Goal: Task Accomplishment & Management: Manage account settings

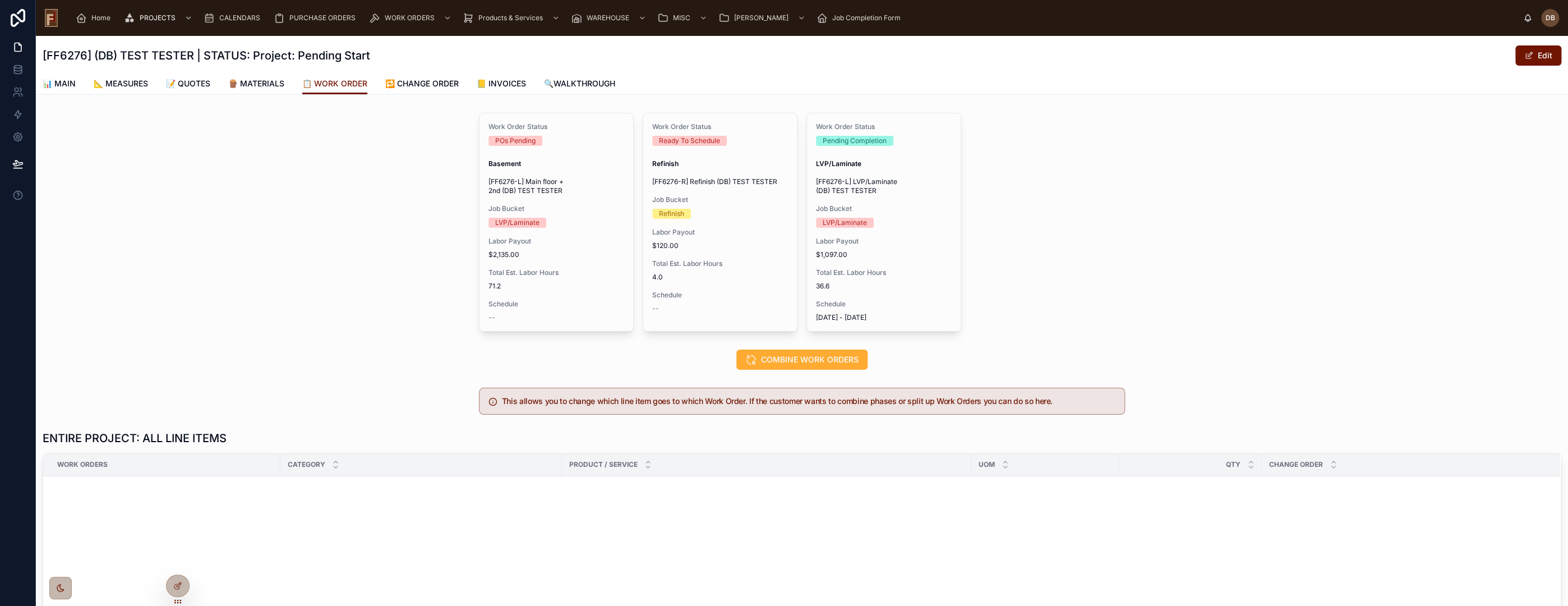
scroll to position [634, 0]
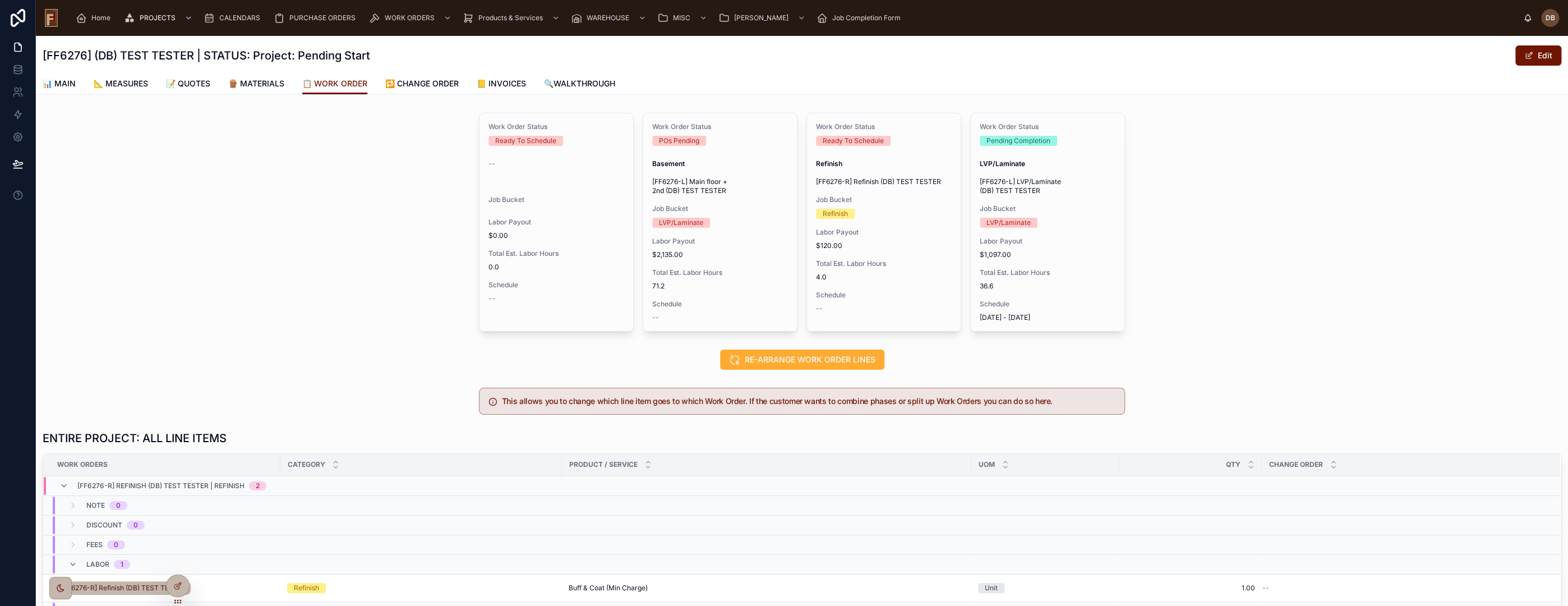
click at [311, 185] on div "Work Order Status Ready To Schedule -- Job Bucket Labor Payout $0.00 Total Est.…" at bounding box center [802, 222] width 1532 height 228
click at [404, 132] on div "Work Order Status Ready To Schedule -- Job Bucket Labor Payout $0.00 Total Est.…" at bounding box center [802, 222] width 1532 height 228
click at [179, 581] on icon at bounding box center [177, 585] width 9 height 9
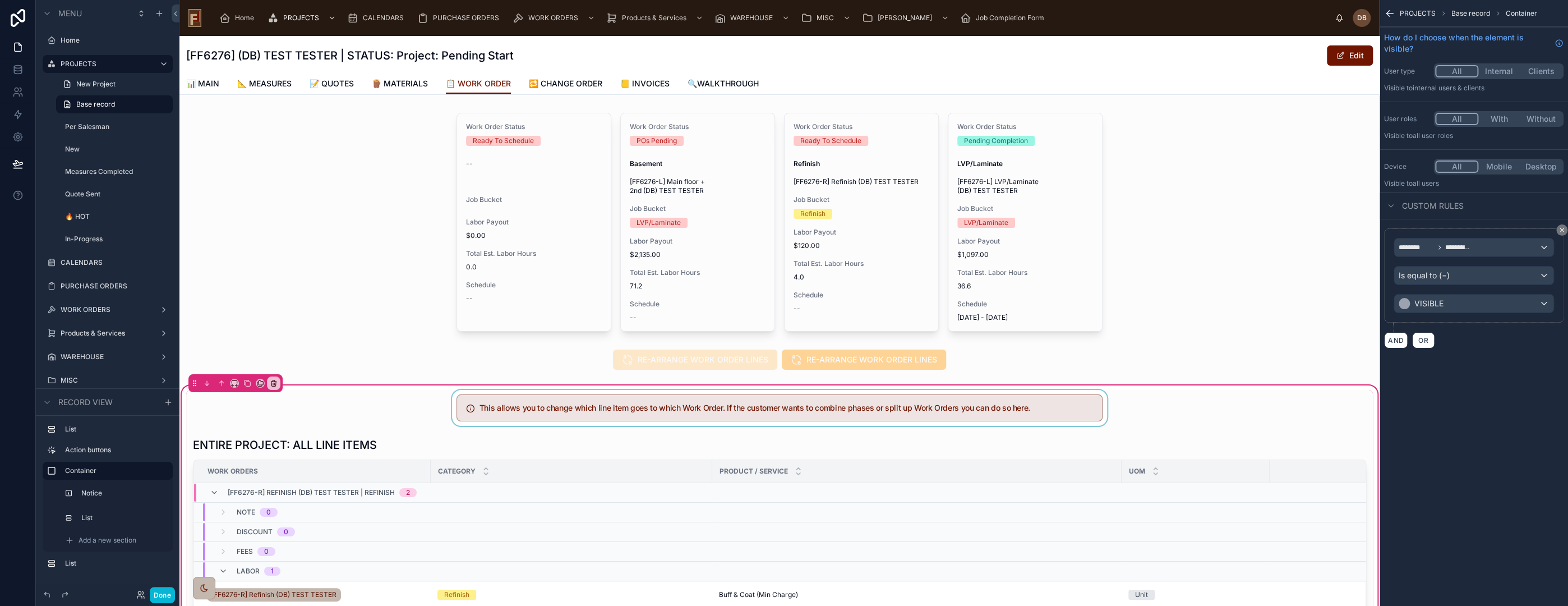
click at [864, 406] on div at bounding box center [779, 408] width 1187 height 36
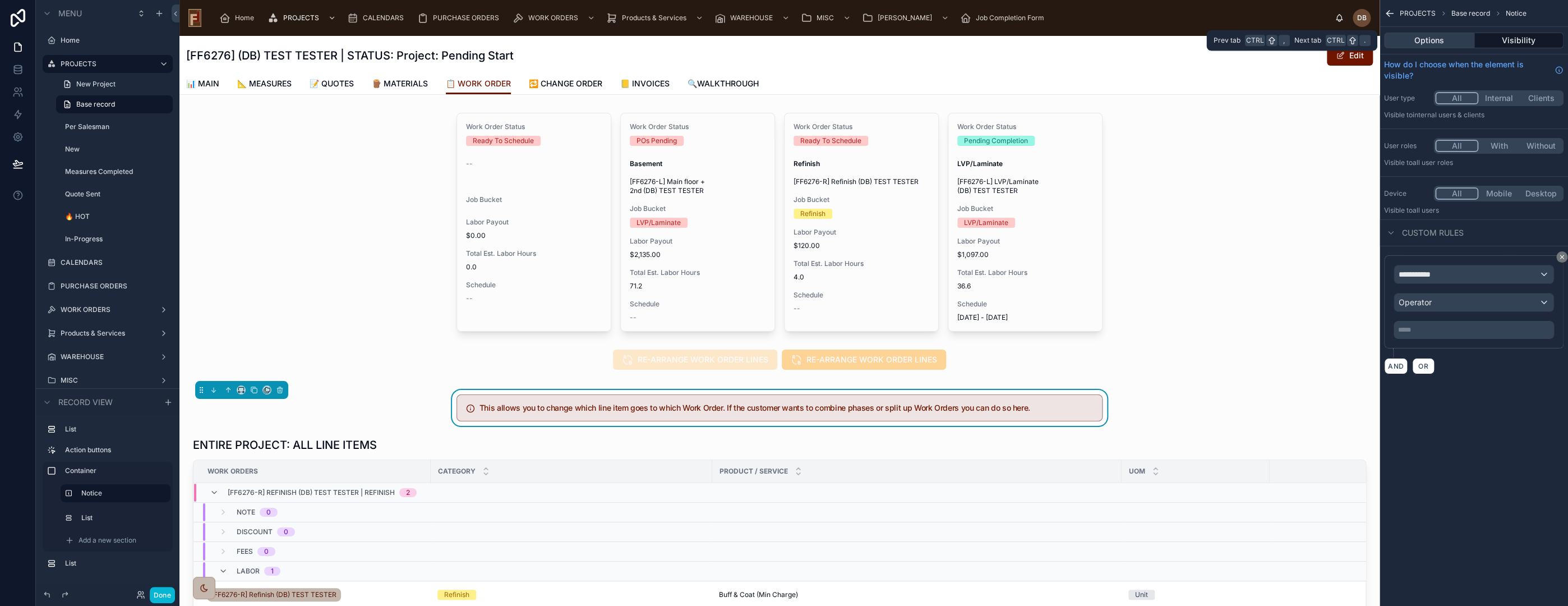
click at [1430, 43] on button "Options" at bounding box center [1429, 40] width 90 height 15
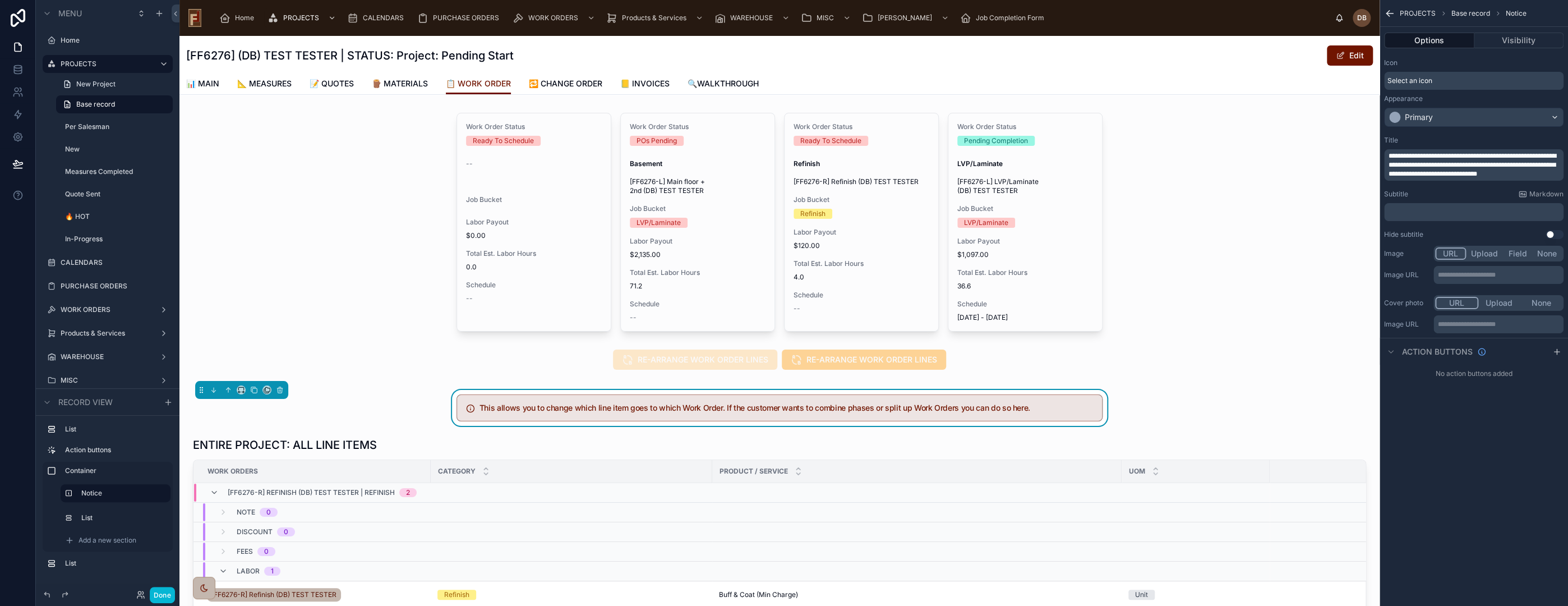
click at [1412, 161] on span "**********" at bounding box center [1472, 164] width 168 height 24
drag, startPoint x: 1448, startPoint y: 165, endPoint x: 1554, endPoint y: 175, distance: 106.5
click at [1554, 175] on p "**********" at bounding box center [1475, 164] width 173 height 27
click at [1449, 165] on span "**********" at bounding box center [1472, 160] width 168 height 15
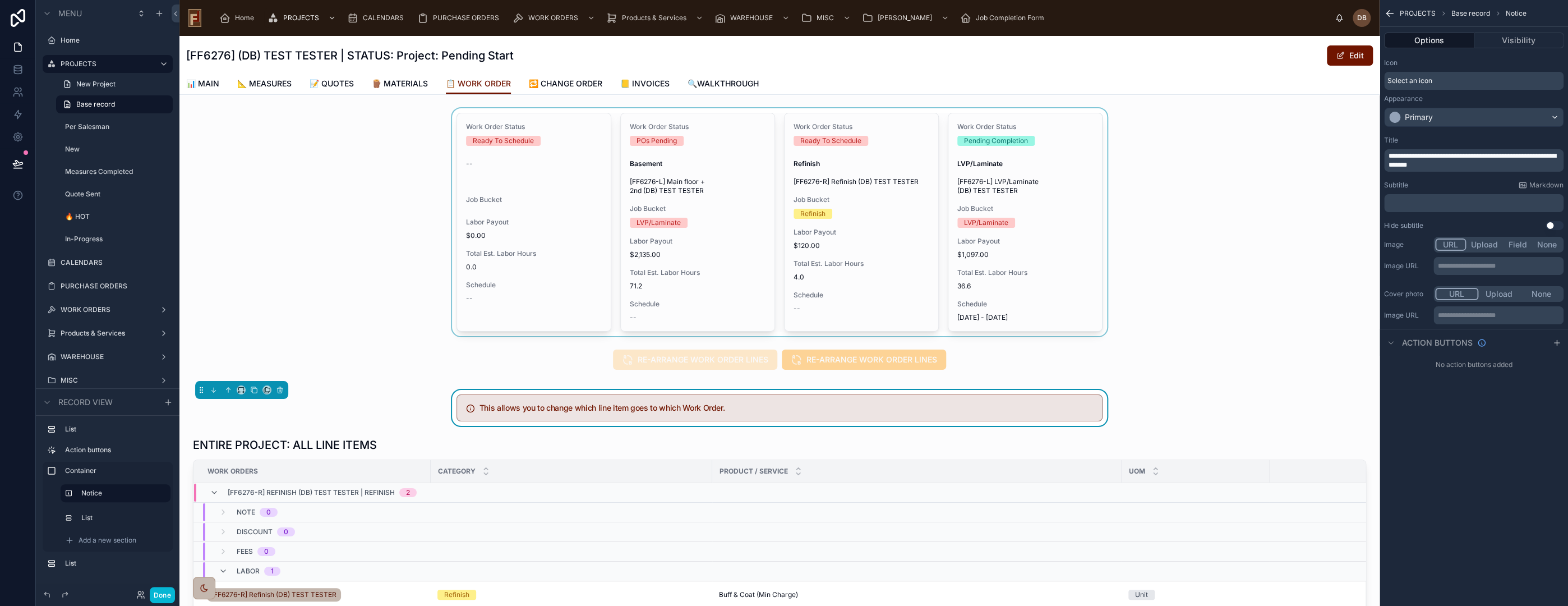
click at [377, 274] on div at bounding box center [780, 222] width 1200 height 228
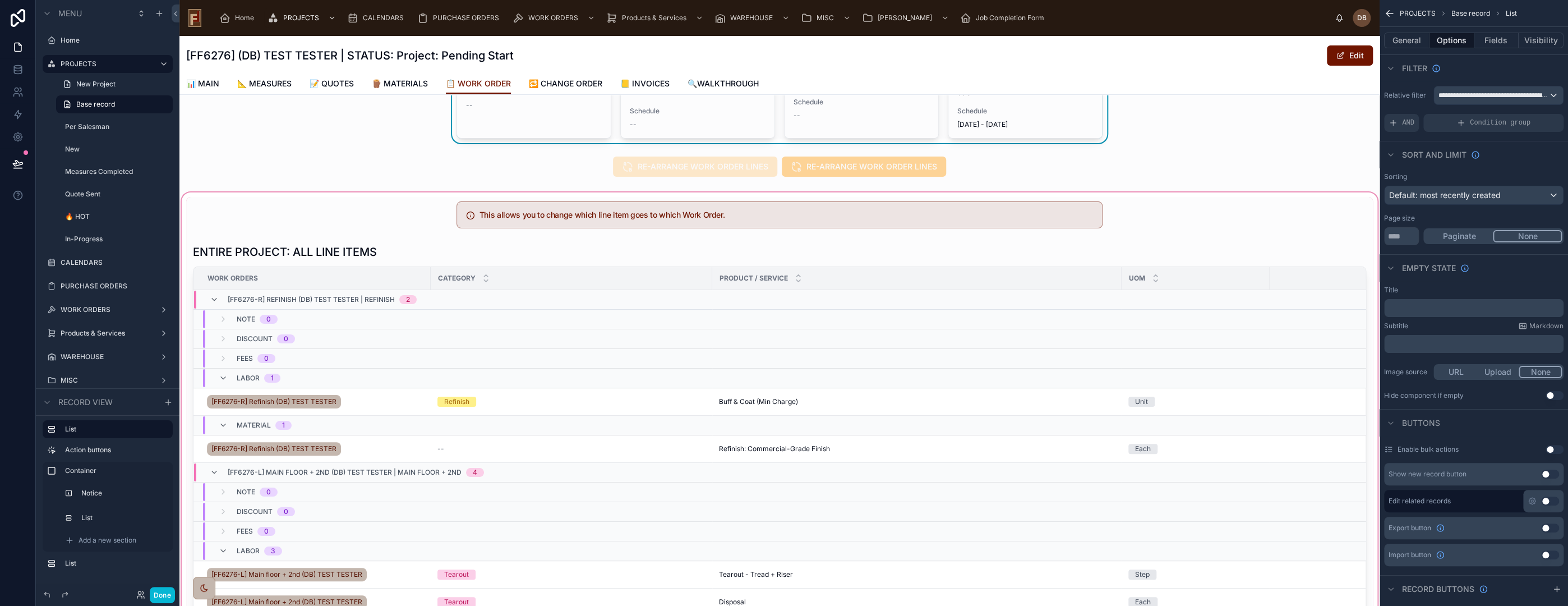
scroll to position [187, 0]
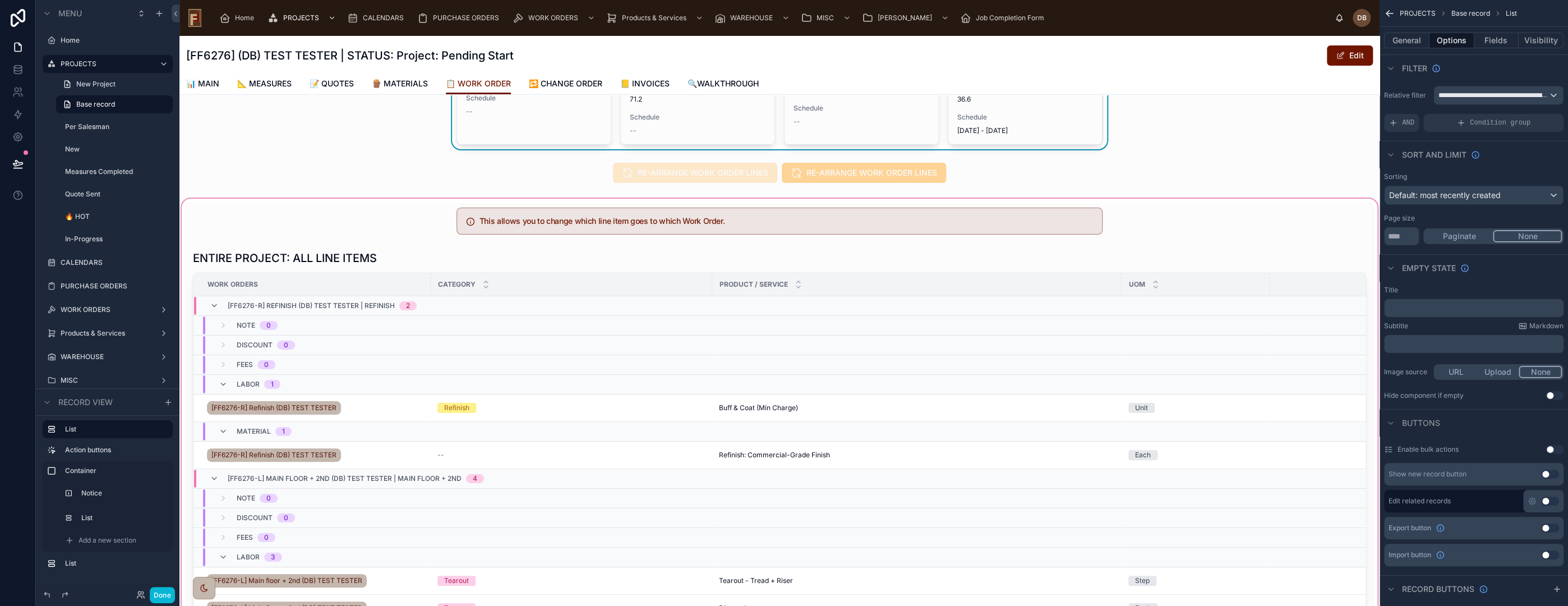
click at [1086, 250] on div at bounding box center [780, 467] width 1200 height 543
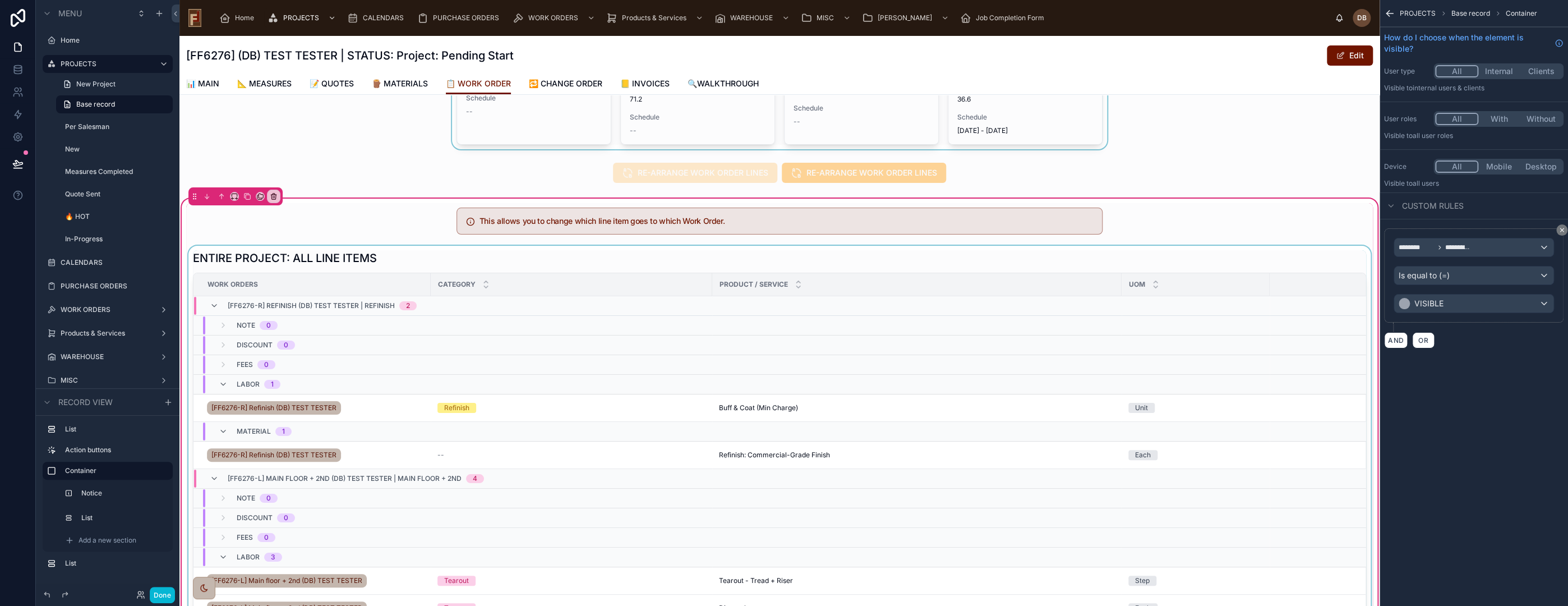
click at [1099, 254] on div at bounding box center [779, 489] width 1187 height 487
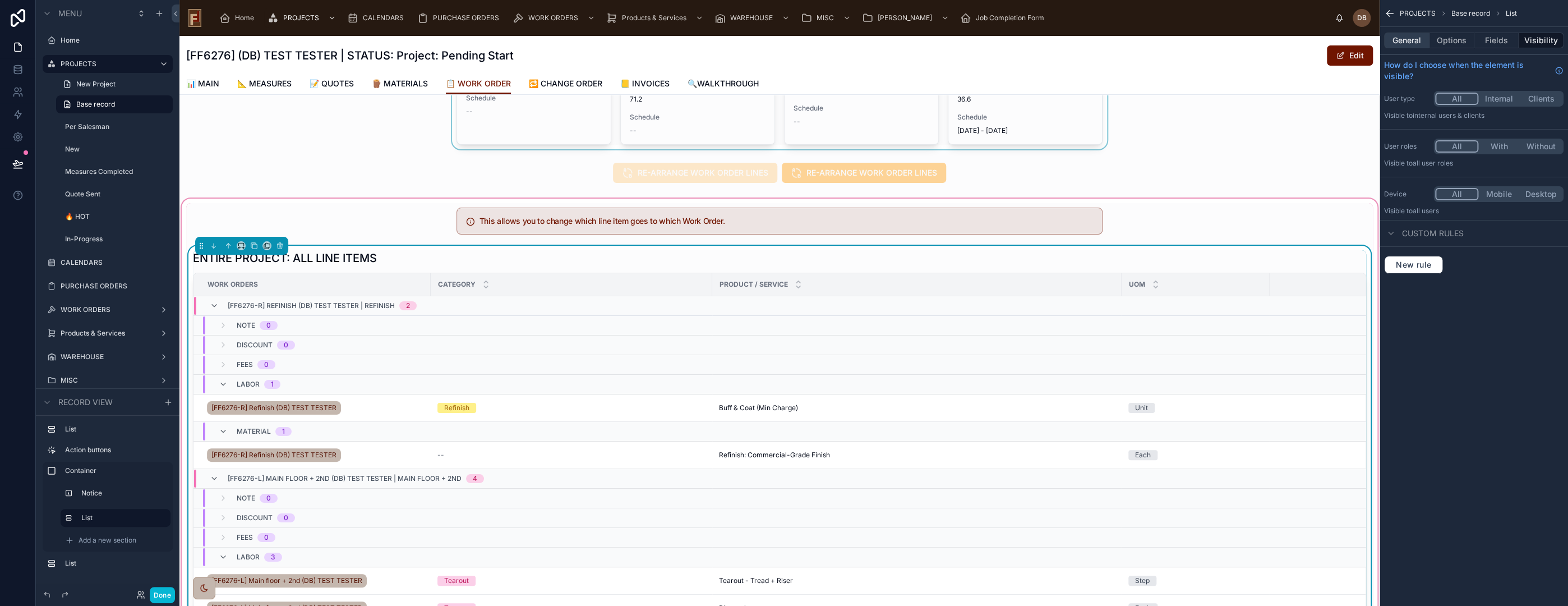
click at [1408, 42] on button "General" at bounding box center [1407, 40] width 45 height 15
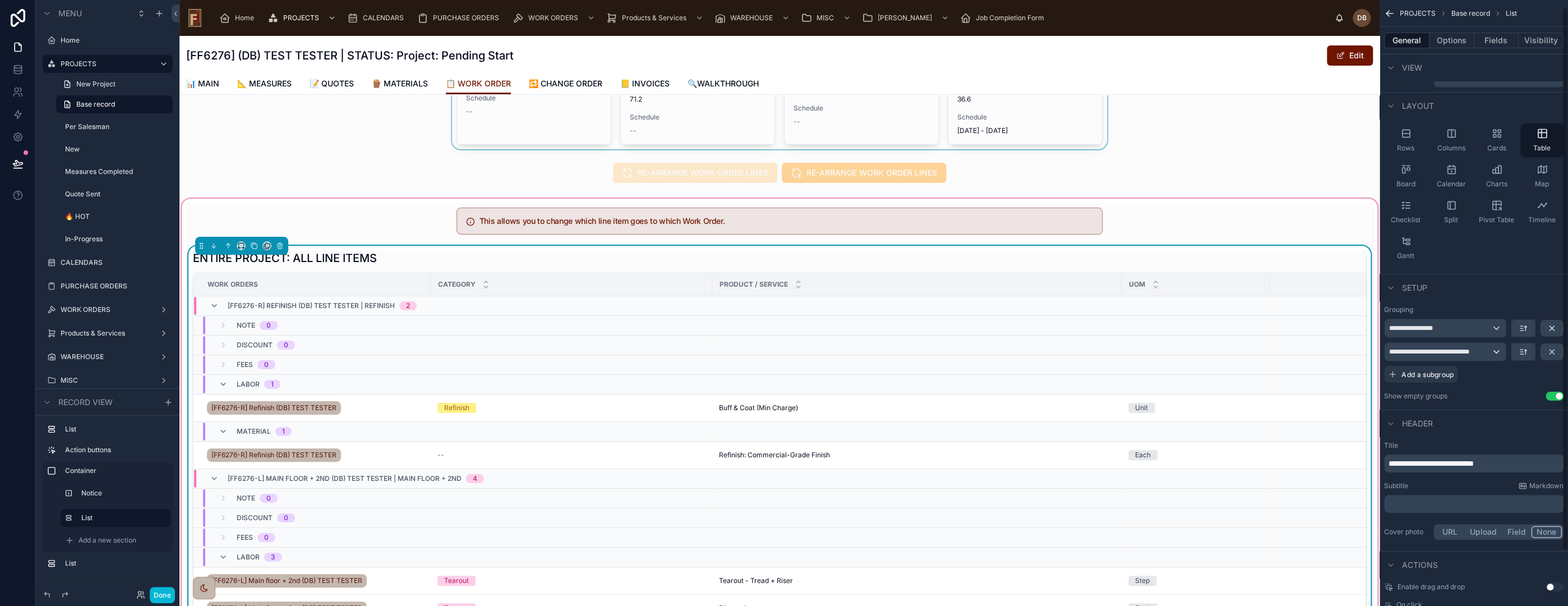
scroll to position [8, 0]
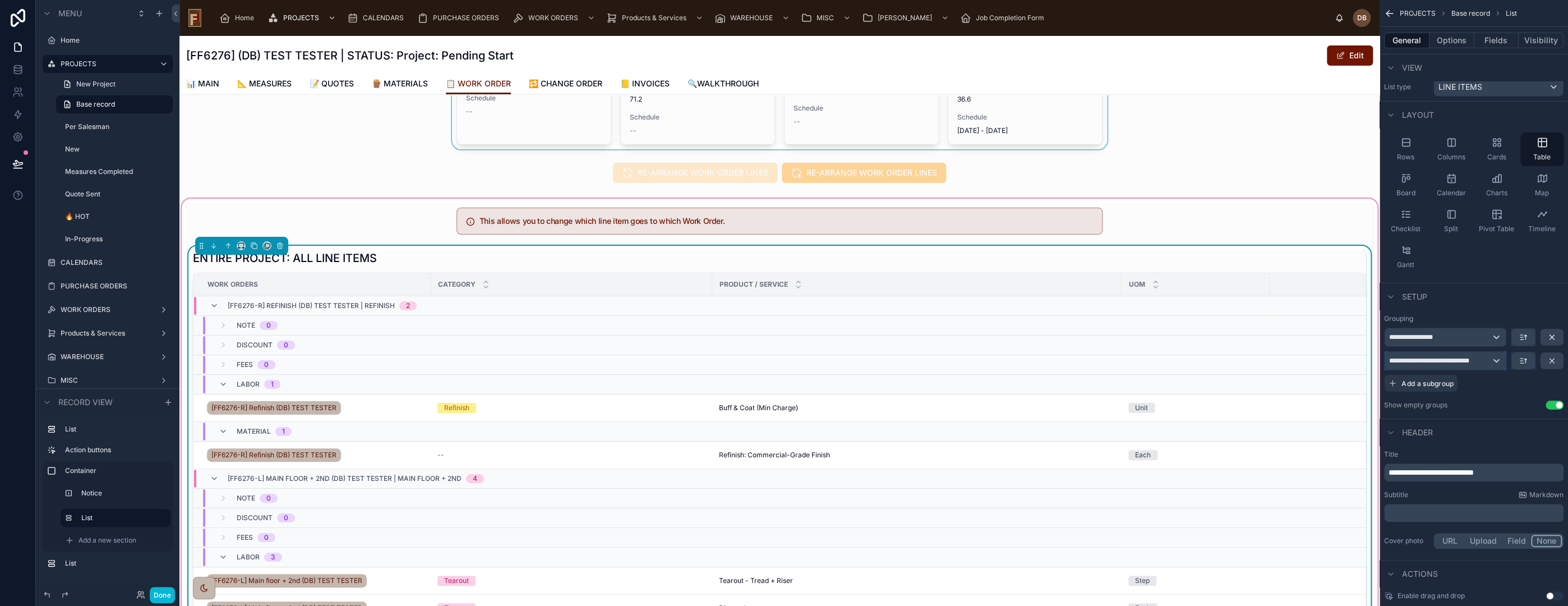
click at [1490, 359] on div "**********" at bounding box center [1446, 361] width 121 height 18
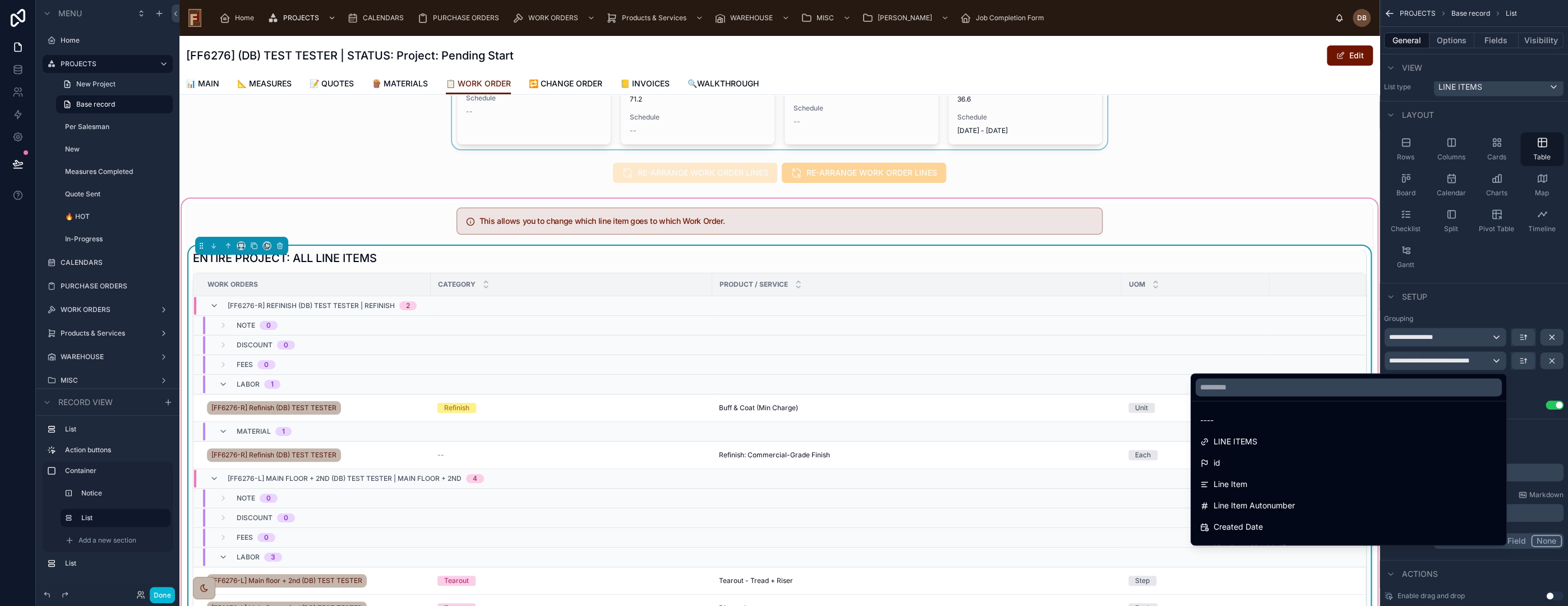
click at [1490, 359] on div "scrollable content" at bounding box center [784, 303] width 1568 height 606
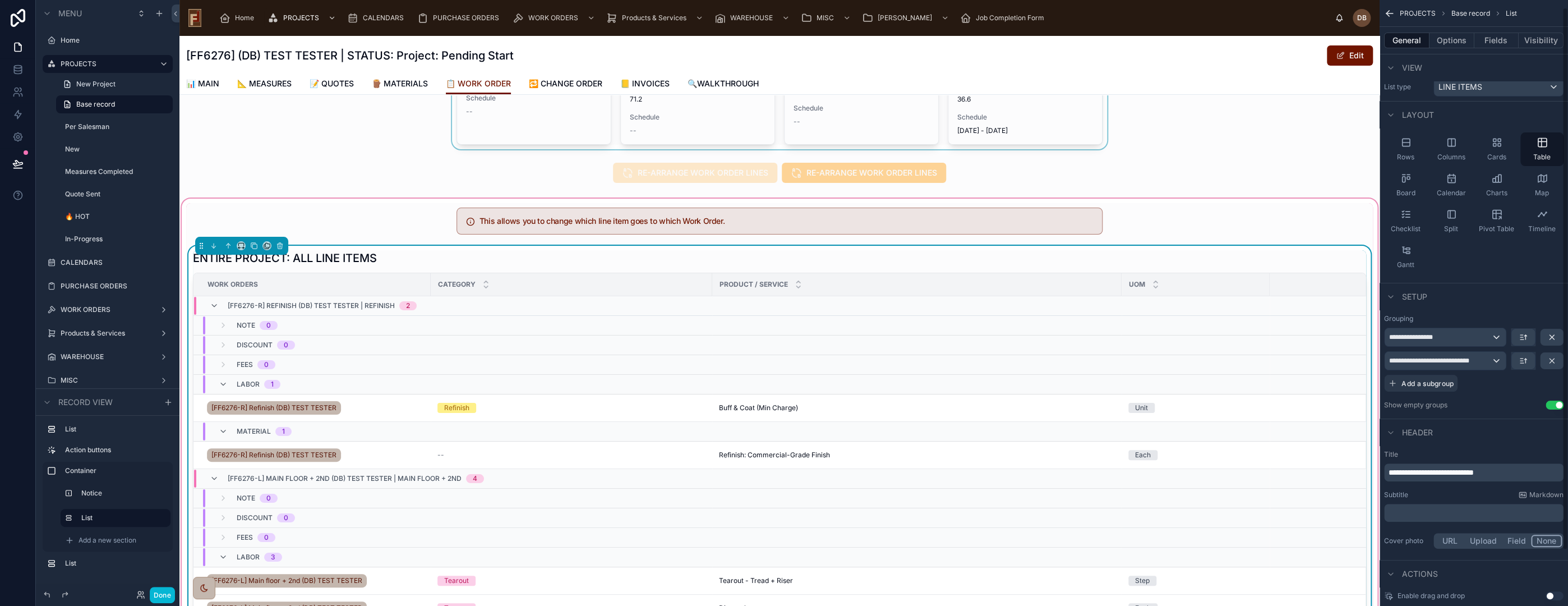
click at [1499, 385] on div "**********" at bounding box center [1474, 359] width 180 height 64
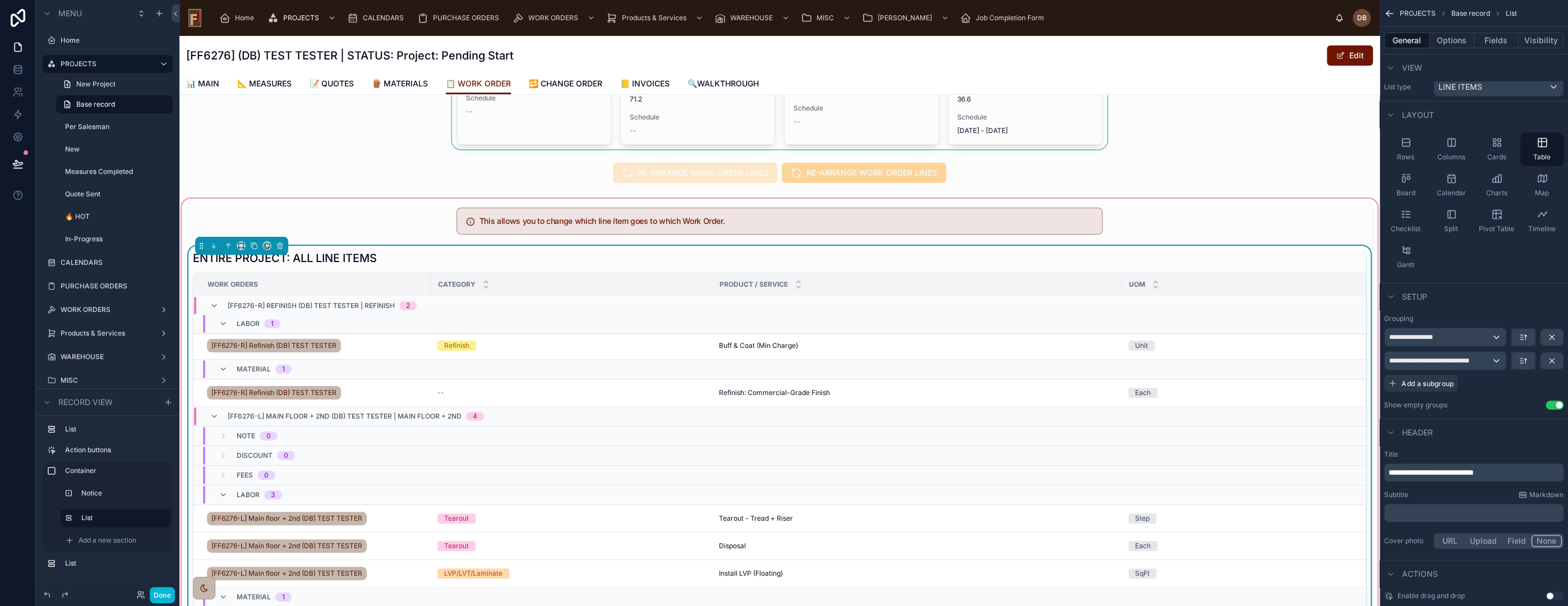
scroll to position [0, 0]
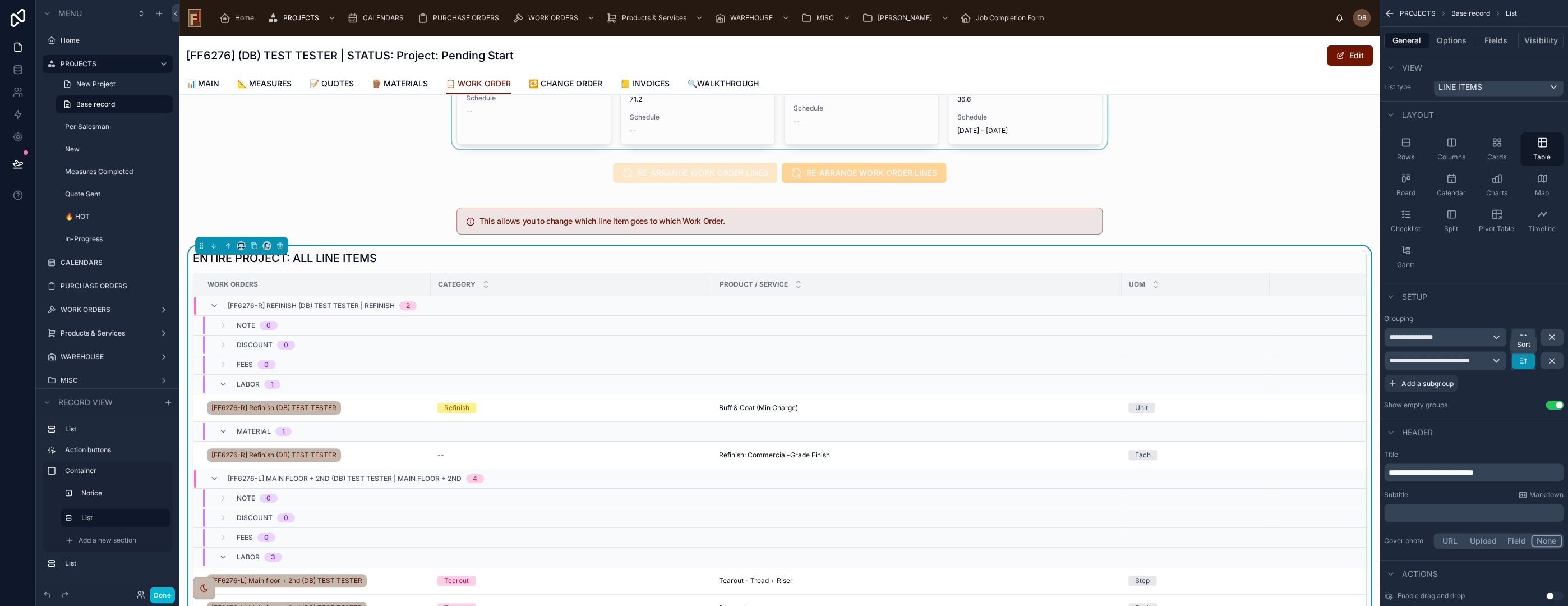
click at [1525, 361] on icon "scrollable content" at bounding box center [1523, 361] width 9 height 9
click at [1510, 404] on span "Last -> First" at bounding box center [1501, 407] width 43 height 14
click at [157, 594] on button "Done" at bounding box center [162, 595] width 25 height 16
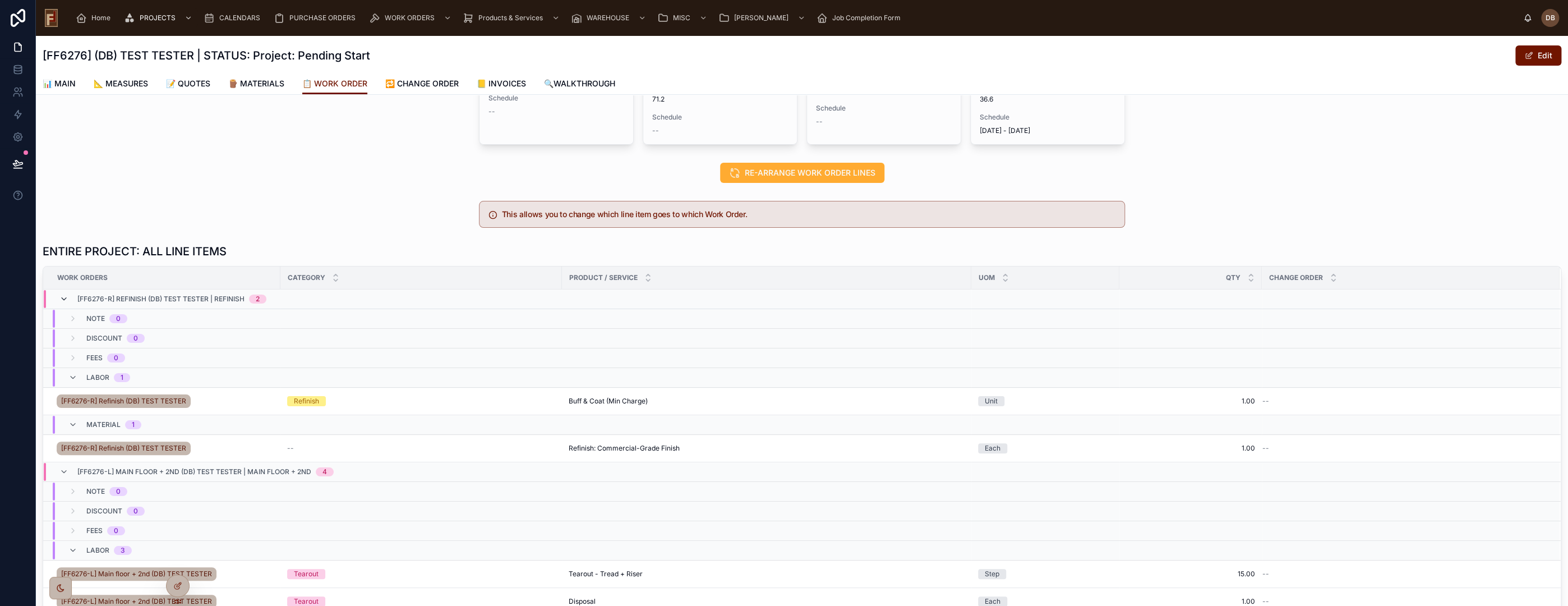
click at [59, 295] on icon at bounding box center [63, 299] width 9 height 9
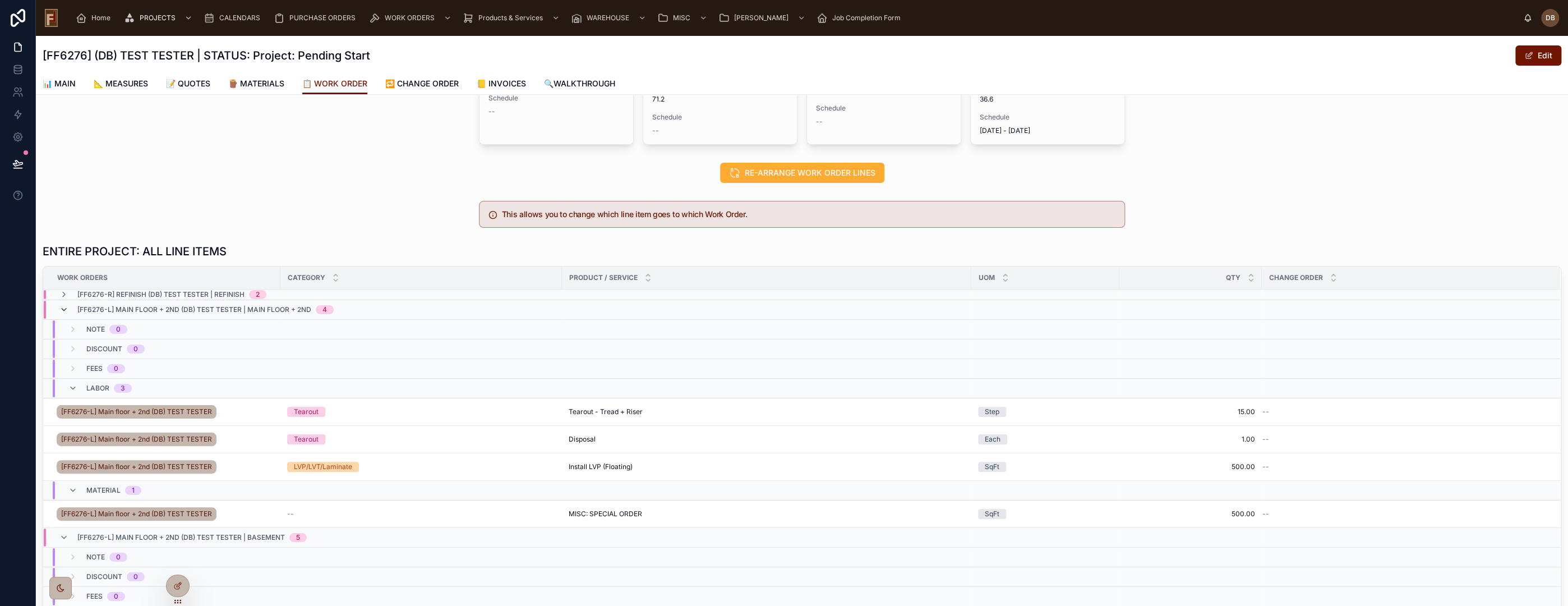
click at [62, 307] on icon at bounding box center [63, 309] width 9 height 9
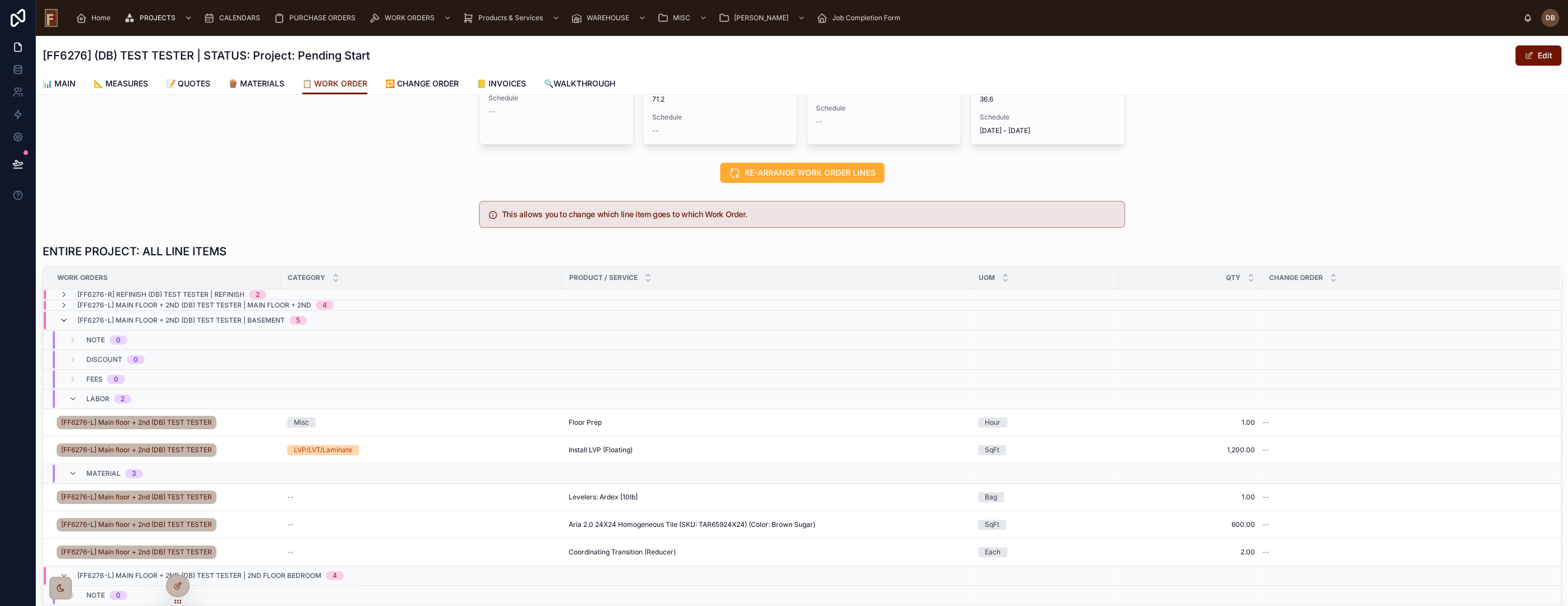
click at [60, 317] on icon at bounding box center [63, 320] width 9 height 9
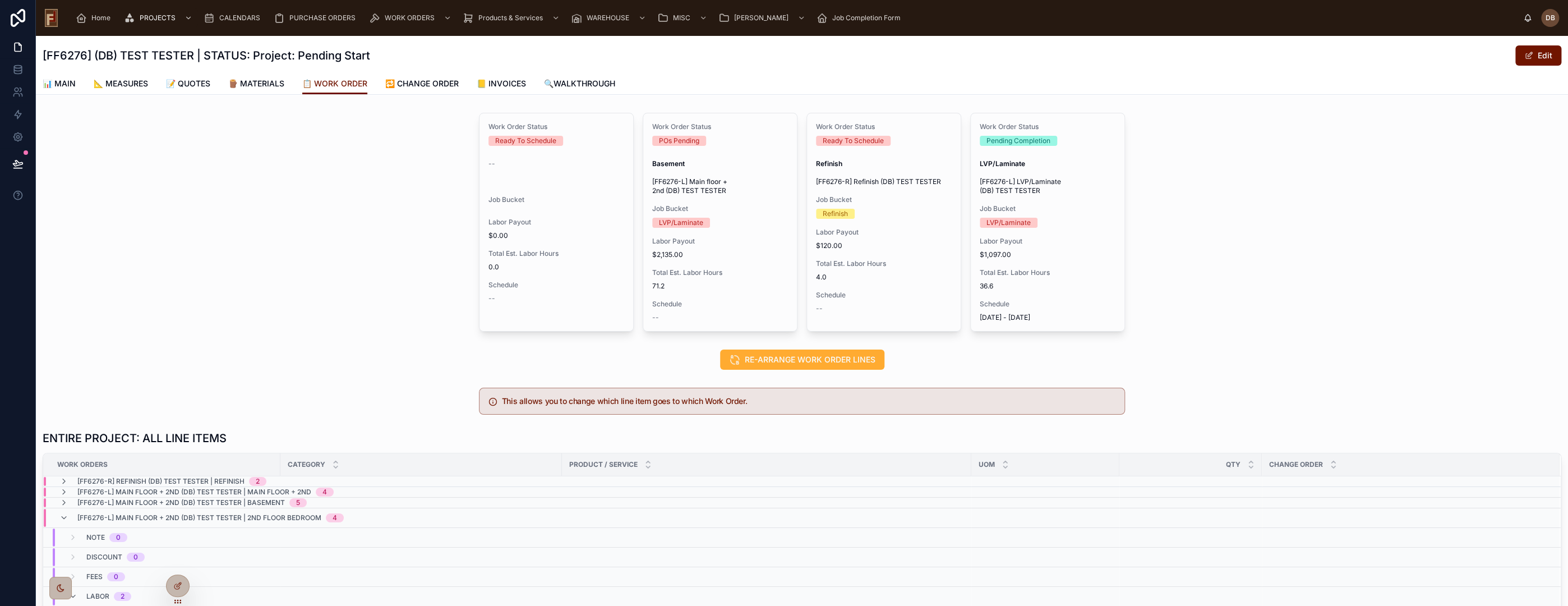
click at [327, 224] on div "Work Order Status Ready To Schedule -- Job Bucket Labor Payout $0.00 Total Est.…" at bounding box center [802, 222] width 1532 height 228
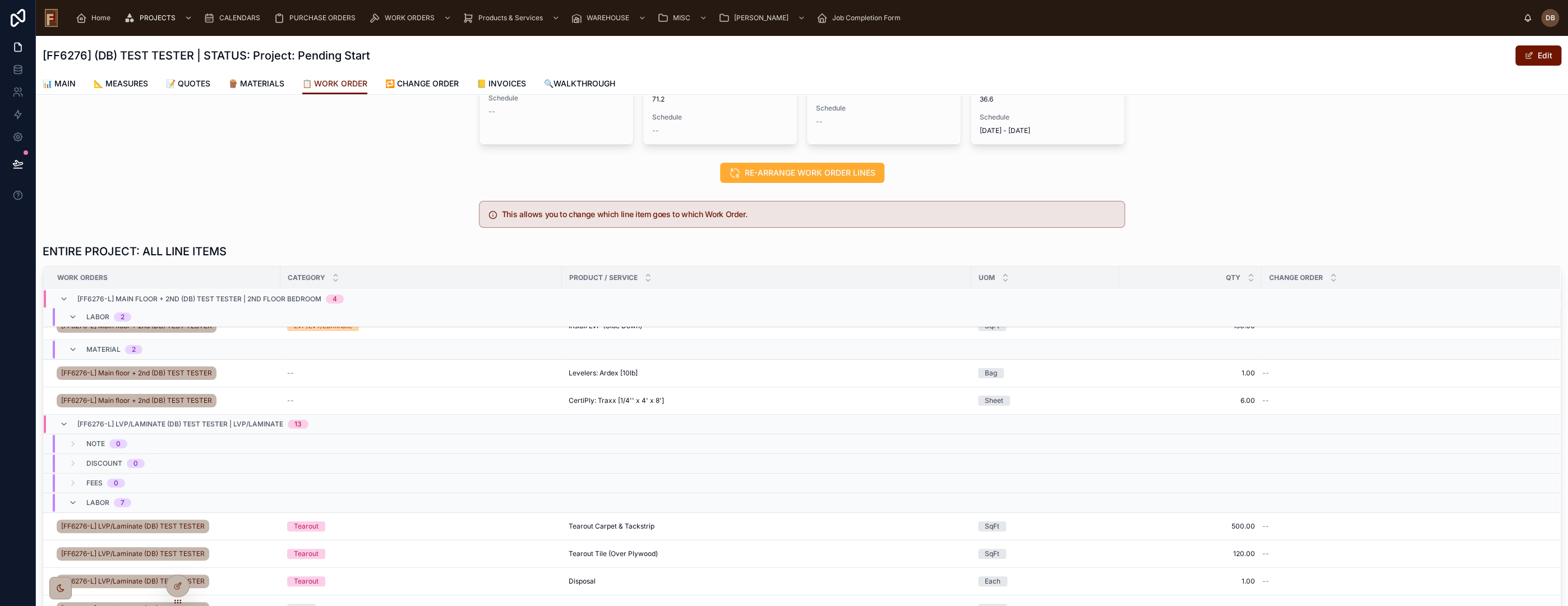
scroll to position [187, 0]
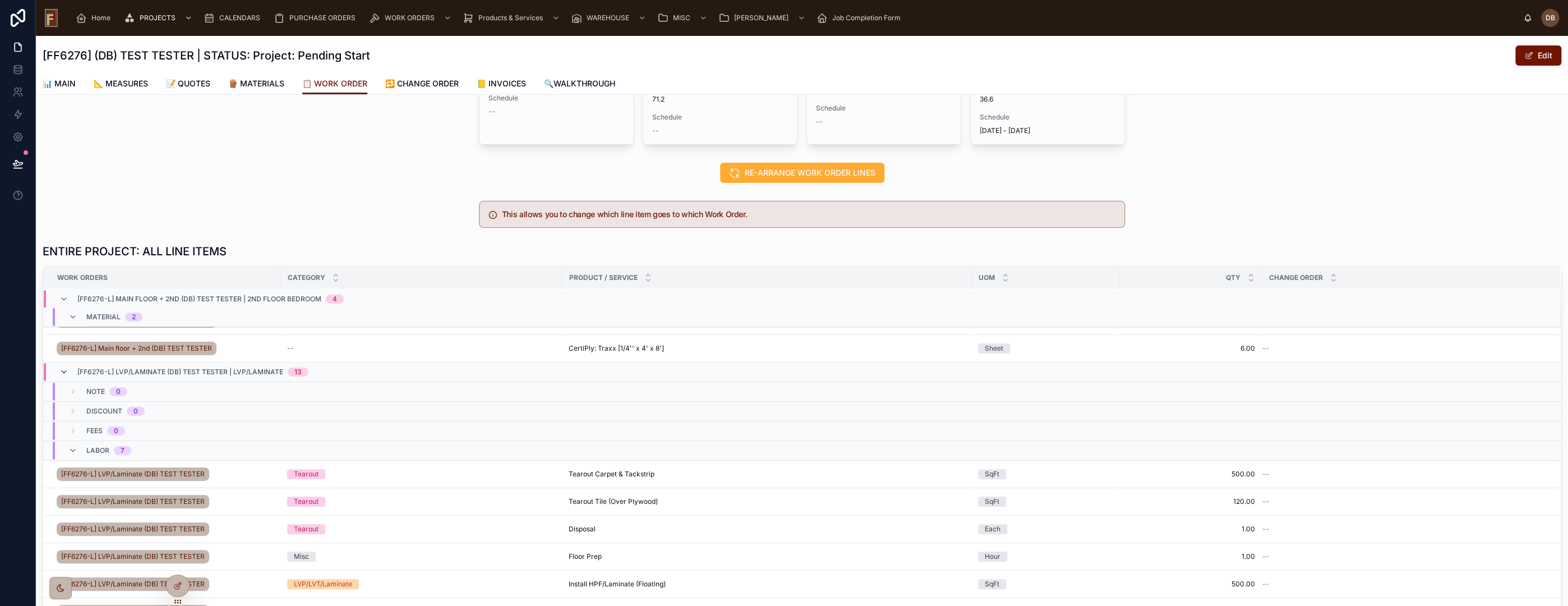
click at [66, 368] on icon at bounding box center [63, 372] width 9 height 9
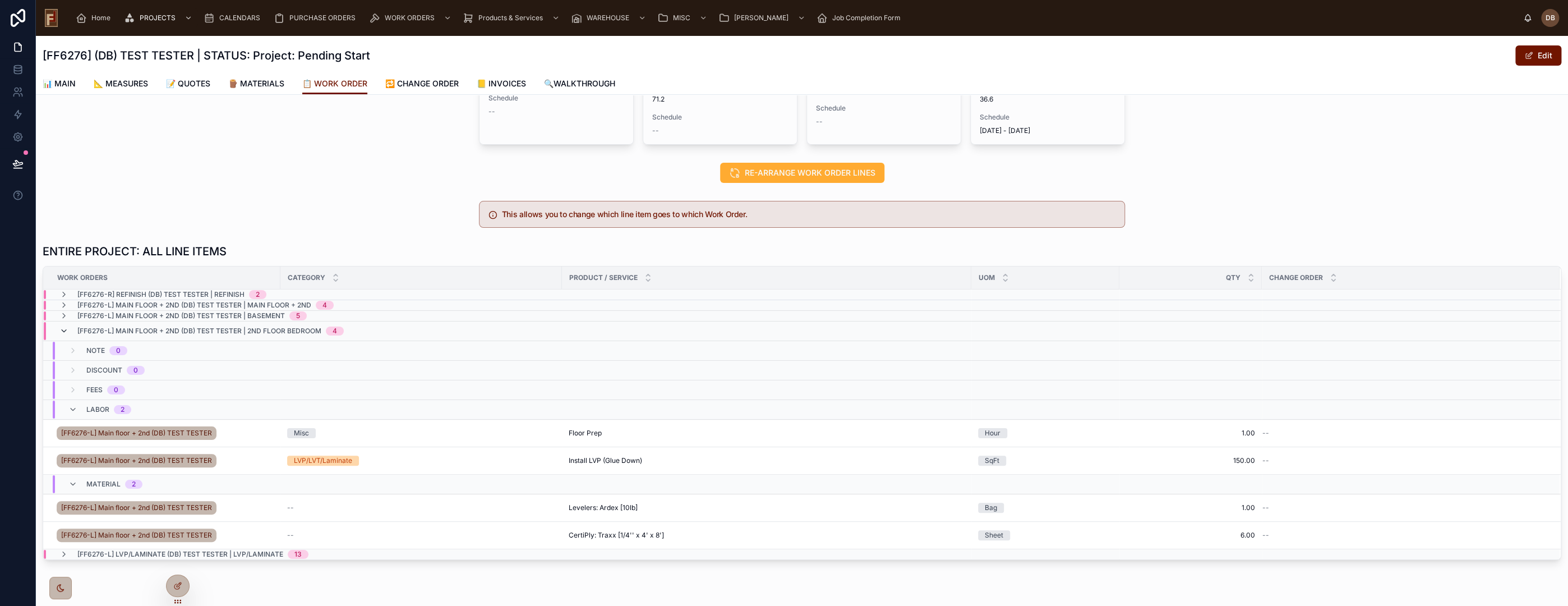
click at [66, 331] on icon at bounding box center [63, 331] width 9 height 9
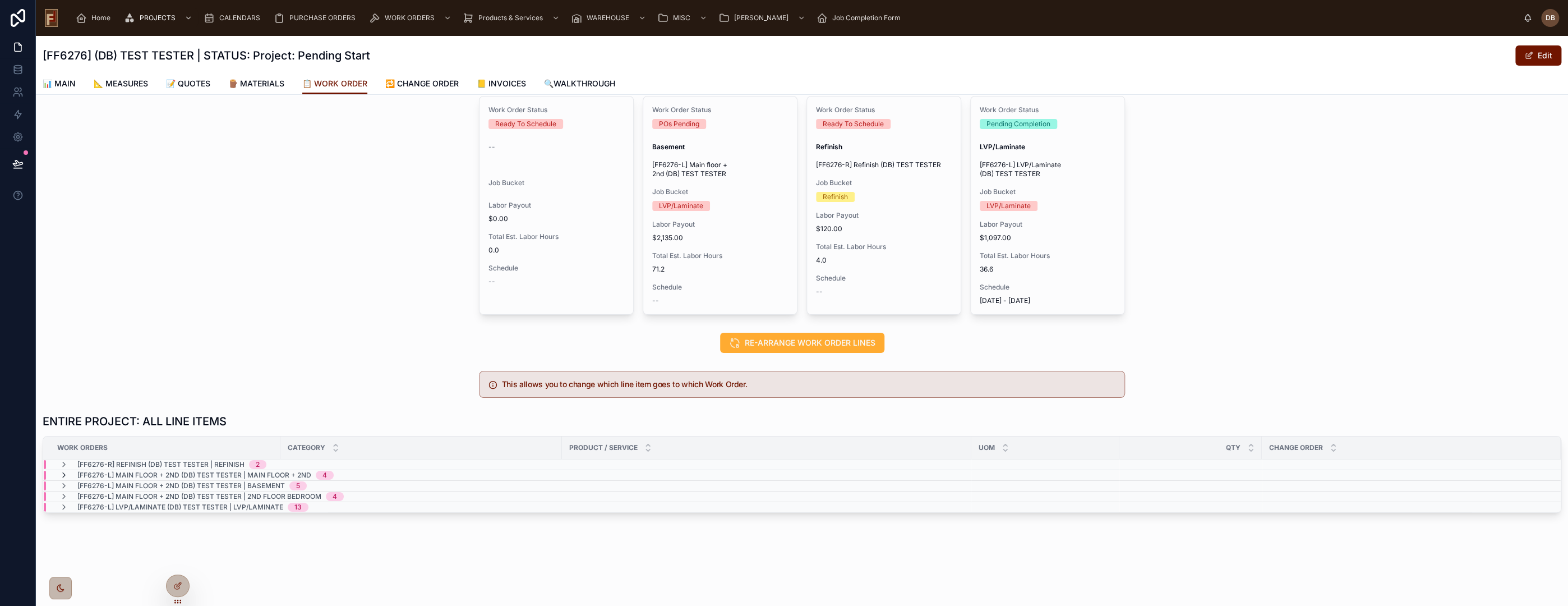
click at [64, 473] on icon at bounding box center [63, 475] width 9 height 9
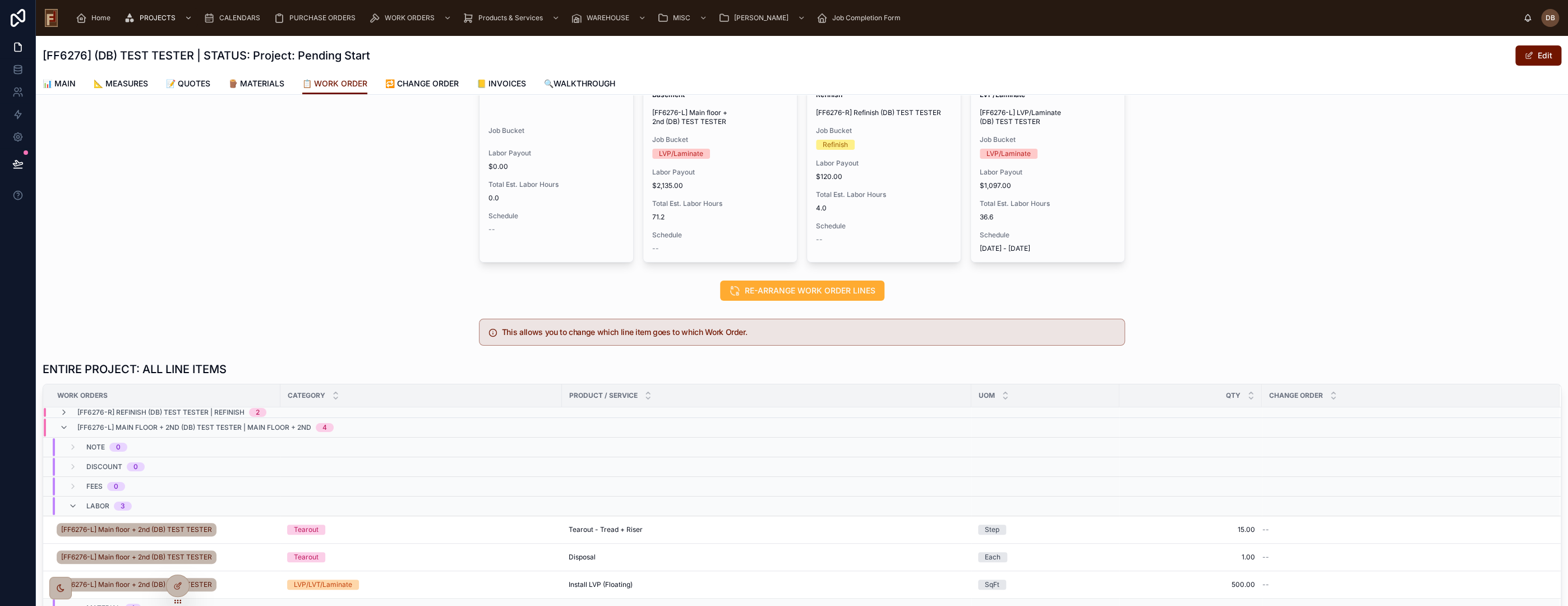
scroll to position [0, 0]
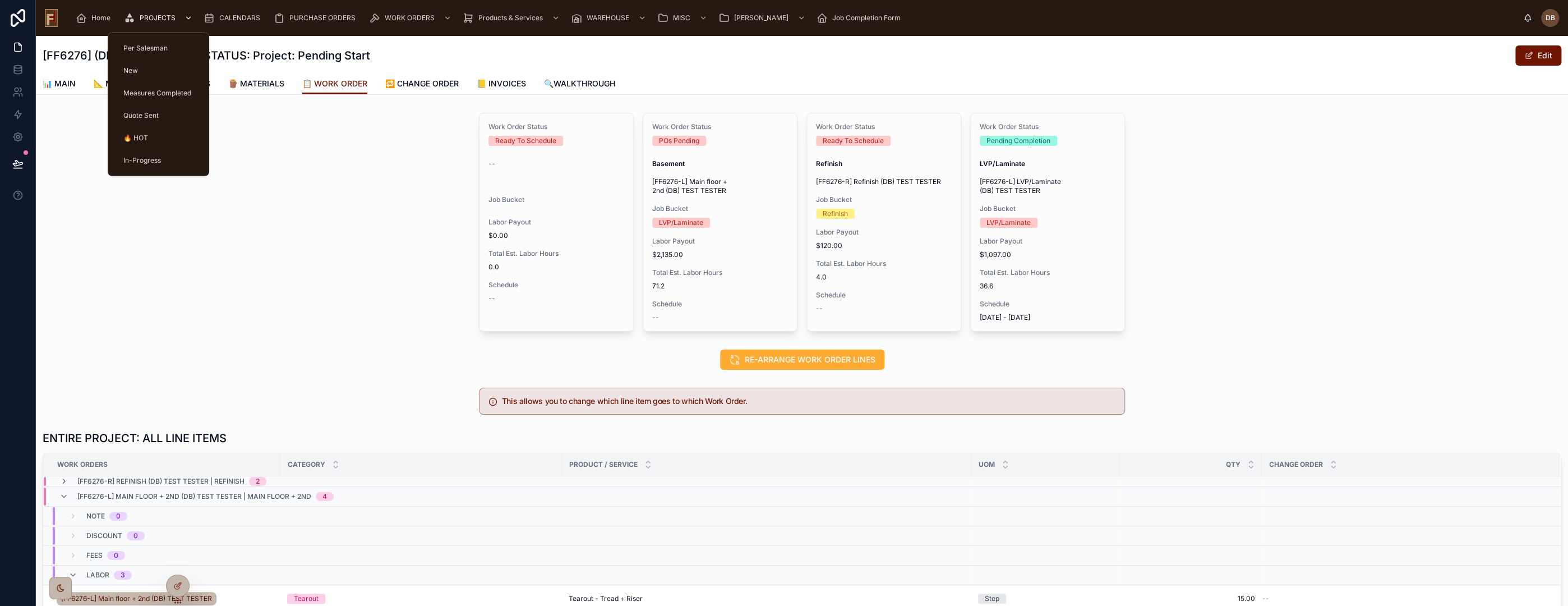
click at [162, 18] on span "PROJECTS" at bounding box center [157, 18] width 36 height 9
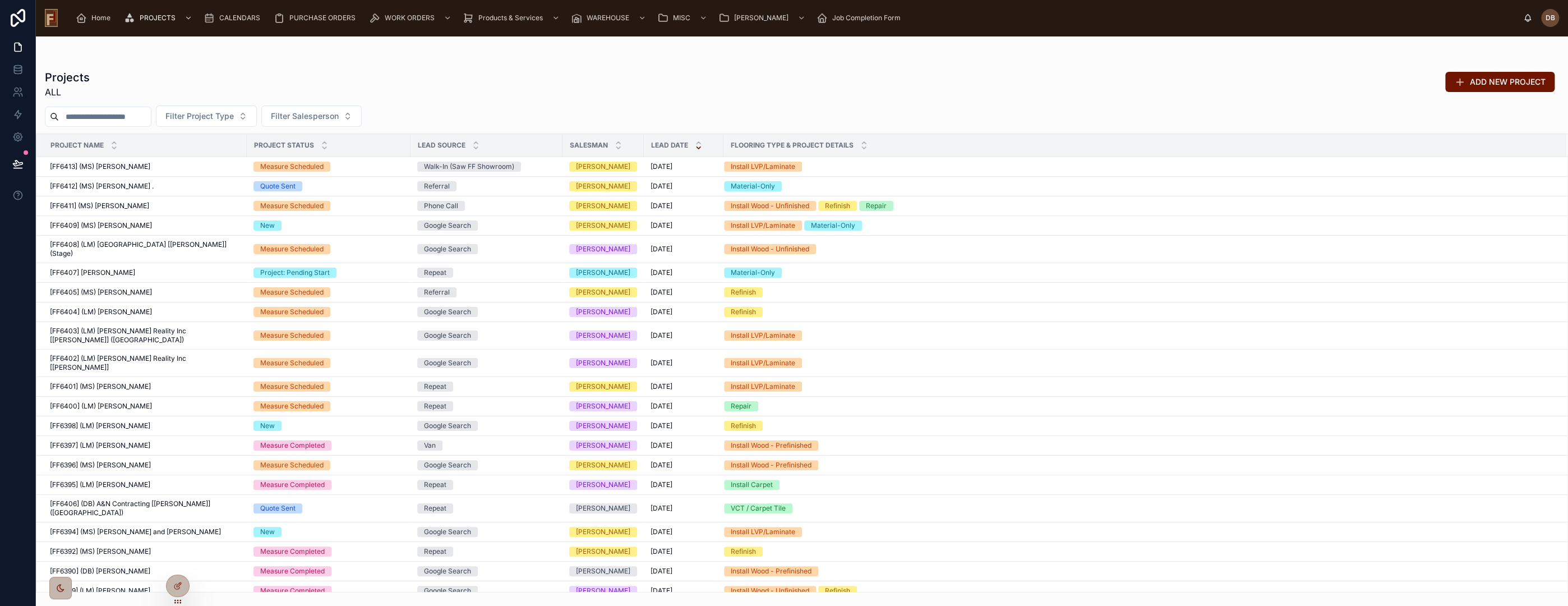
click at [90, 113] on input "text" at bounding box center [105, 116] width 92 height 15
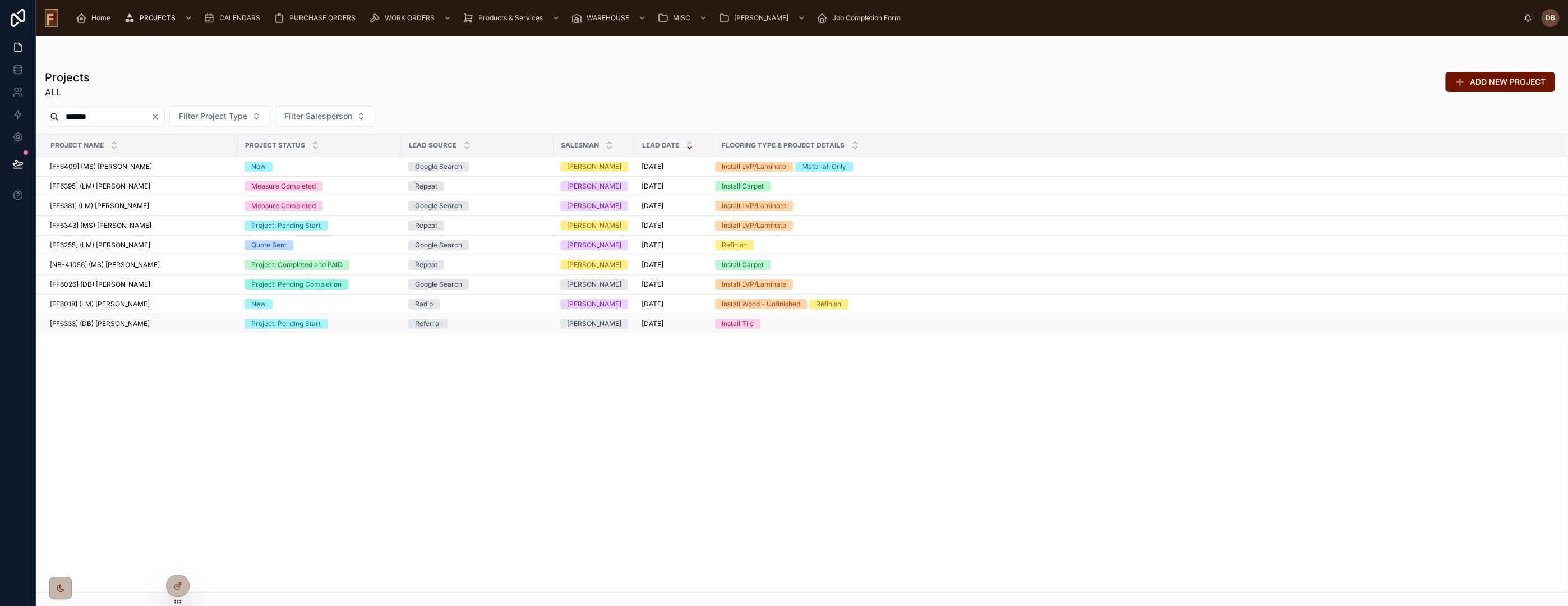
type input "*******"
click at [130, 323] on span "[FF6333] (DB) Stephanie Dietsche" at bounding box center [100, 323] width 100 height 9
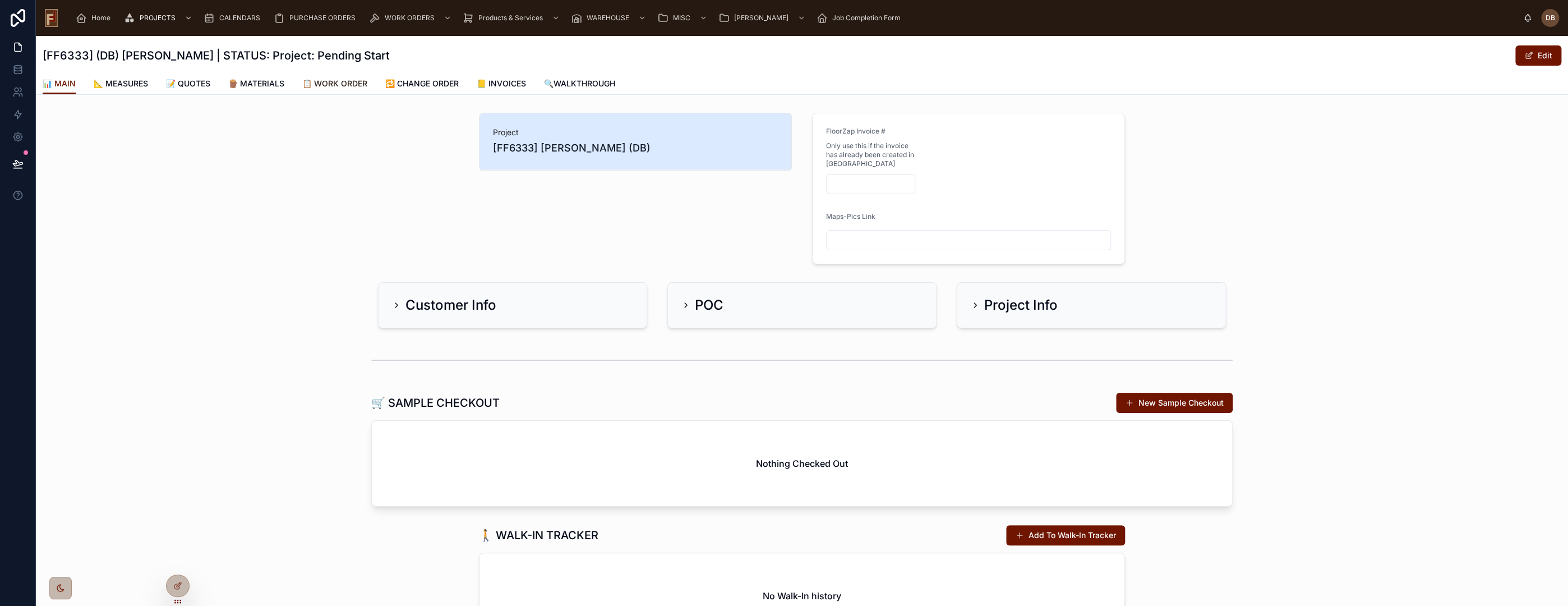
click at [343, 83] on span "📋 WORK ORDER" at bounding box center [334, 83] width 65 height 11
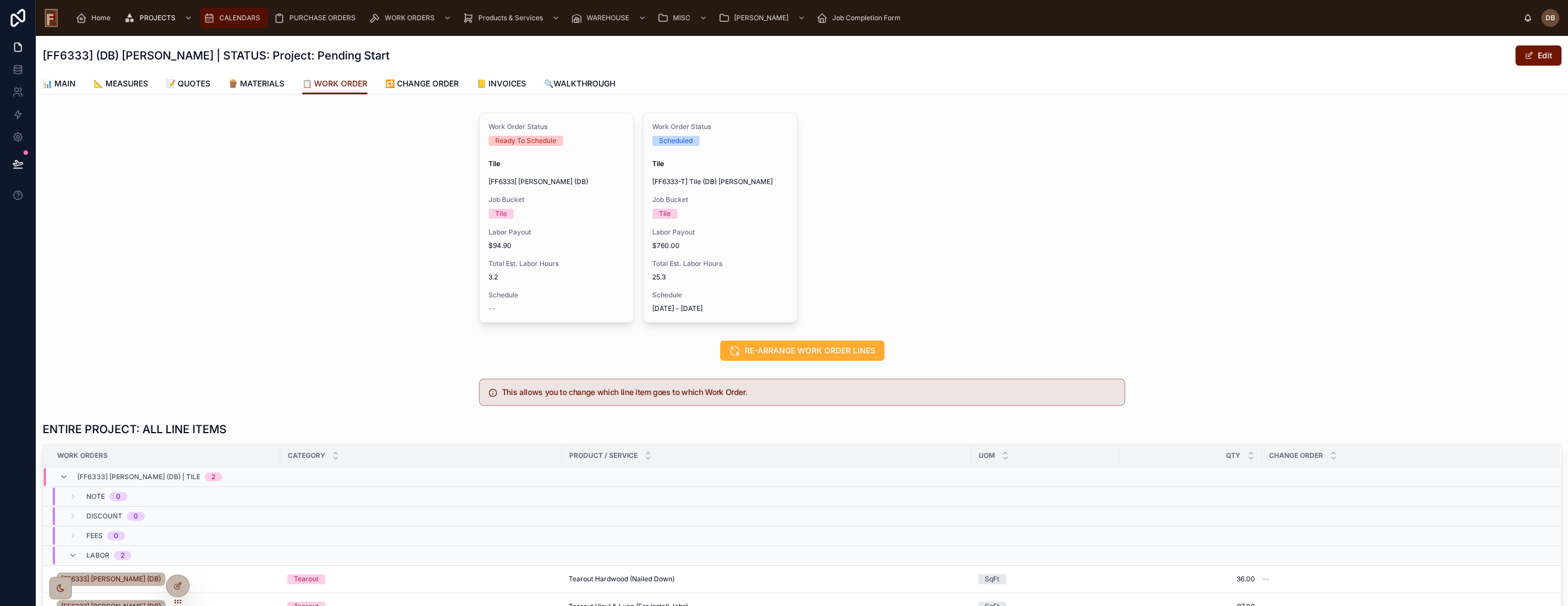
click at [225, 19] on span "CALENDARS" at bounding box center [240, 18] width 41 height 9
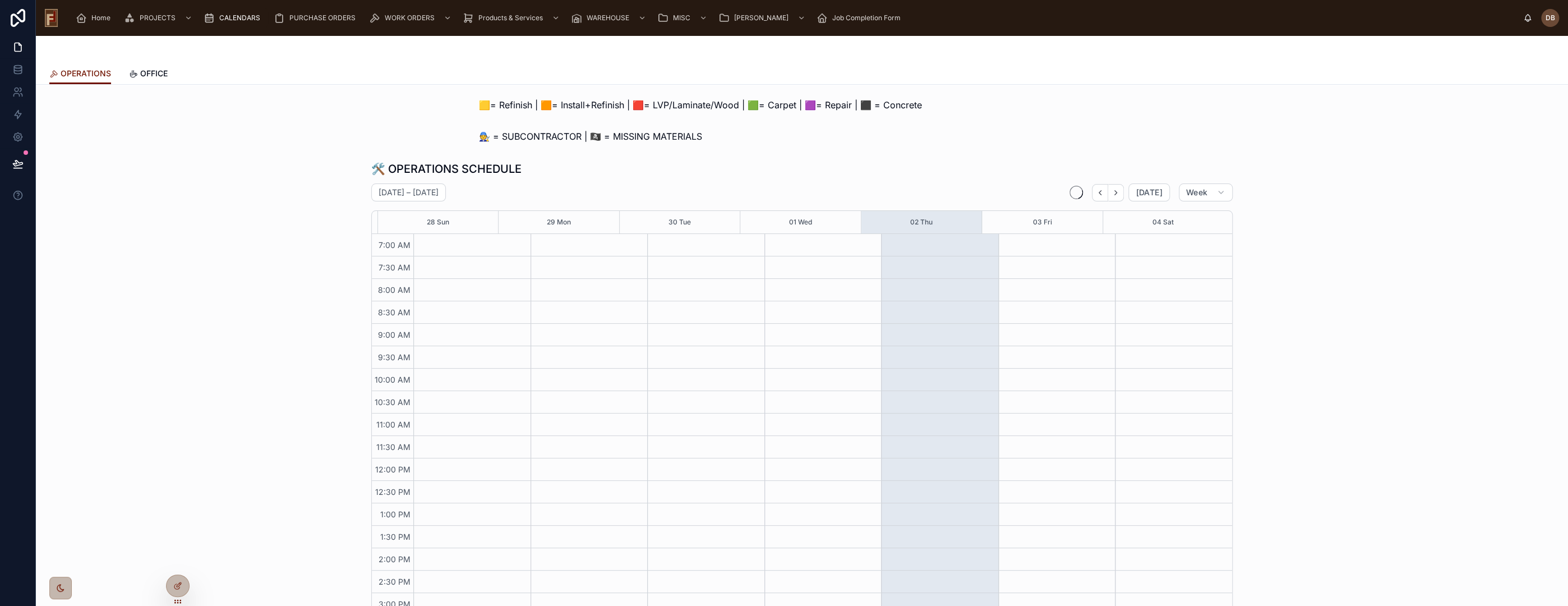
scroll to position [67, 0]
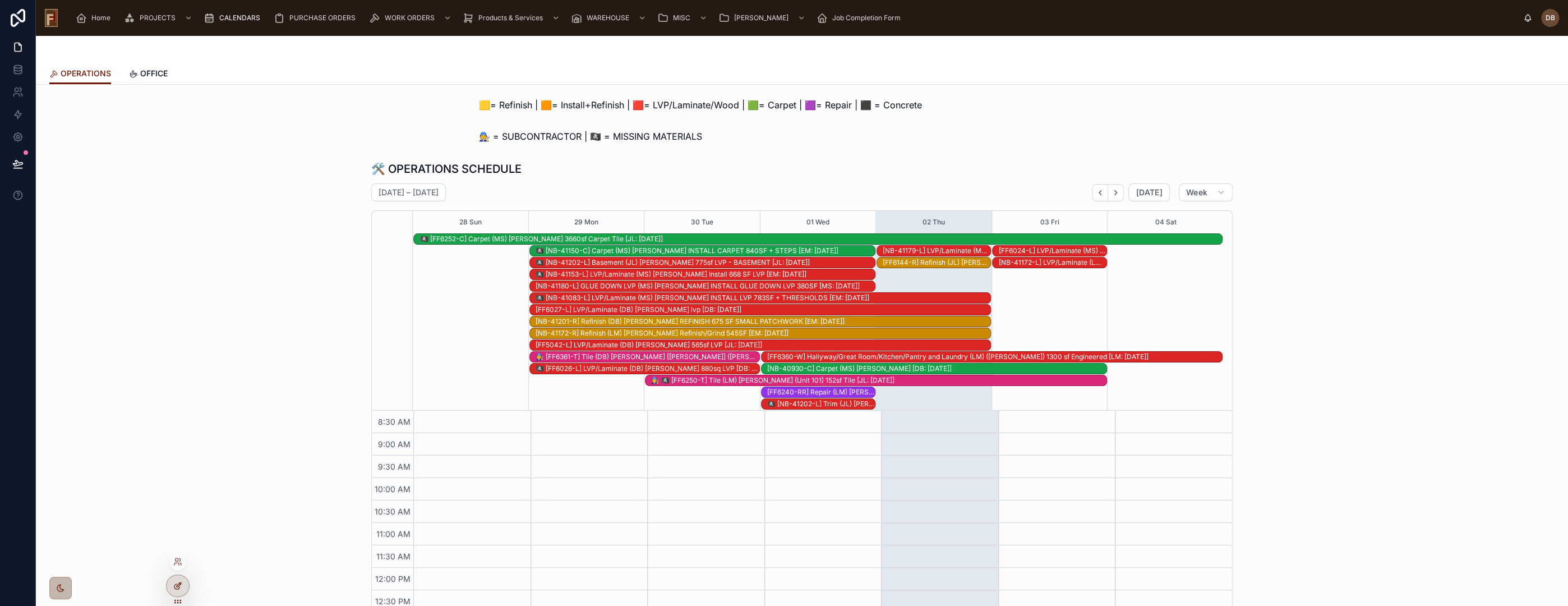
click at [176, 587] on icon at bounding box center [177, 585] width 9 height 9
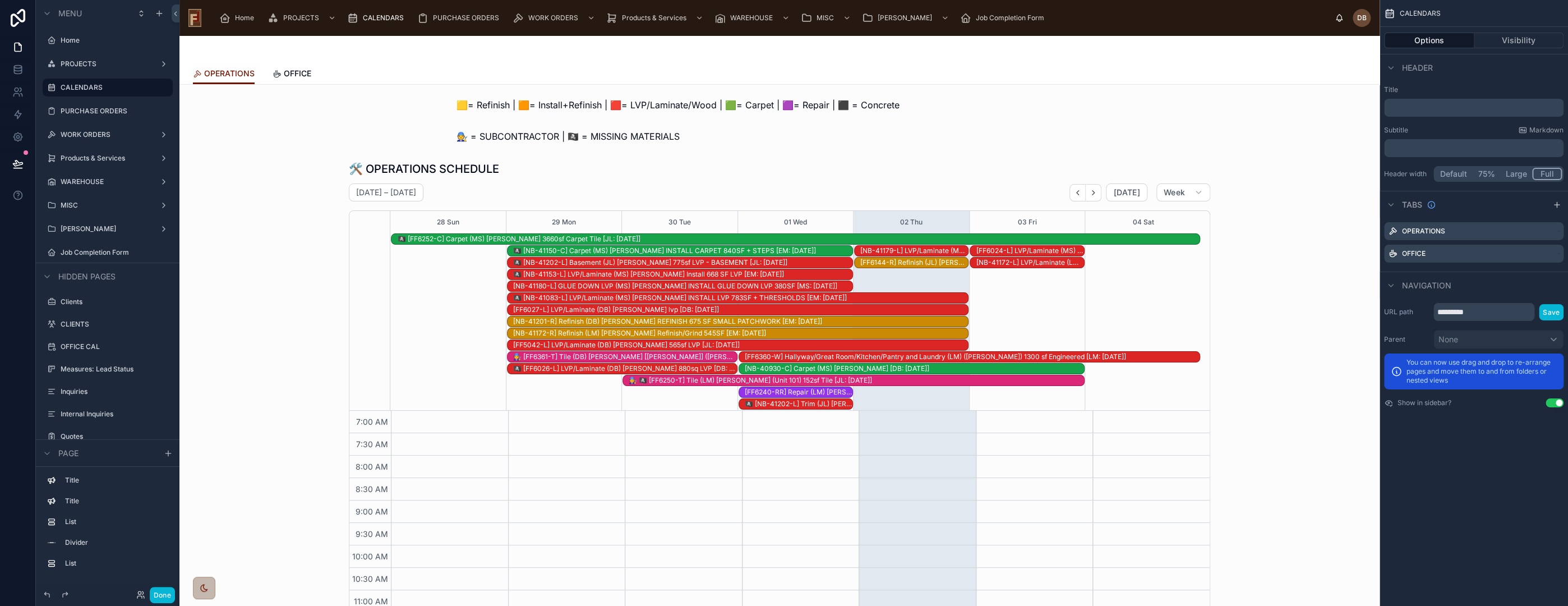
scroll to position [242, 0]
click at [889, 180] on div at bounding box center [780, 388] width 1182 height 463
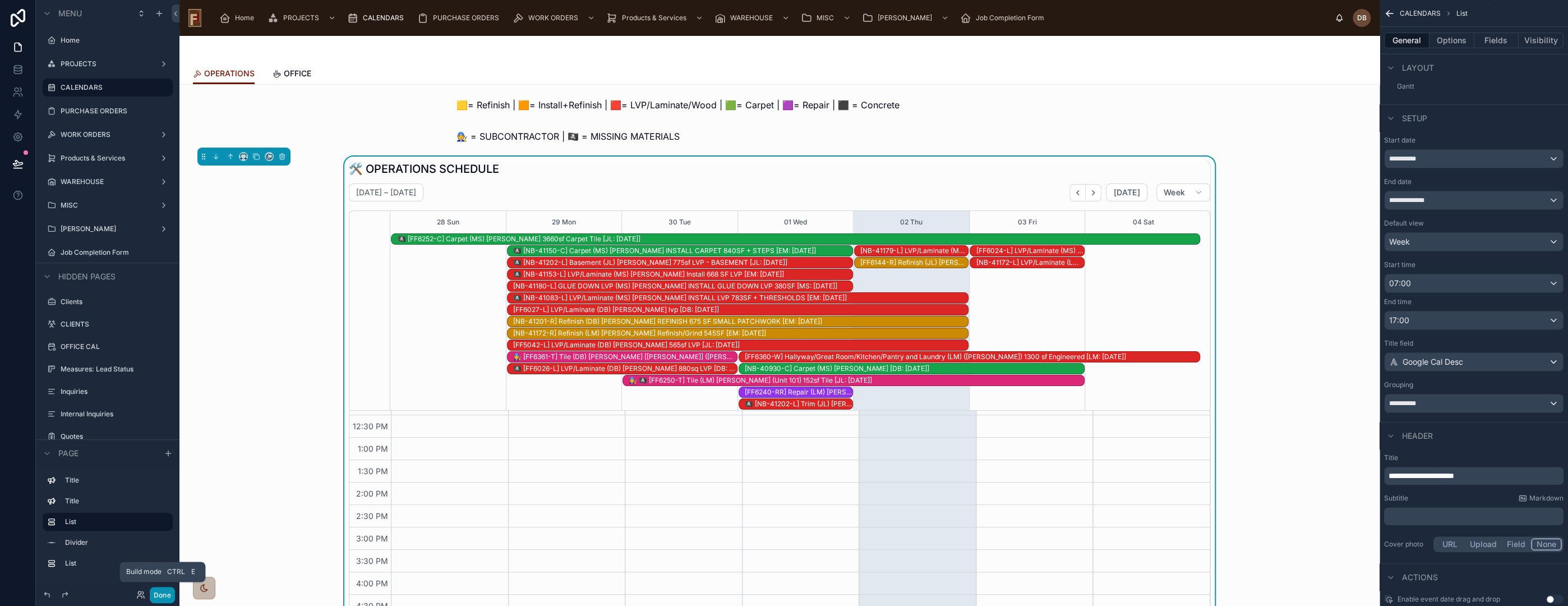
click at [165, 590] on button "Done" at bounding box center [162, 595] width 25 height 16
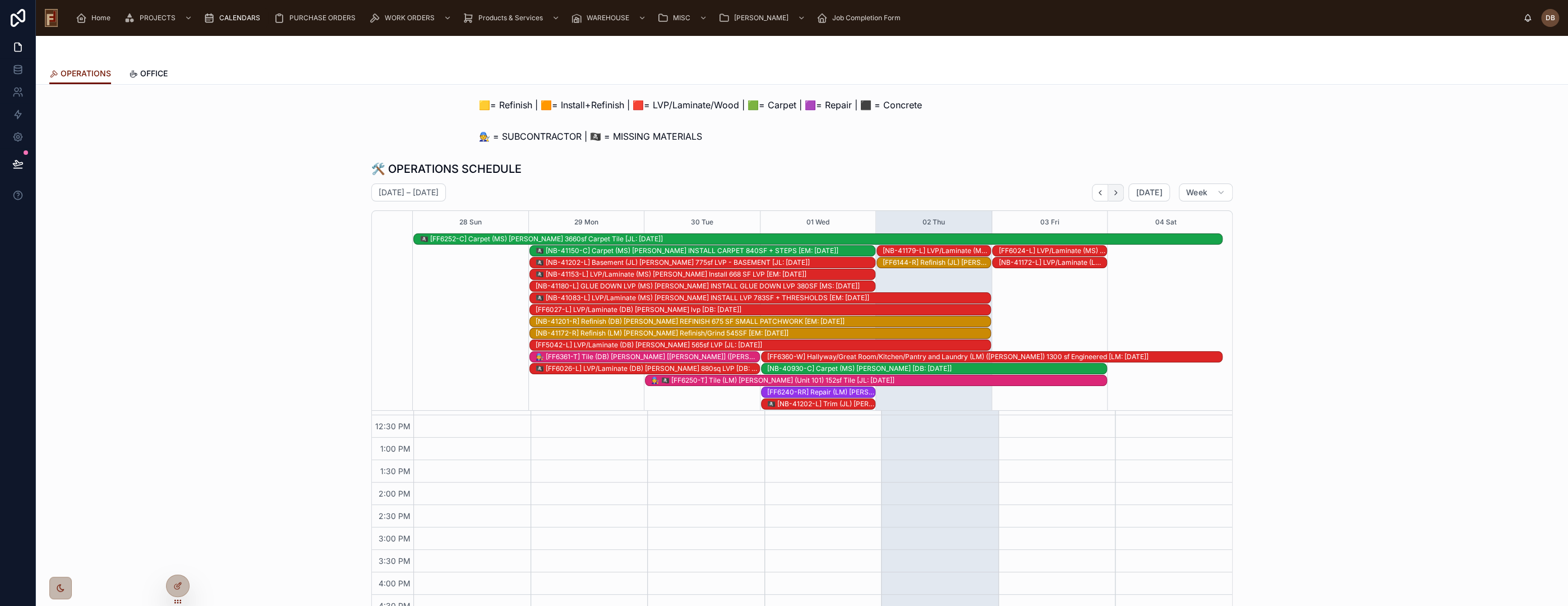
click at [1113, 189] on icon "Next" at bounding box center [1115, 193] width 8 height 8
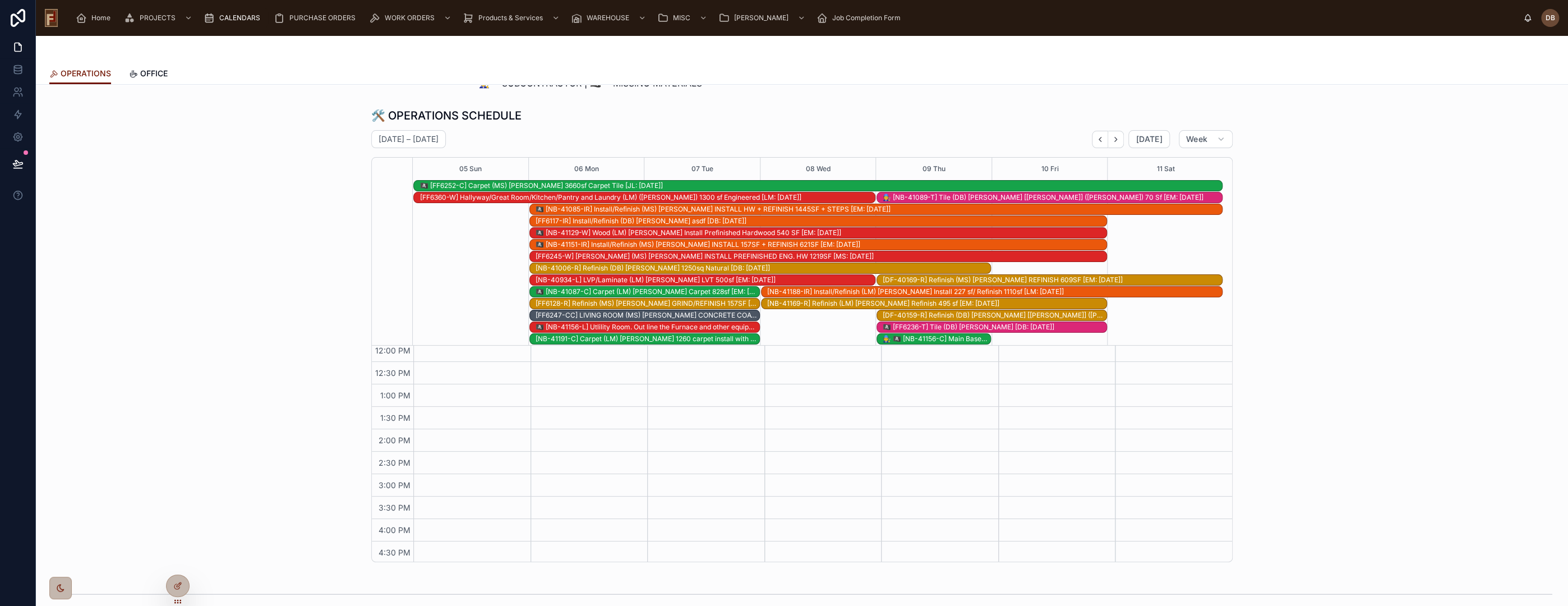
scroll to position [62, 0]
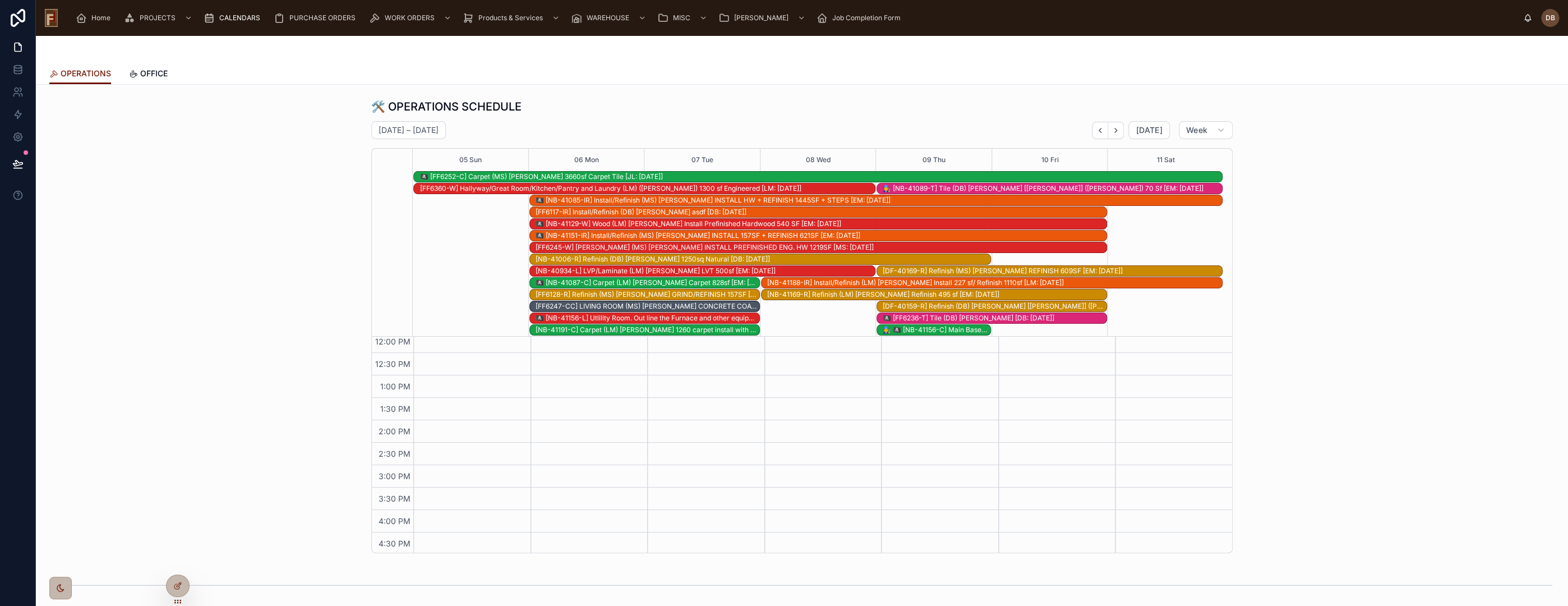
click at [623, 175] on div "🏴‍☠️ [FF6252-C] Carpet (MS) Joy Gallmon 3660sf Carpet Tile [JL: 09-18-25]" at bounding box center [820, 177] width 803 height 9
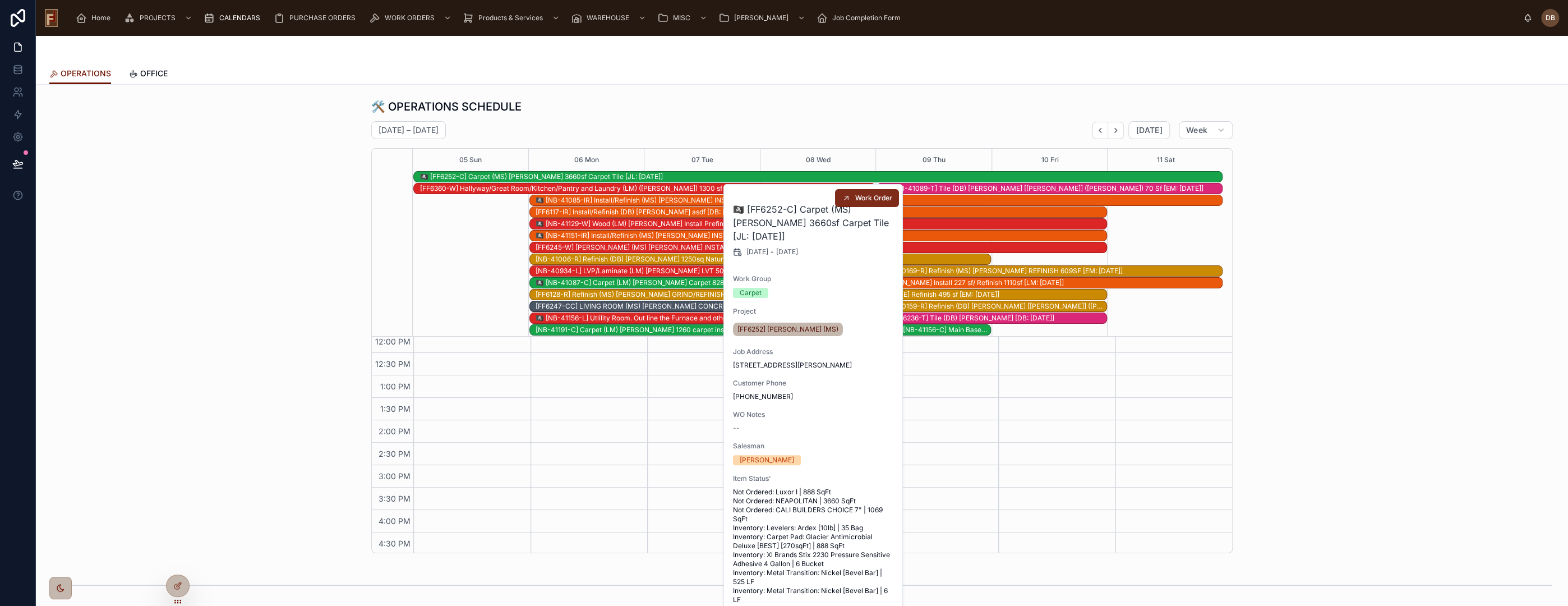
click at [860, 199] on span "Work Order" at bounding box center [874, 198] width 37 height 9
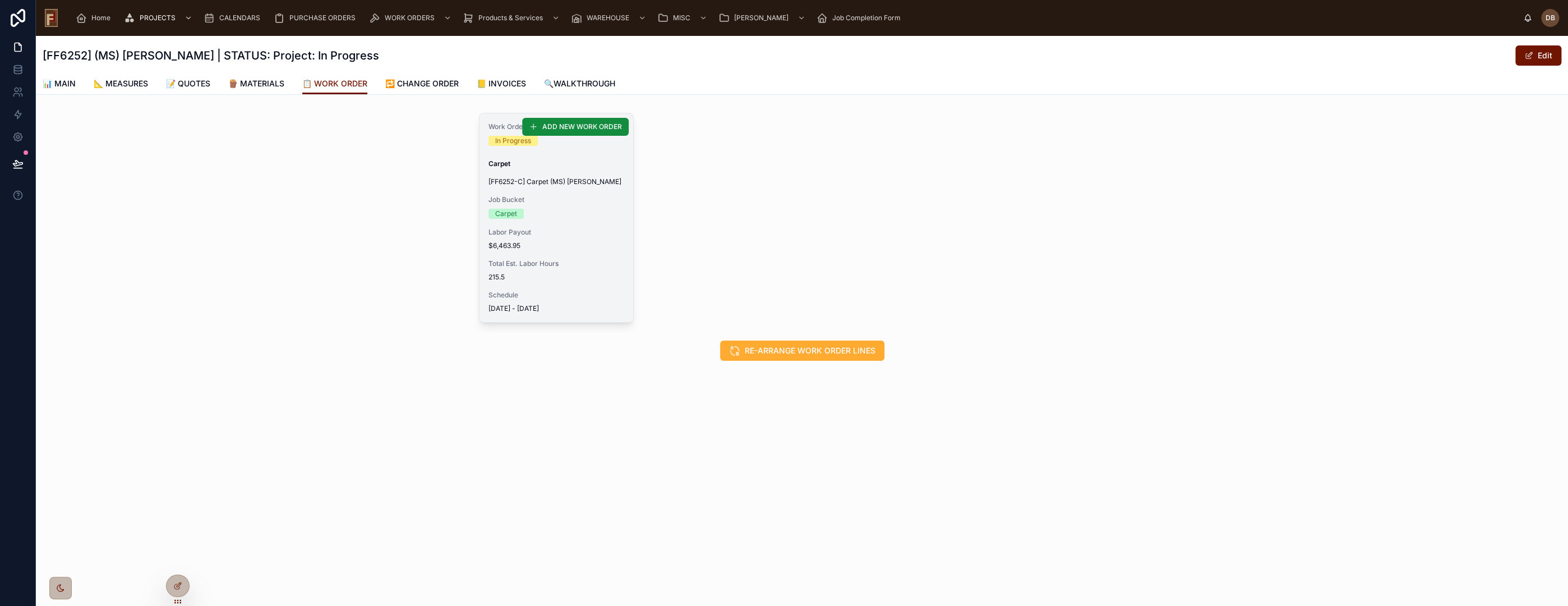
click at [565, 212] on div "Carpet" at bounding box center [556, 214] width 136 height 10
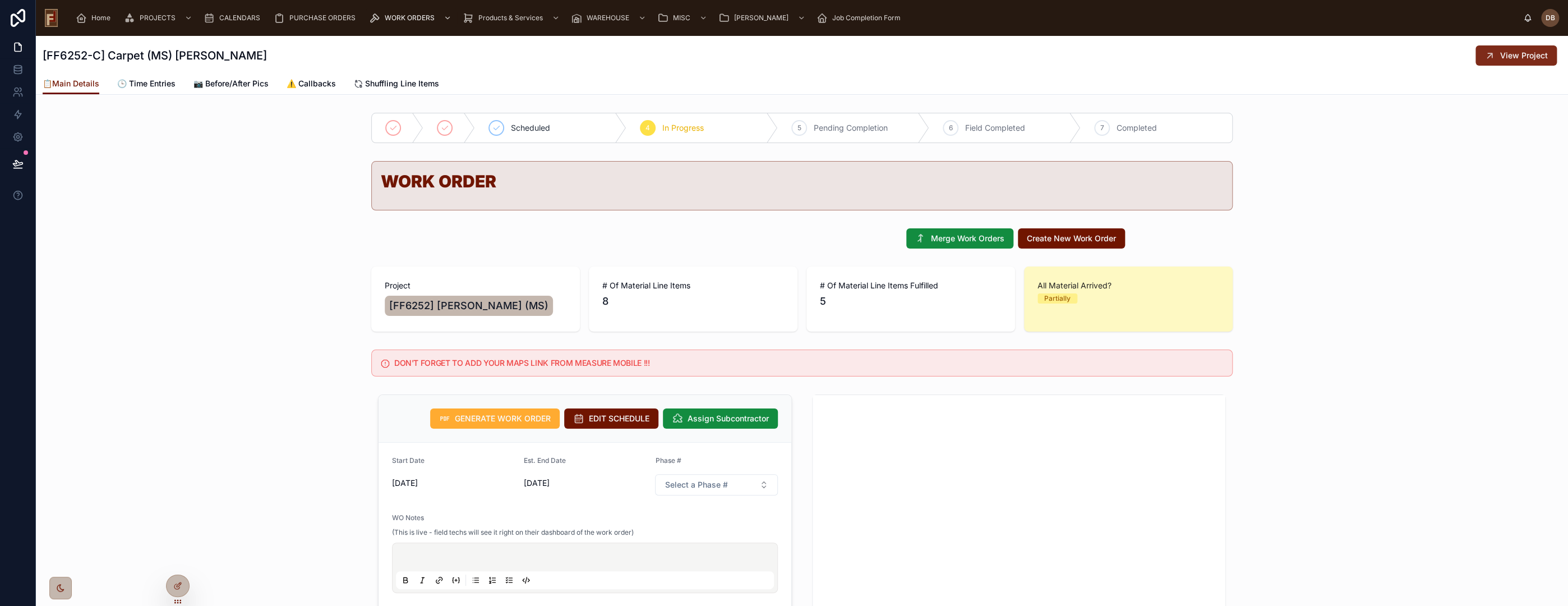
click at [1506, 53] on span "View Project" at bounding box center [1523, 56] width 48 height 11
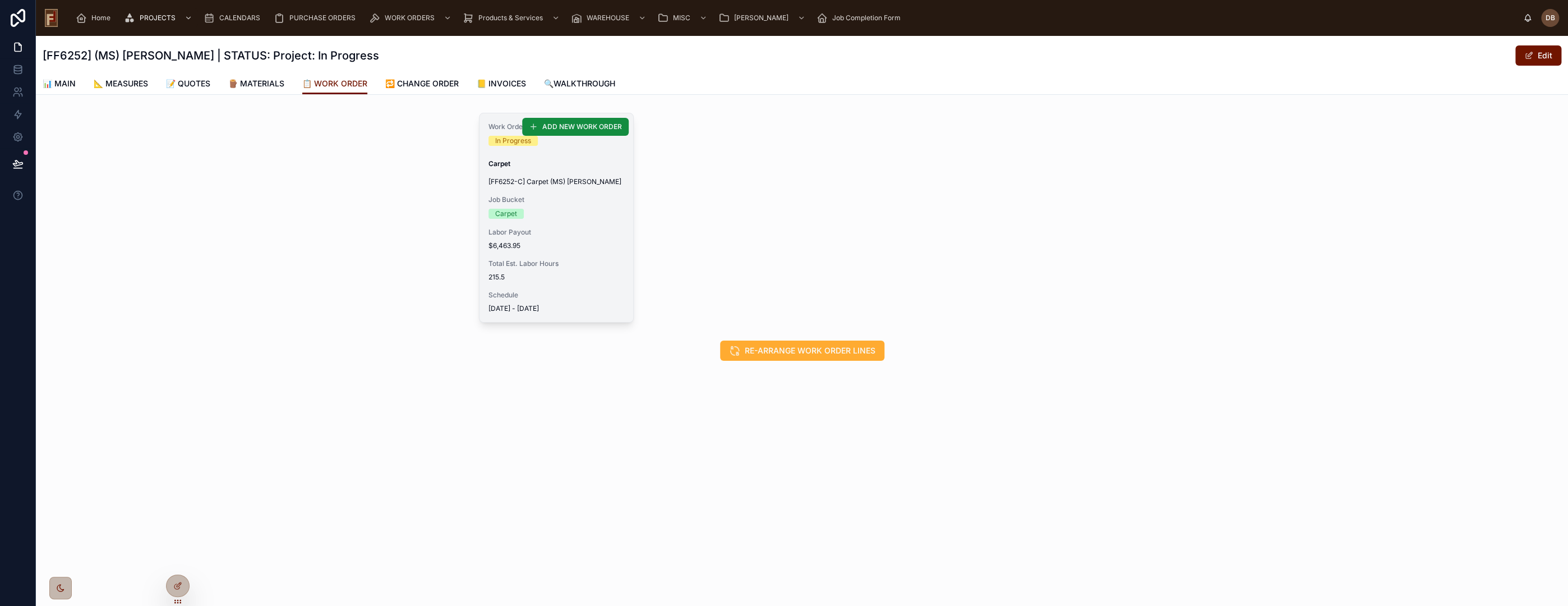
click at [555, 233] on span "Labor Payout" at bounding box center [556, 232] width 136 height 9
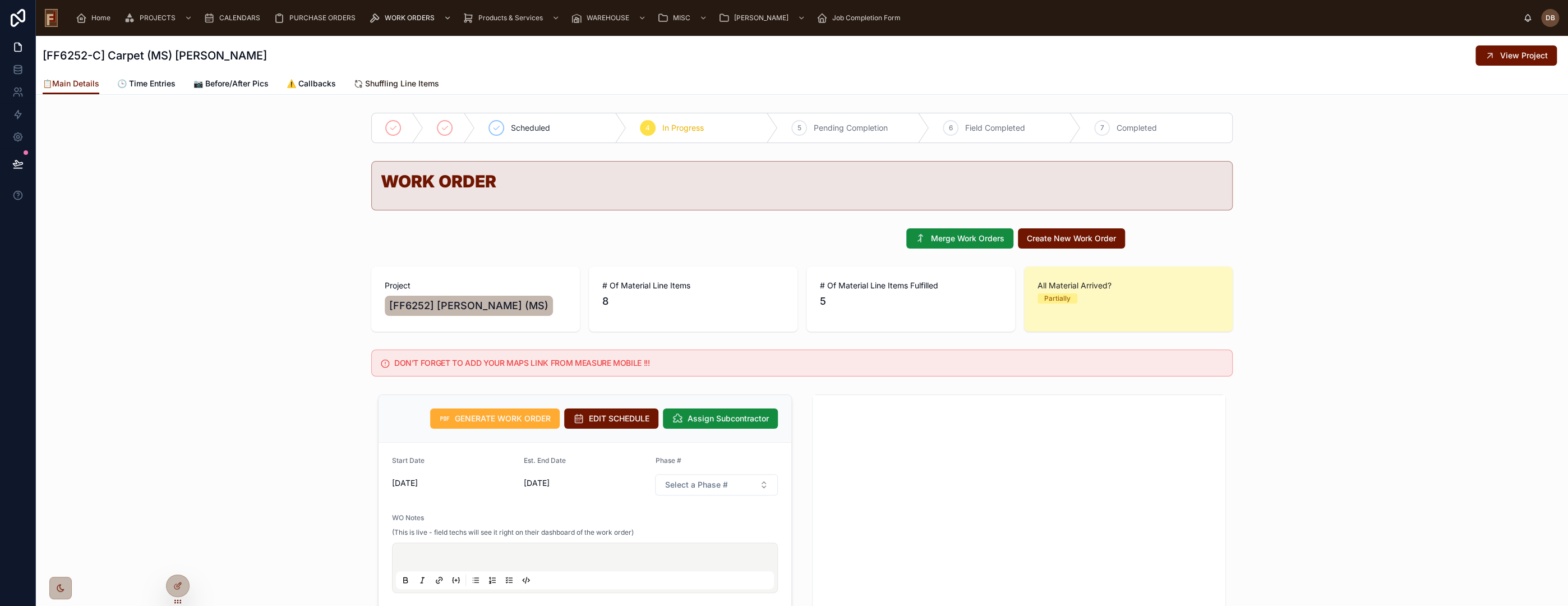
click at [403, 85] on span "Shuffling Line Items" at bounding box center [402, 83] width 74 height 11
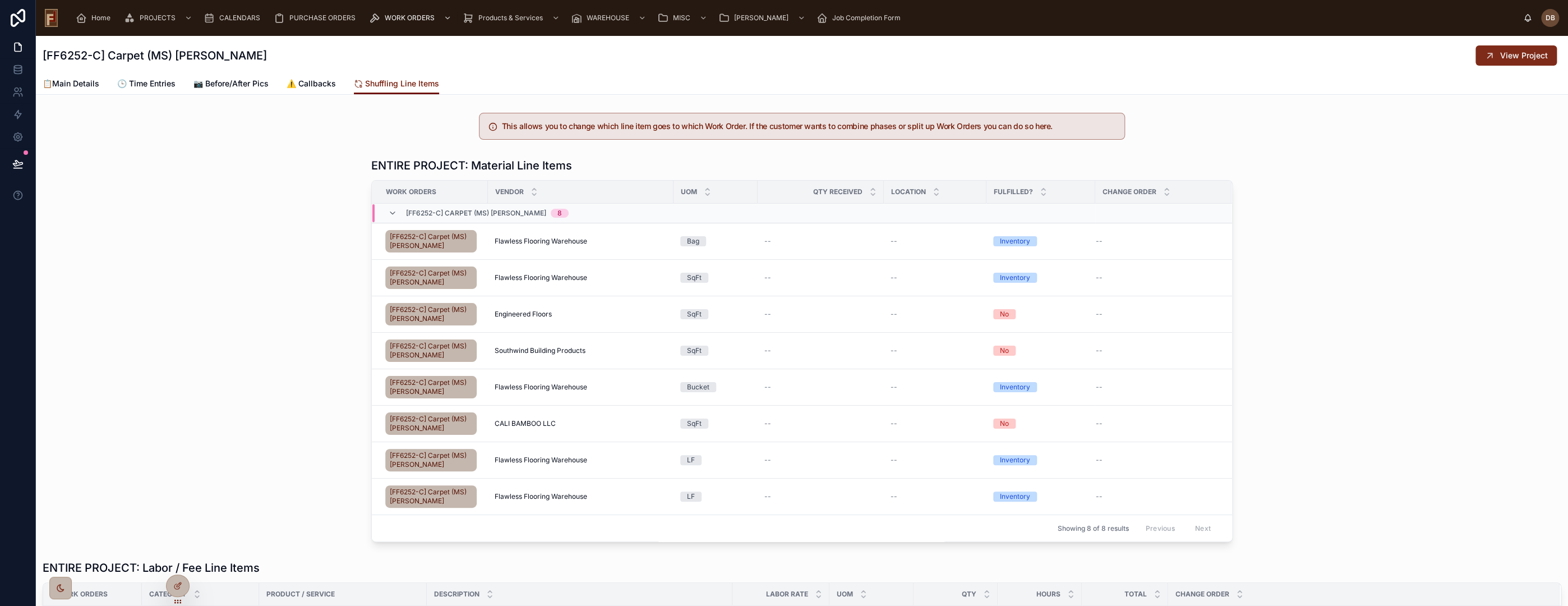
click at [1504, 53] on span "View Project" at bounding box center [1523, 56] width 48 height 11
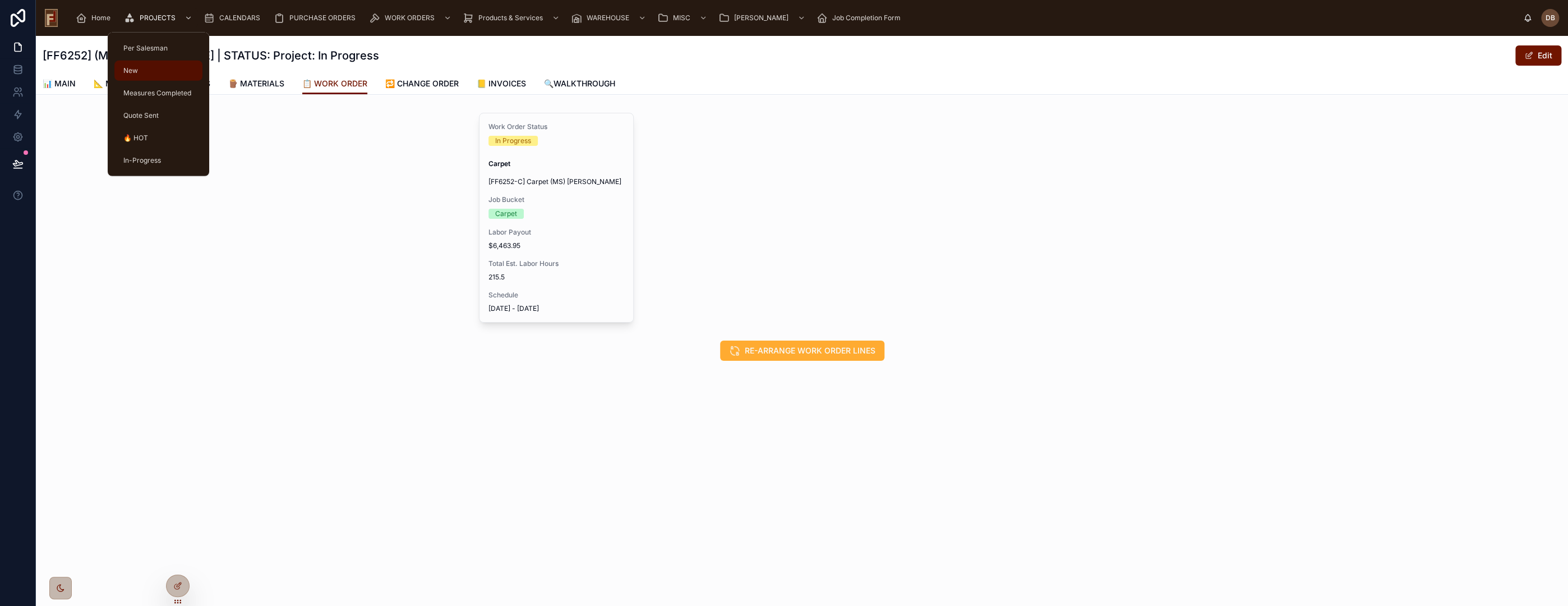
drag, startPoint x: 155, startPoint y: 21, endPoint x: 121, endPoint y: 68, distance: 58.0
click at [155, 21] on span "PROJECTS" at bounding box center [157, 18] width 36 height 9
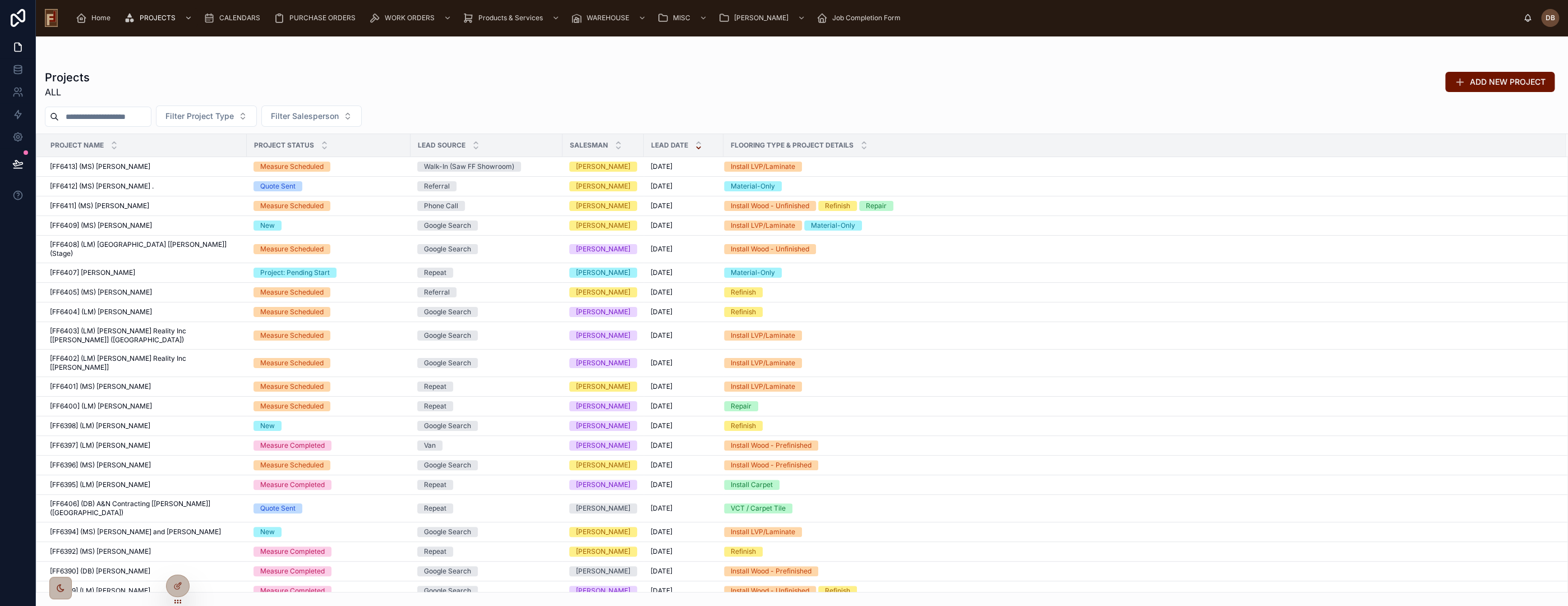
click at [94, 113] on input "text" at bounding box center [105, 116] width 92 height 15
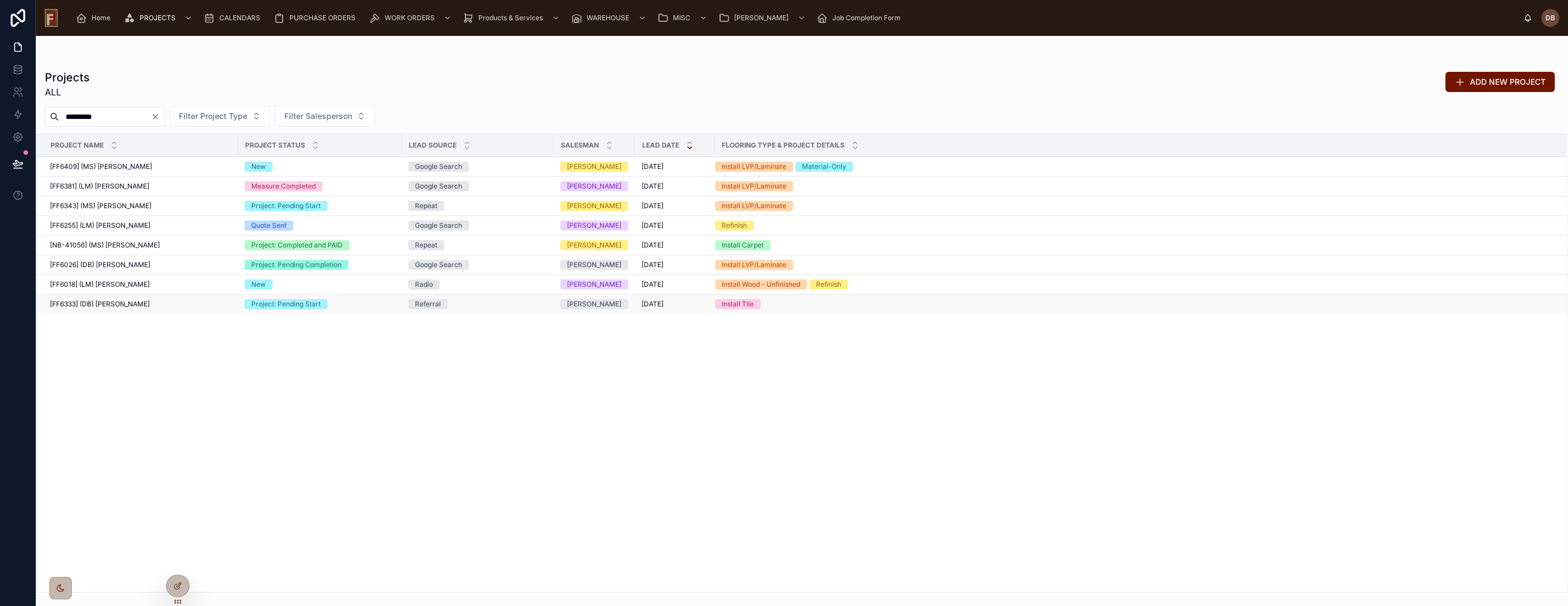
type input "*********"
click at [140, 302] on span "[FF6333] (DB) Stephanie Dietsche" at bounding box center [100, 304] width 100 height 9
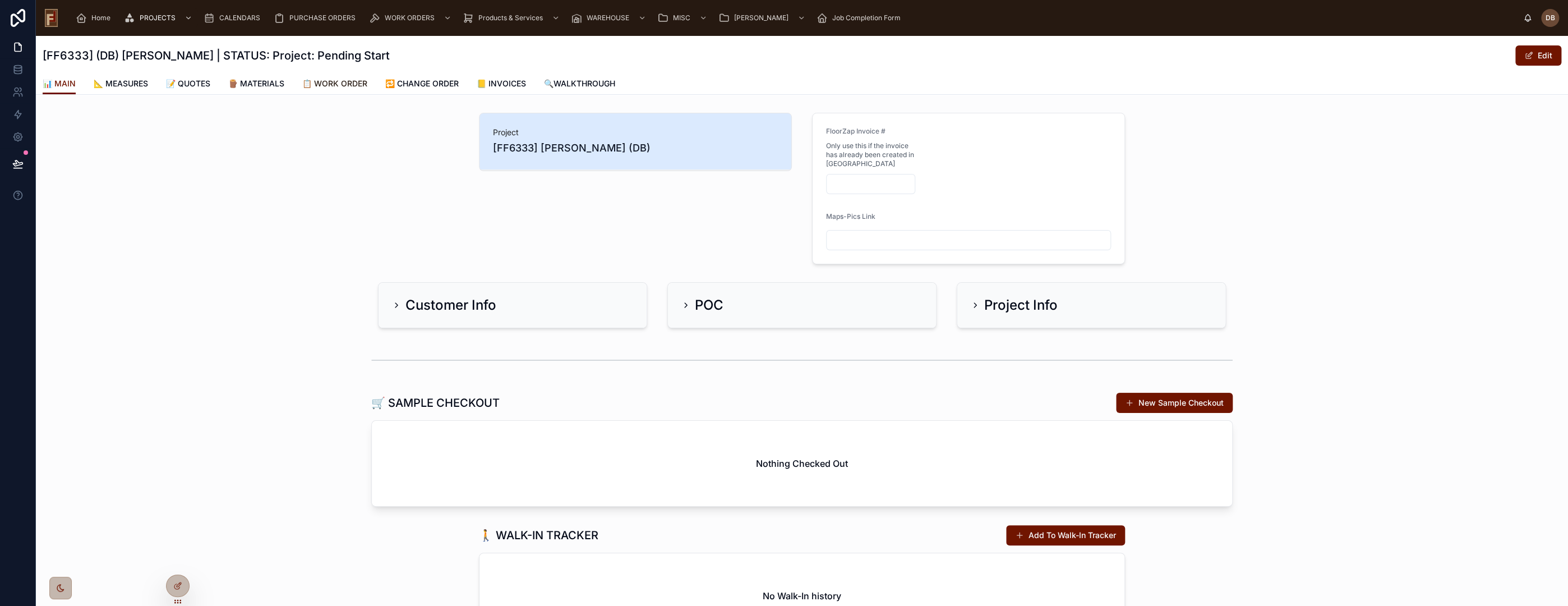
click at [343, 84] on span "📋 WORK ORDER" at bounding box center [334, 83] width 65 height 11
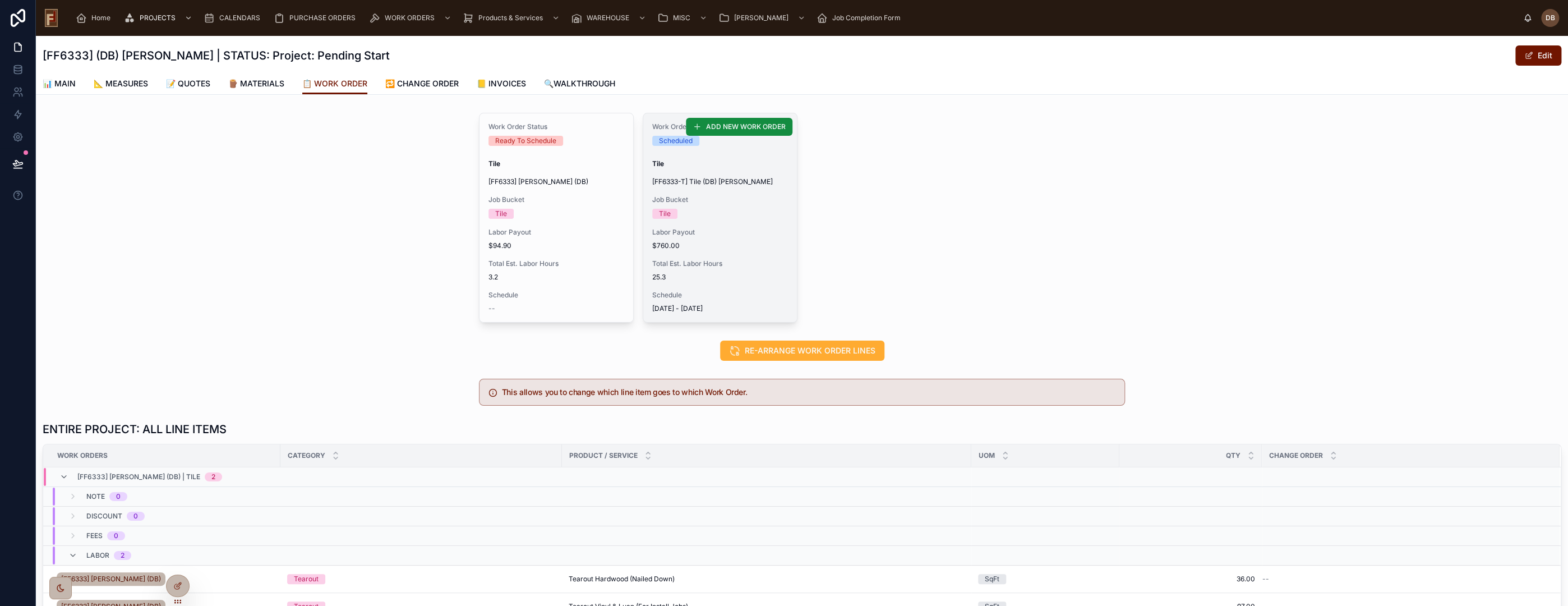
click at [691, 240] on div "Labor Payout $760.00" at bounding box center [720, 239] width 136 height 23
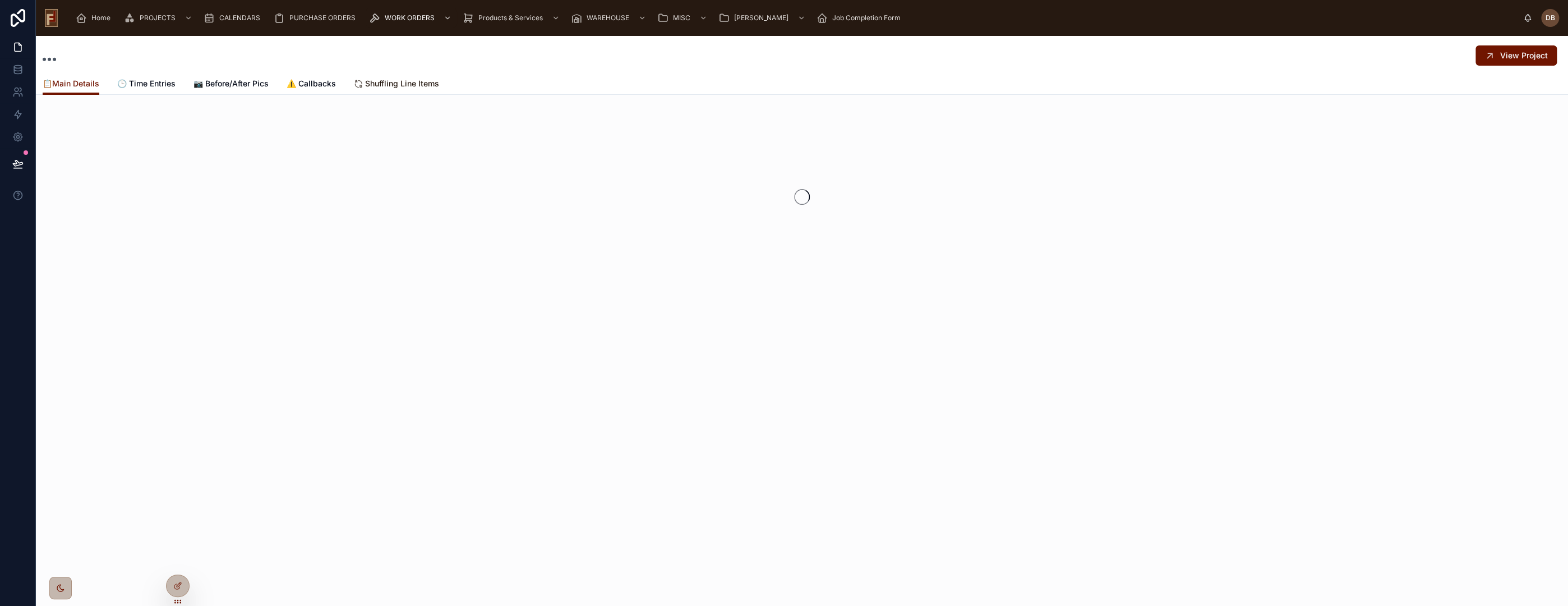
click at [394, 79] on span "Shuffling Line Items" at bounding box center [402, 83] width 74 height 11
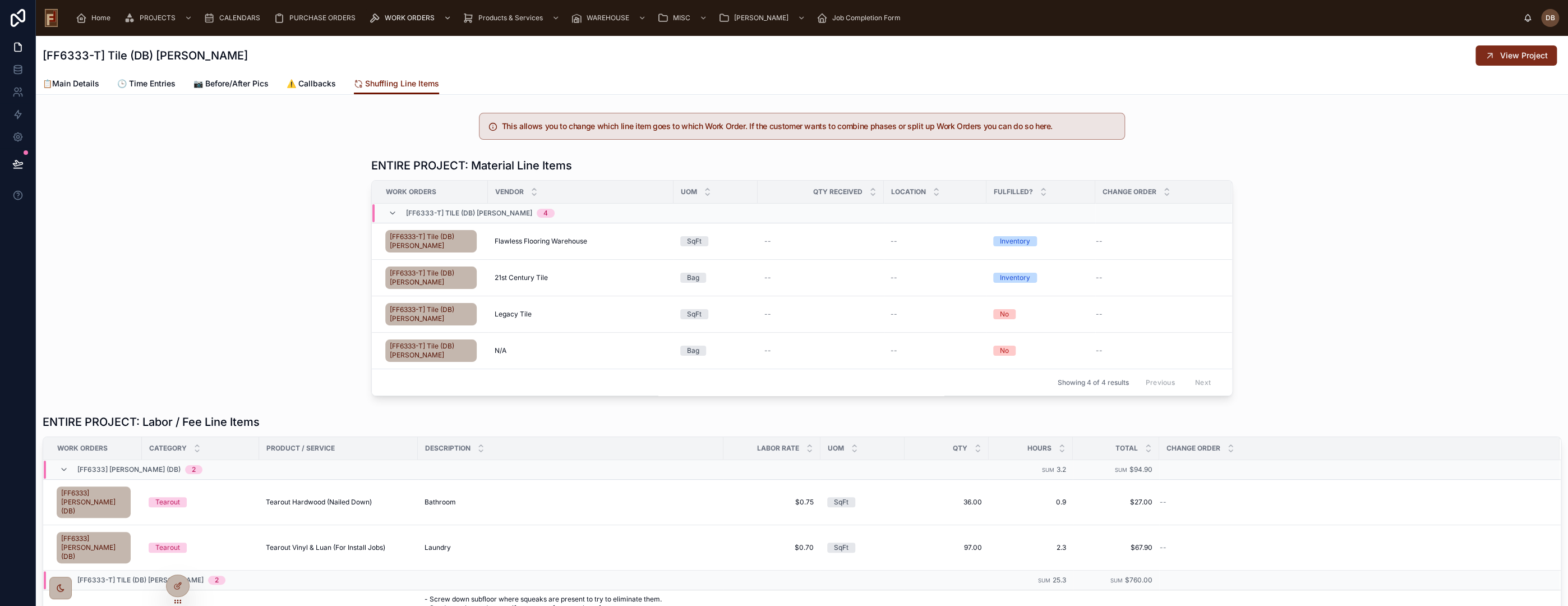
click at [1516, 58] on span "View Project" at bounding box center [1523, 56] width 48 height 11
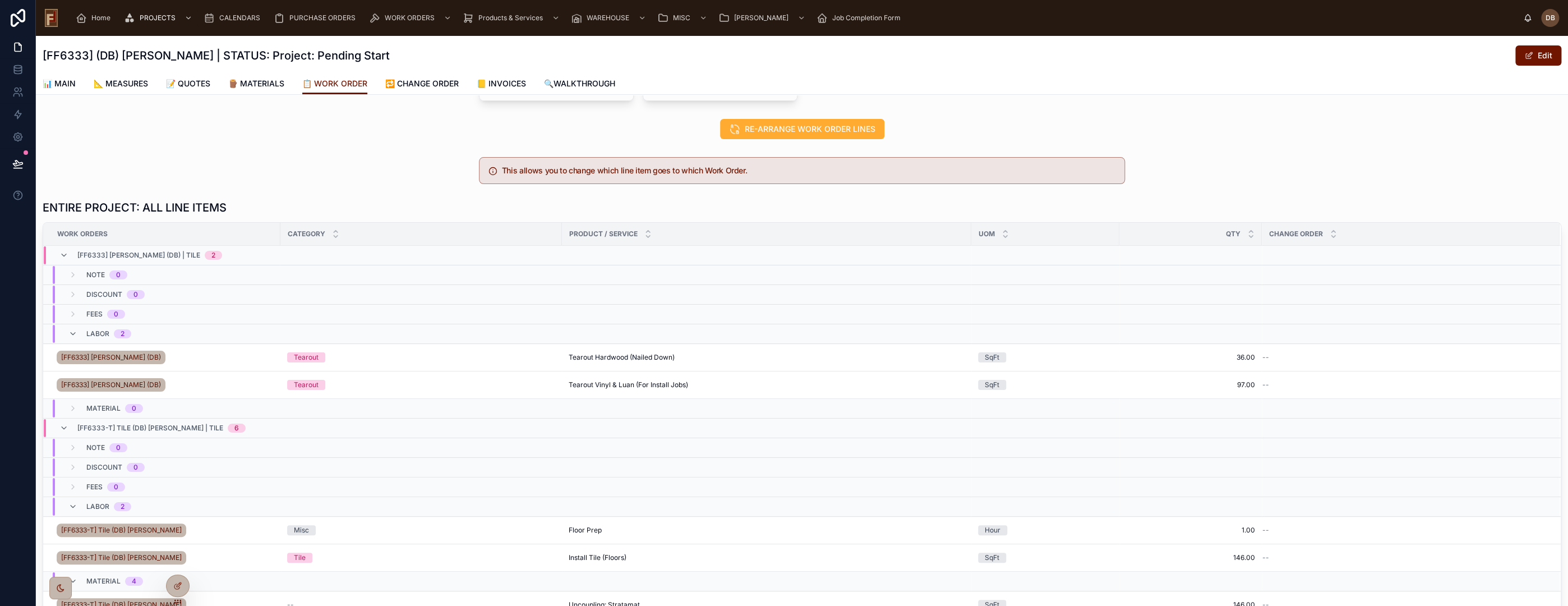
scroll to position [249, 0]
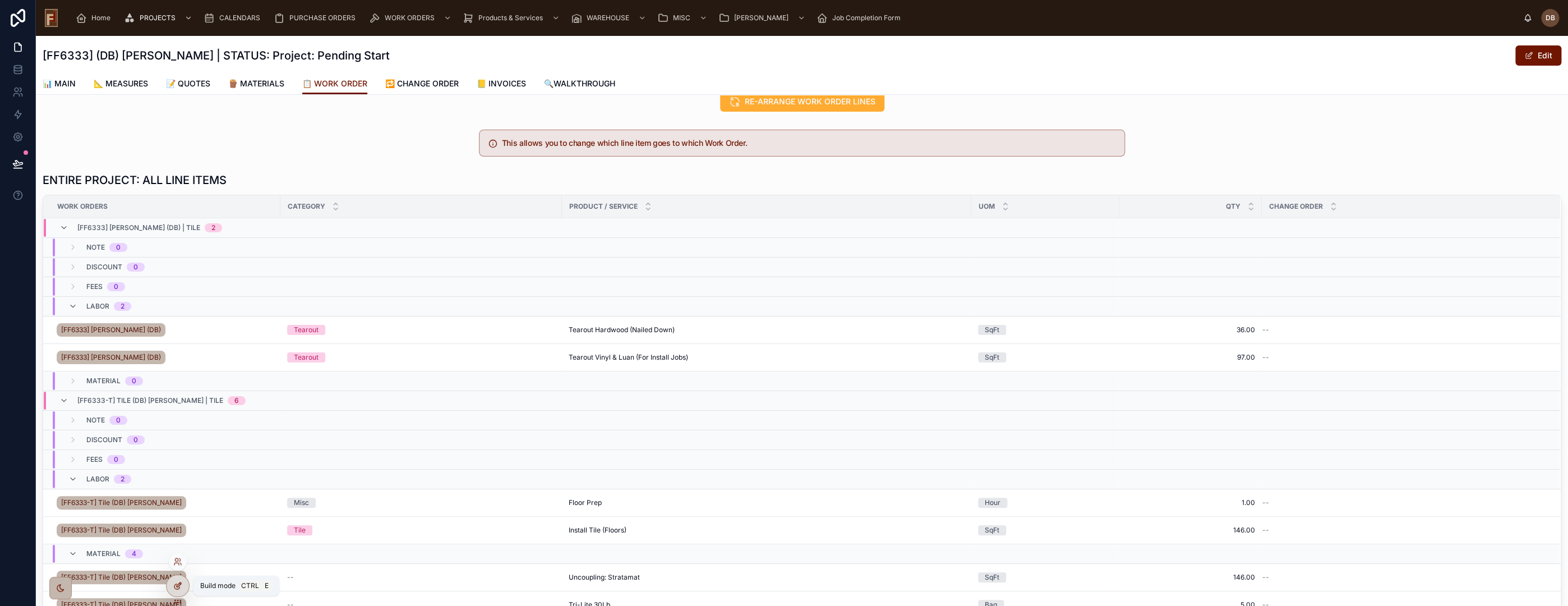
click at [180, 586] on icon at bounding box center [177, 585] width 9 height 9
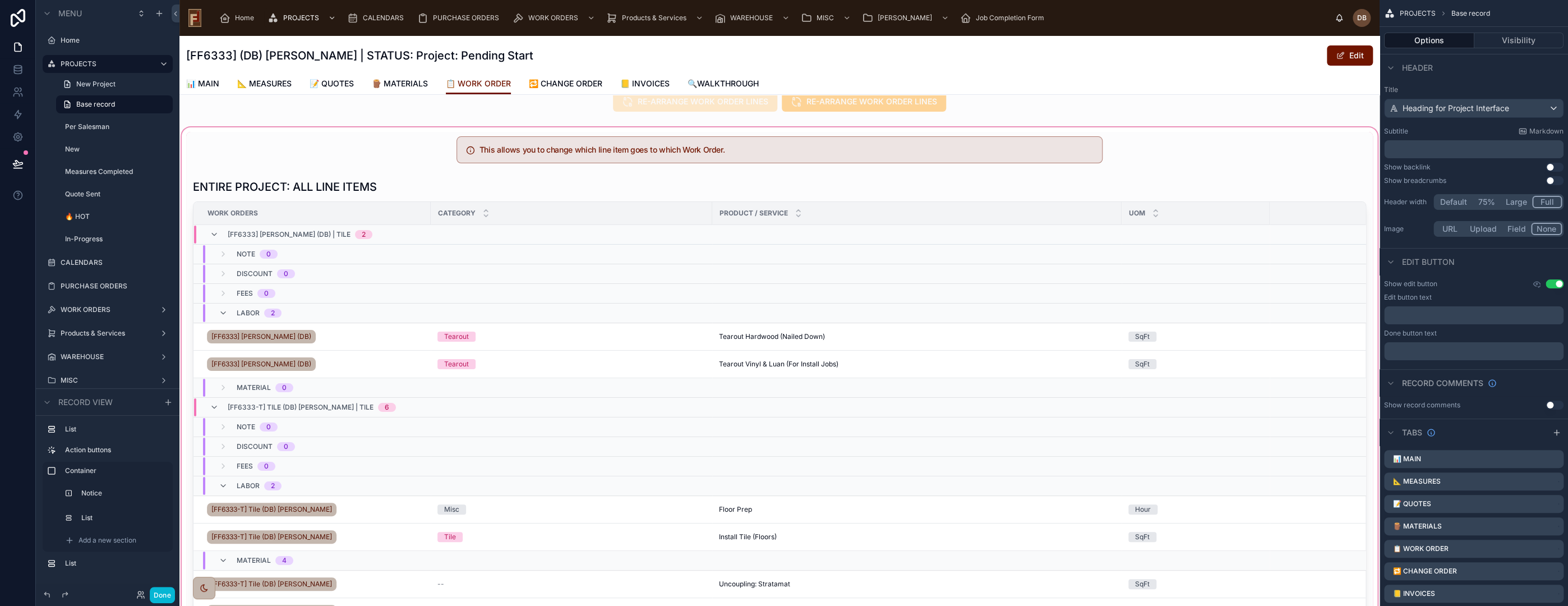
click at [708, 200] on div at bounding box center [780, 396] width 1200 height 543
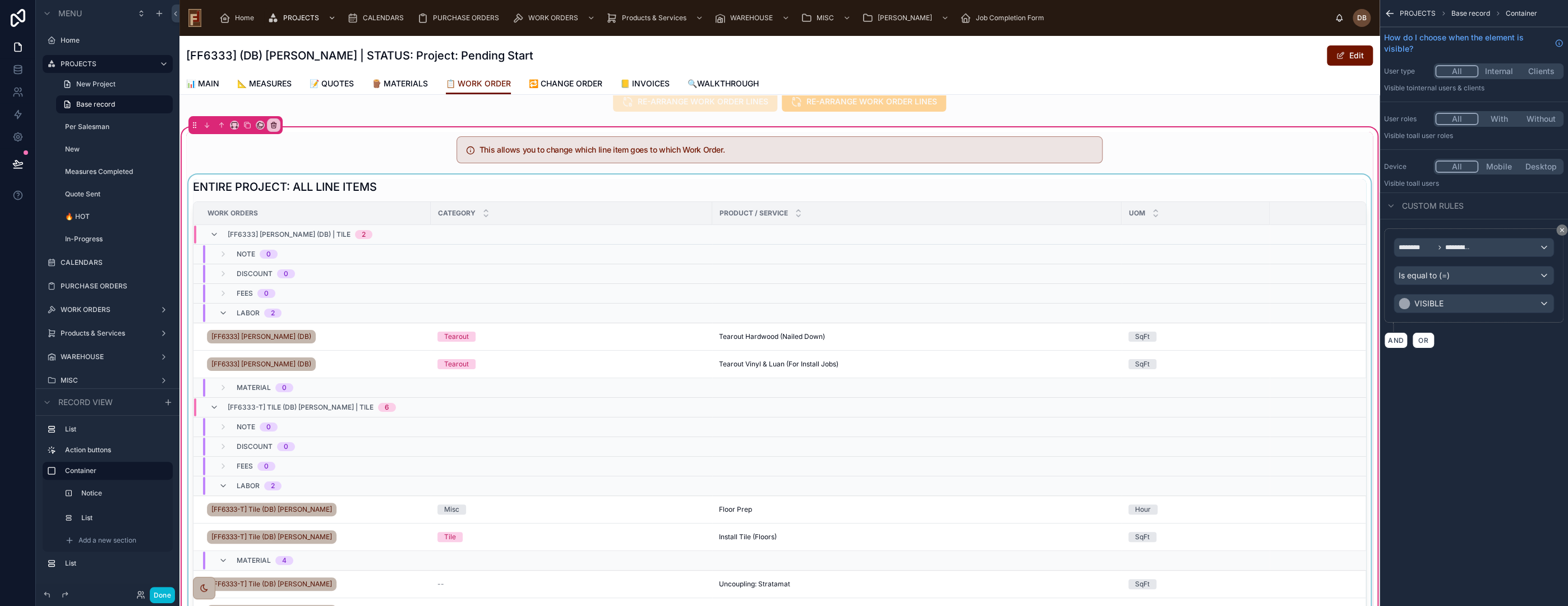
click at [709, 192] on div at bounding box center [779, 417] width 1187 height 487
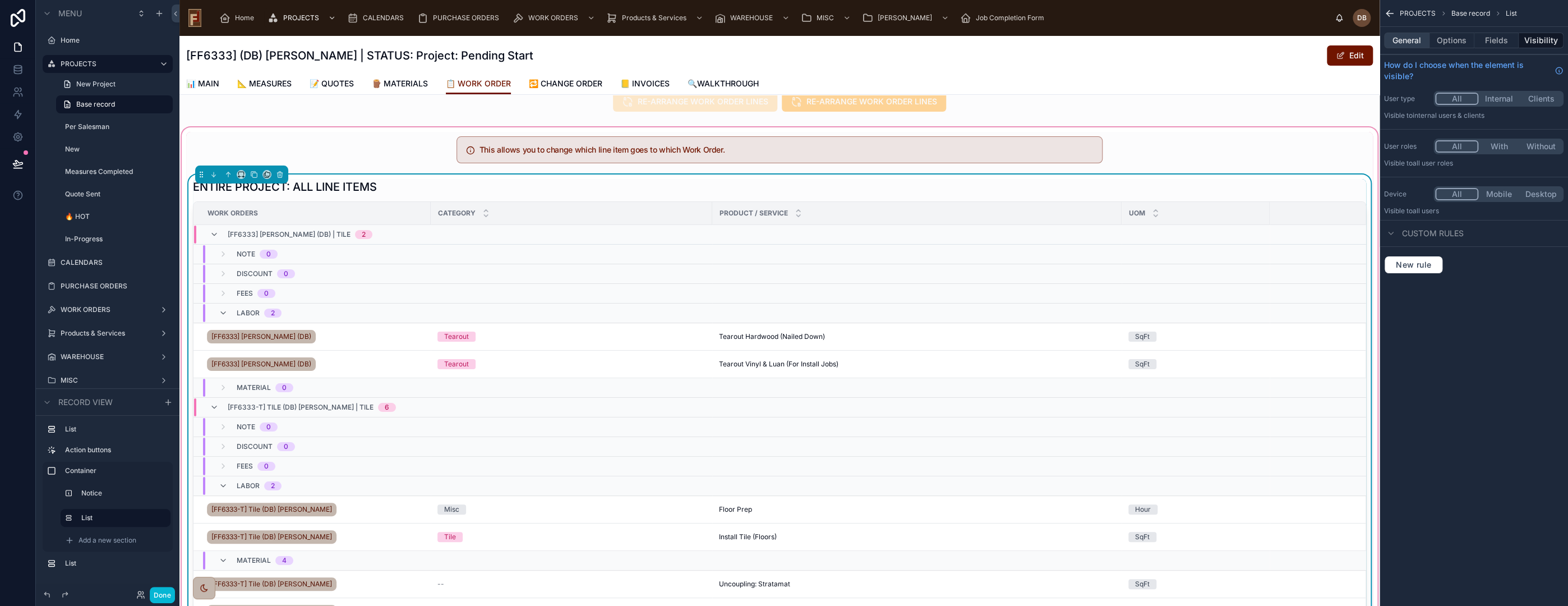
click at [1412, 41] on button "General" at bounding box center [1407, 40] width 45 height 15
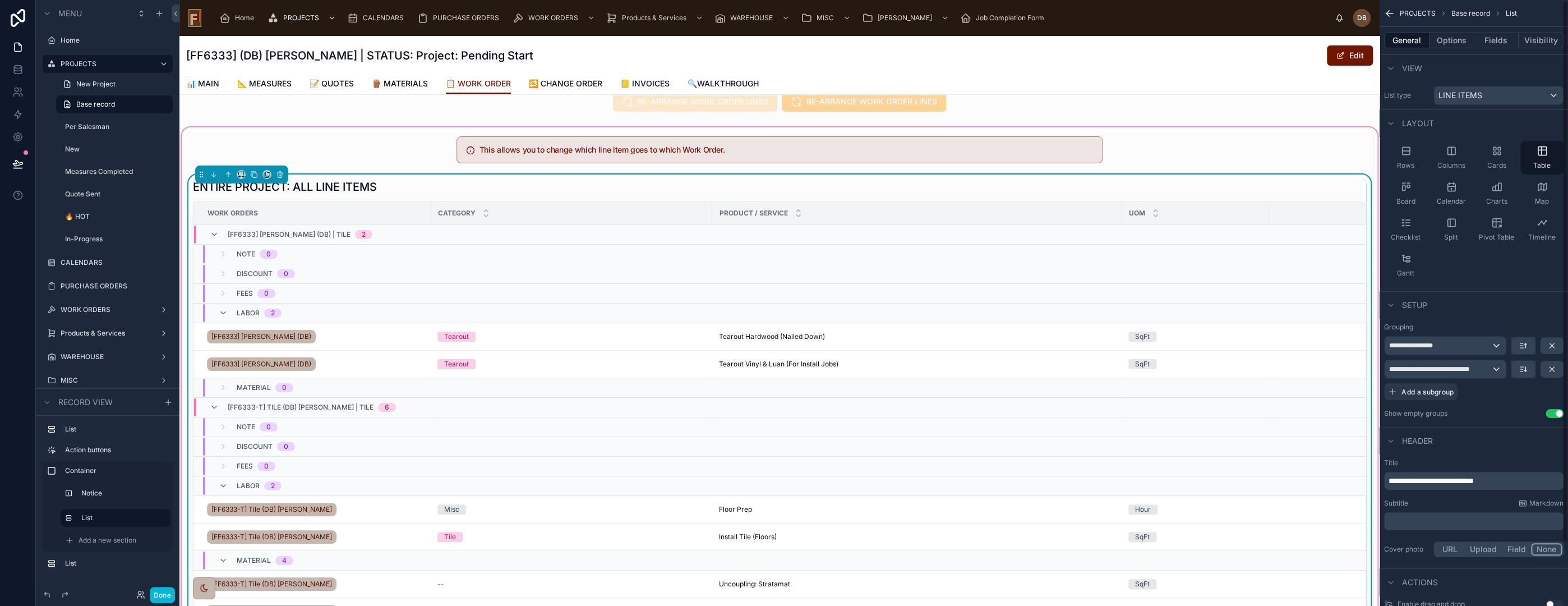
click at [1556, 412] on button "Use setting" at bounding box center [1554, 413] width 18 height 9
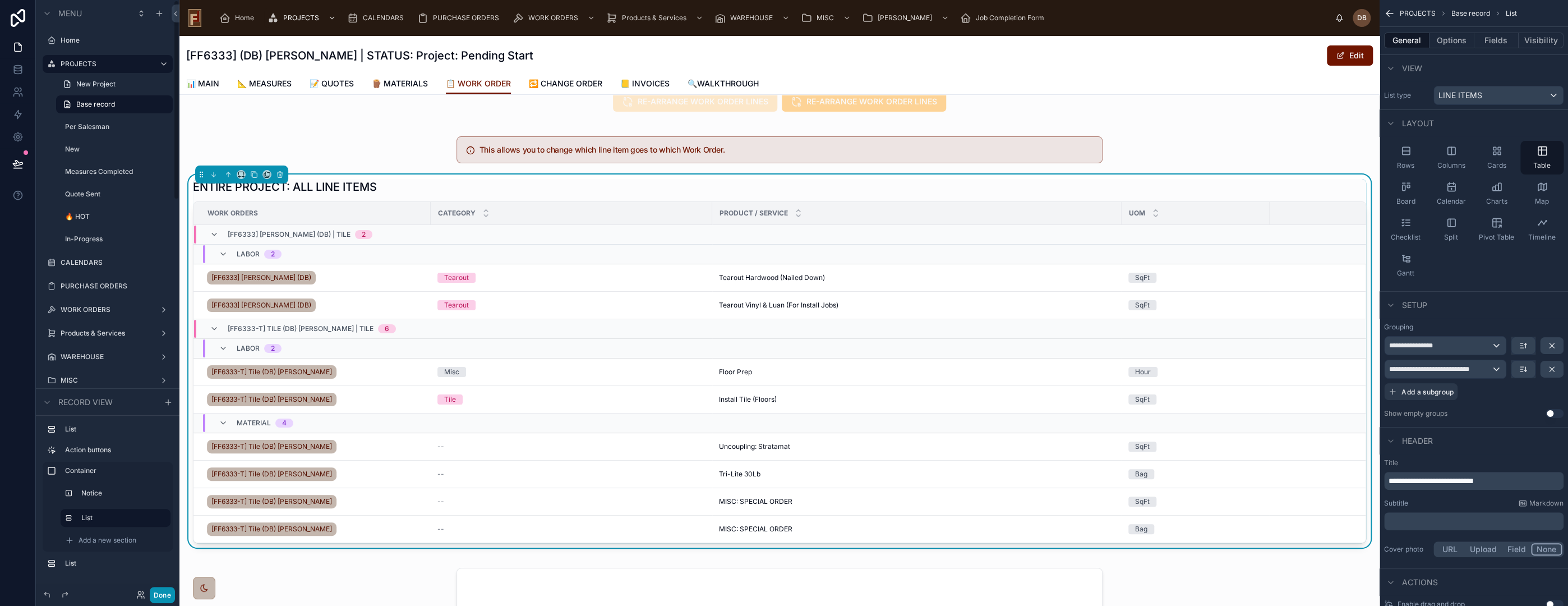
click at [161, 590] on button "Done" at bounding box center [162, 595] width 25 height 16
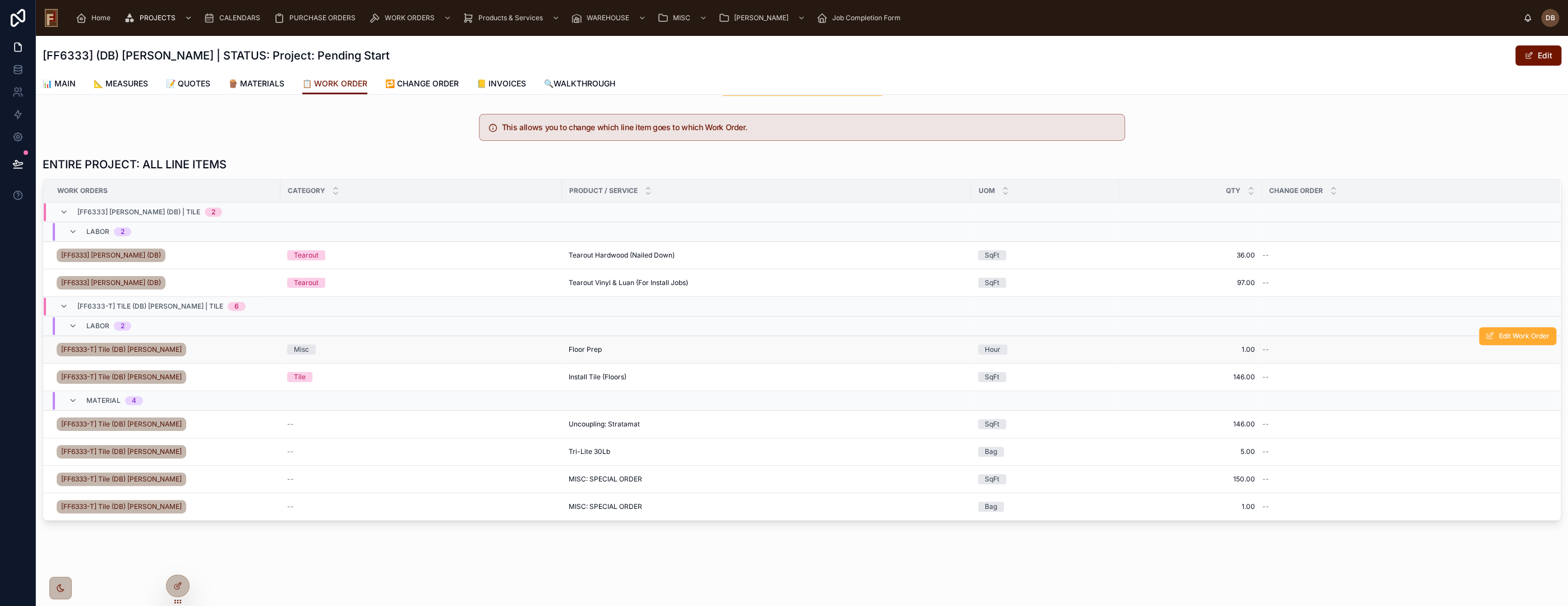
scroll to position [272, 0]
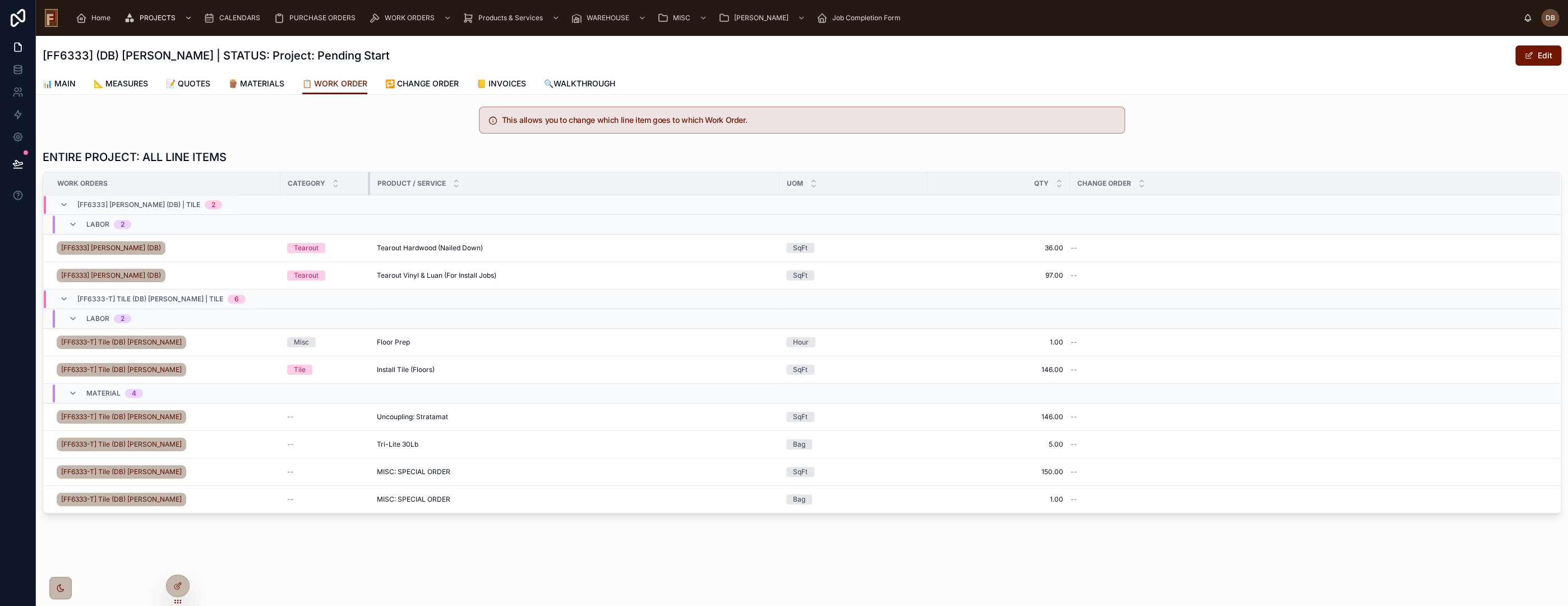
drag, startPoint x: 560, startPoint y: 183, endPoint x: 369, endPoint y: 201, distance: 191.8
click at [369, 201] on table "Work Orders Category Product / Service UOM Qty CHANGE ORDER [FF6333] Stephanie …" at bounding box center [802, 343] width 1518 height 340
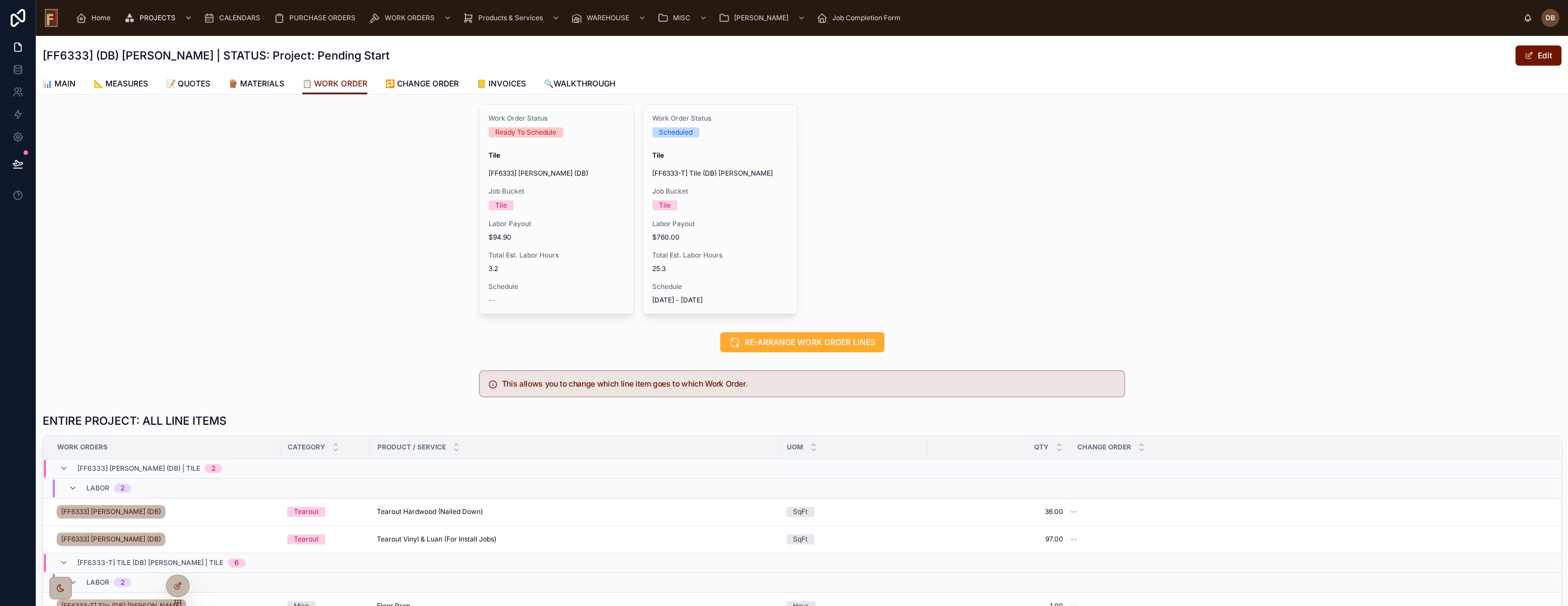
scroll to position [0, 0]
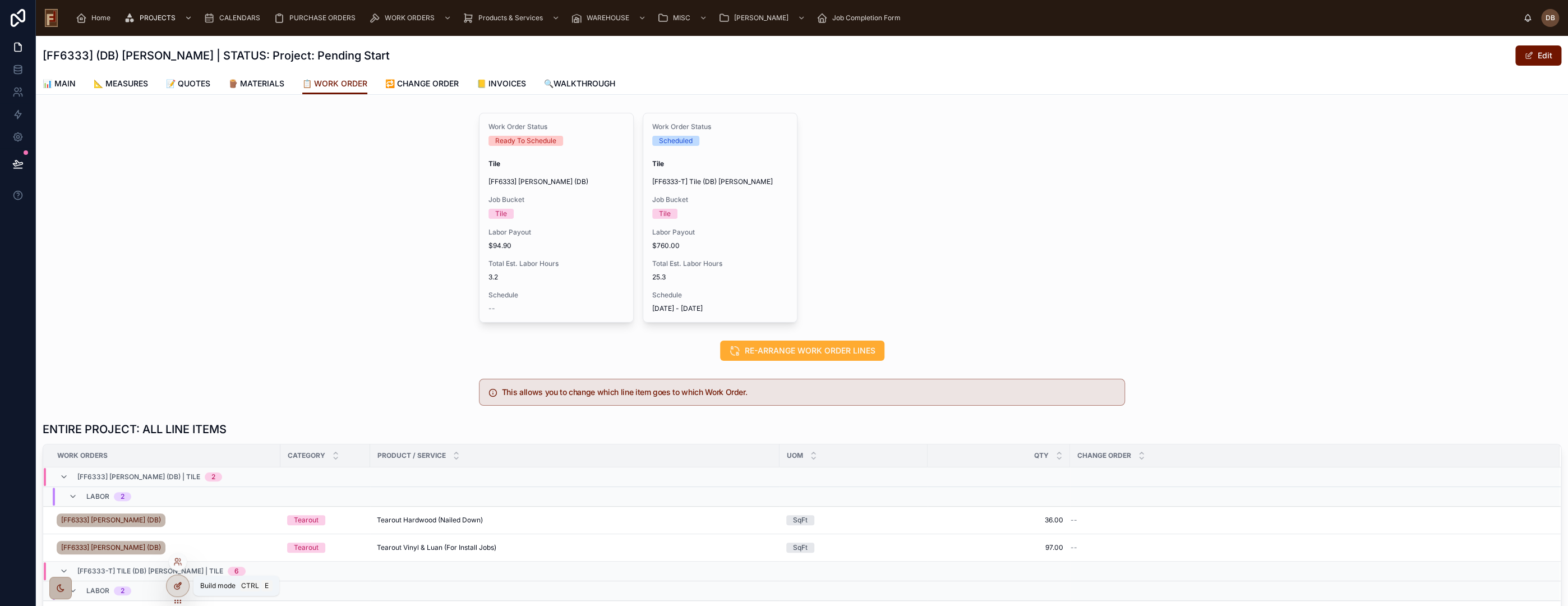
click at [176, 582] on icon at bounding box center [177, 585] width 9 height 9
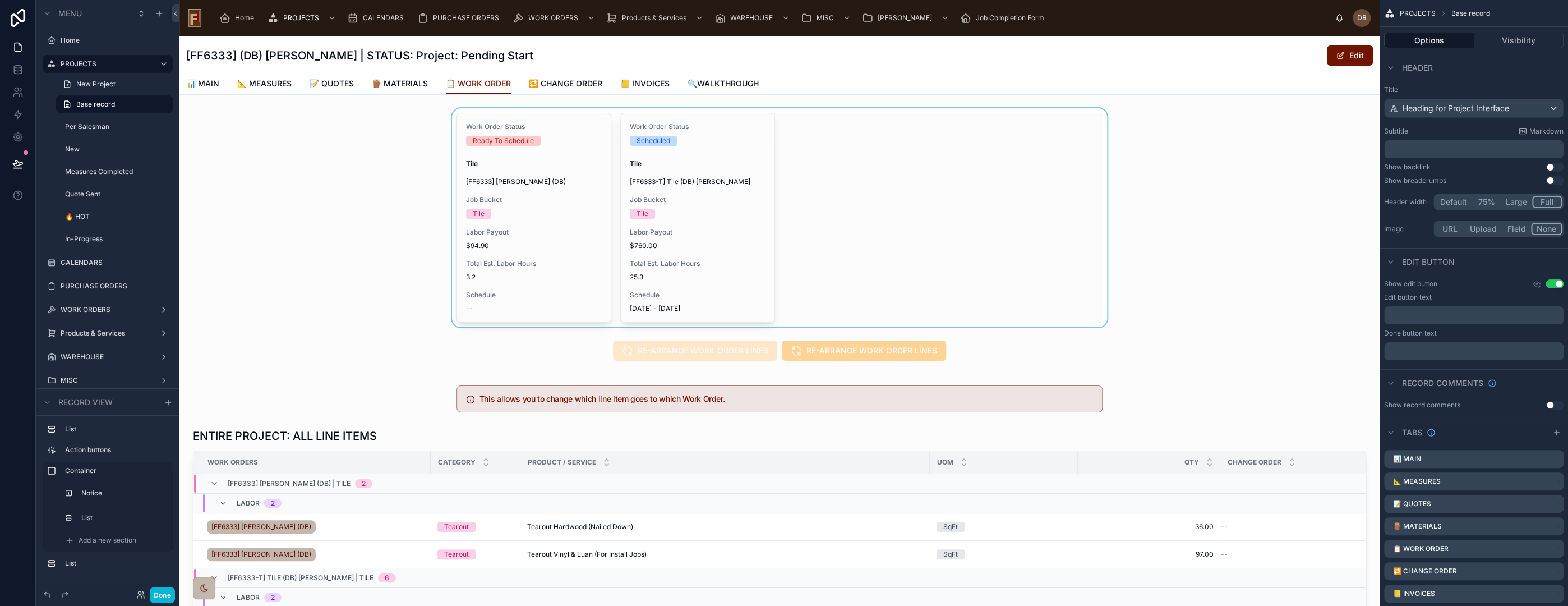
click at [567, 254] on div at bounding box center [780, 218] width 1200 height 219
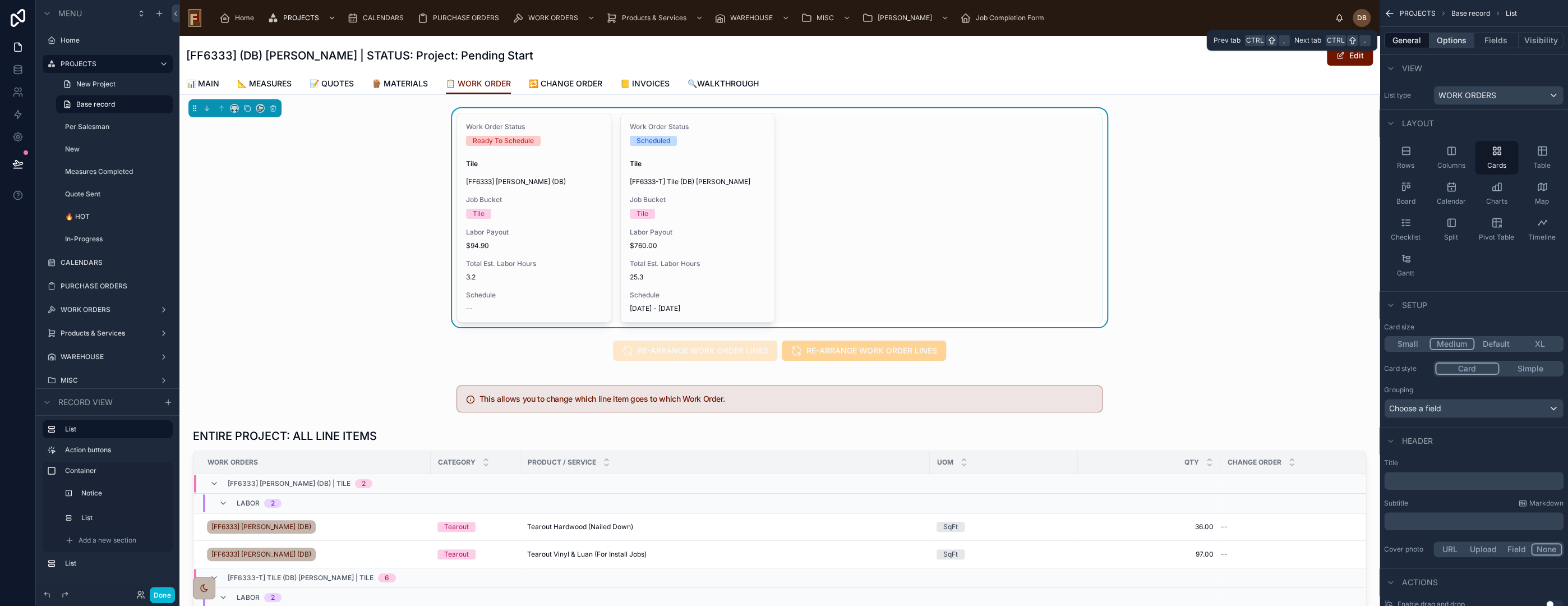
click at [1443, 37] on button "Options" at bounding box center [1451, 40] width 45 height 15
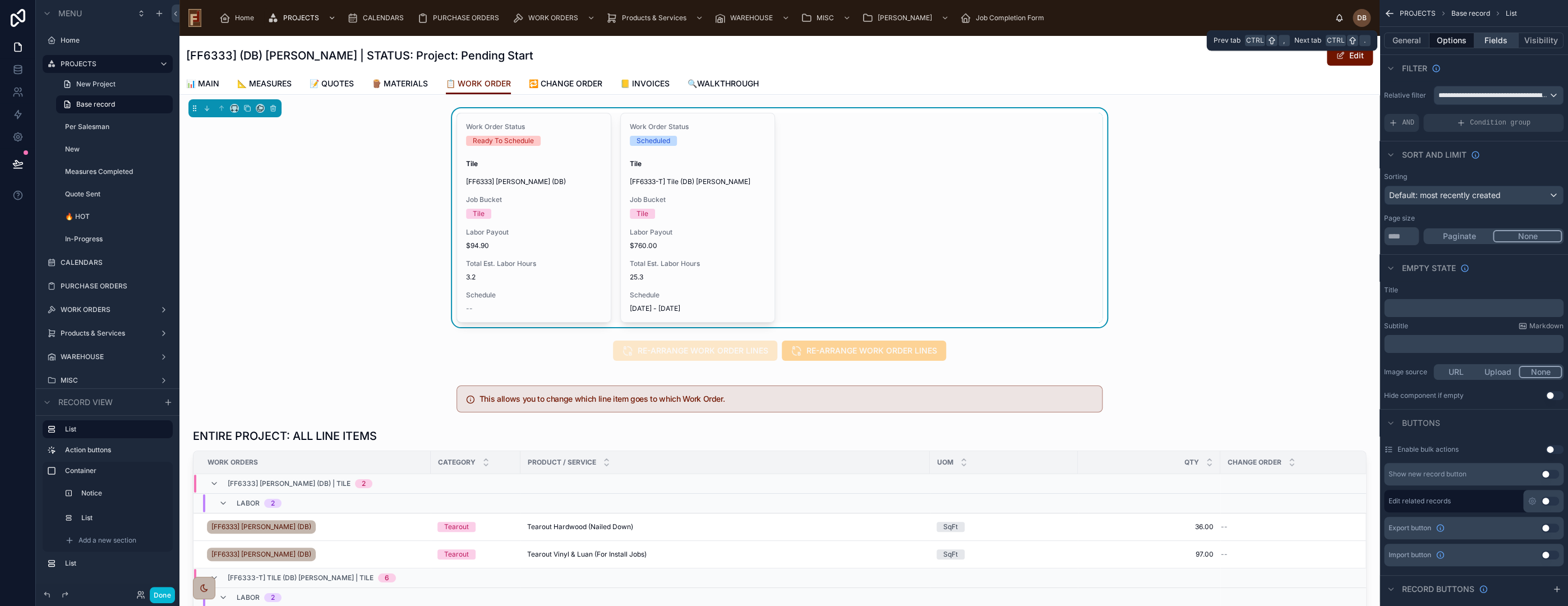
click at [1498, 37] on button "Fields" at bounding box center [1496, 40] width 45 height 15
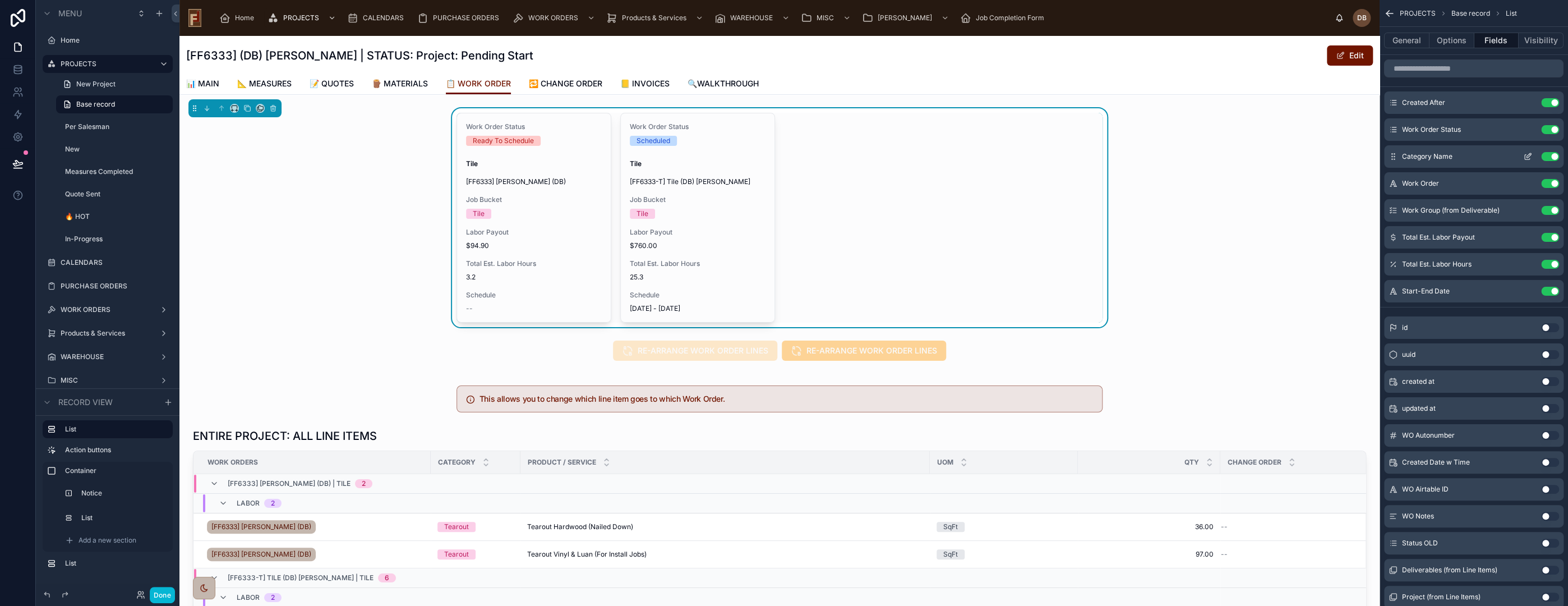
click at [1528, 155] on icon "scrollable content" at bounding box center [1528, 156] width 9 height 9
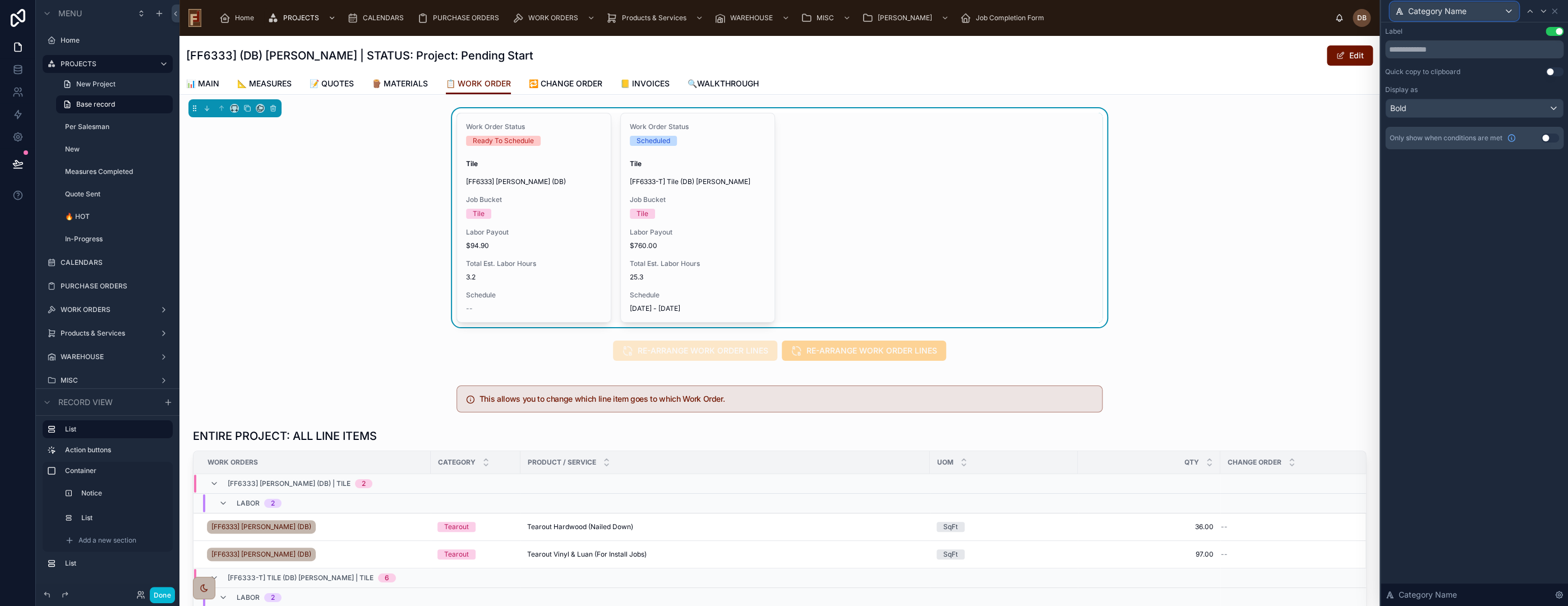
click at [1497, 6] on div "Category Name" at bounding box center [1455, 11] width 128 height 18
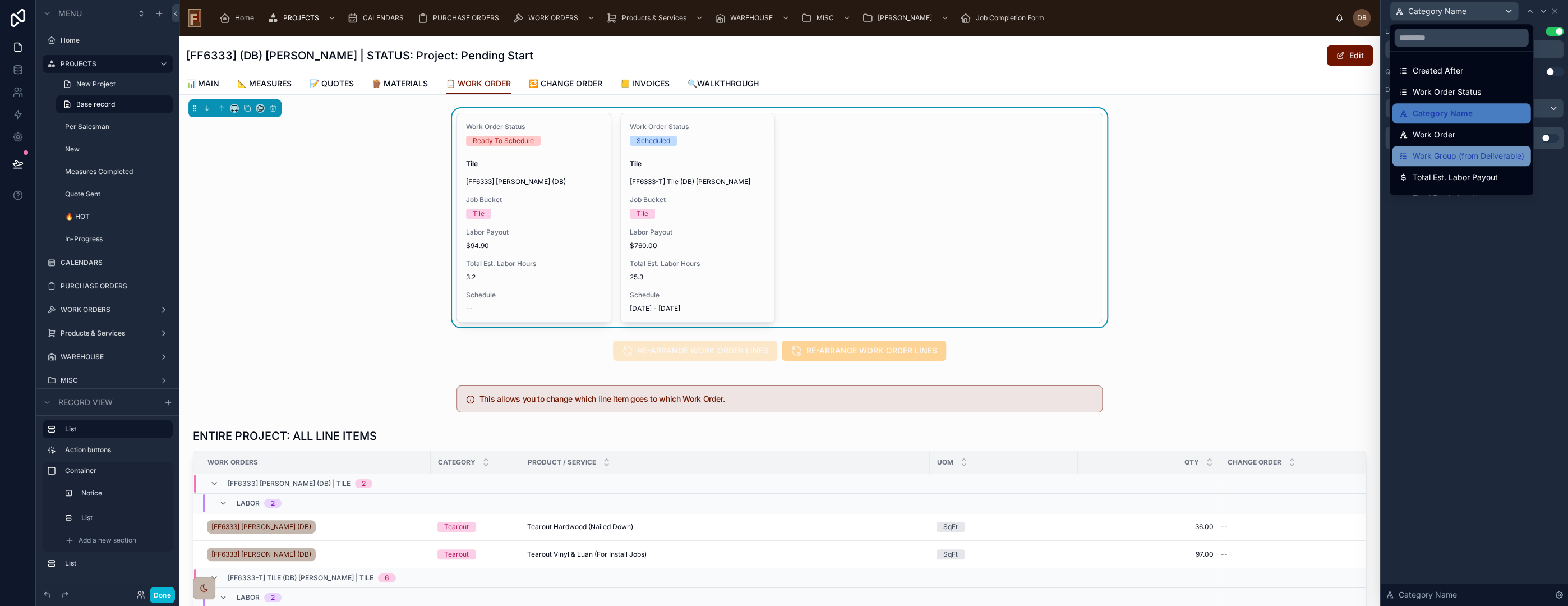
click at [1472, 156] on span "Work Group (from Deliverable)" at bounding box center [1468, 156] width 112 height 14
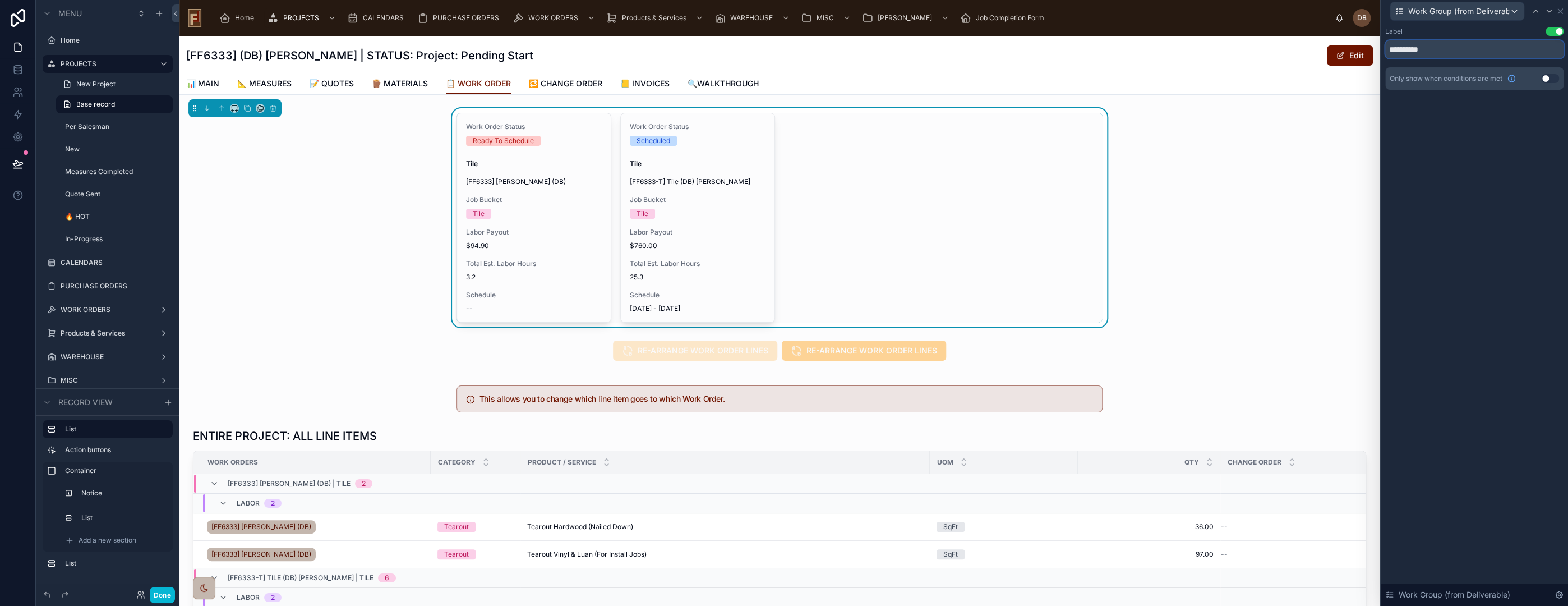
click at [1398, 49] on input "**********" at bounding box center [1474, 49] width 178 height 18
type input "**********"
click at [1561, 8] on icon at bounding box center [1560, 11] width 9 height 9
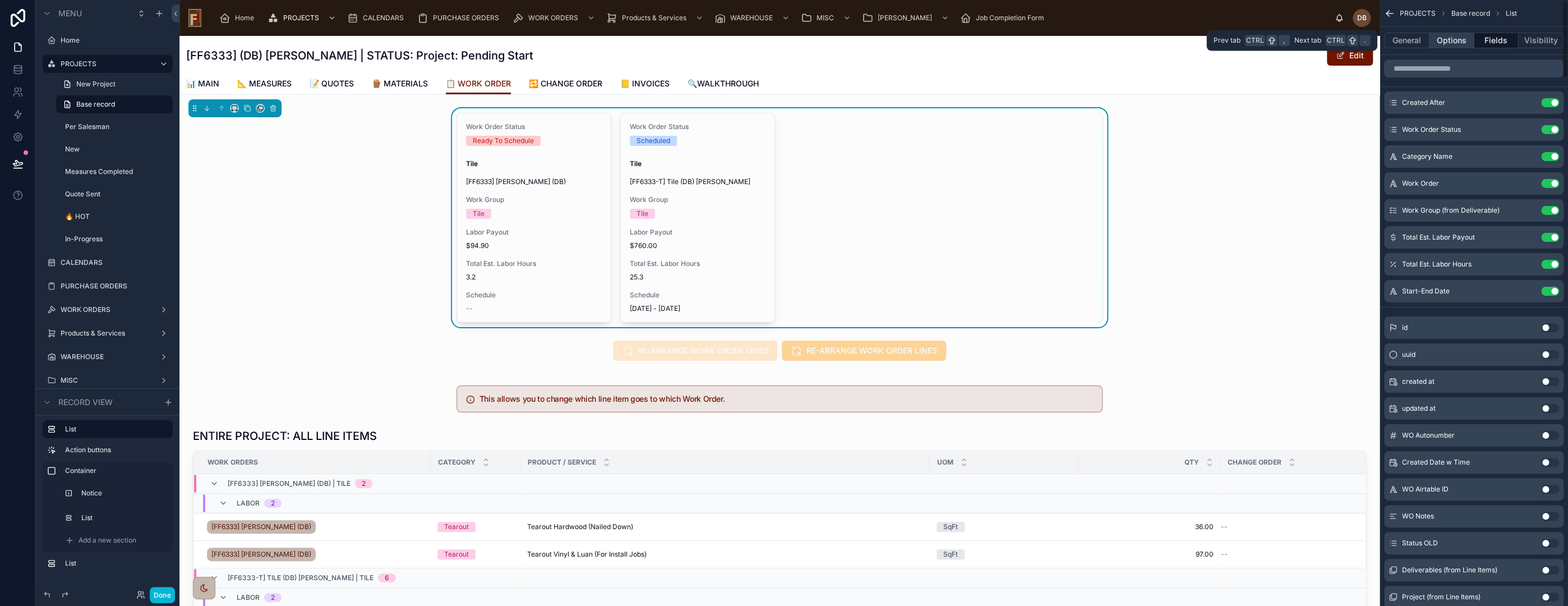
click at [1447, 40] on button "Options" at bounding box center [1451, 40] width 45 height 15
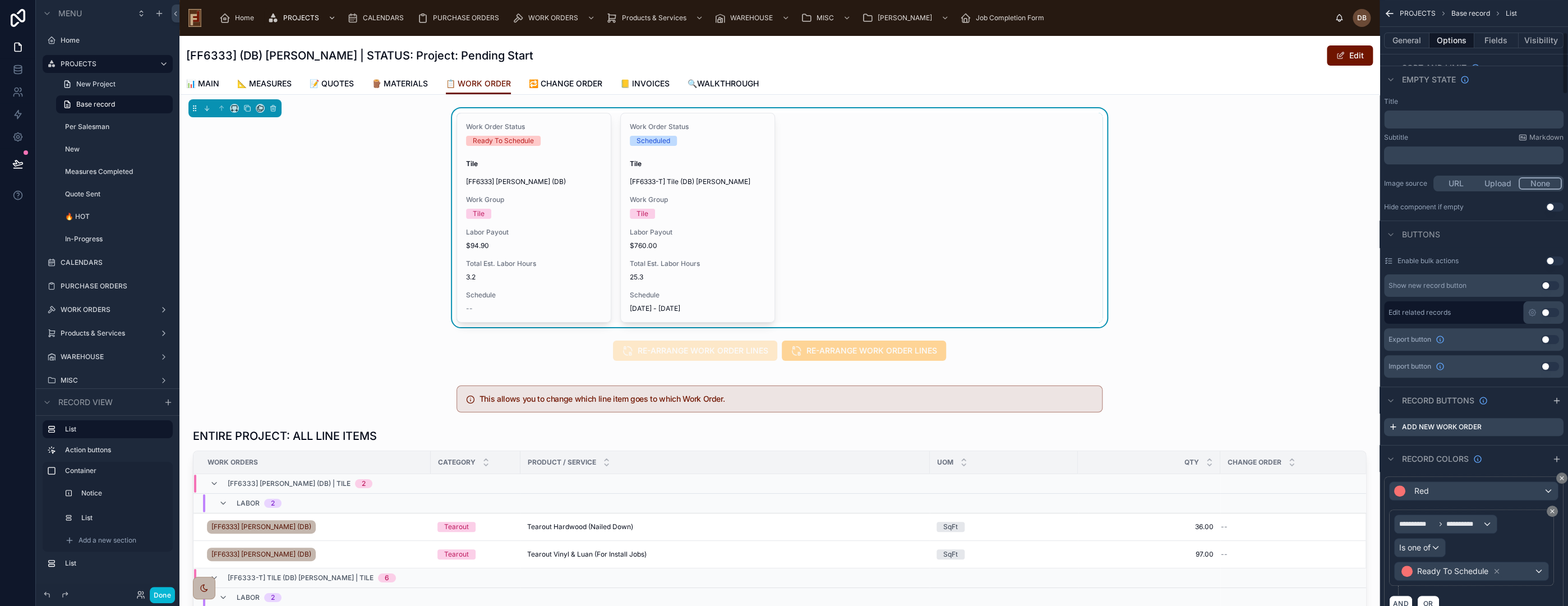
scroll to position [311, 0]
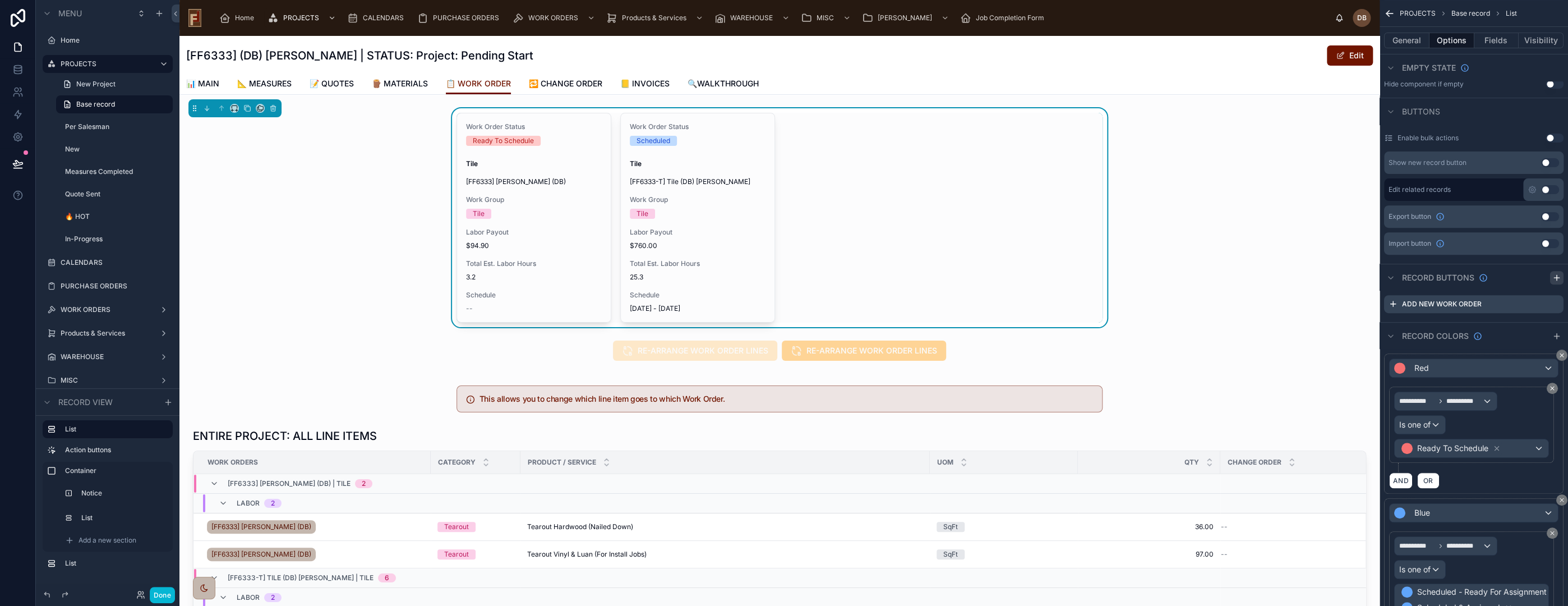
click at [1558, 275] on icon "scrollable content" at bounding box center [1557, 277] width 9 height 9
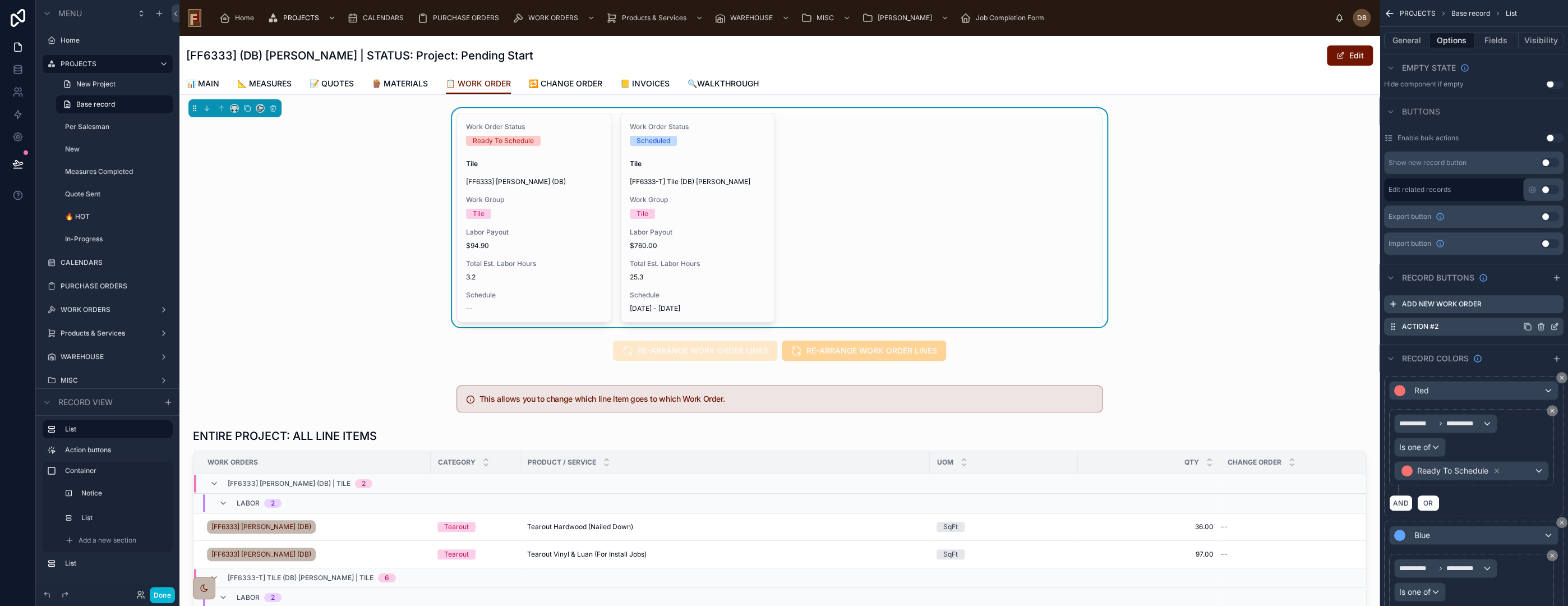
click at [1553, 326] on icon "scrollable content" at bounding box center [1556, 326] width 5 height 5
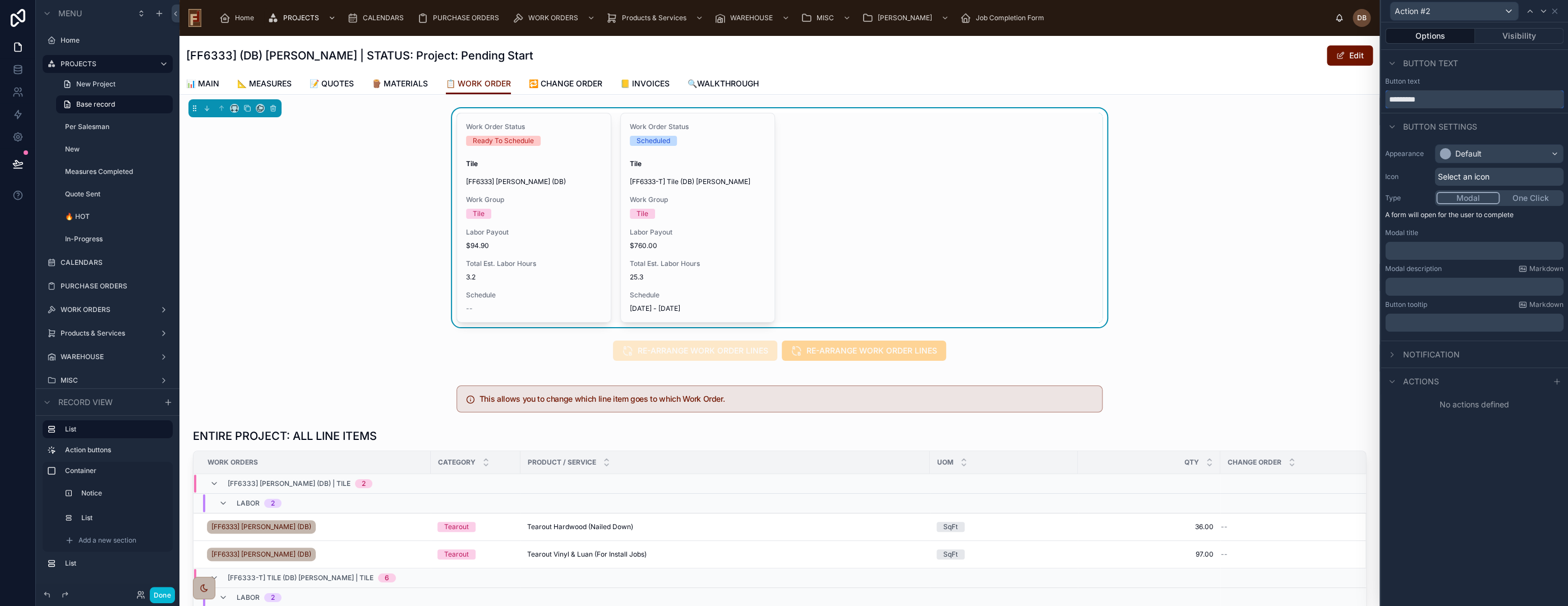
drag, startPoint x: 1438, startPoint y: 100, endPoint x: 1381, endPoint y: 100, distance: 57.0
click at [1381, 100] on div "Button text *********" at bounding box center [1474, 92] width 187 height 32
type input "*"
type input "**********"
click at [1498, 148] on div "Default" at bounding box center [1499, 154] width 128 height 18
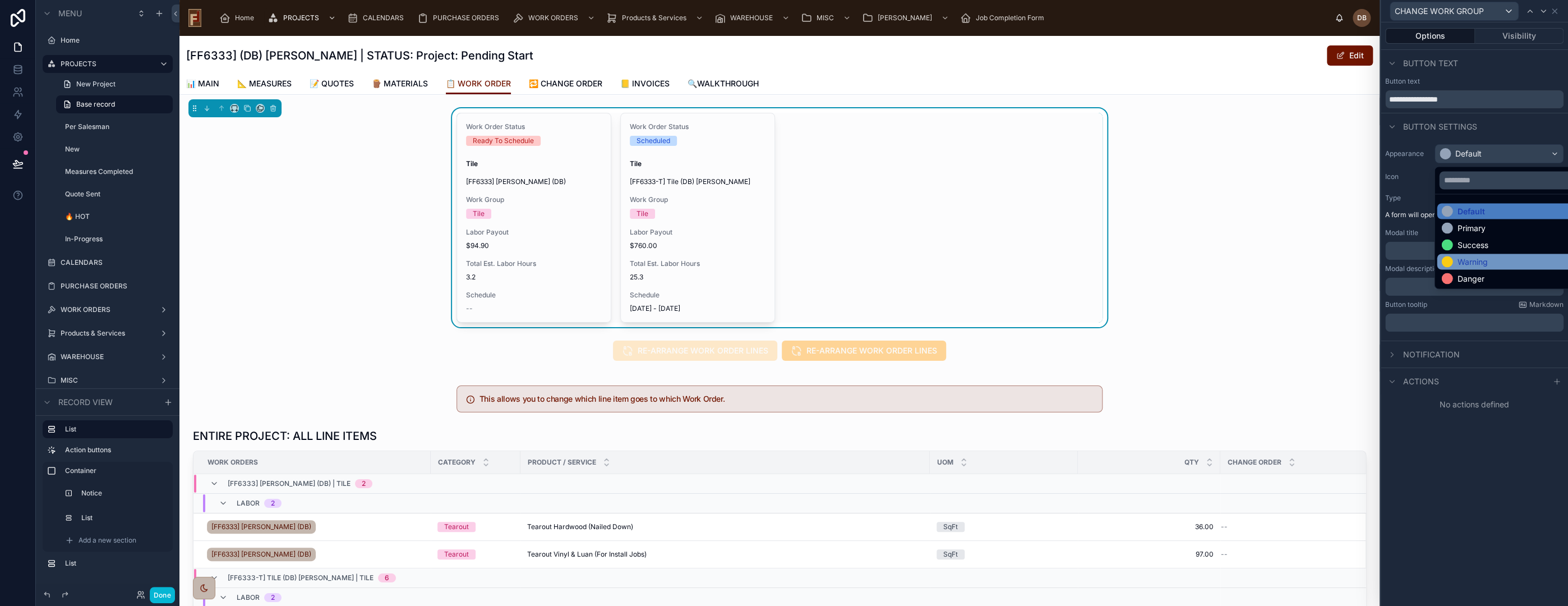
click at [1499, 260] on div "Warning" at bounding box center [1511, 262] width 140 height 11
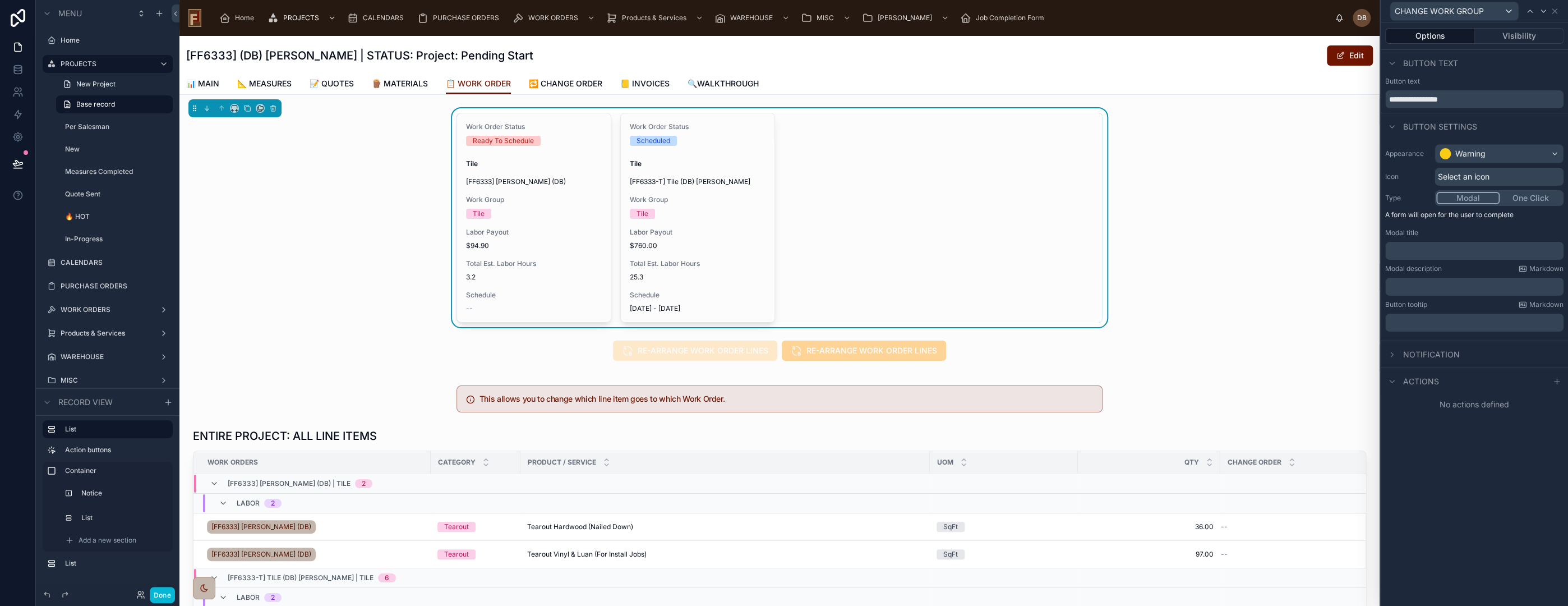
click at [1482, 174] on span "Select an icon" at bounding box center [1464, 177] width 52 height 11
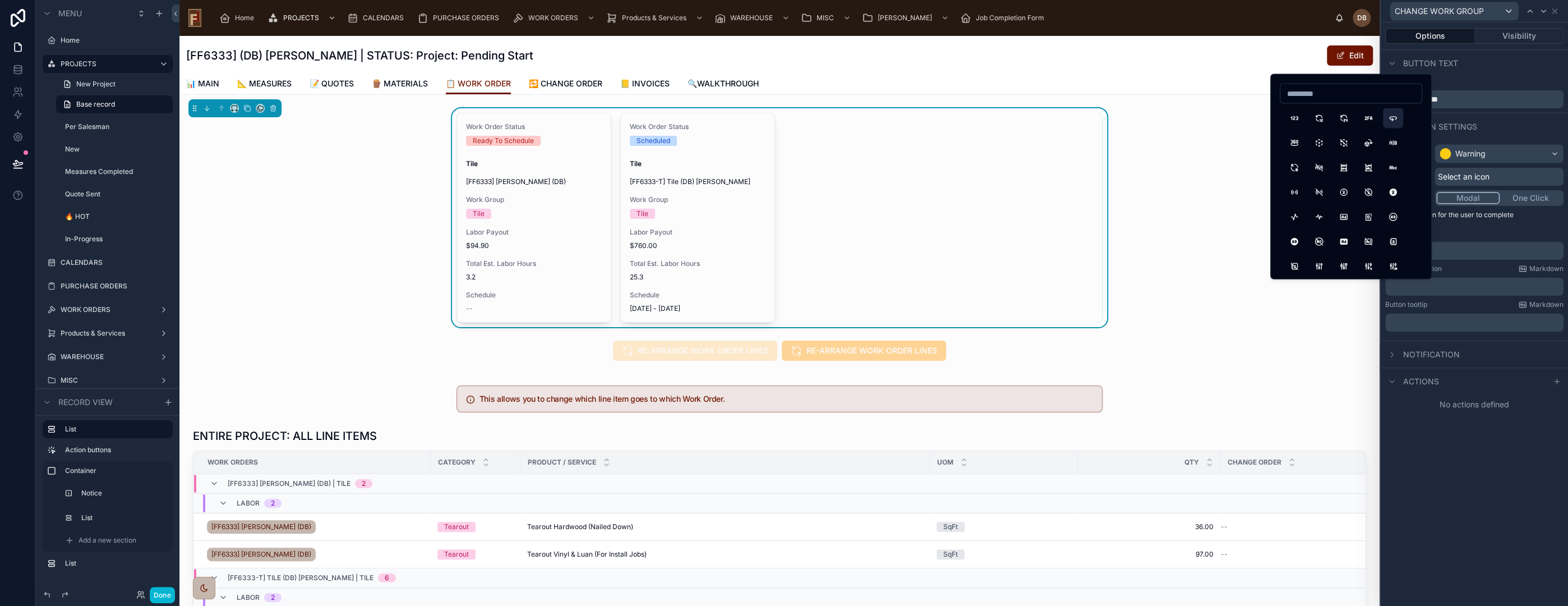
click at [1394, 117] on button "360" at bounding box center [1393, 118] width 20 height 20
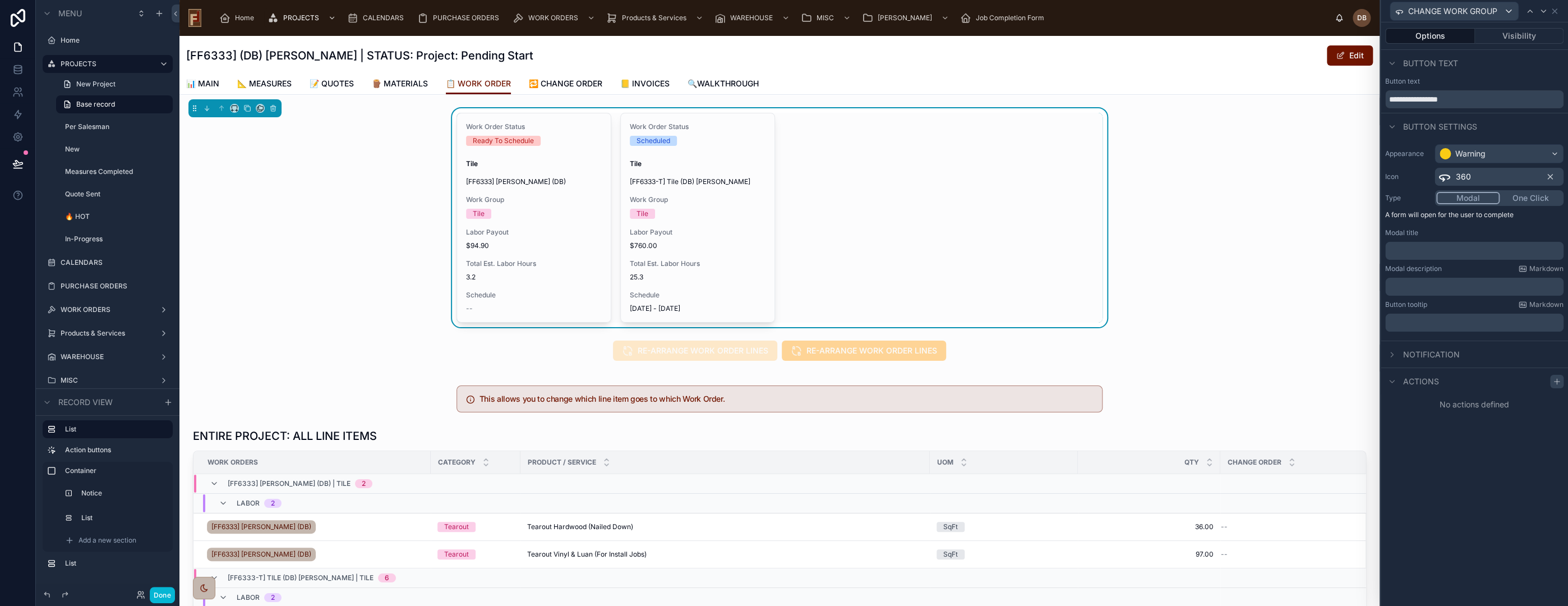
click at [1557, 378] on icon at bounding box center [1557, 381] width 0 height 5
click at [1442, 425] on span "Select a type" at bounding box center [1419, 426] width 49 height 10
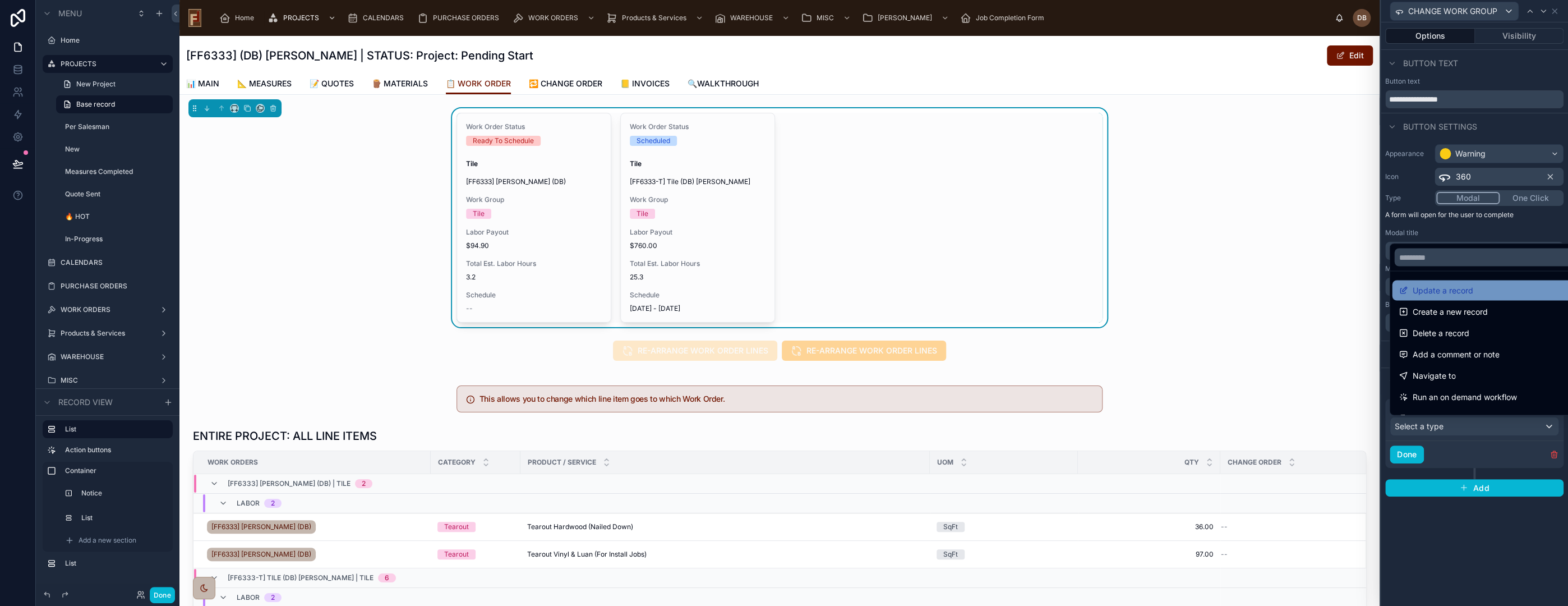
click at [1474, 289] on div "Update a record" at bounding box center [1486, 290] width 176 height 14
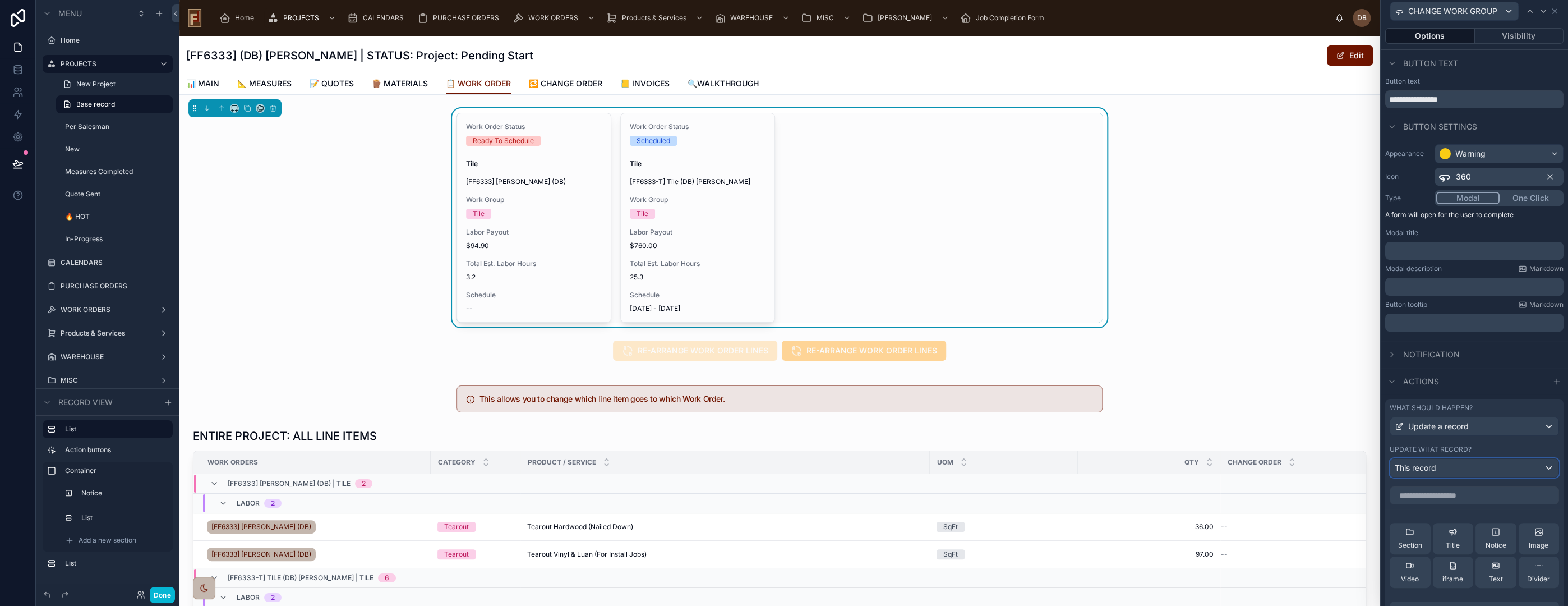
click at [1445, 466] on div "This record" at bounding box center [1475, 467] width 168 height 18
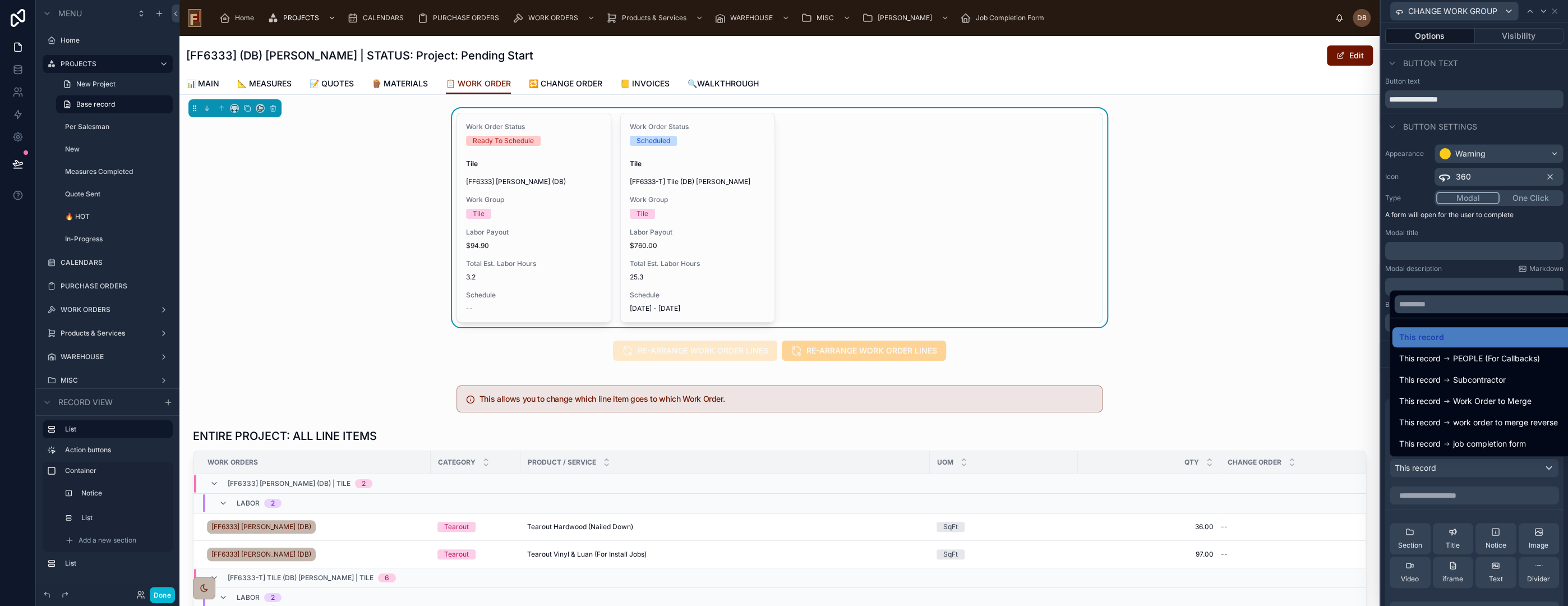
click at [1445, 466] on div at bounding box center [1474, 303] width 187 height 606
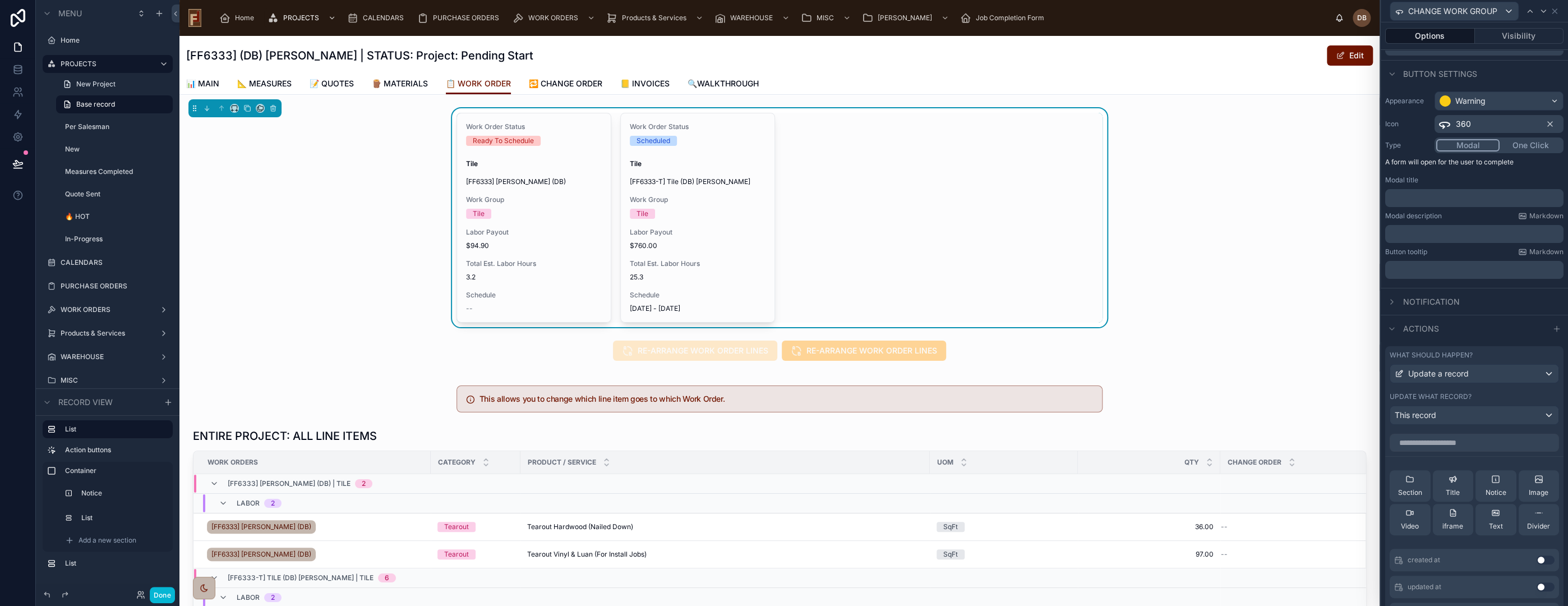
scroll to position [238, 0]
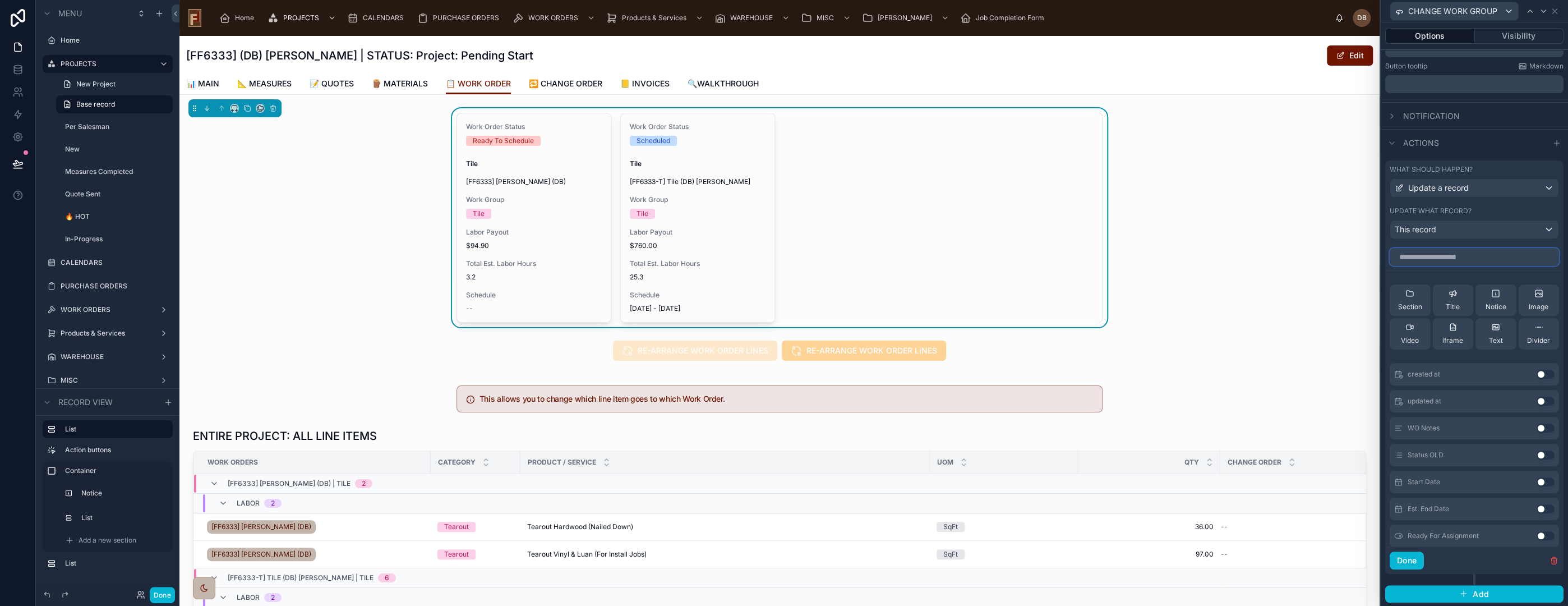
click at [1455, 255] on input "text" at bounding box center [1474, 257] width 169 height 18
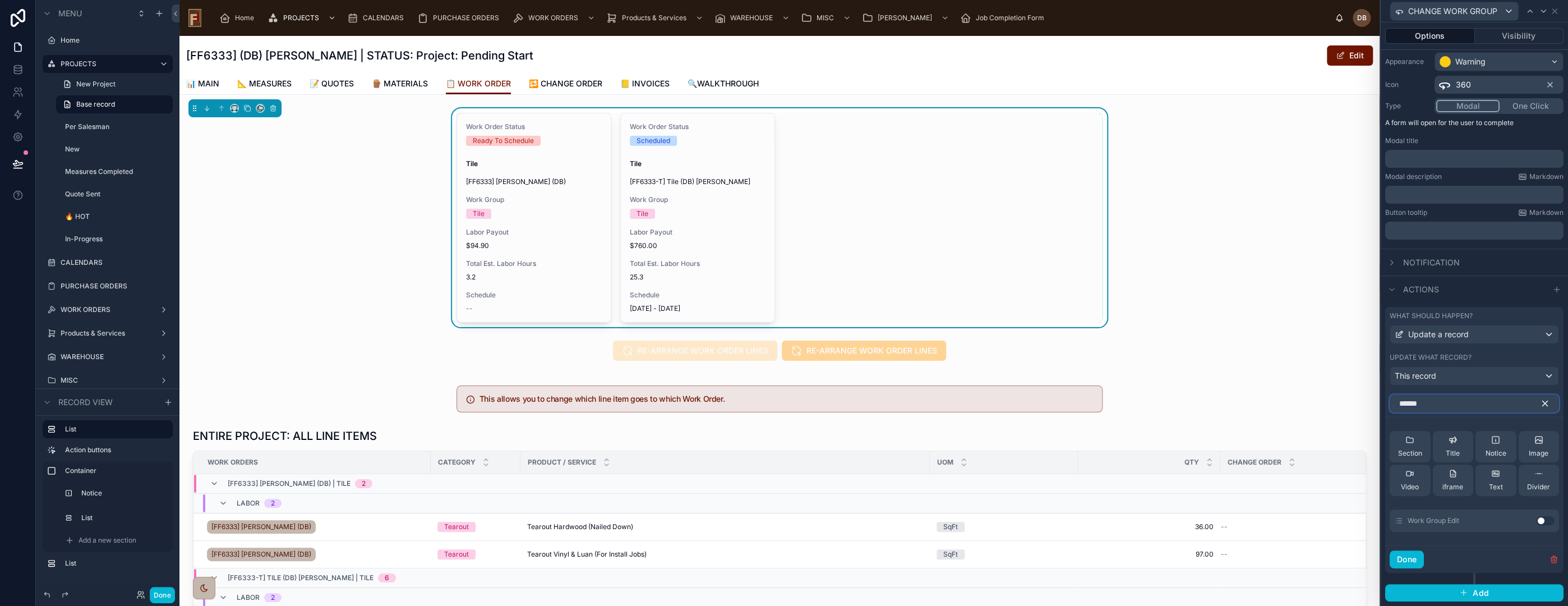
scroll to position [91, 0]
type input "**********"
click at [1536, 519] on button "Use setting" at bounding box center [1545, 521] width 18 height 9
click at [1540, 401] on icon "button" at bounding box center [1545, 404] width 10 height 10
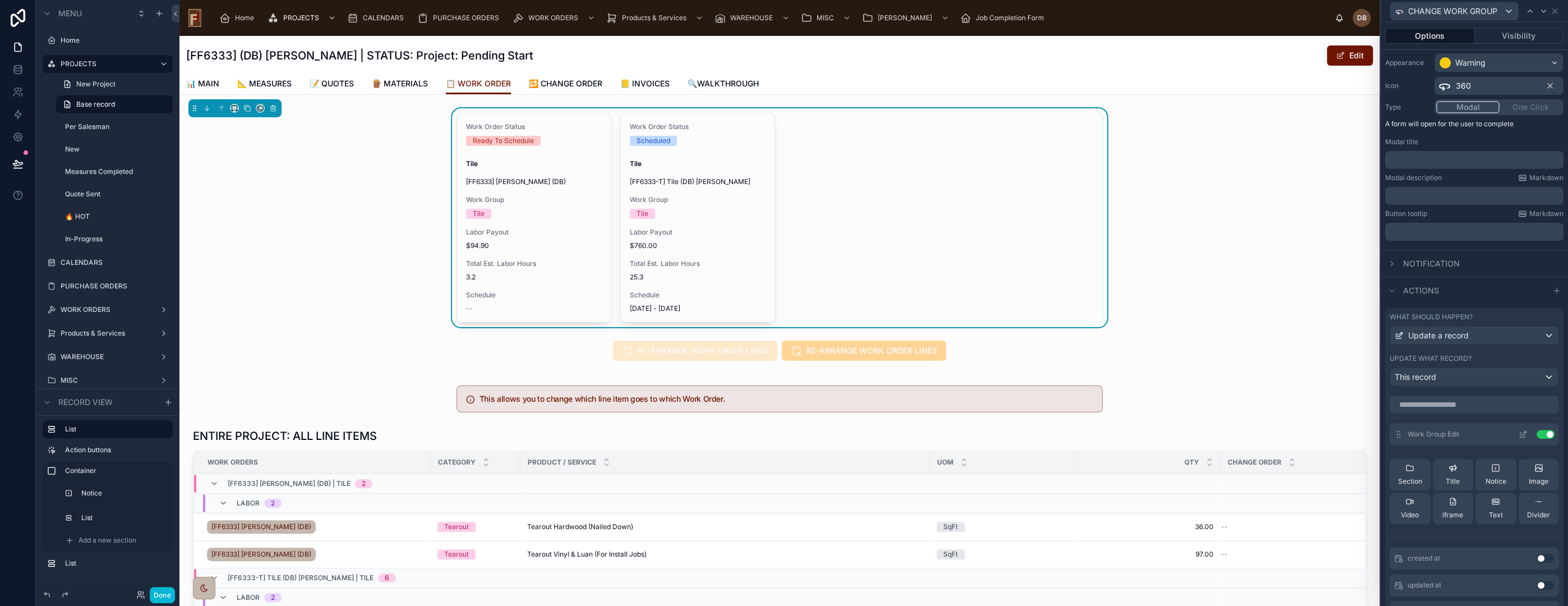
click at [1519, 430] on icon at bounding box center [1523, 433] width 9 height 9
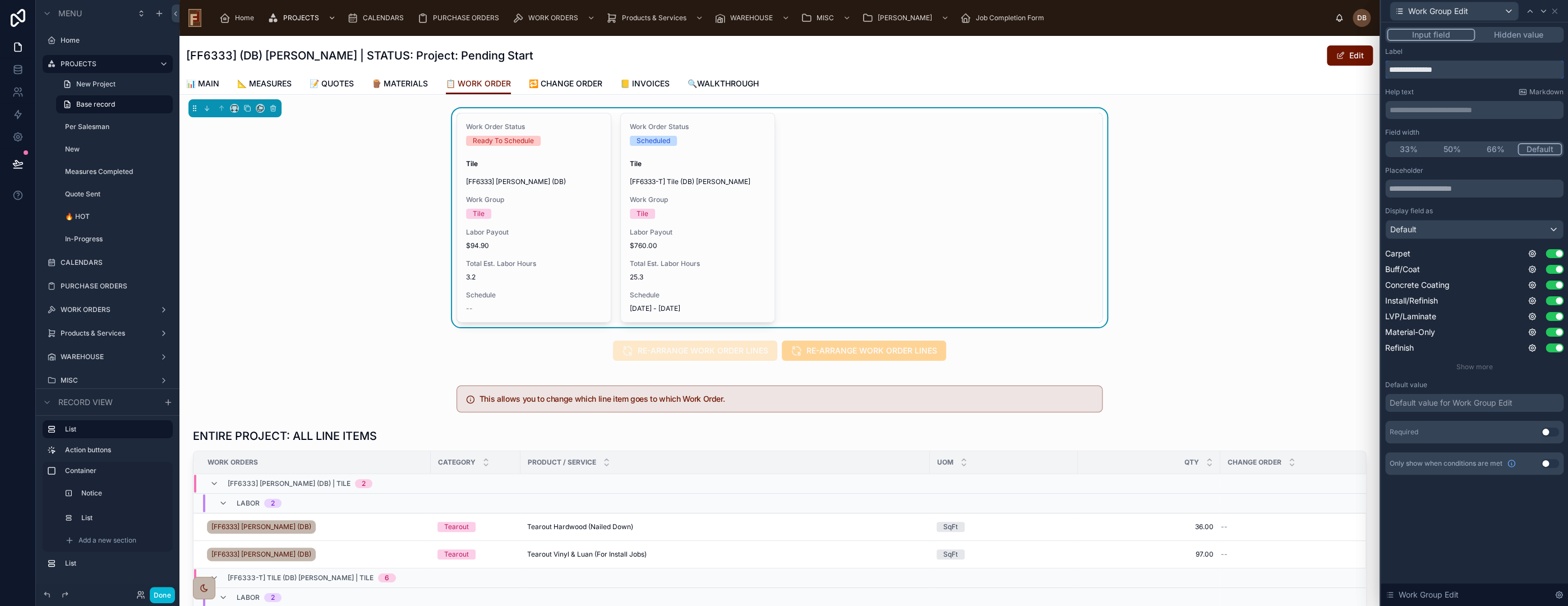
drag, startPoint x: 1433, startPoint y: 66, endPoint x: 1467, endPoint y: 65, distance: 34.0
click at [1467, 65] on input "**********" at bounding box center [1474, 70] width 178 height 18
type input "**********"
click at [1547, 430] on button "Use setting" at bounding box center [1550, 432] width 18 height 9
click at [1554, 8] on icon at bounding box center [1554, 11] width 9 height 9
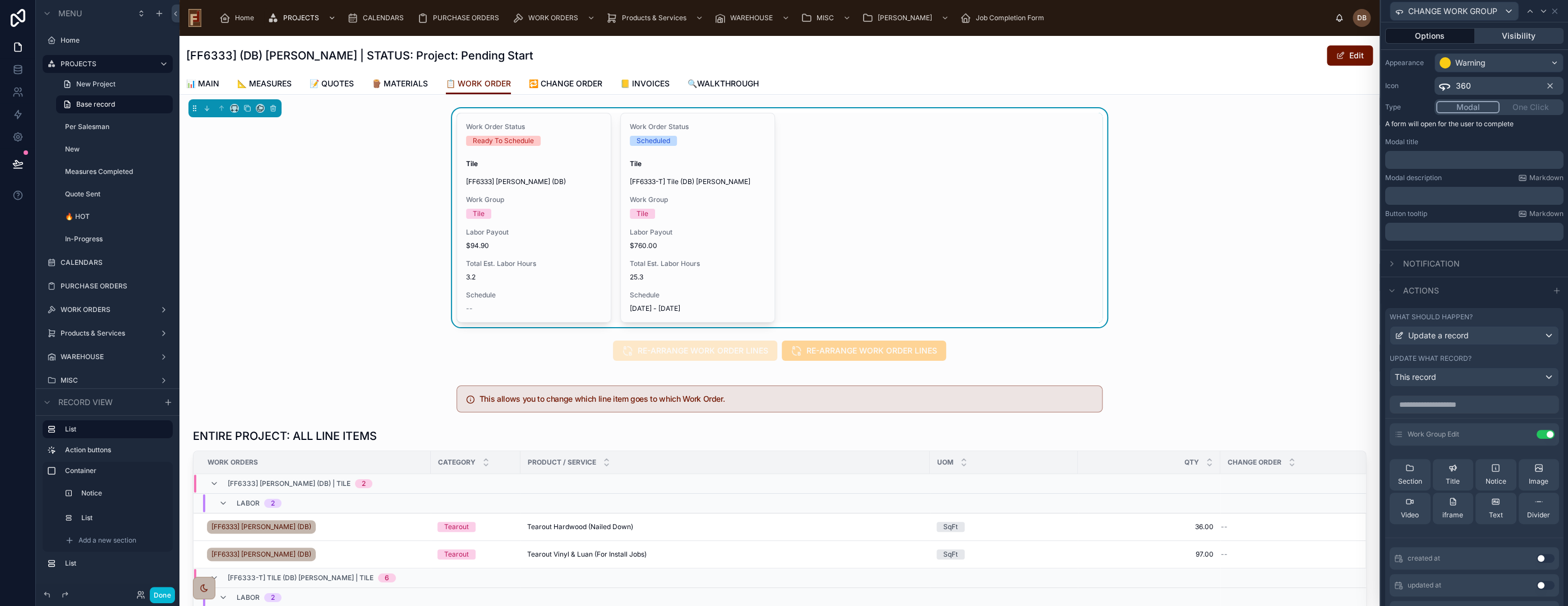
click at [1506, 36] on button "Visibility" at bounding box center [1519, 36] width 89 height 15
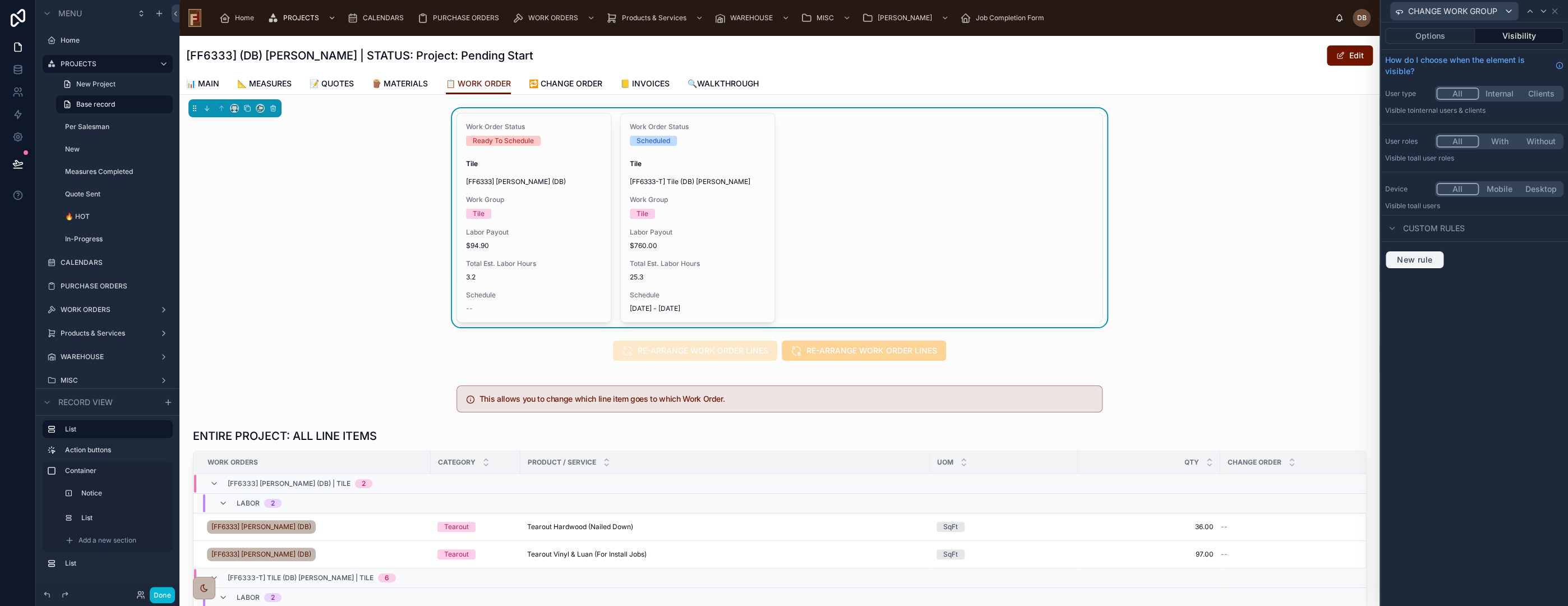
click at [1421, 262] on span "New rule" at bounding box center [1414, 259] width 45 height 10
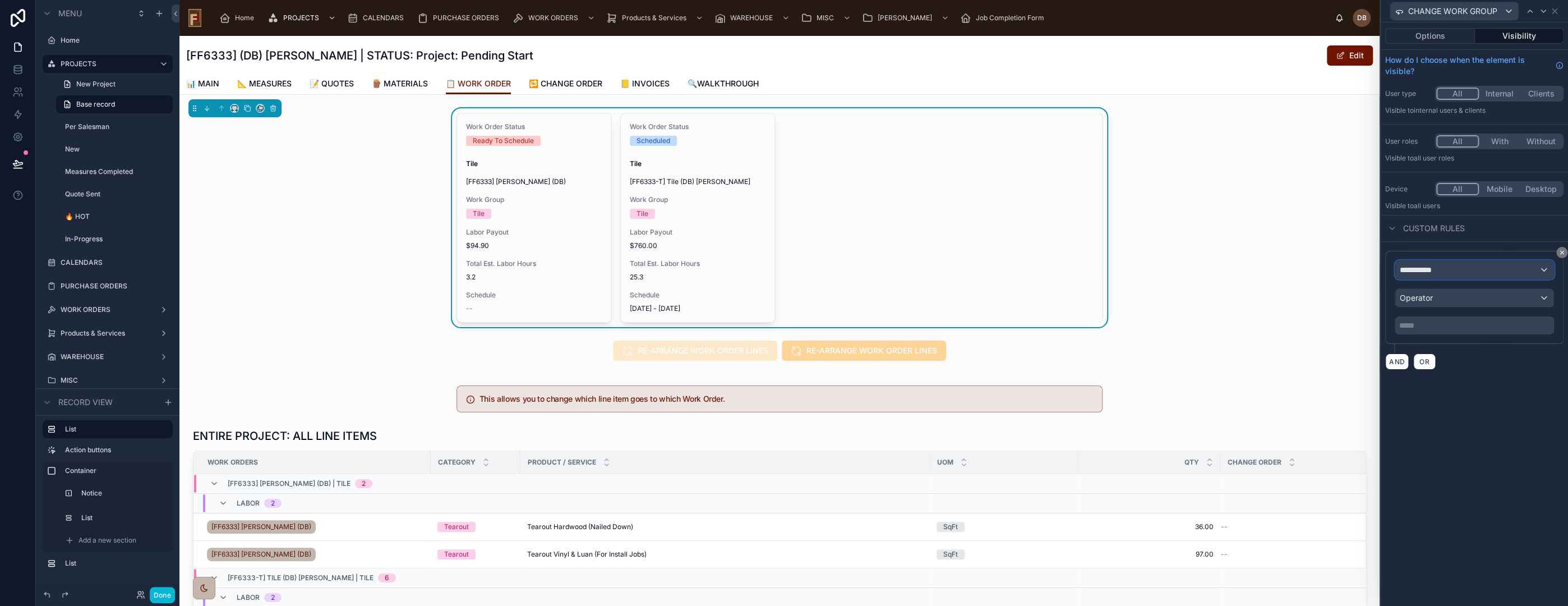
click at [1480, 272] on div "**********" at bounding box center [1474, 270] width 158 height 18
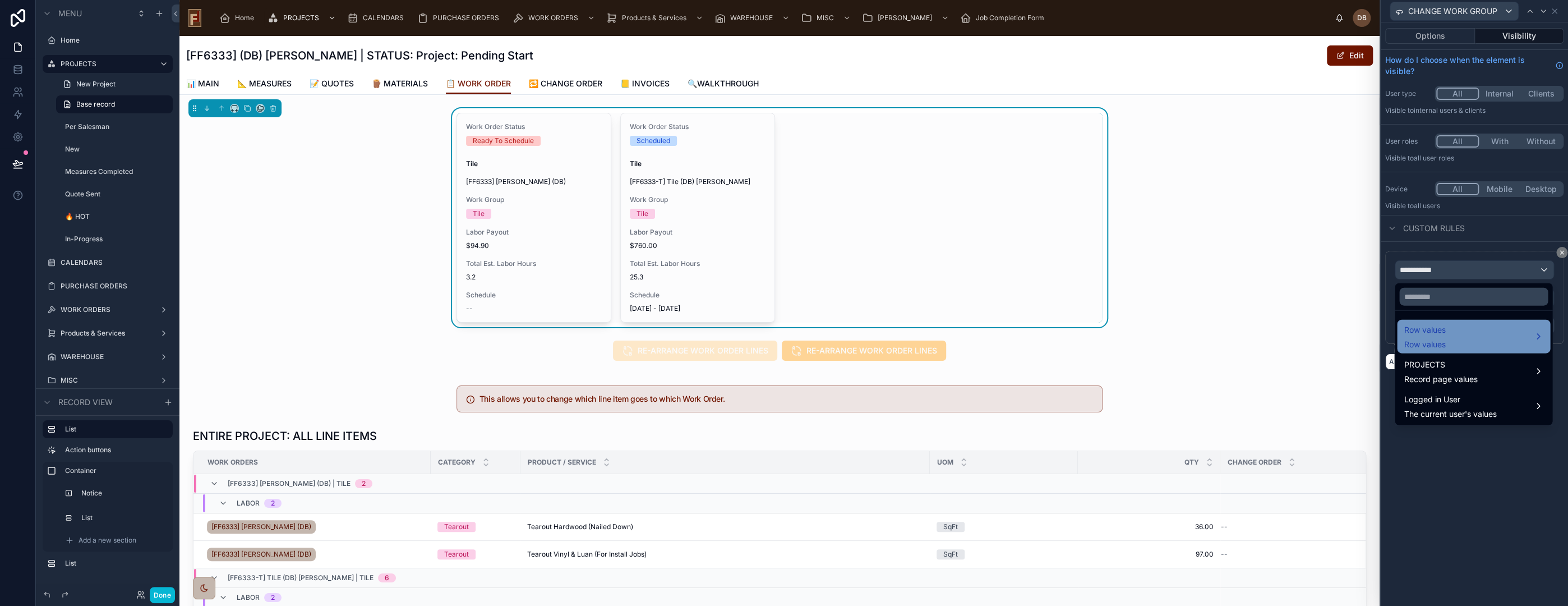
click at [1470, 336] on div "Row values Row values" at bounding box center [1473, 336] width 139 height 27
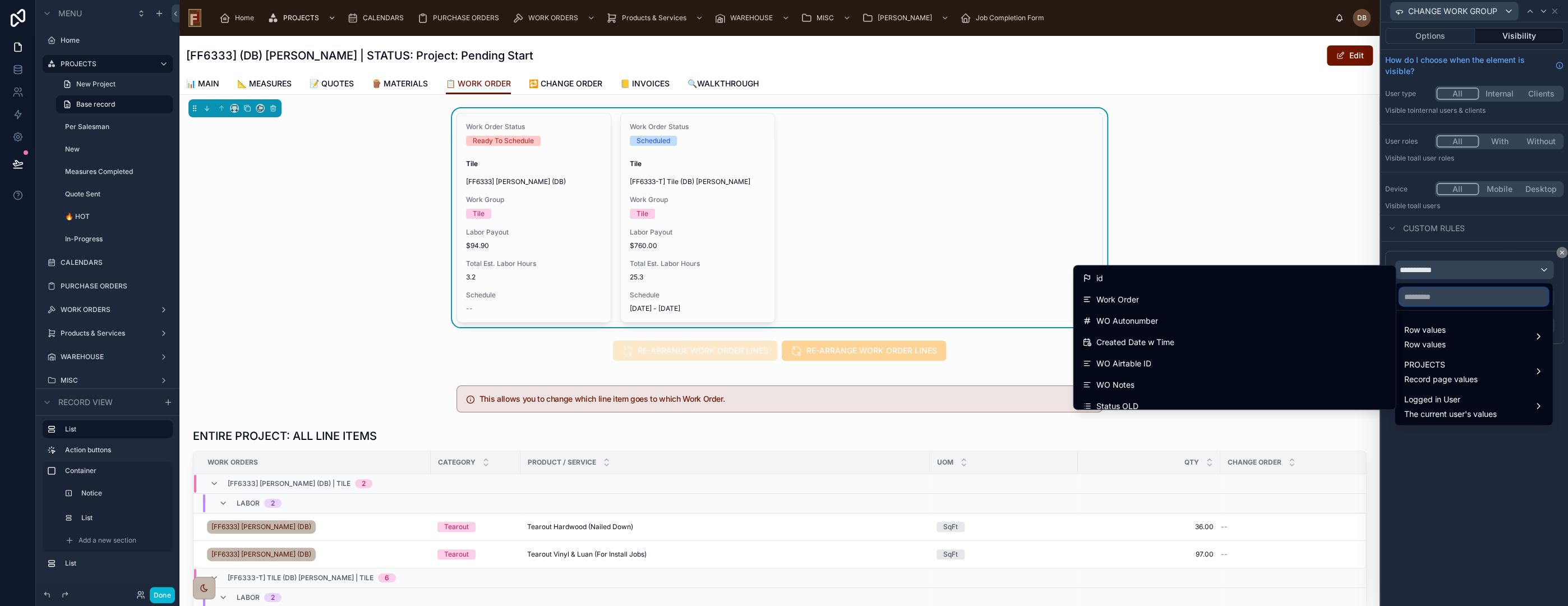
click at [1456, 299] on input "text" at bounding box center [1473, 297] width 148 height 18
click at [1427, 297] on input "text" at bounding box center [1473, 297] width 148 height 18
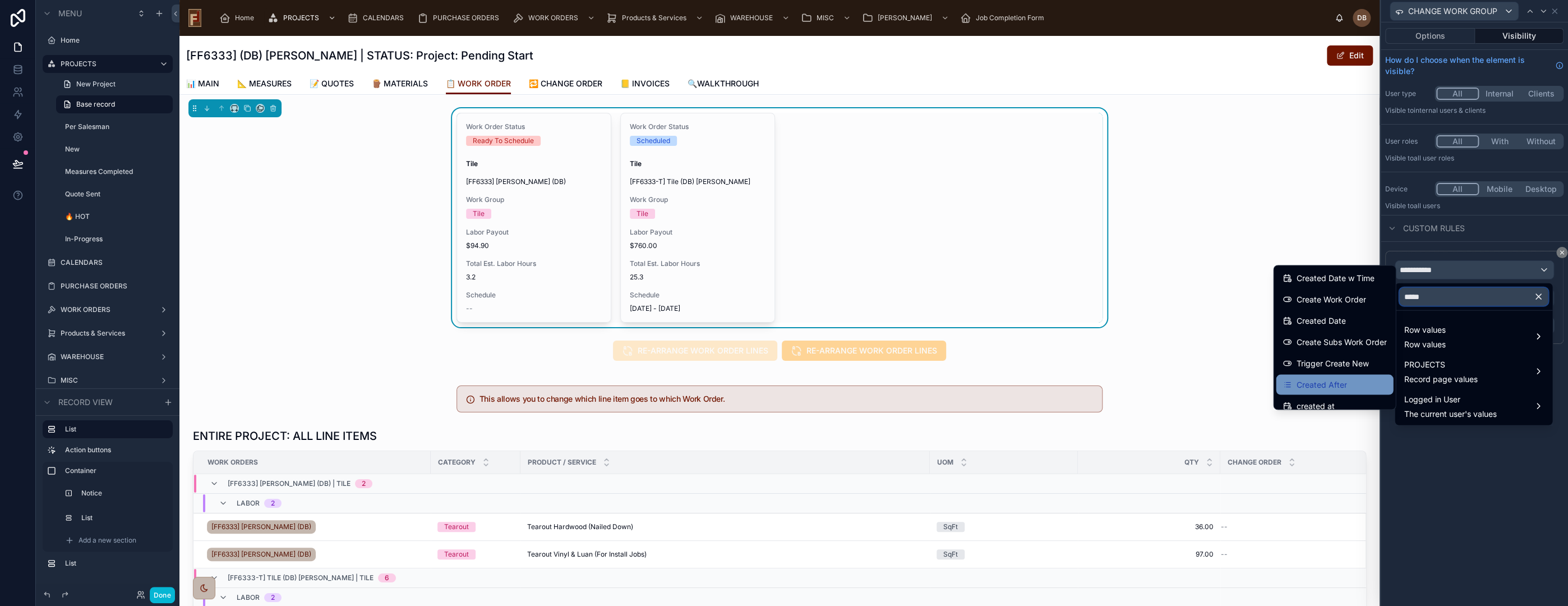
type input "*****"
click at [1336, 382] on div "Created After" at bounding box center [1335, 384] width 104 height 14
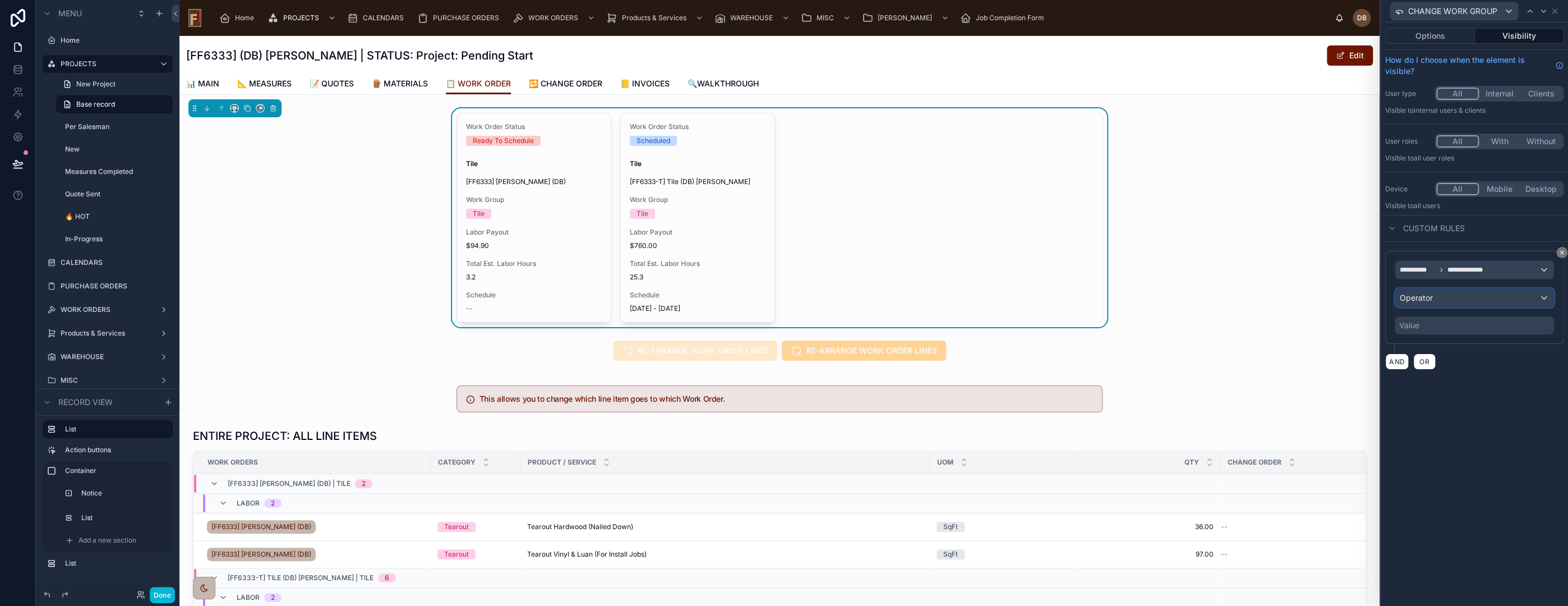
click at [1449, 295] on div "Operator" at bounding box center [1474, 298] width 158 height 18
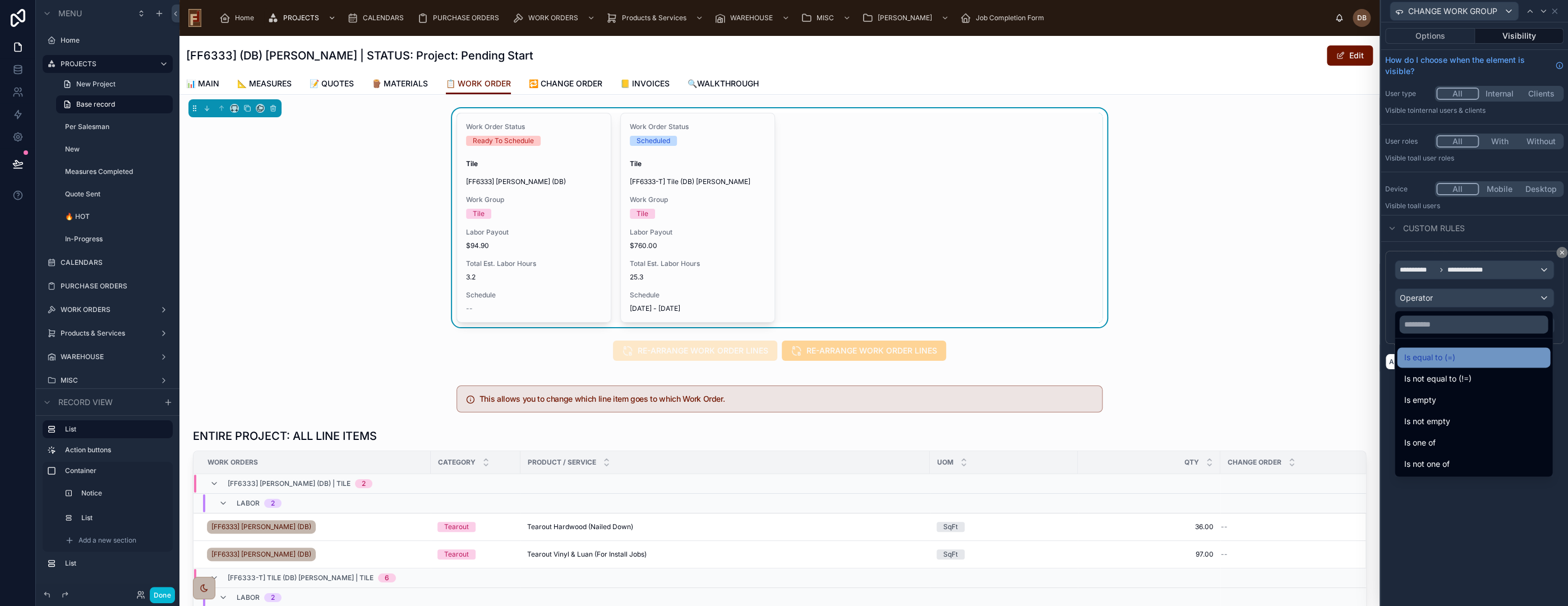
click at [1463, 357] on div "Is equal to (=)" at bounding box center [1473, 357] width 139 height 14
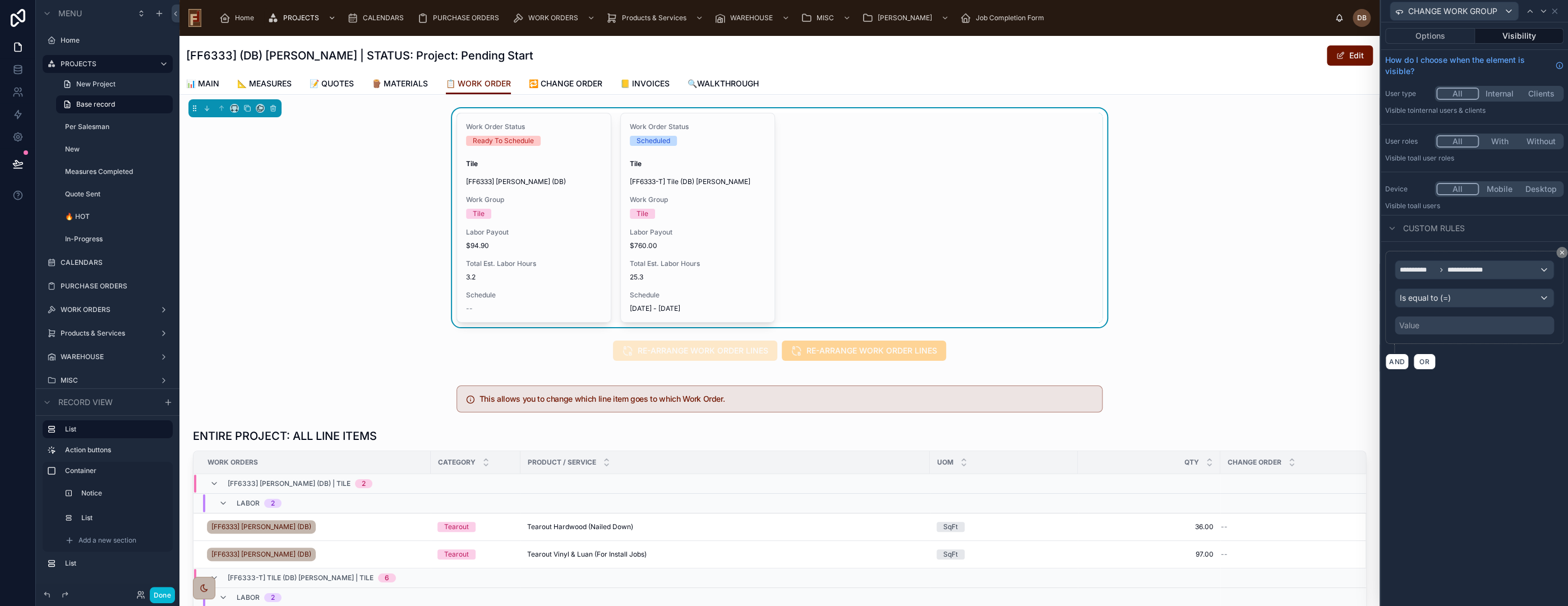
click at [1447, 326] on div "Value" at bounding box center [1474, 326] width 160 height 18
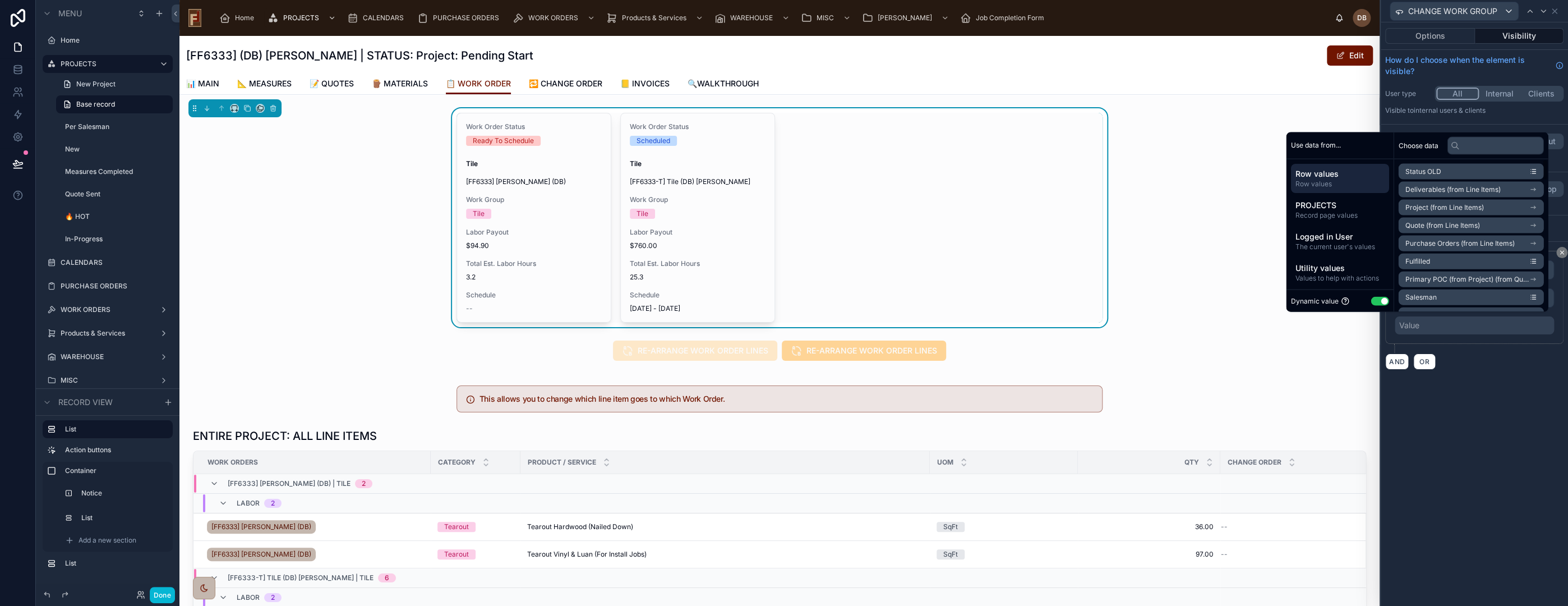
click at [1372, 300] on button "Use setting" at bounding box center [1379, 301] width 18 height 9
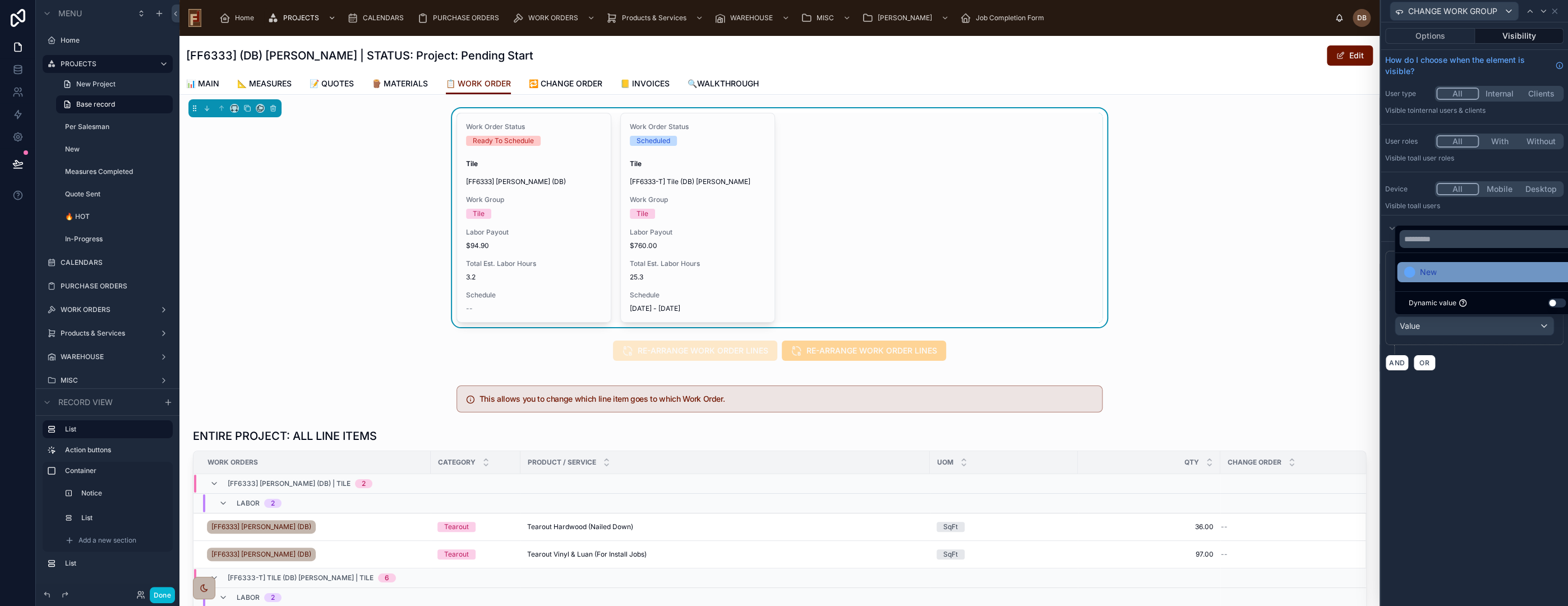
click at [1429, 273] on span "New" at bounding box center [1428, 272] width 17 height 14
click at [1476, 411] on div "**********" at bounding box center [1474, 314] width 187 height 583
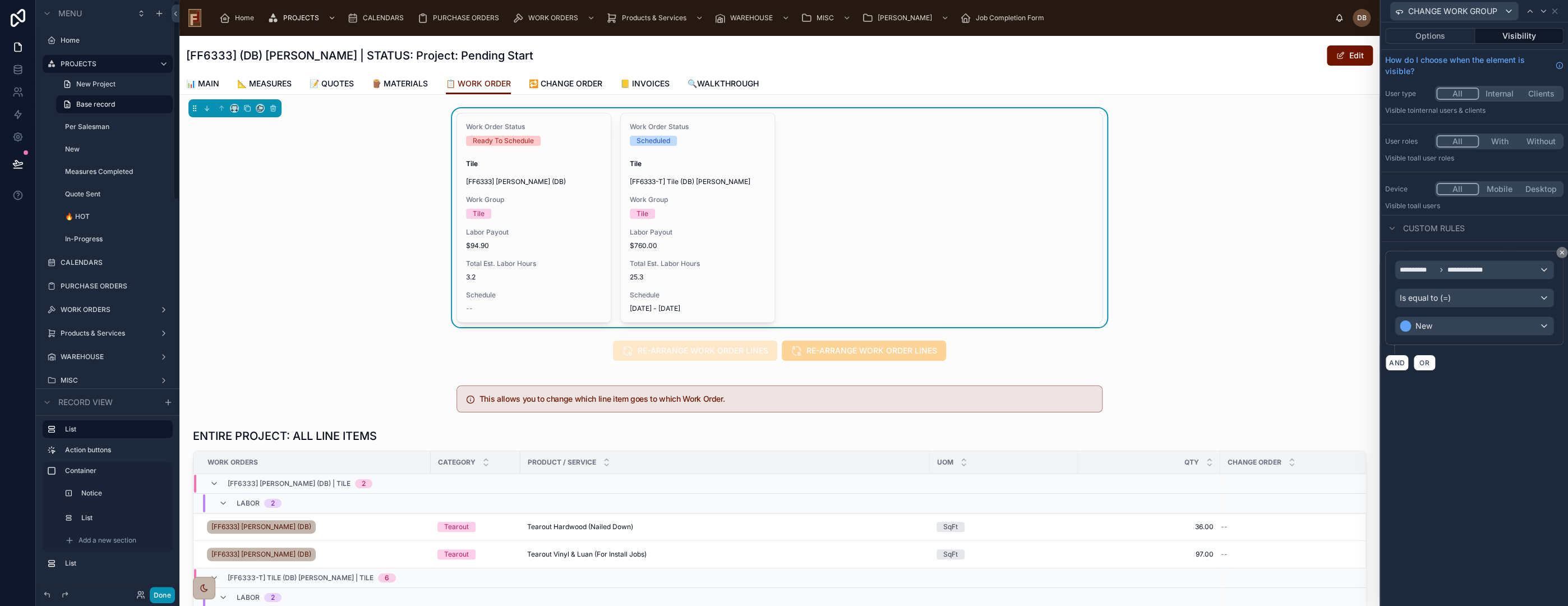
click at [167, 594] on button "Done" at bounding box center [162, 595] width 25 height 16
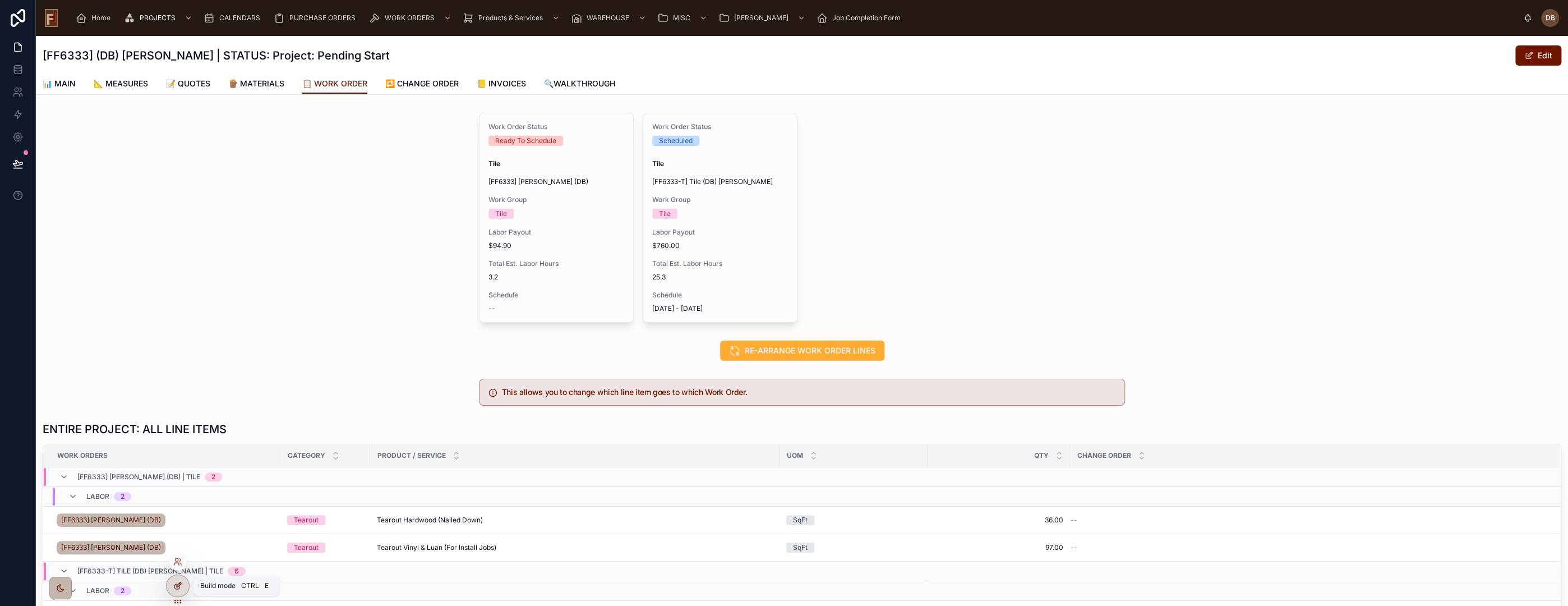
click at [176, 583] on icon at bounding box center [177, 585] width 9 height 9
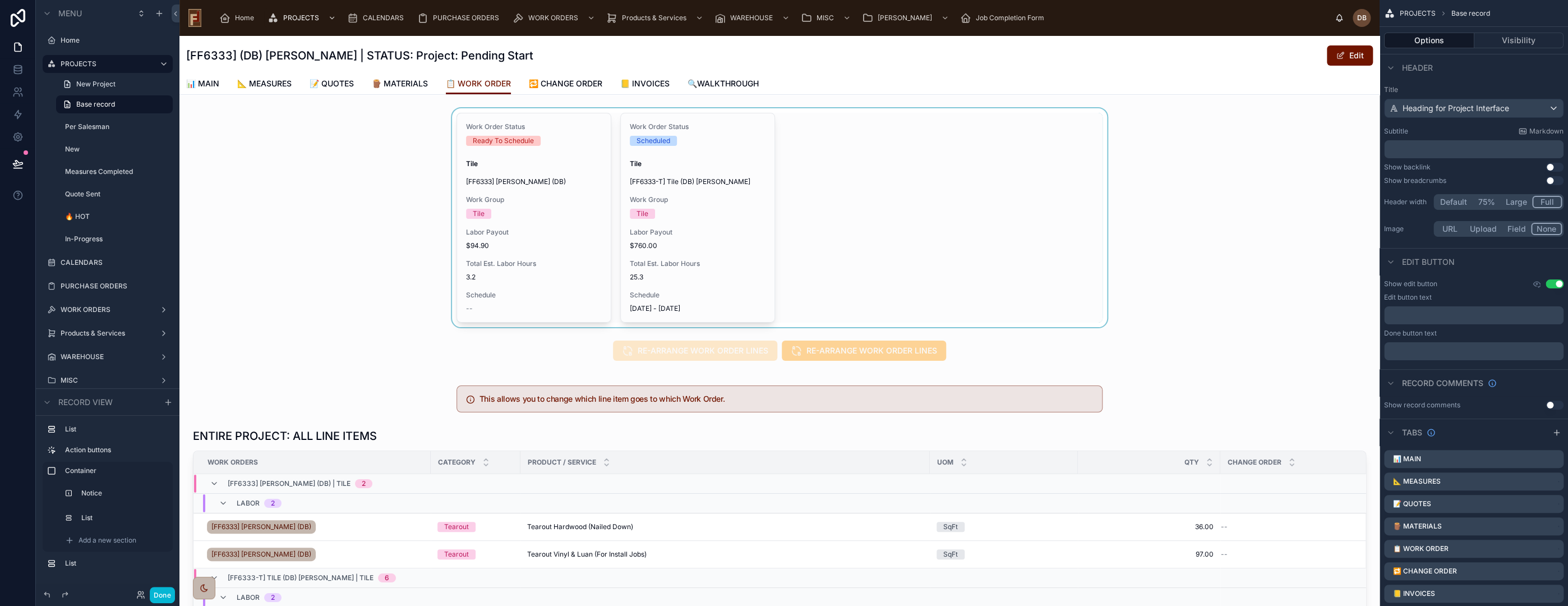
click at [836, 241] on div at bounding box center [780, 218] width 1200 height 219
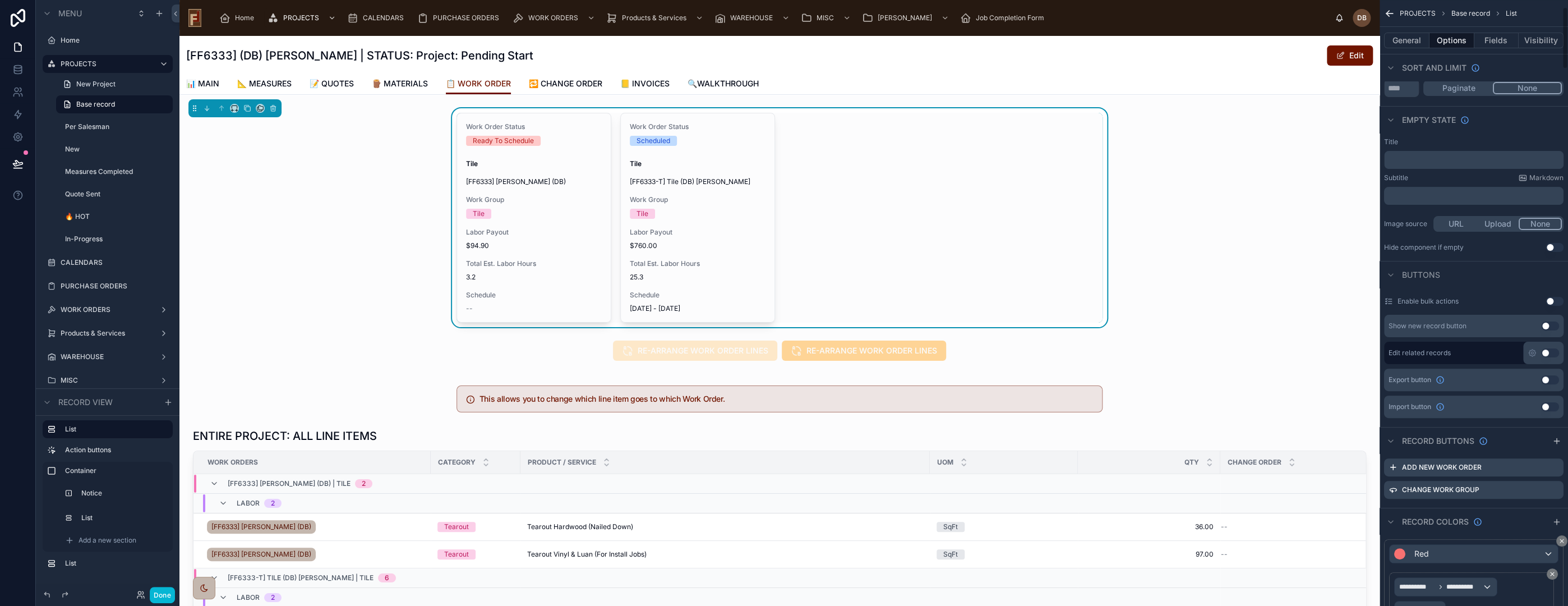
scroll to position [187, 0]
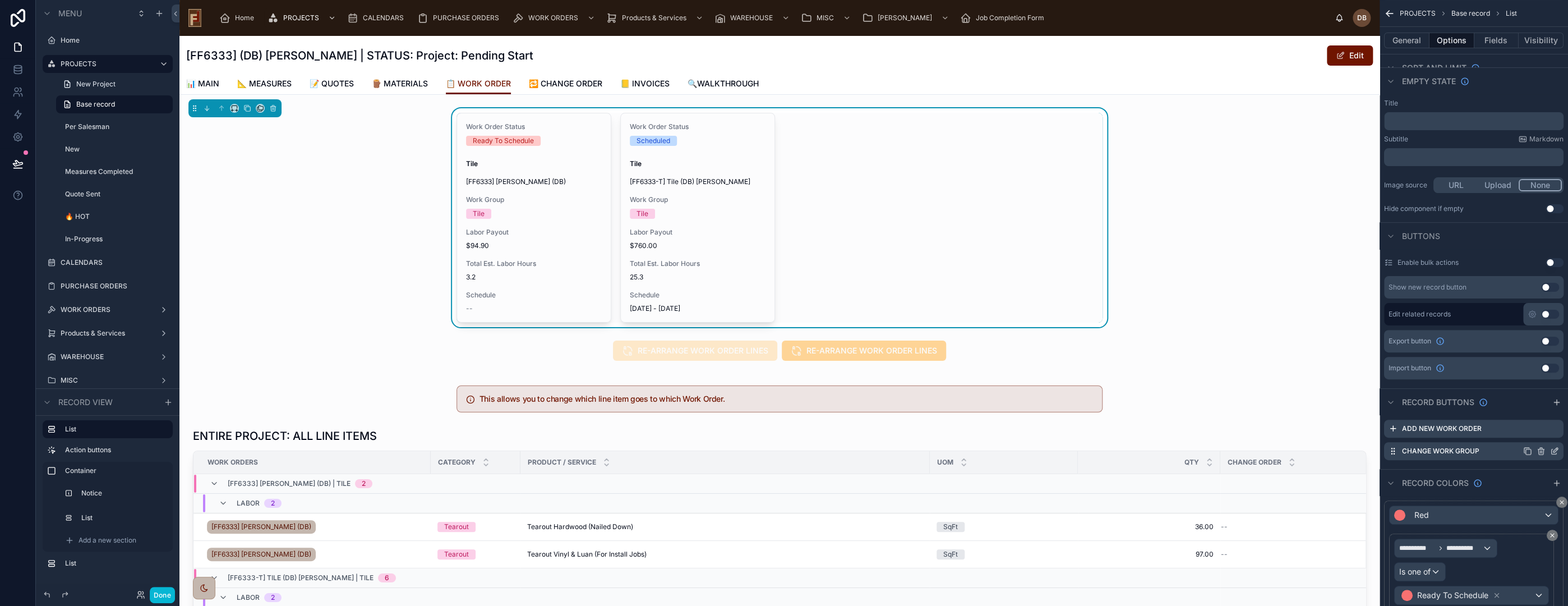
click at [1553, 452] on icon "scrollable content" at bounding box center [1554, 450] width 9 height 9
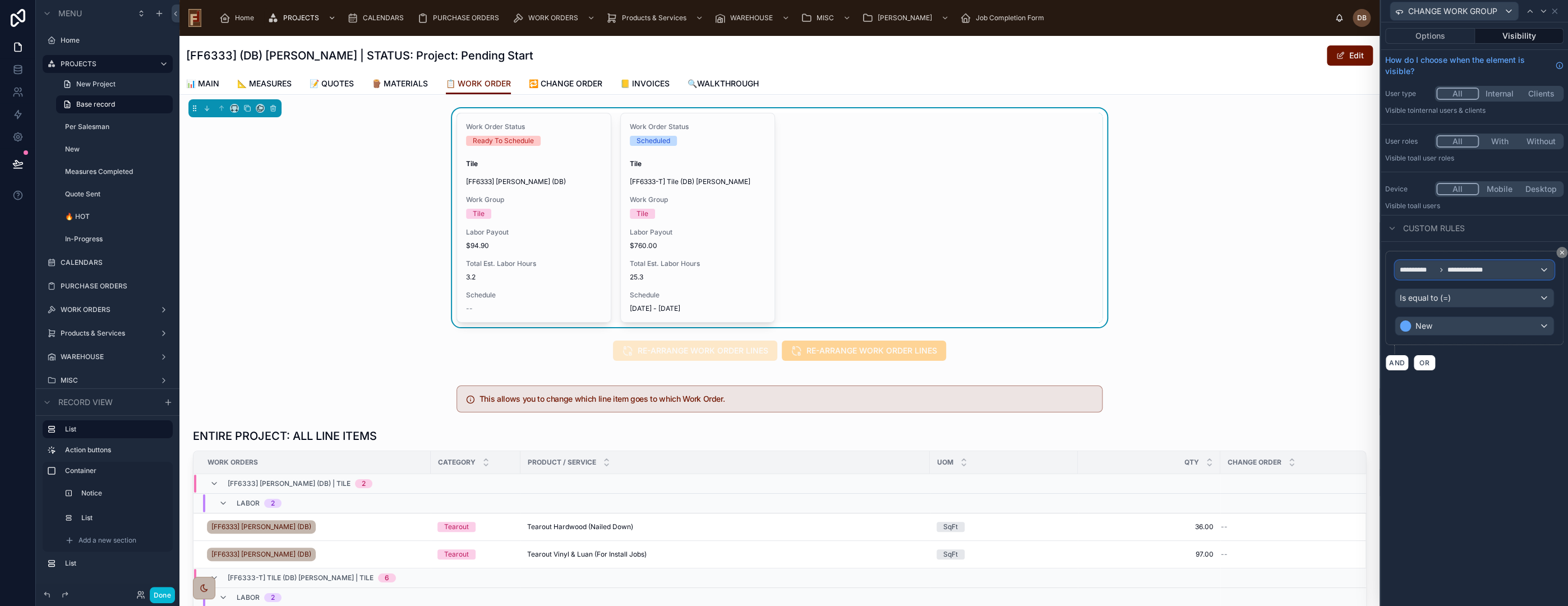
click at [1468, 271] on span "**********" at bounding box center [1468, 270] width 43 height 9
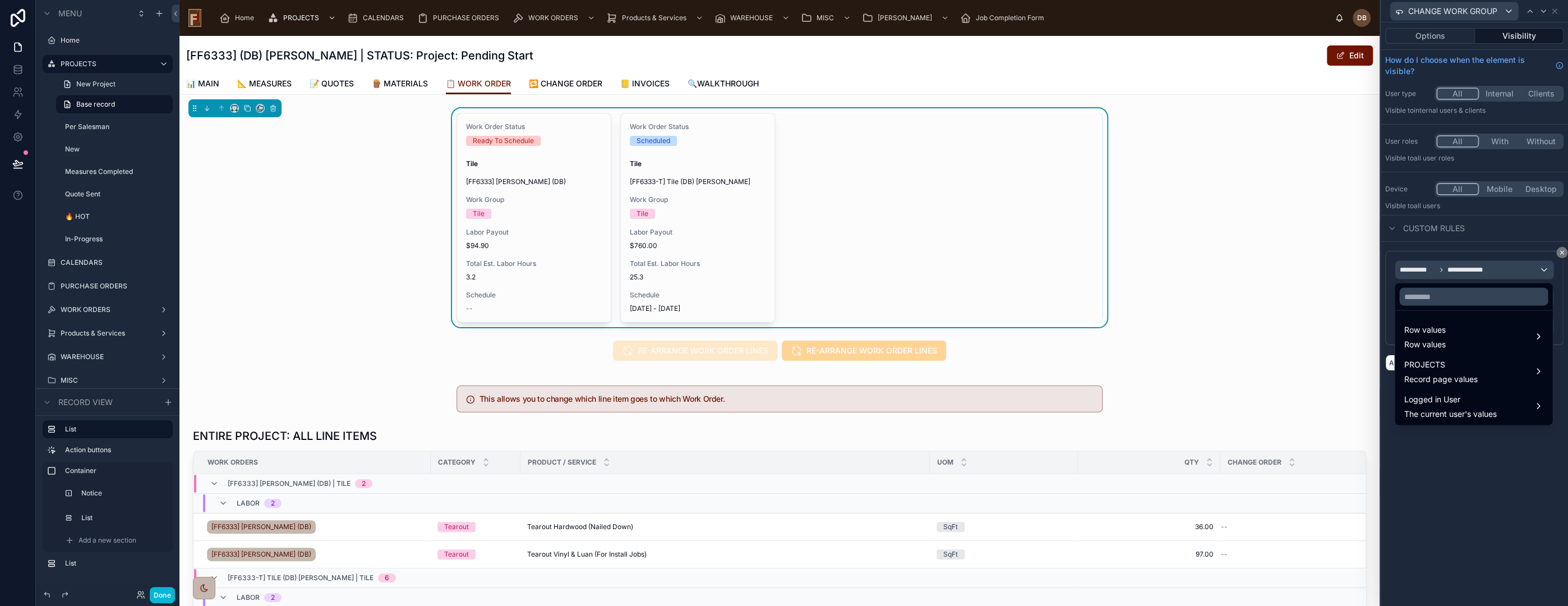
click at [1482, 237] on div at bounding box center [1474, 303] width 187 height 606
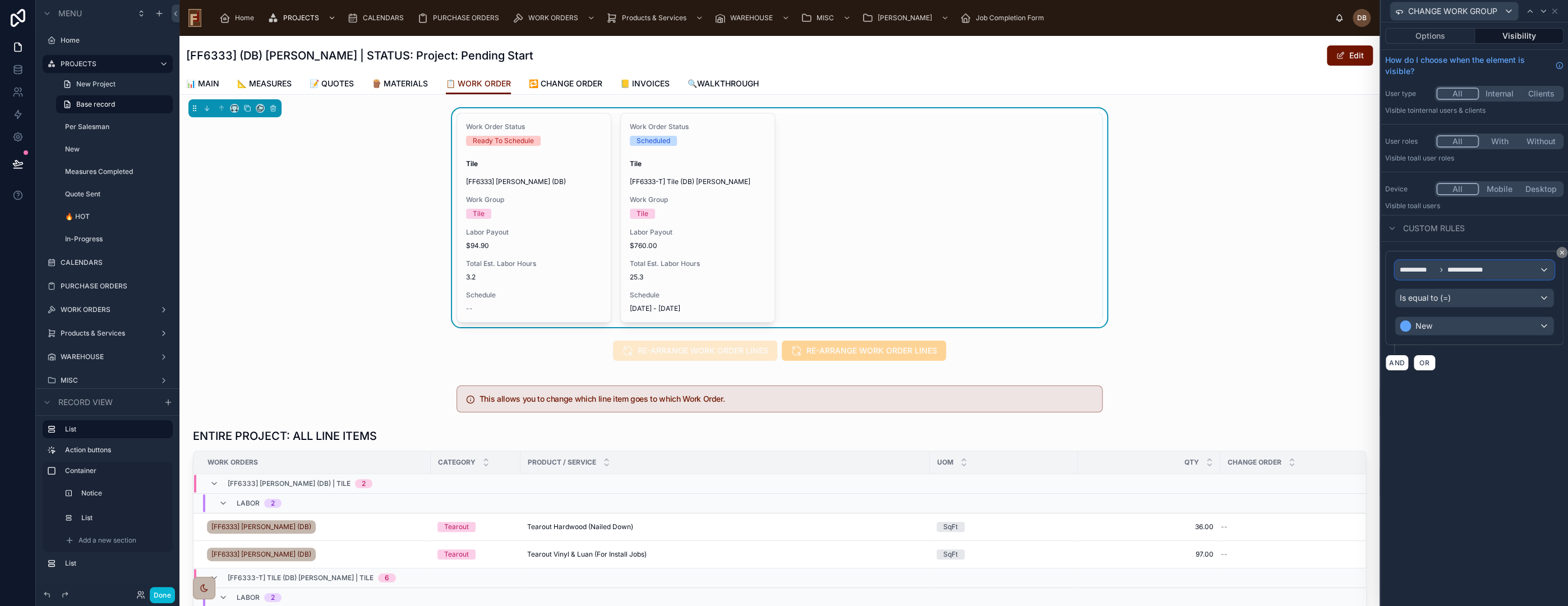
click at [1472, 271] on span "**********" at bounding box center [1468, 270] width 43 height 9
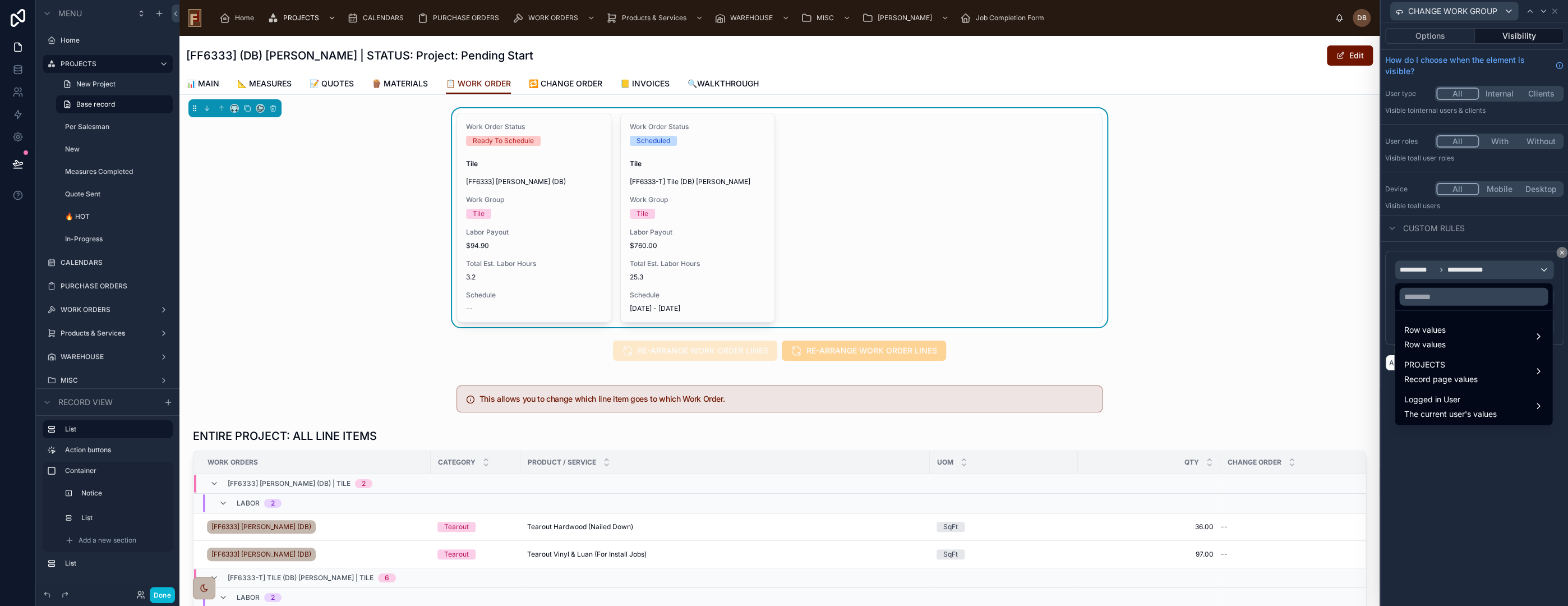
click at [1465, 484] on div at bounding box center [1474, 303] width 187 height 606
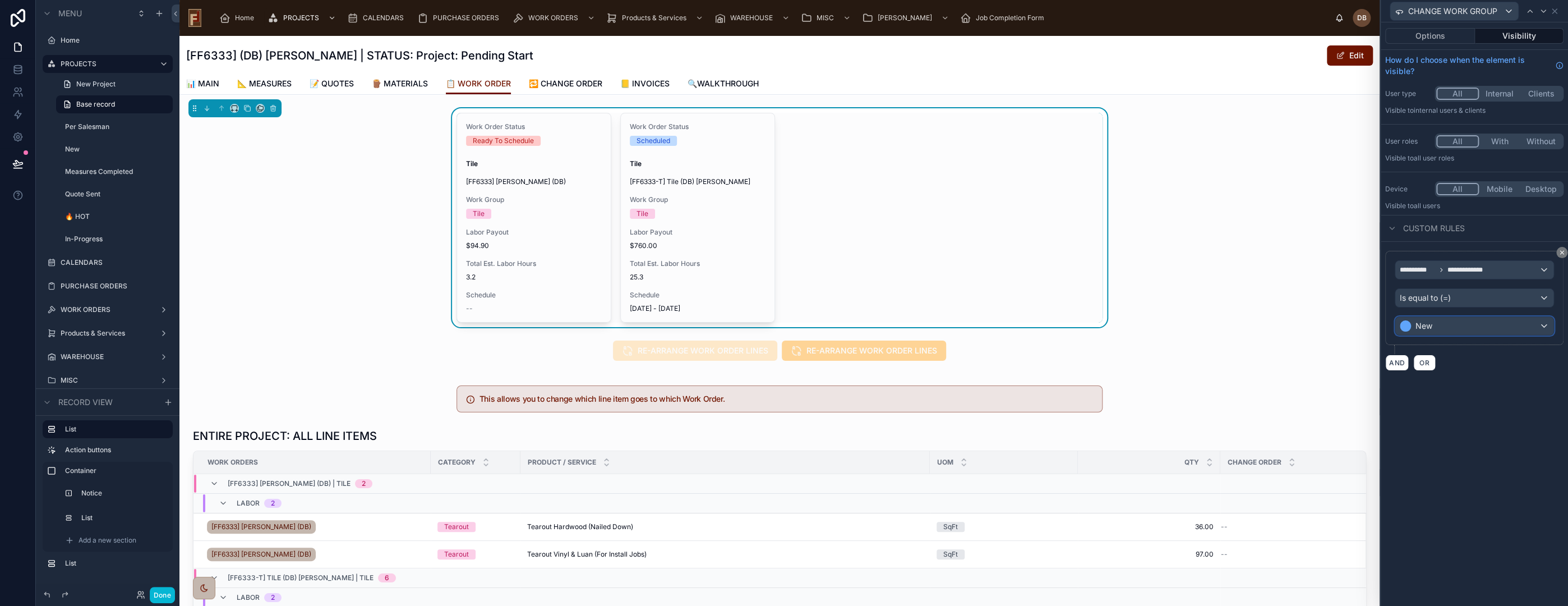
click at [1465, 328] on div "New" at bounding box center [1474, 326] width 158 height 18
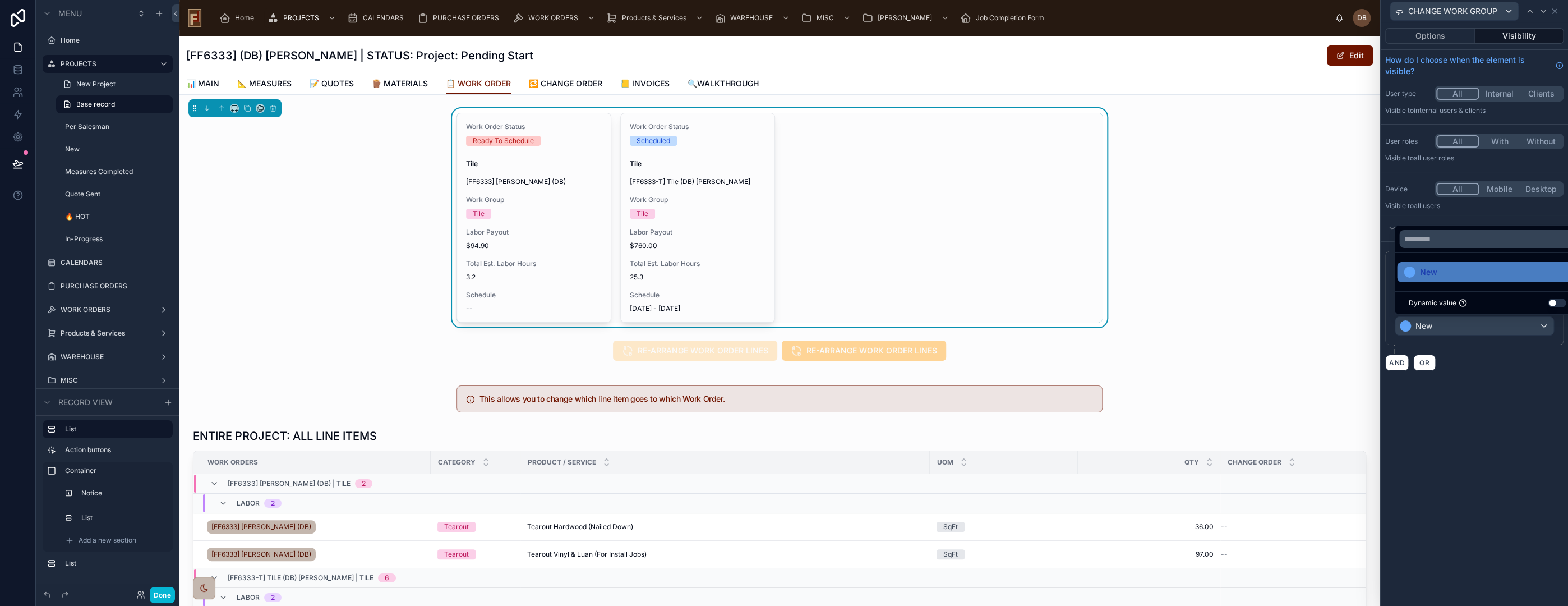
click at [1510, 402] on div at bounding box center [1474, 303] width 187 height 606
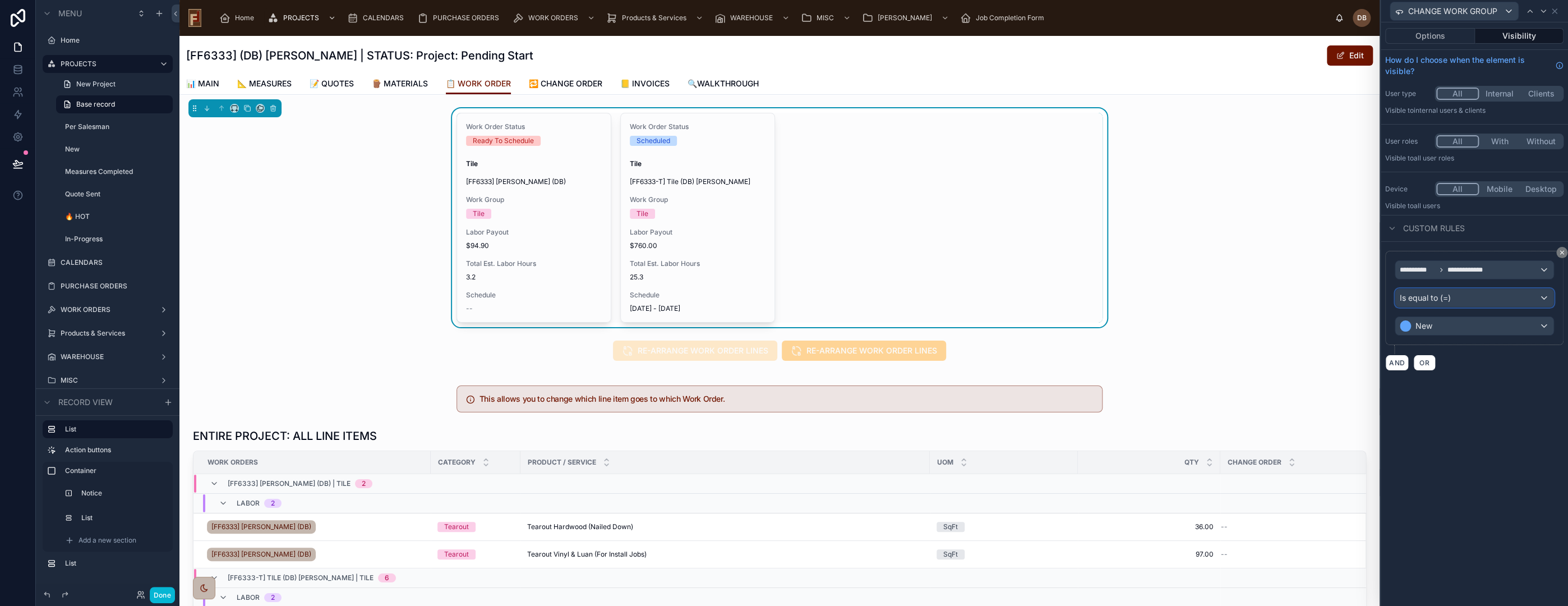
click at [1471, 297] on div "Is equal to (=)" at bounding box center [1474, 298] width 158 height 18
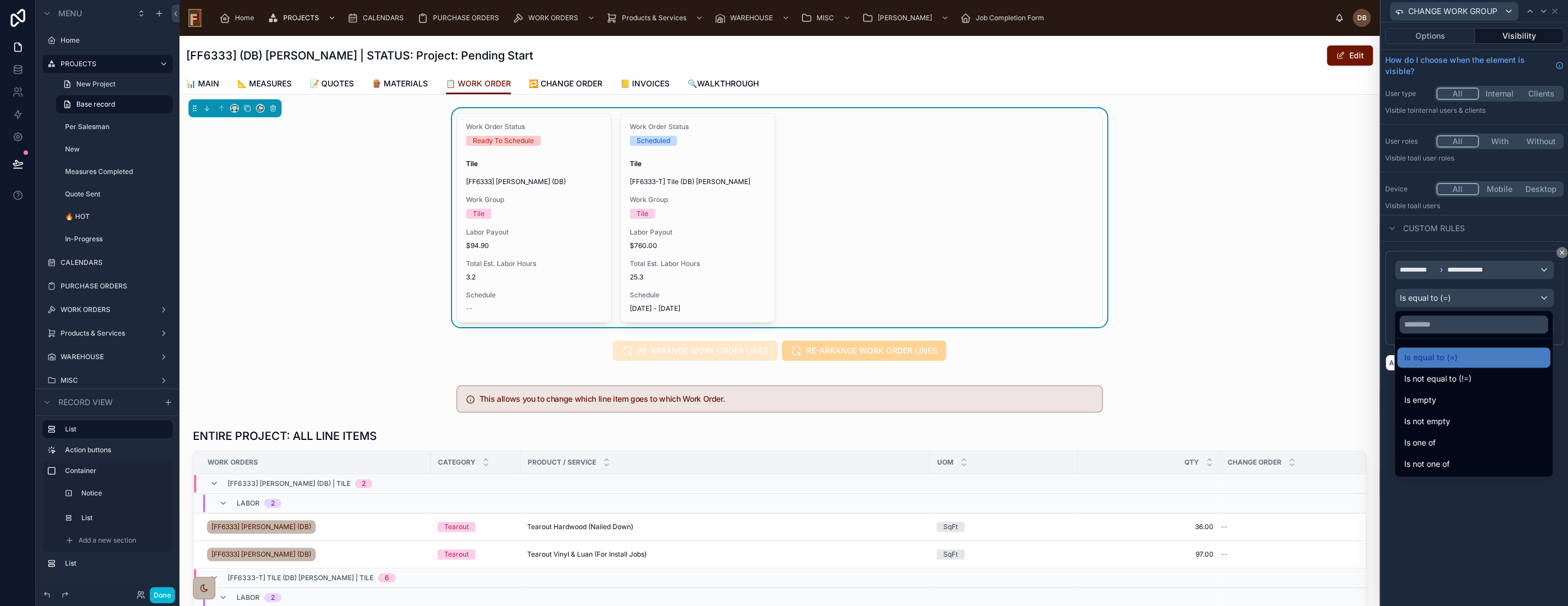
click at [1451, 514] on div at bounding box center [1474, 303] width 187 height 606
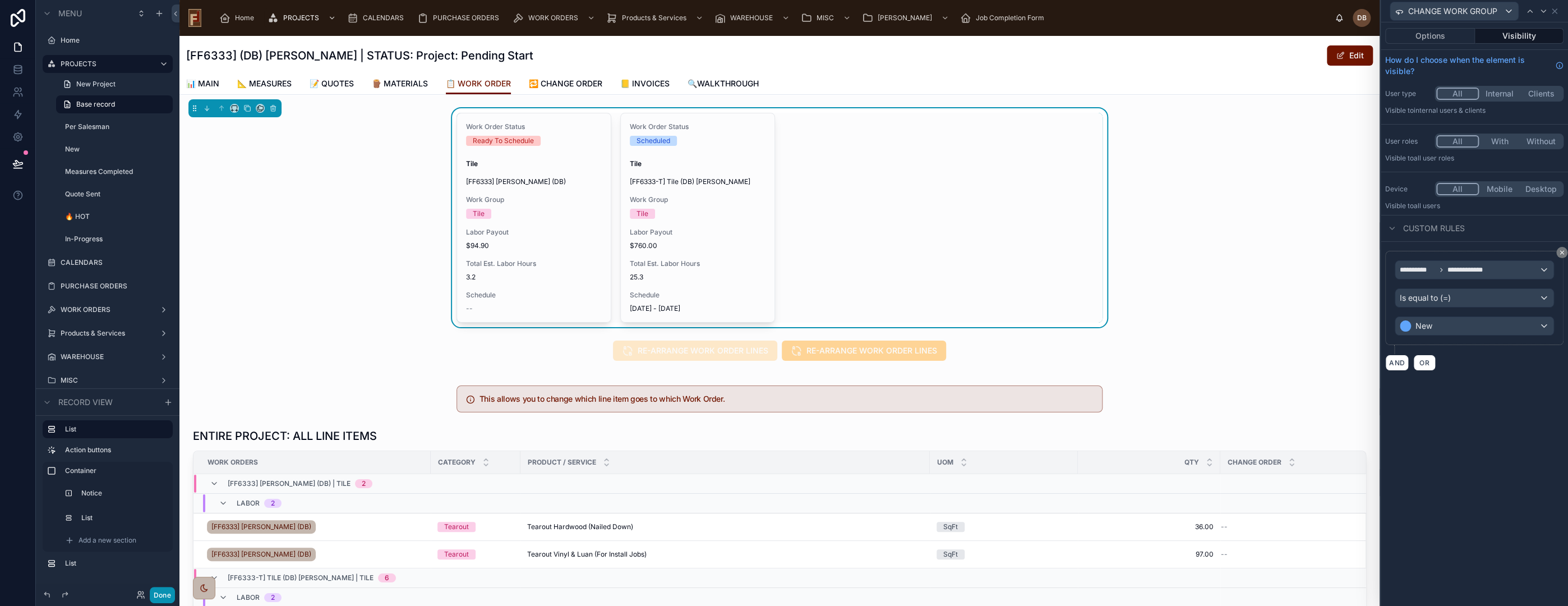
click at [155, 594] on button "Done" at bounding box center [162, 595] width 25 height 16
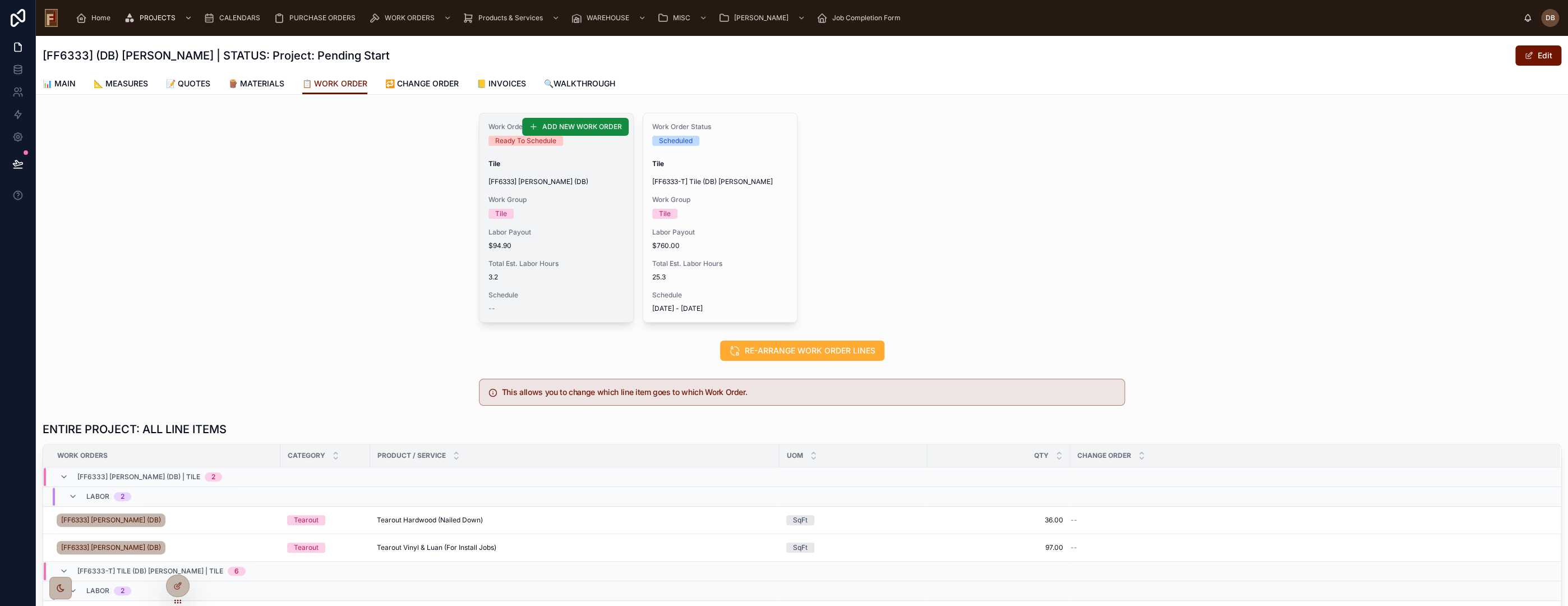
click at [549, 260] on span "Total Est. Labor Hours" at bounding box center [556, 263] width 136 height 9
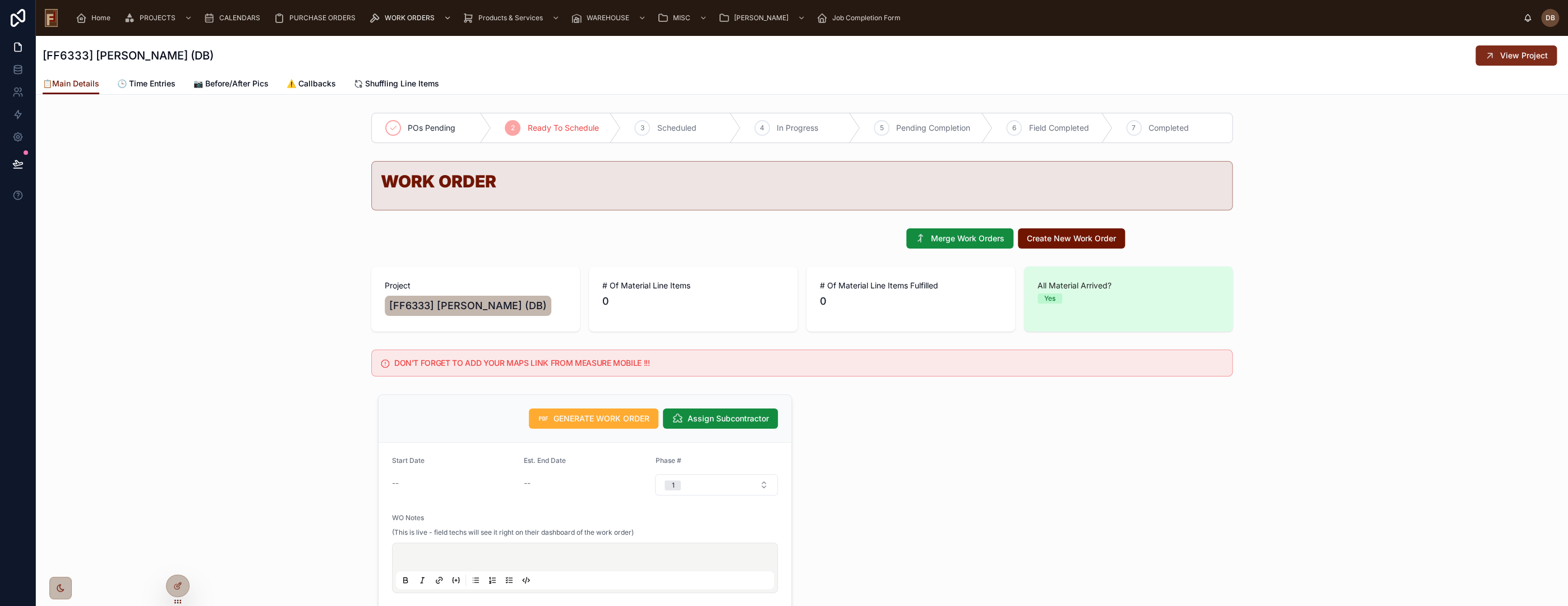
click at [1513, 63] on button "View Project" at bounding box center [1516, 55] width 81 height 20
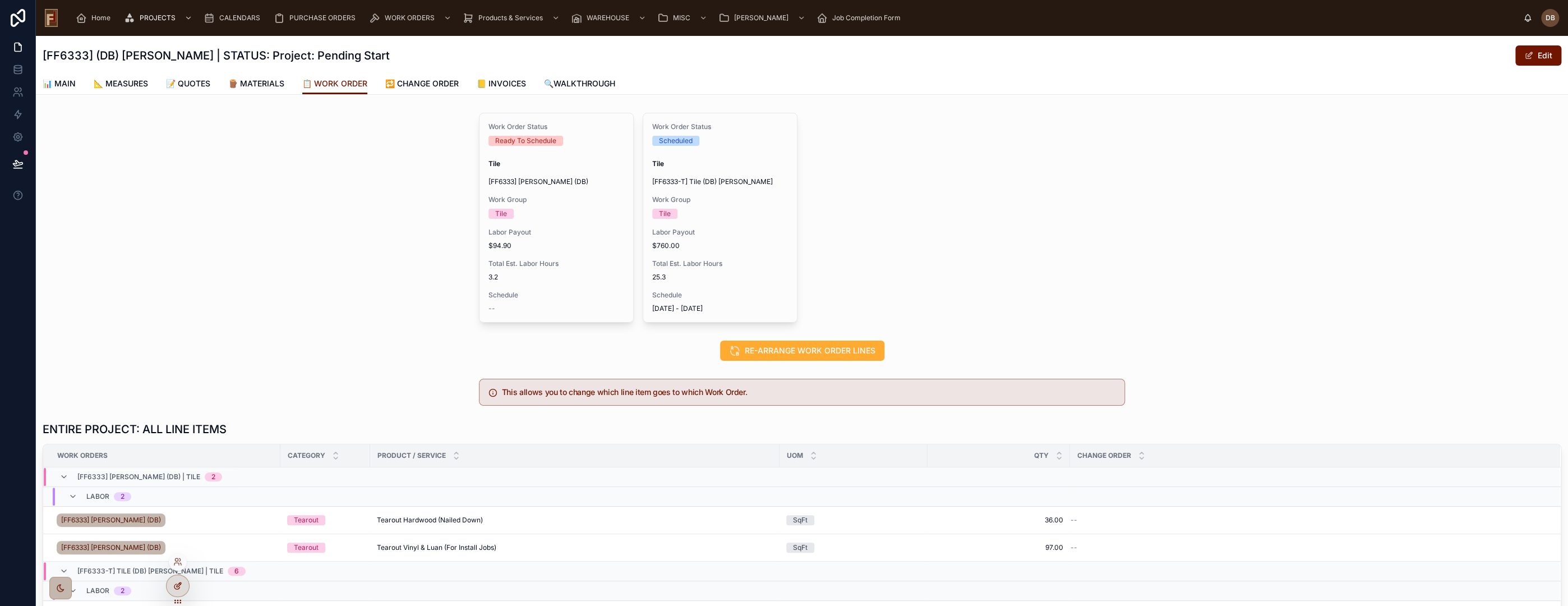
click at [181, 585] on icon at bounding box center [177, 585] width 9 height 9
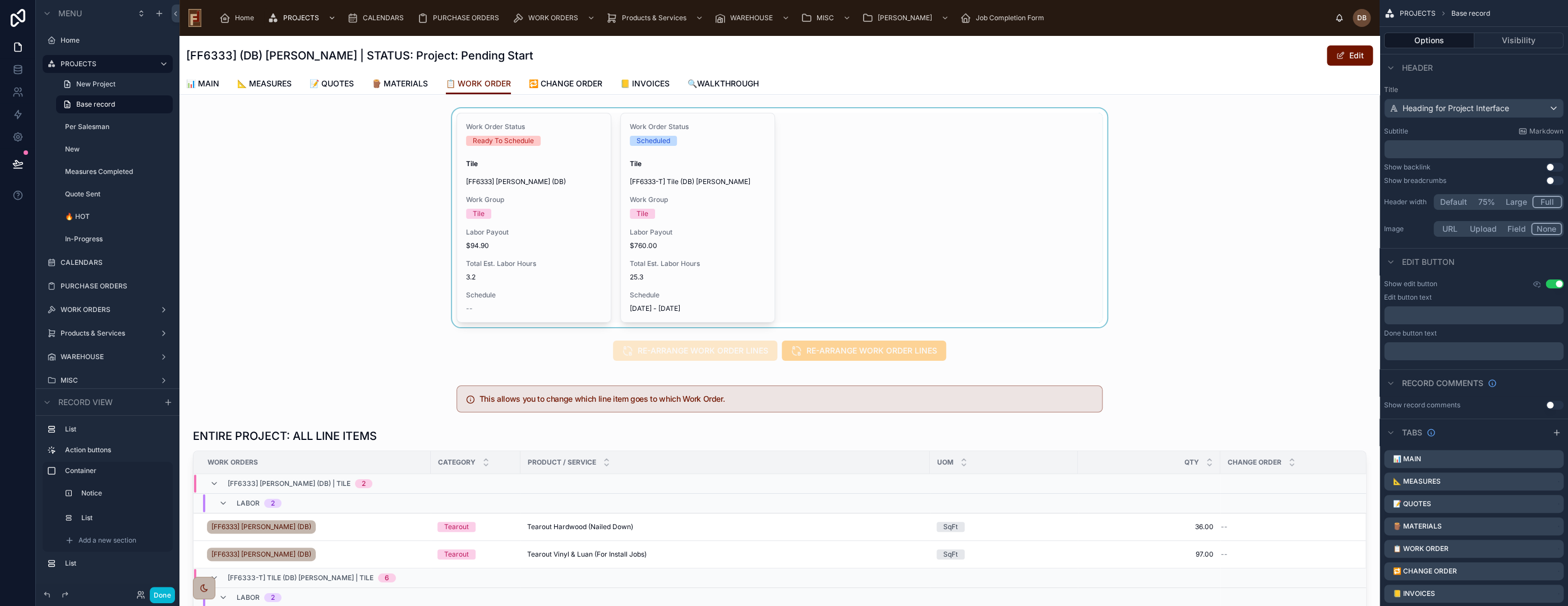
click at [827, 167] on div at bounding box center [780, 218] width 1200 height 219
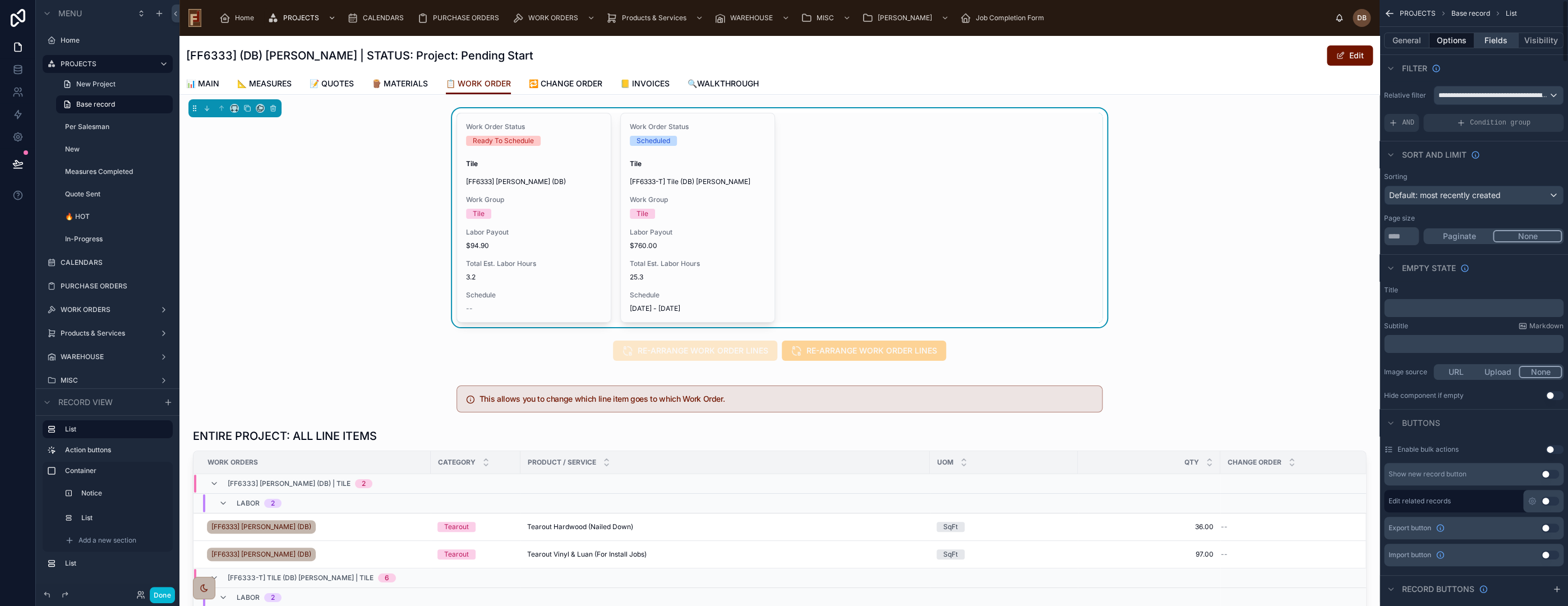
click at [1501, 37] on button "Fields" at bounding box center [1496, 40] width 45 height 15
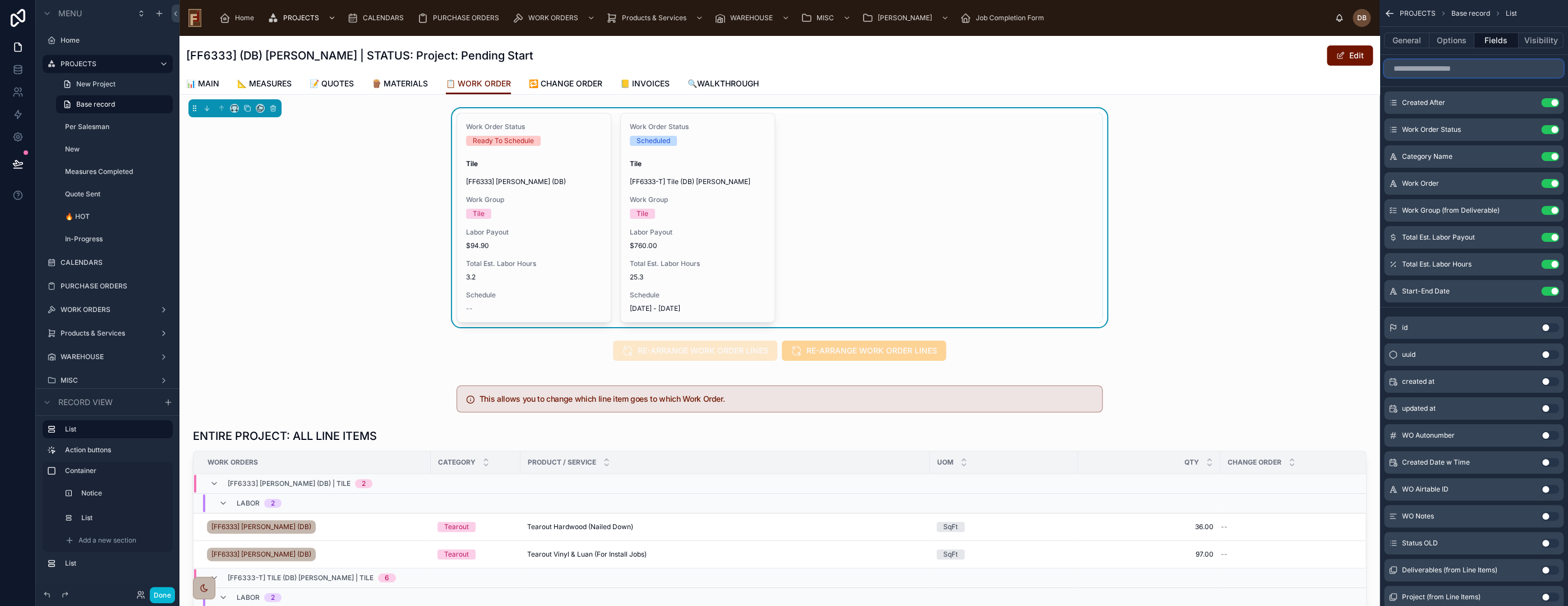
click at [1469, 69] on input "scrollable content" at bounding box center [1474, 68] width 180 height 18
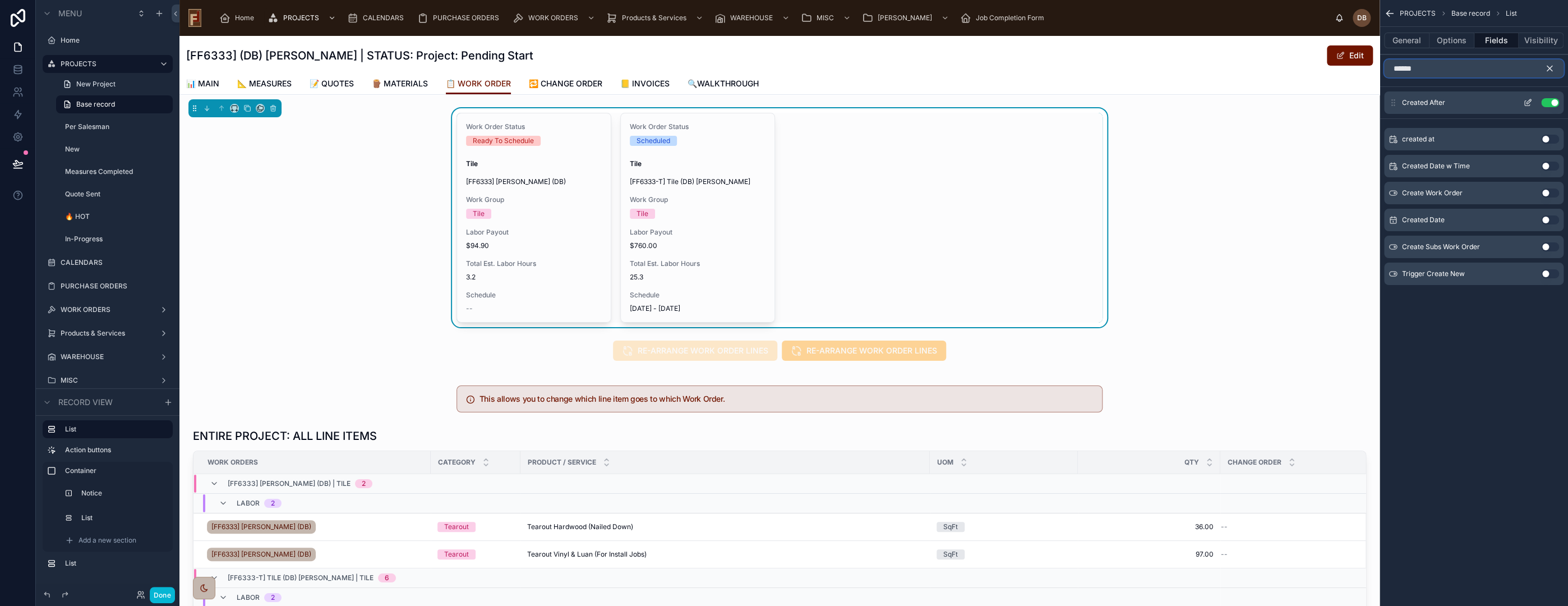
type input "******"
click at [1529, 101] on icon "scrollable content" at bounding box center [1529, 102] width 5 height 5
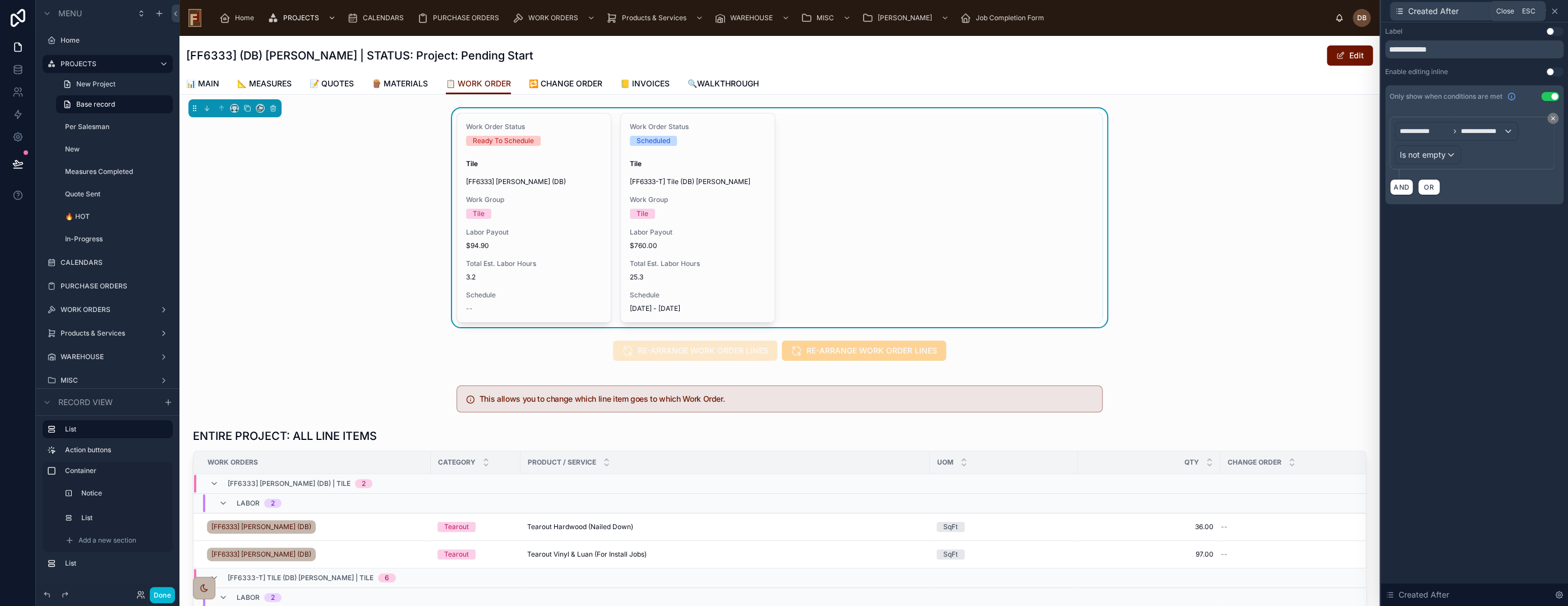
click at [1557, 10] on icon at bounding box center [1554, 11] width 9 height 9
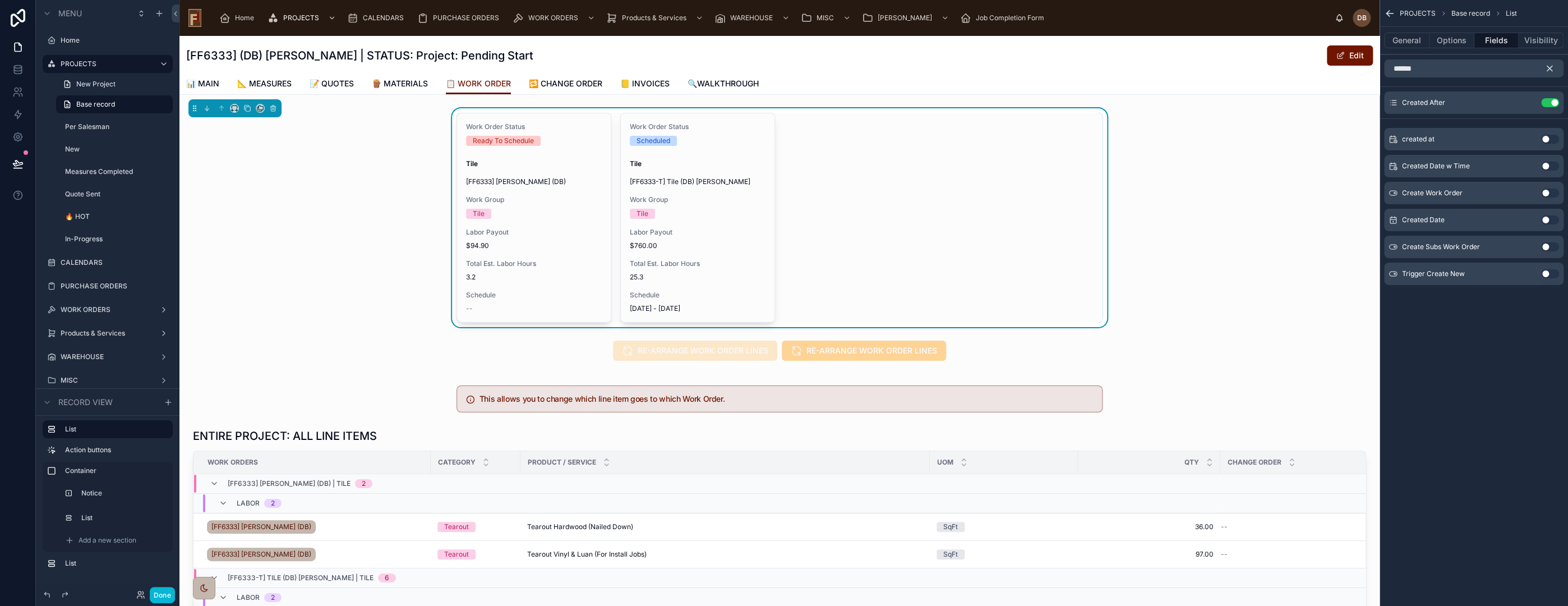
click at [1548, 66] on icon "scrollable content" at bounding box center [1549, 68] width 10 height 10
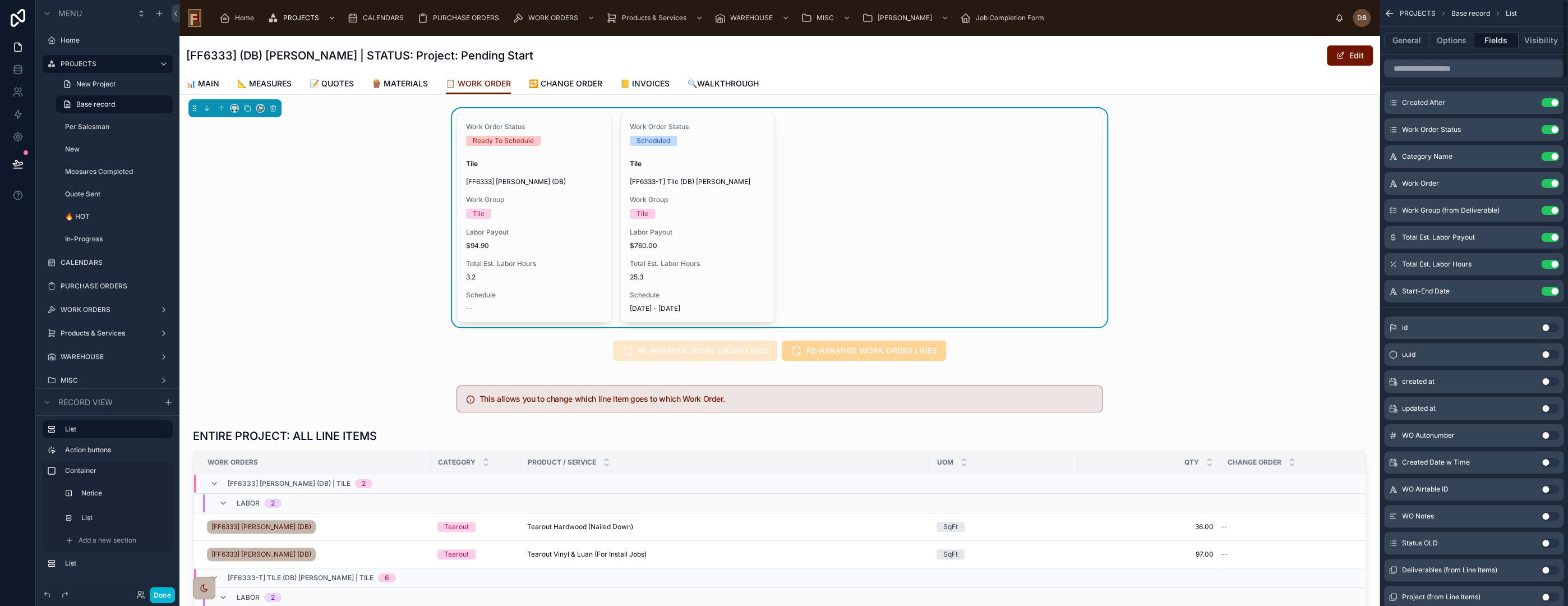
click at [381, 224] on div "Work Order Status Ready To Schedule Tile [FF6333] Stephanie Dietsche (DB) Work …" at bounding box center [780, 218] width 1200 height 219
click at [17, 164] on icon at bounding box center [18, 164] width 11 height 11
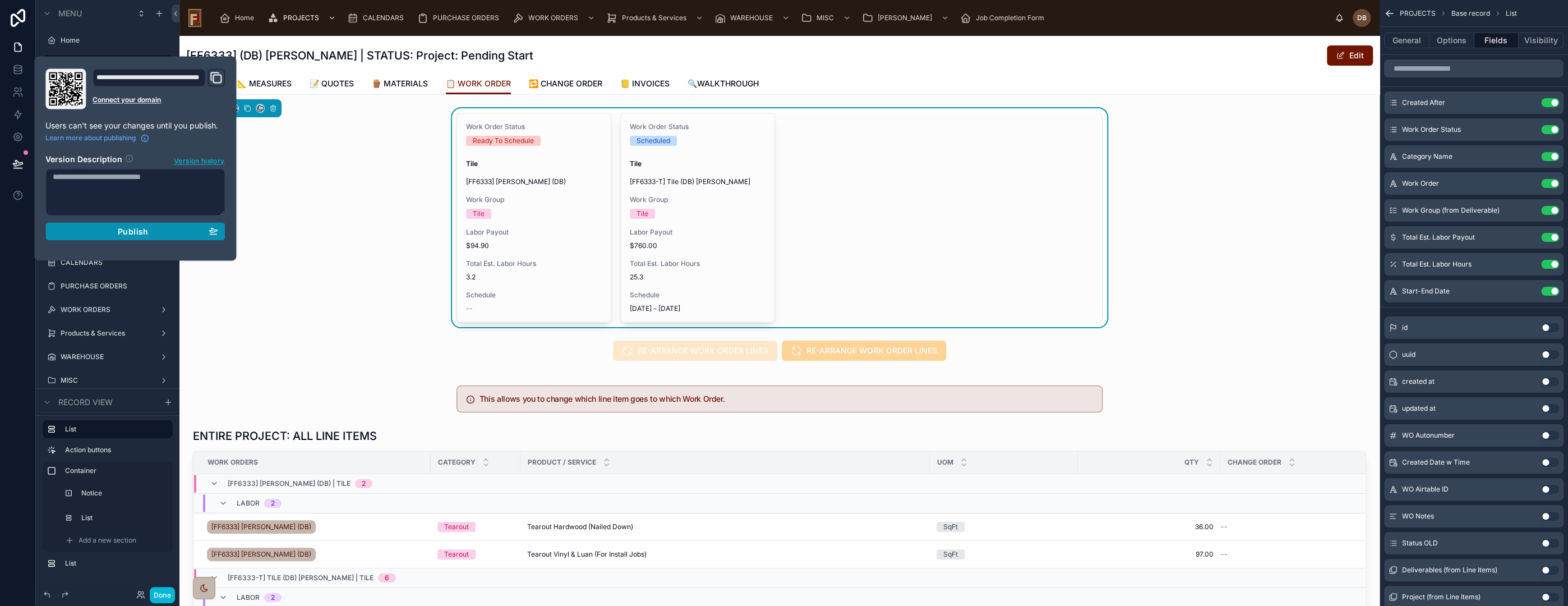
click at [129, 233] on span "Publish" at bounding box center [132, 231] width 30 height 10
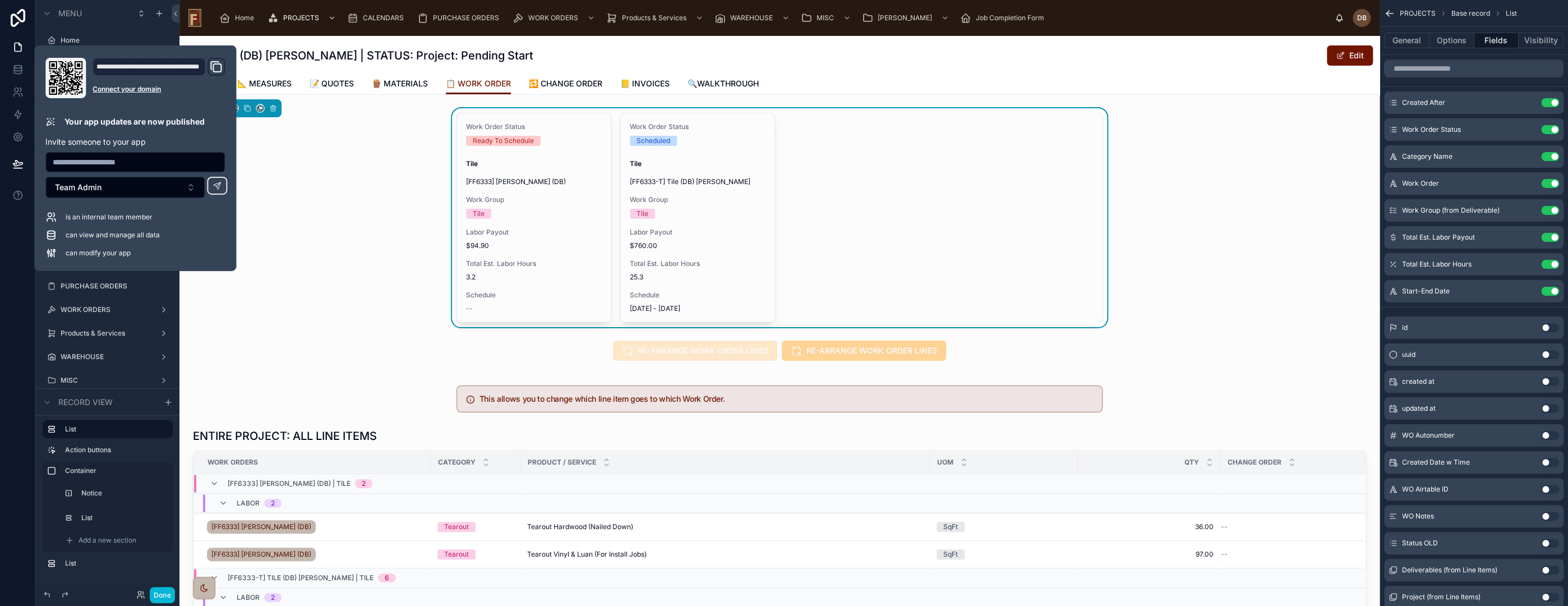
click at [339, 238] on div "Work Order Status Ready To Schedule Tile [FF6333] Stephanie Dietsche (DB) Work …" at bounding box center [780, 218] width 1200 height 219
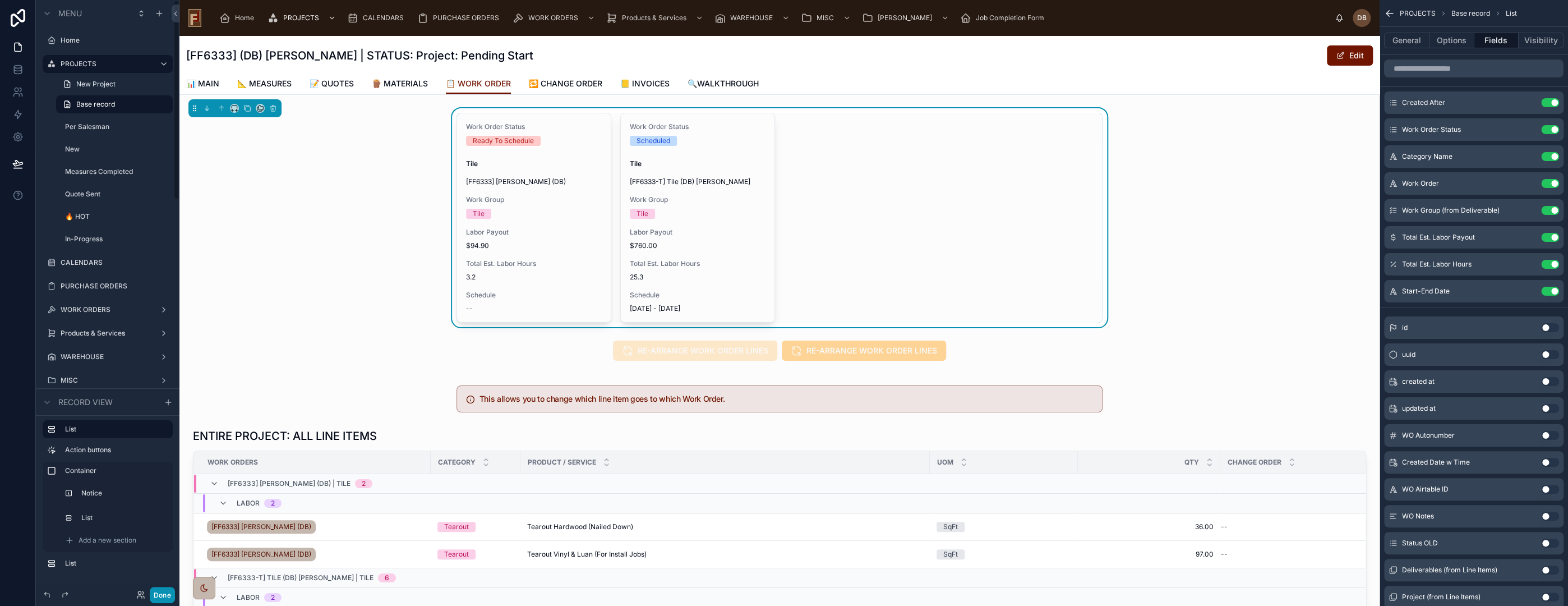
click at [156, 591] on button "Done" at bounding box center [162, 595] width 25 height 16
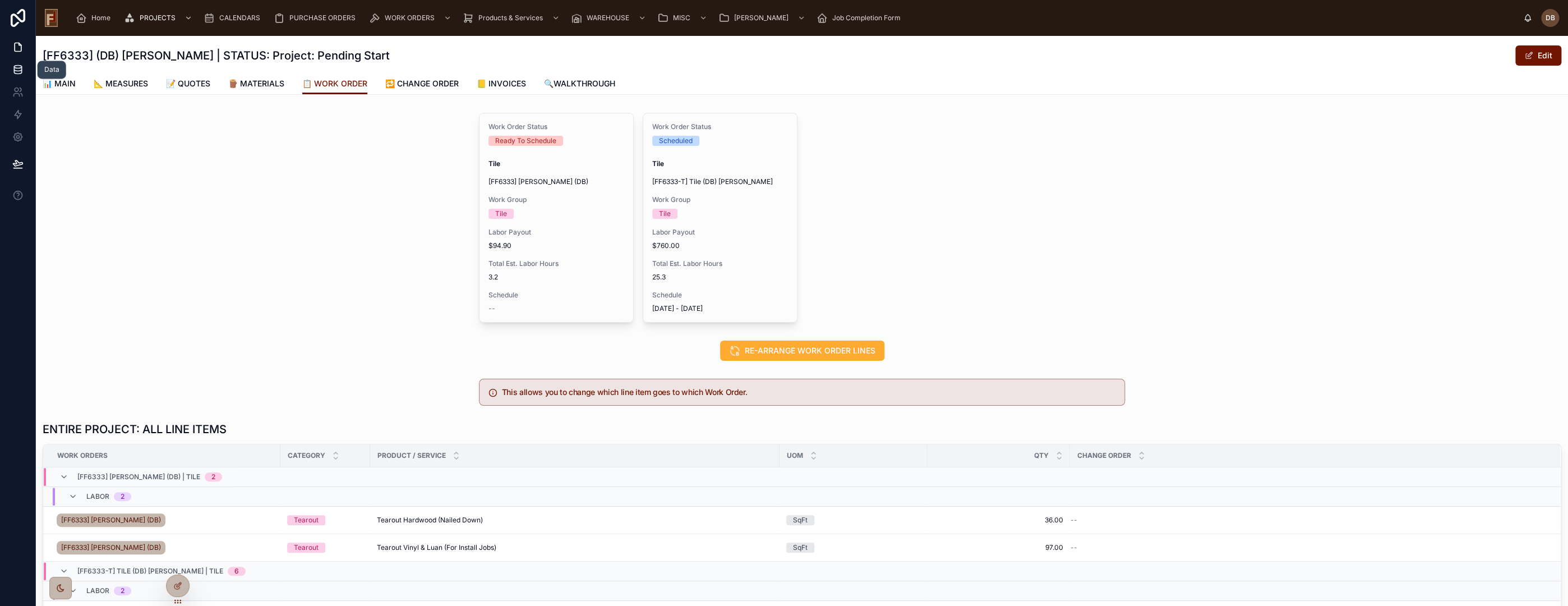
click at [16, 70] on icon at bounding box center [17, 69] width 7 height 5
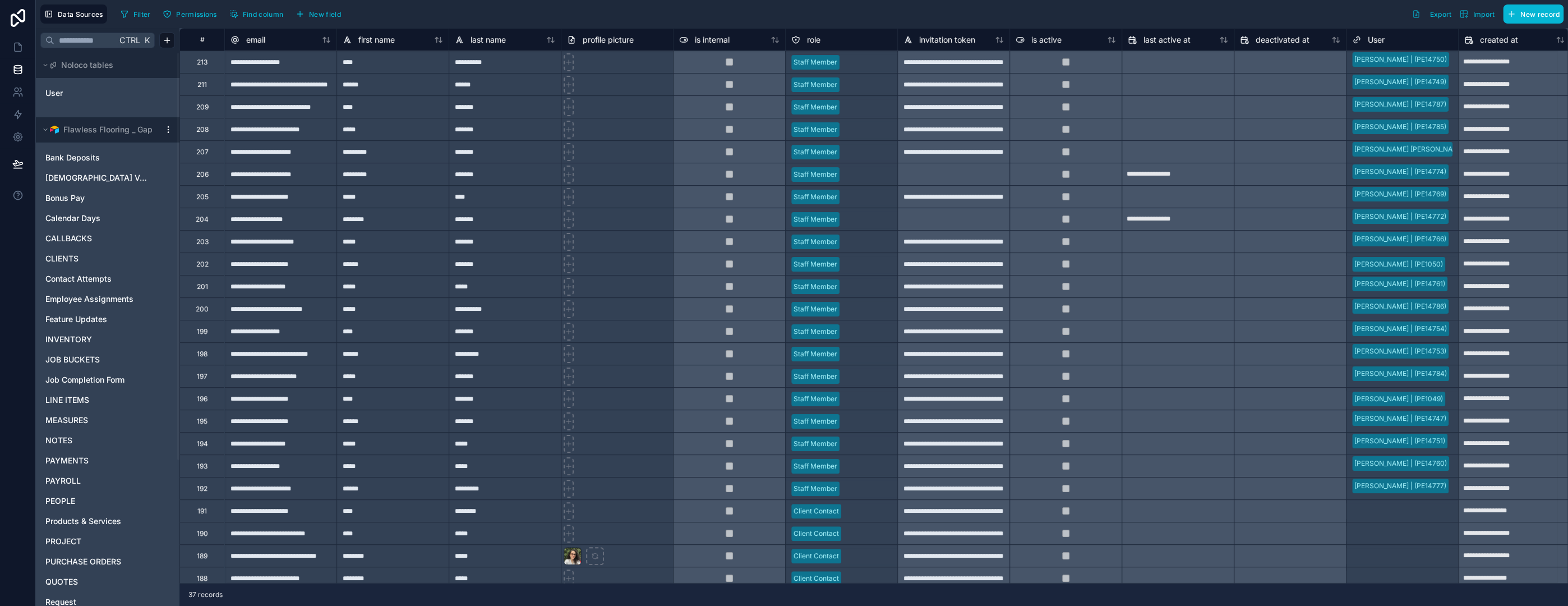
click at [171, 125] on html "**********" at bounding box center [784, 303] width 1568 height 606
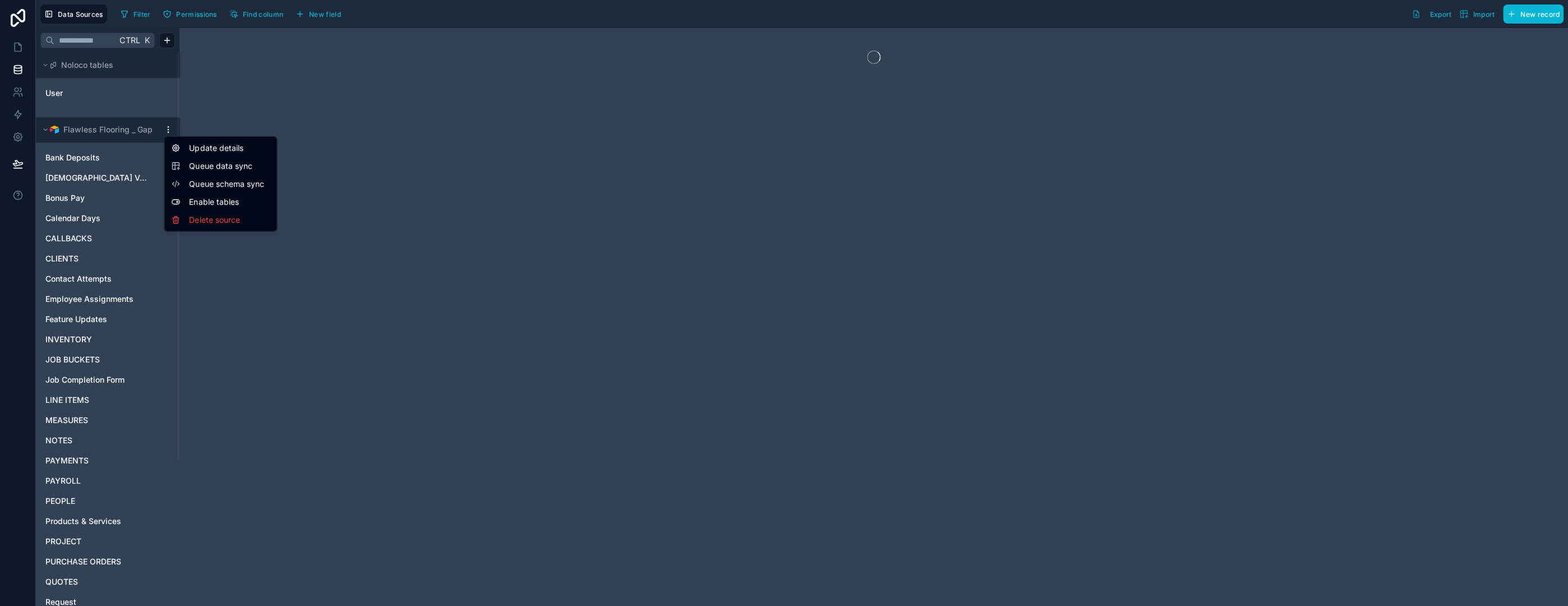
click at [227, 165] on span "Queue data sync" at bounding box center [229, 166] width 81 height 11
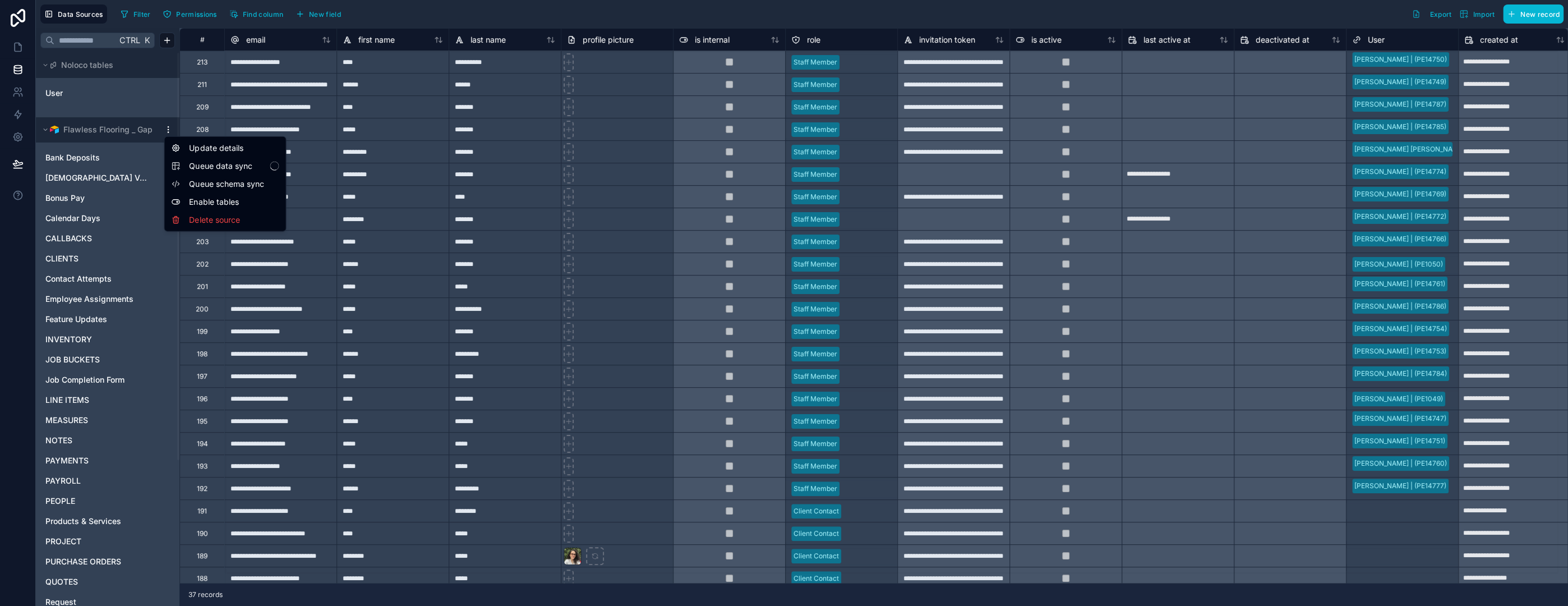
click at [165, 129] on html "**********" at bounding box center [784, 303] width 1568 height 606
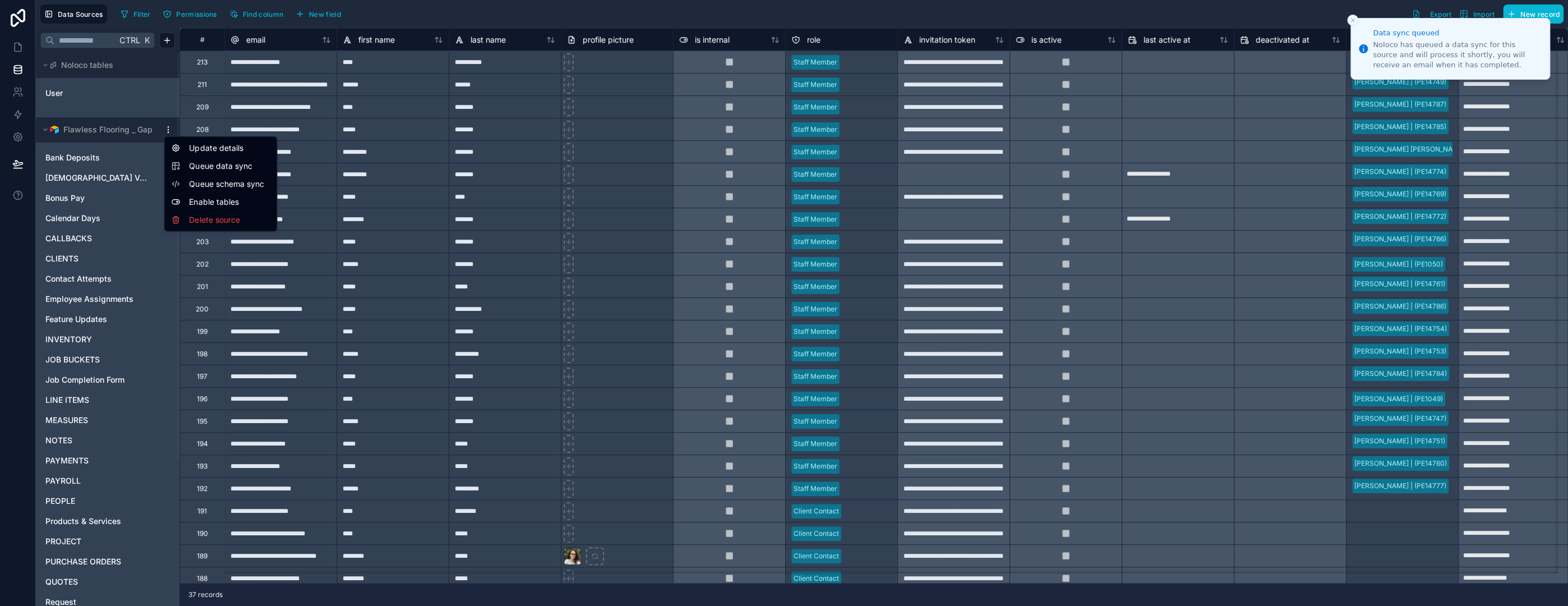
click at [232, 183] on span "Queue schema sync" at bounding box center [229, 184] width 81 height 11
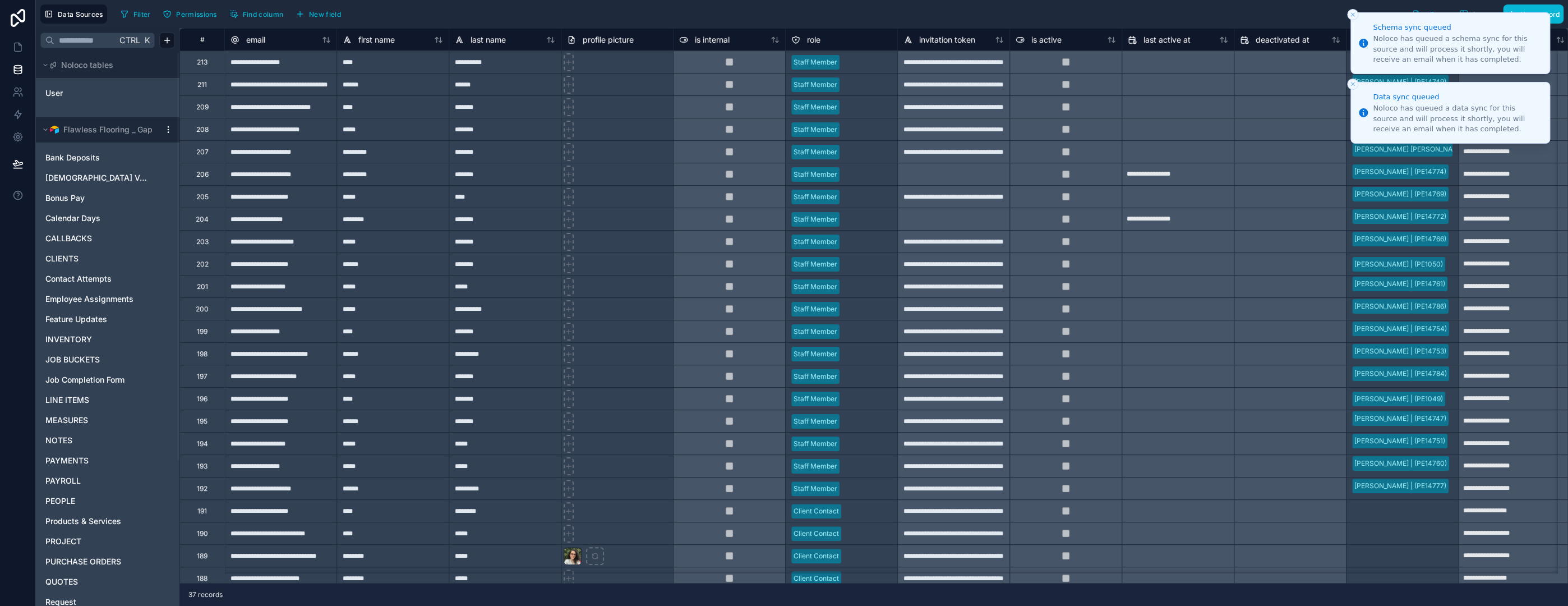
click at [1354, 14] on icon "Close toast" at bounding box center [1353, 15] width 6 height 6
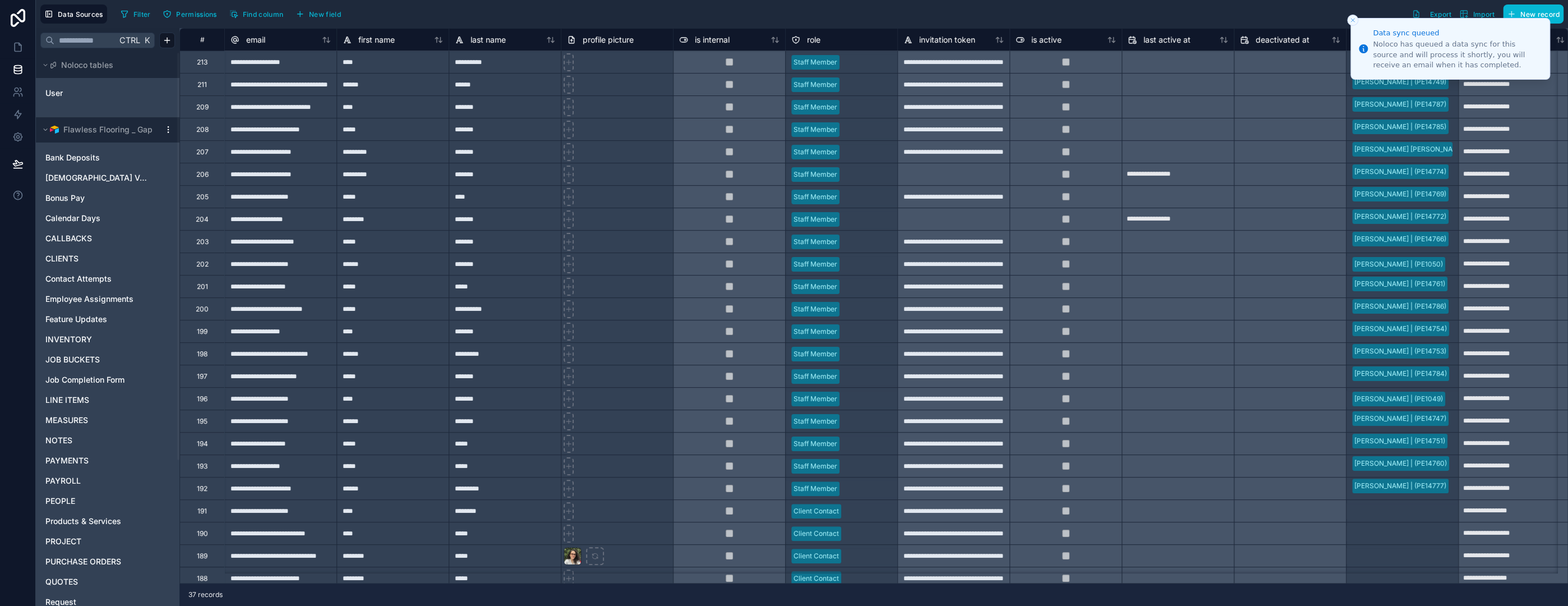
click at [1353, 19] on icon "Close toast" at bounding box center [1353, 20] width 6 height 6
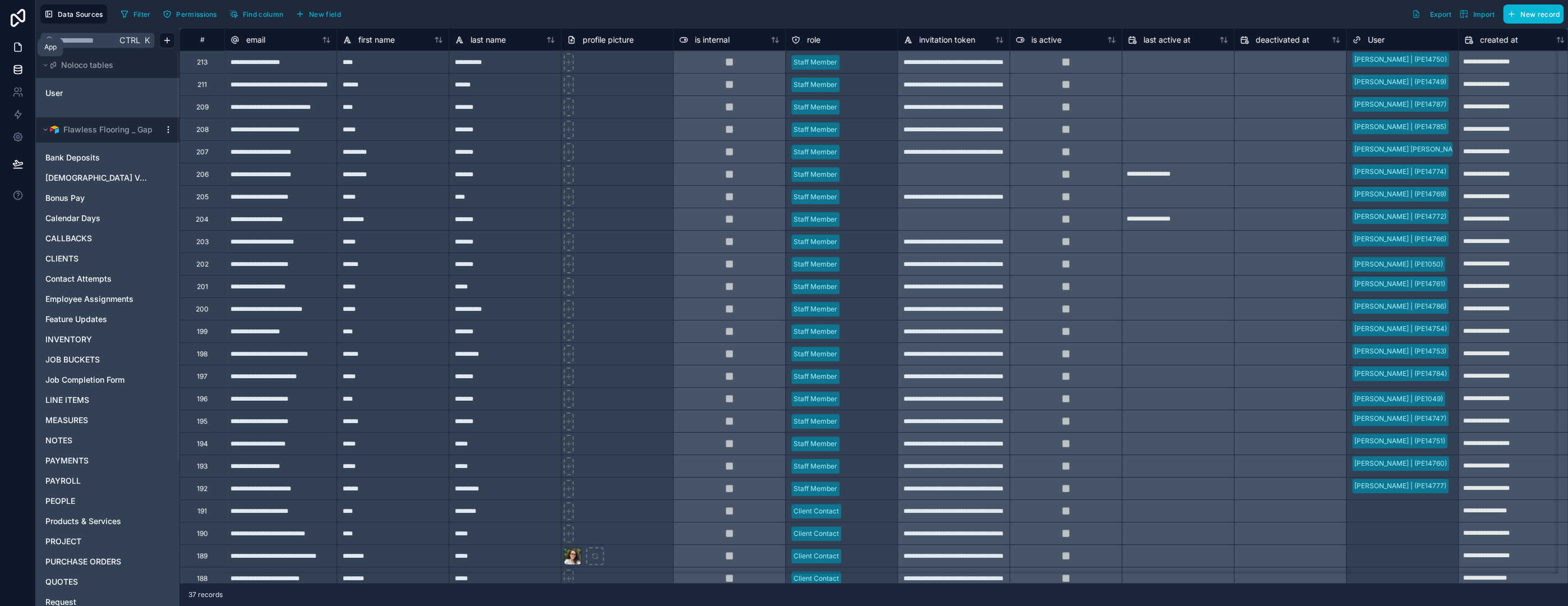
click at [17, 49] on icon at bounding box center [18, 47] width 11 height 11
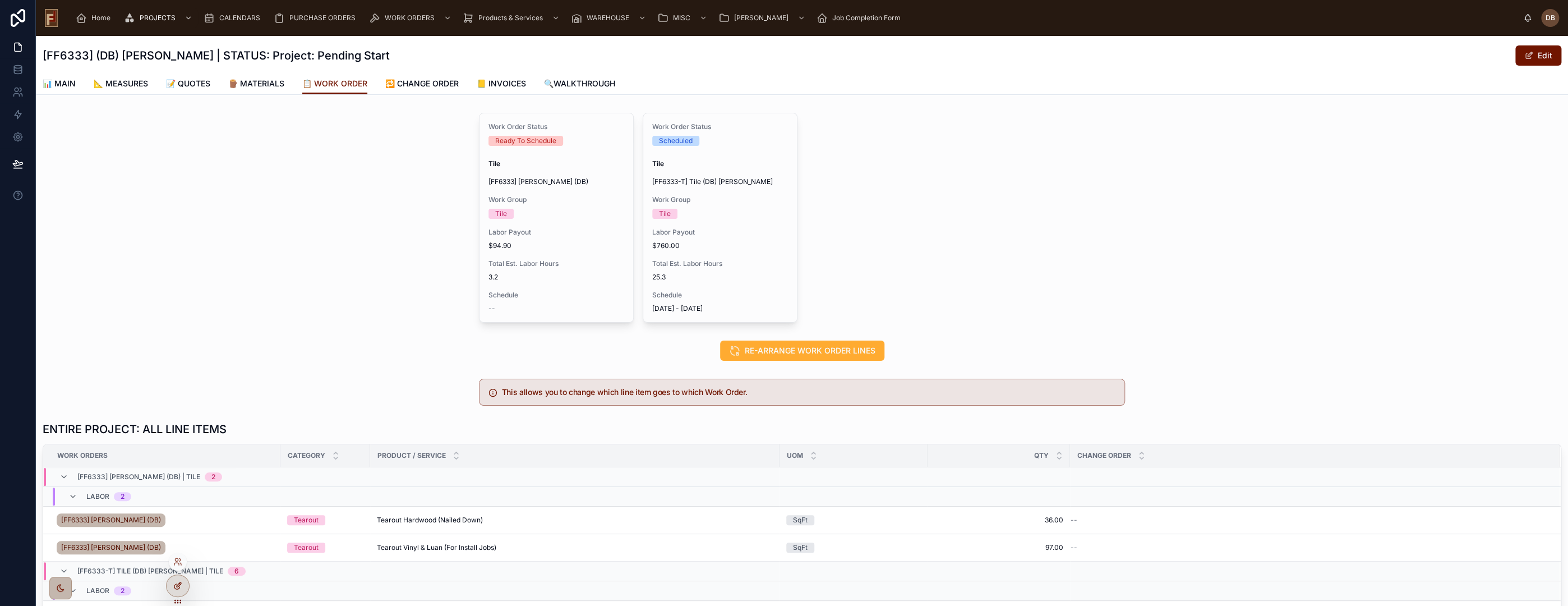
click at [171, 583] on div at bounding box center [178, 586] width 23 height 21
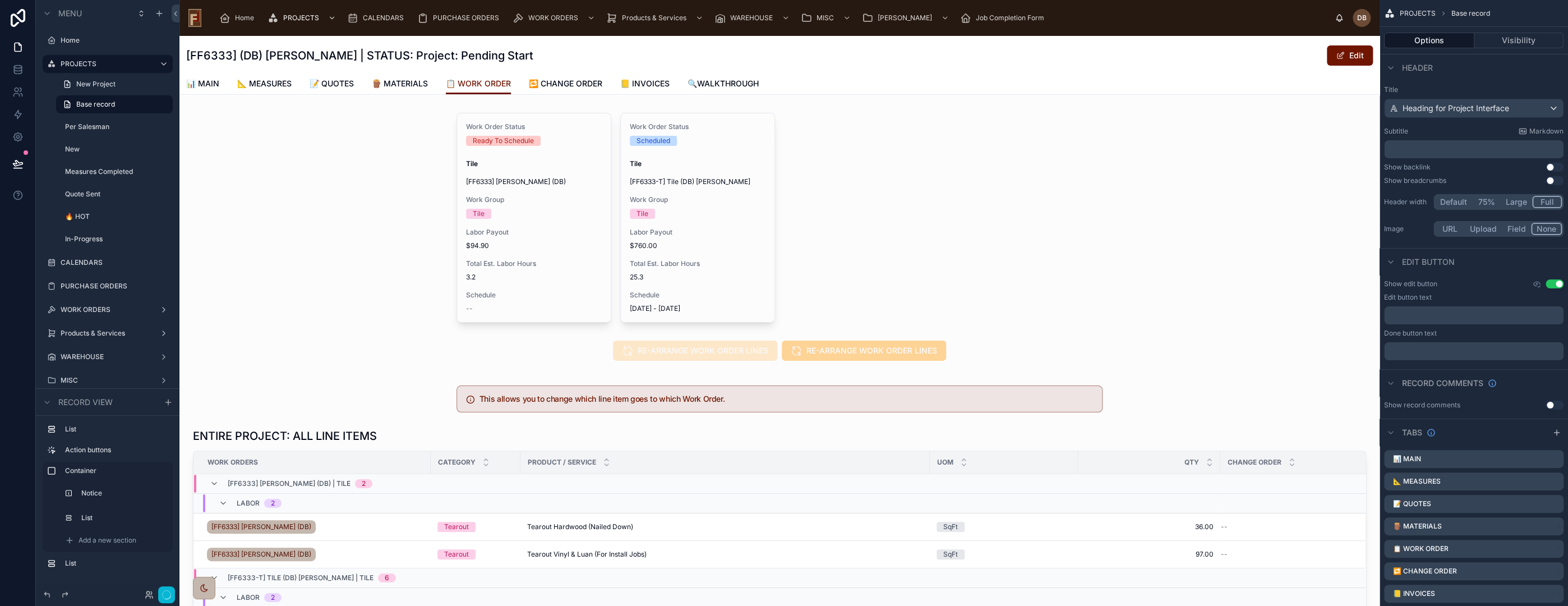
click at [877, 232] on div at bounding box center [780, 218] width 1200 height 219
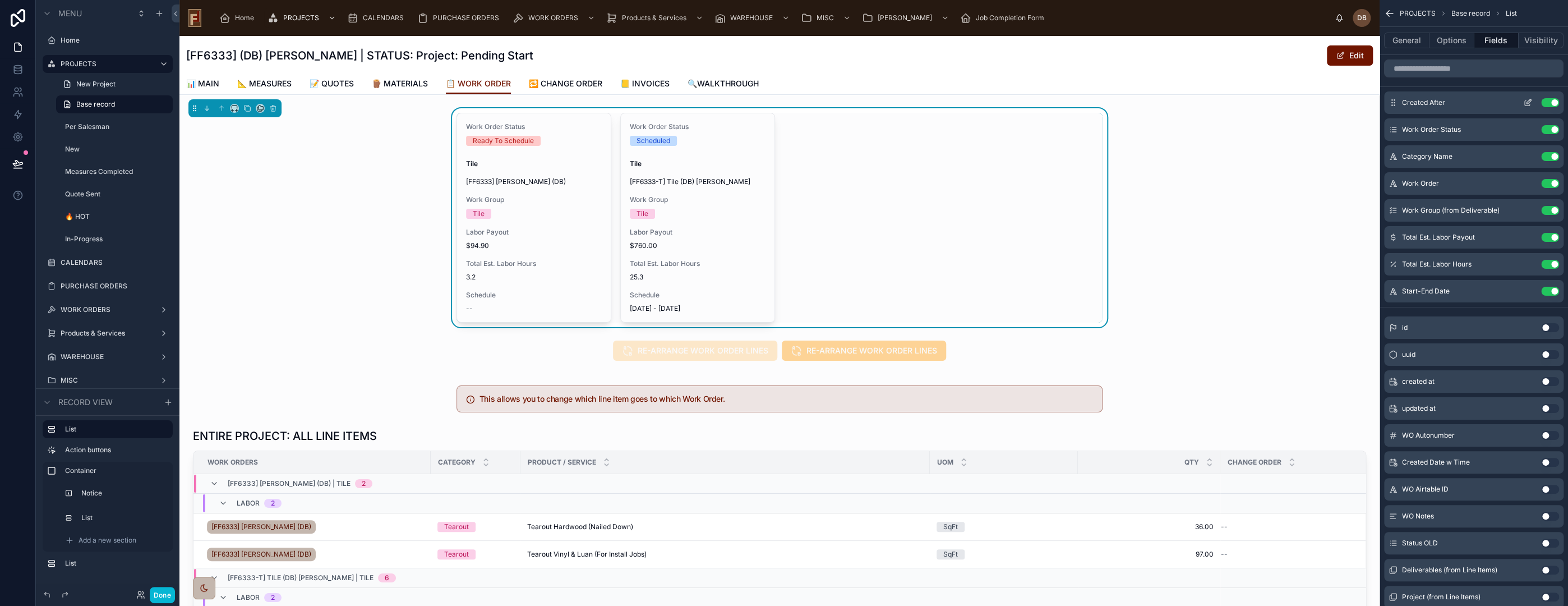
click at [1523, 100] on icon "scrollable content" at bounding box center [1528, 102] width 9 height 9
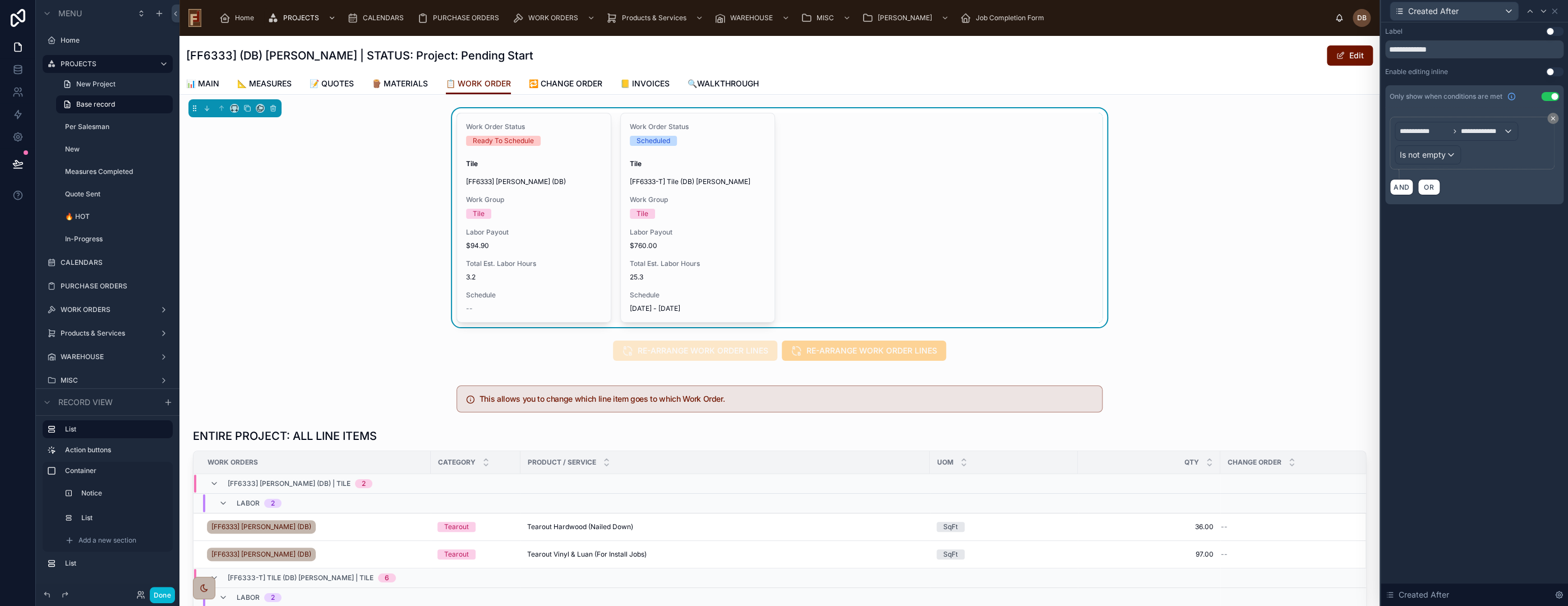
click at [1551, 96] on button "Use setting" at bounding box center [1550, 96] width 18 height 9
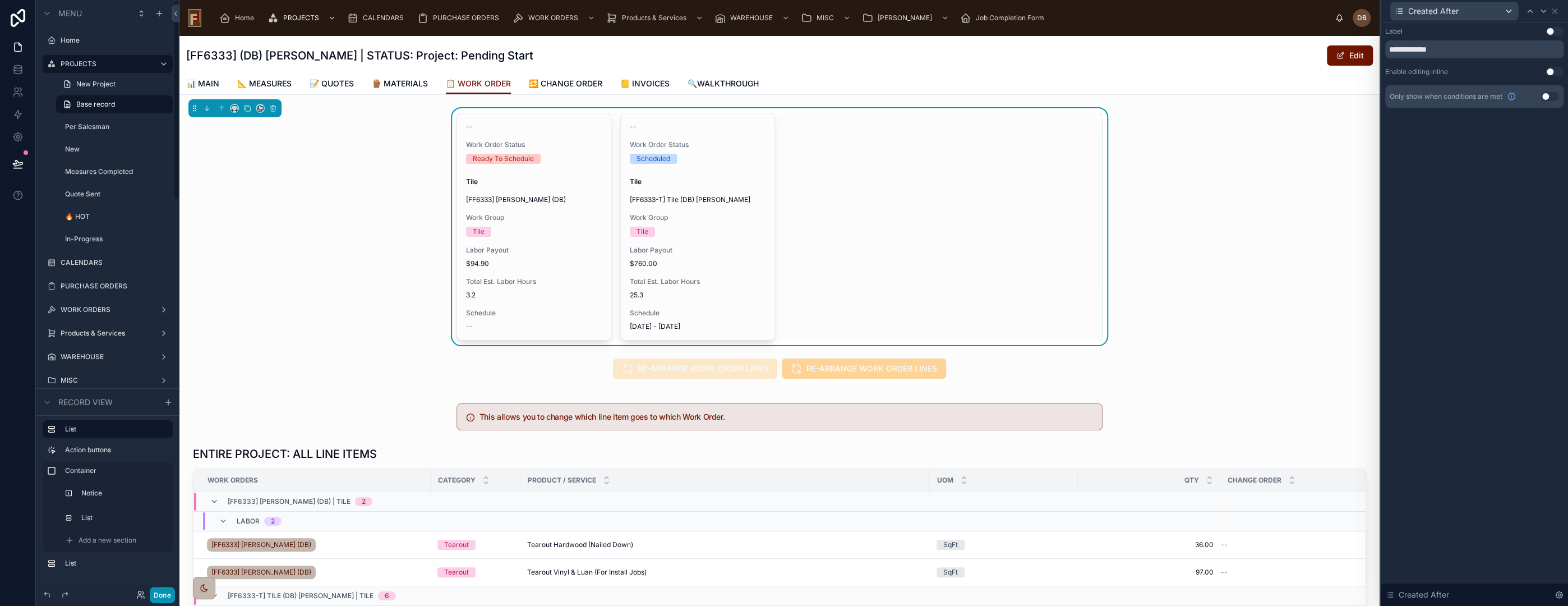
click at [160, 592] on button "Done" at bounding box center [162, 595] width 25 height 16
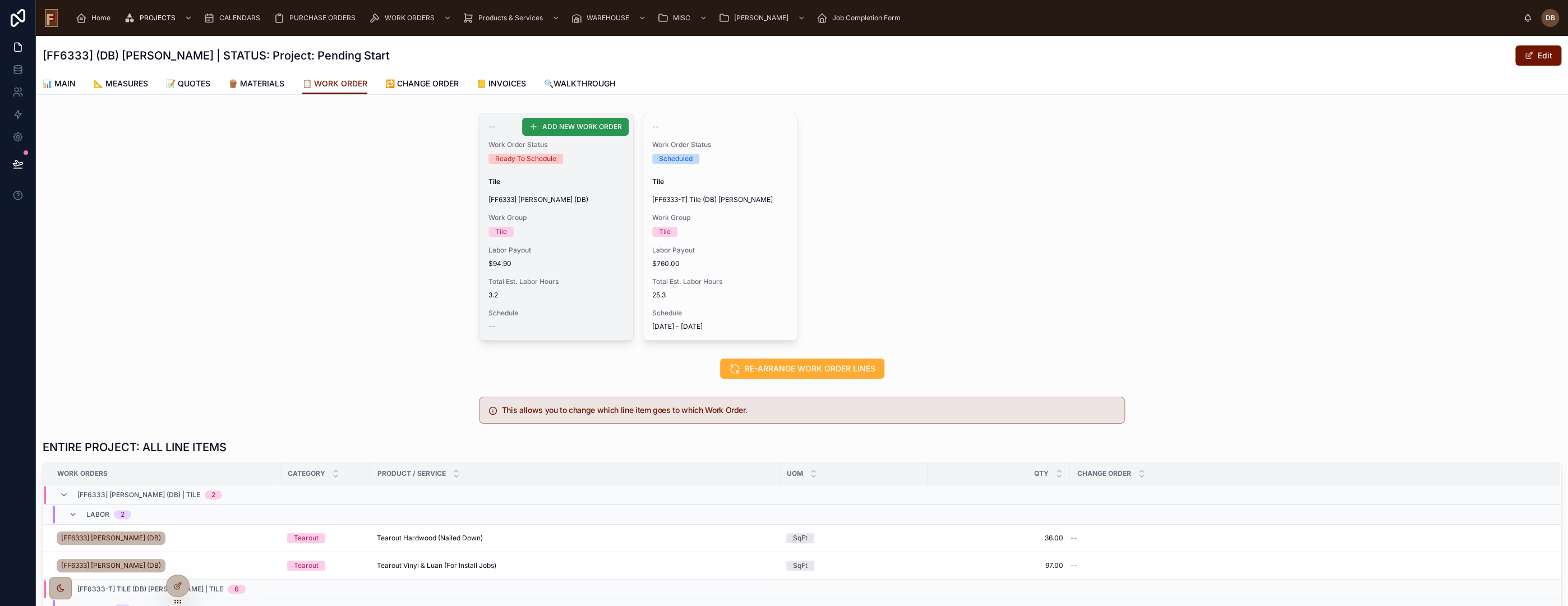
click at [566, 128] on span "ADD NEW WORK ORDER" at bounding box center [582, 126] width 79 height 9
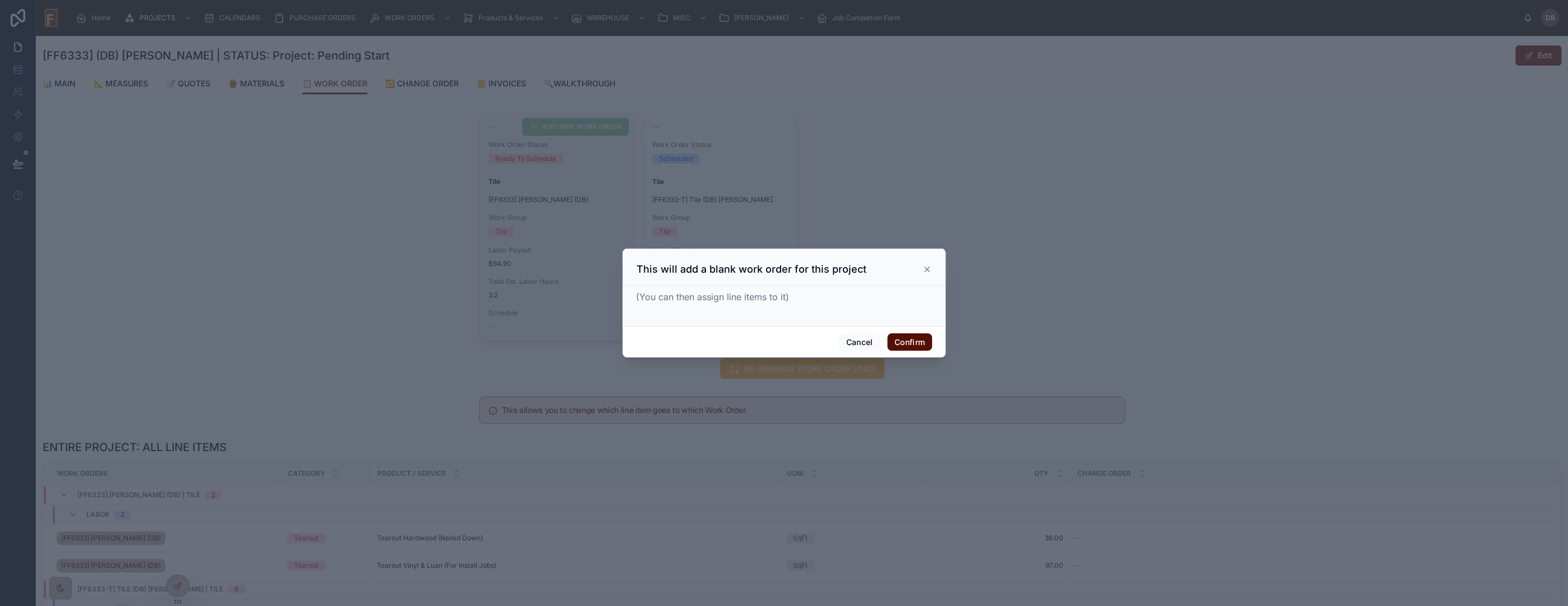
click at [898, 341] on button "Confirm" at bounding box center [909, 342] width 45 height 18
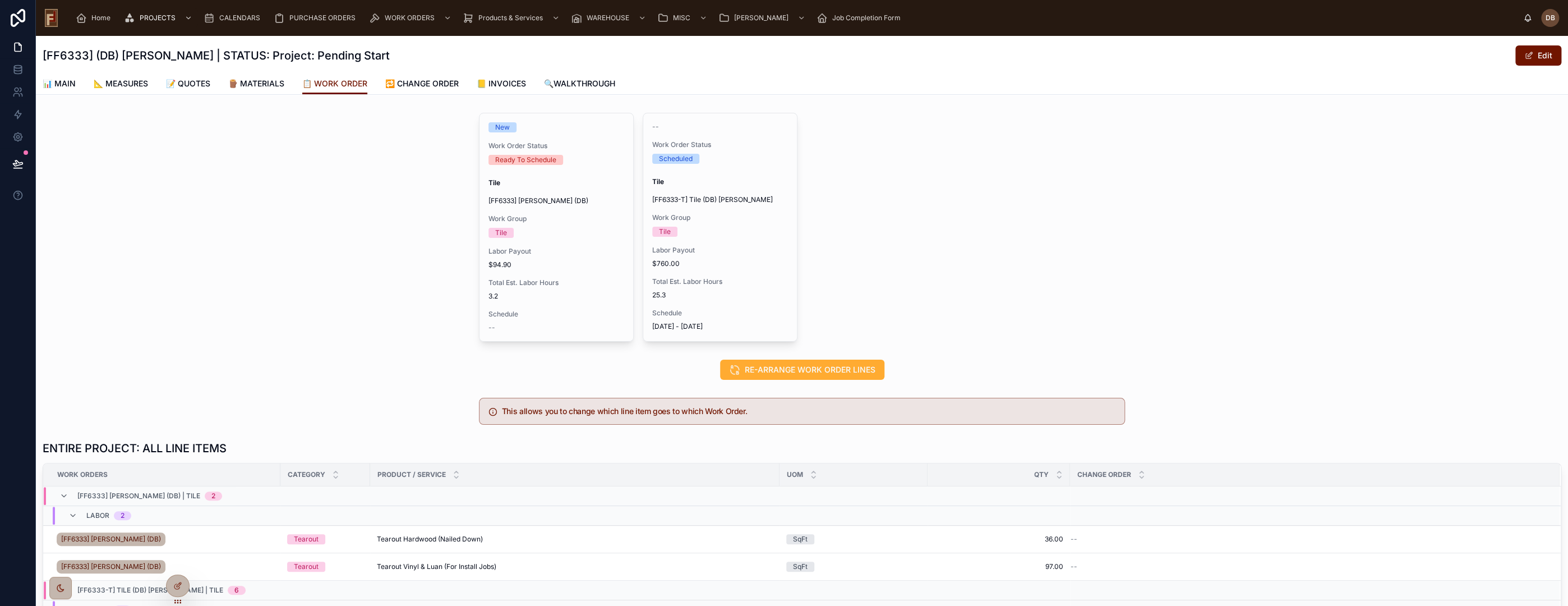
click at [368, 183] on div "New Work Order Status Ready To Schedule Tile [FF6333] Stephanie Dietsche (DB) W…" at bounding box center [802, 228] width 1532 height 238
click at [181, 583] on icon at bounding box center [177, 585] width 9 height 9
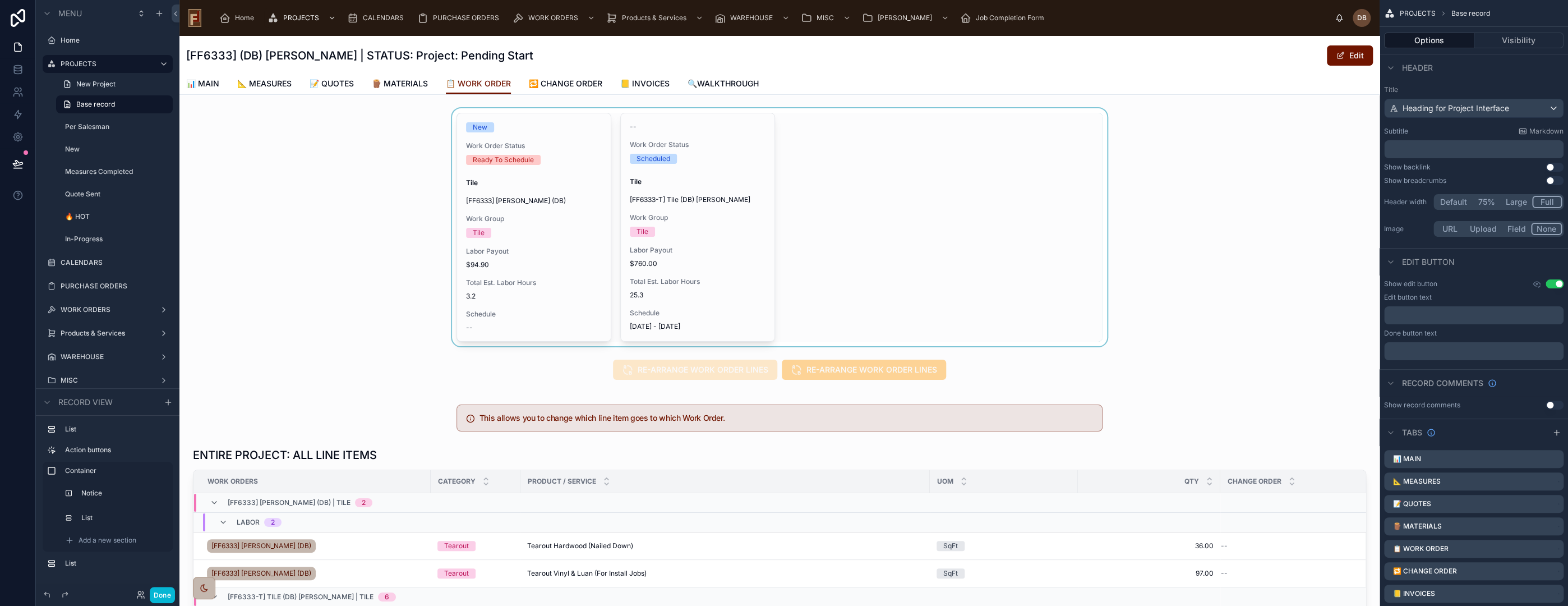
click at [1033, 194] on div at bounding box center [780, 228] width 1200 height 238
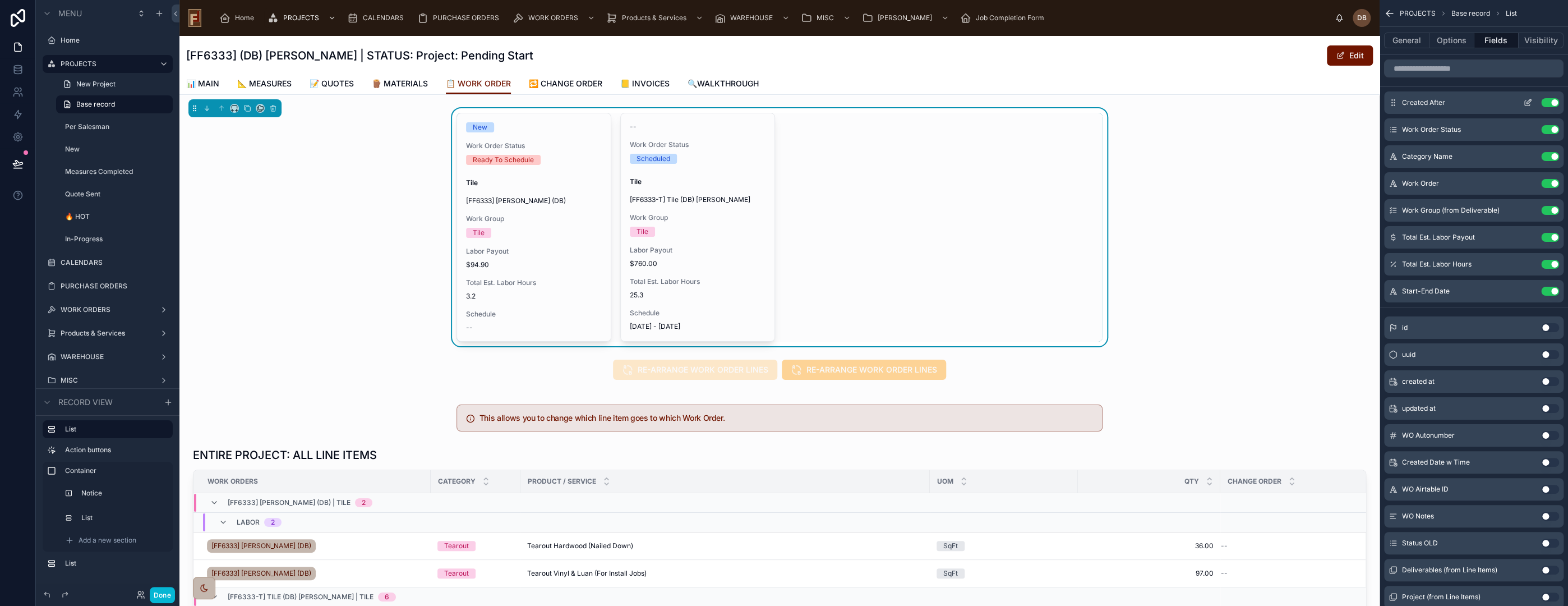
click at [1529, 100] on icon "scrollable content" at bounding box center [1529, 100] width 1 height 1
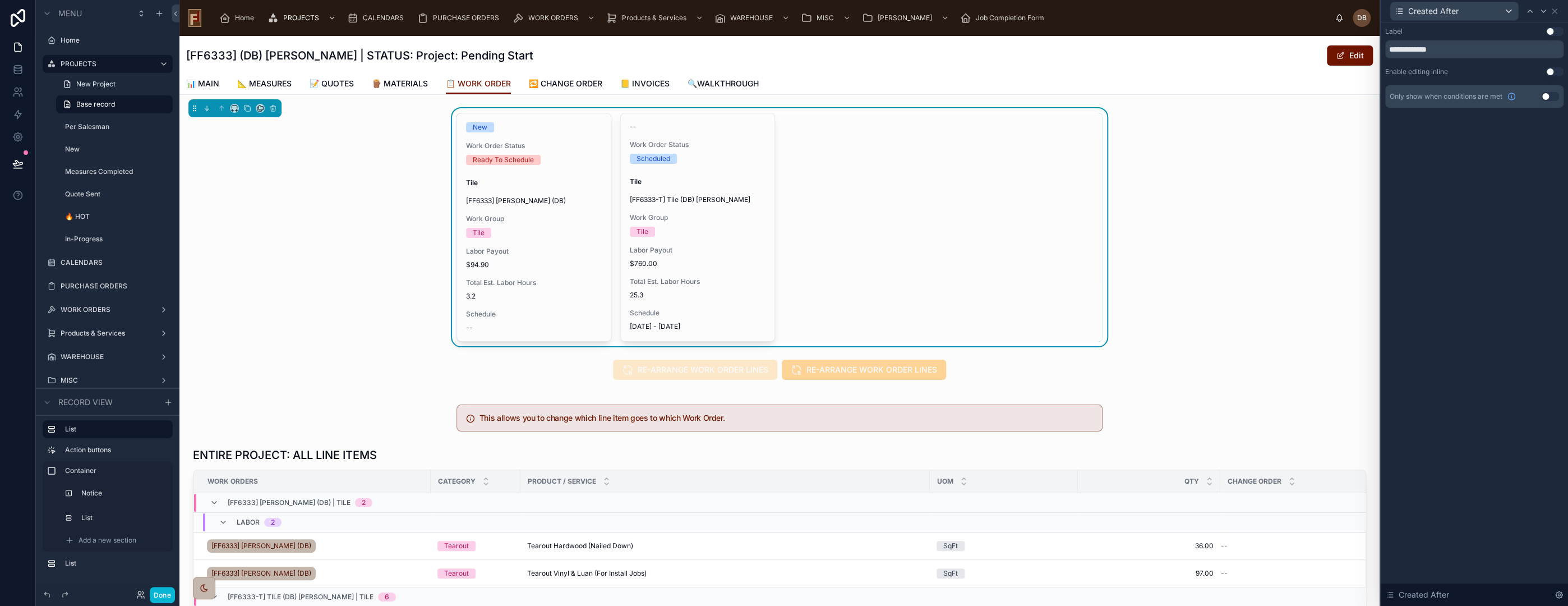
click at [1546, 94] on button "Use setting" at bounding box center [1550, 96] width 18 height 9
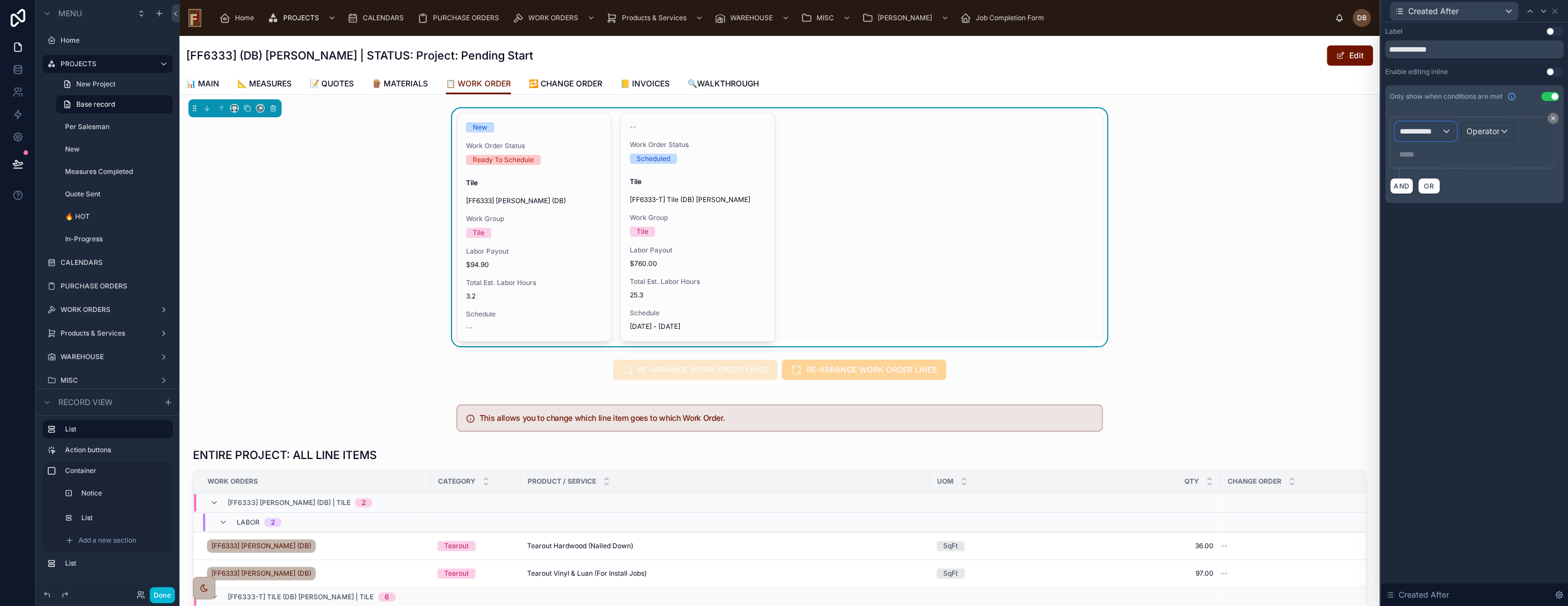
click at [1440, 133] on span "**********" at bounding box center [1420, 131] width 41 height 11
click at [1434, 154] on input "text" at bounding box center [1457, 157] width 116 height 18
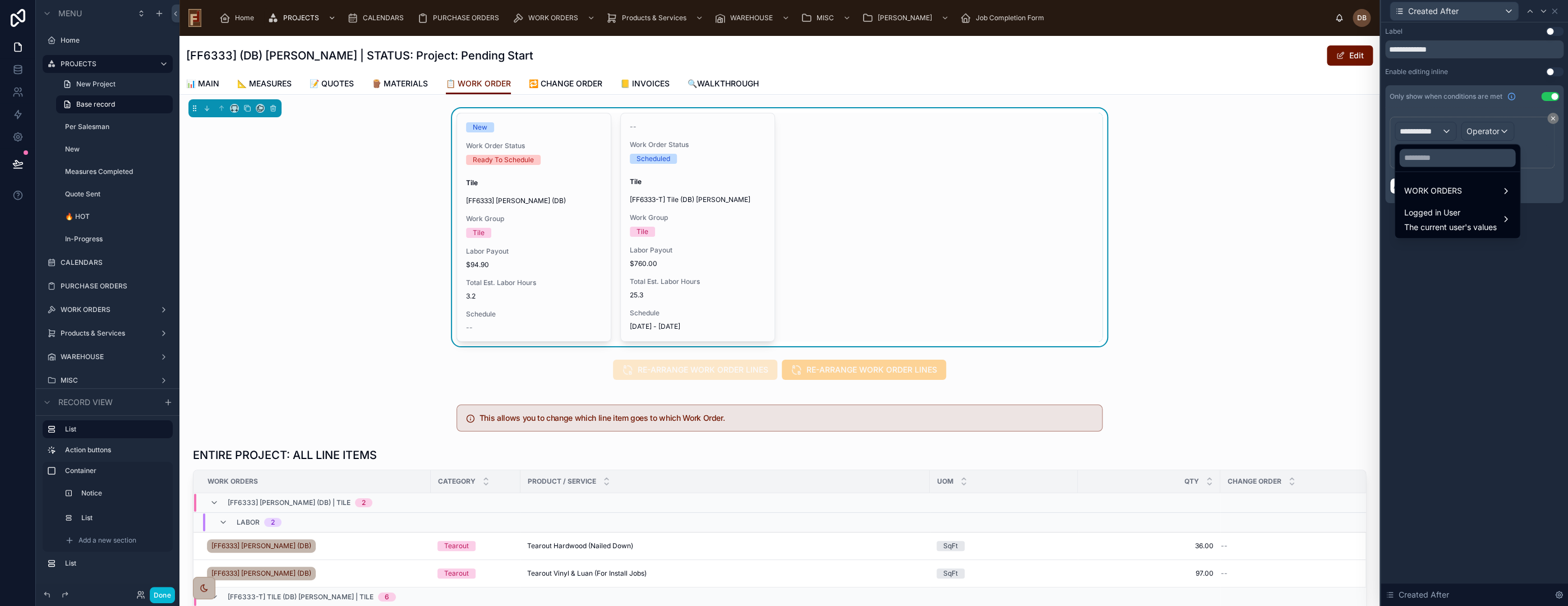
click at [1442, 202] on div "Logged in User The current user's values" at bounding box center [1457, 219] width 121 height 34
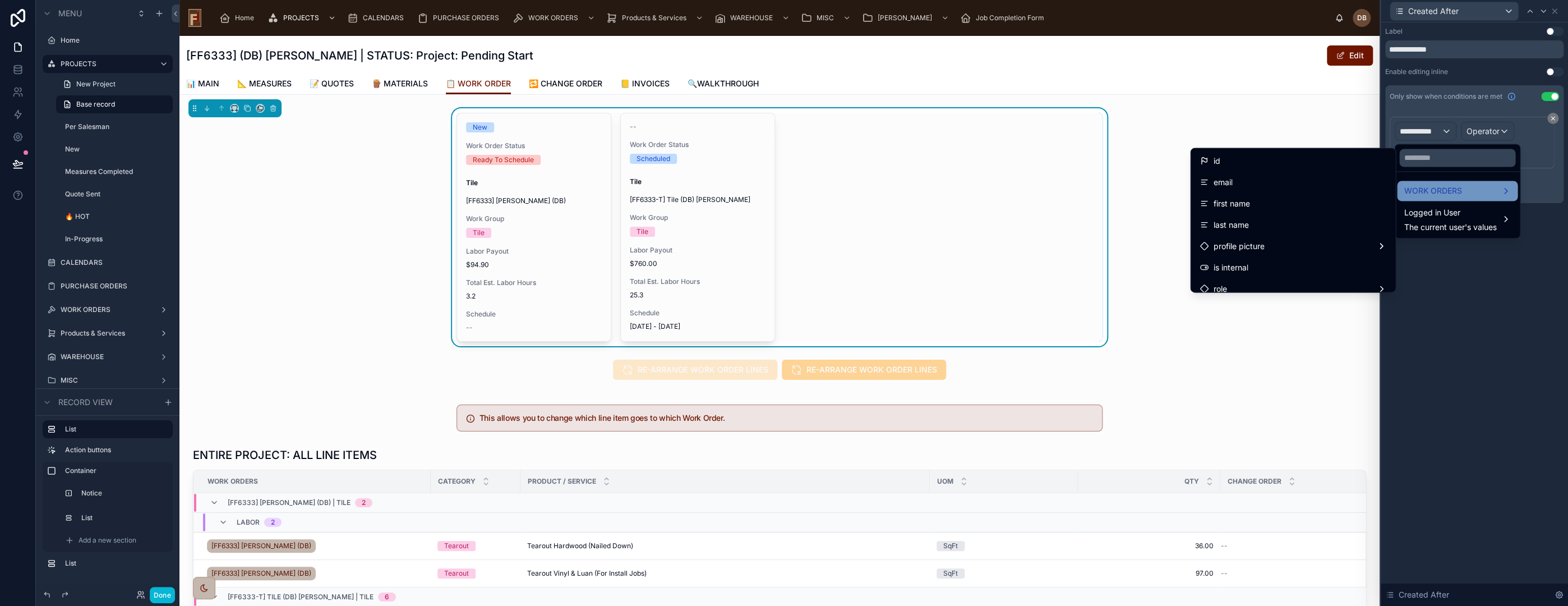
click at [1442, 190] on span "WORK ORDERS" at bounding box center [1432, 190] width 58 height 14
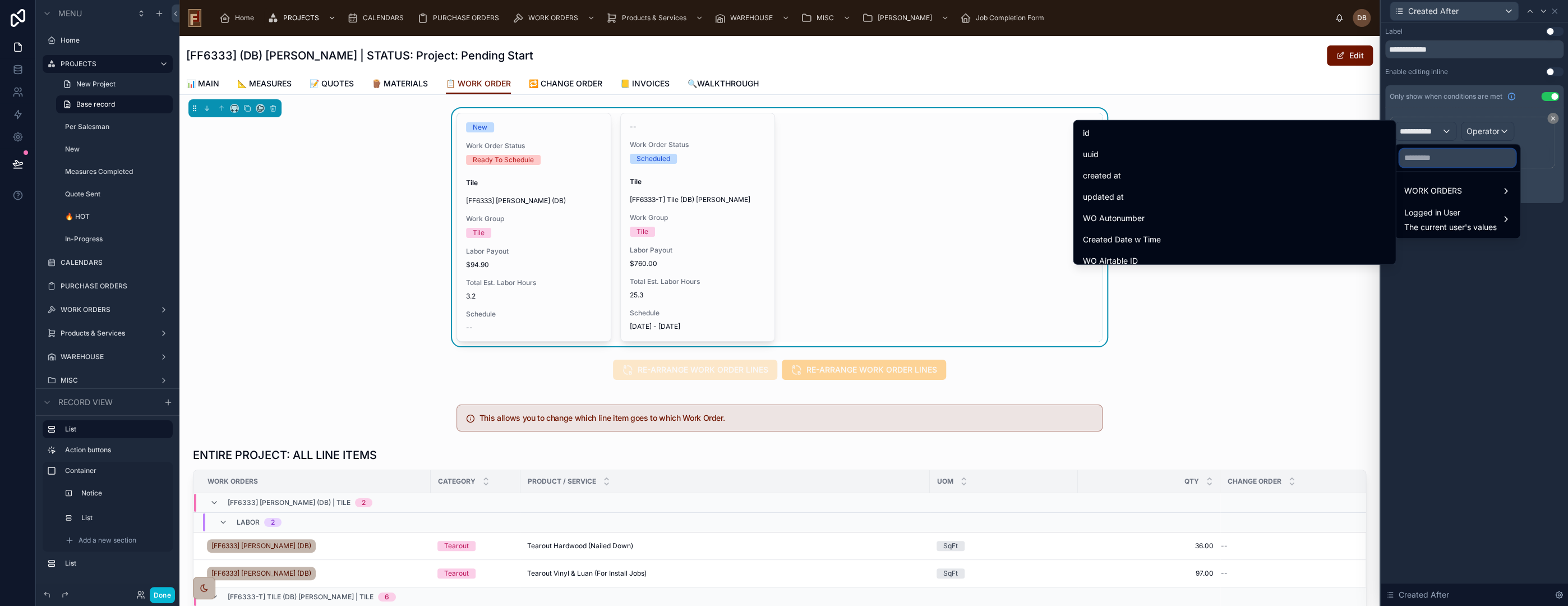
click at [1438, 156] on input "text" at bounding box center [1457, 157] width 116 height 18
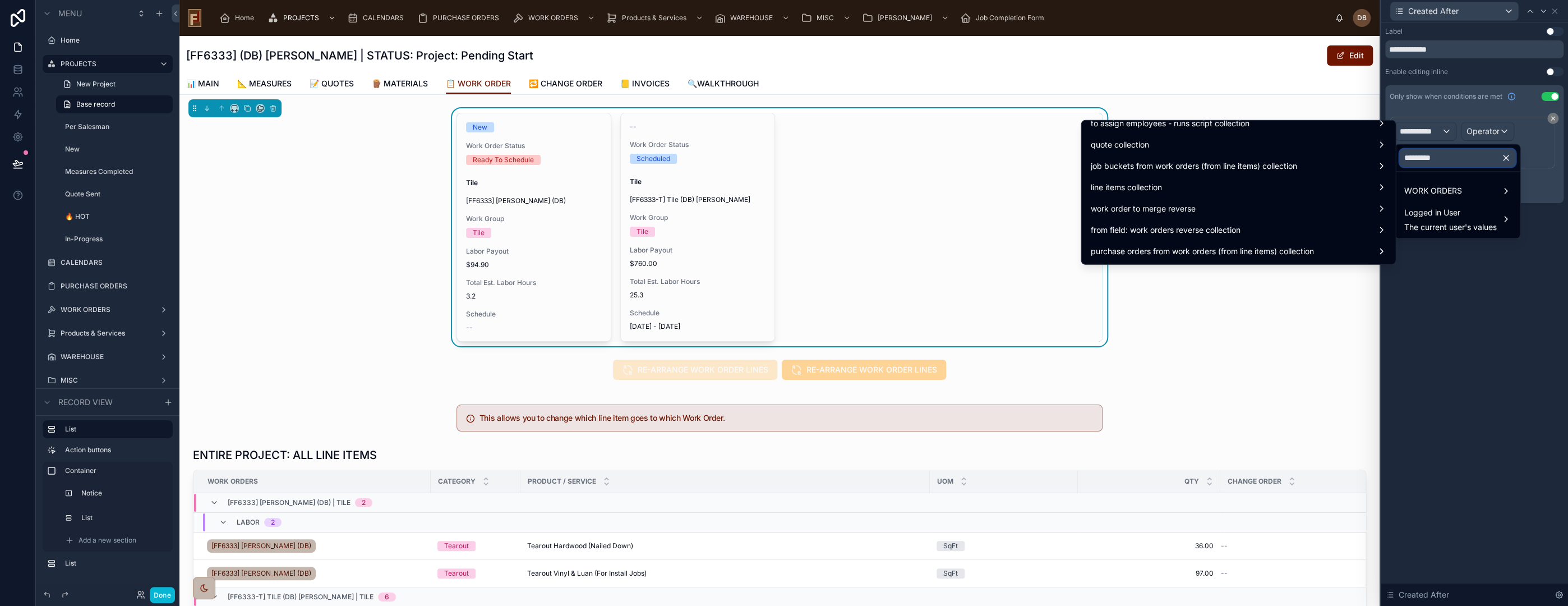
scroll to position [249, 0]
click at [1465, 158] on input "*********" at bounding box center [1457, 157] width 116 height 18
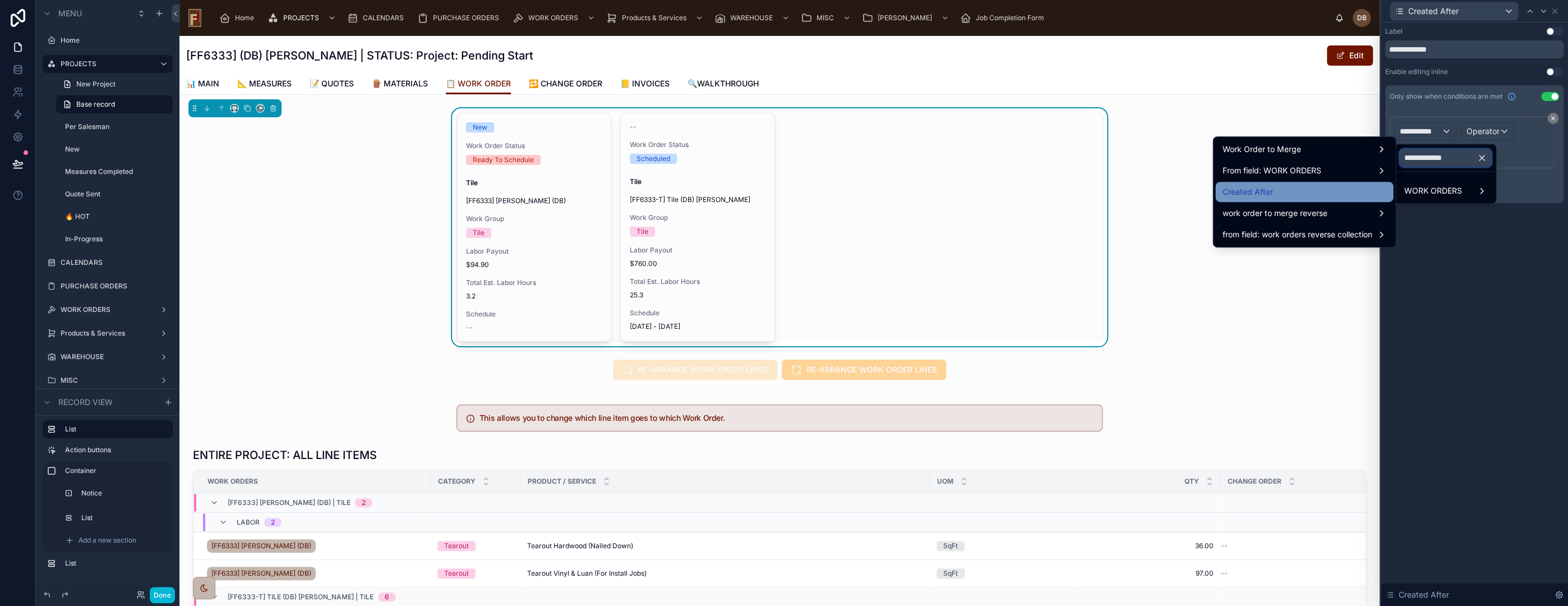
type input "**********"
click at [1277, 196] on div "Created After" at bounding box center [1304, 192] width 164 height 14
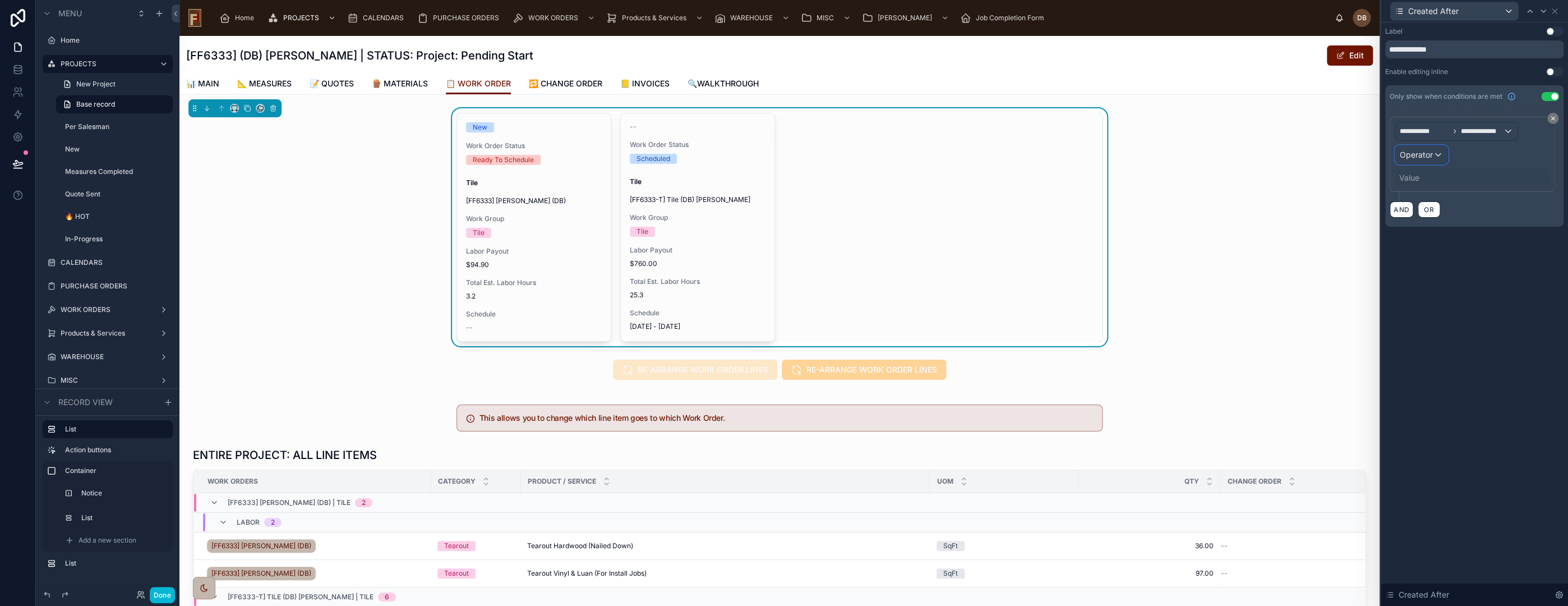
click at [1418, 154] on span "Operator" at bounding box center [1416, 155] width 33 height 10
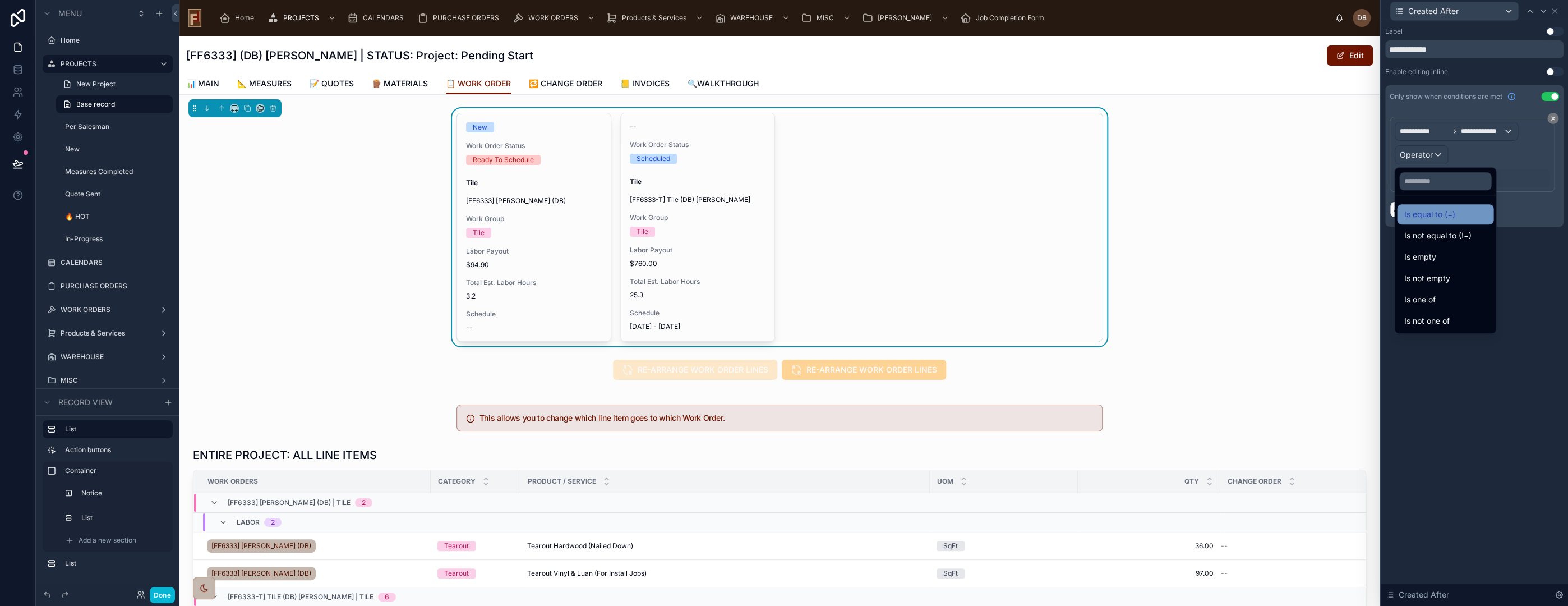
click at [1472, 212] on div "Is equal to (=)" at bounding box center [1445, 214] width 83 height 14
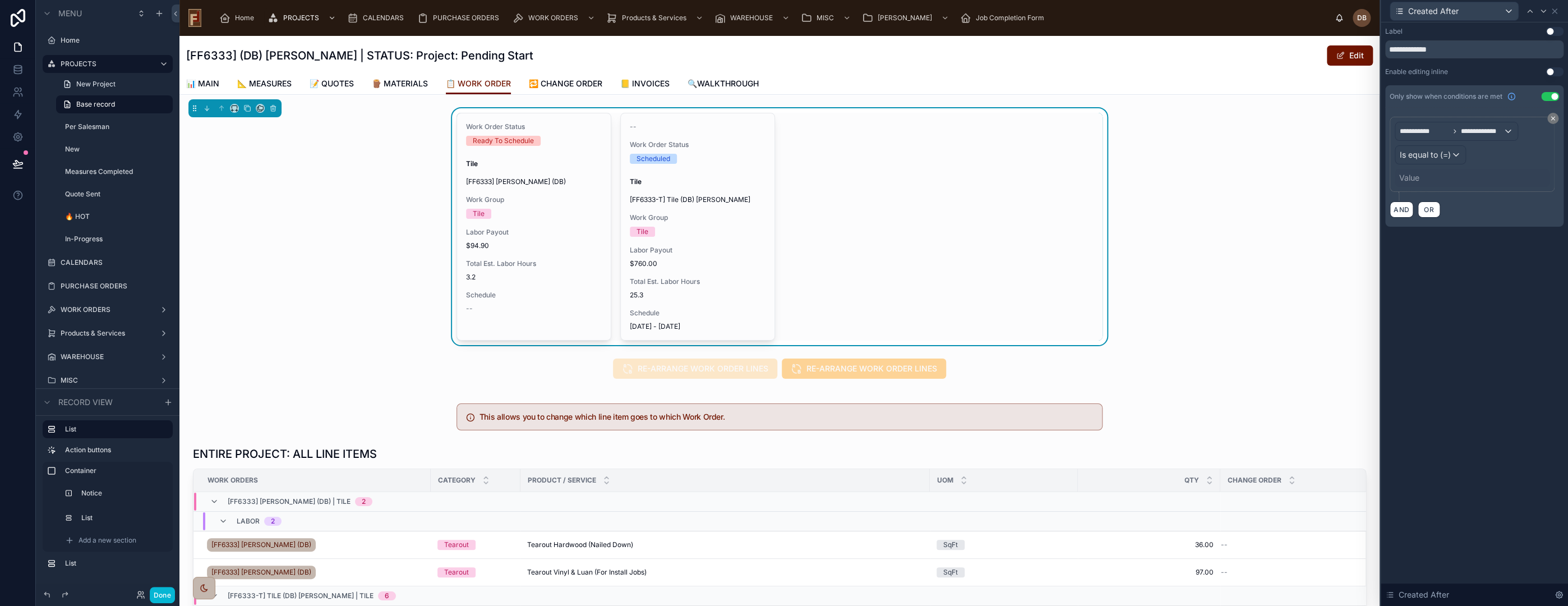
click at [1417, 177] on div "Value" at bounding box center [1409, 178] width 20 height 11
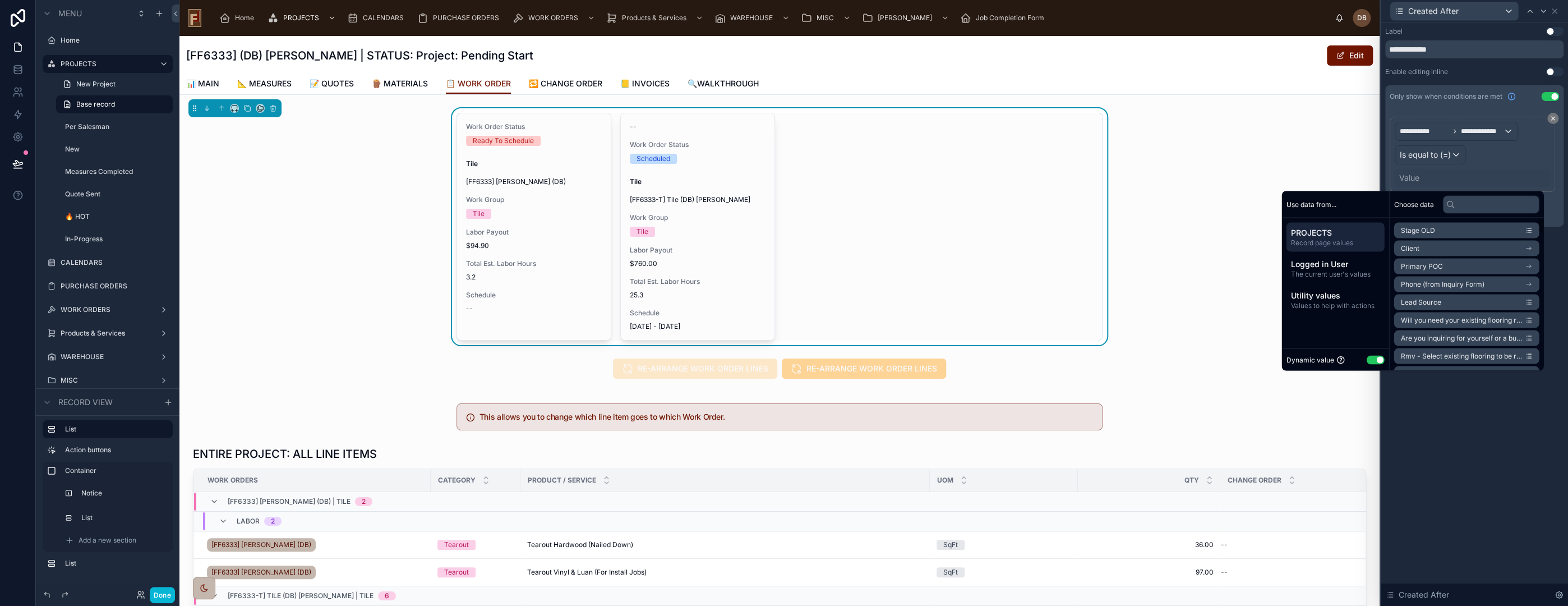
click at [1369, 362] on button "Use setting" at bounding box center [1375, 359] width 18 height 9
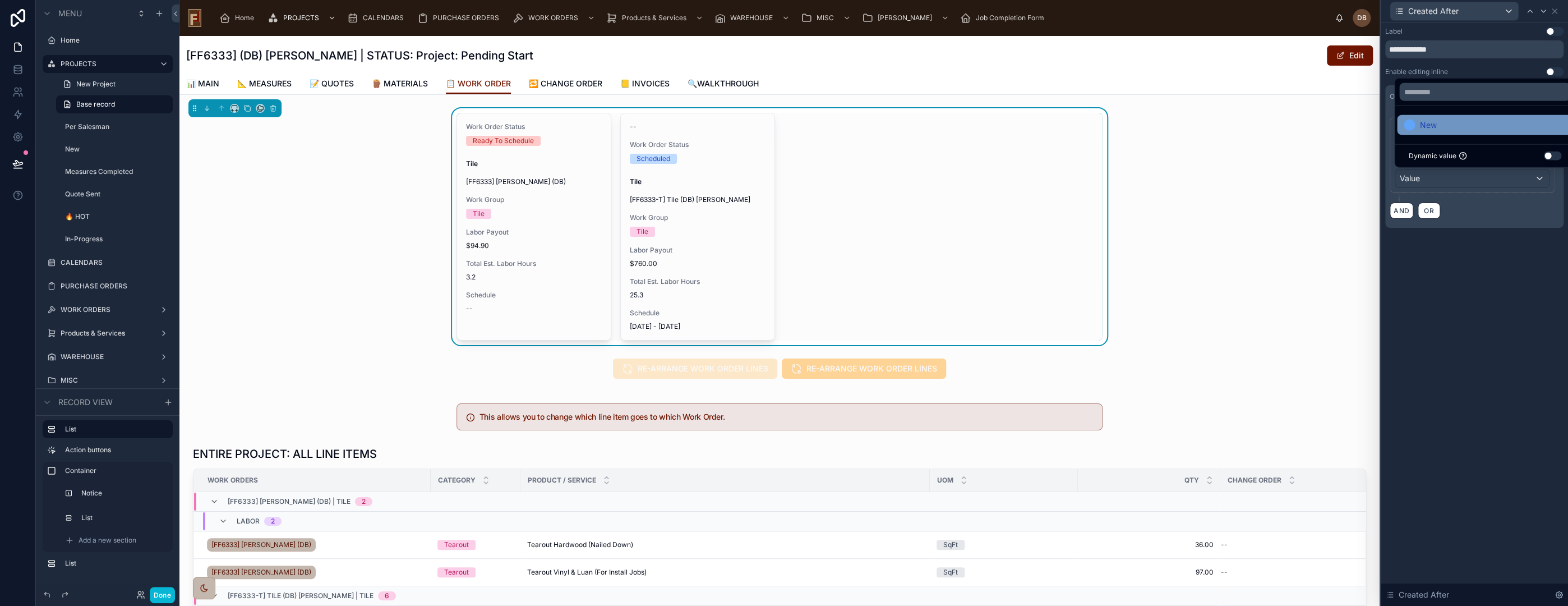
click at [1436, 129] on div "New" at bounding box center [1485, 125] width 162 height 14
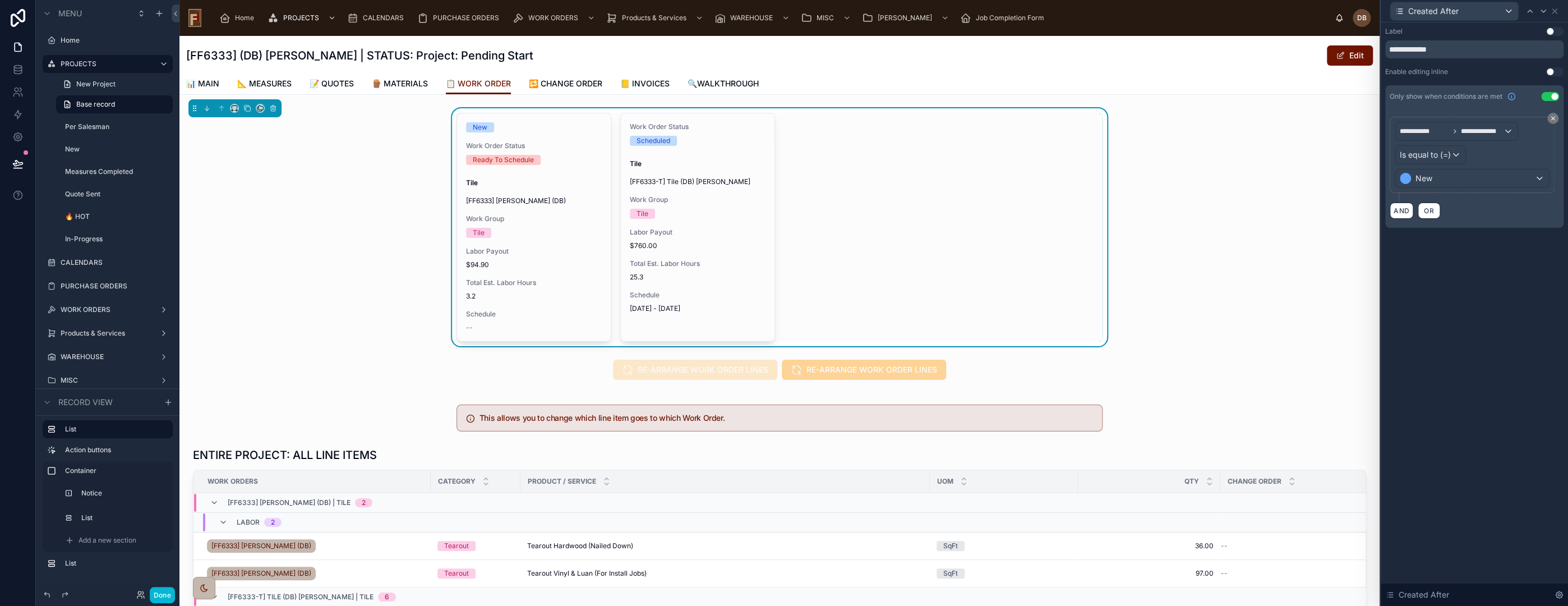
click at [1506, 302] on div "**********" at bounding box center [1474, 314] width 187 height 583
click at [1554, 93] on button "Use setting" at bounding box center [1550, 96] width 18 height 9
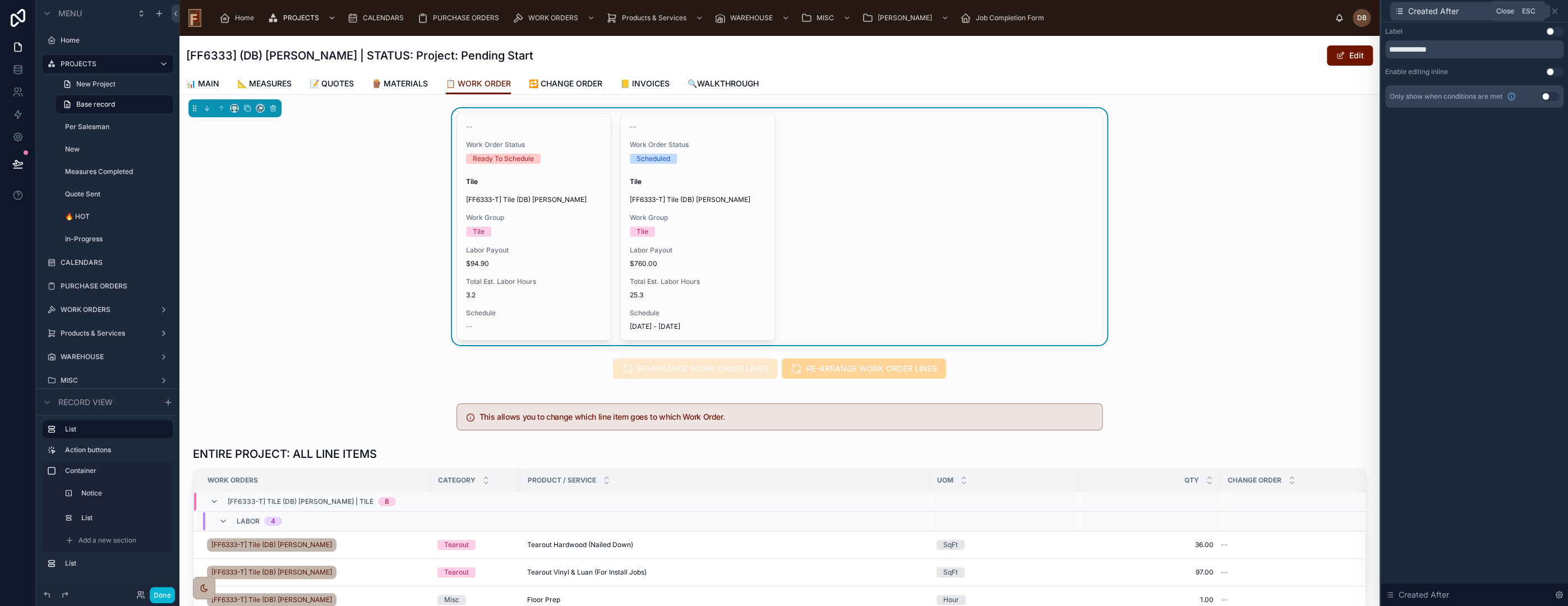
click at [1553, 12] on icon at bounding box center [1555, 11] width 5 height 5
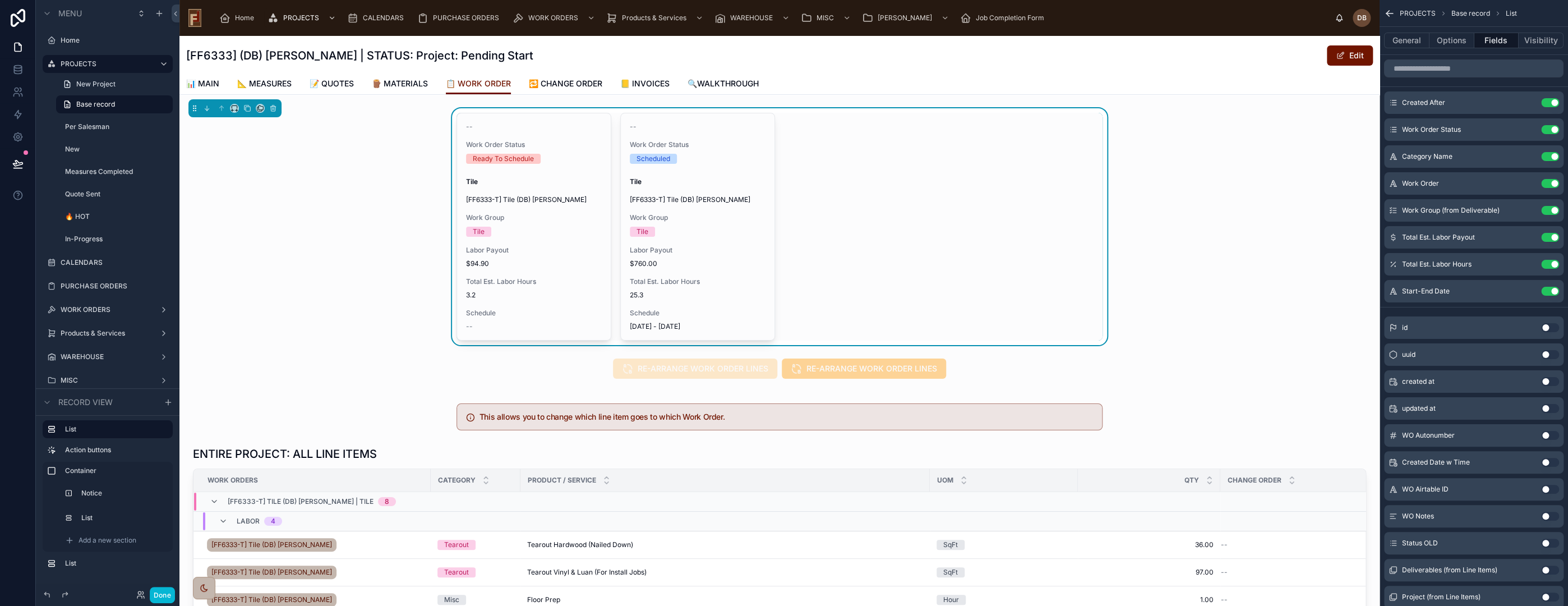
click at [881, 205] on div "-- Work Order Status Ready To Schedule Tile [FF6333-T] Tile (DB) Stephanie Diet…" at bounding box center [780, 226] width 646 height 228
click at [839, 220] on div "-- Work Order Status Ready To Schedule Tile [FF6333-T] Tile (DB) Stephanie Diet…" at bounding box center [780, 226] width 646 height 228
click at [161, 595] on button "Done" at bounding box center [162, 595] width 25 height 16
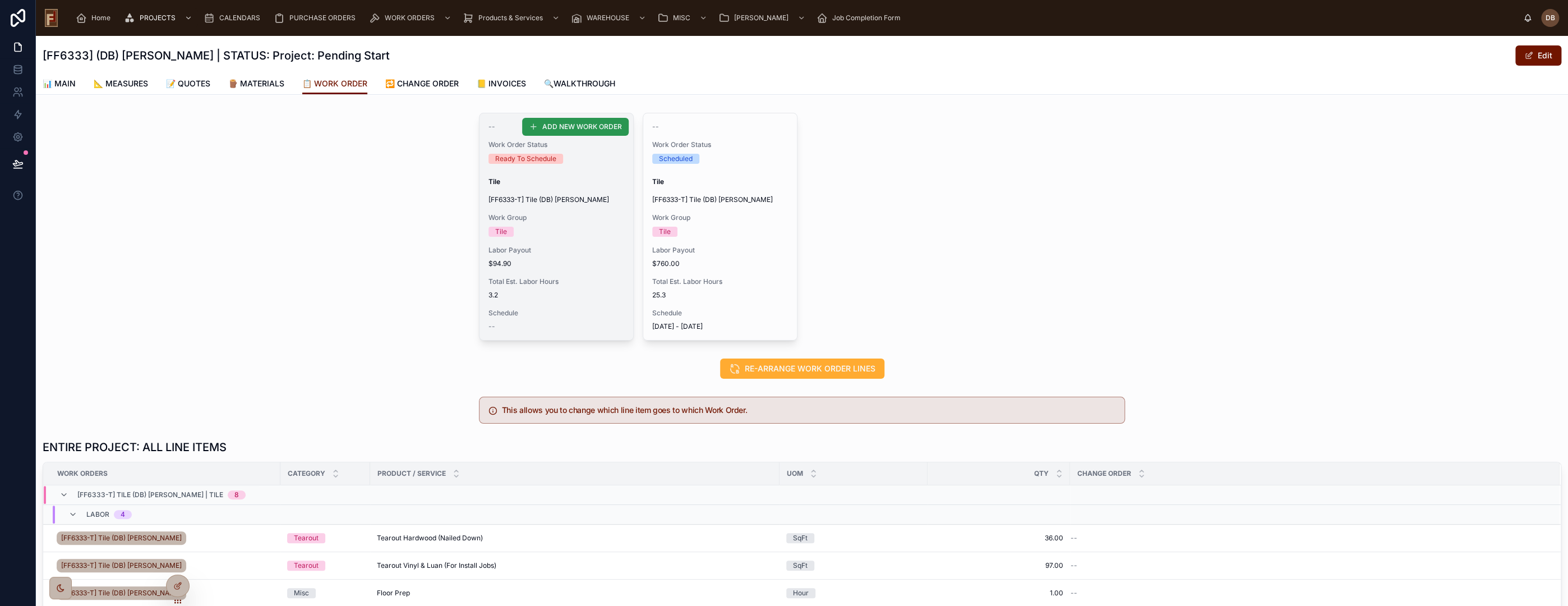
click at [579, 126] on span "ADD NEW WORK ORDER" at bounding box center [582, 126] width 79 height 9
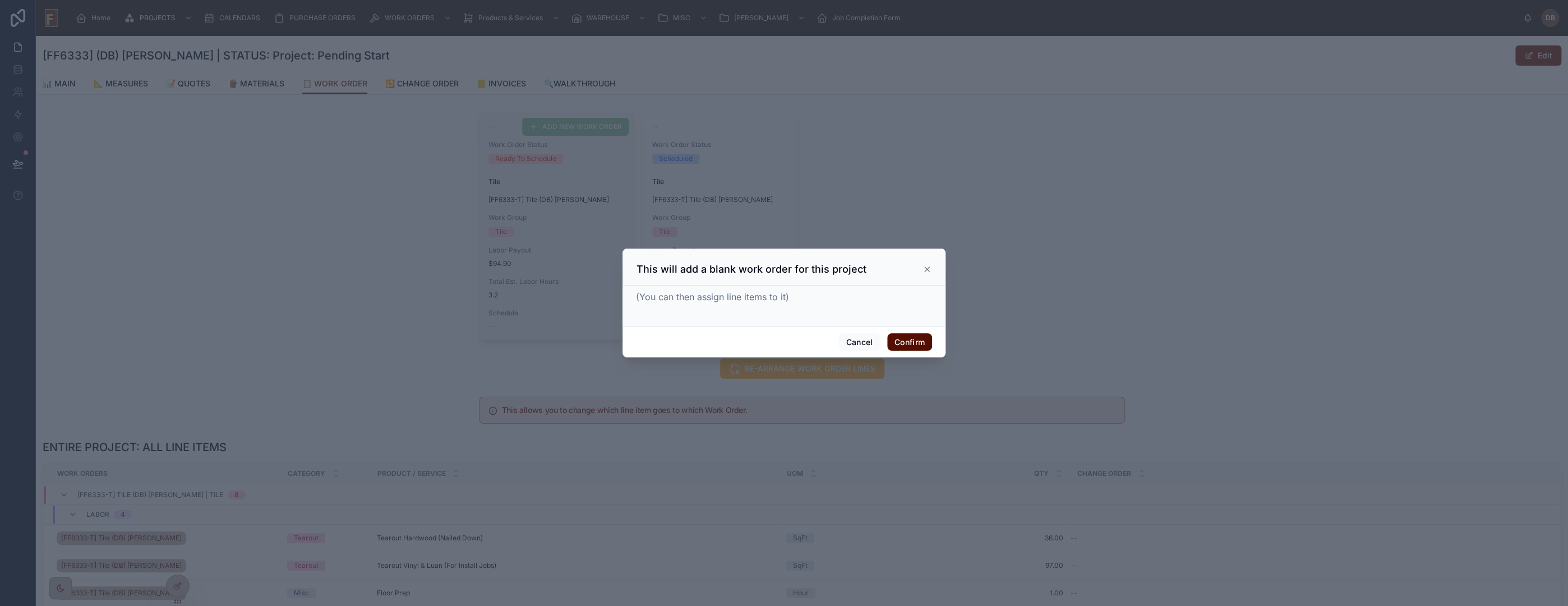
click at [922, 344] on button "Confirm" at bounding box center [909, 342] width 45 height 18
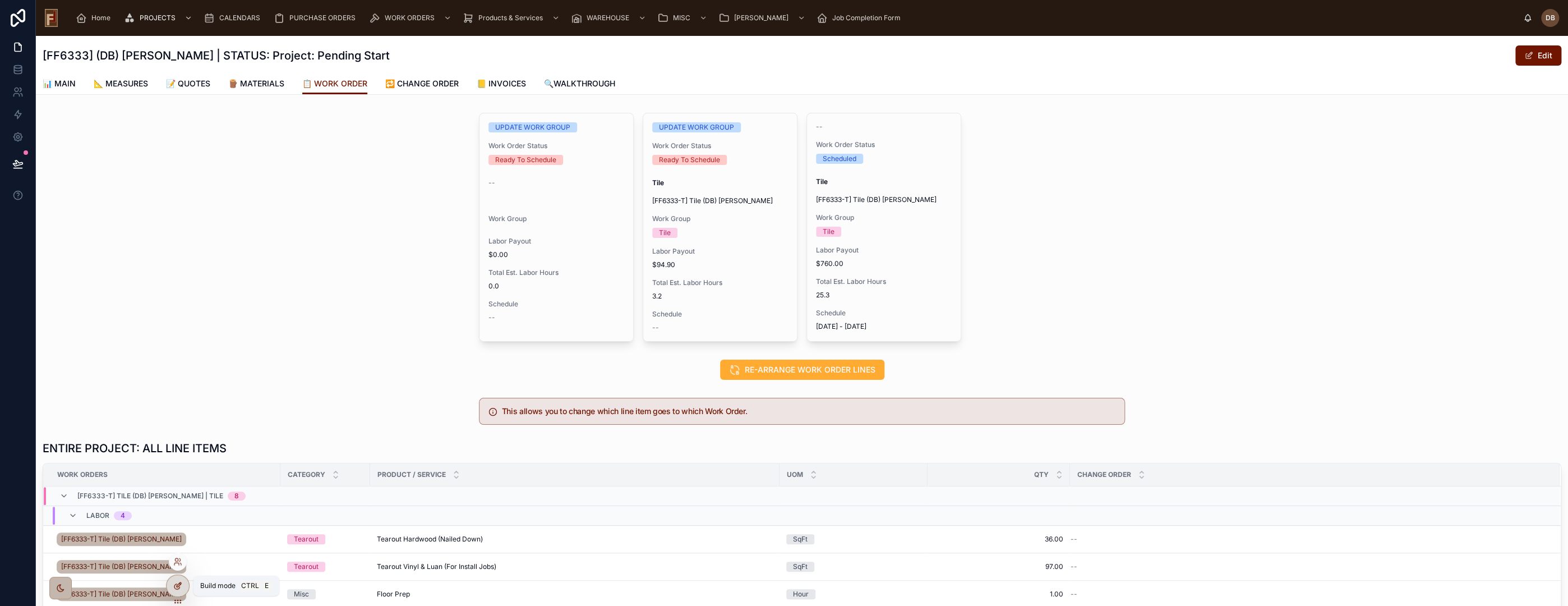
click at [177, 584] on icon at bounding box center [179, 585] width 5 height 5
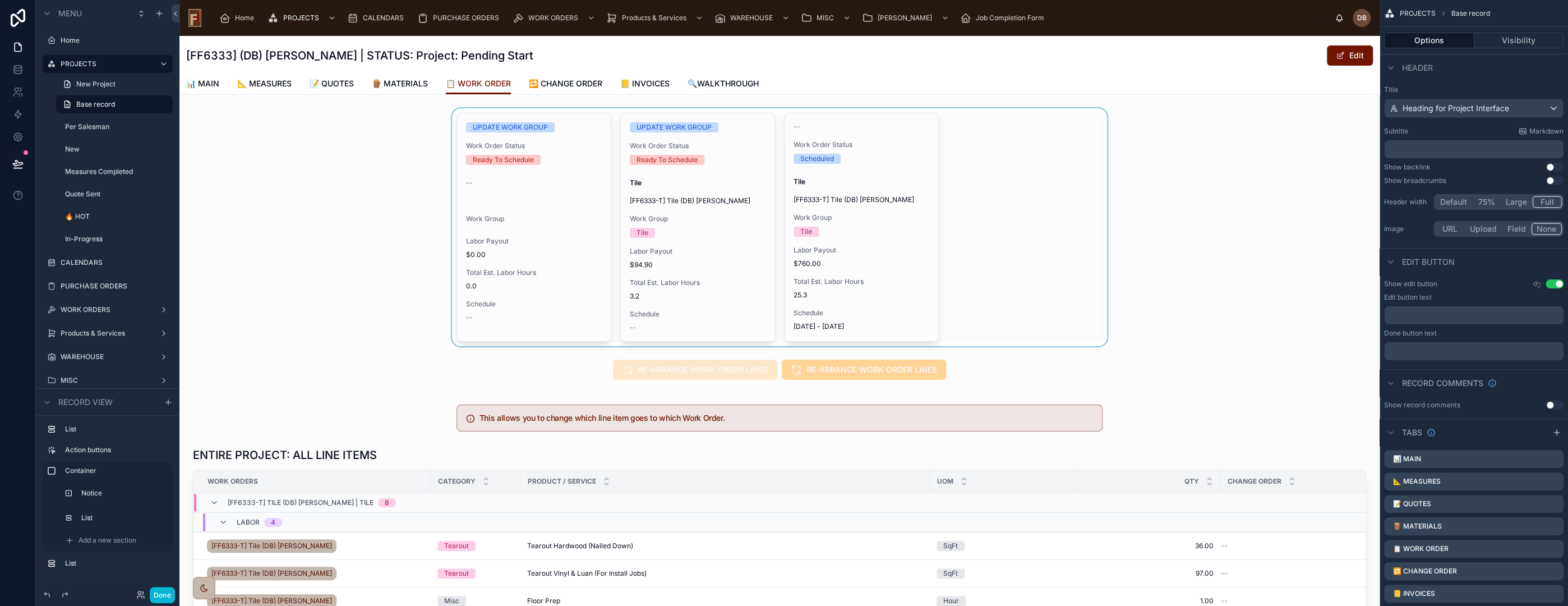
click at [556, 216] on div at bounding box center [780, 228] width 1200 height 238
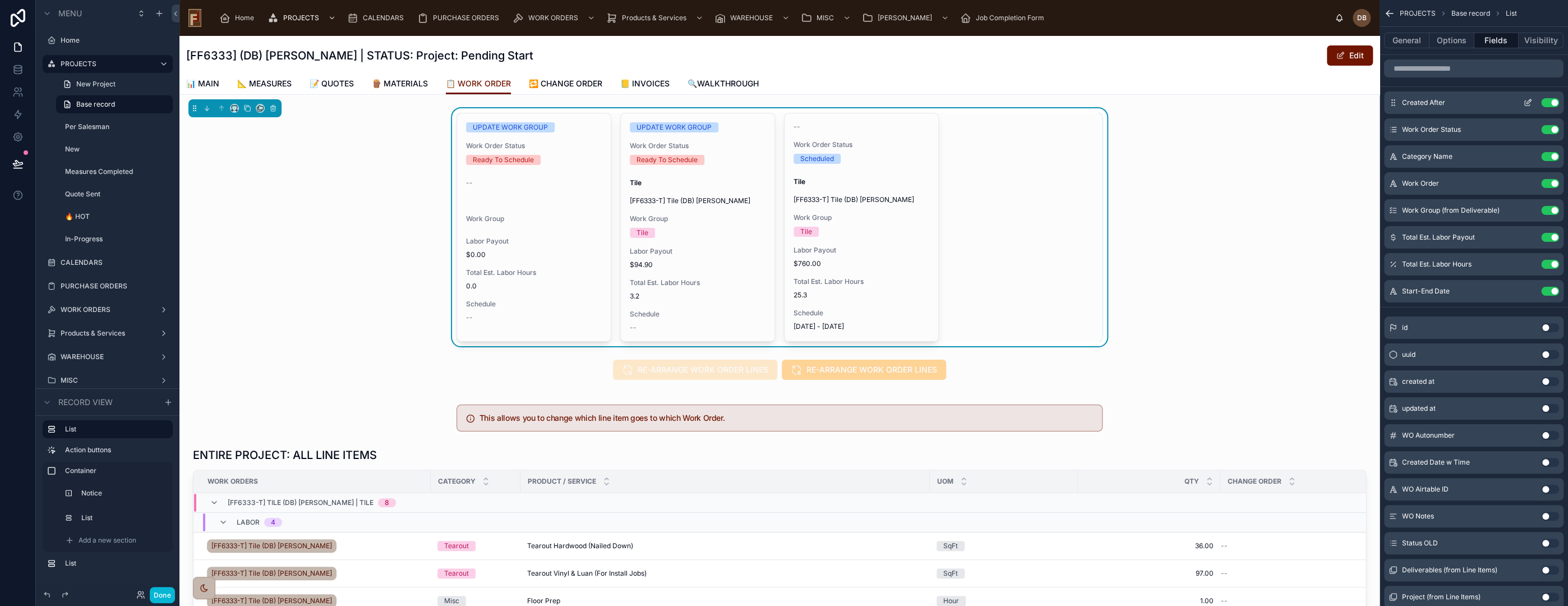
click at [1525, 101] on icon "scrollable content" at bounding box center [1528, 102] width 9 height 9
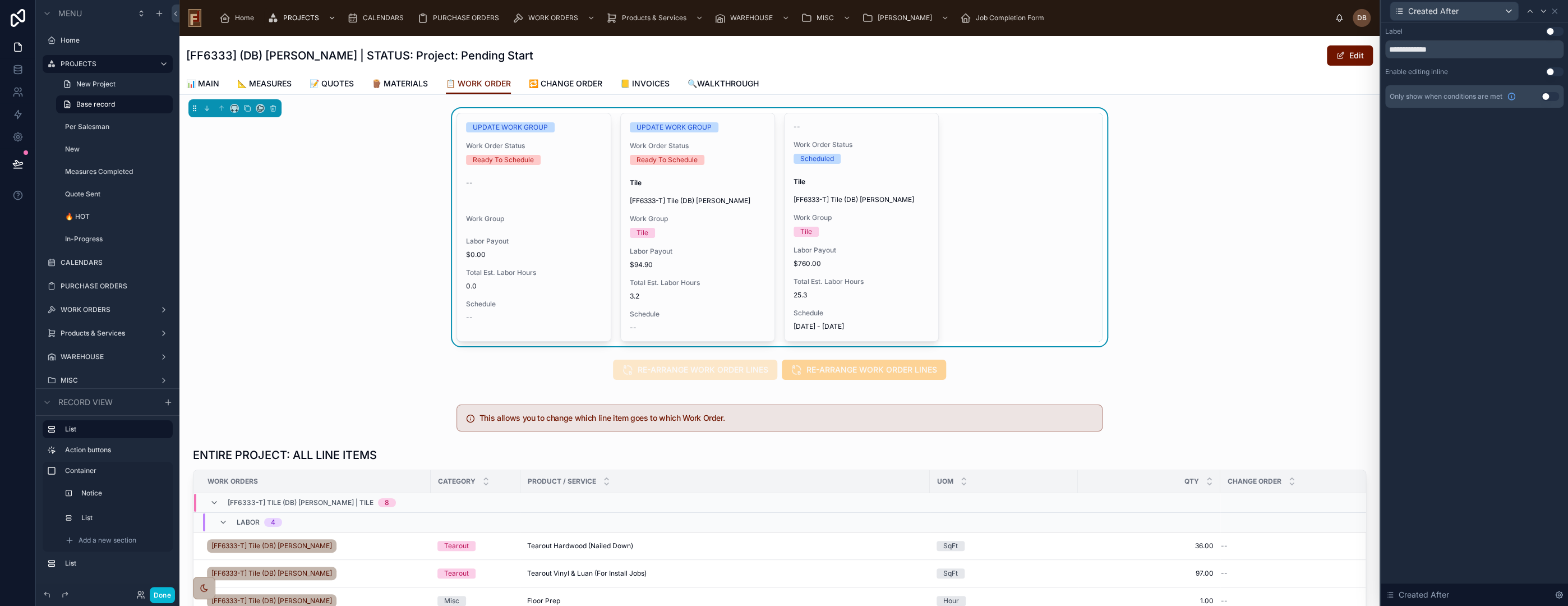
click at [1547, 94] on button "Use setting" at bounding box center [1550, 96] width 18 height 9
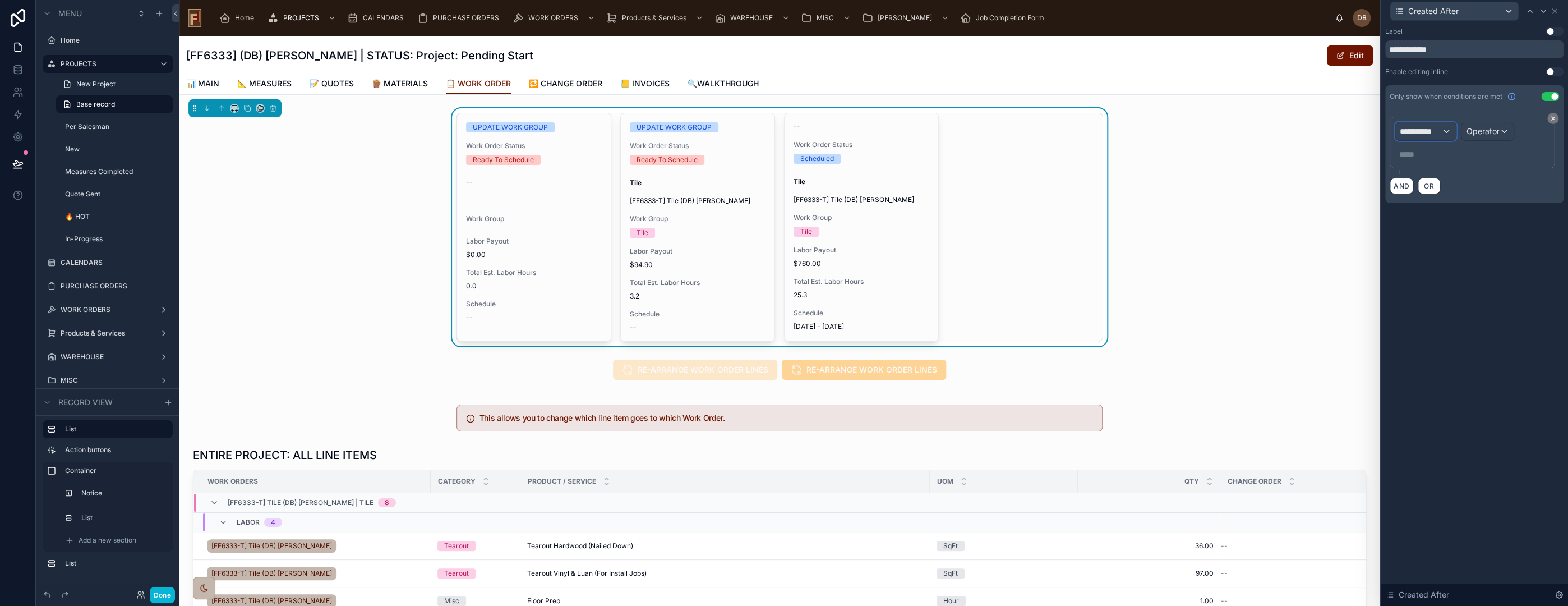
click at [1436, 132] on span "**********" at bounding box center [1420, 131] width 41 height 11
click at [1438, 160] on input "text" at bounding box center [1457, 157] width 116 height 18
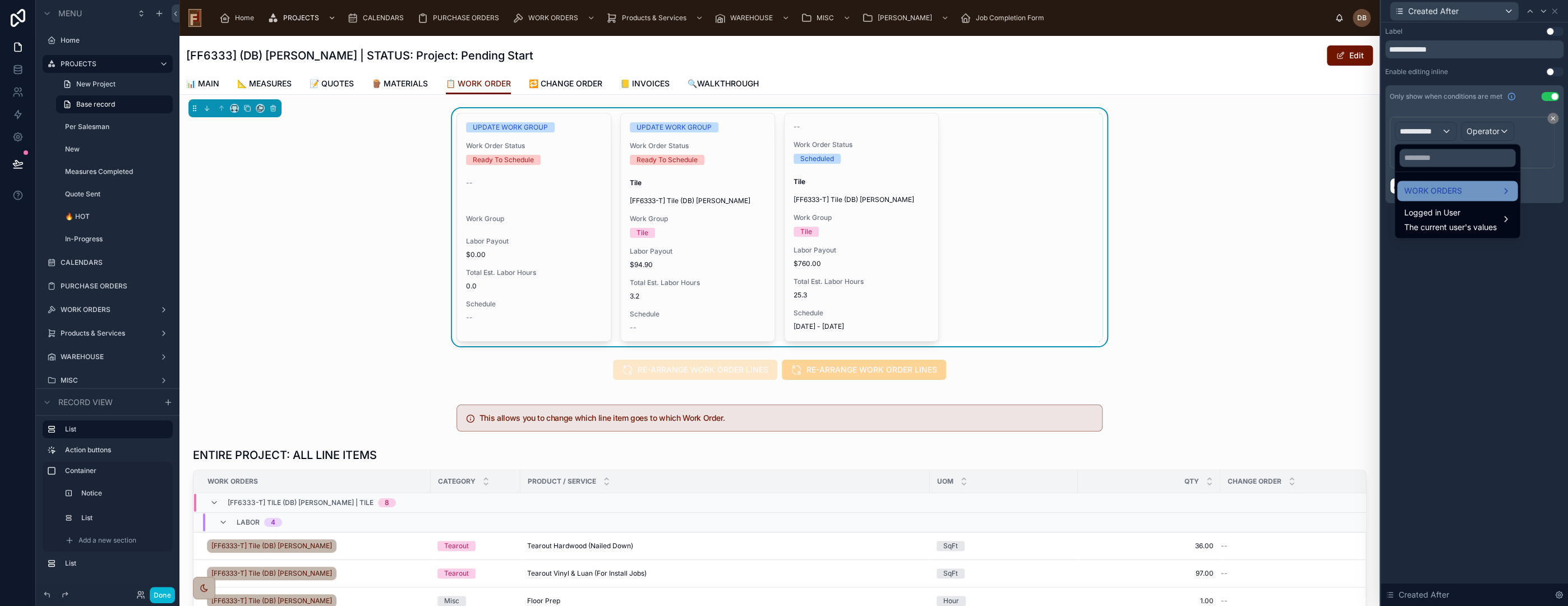
click at [1449, 192] on span "WORK ORDERS" at bounding box center [1432, 190] width 58 height 14
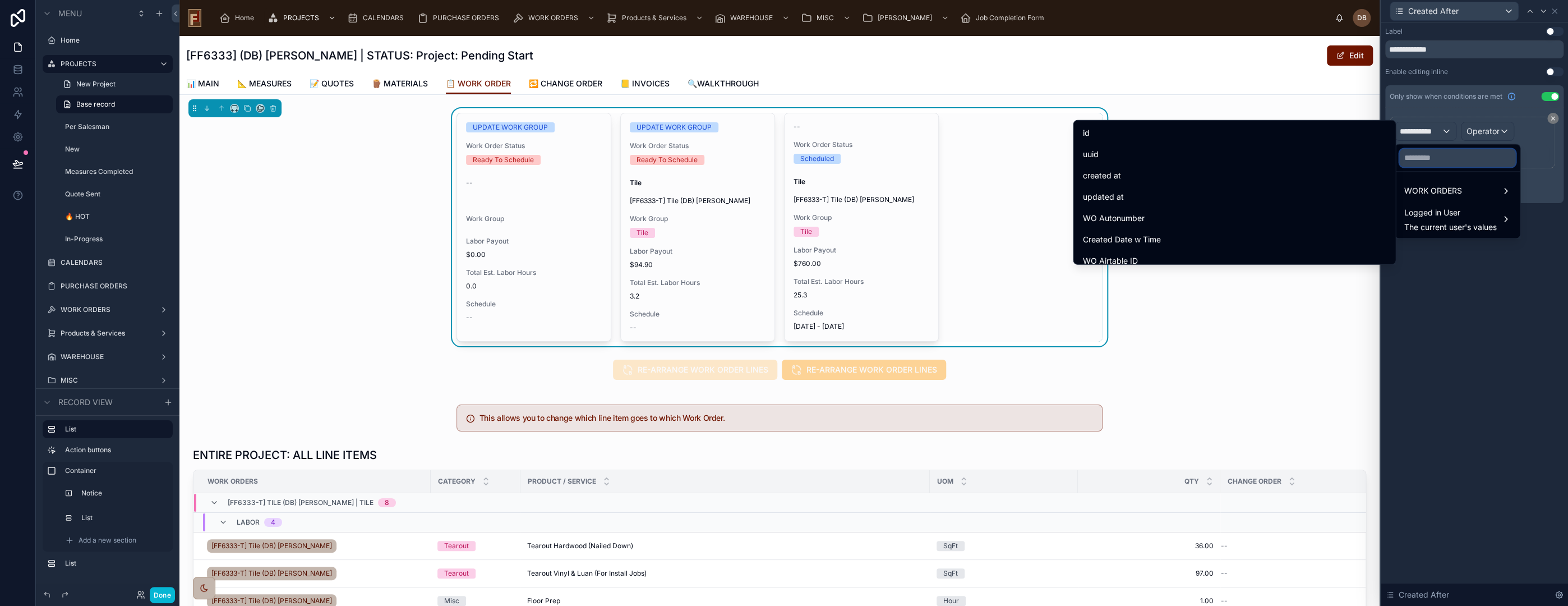
click at [1442, 156] on input "text" at bounding box center [1457, 157] width 116 height 18
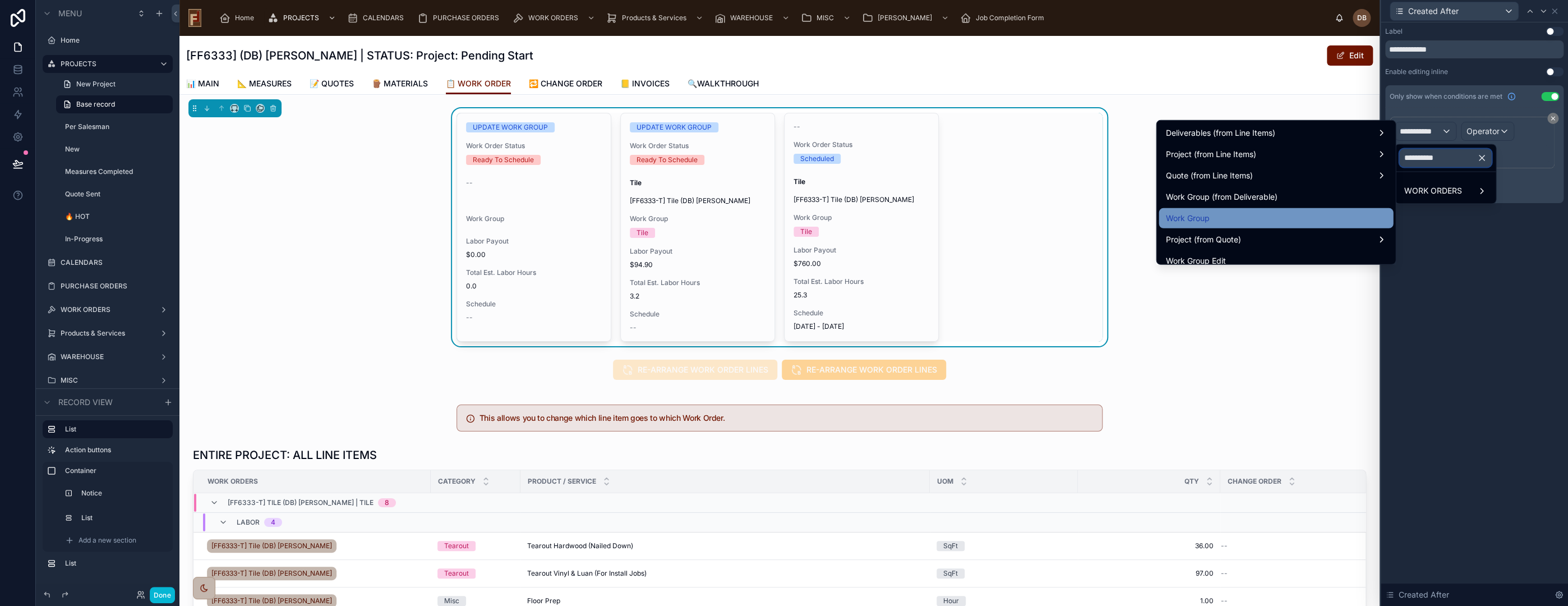
type input "**********"
click at [1297, 218] on div "Work Group" at bounding box center [1276, 218] width 221 height 14
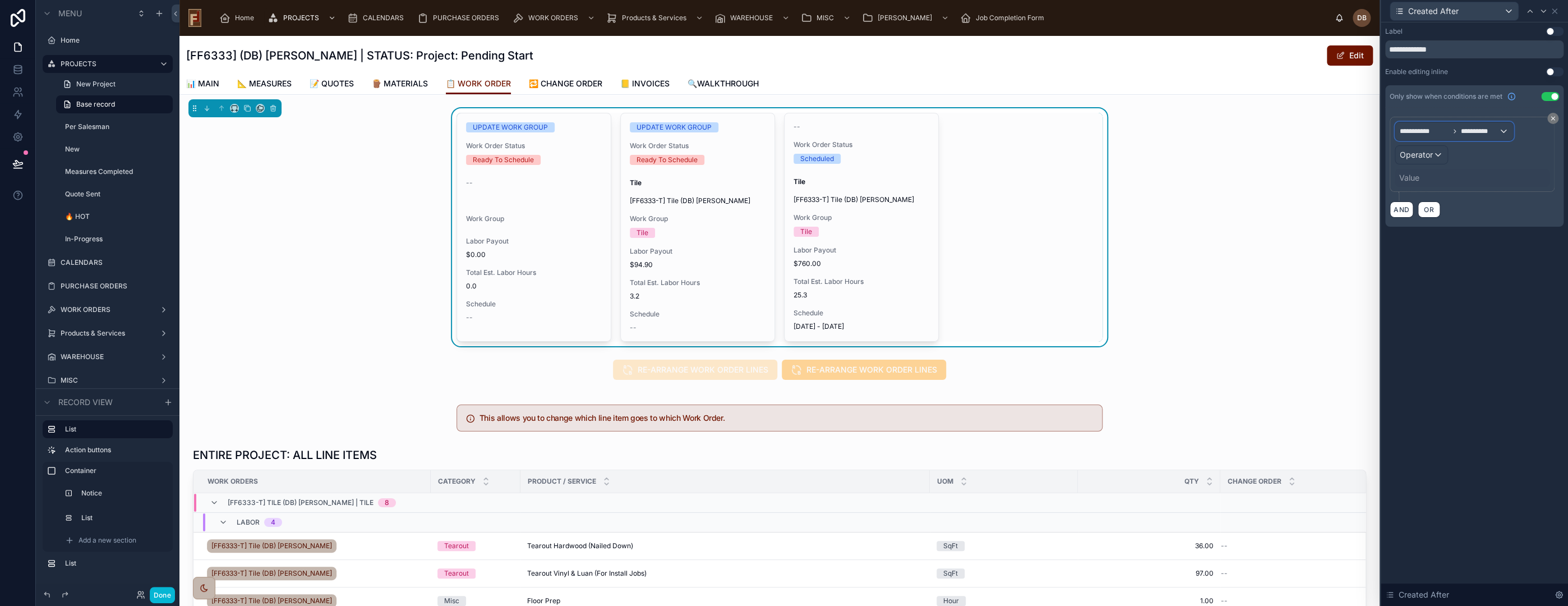
click at [1492, 130] on span "**********" at bounding box center [1479, 130] width 38 height 9
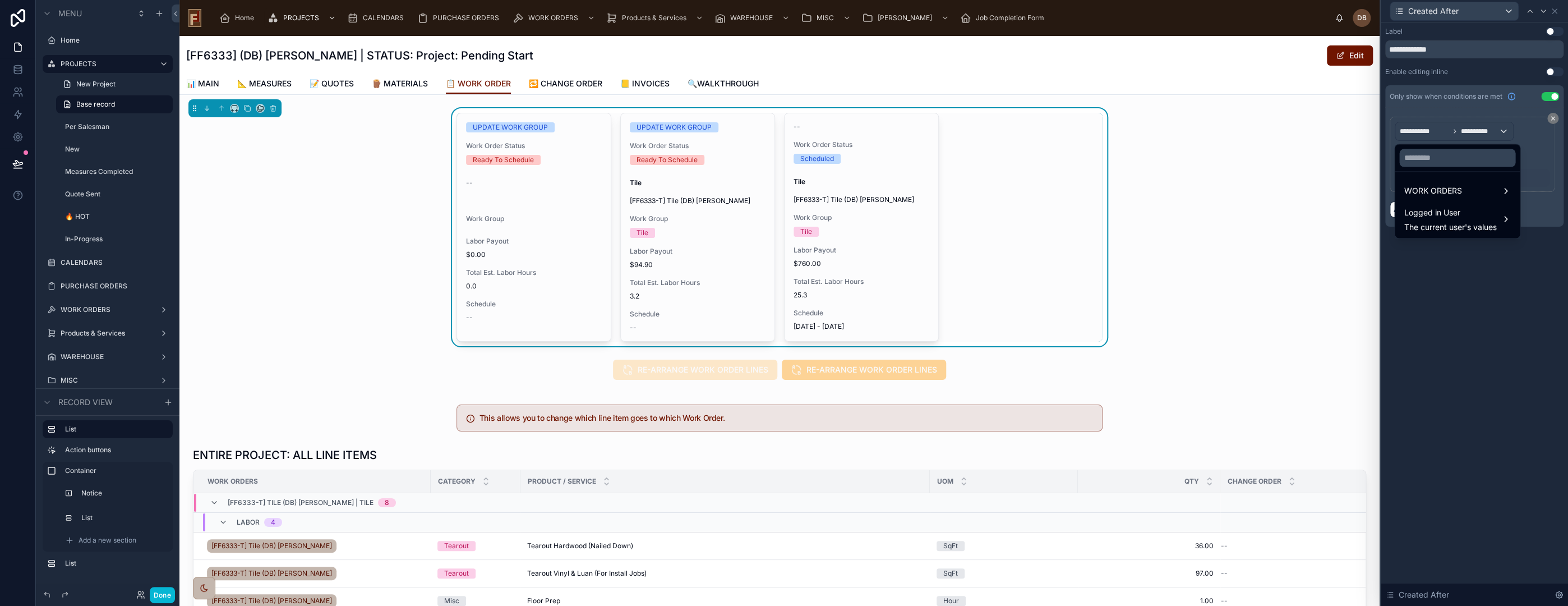
click at [1485, 129] on div at bounding box center [1474, 303] width 187 height 606
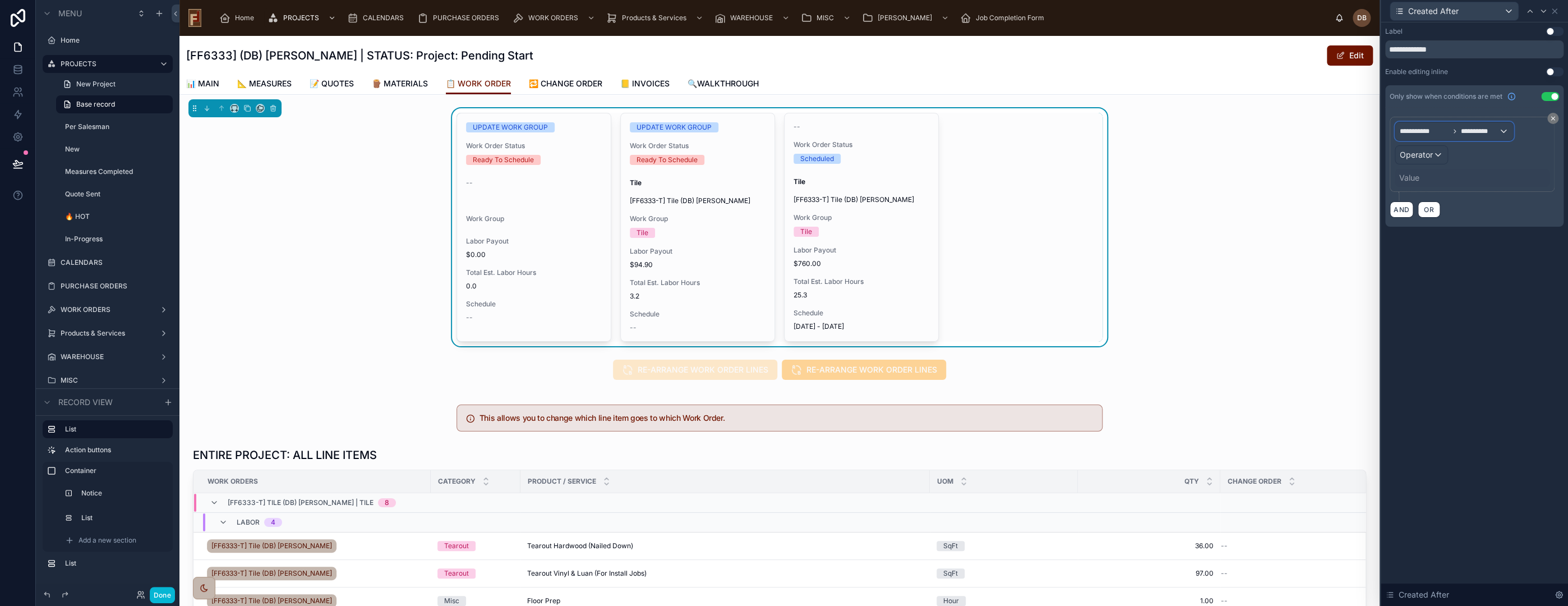
click at [1491, 130] on span "**********" at bounding box center [1479, 130] width 38 height 9
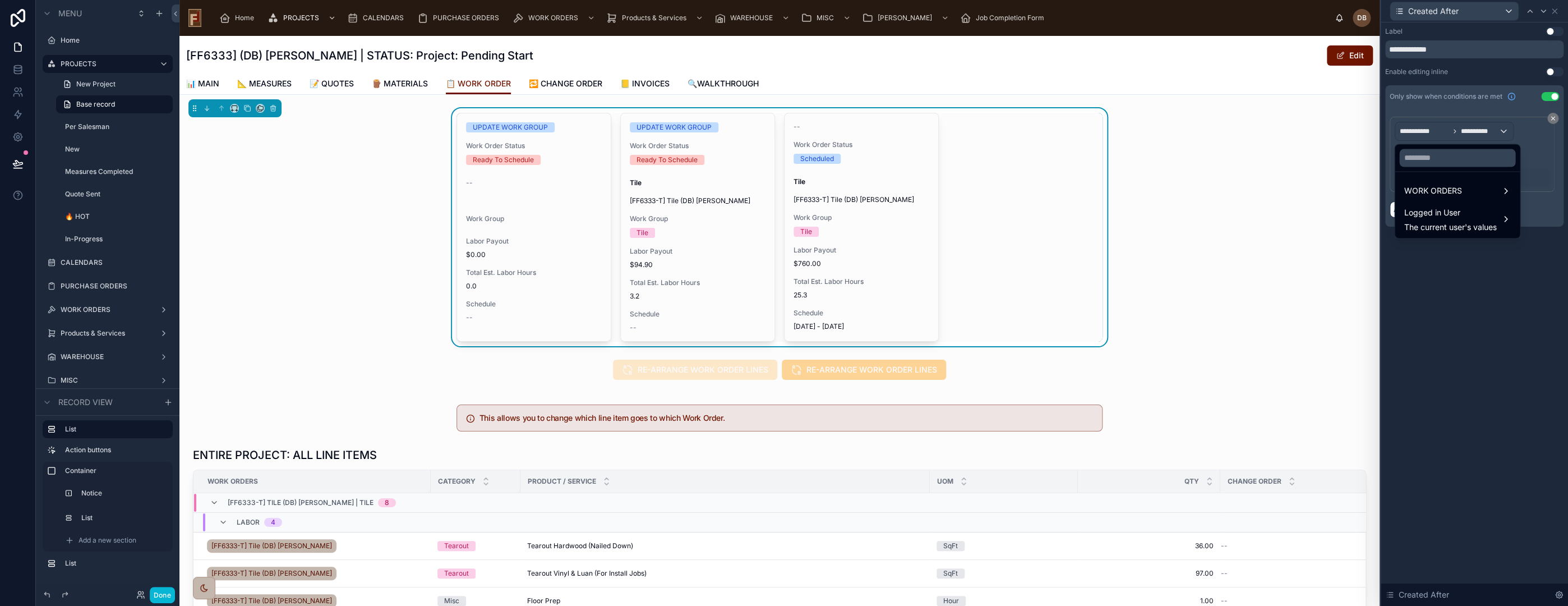
click at [1491, 130] on div at bounding box center [1474, 303] width 187 height 606
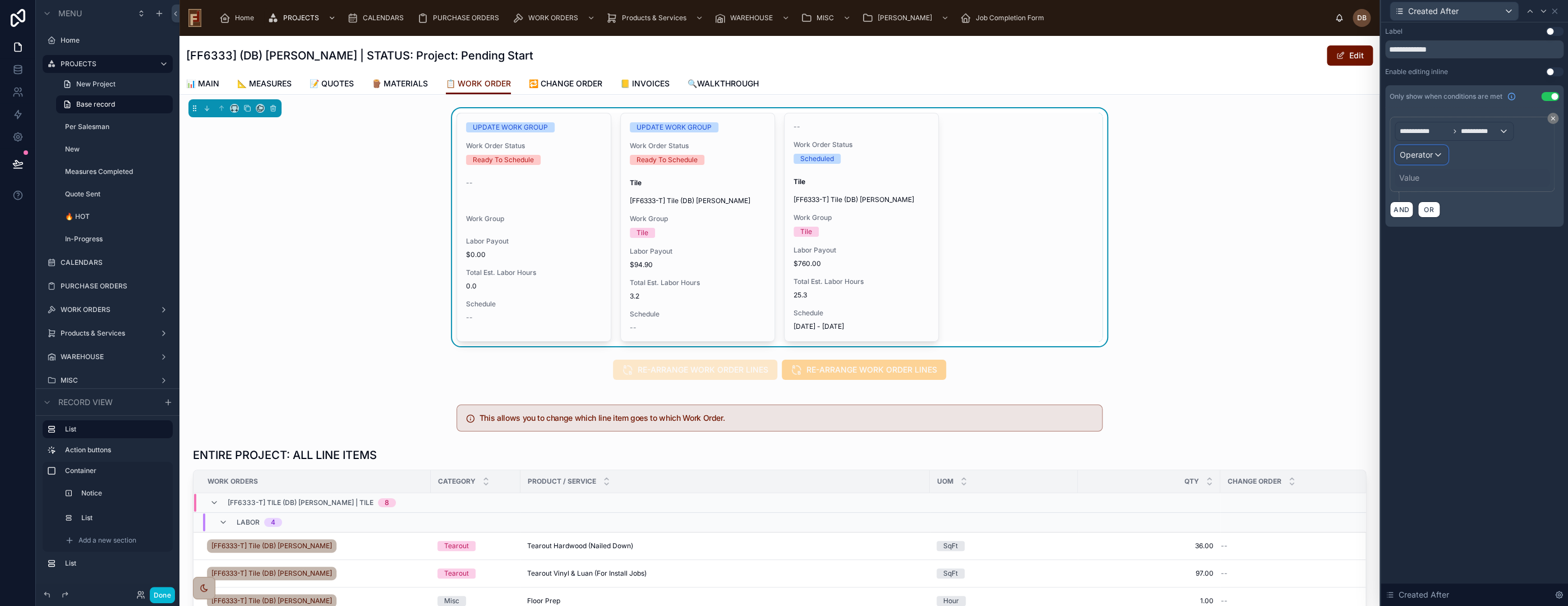
click at [1437, 156] on div "Operator" at bounding box center [1421, 155] width 52 height 18
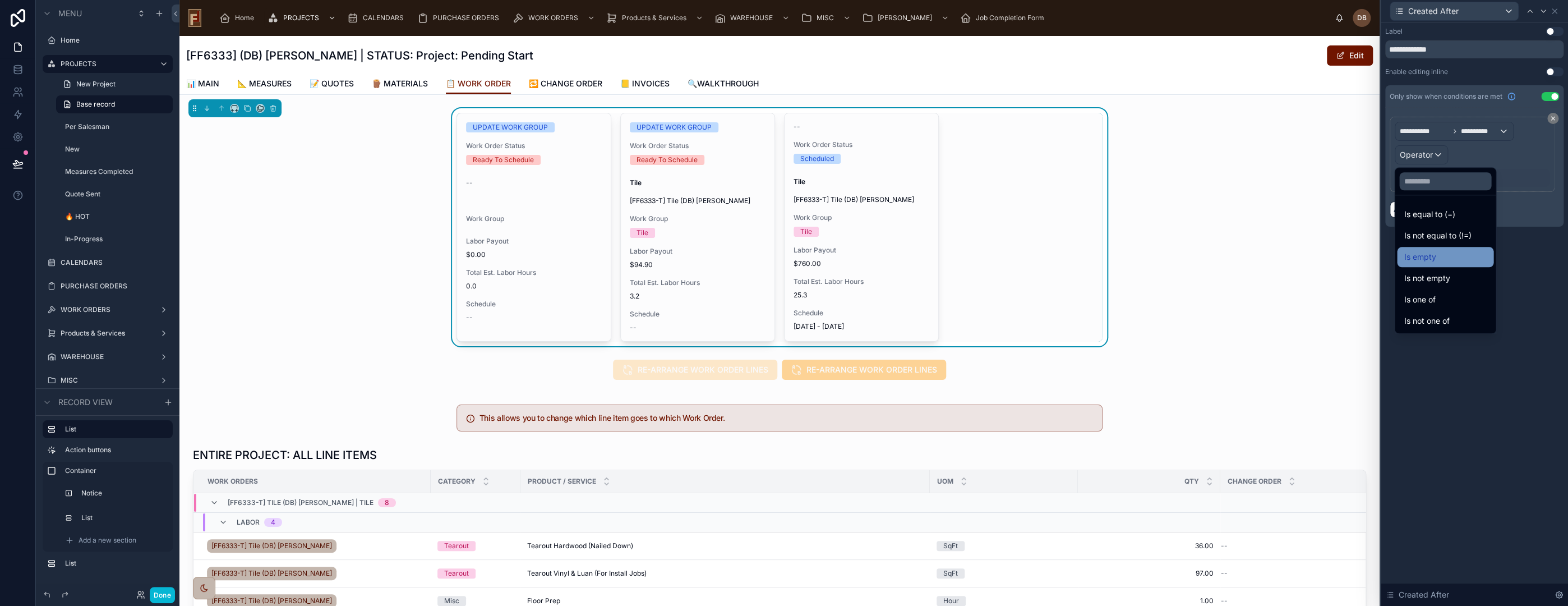
click at [1475, 256] on div "Is empty" at bounding box center [1445, 257] width 83 height 14
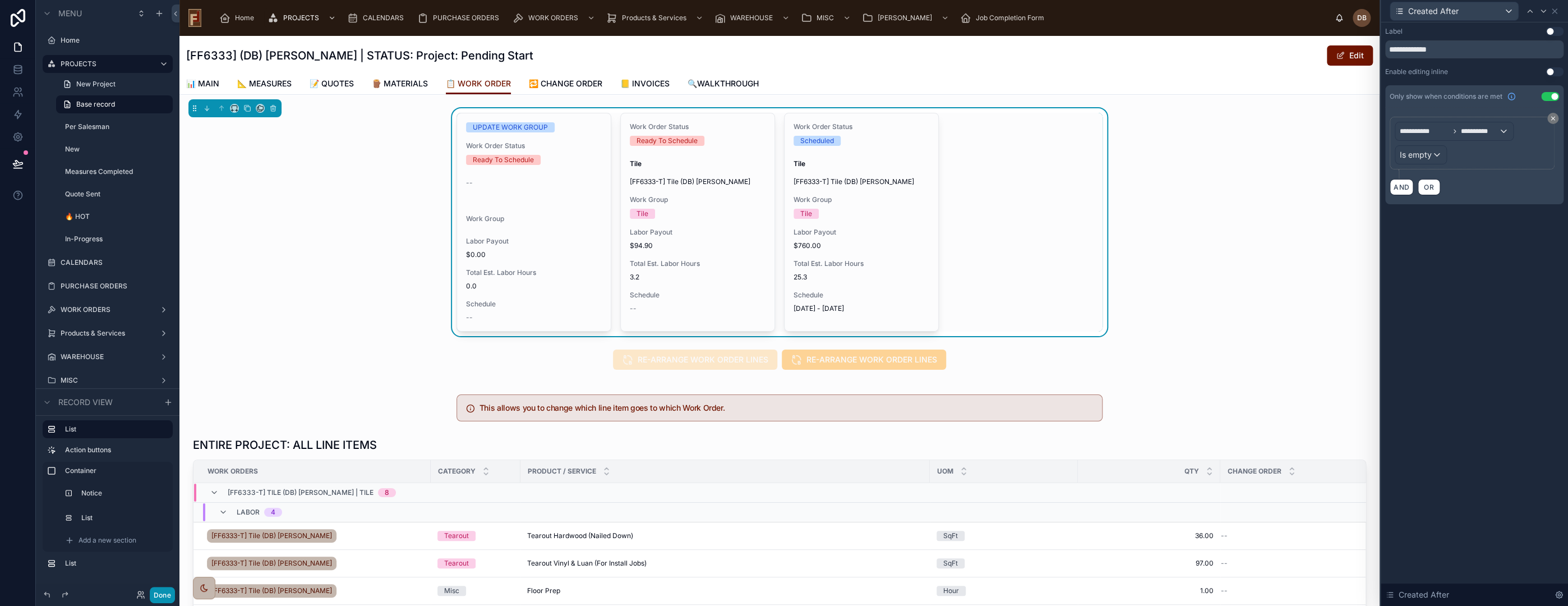
click at [173, 592] on button "Done" at bounding box center [162, 595] width 25 height 16
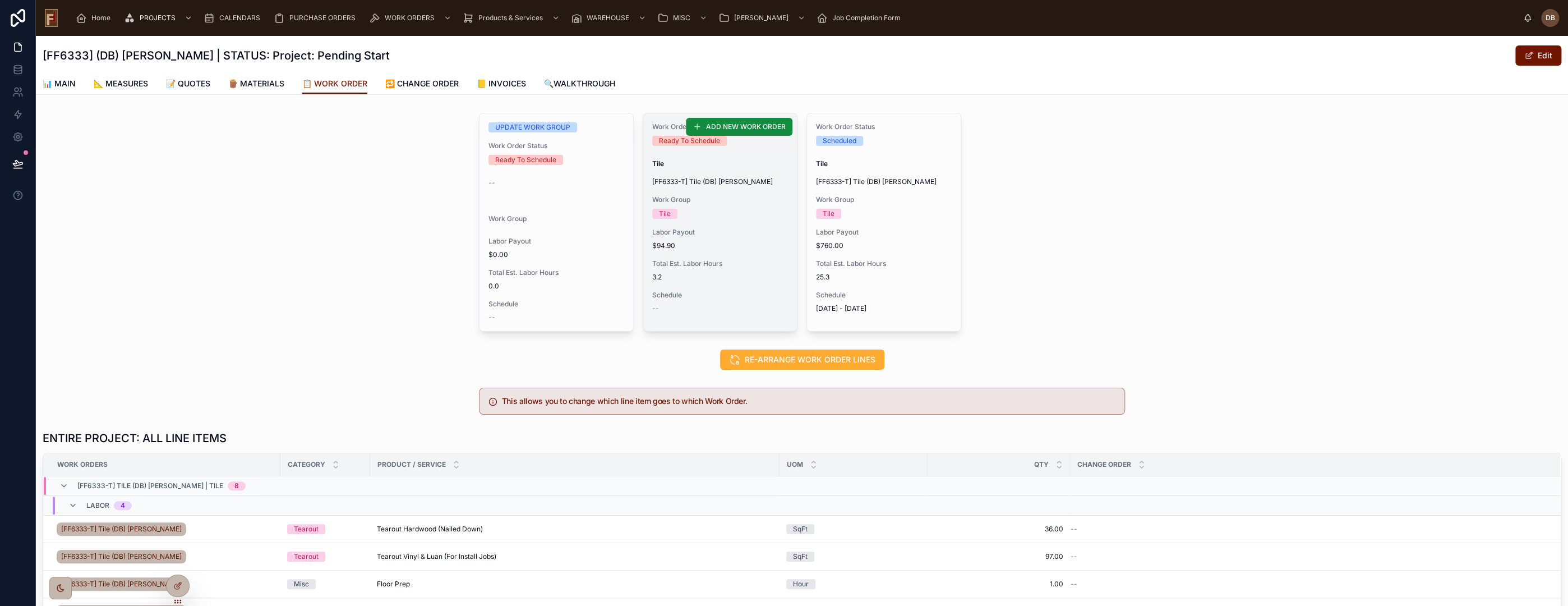
click at [715, 207] on div "Work Group Tile" at bounding box center [720, 207] width 136 height 23
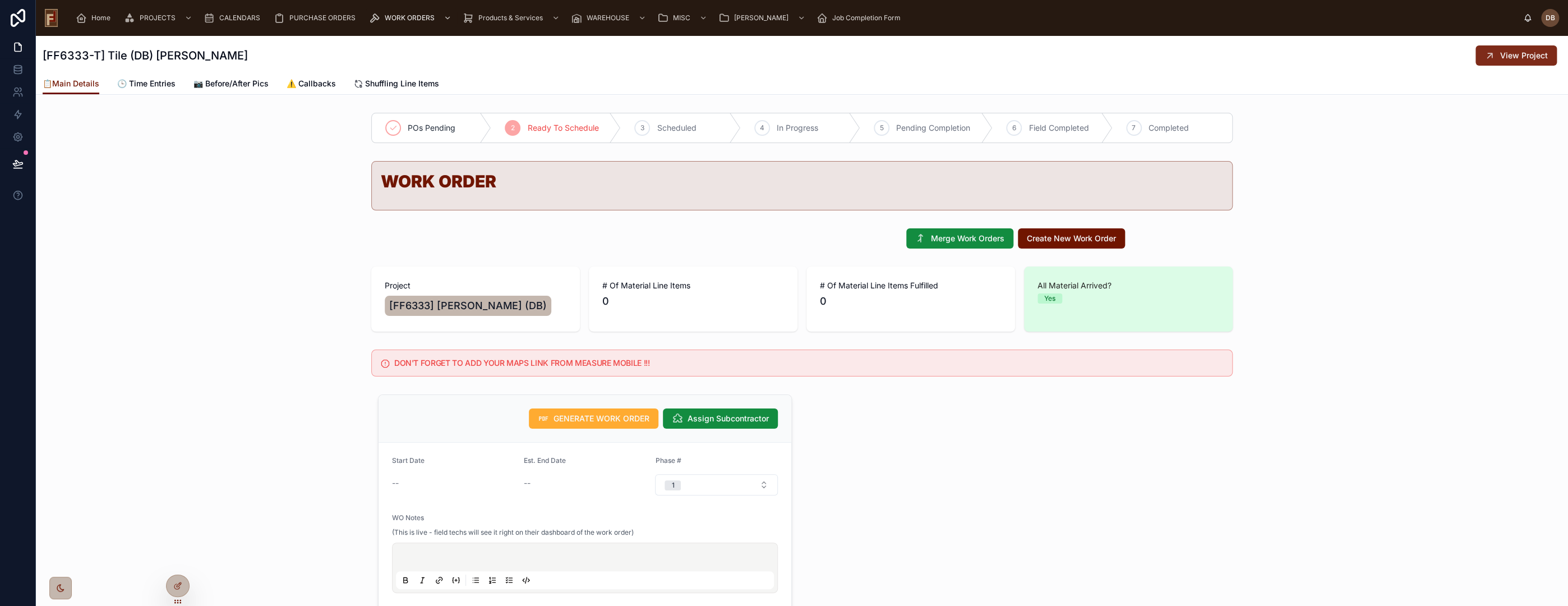
click at [1501, 56] on span "View Project" at bounding box center [1523, 56] width 48 height 11
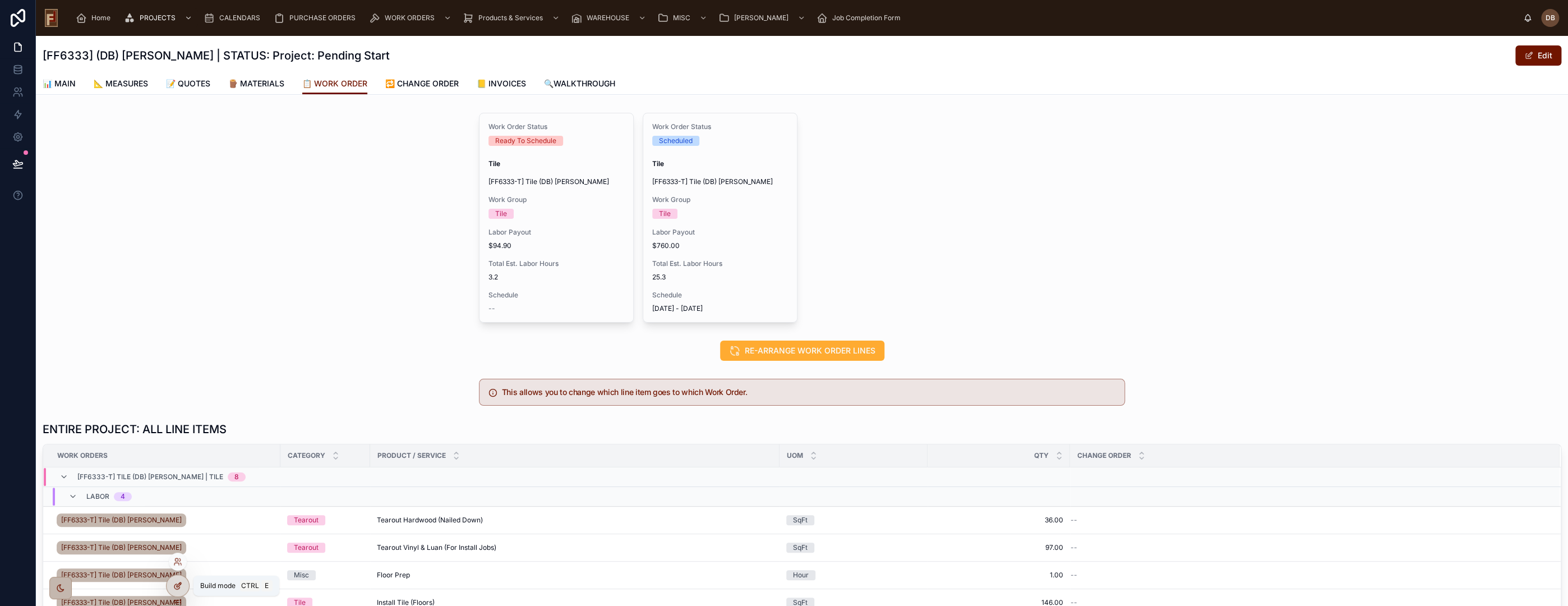
click at [177, 585] on icon at bounding box center [179, 585] width 5 height 5
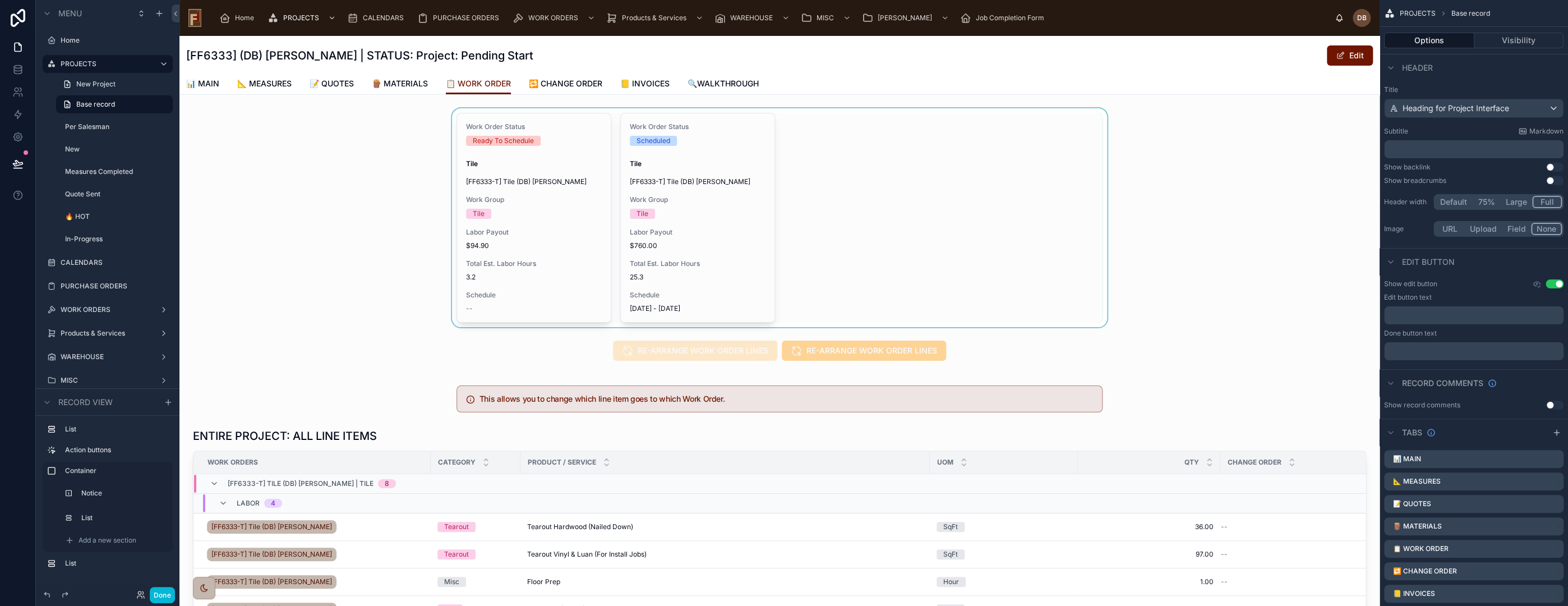
click at [836, 217] on div at bounding box center [780, 218] width 1200 height 219
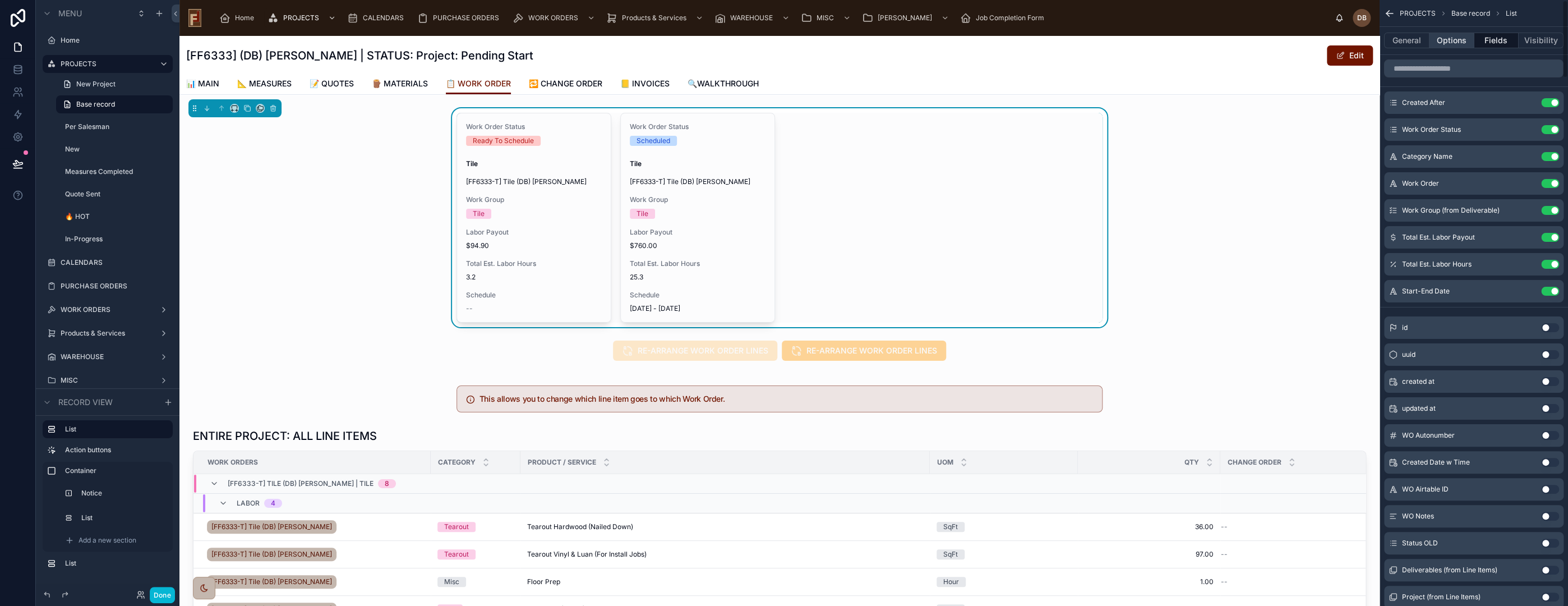
click at [1454, 45] on button "Options" at bounding box center [1451, 40] width 45 height 15
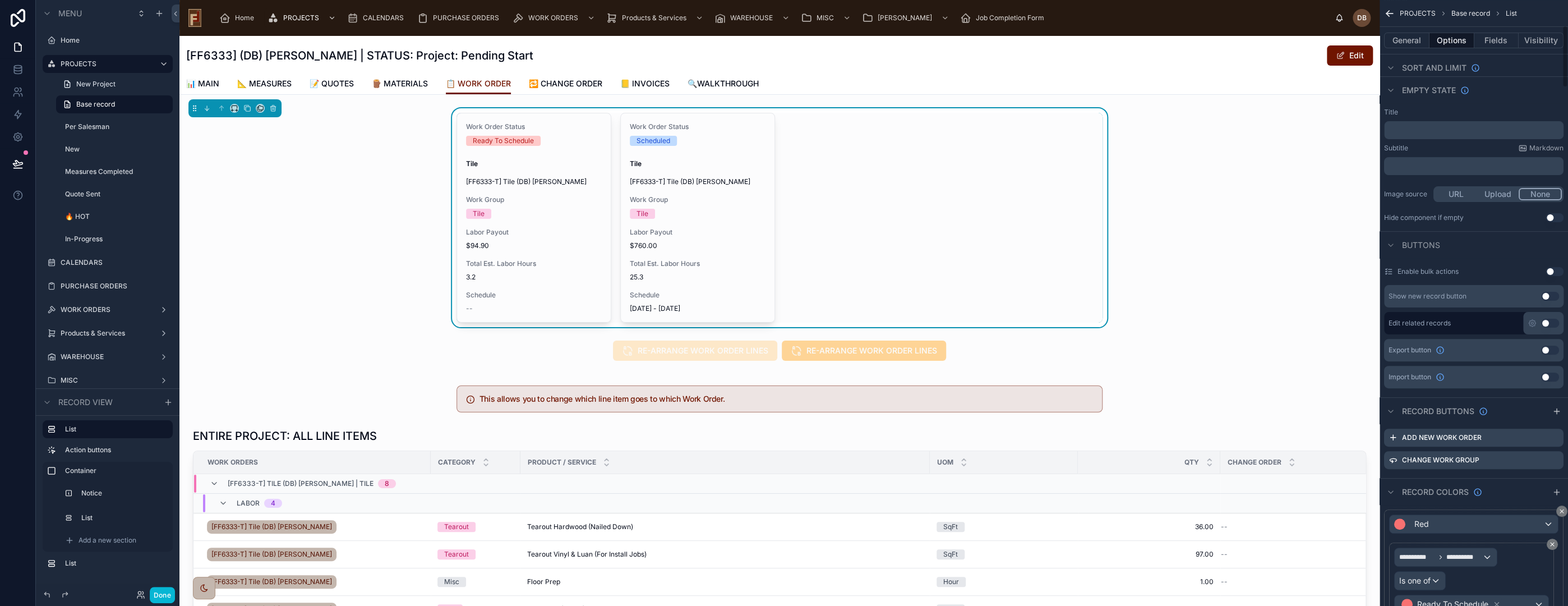
scroll to position [249, 0]
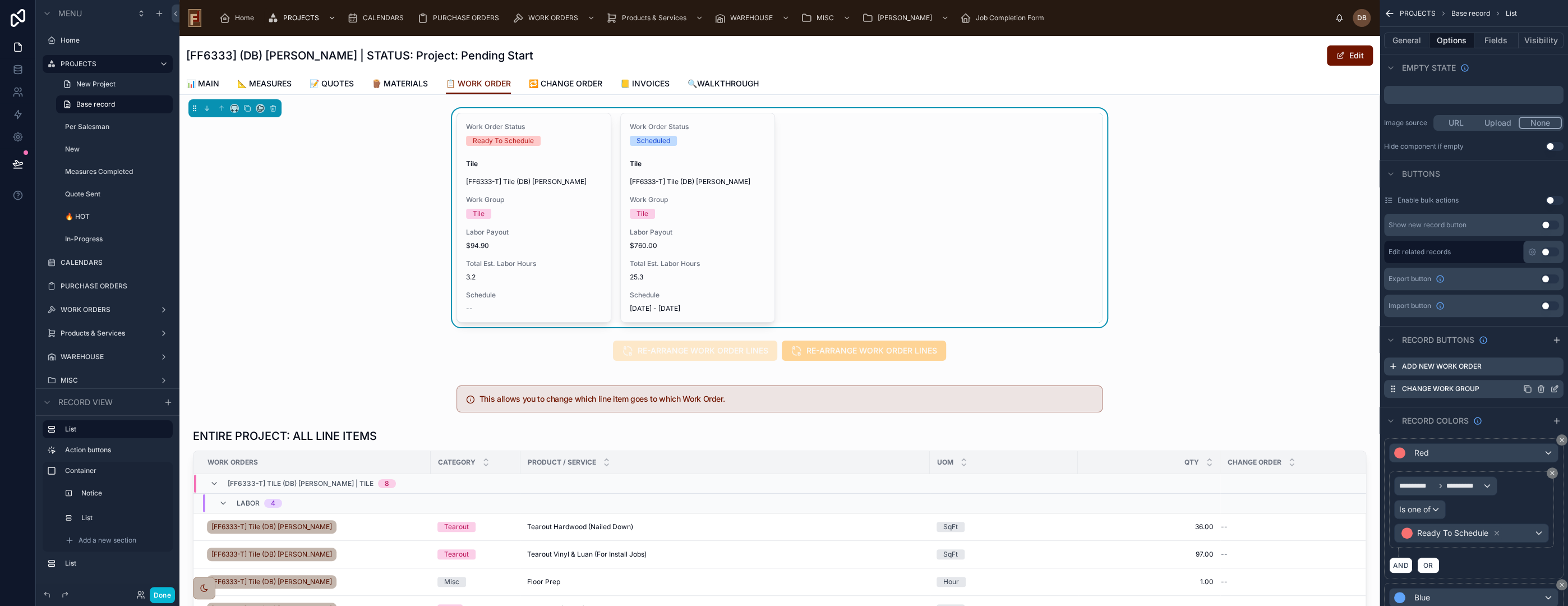
click at [1554, 388] on icon "scrollable content" at bounding box center [1556, 388] width 5 height 5
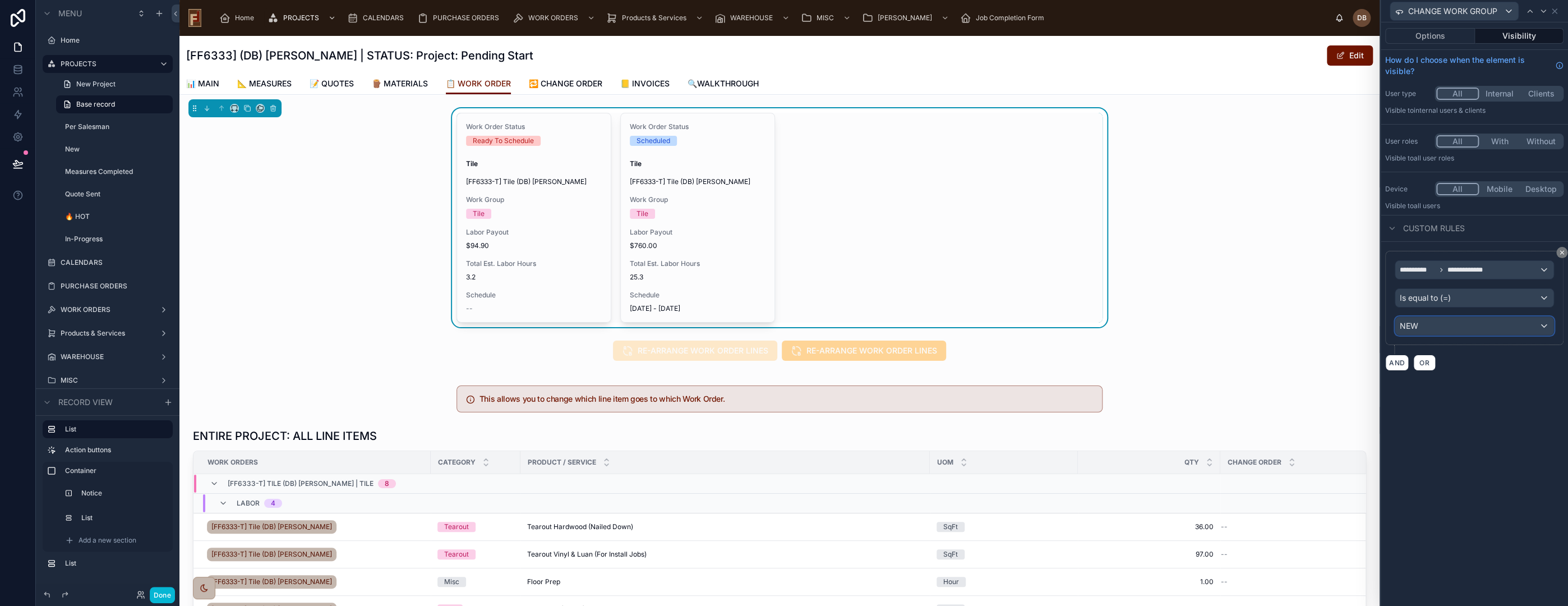
click at [1469, 326] on div "NEW" at bounding box center [1474, 326] width 158 height 18
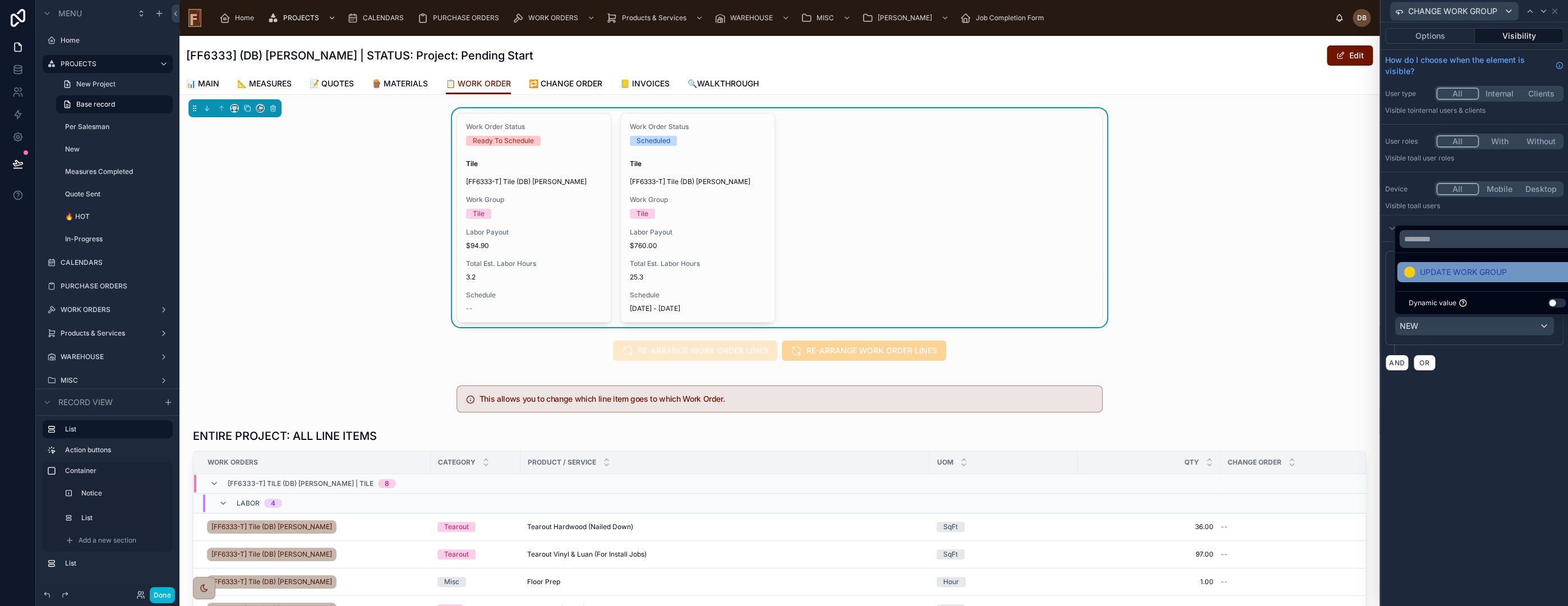
click at [1481, 271] on span "UPDATE WORK GROUP" at bounding box center [1463, 272] width 87 height 14
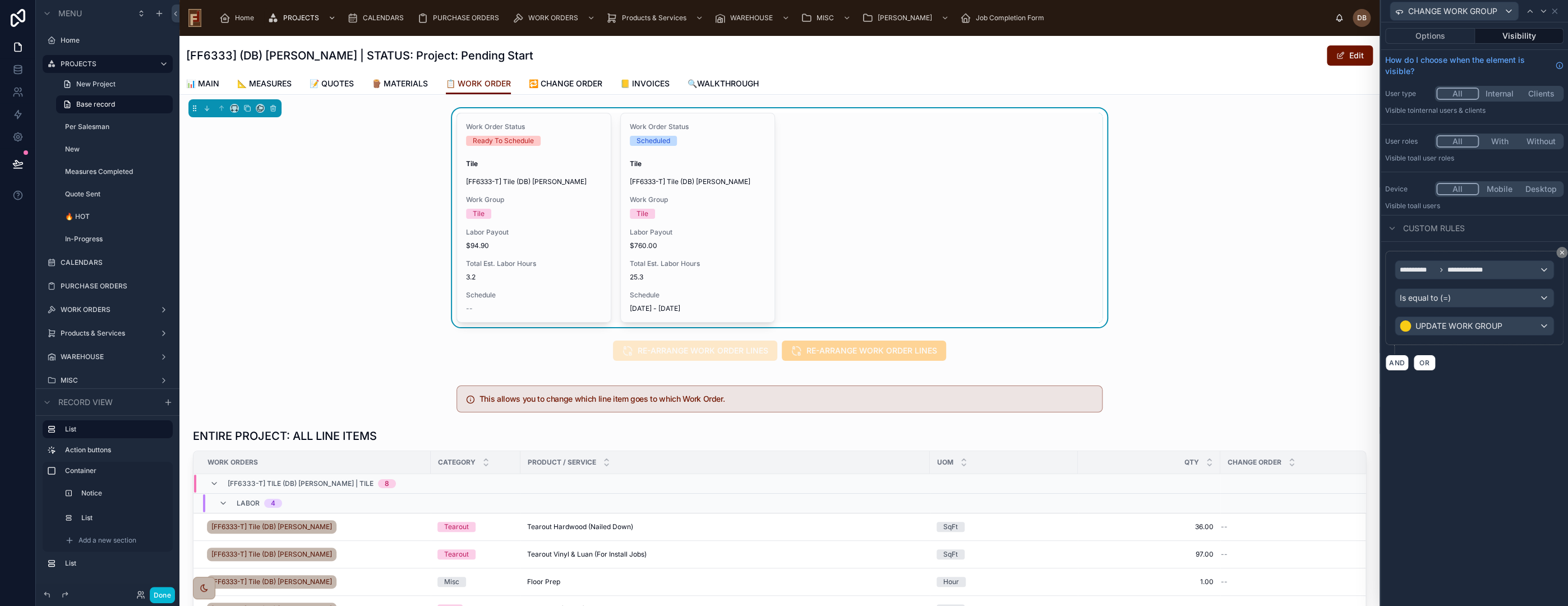
click at [1498, 402] on div "**********" at bounding box center [1474, 314] width 187 height 583
click at [158, 595] on button "Done" at bounding box center [162, 595] width 25 height 16
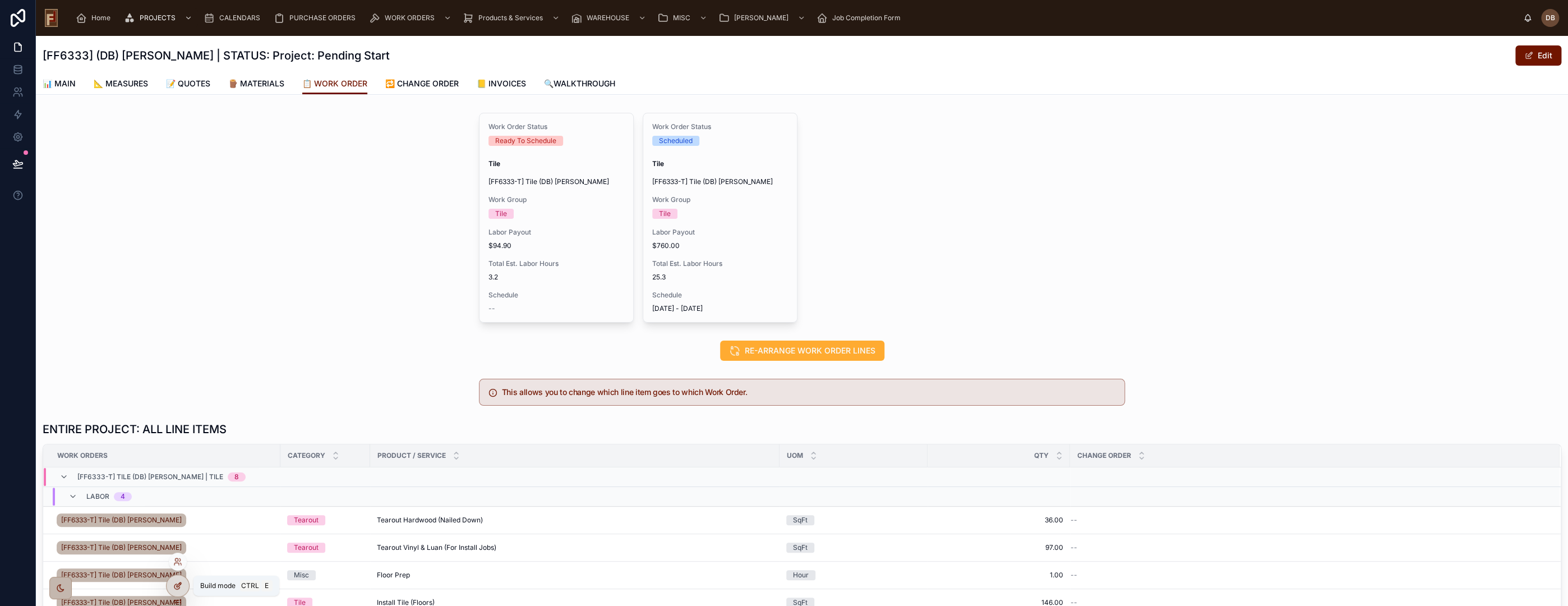
click at [180, 585] on icon at bounding box center [177, 585] width 9 height 9
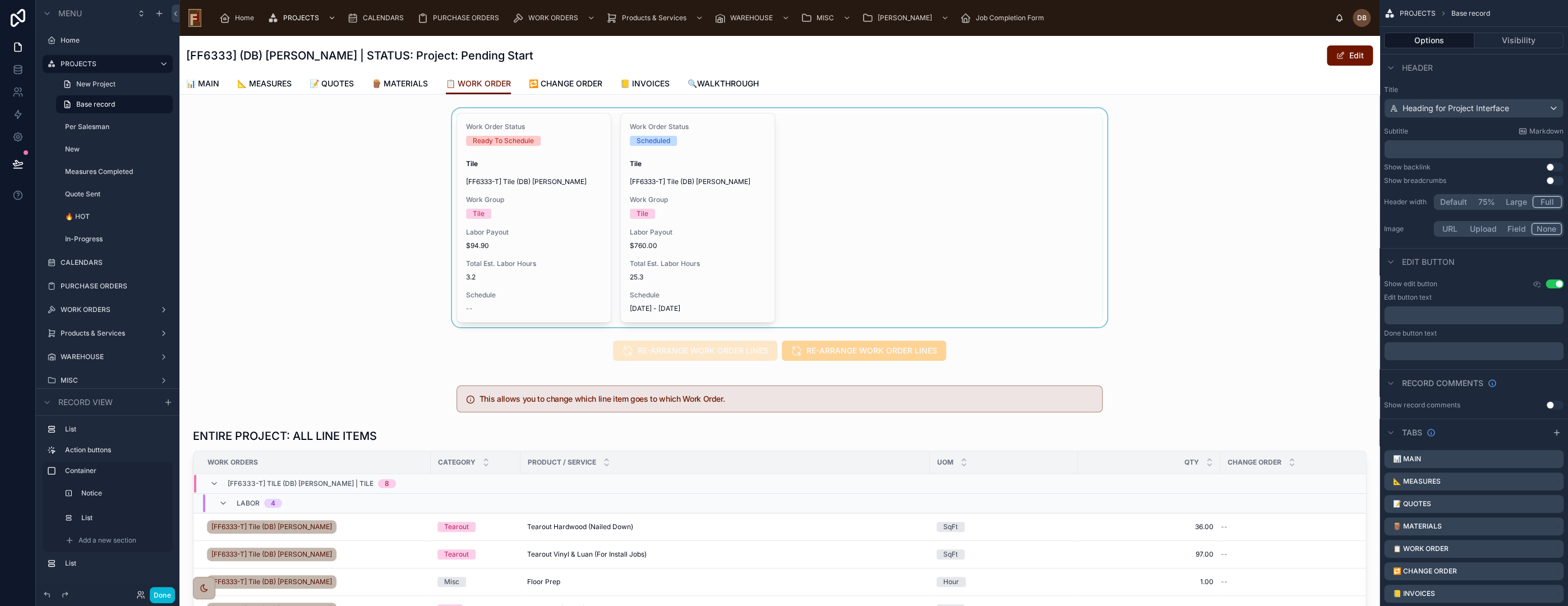
click at [1029, 220] on div at bounding box center [780, 218] width 1200 height 219
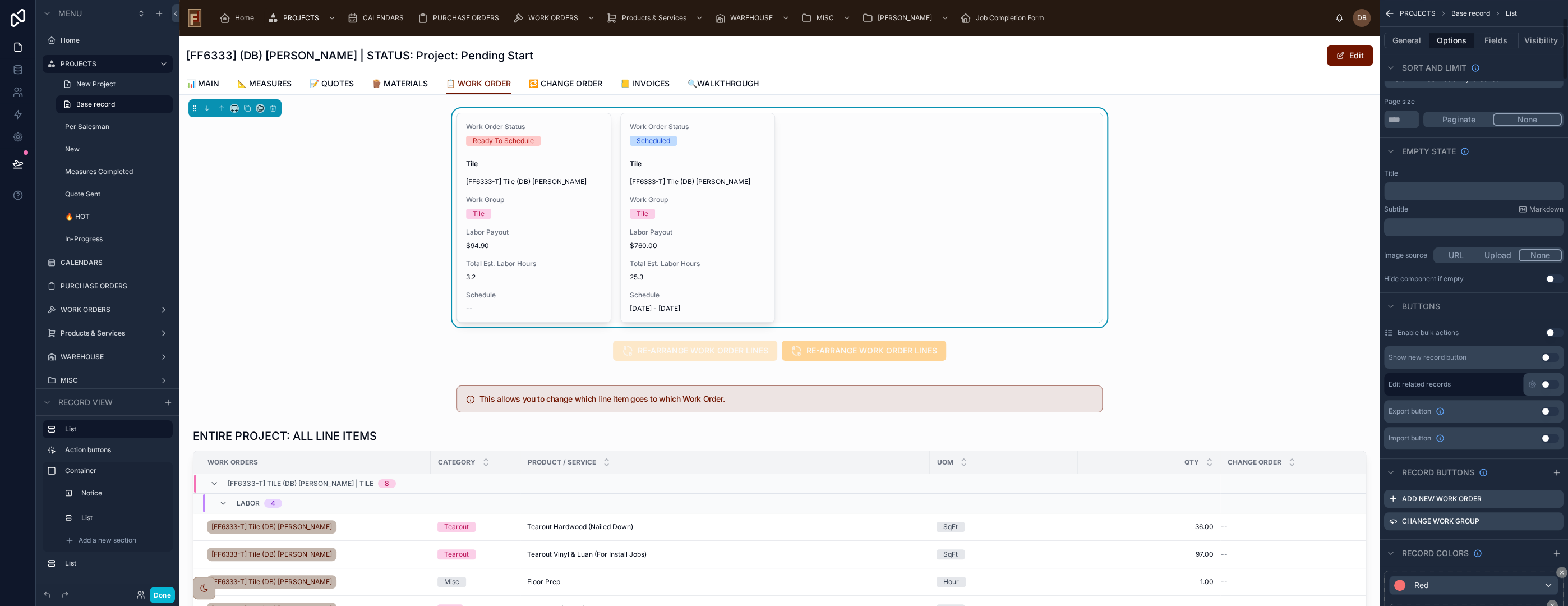
scroll to position [311, 0]
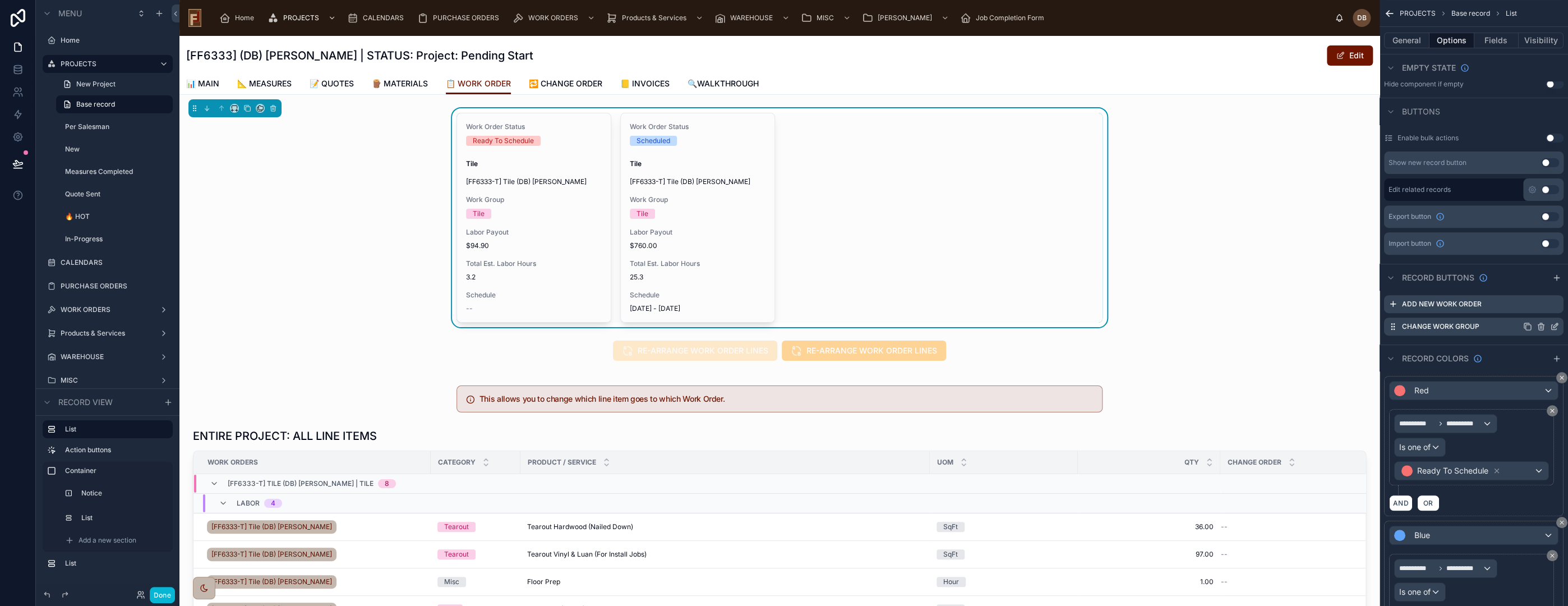
click at [1554, 325] on icon "scrollable content" at bounding box center [1556, 326] width 5 height 5
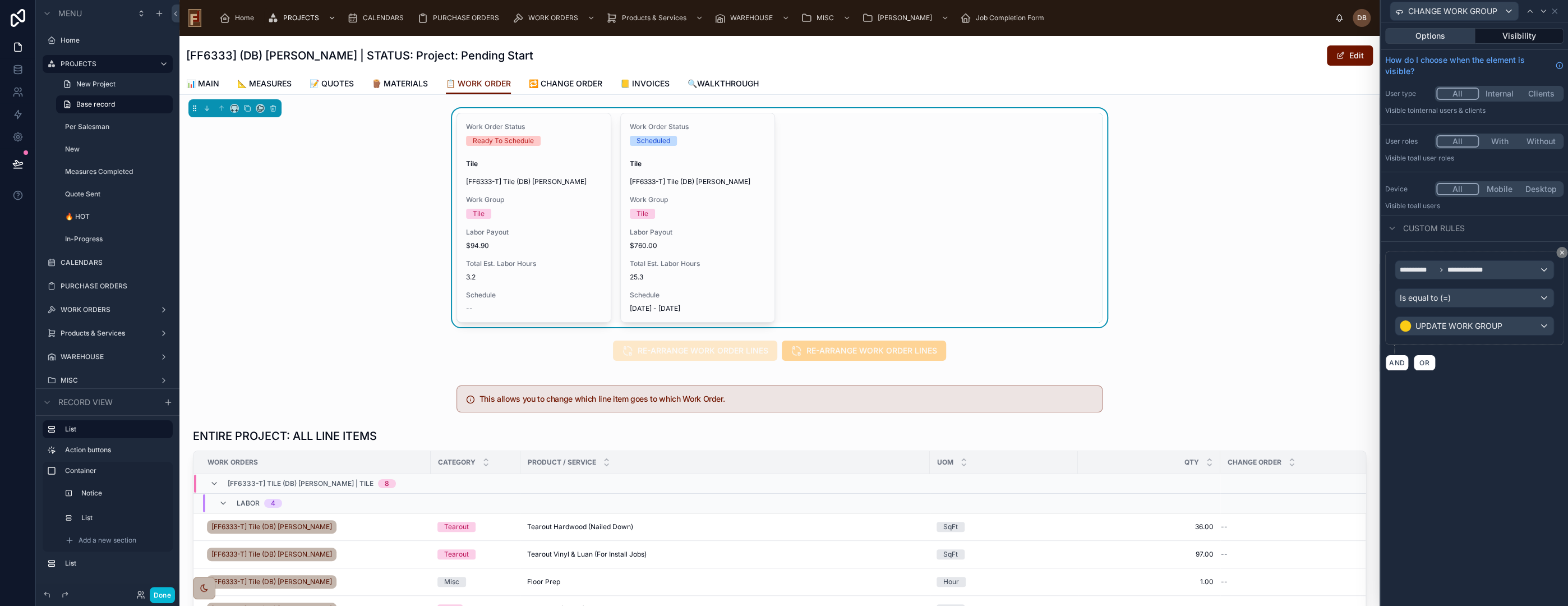
click at [1430, 36] on button "Options" at bounding box center [1430, 36] width 90 height 15
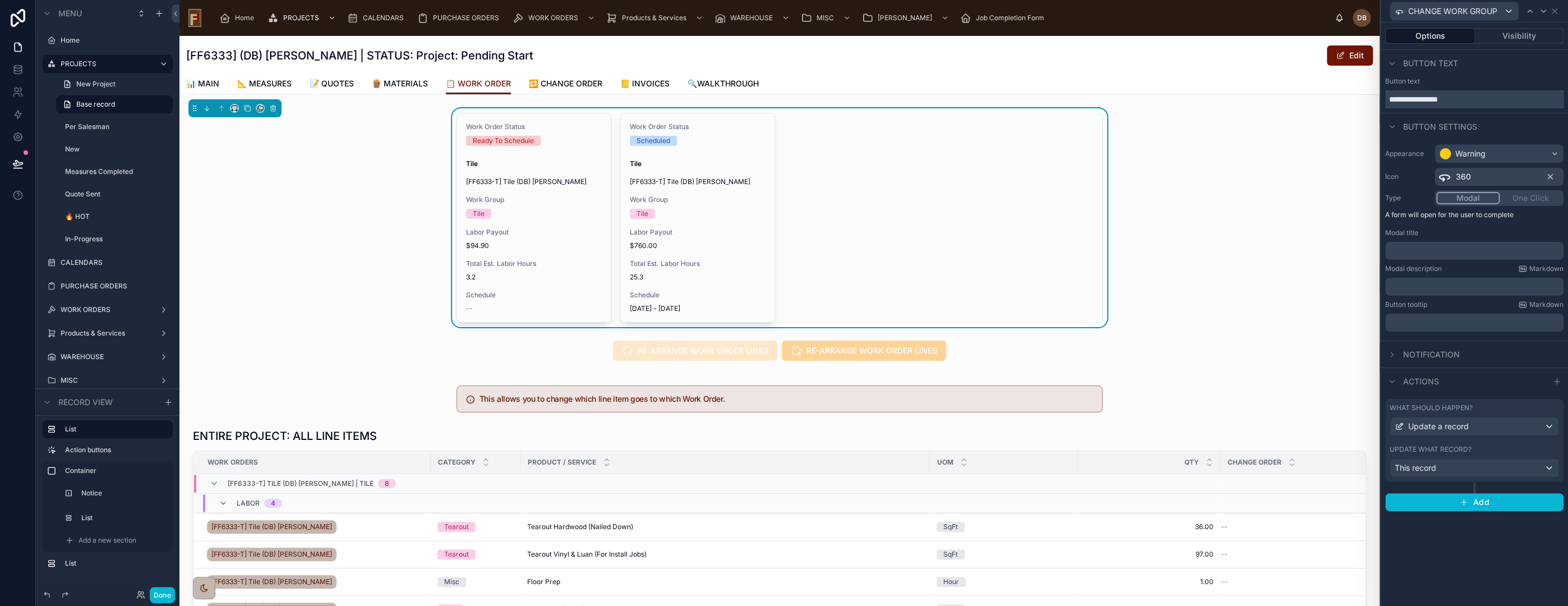
click at [1400, 100] on input "**********" at bounding box center [1474, 99] width 178 height 18
type input "**********"
click at [157, 589] on button "Done" at bounding box center [162, 595] width 25 height 16
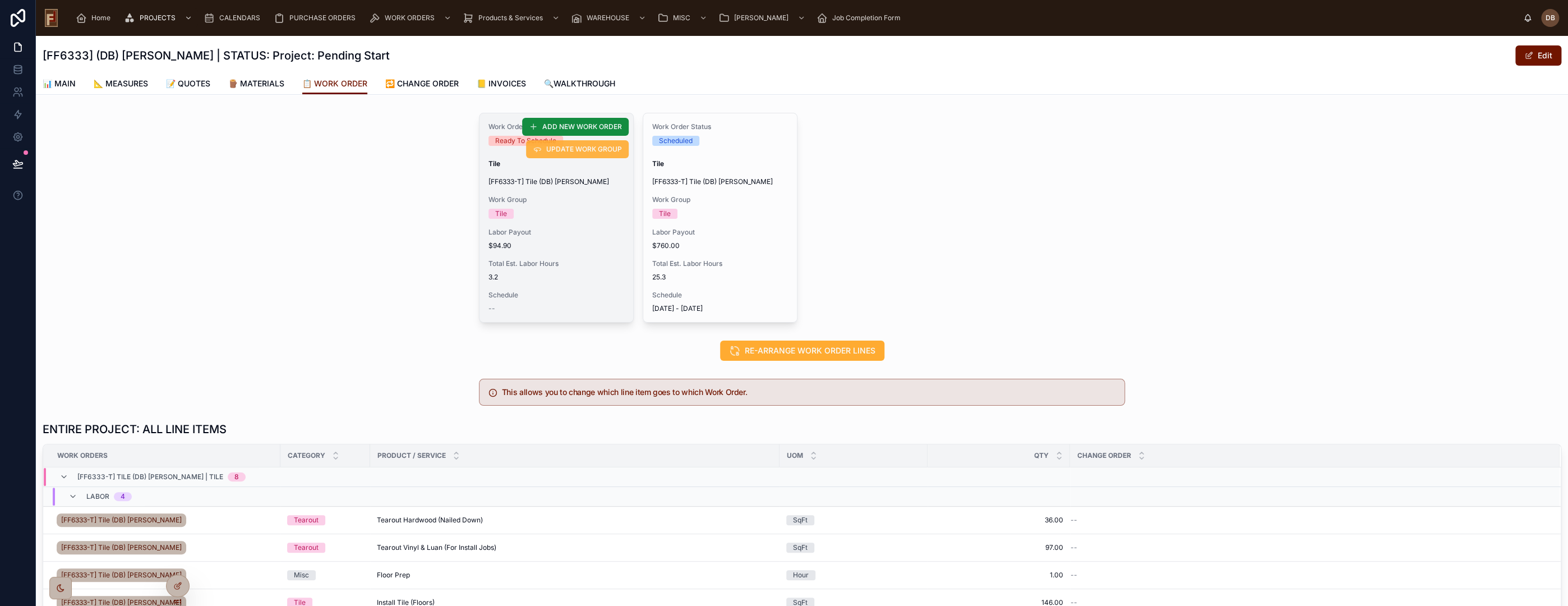
click at [575, 150] on span "UPDATE WORK GROUP" at bounding box center [583, 149] width 75 height 9
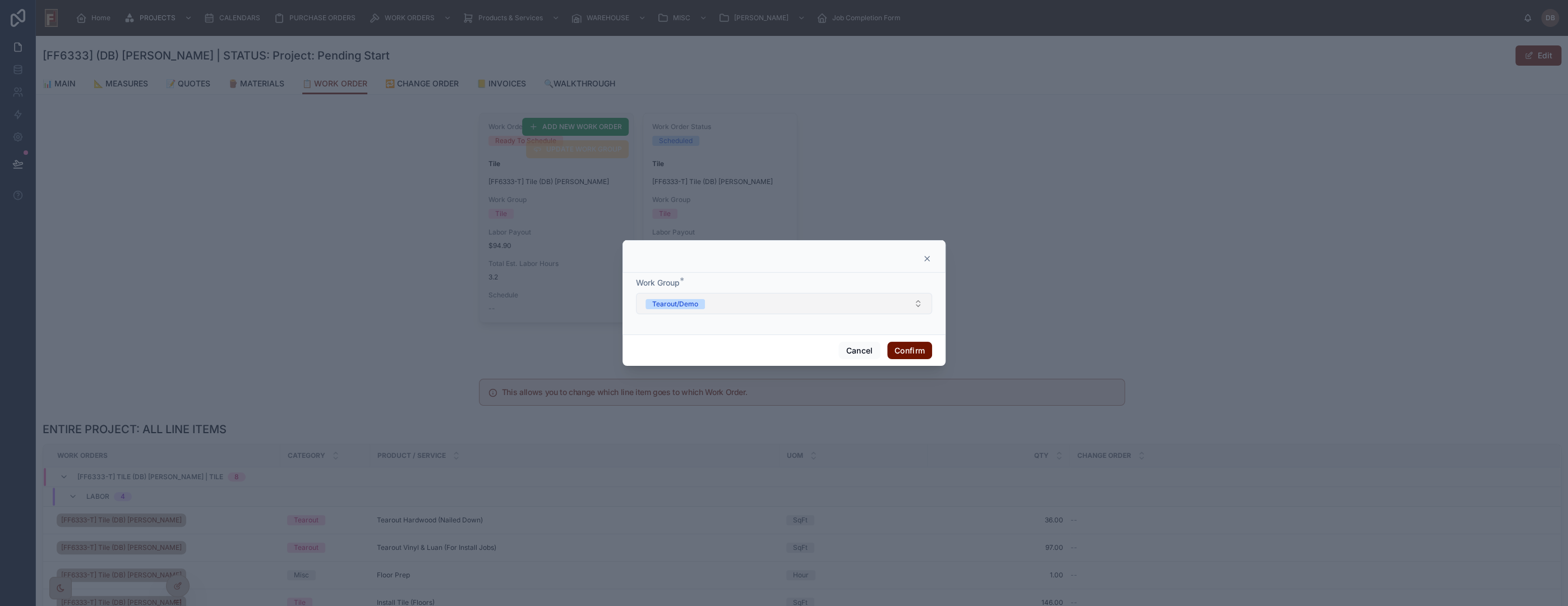
click at [714, 306] on button "Tearout/Demo" at bounding box center [784, 303] width 296 height 21
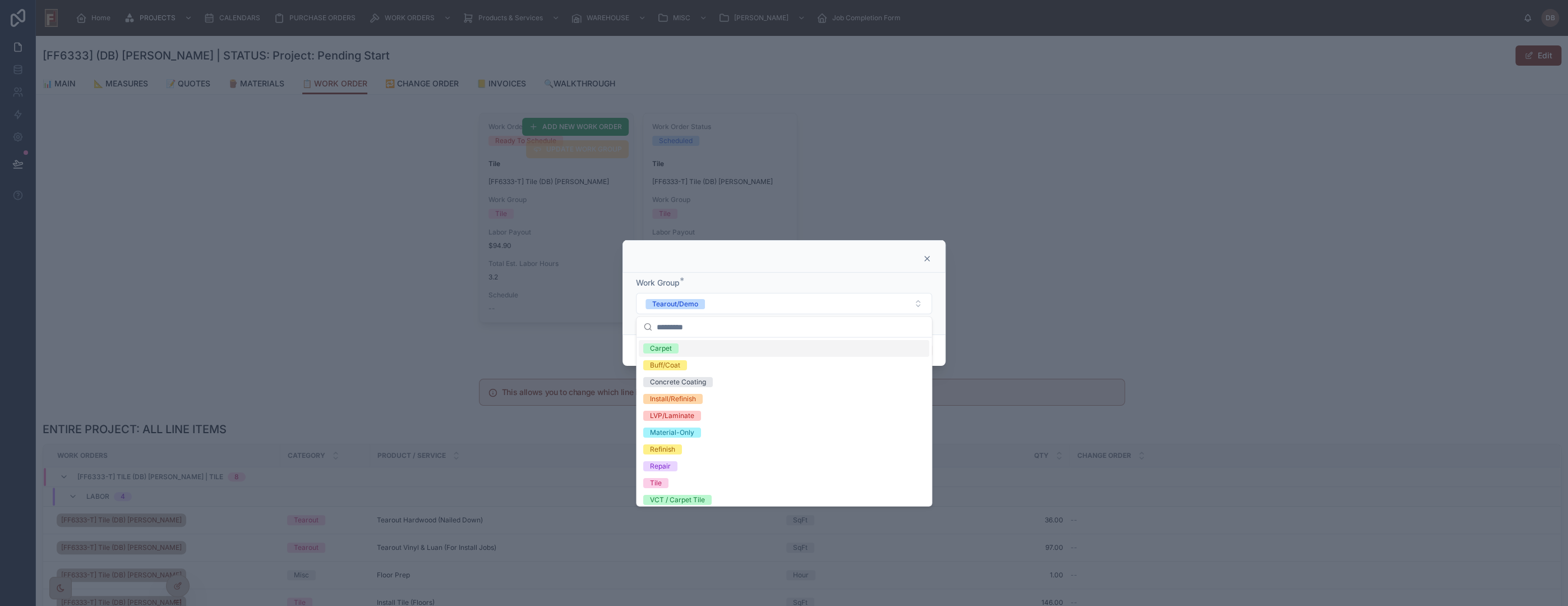
click at [776, 279] on div "Work Group *" at bounding box center [784, 283] width 296 height 11
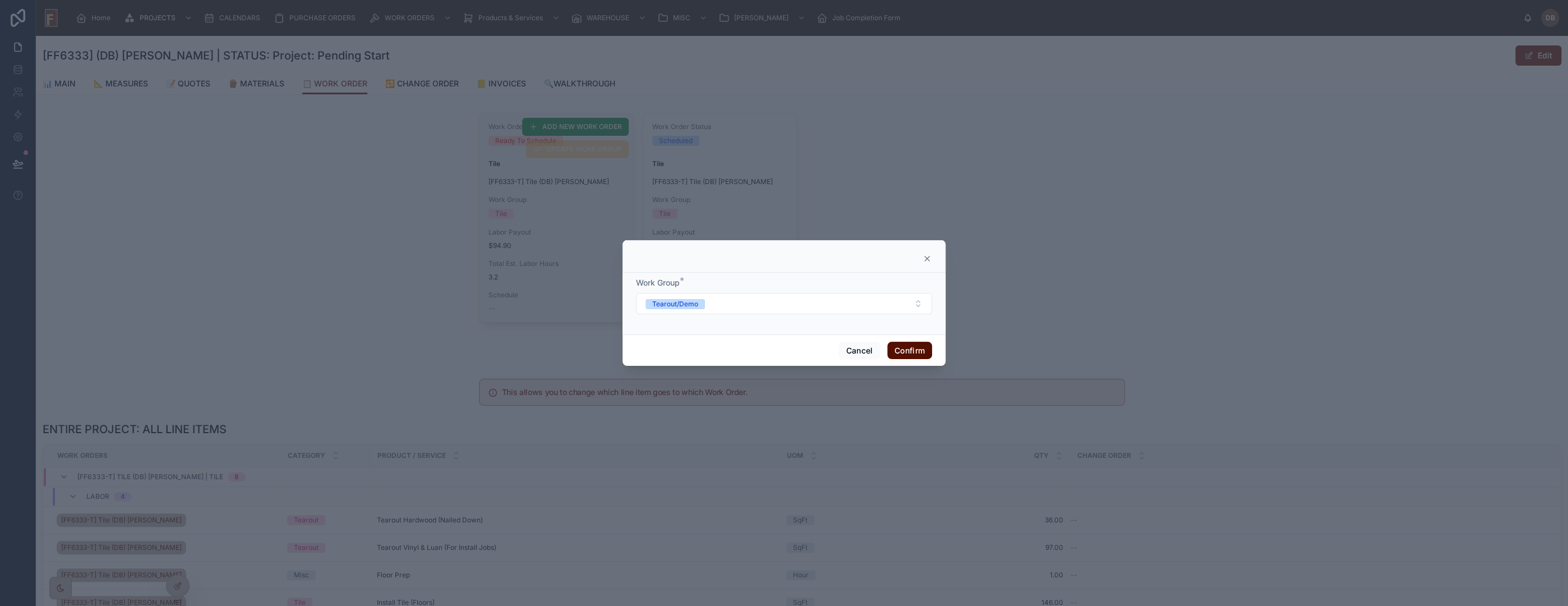
click at [907, 352] on button "Confirm" at bounding box center [909, 351] width 45 height 18
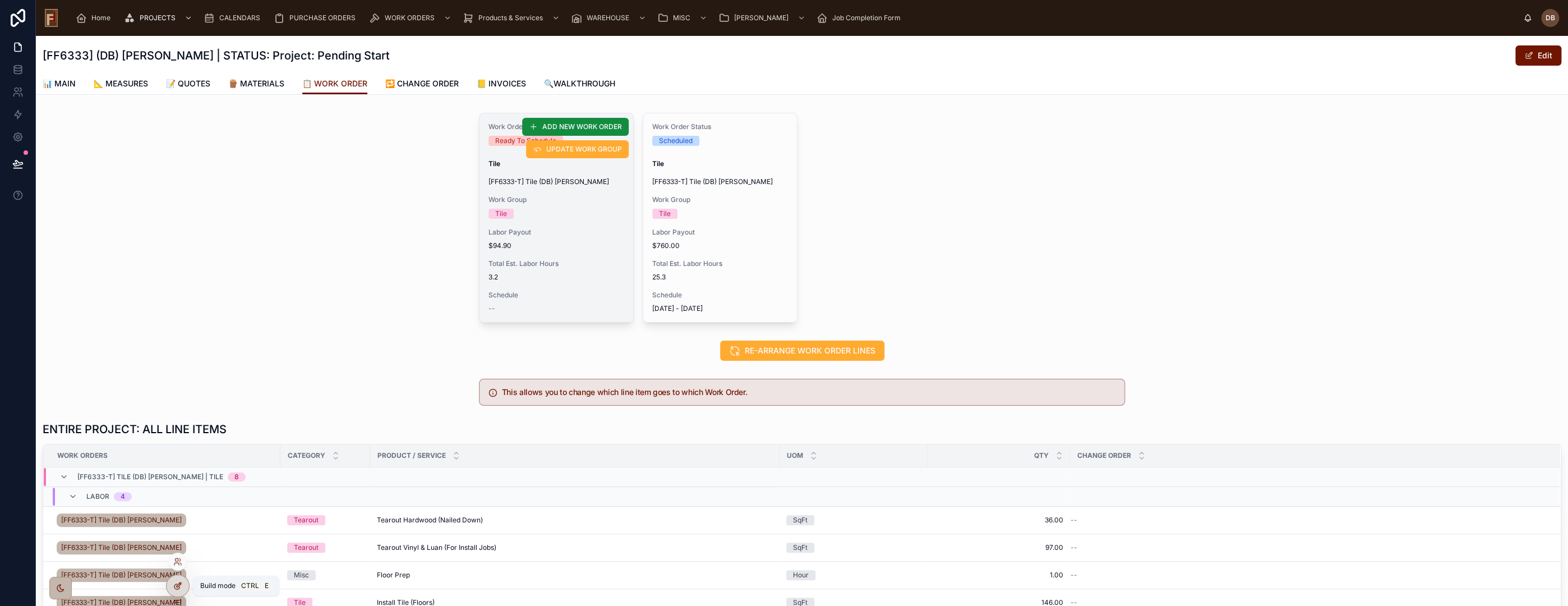
click at [177, 587] on icon at bounding box center [179, 585] width 5 height 5
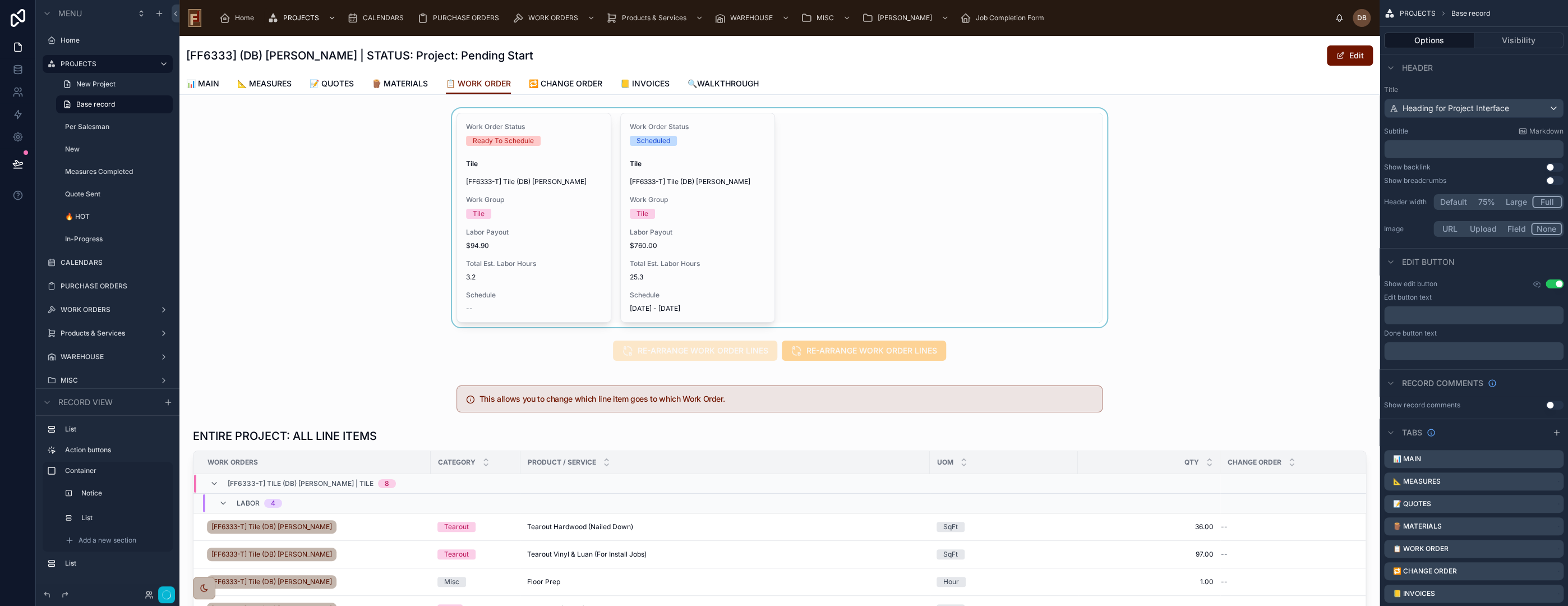
click at [588, 271] on div at bounding box center [780, 218] width 1200 height 219
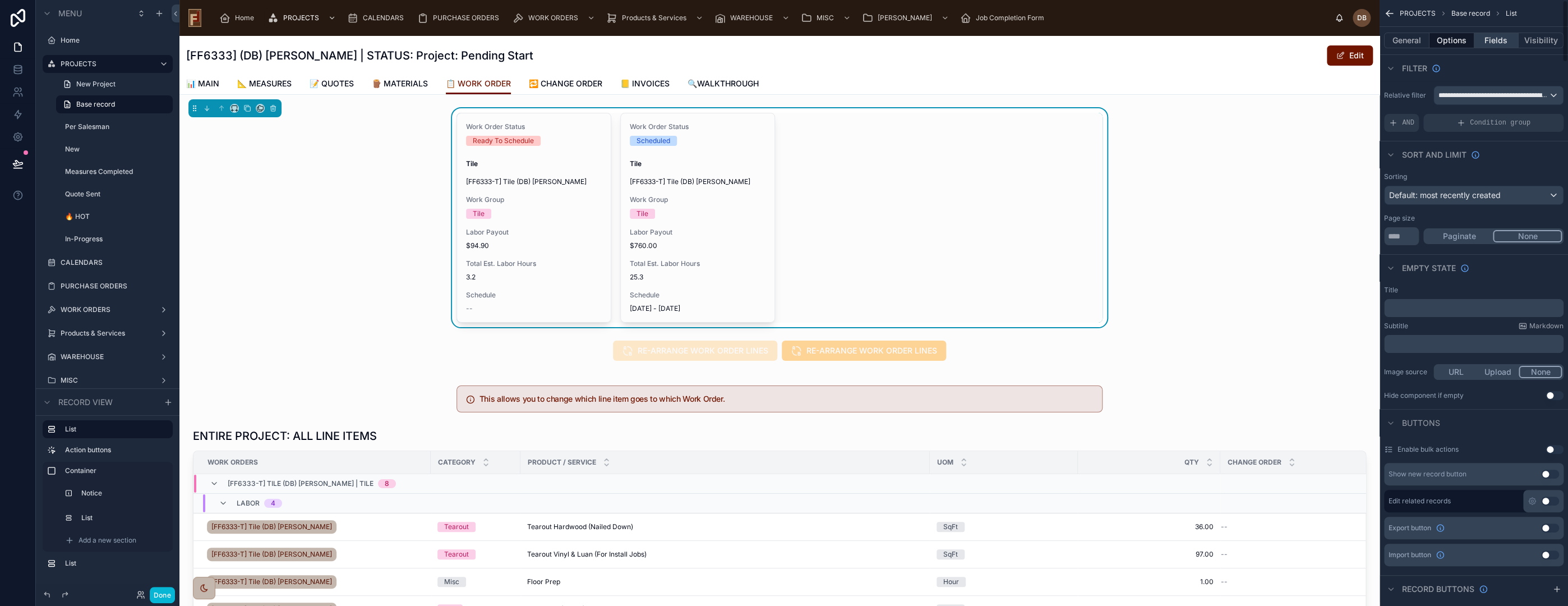
click at [1504, 41] on button "Fields" at bounding box center [1496, 40] width 45 height 15
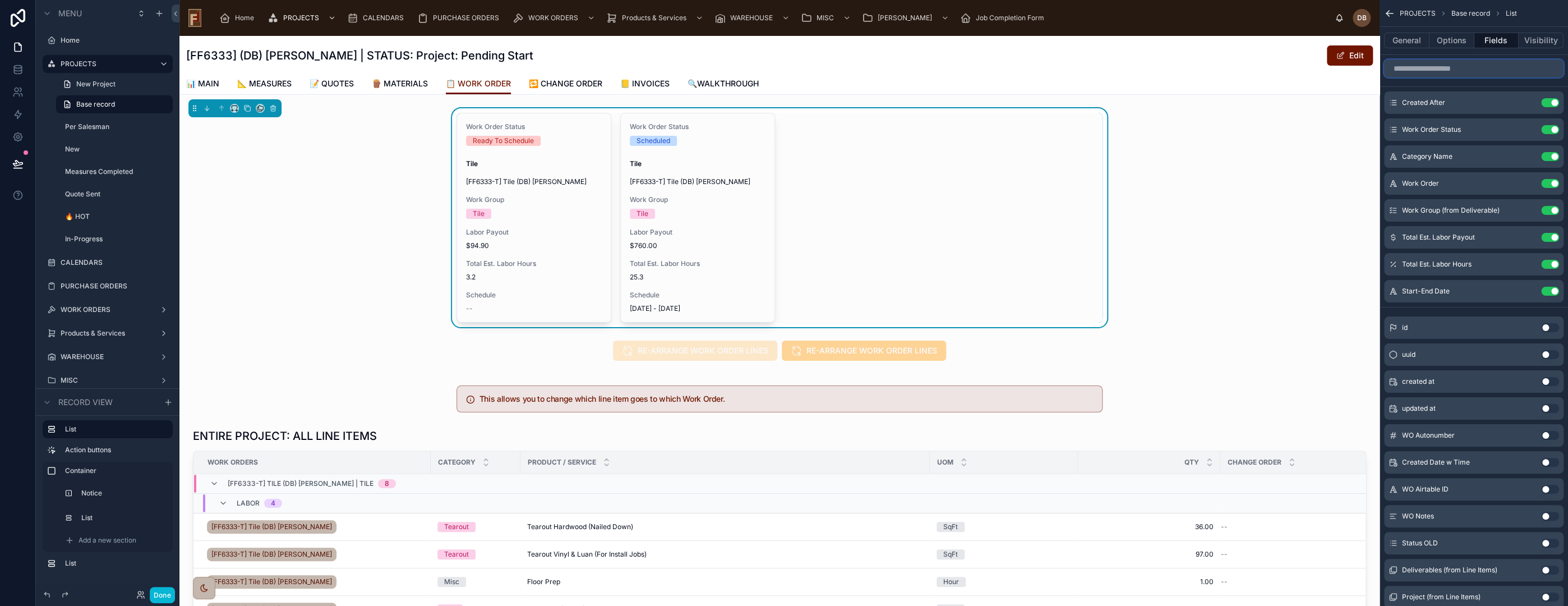
click at [1455, 69] on input "scrollable content" at bounding box center [1474, 68] width 180 height 18
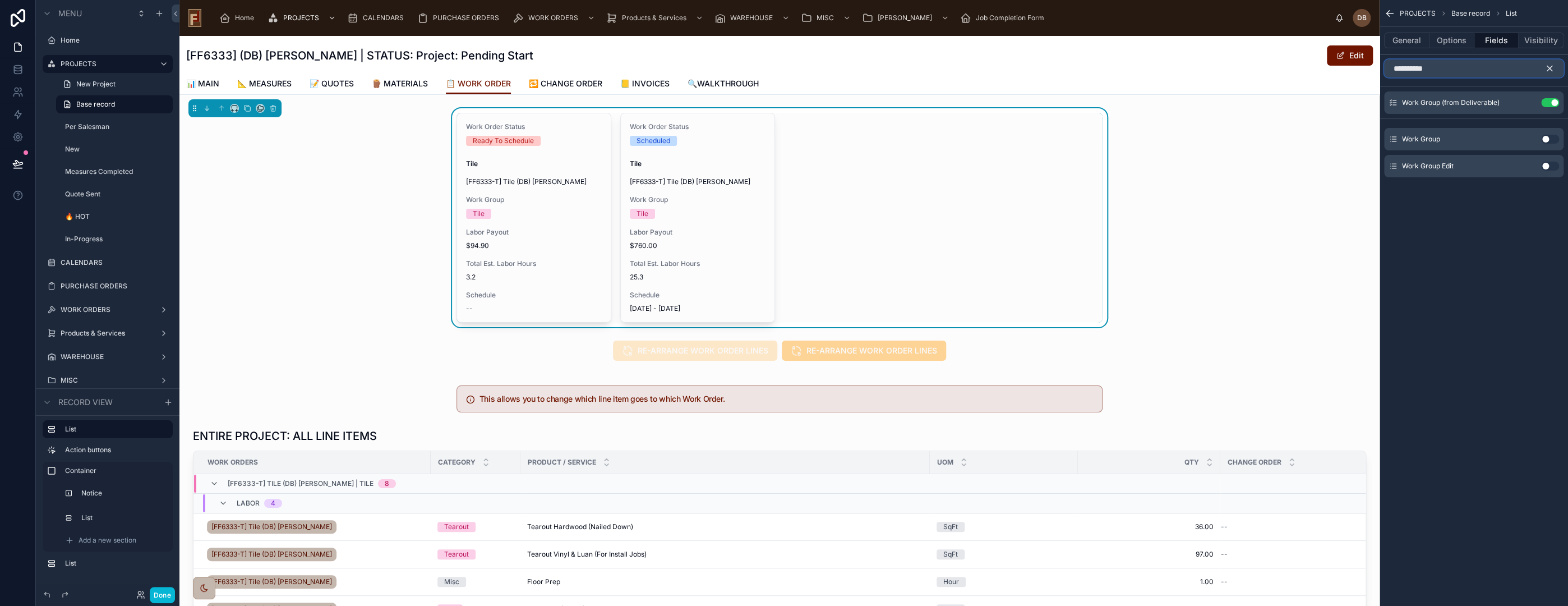
type input "**********"
click at [1545, 139] on button "Use setting" at bounding box center [1550, 139] width 18 height 9
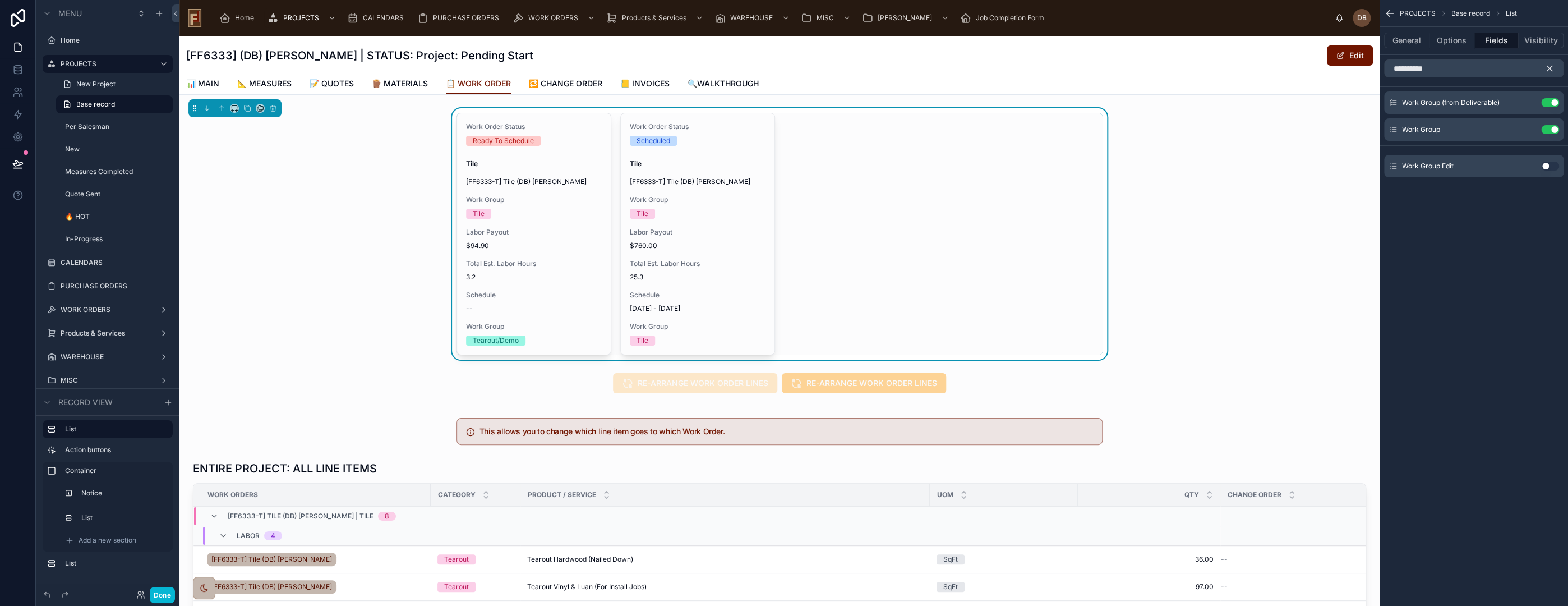
click at [1553, 65] on icon "scrollable content" at bounding box center [1549, 68] width 10 height 10
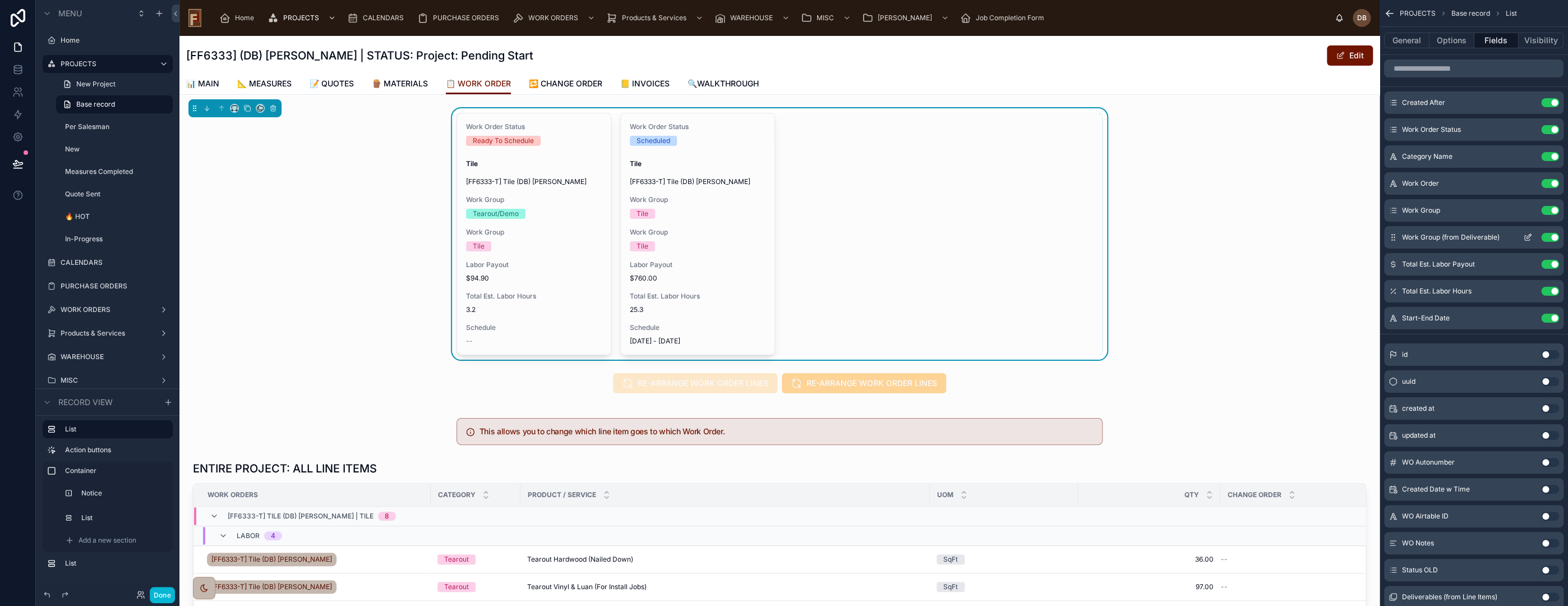
click at [1551, 234] on button "Use setting" at bounding box center [1550, 237] width 18 height 9
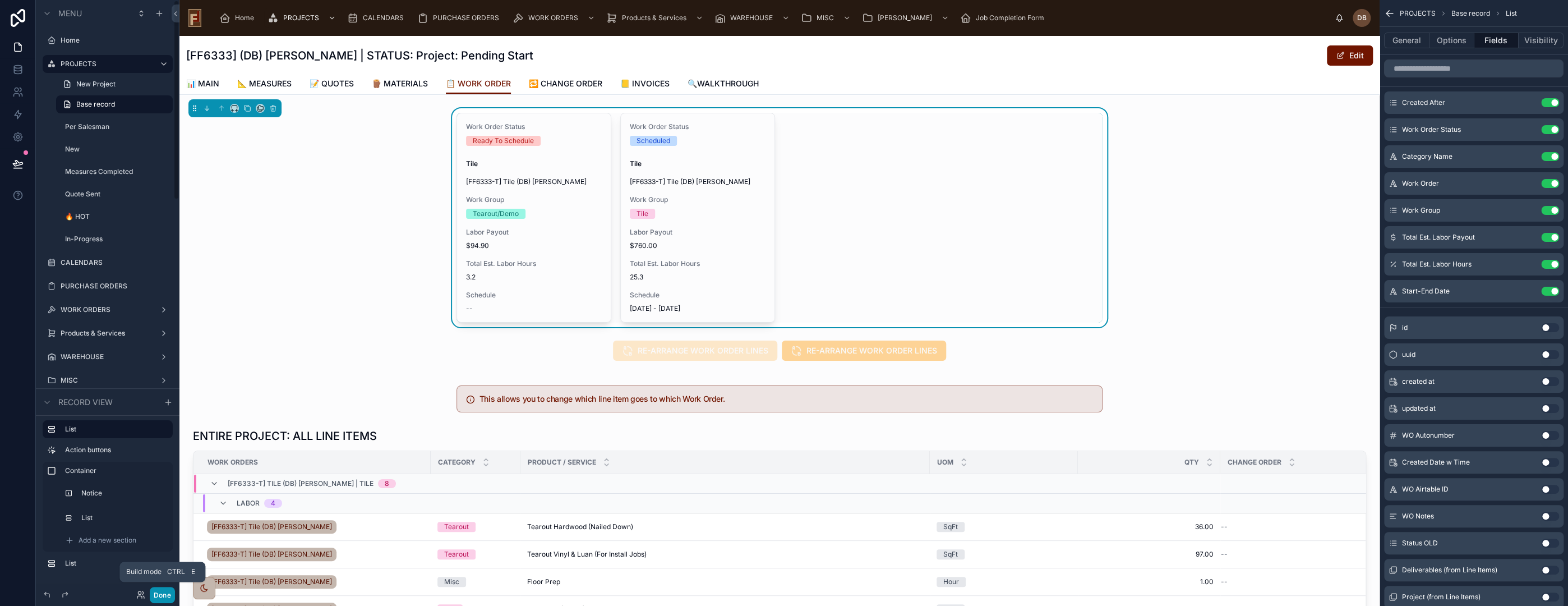
click at [166, 591] on button "Done" at bounding box center [162, 595] width 25 height 16
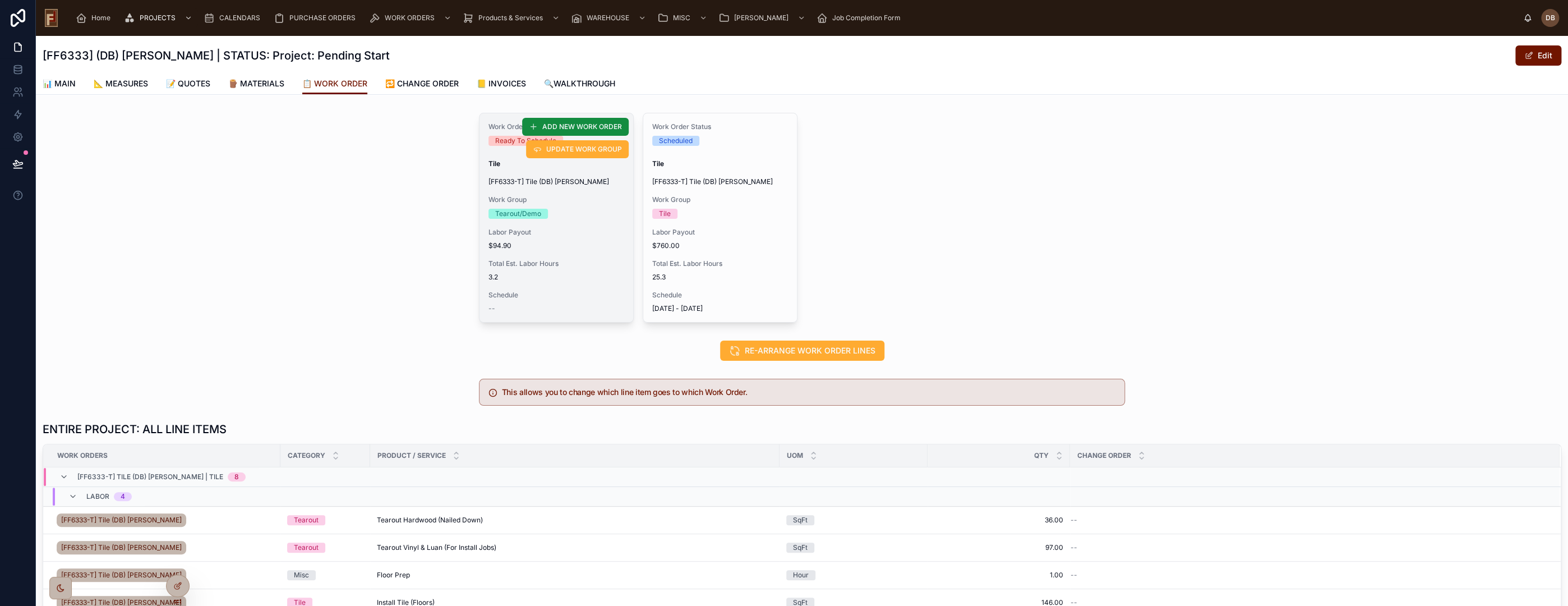
click at [563, 245] on span "$94.90" at bounding box center [556, 245] width 136 height 9
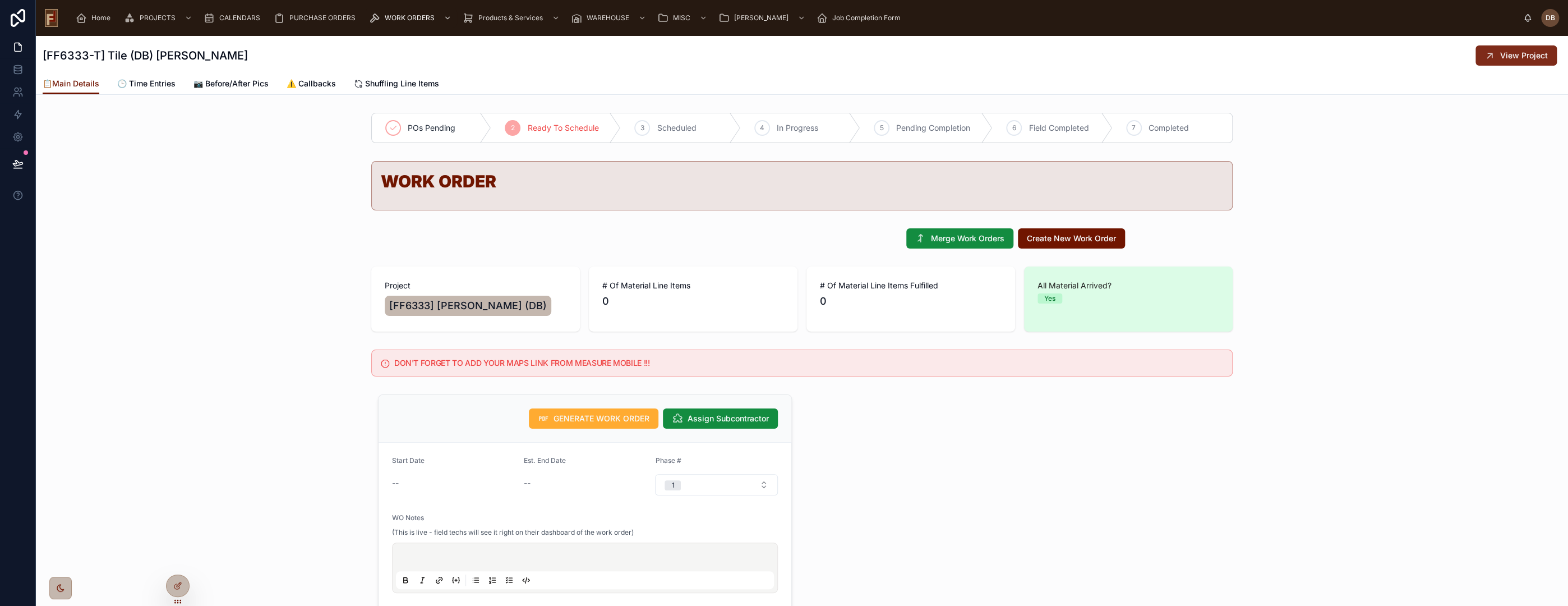
click at [1500, 58] on span "View Project" at bounding box center [1523, 56] width 48 height 11
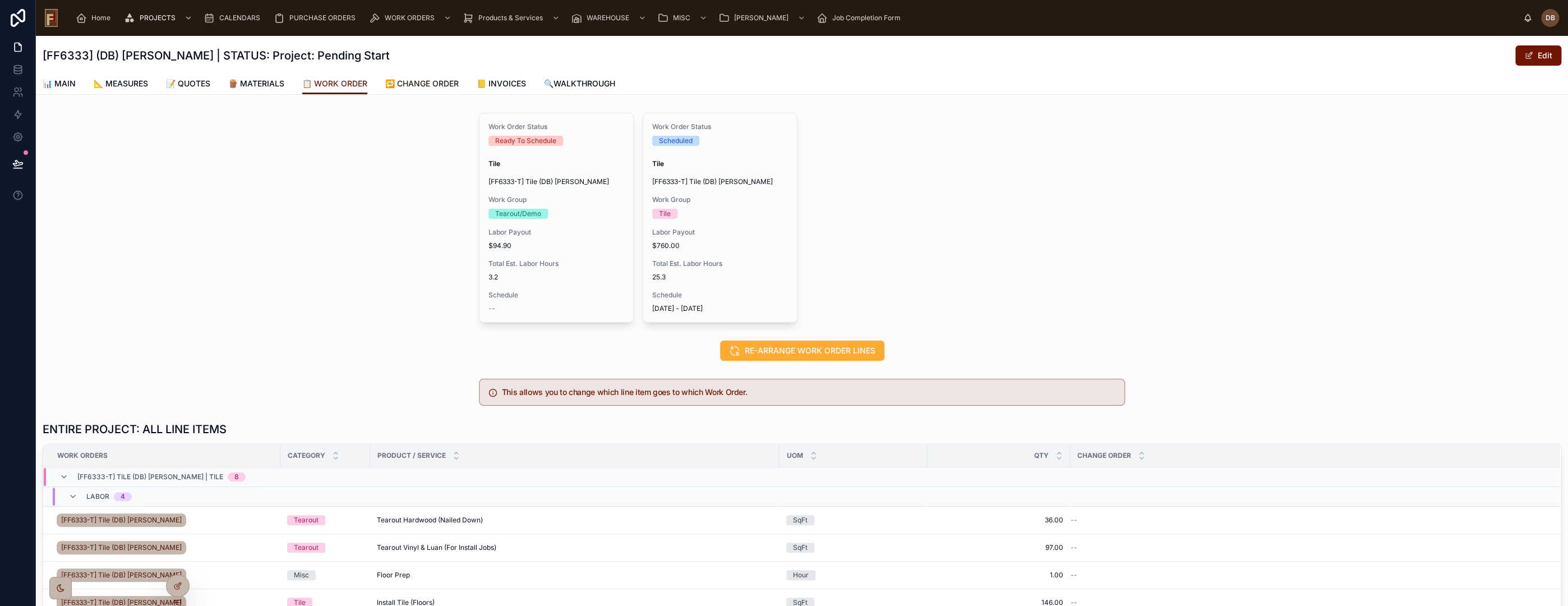
click at [428, 82] on span "🔁 CHANGE ORDER" at bounding box center [422, 83] width 74 height 11
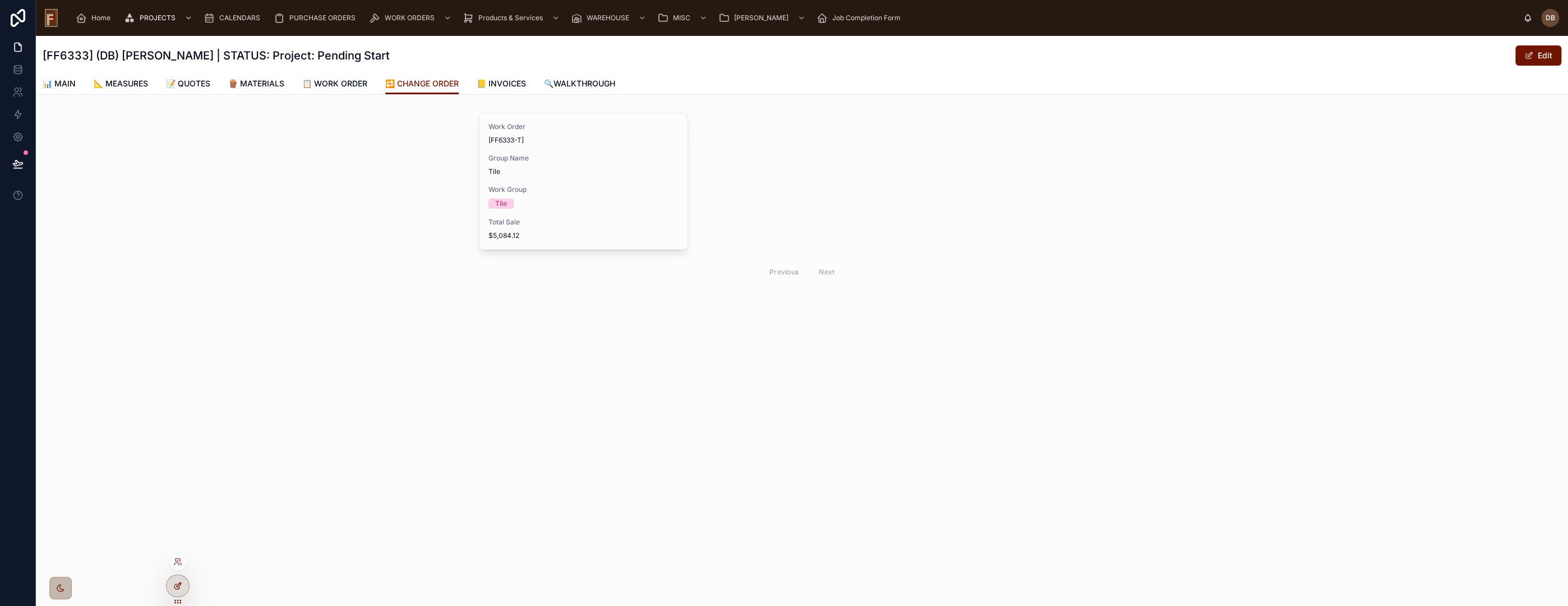
click at [176, 583] on icon at bounding box center [177, 585] width 9 height 9
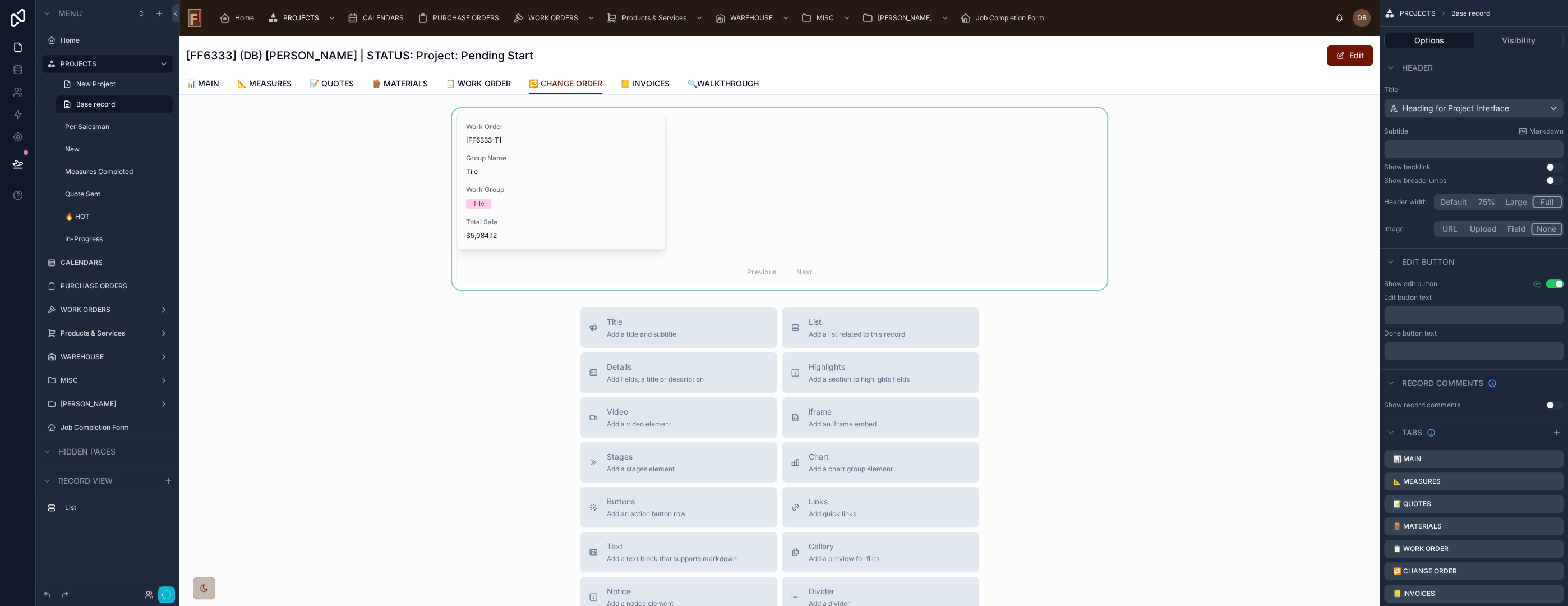
click at [586, 210] on div at bounding box center [780, 199] width 1200 height 181
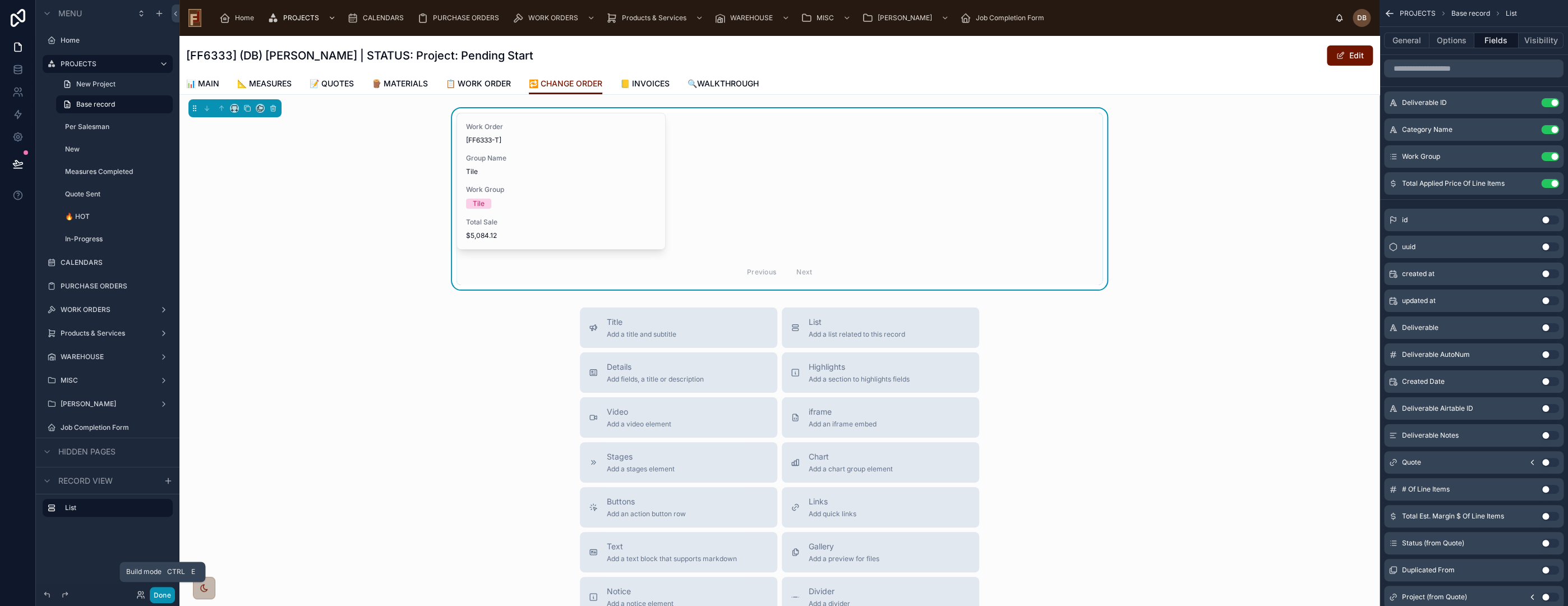
click at [161, 591] on button "Done" at bounding box center [162, 595] width 25 height 16
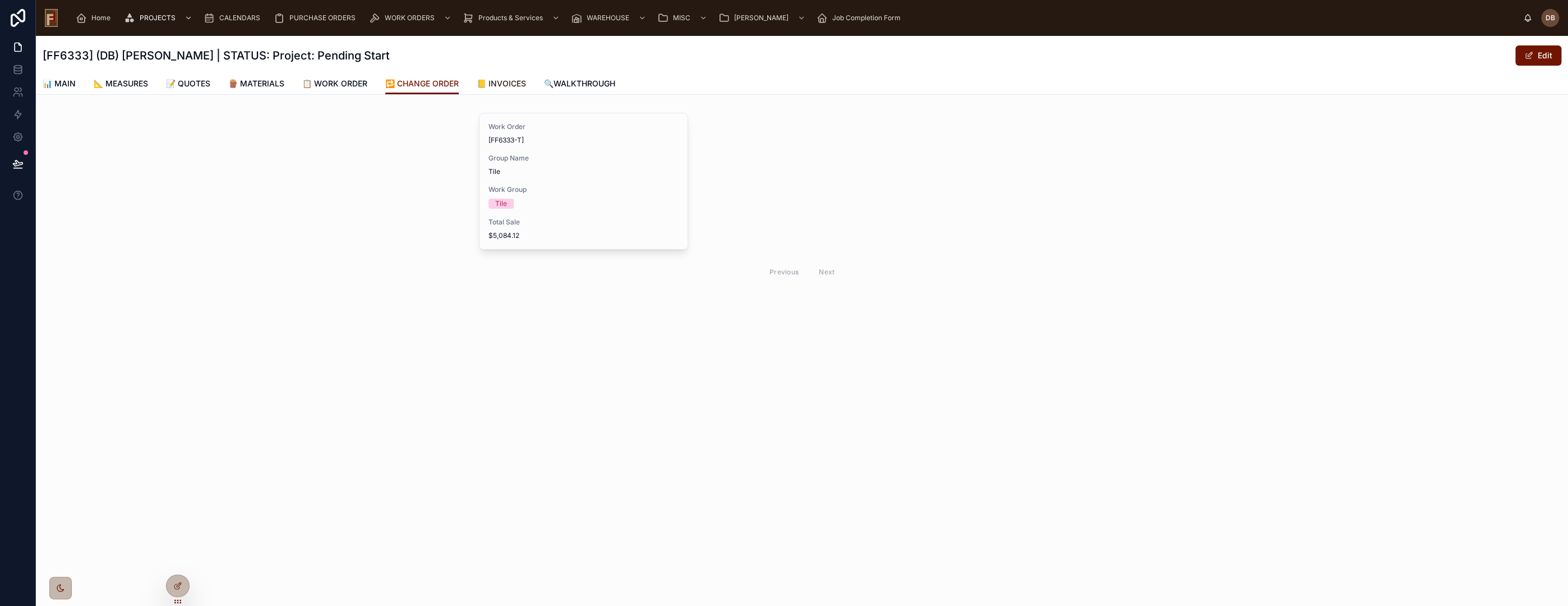
click at [515, 81] on span "📒 INVOICES" at bounding box center [501, 83] width 49 height 11
click at [543, 209] on div "Invoice # INV#50462 # of Work Groups 1 Total Price $5,084.12 Est. Margin % 54.2…" at bounding box center [529, 181] width 100 height 134
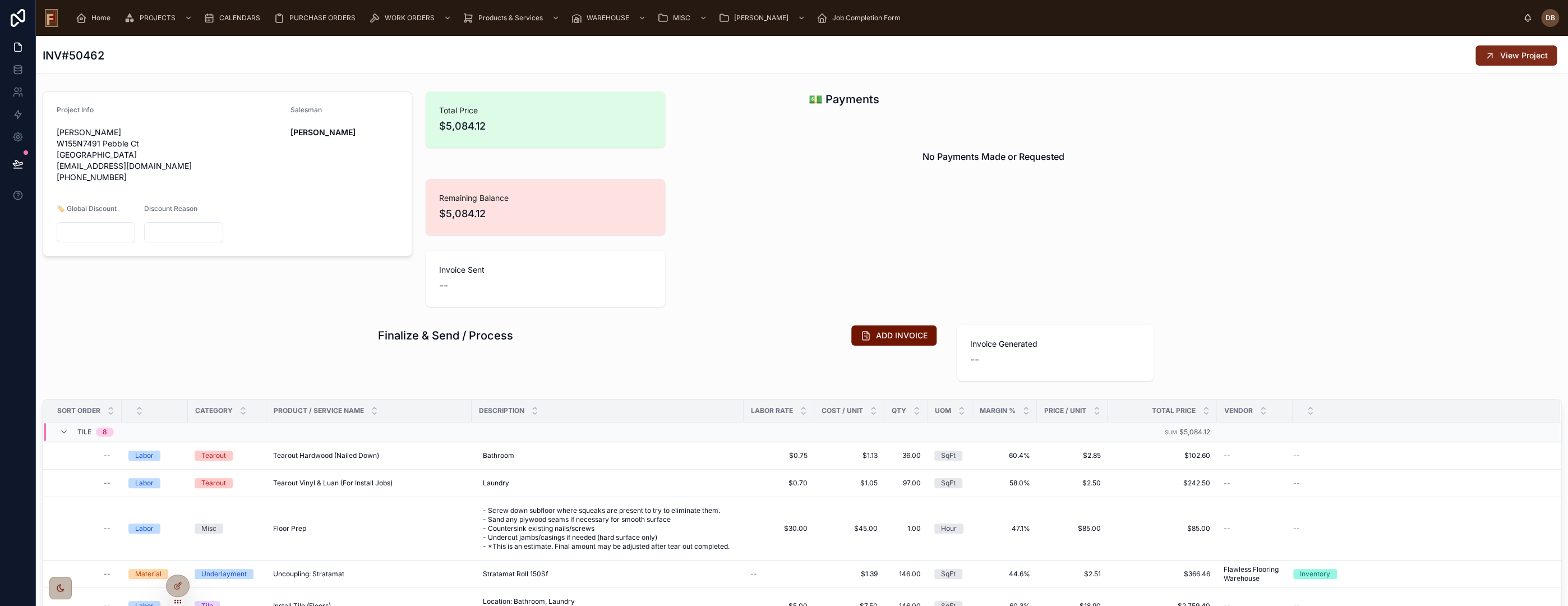
click at [1500, 57] on span "View Project" at bounding box center [1523, 56] width 48 height 11
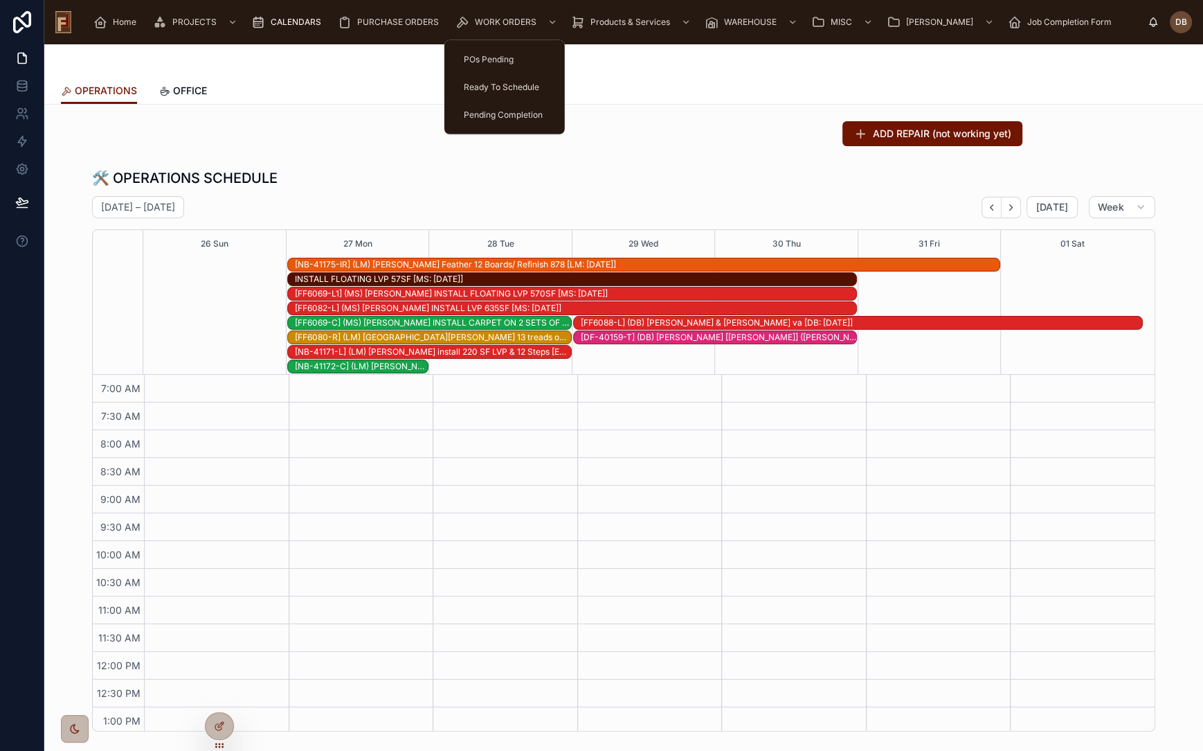
scroll to position [81, 0]
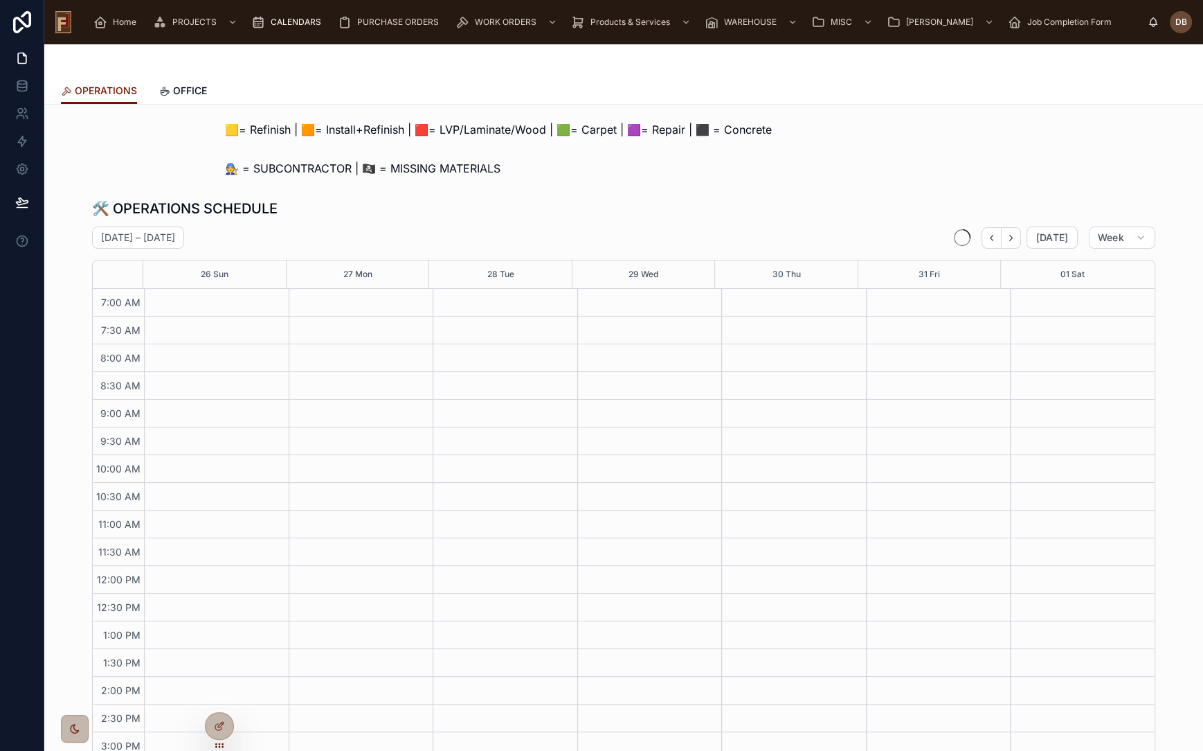
scroll to position [81, 0]
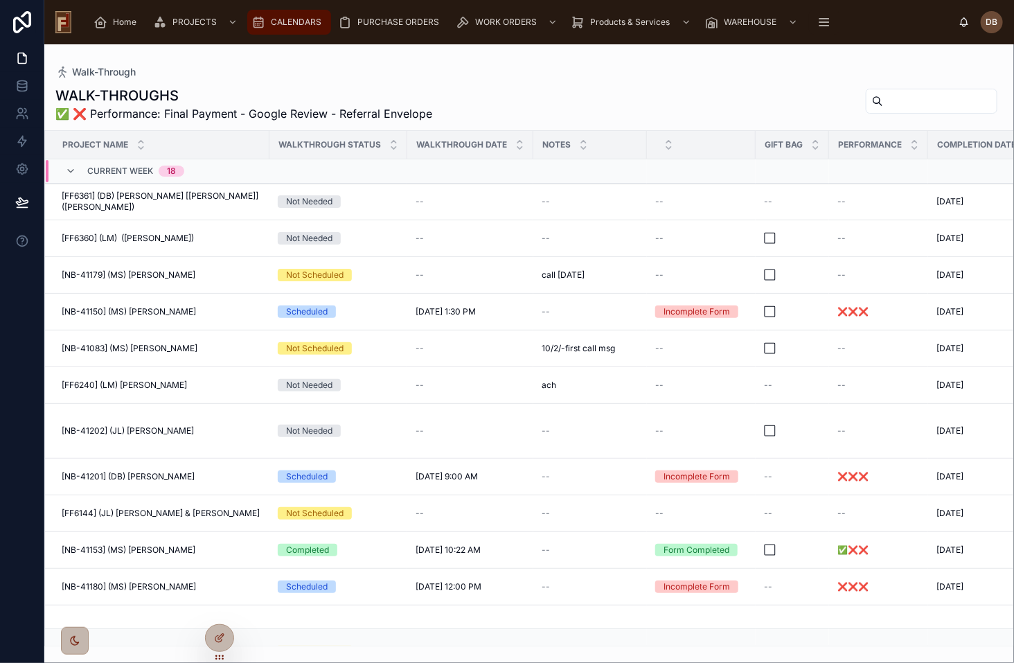
click at [276, 22] on span "CALENDARS" at bounding box center [296, 22] width 51 height 11
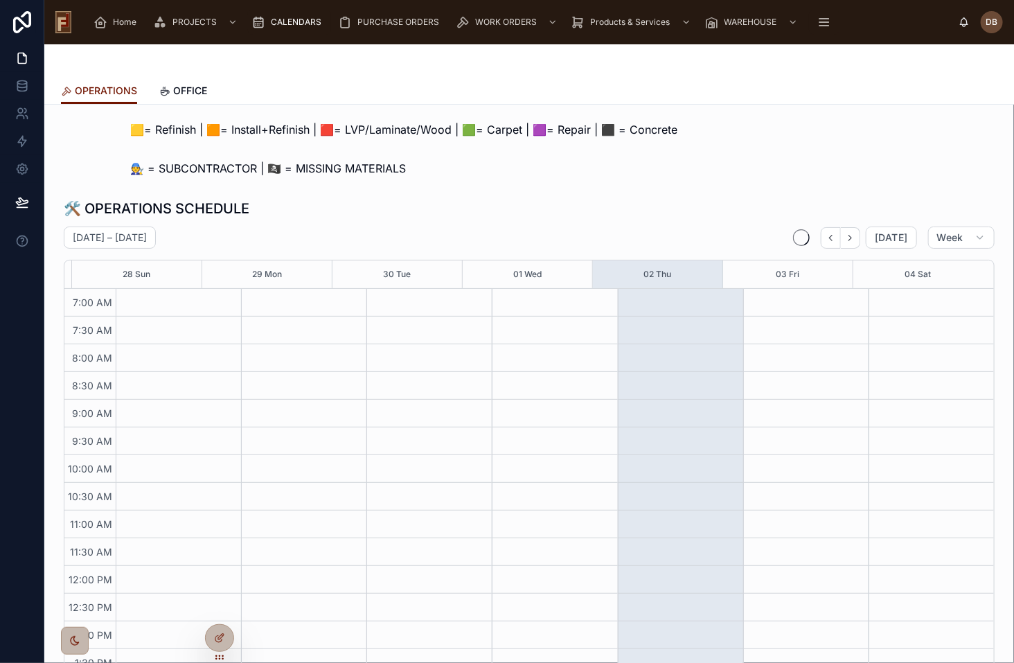
scroll to position [147, 0]
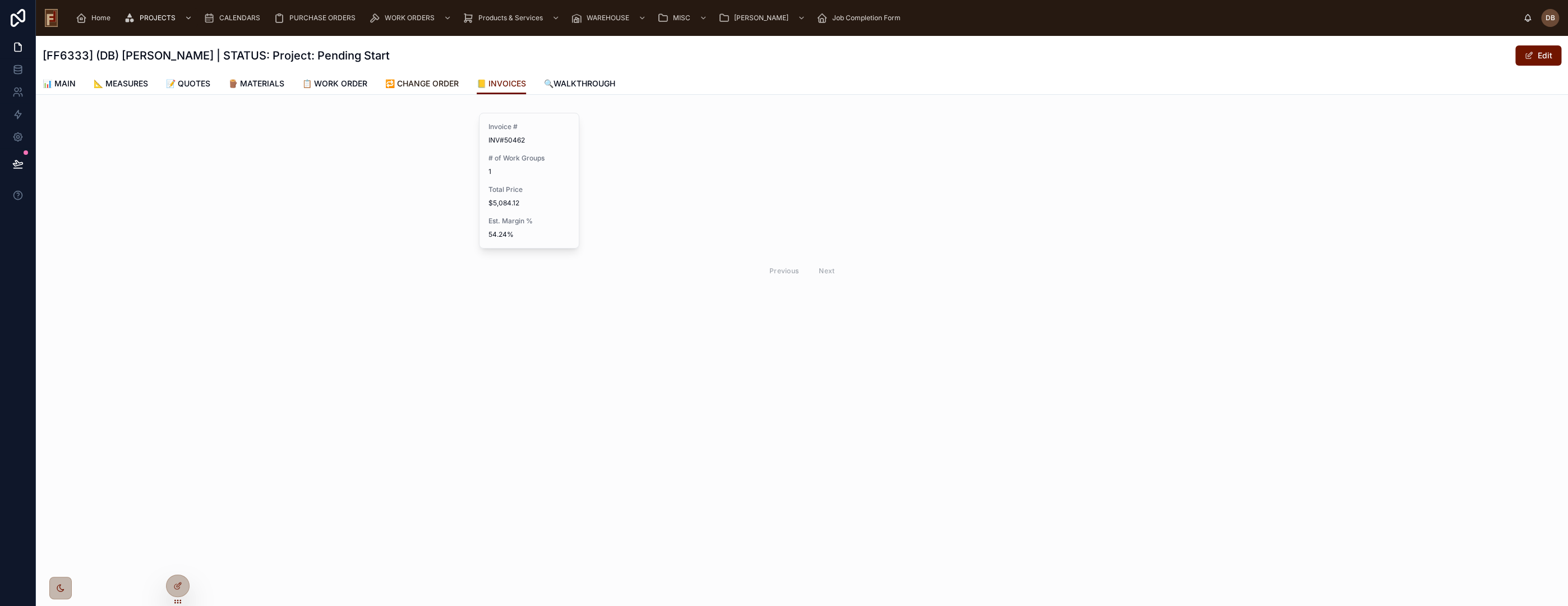
click at [424, 83] on span "🔁 CHANGE ORDER" at bounding box center [422, 83] width 74 height 11
click at [182, 581] on div at bounding box center [178, 586] width 23 height 21
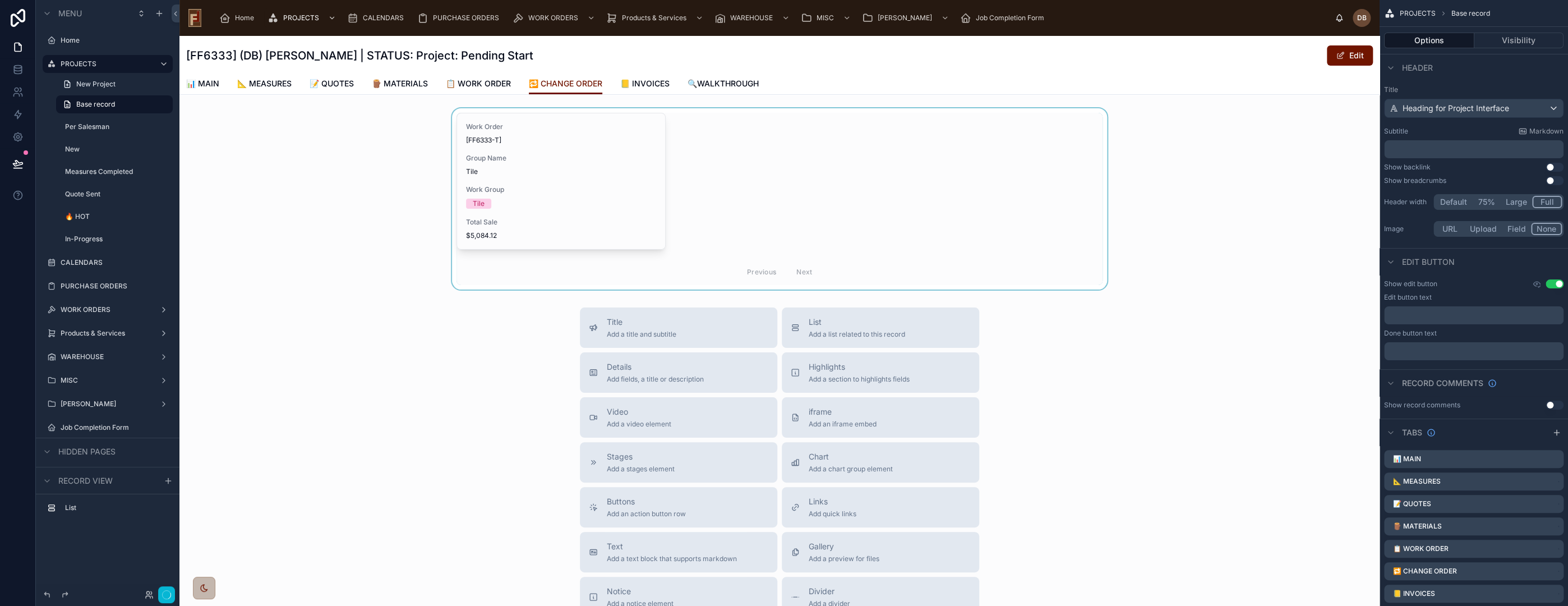
click at [740, 202] on div at bounding box center [780, 199] width 1200 height 181
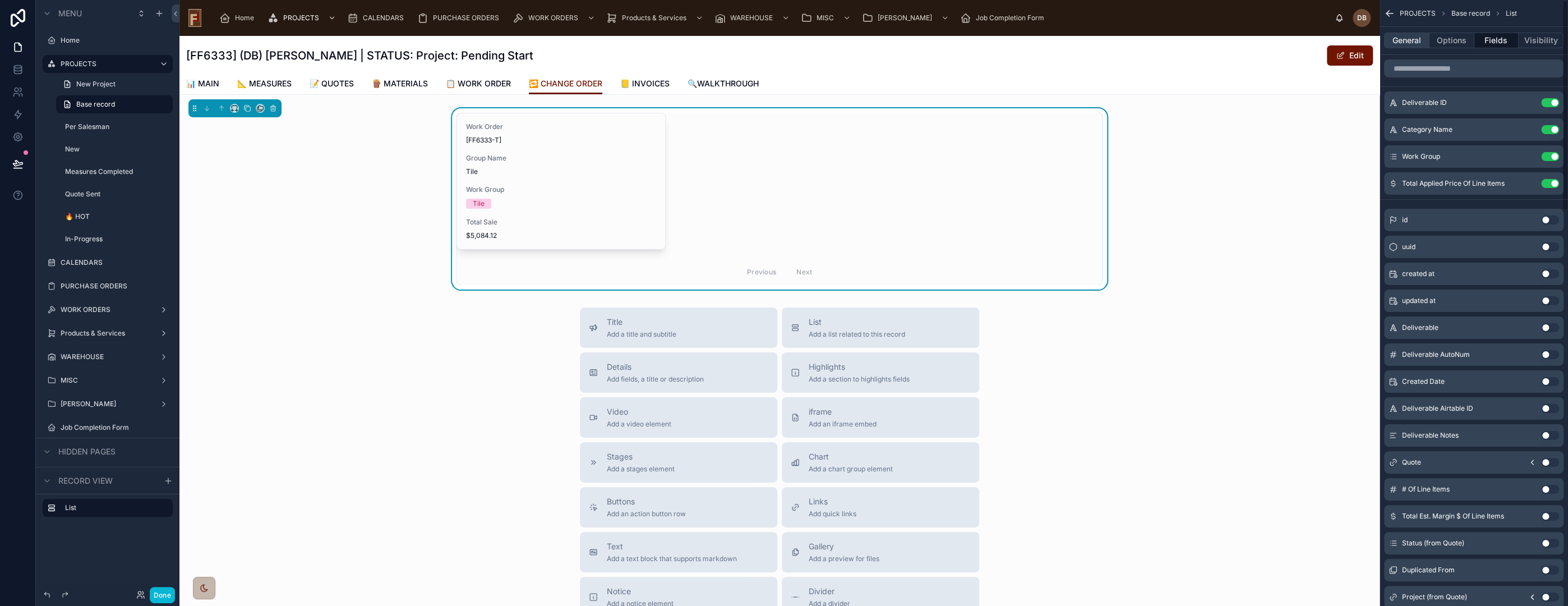
click at [1404, 42] on button "General" at bounding box center [1407, 40] width 45 height 15
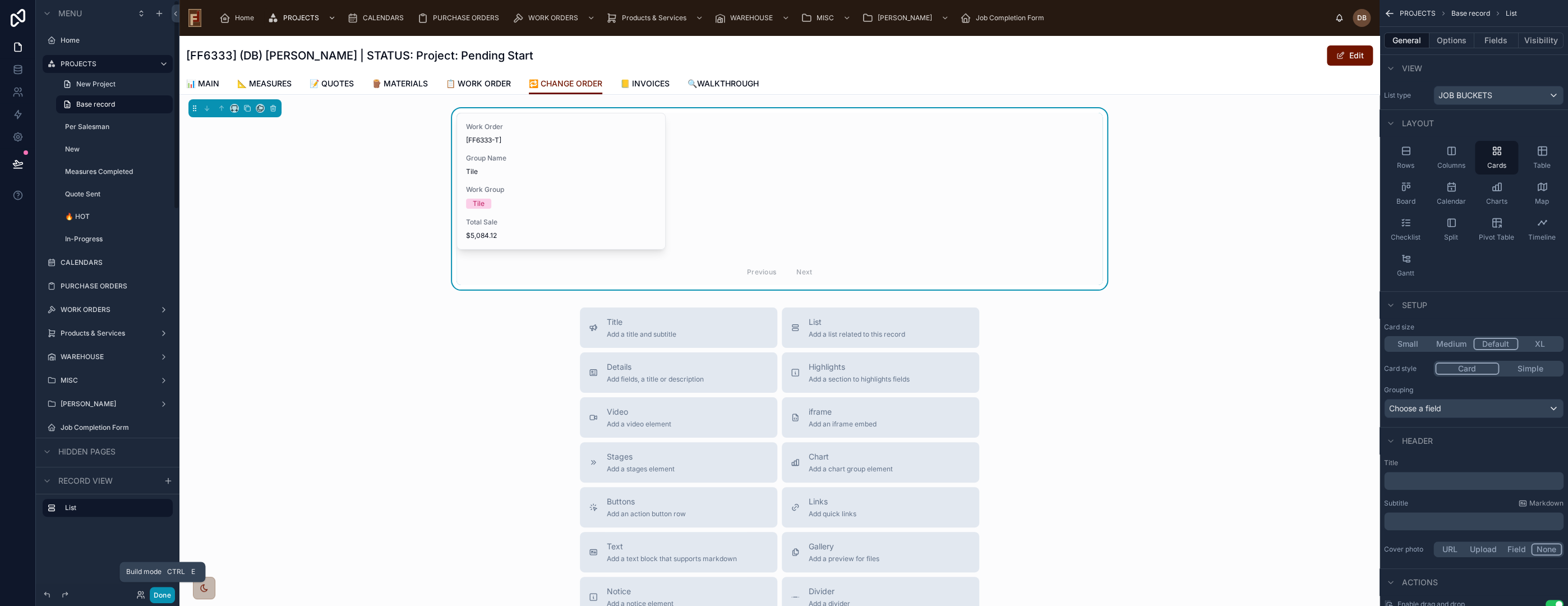
click at [164, 598] on button "Done" at bounding box center [162, 595] width 25 height 16
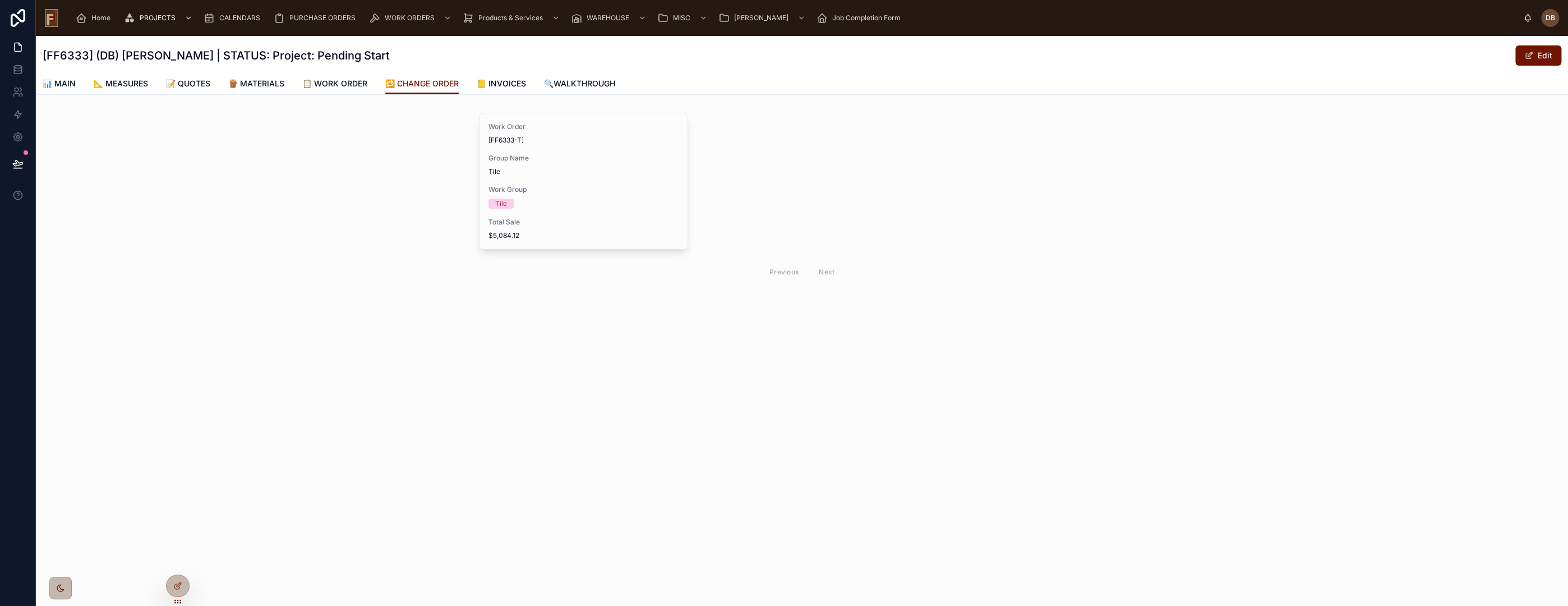
click at [609, 194] on div "Work Group Tile" at bounding box center [583, 197] width 190 height 23
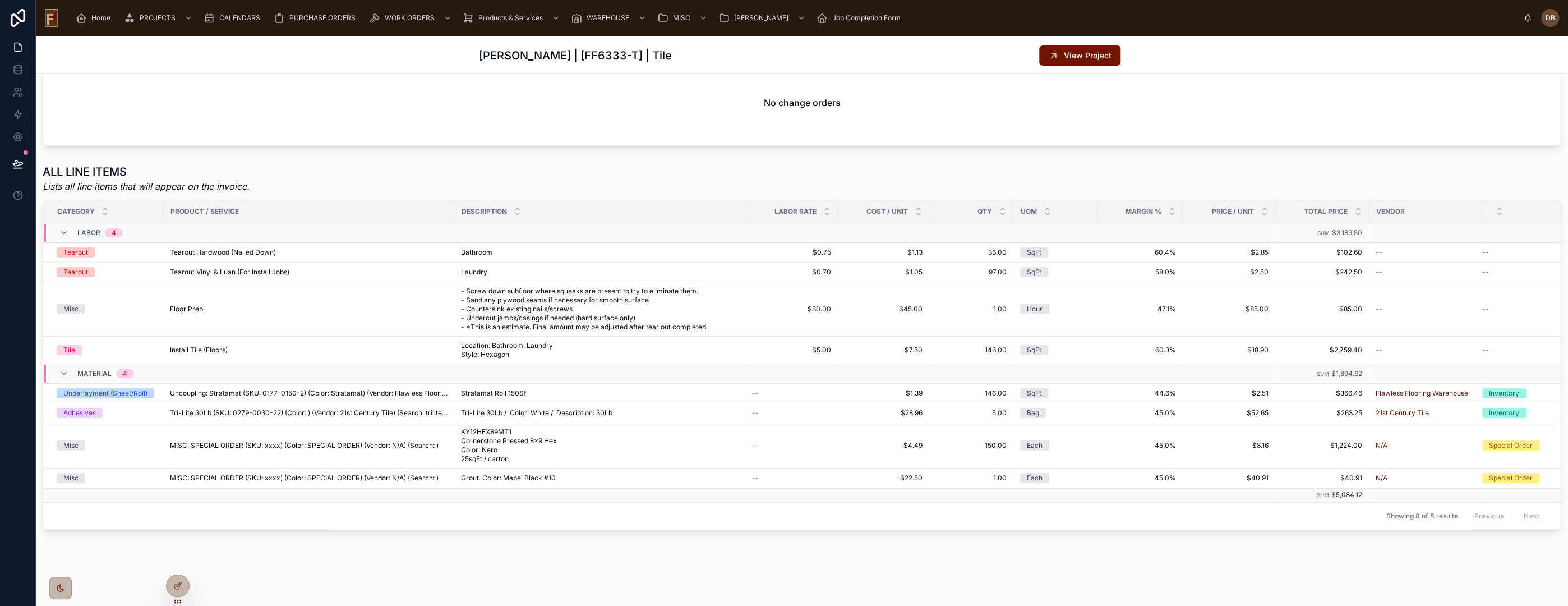
scroll to position [130, 0]
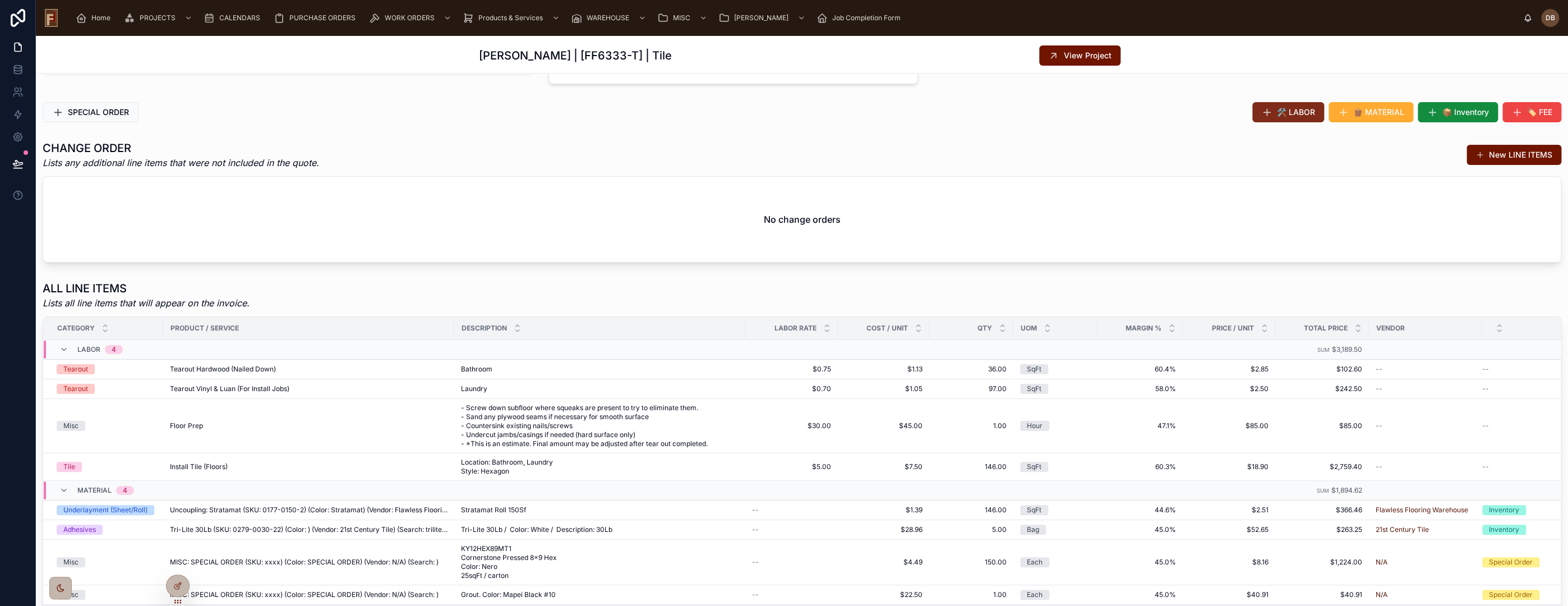
click at [1286, 114] on span "🛠️ LABOR" at bounding box center [1296, 113] width 38 height 11
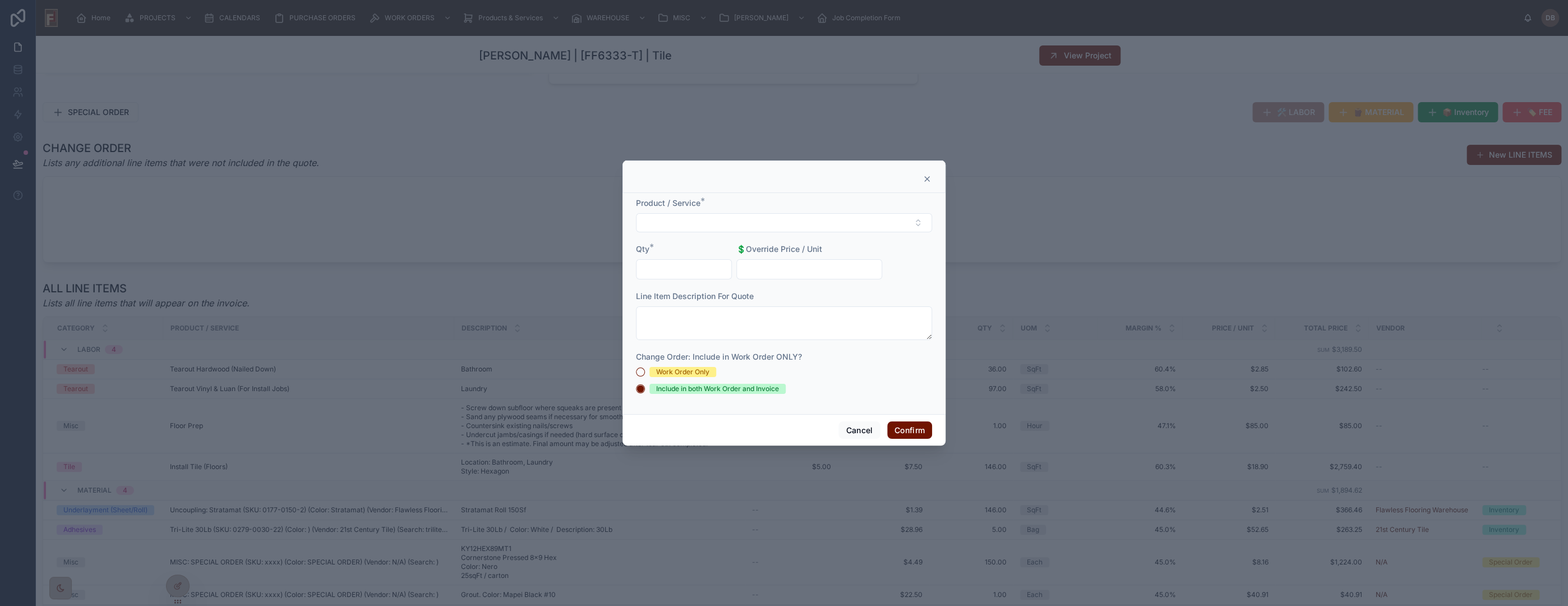
click at [927, 178] on icon at bounding box center [927, 178] width 9 height 9
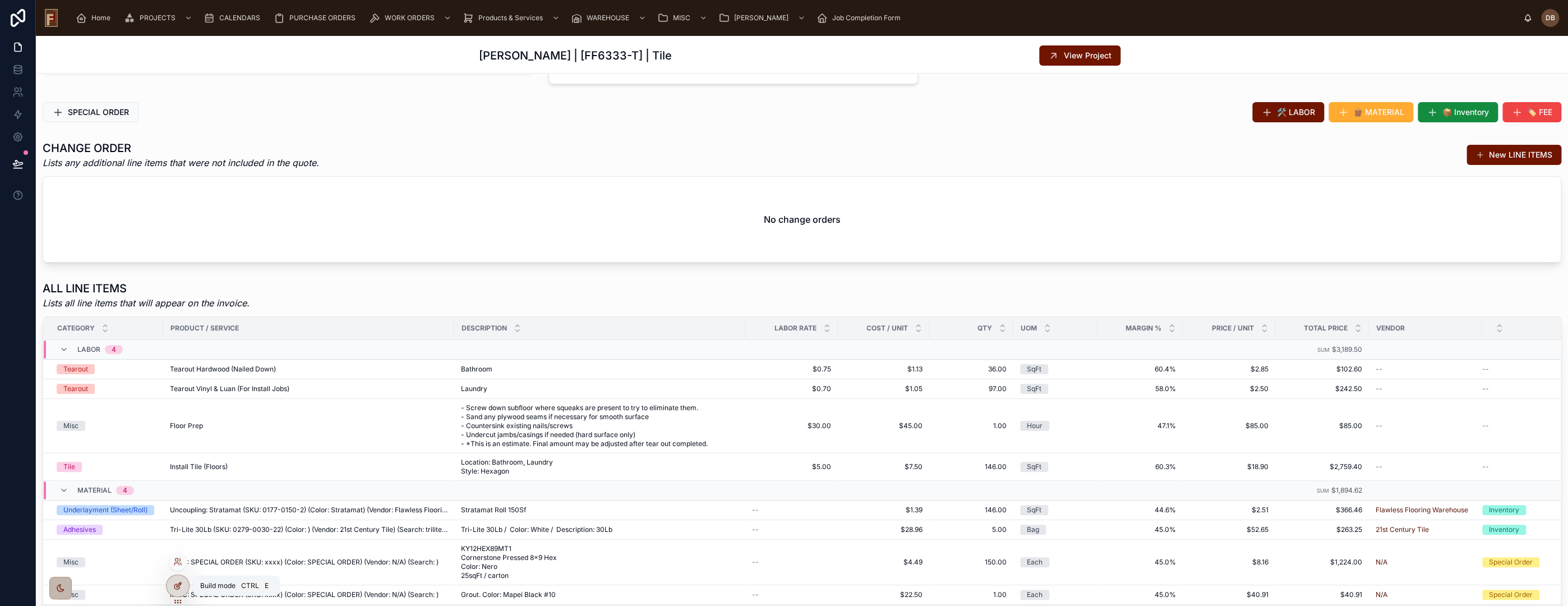
click at [173, 586] on icon at bounding box center [177, 585] width 9 height 9
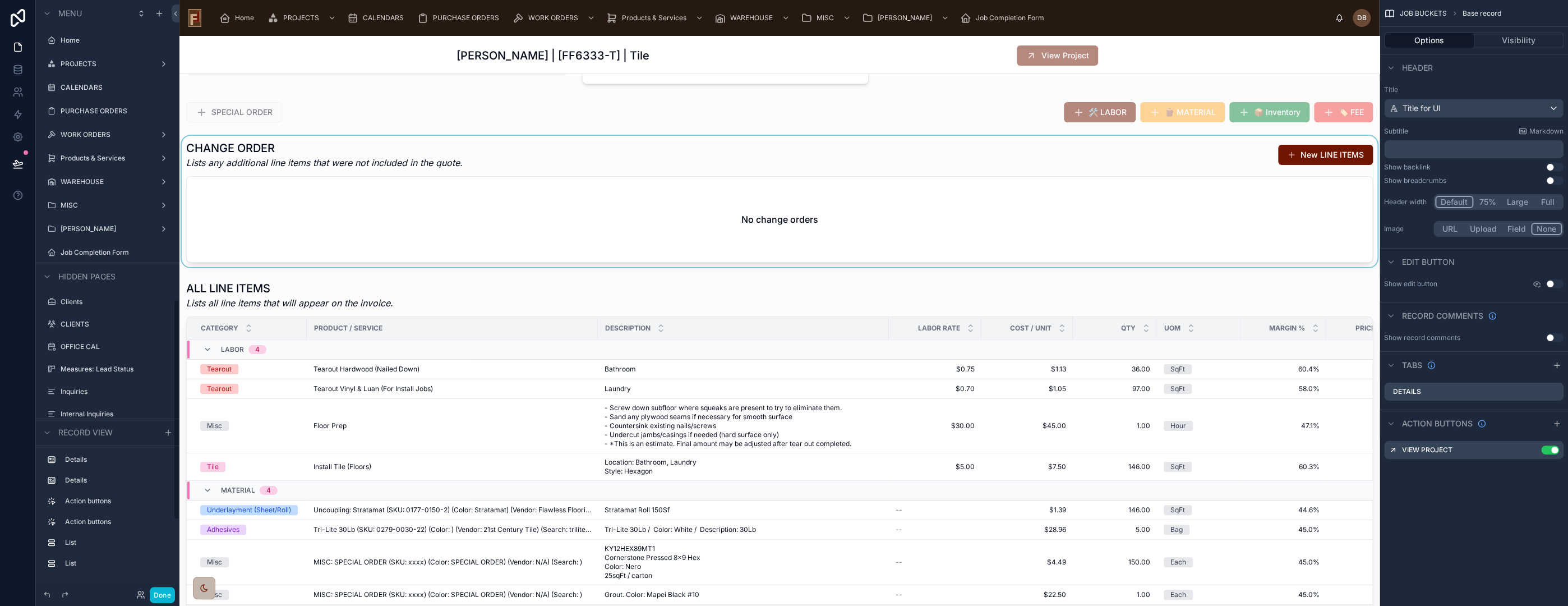
scroll to position [802, 0]
click at [1025, 114] on div at bounding box center [1080, 112] width 600 height 29
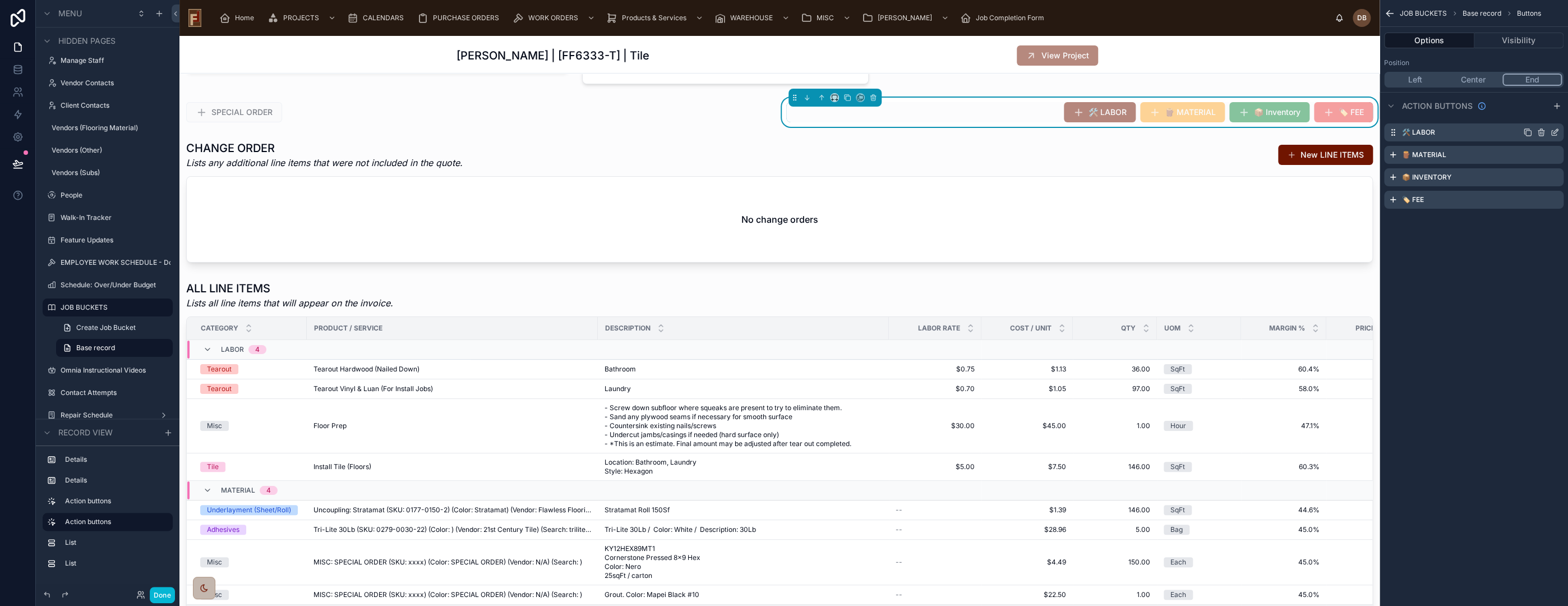
click at [1554, 132] on icon "scrollable content" at bounding box center [1554, 132] width 9 height 9
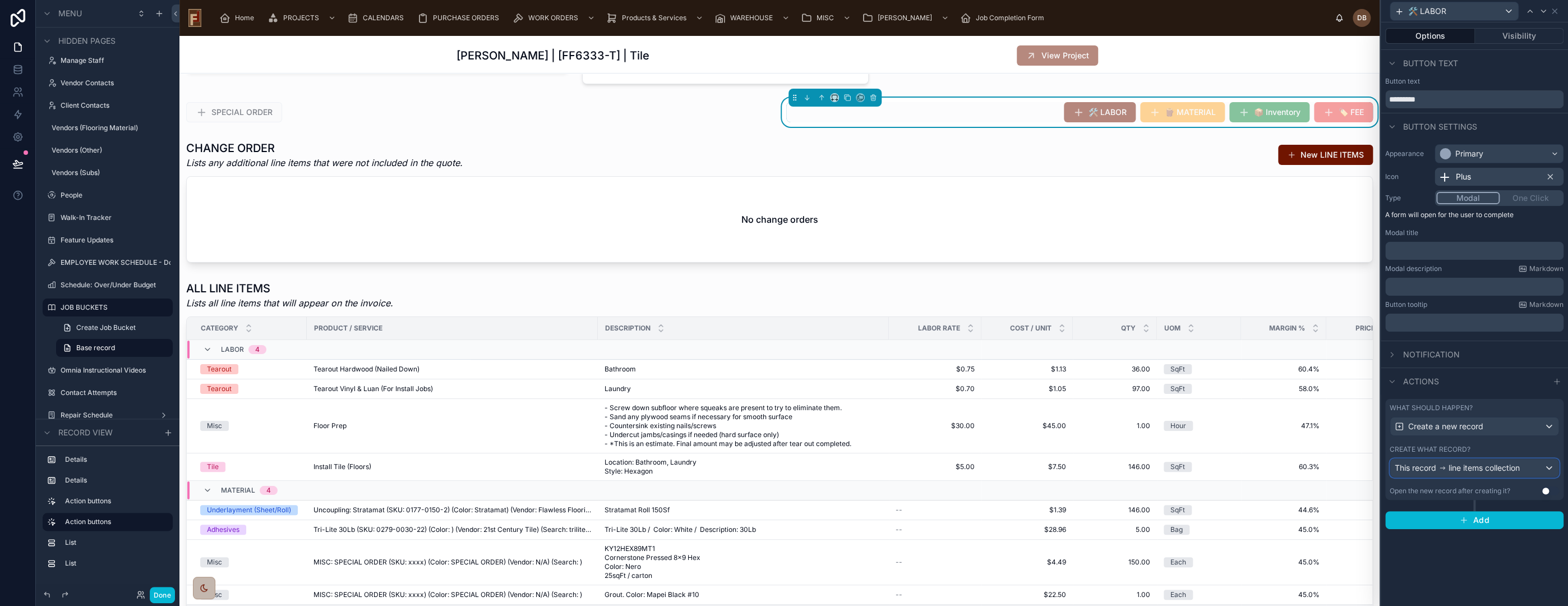
click at [1491, 469] on span "line items collection" at bounding box center [1485, 468] width 71 height 11
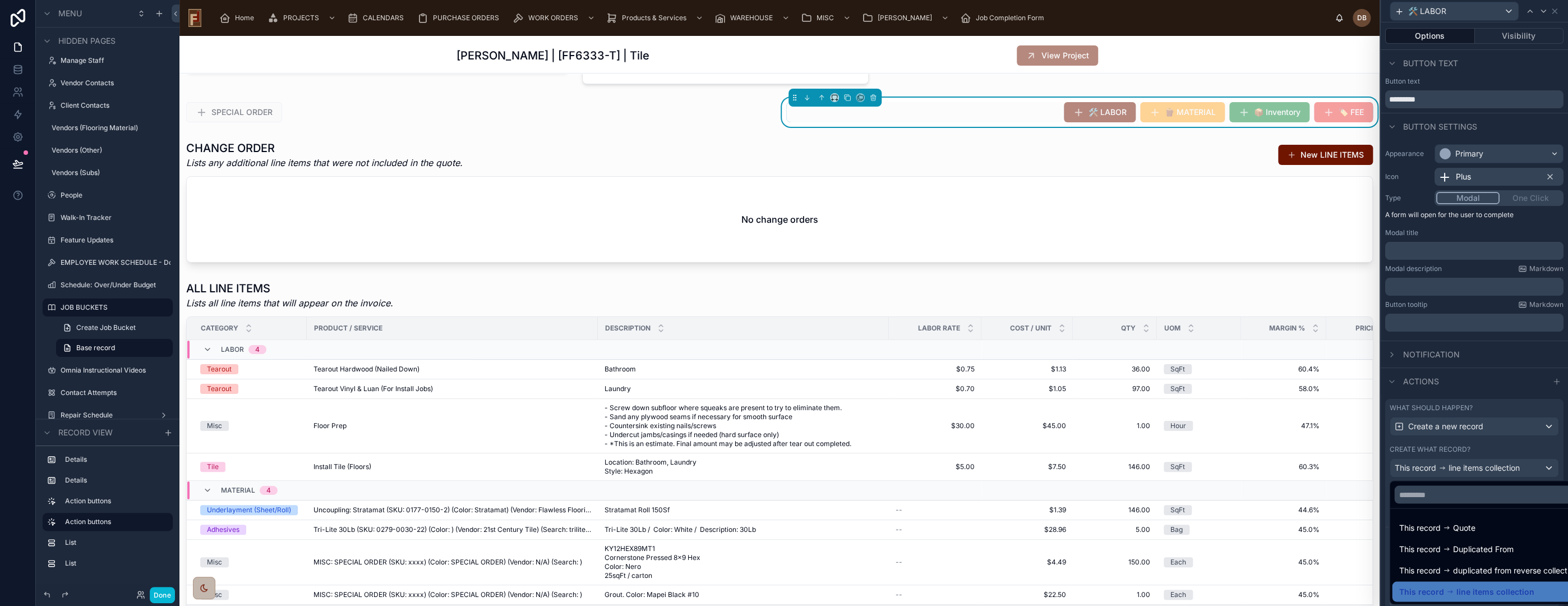
click at [1491, 469] on div at bounding box center [1474, 303] width 187 height 606
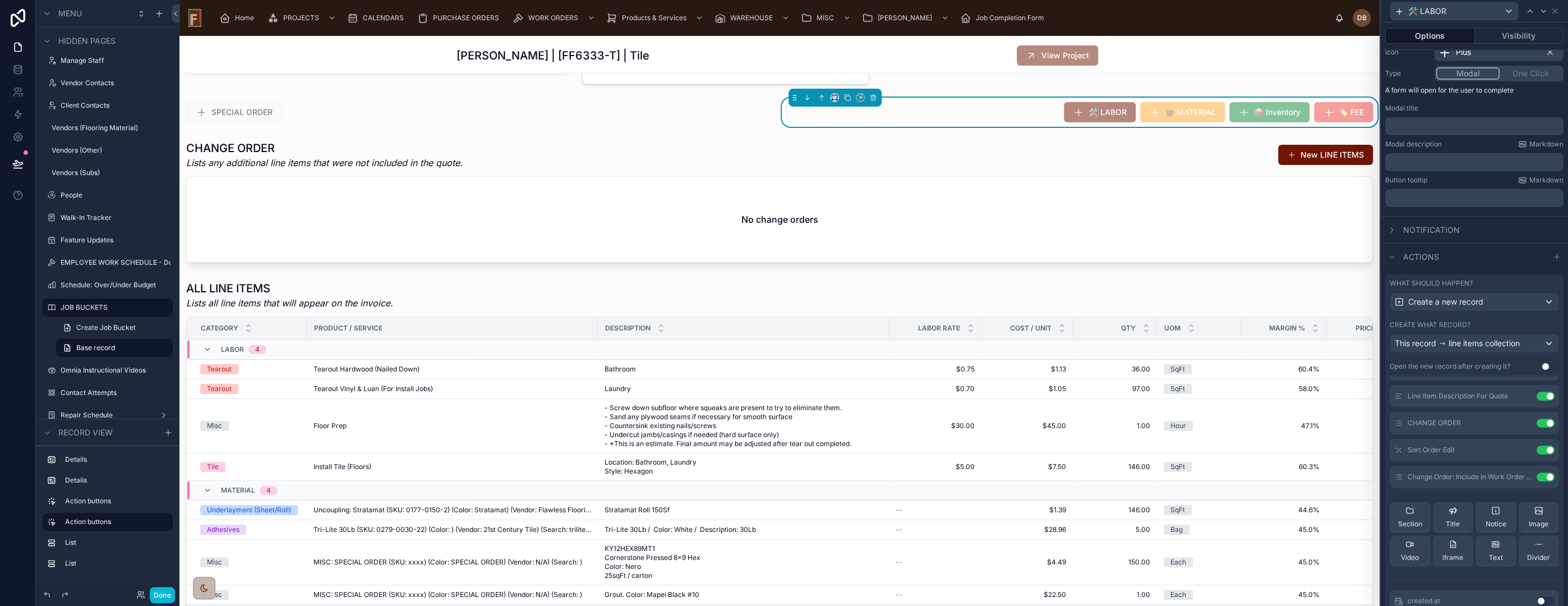
scroll to position [125, 0]
click at [1522, 455] on icon at bounding box center [1524, 454] width 5 height 5
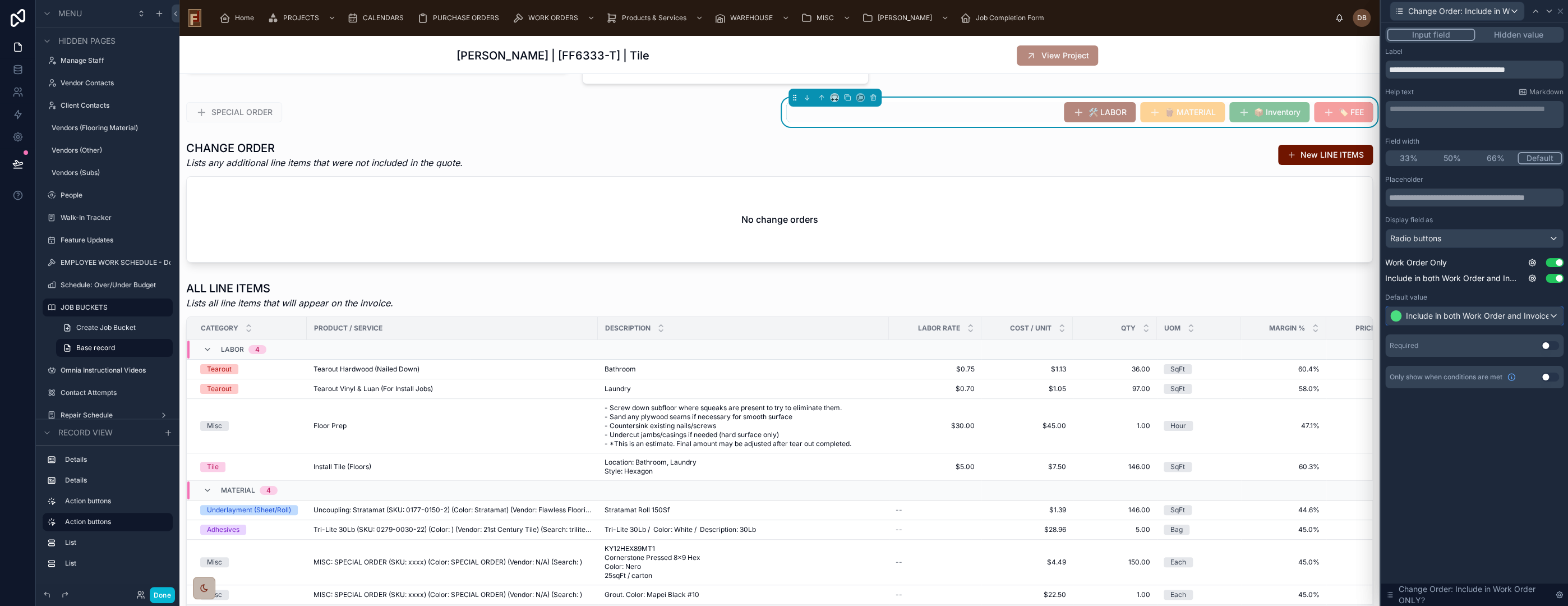
click at [1484, 317] on span "Include in both Work Order and Invoice" at bounding box center [1477, 316] width 143 height 11
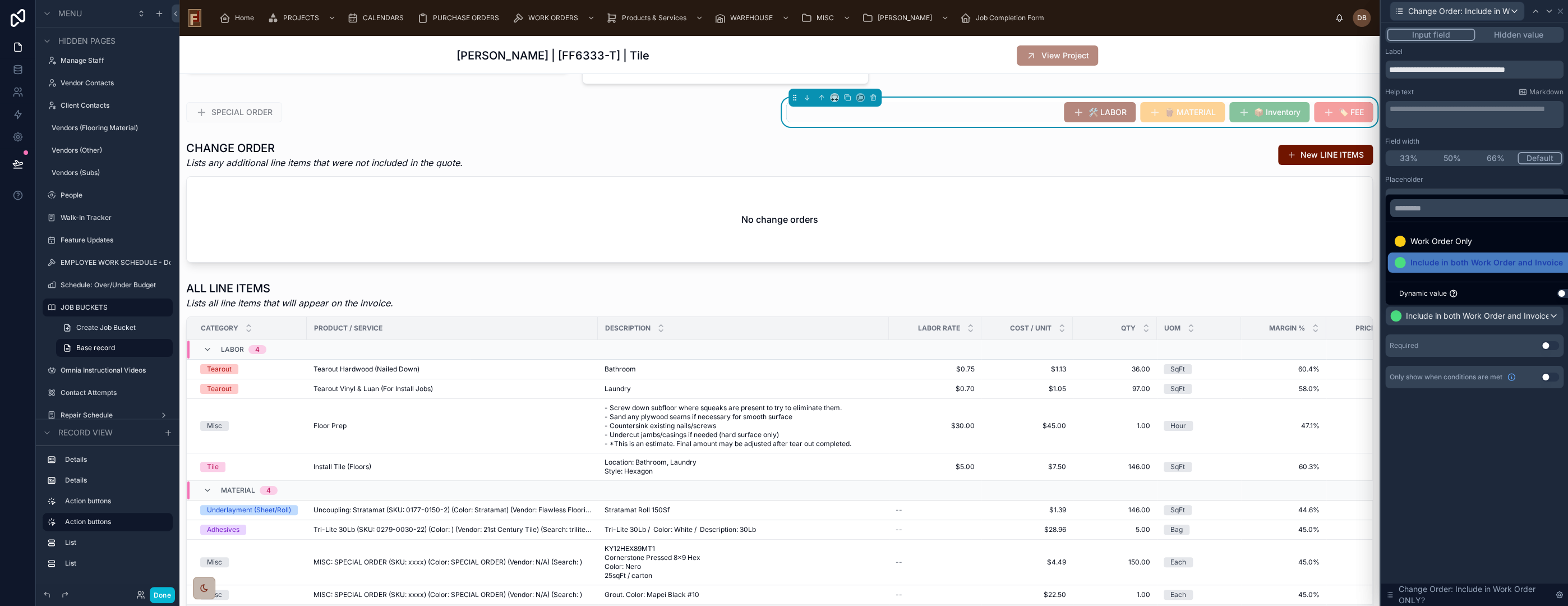
click at [1476, 318] on div at bounding box center [1474, 303] width 187 height 606
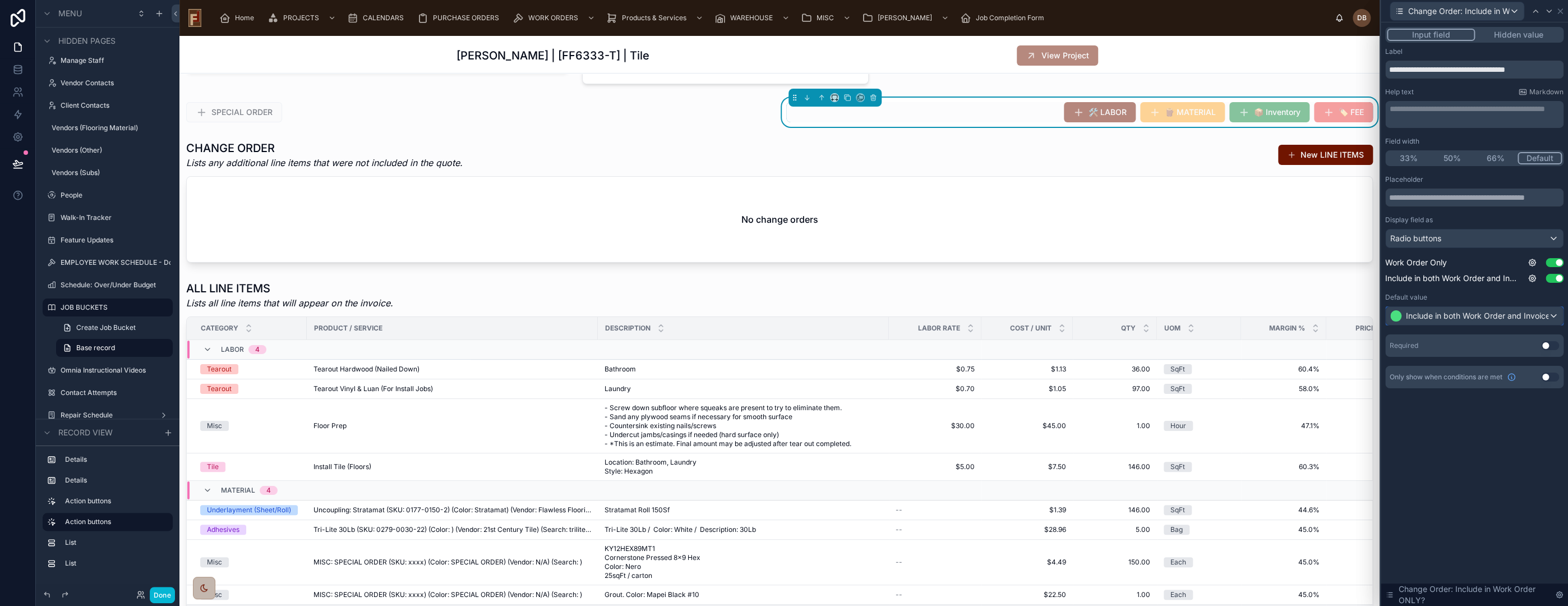
click at [1451, 316] on span "Include in both Work Order and Invoice" at bounding box center [1477, 316] width 143 height 11
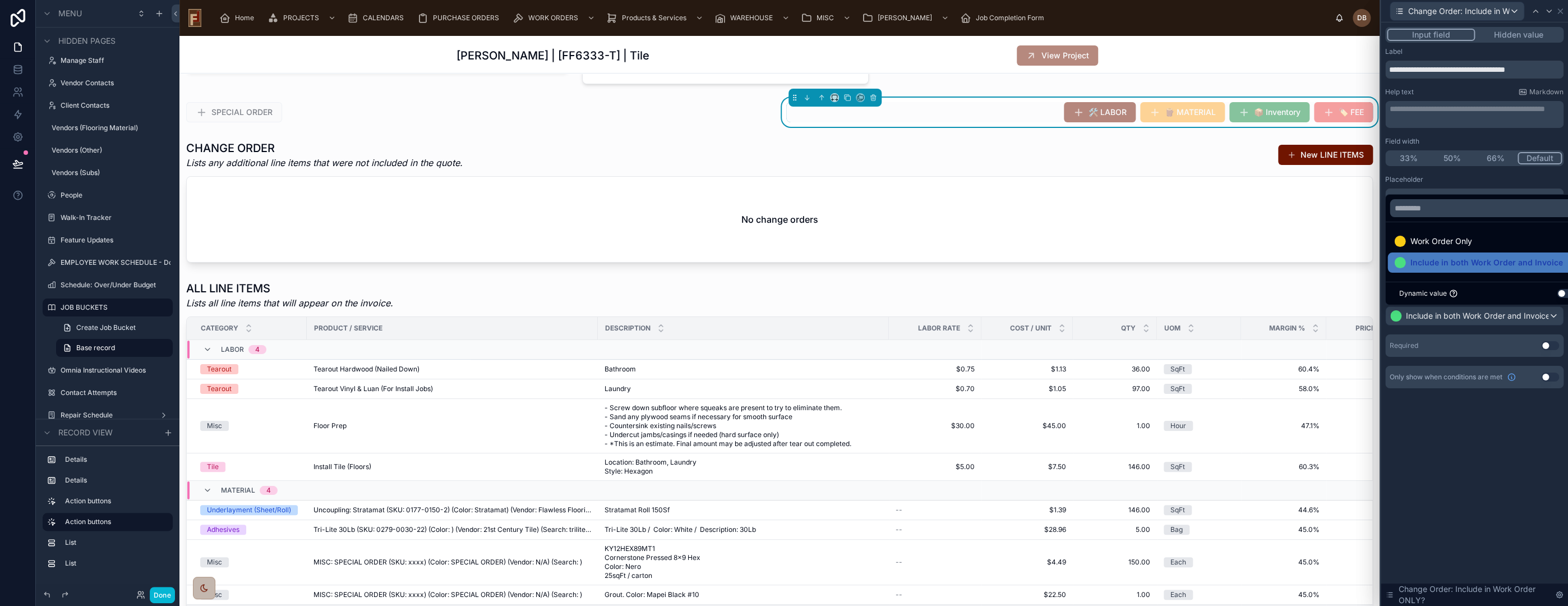
click at [1452, 227] on ul "Work Order Only Include in both Work Order and Invoice" at bounding box center [1486, 251] width 203 height 59
click at [1485, 329] on div at bounding box center [1474, 303] width 187 height 606
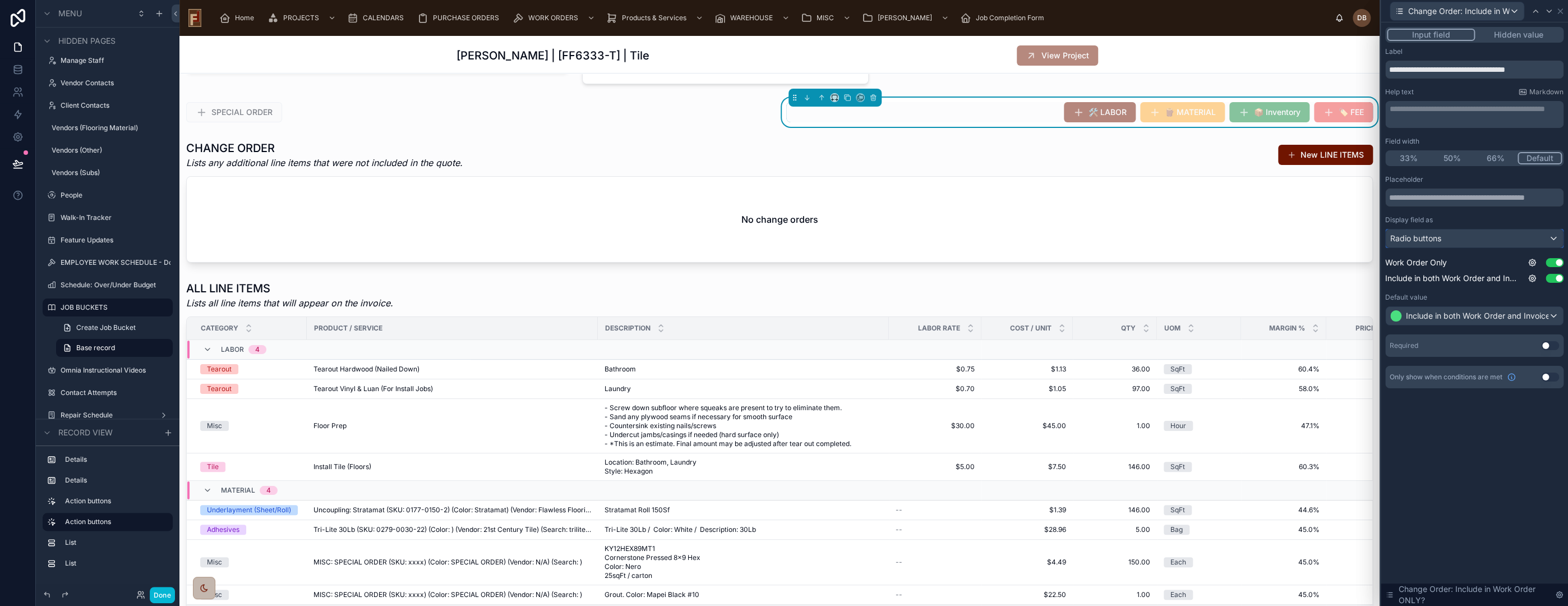
click at [1503, 244] on div "Radio buttons" at bounding box center [1474, 238] width 177 height 18
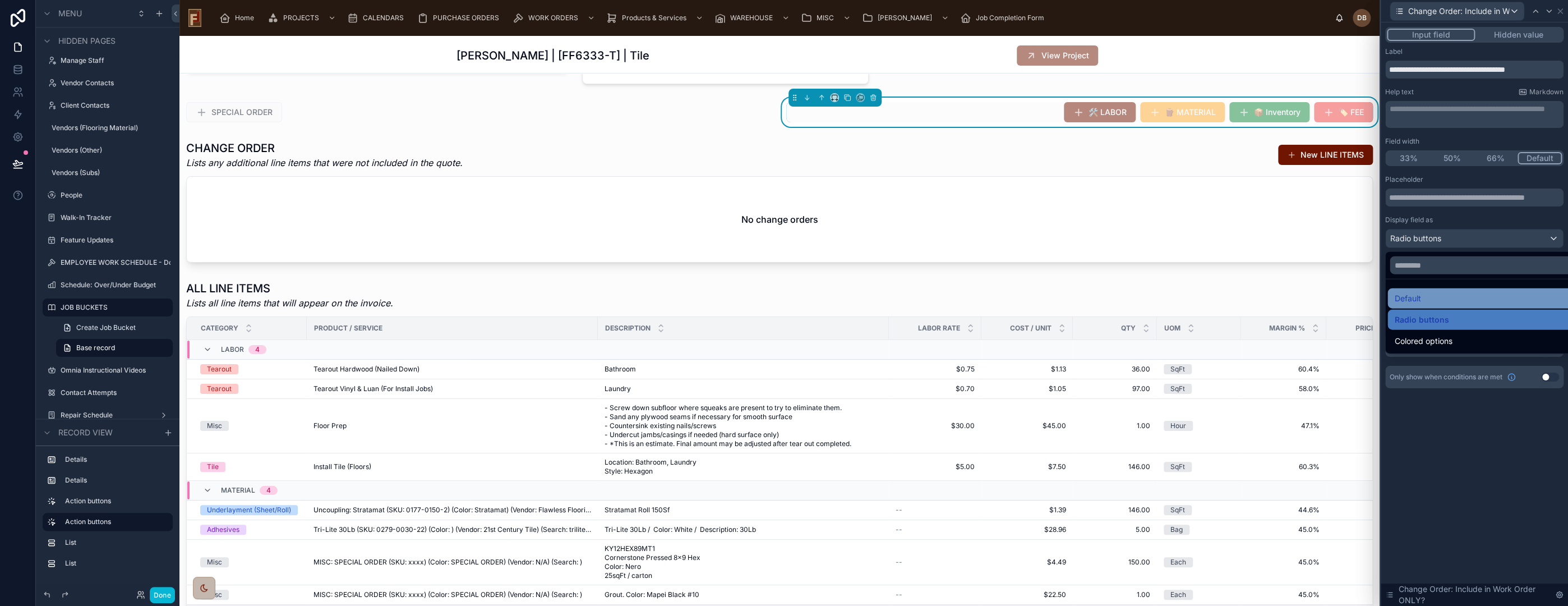
click at [1458, 292] on div "Default" at bounding box center [1486, 298] width 185 height 14
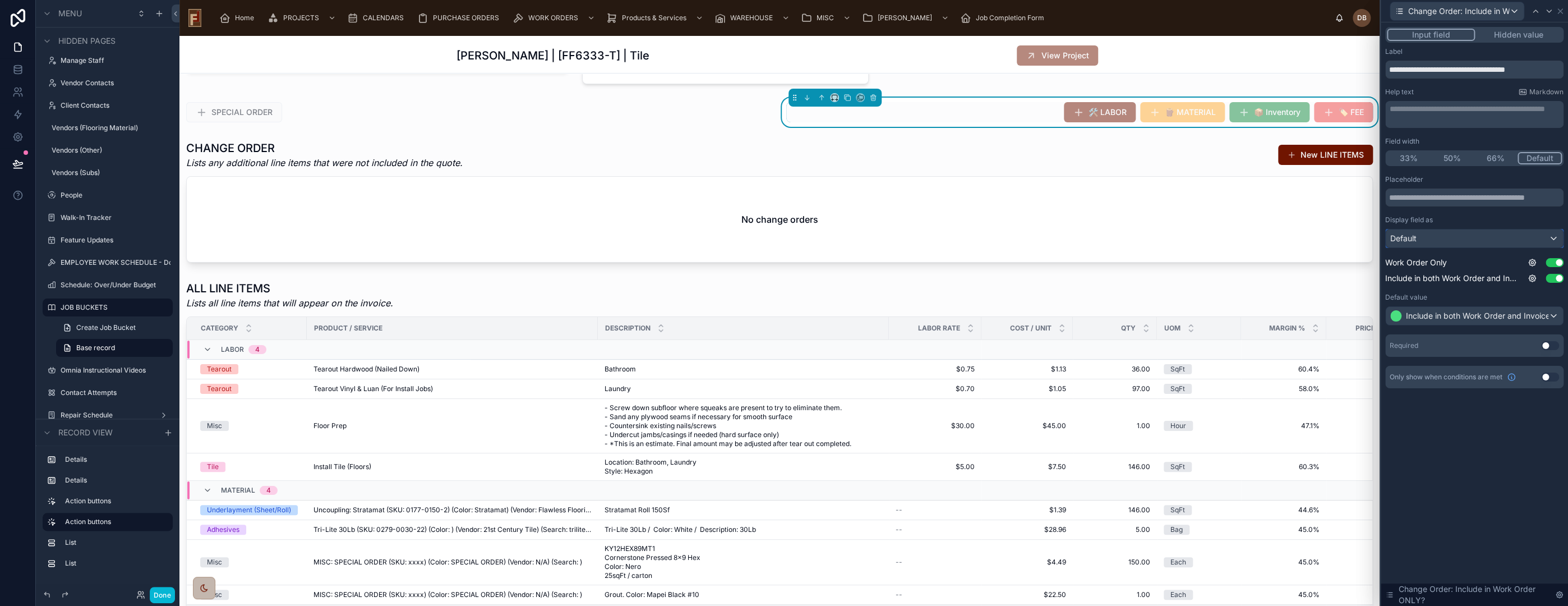
click at [1423, 245] on div "Default" at bounding box center [1474, 238] width 177 height 18
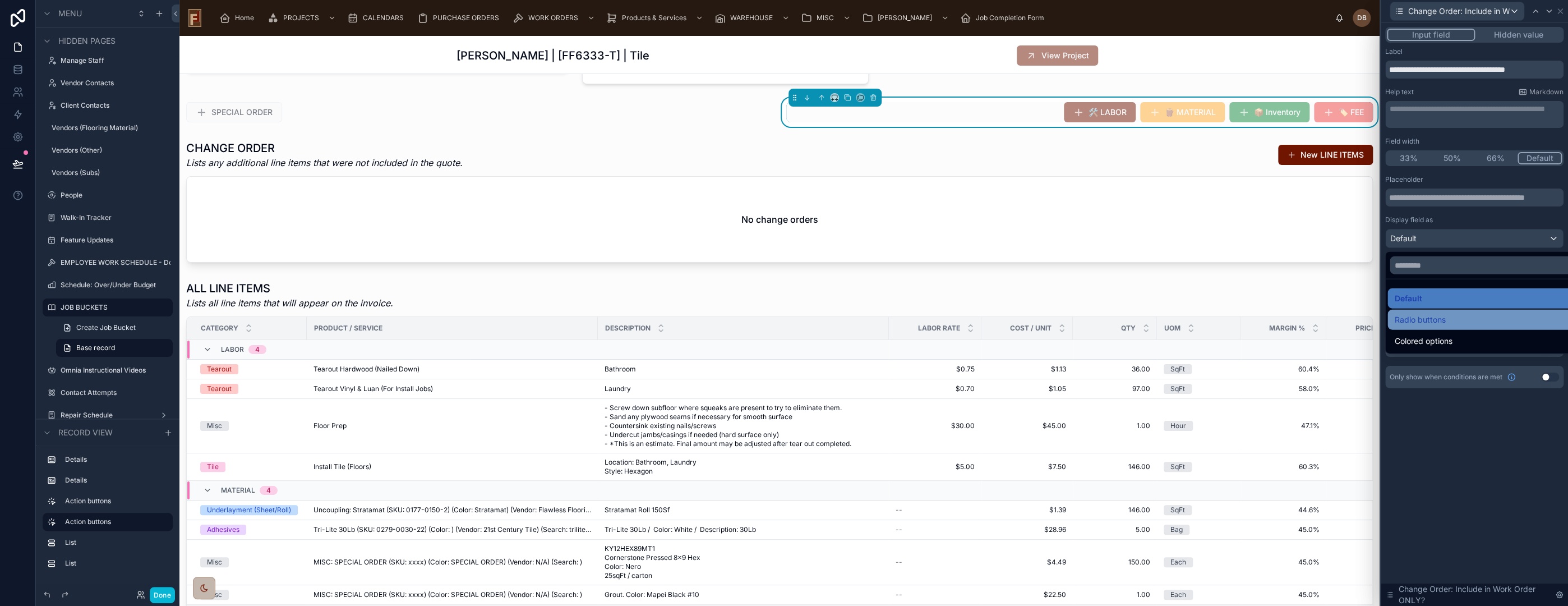
click at [1436, 317] on span "Radio buttons" at bounding box center [1419, 319] width 51 height 14
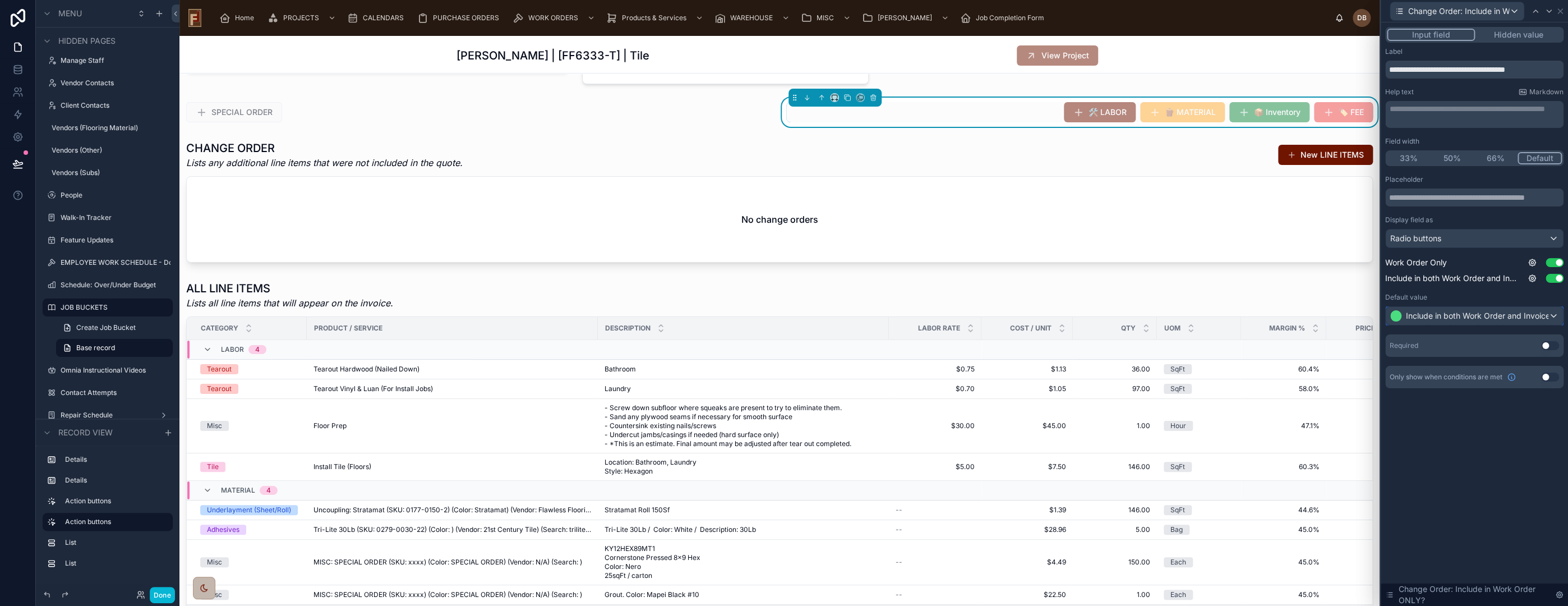
click at [1551, 314] on div "Include in both Work Order and Invoice" at bounding box center [1474, 316] width 177 height 18
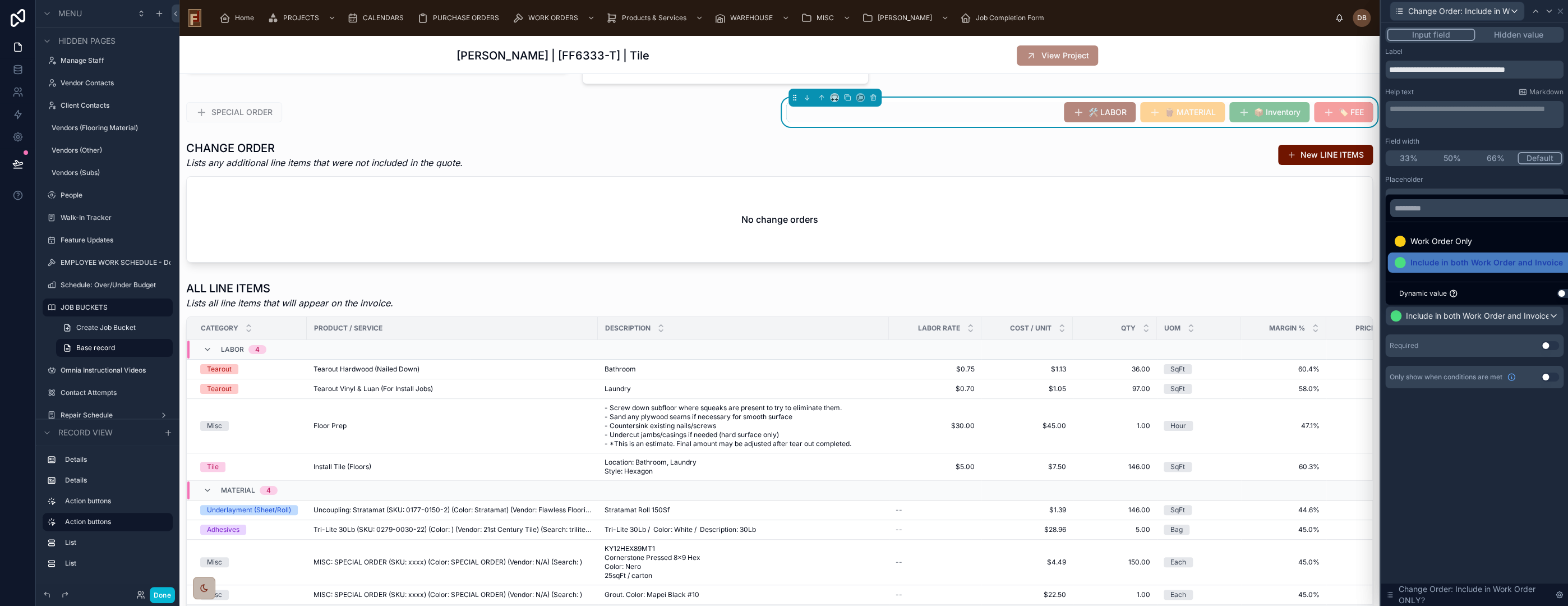
click at [1427, 283] on div "Dynamic value Use setting" at bounding box center [1486, 293] width 203 height 23
click at [1420, 239] on span "Work Order Only" at bounding box center [1441, 241] width 62 height 14
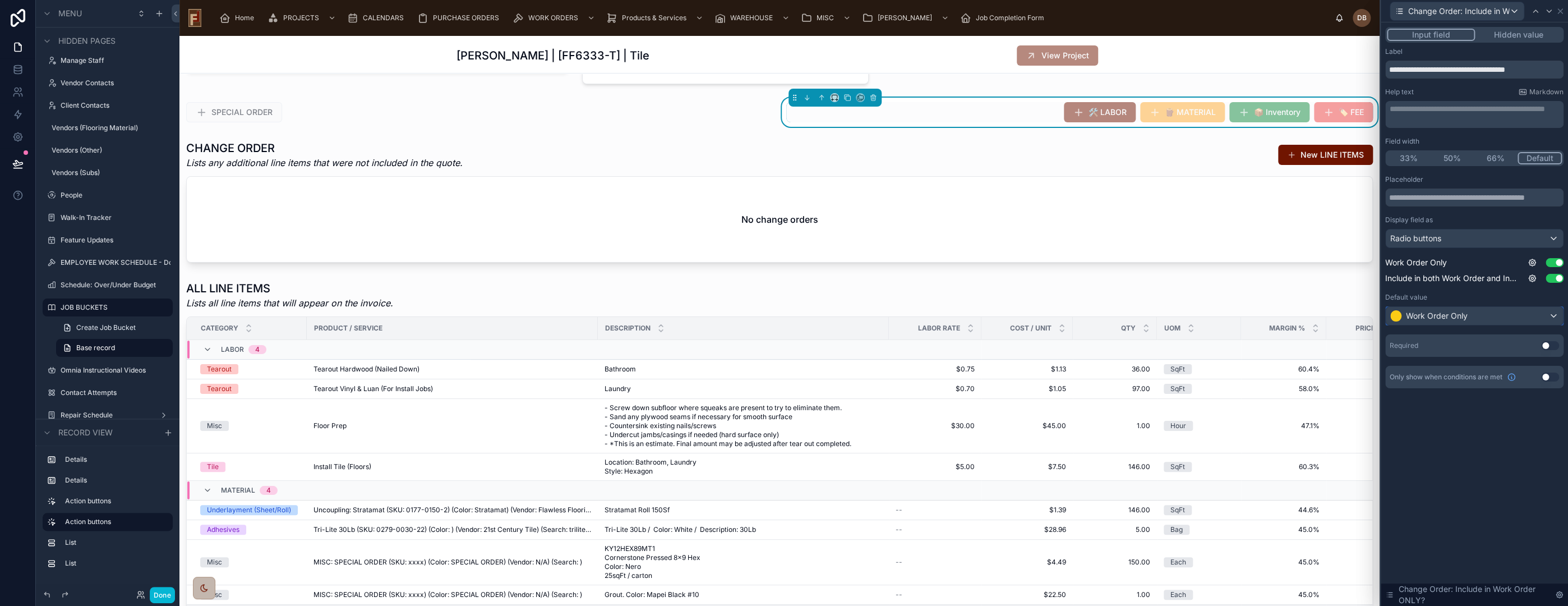
click at [1459, 317] on span "Work Order Only" at bounding box center [1437, 316] width 62 height 11
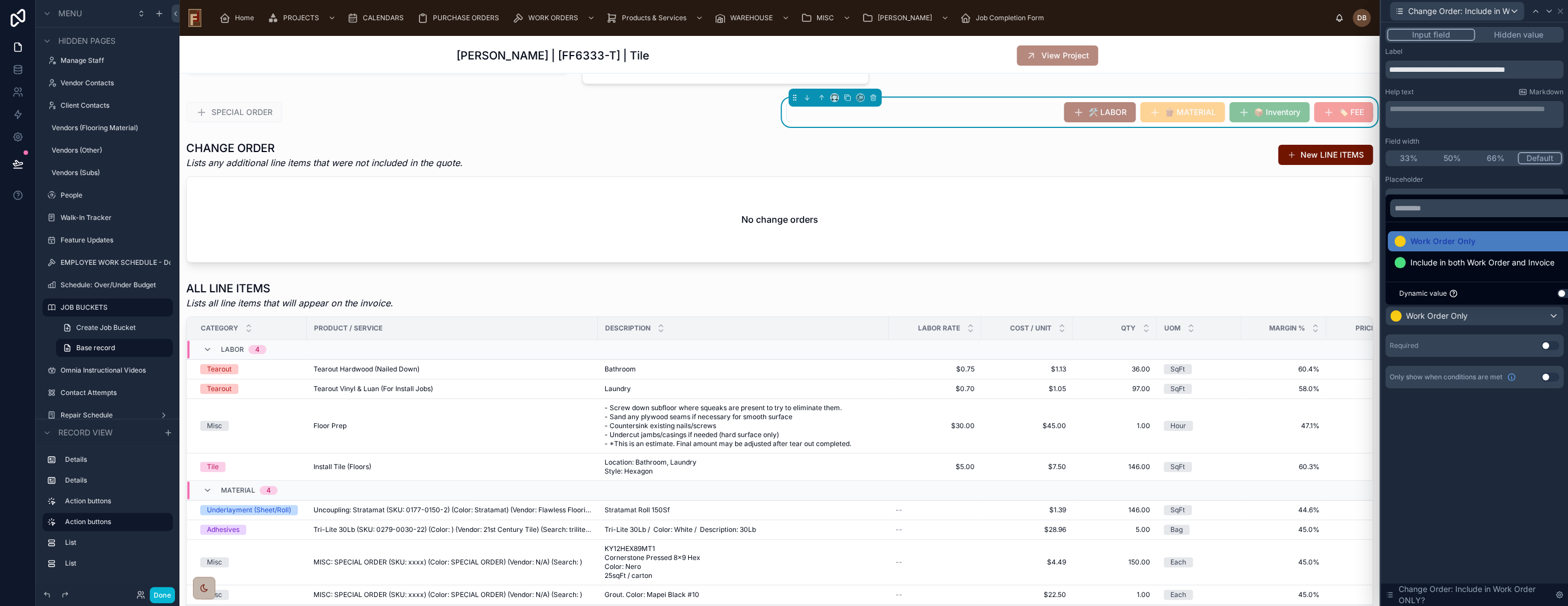
click at [1459, 317] on div at bounding box center [1474, 303] width 187 height 606
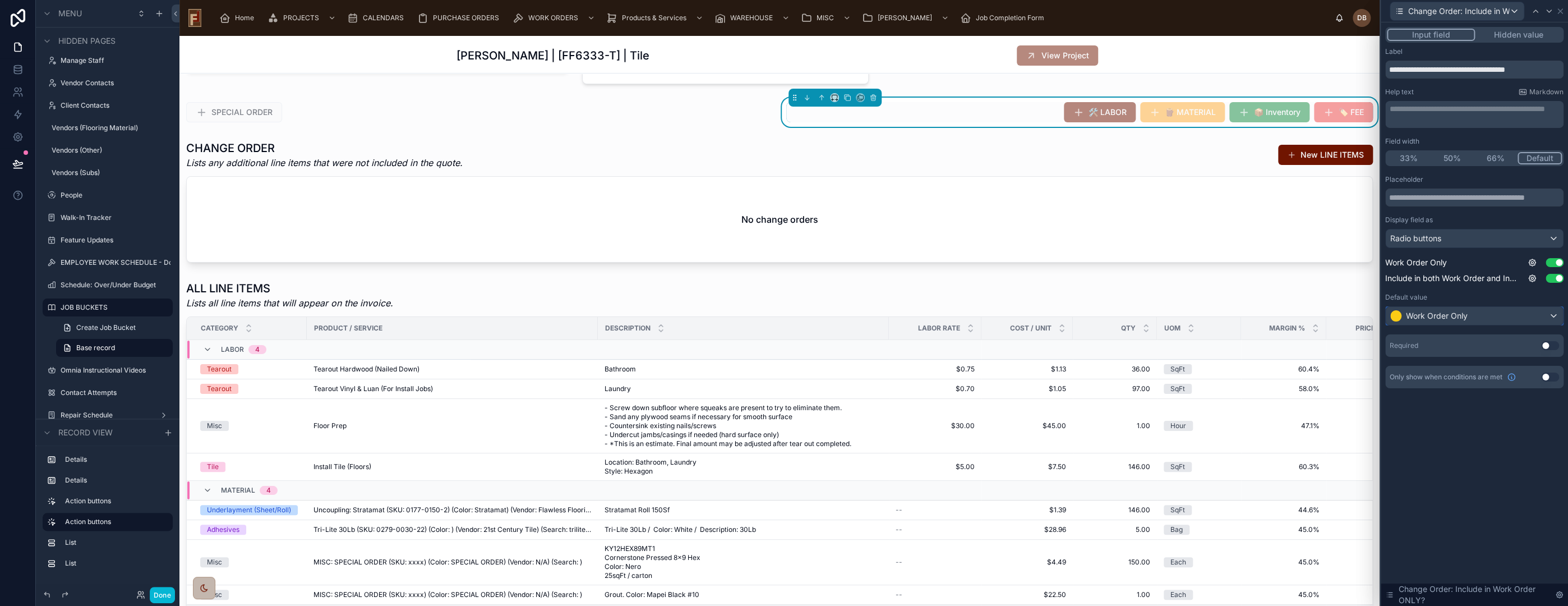
drag, startPoint x: 1459, startPoint y: 316, endPoint x: 1474, endPoint y: 320, distance: 15.5
click at [1474, 320] on div "Work Order Only" at bounding box center [1474, 316] width 177 height 18
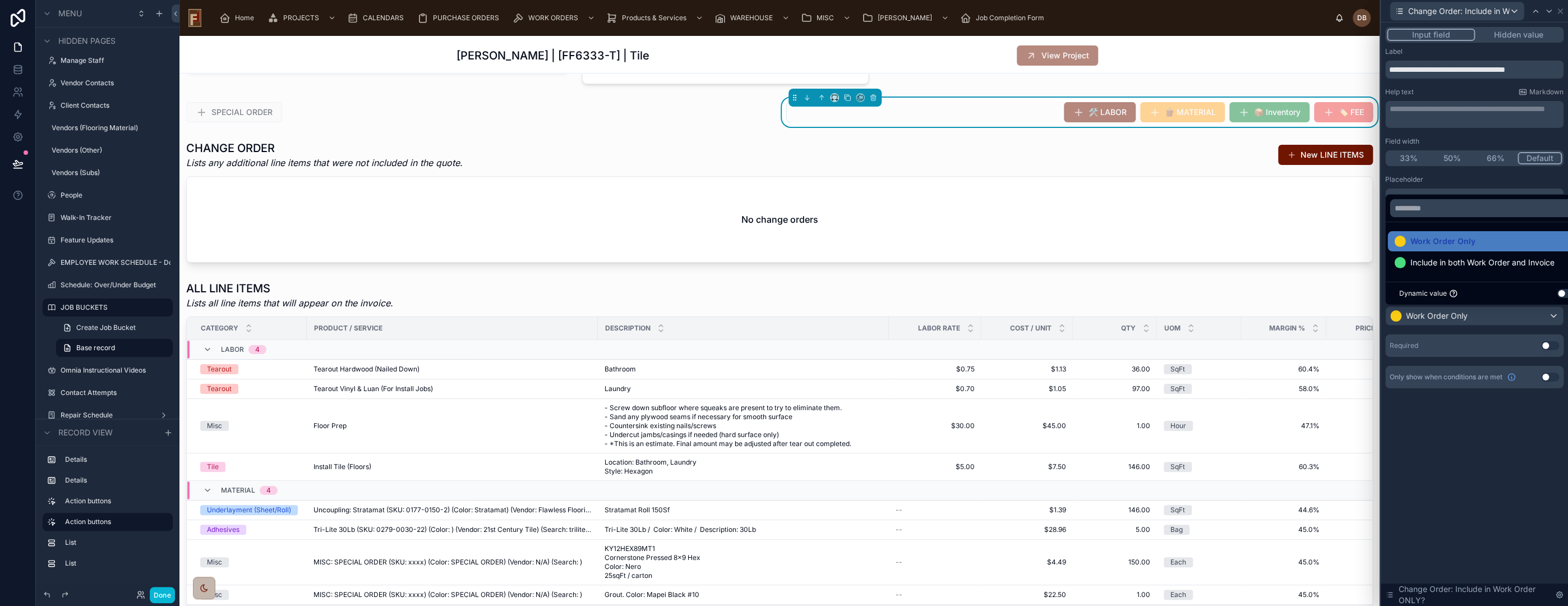
click at [1562, 292] on button "Use setting" at bounding box center [1566, 293] width 18 height 9
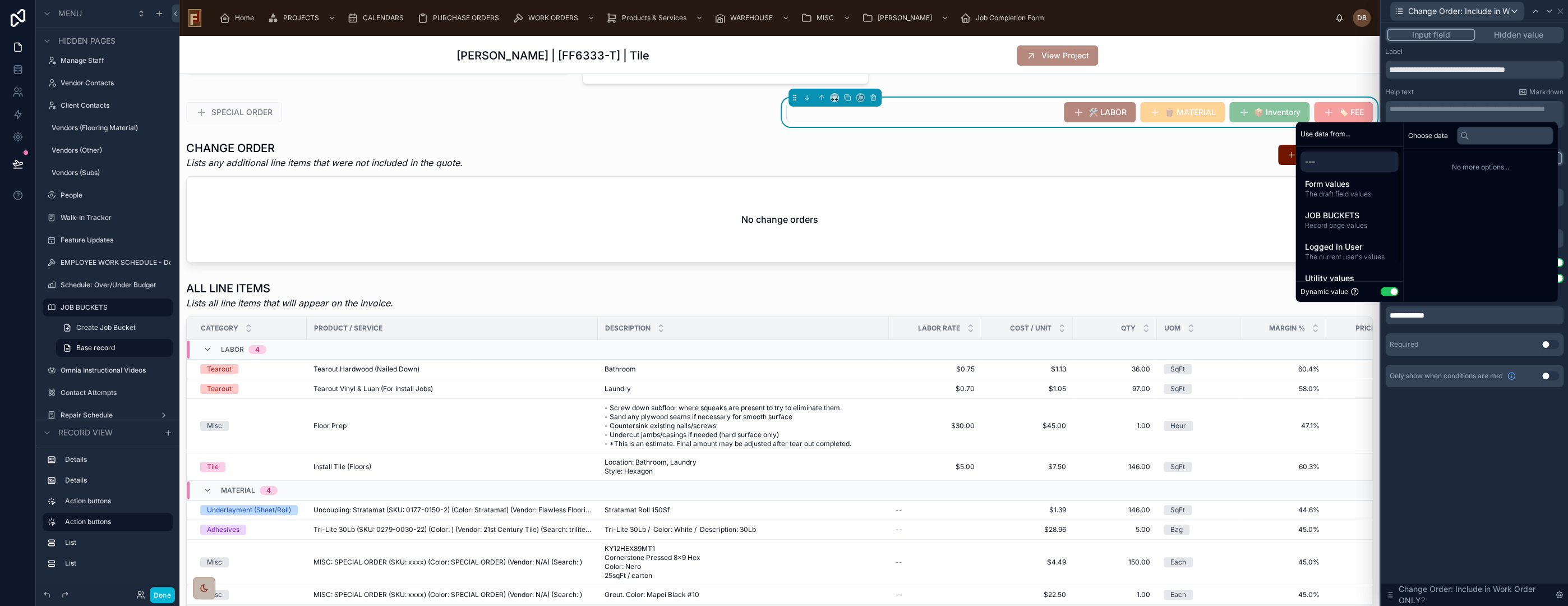
click at [1346, 160] on span "---" at bounding box center [1349, 162] width 89 height 11
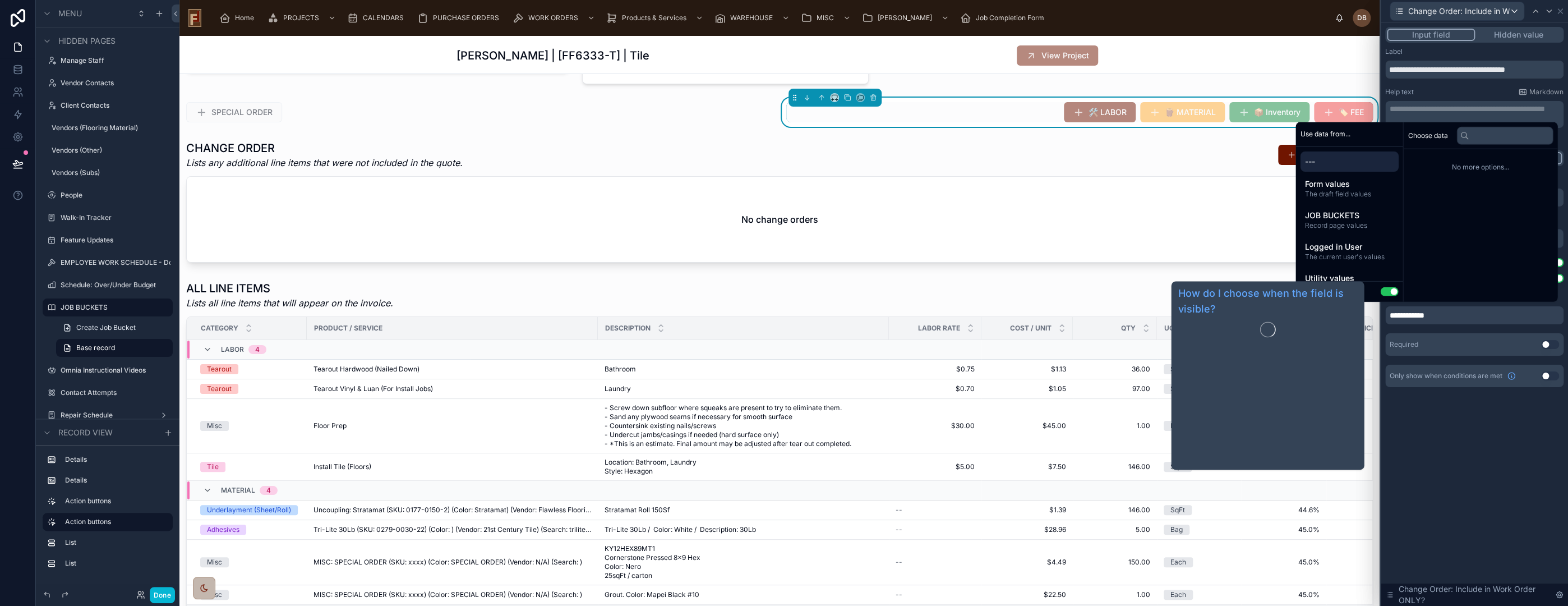
click at [1471, 431] on div "**********" at bounding box center [1474, 314] width 187 height 583
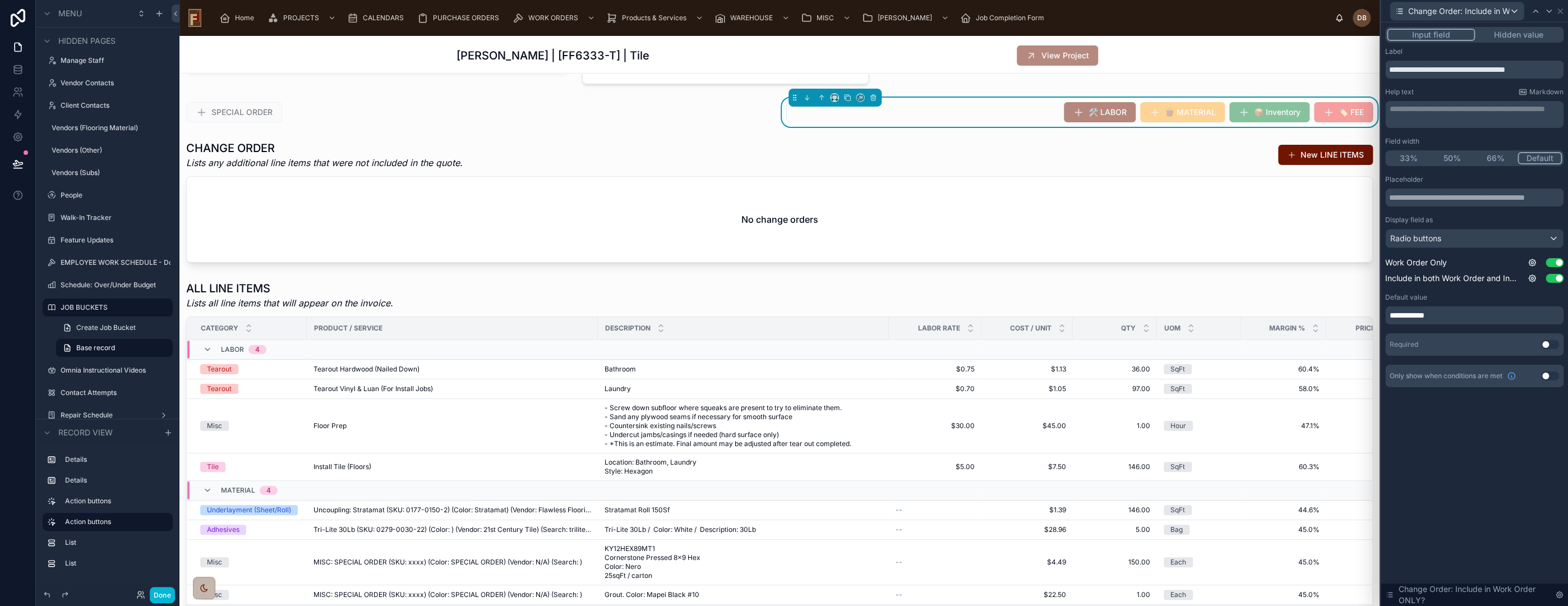
click at [1441, 317] on div "**********" at bounding box center [1474, 315] width 178 height 18
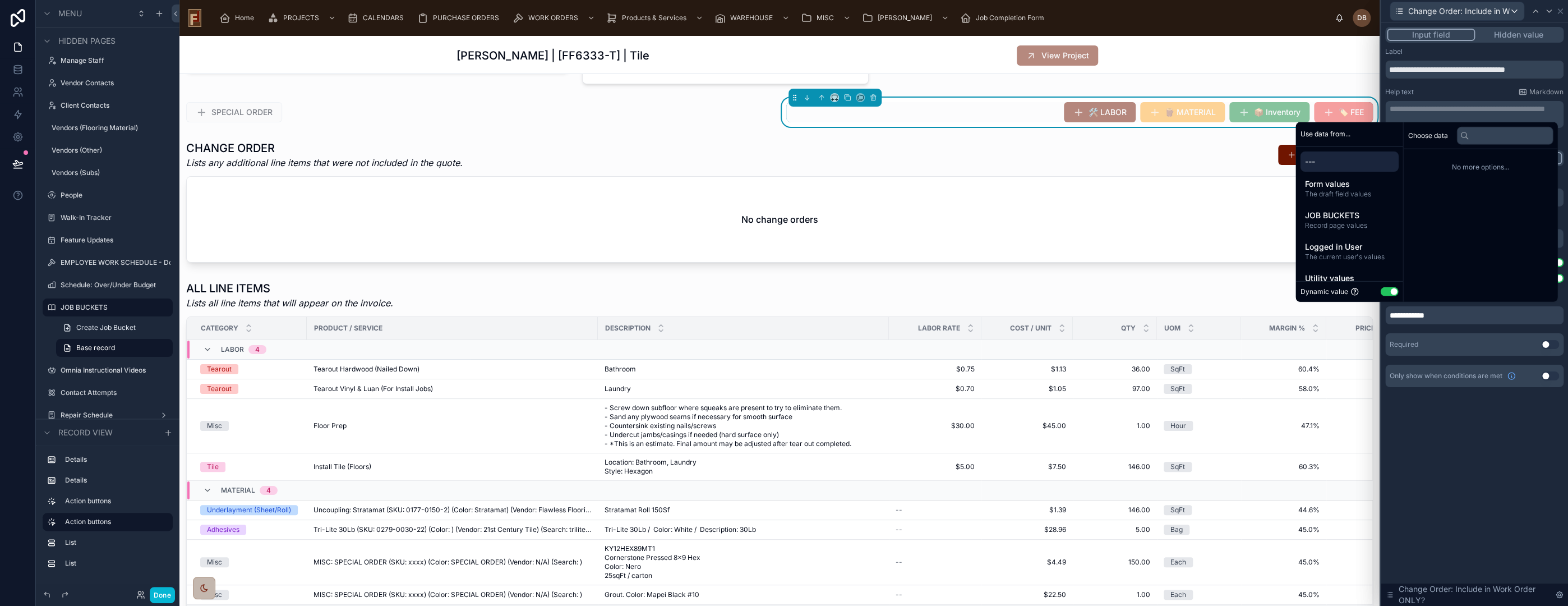
click at [1380, 292] on button "Use setting" at bounding box center [1389, 292] width 18 height 9
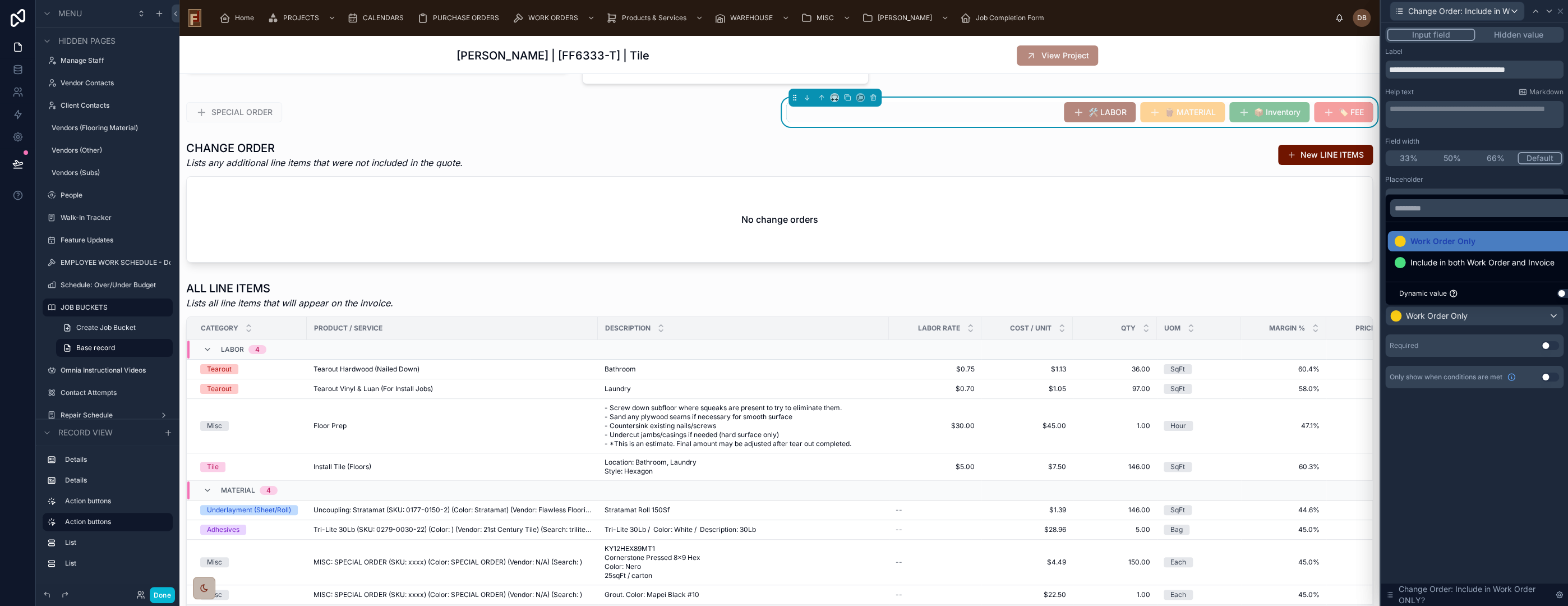
click at [1474, 312] on div at bounding box center [1474, 303] width 187 height 606
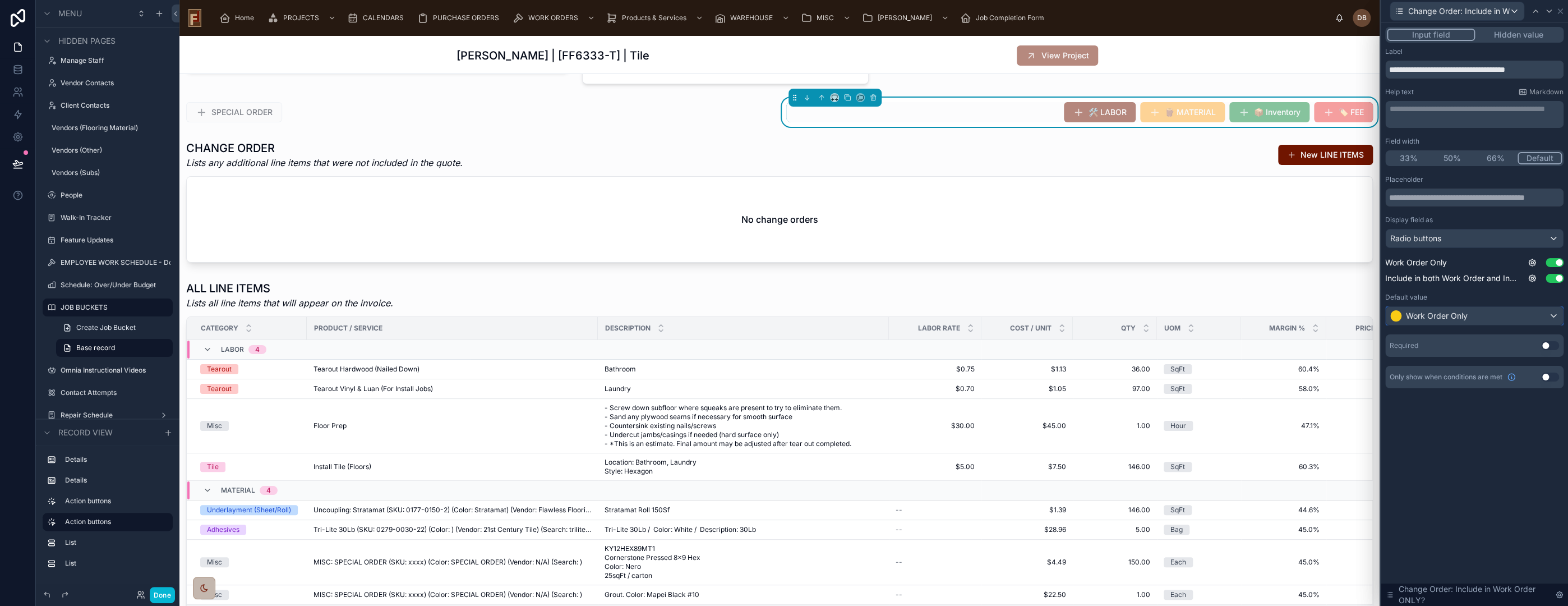
click at [1474, 312] on div "Work Order Only" at bounding box center [1474, 316] width 177 height 18
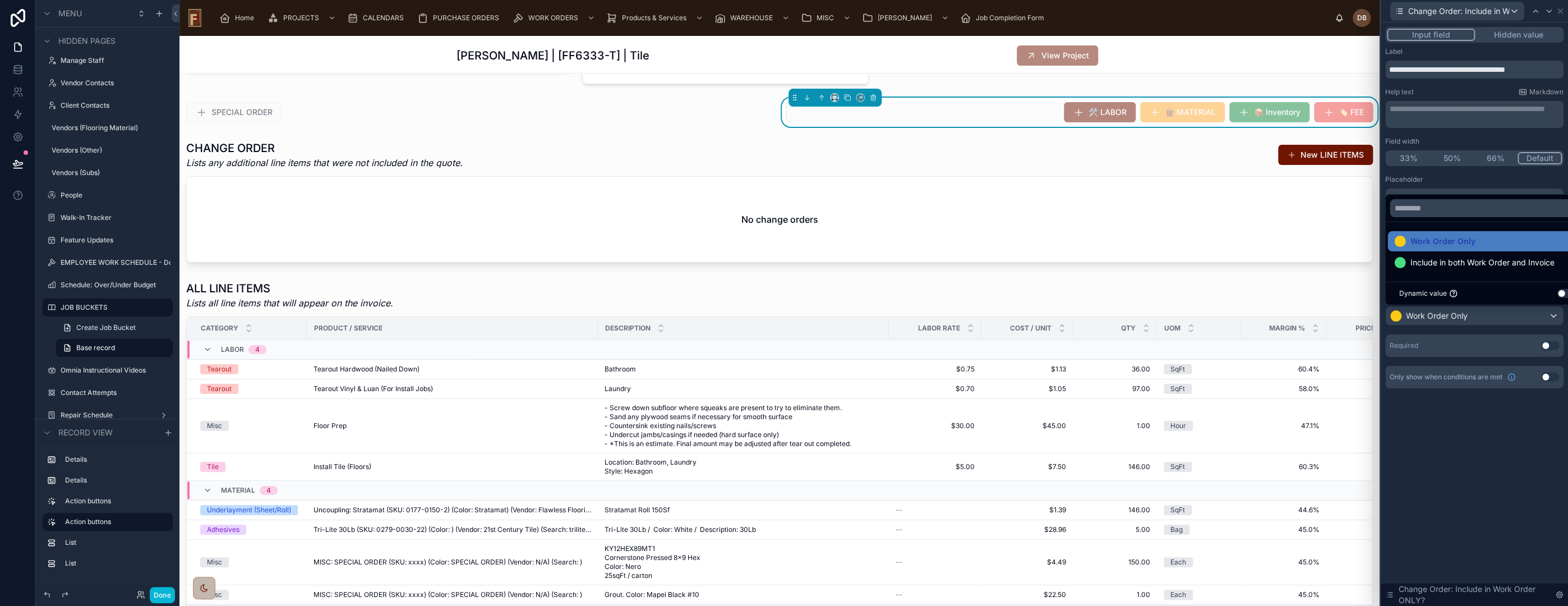
click at [1561, 292] on button "Use setting" at bounding box center [1566, 293] width 18 height 9
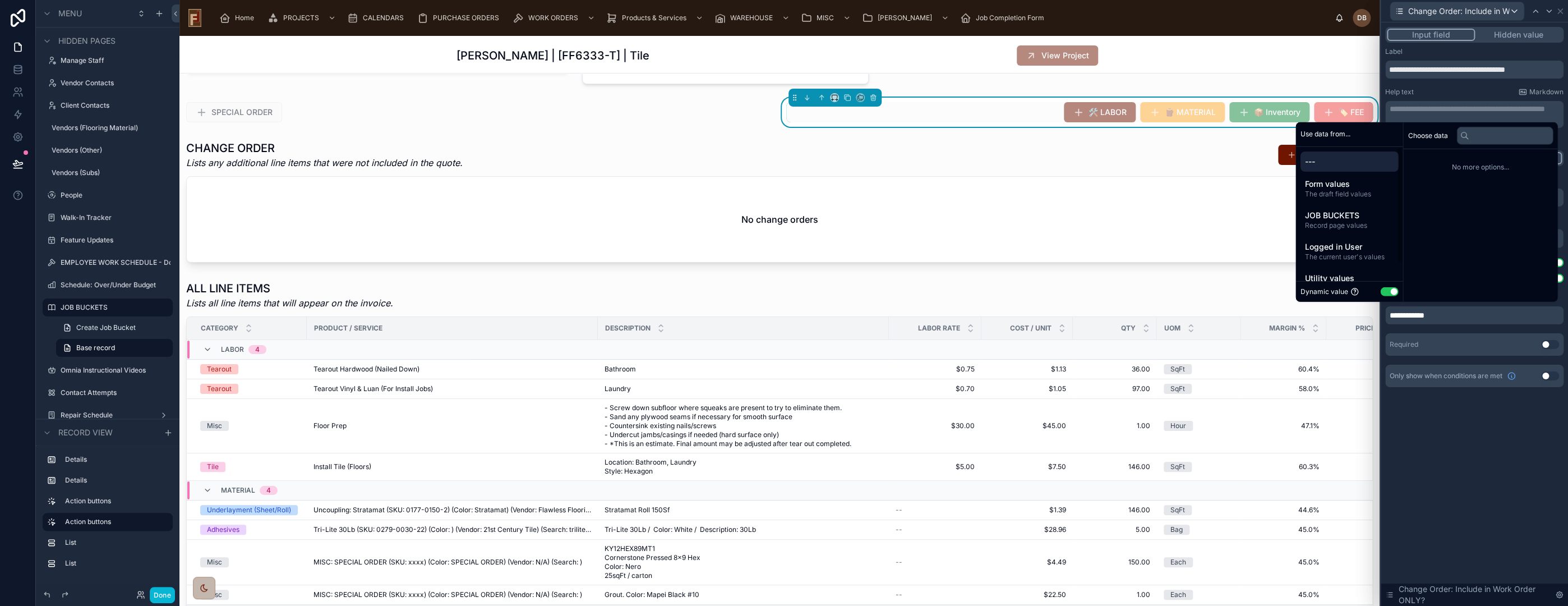
click at [1338, 158] on span "---" at bounding box center [1349, 162] width 89 height 11
click at [1472, 437] on div "**********" at bounding box center [1474, 314] width 187 height 583
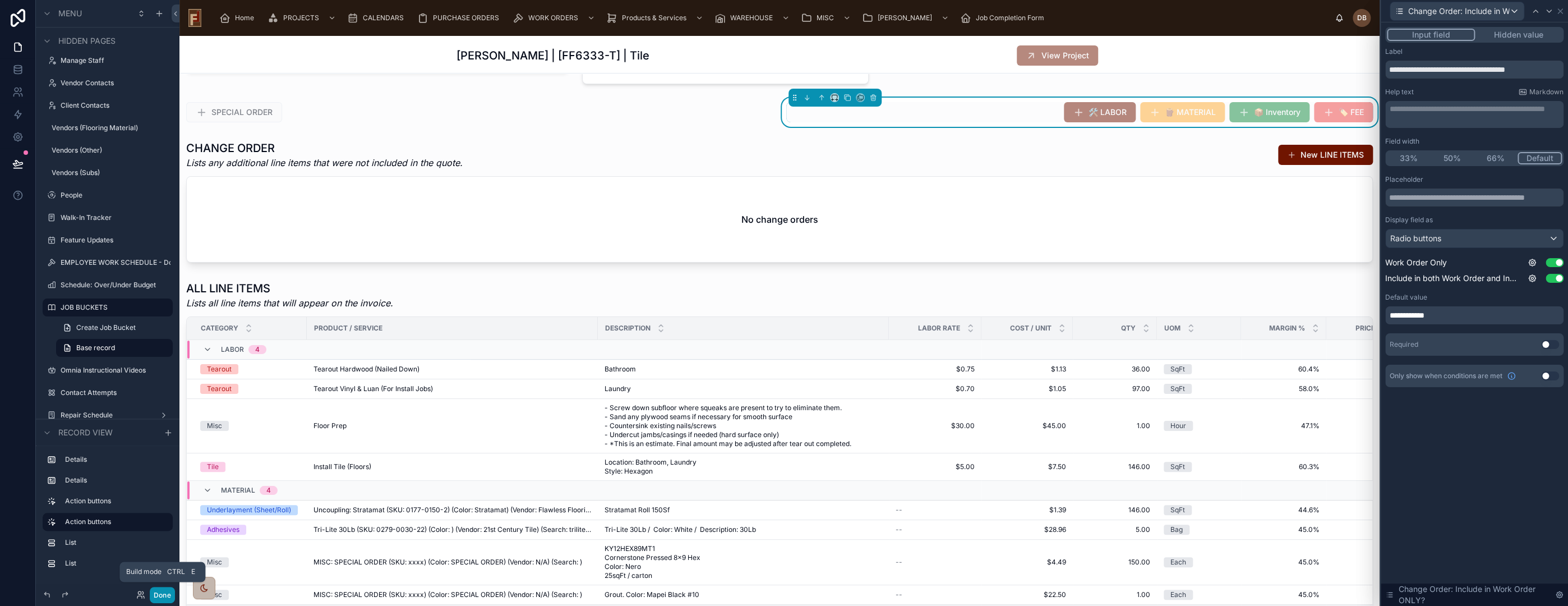
click at [168, 593] on button "Done" at bounding box center [162, 595] width 25 height 16
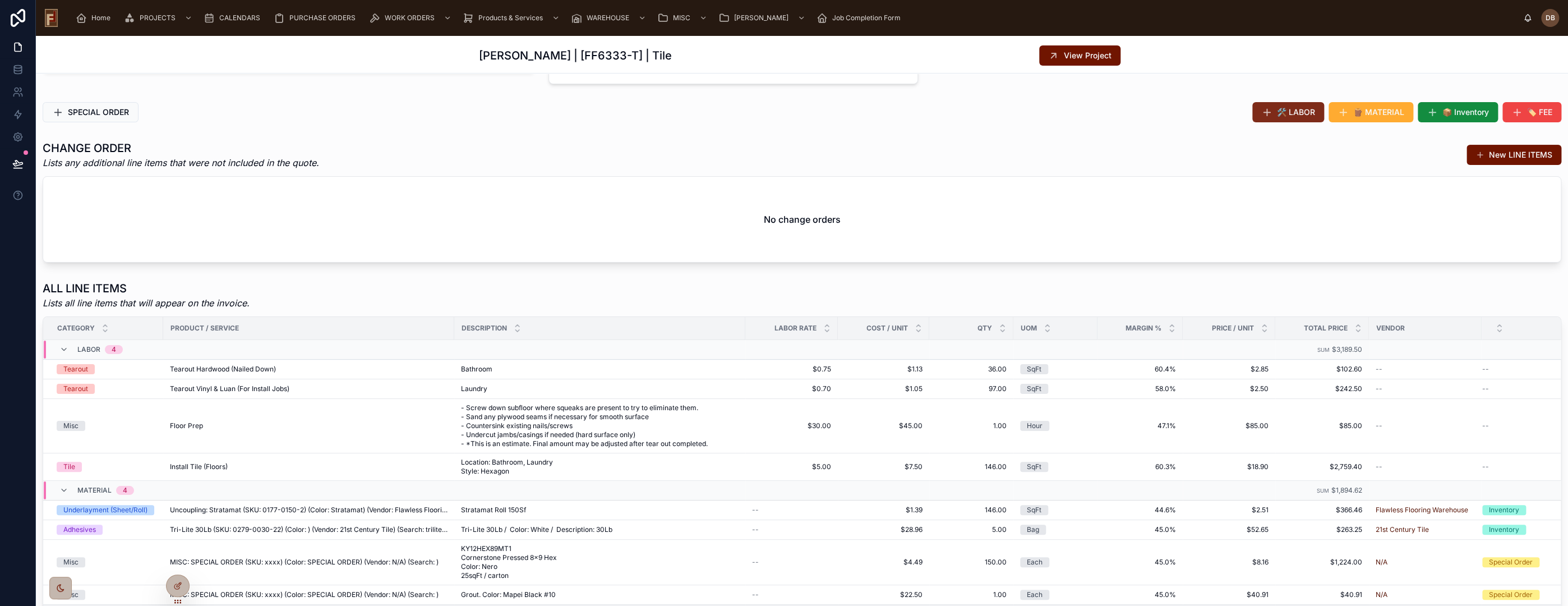
click at [1281, 109] on span "🛠️ LABOR" at bounding box center [1296, 113] width 38 height 11
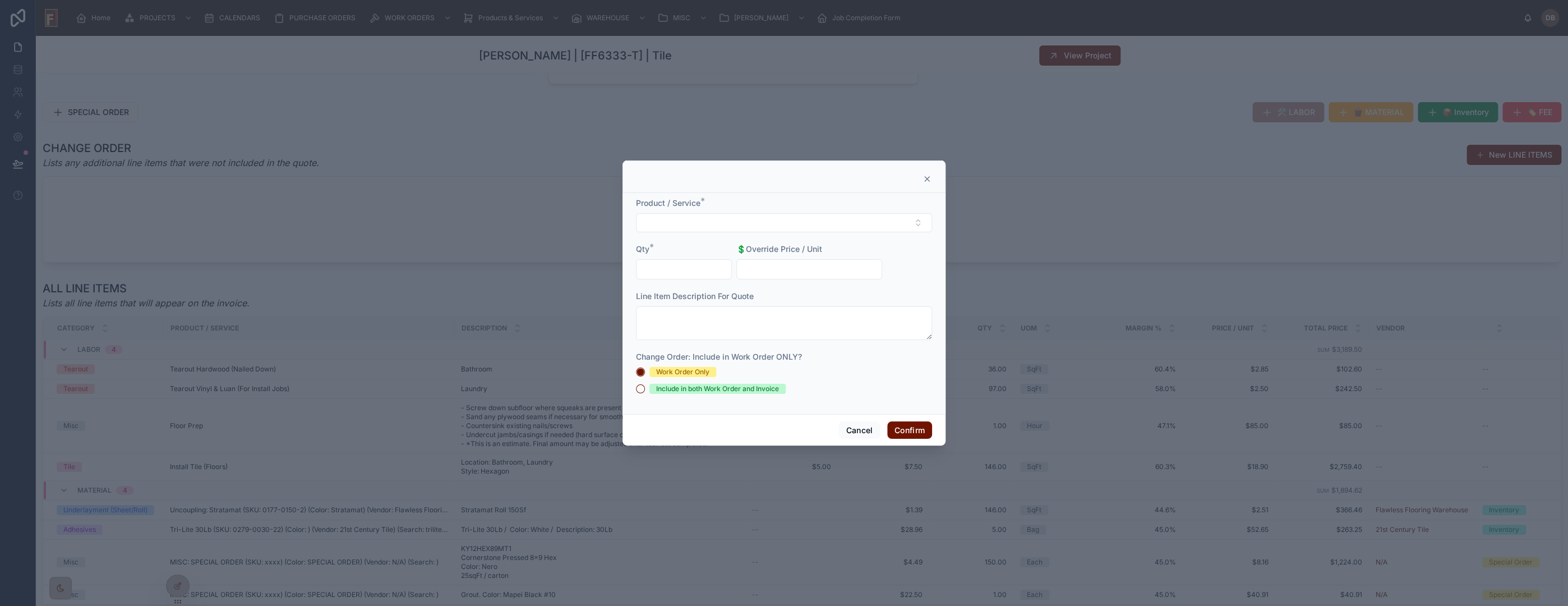
click at [926, 180] on icon at bounding box center [927, 178] width 9 height 9
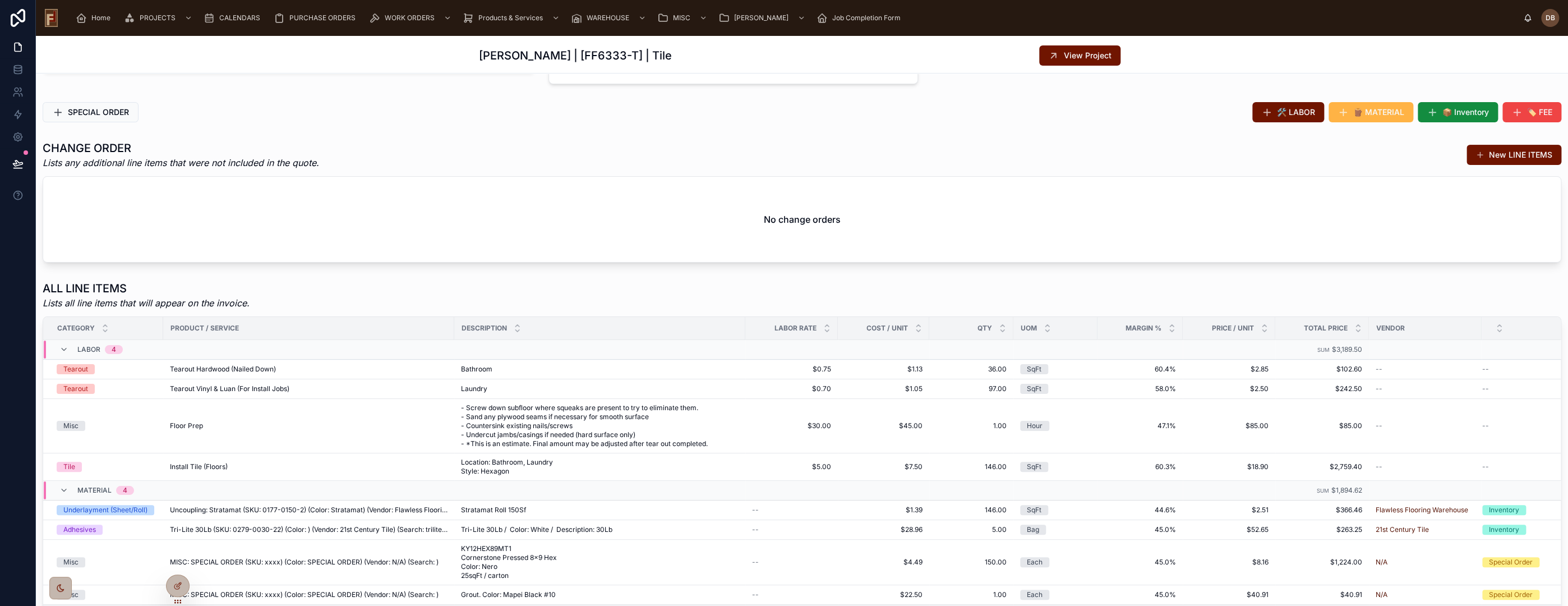
click at [1374, 111] on span "🪵 MATERIAL" at bounding box center [1378, 113] width 51 height 11
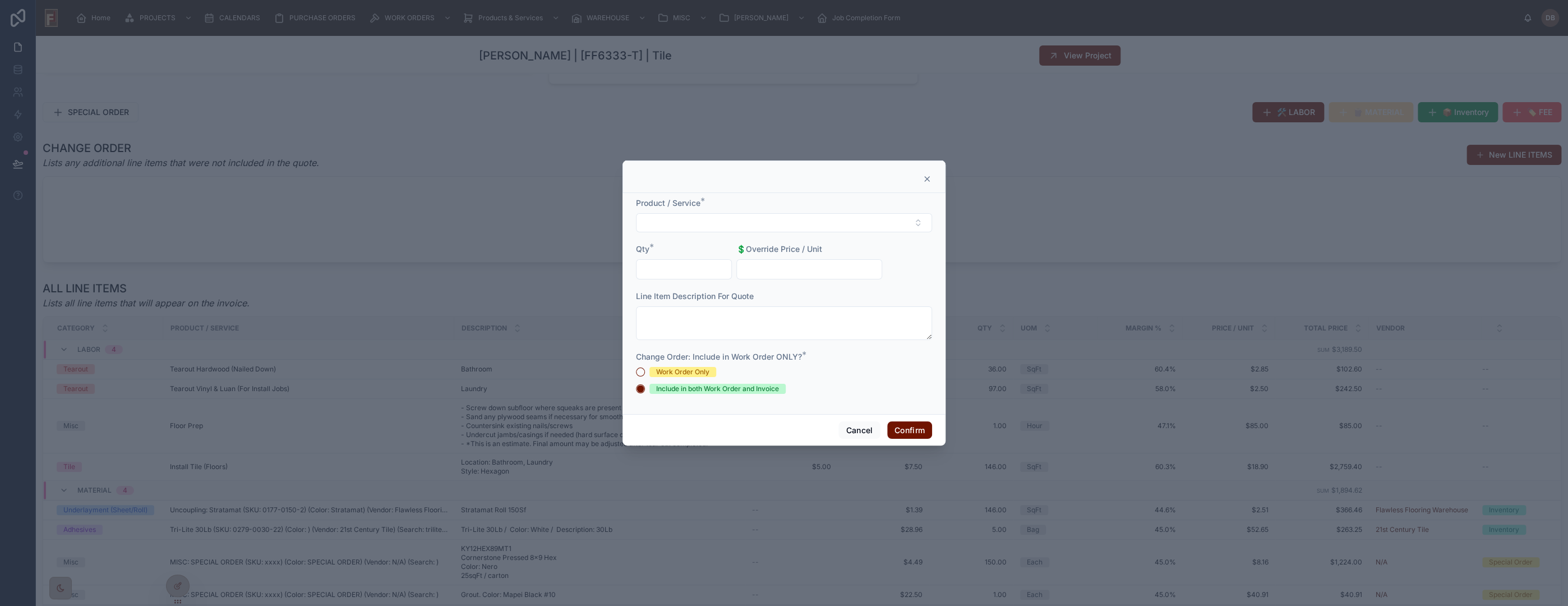
click at [927, 178] on icon at bounding box center [927, 179] width 5 height 5
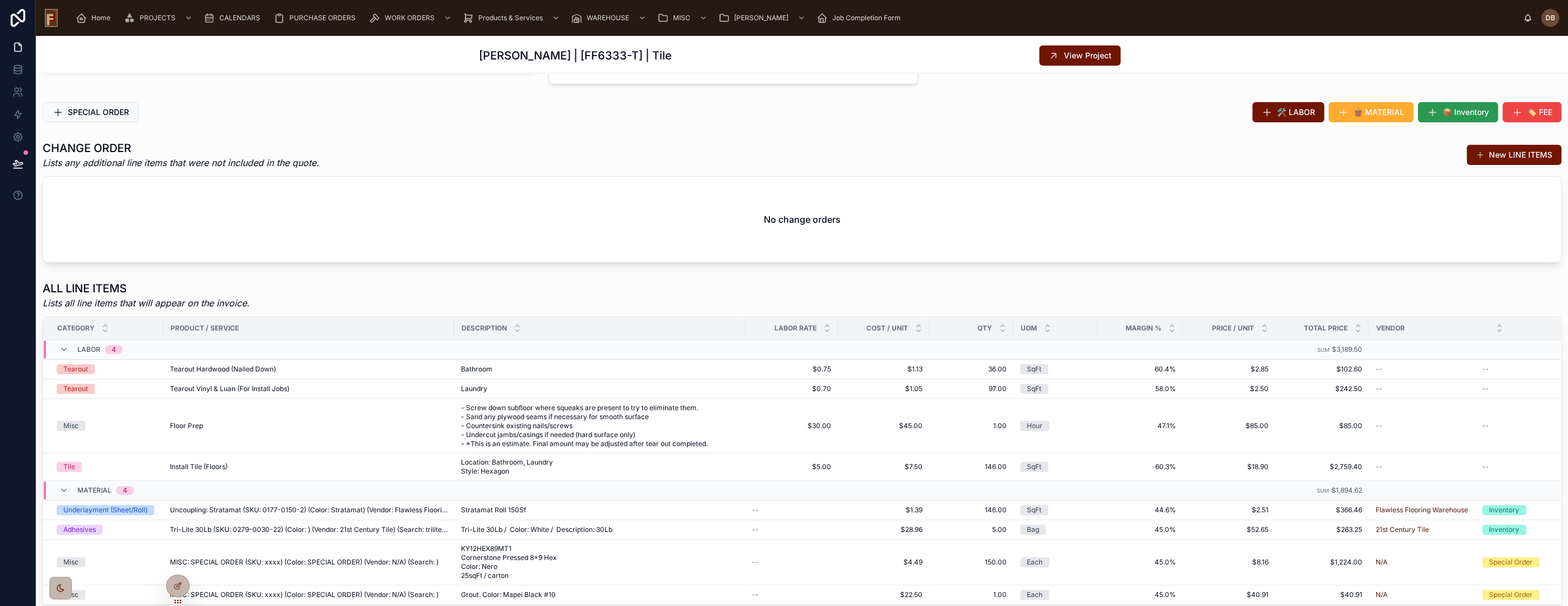
click at [1442, 108] on span "📦 Inventory" at bounding box center [1465, 113] width 46 height 11
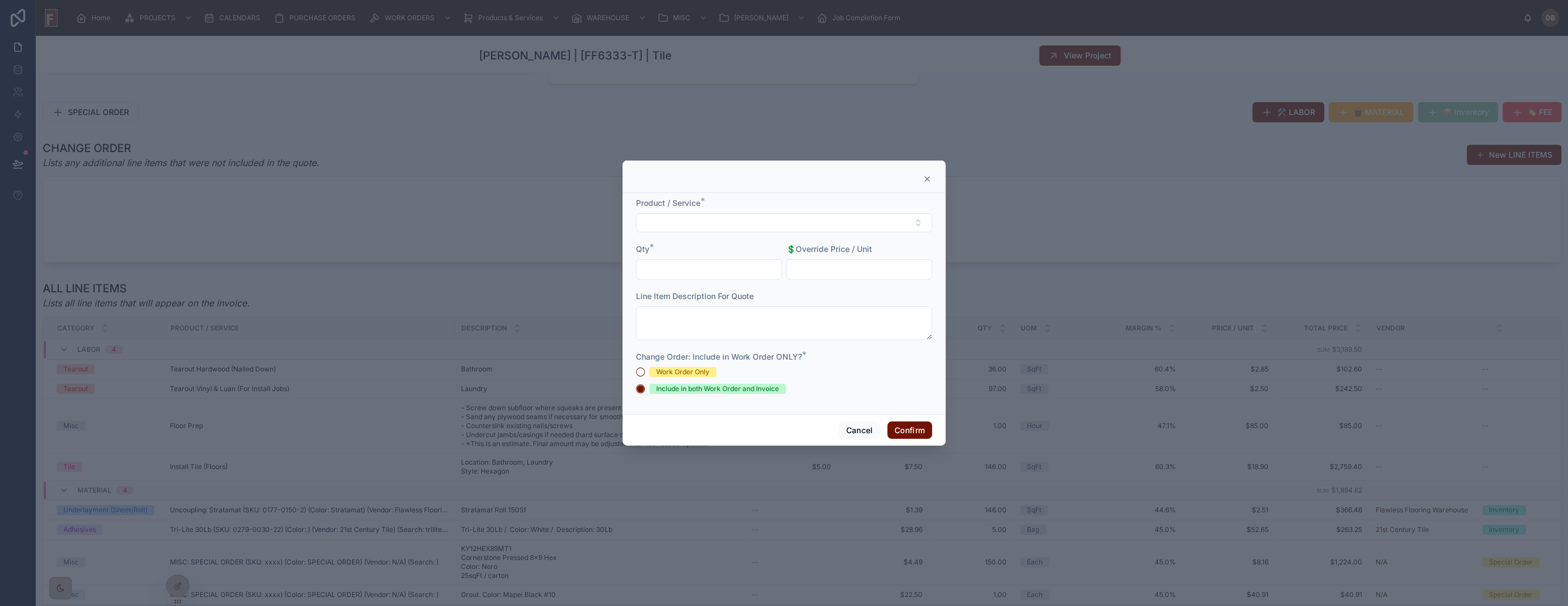
click at [926, 177] on icon at bounding box center [927, 178] width 9 height 9
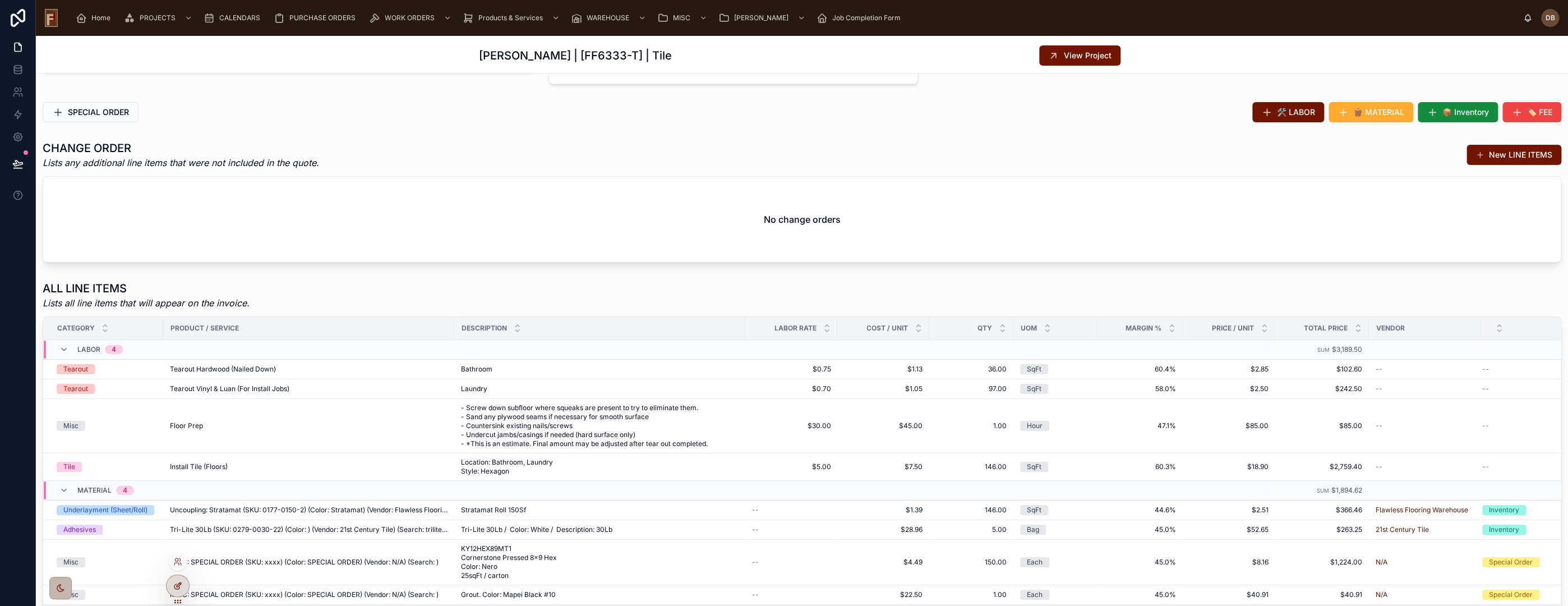
click at [178, 587] on icon at bounding box center [177, 585] width 9 height 9
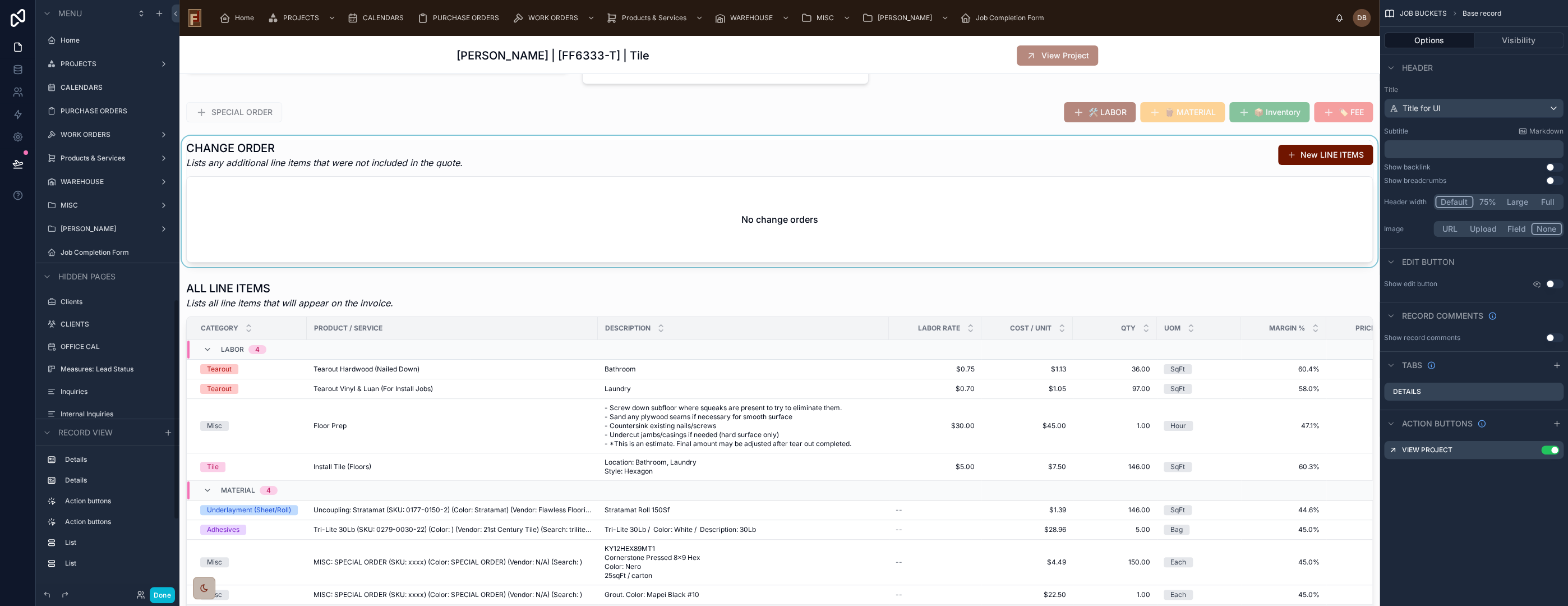
scroll to position [802, 0]
click at [1016, 103] on div at bounding box center [1080, 112] width 600 height 29
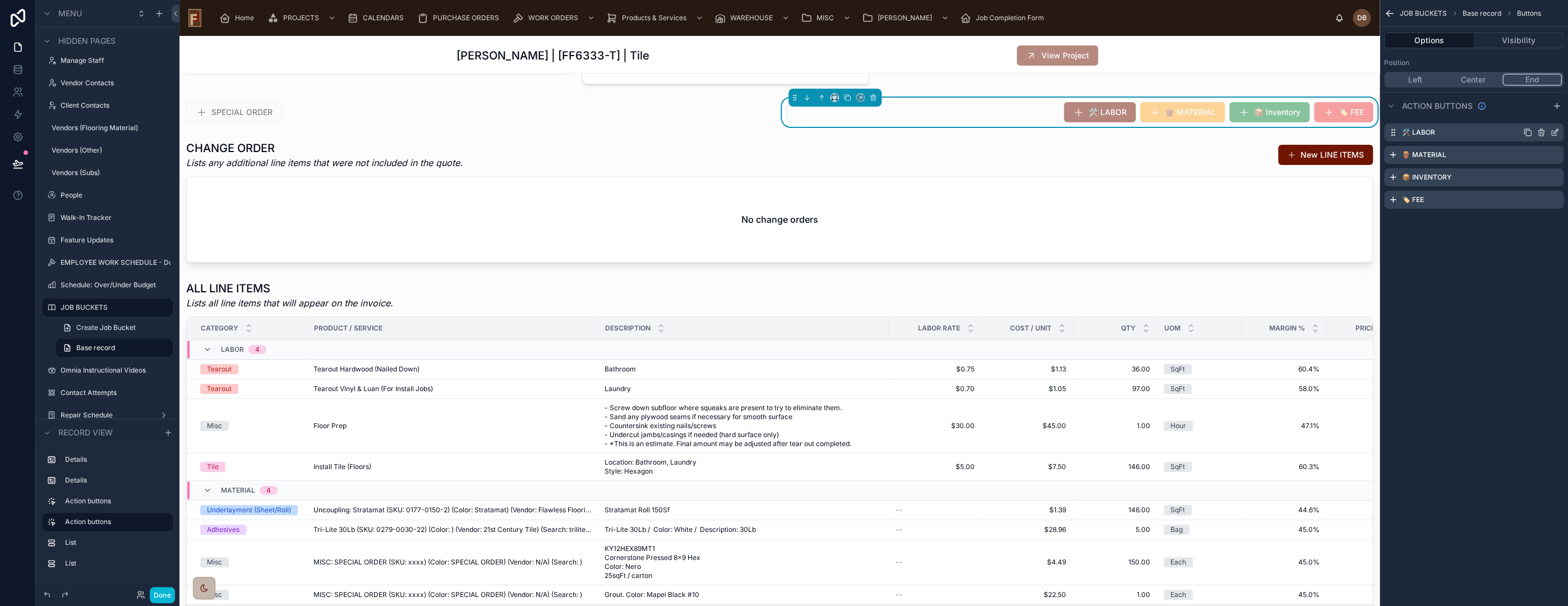
click at [1554, 129] on icon "scrollable content" at bounding box center [1554, 132] width 9 height 9
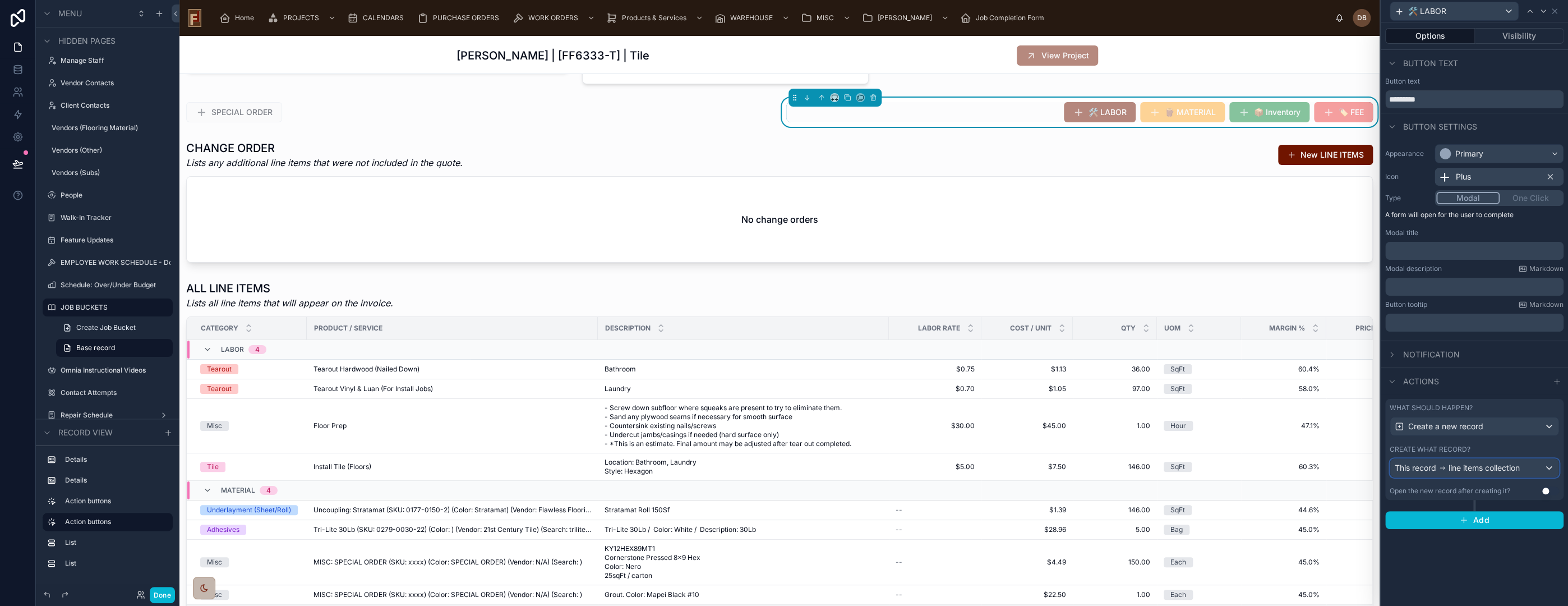
click at [1462, 466] on span "line items collection" at bounding box center [1485, 468] width 71 height 11
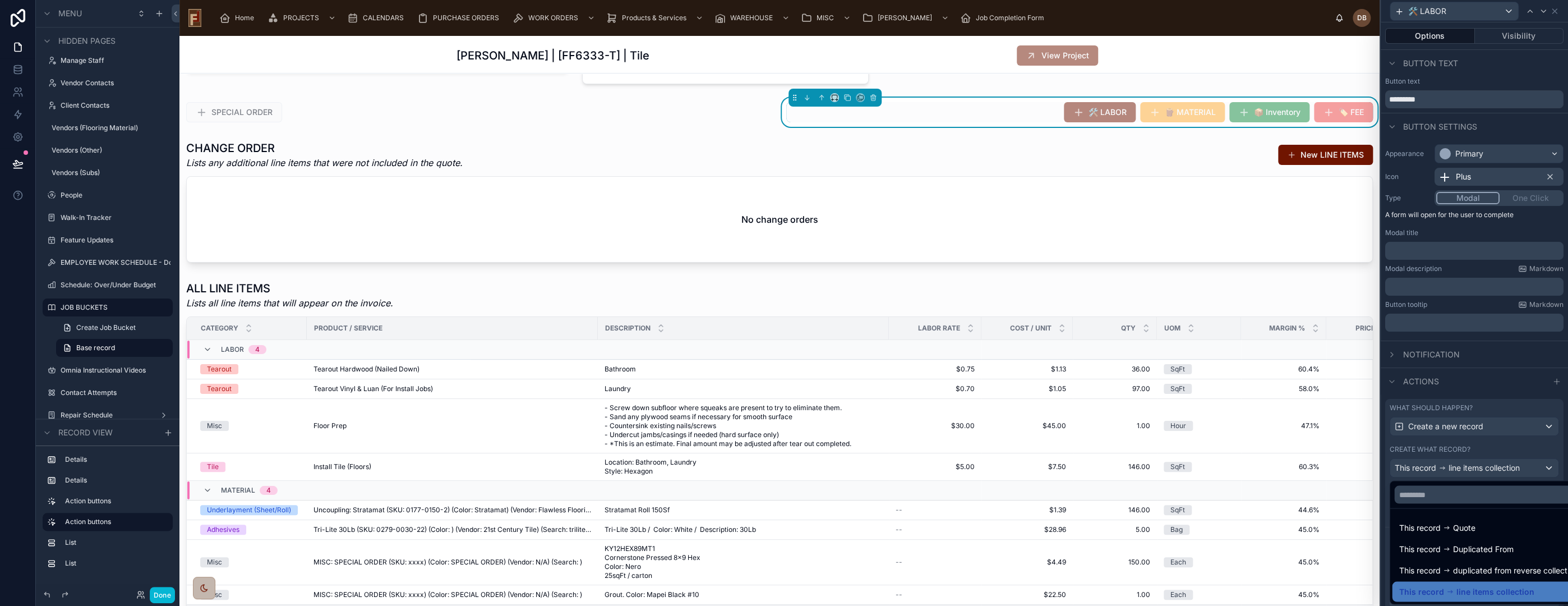
click at [1462, 466] on div at bounding box center [1474, 303] width 187 height 606
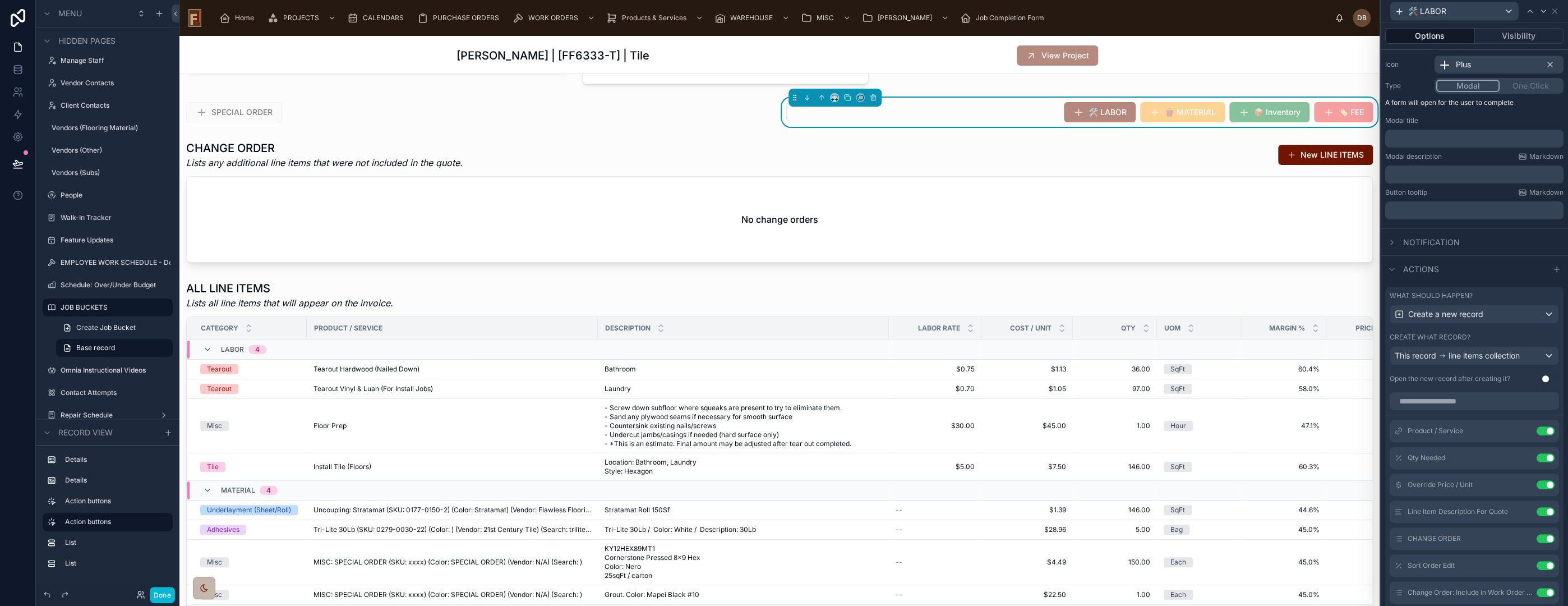
scroll to position [256, 0]
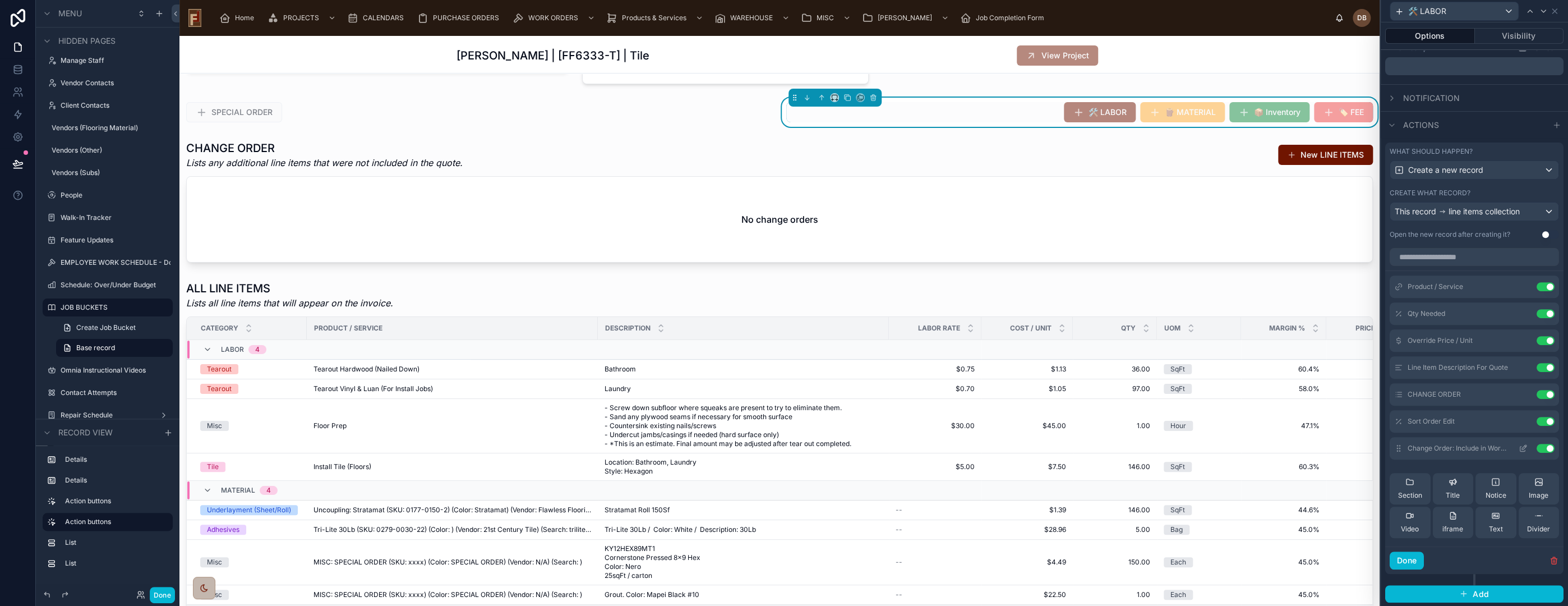
click at [1536, 446] on button "Use setting" at bounding box center [1545, 448] width 18 height 9
click at [1450, 258] on input "text" at bounding box center [1474, 257] width 169 height 18
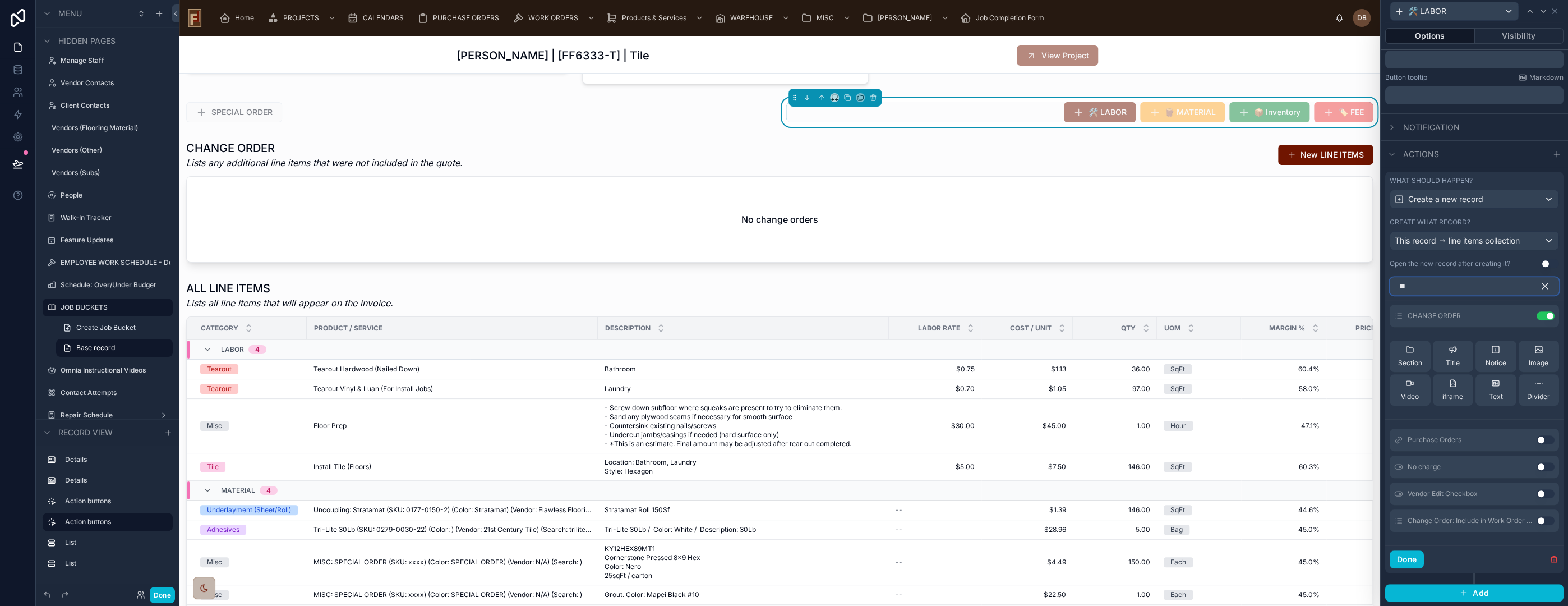
scroll to position [145, 0]
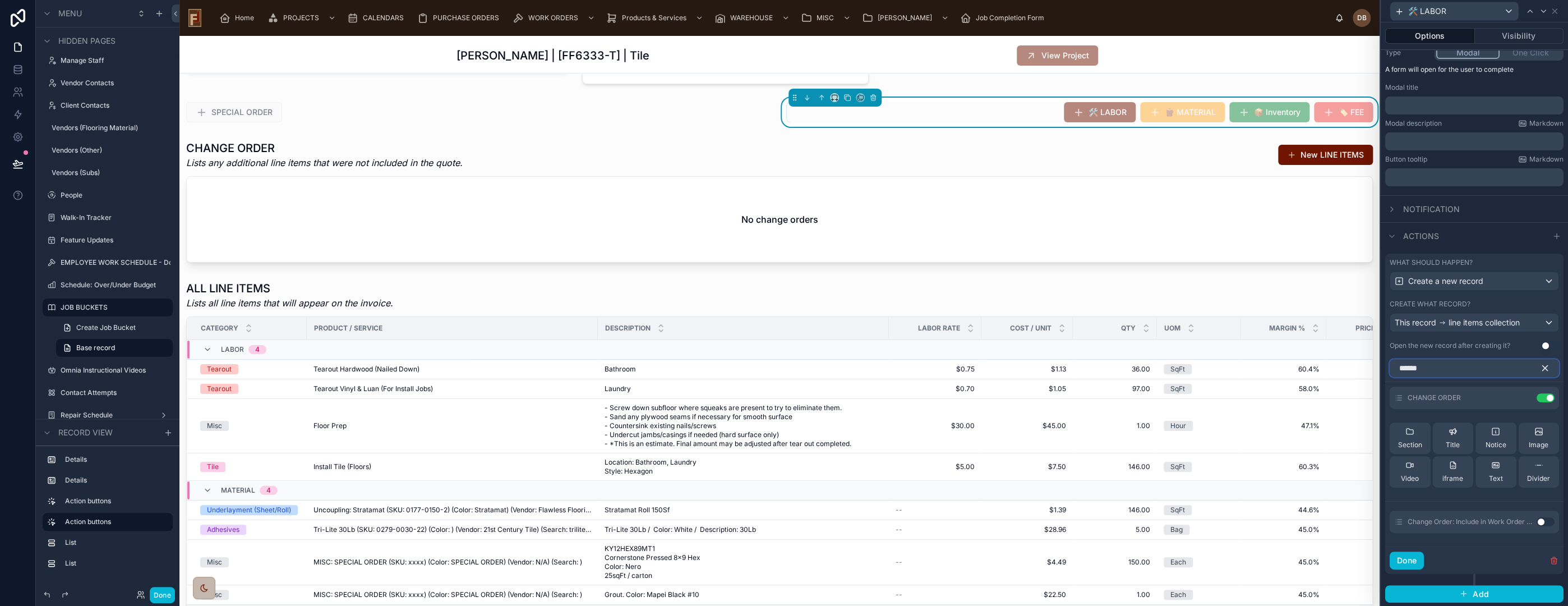
type input "******"
click at [1536, 520] on button "Use setting" at bounding box center [1545, 521] width 18 height 9
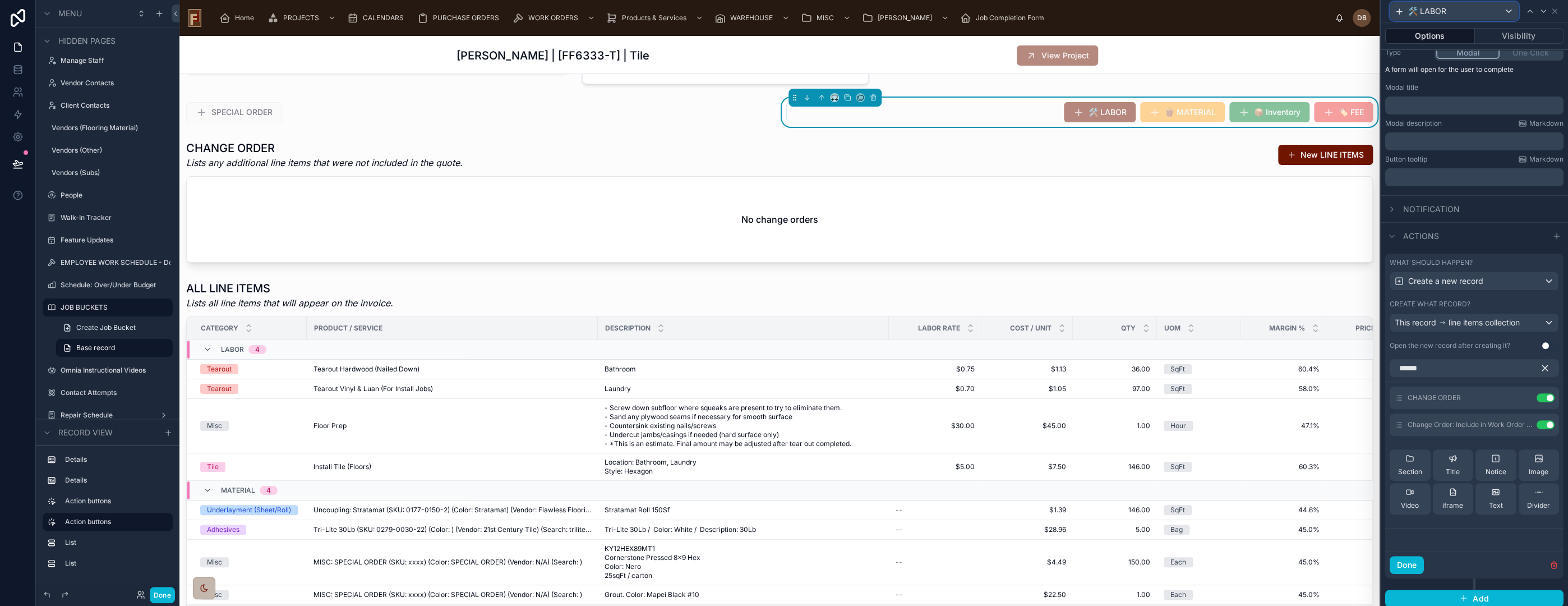
click at [1440, 7] on span "🛠️ LABOR" at bounding box center [1427, 11] width 38 height 11
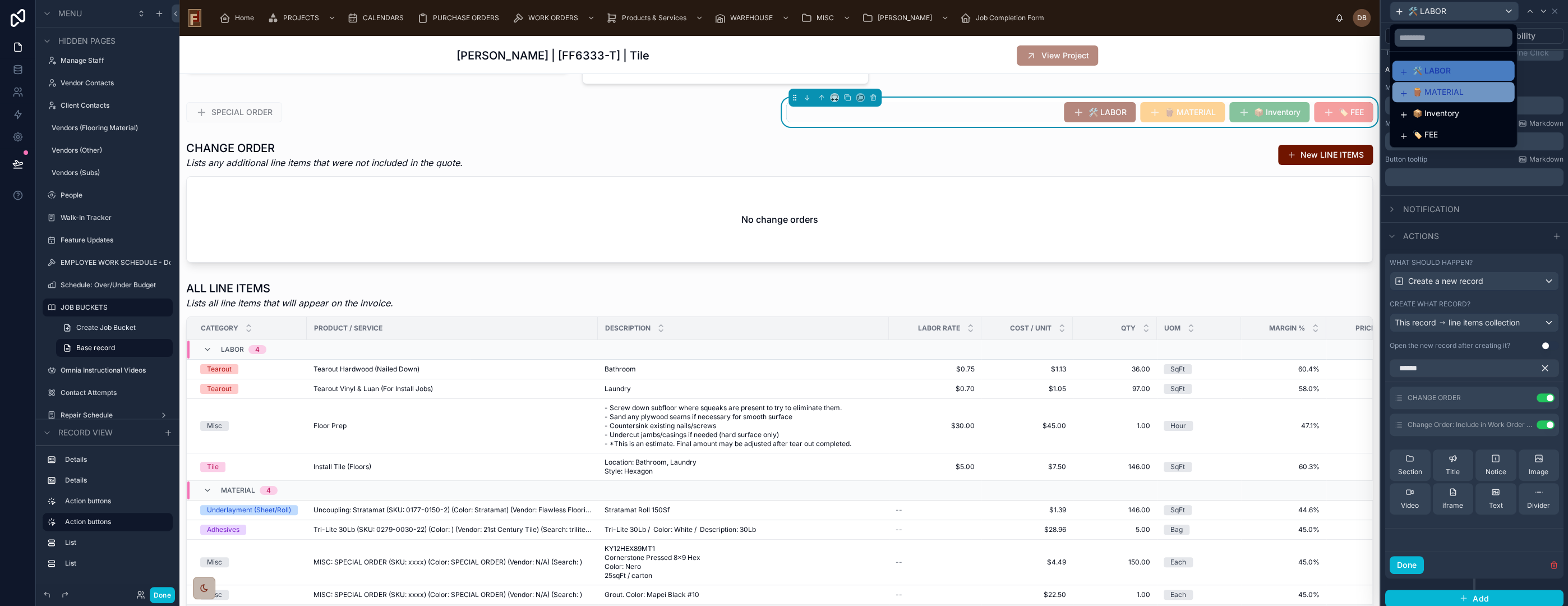
click at [1445, 87] on span "🪵 MATERIAL" at bounding box center [1438, 92] width 51 height 14
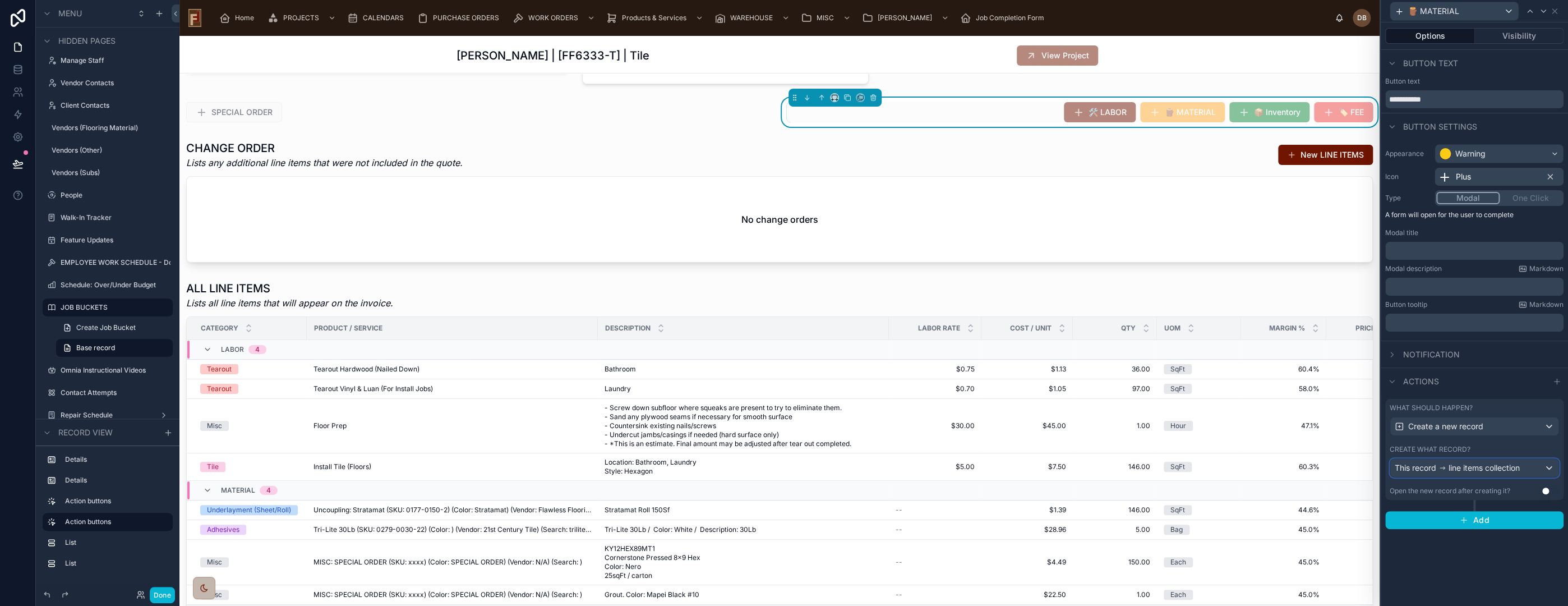
click at [1484, 468] on span "line items collection" at bounding box center [1485, 468] width 71 height 11
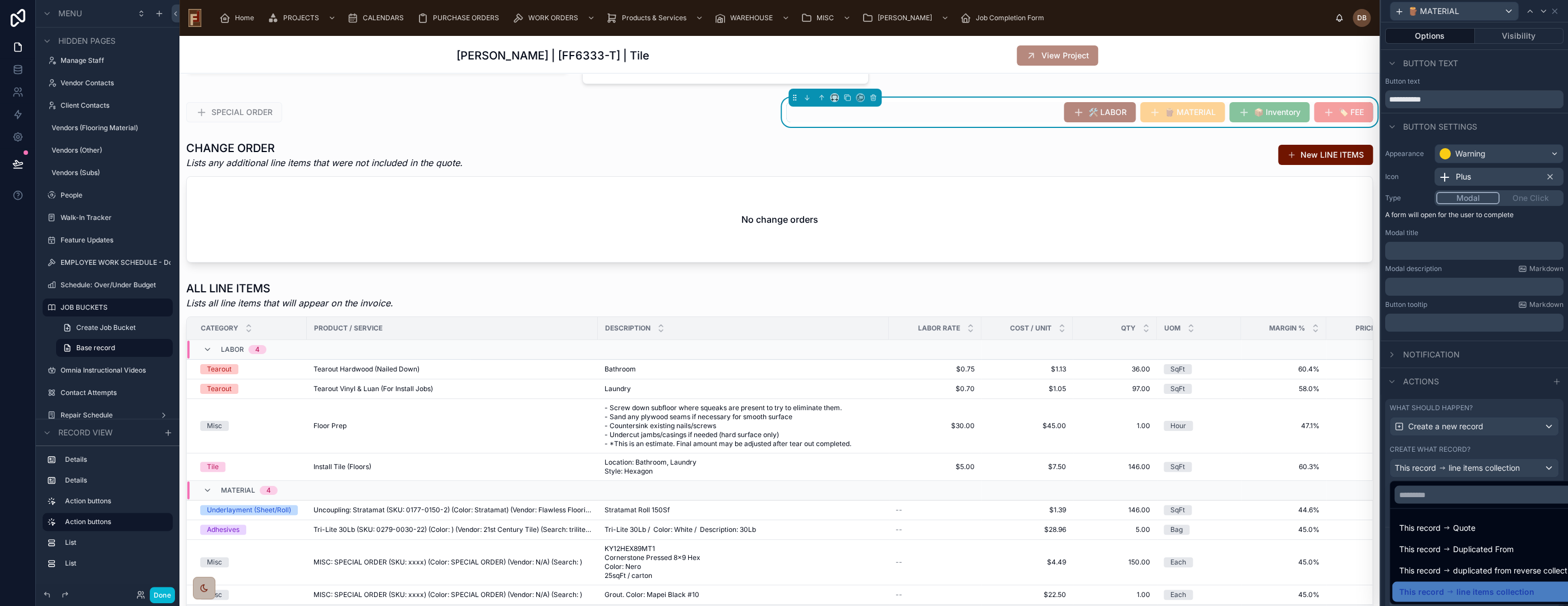
click at [1484, 468] on div at bounding box center [1474, 303] width 187 height 606
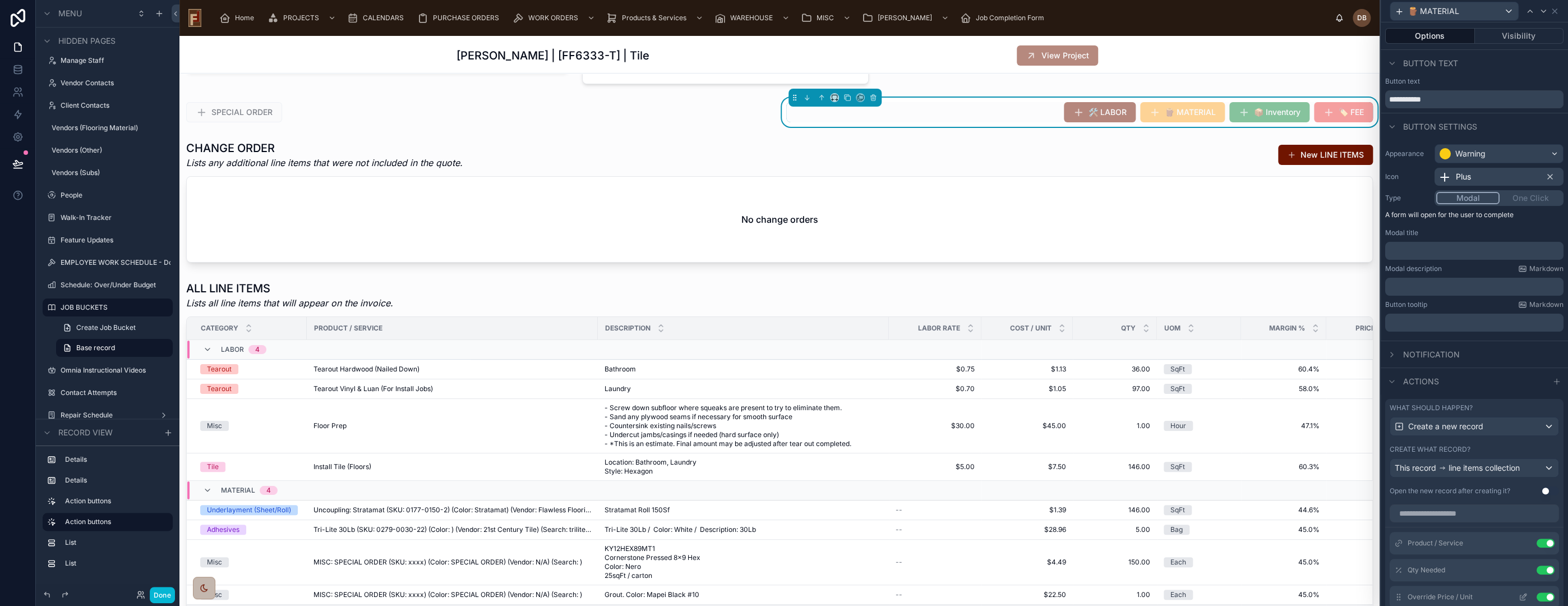
scroll to position [187, 0]
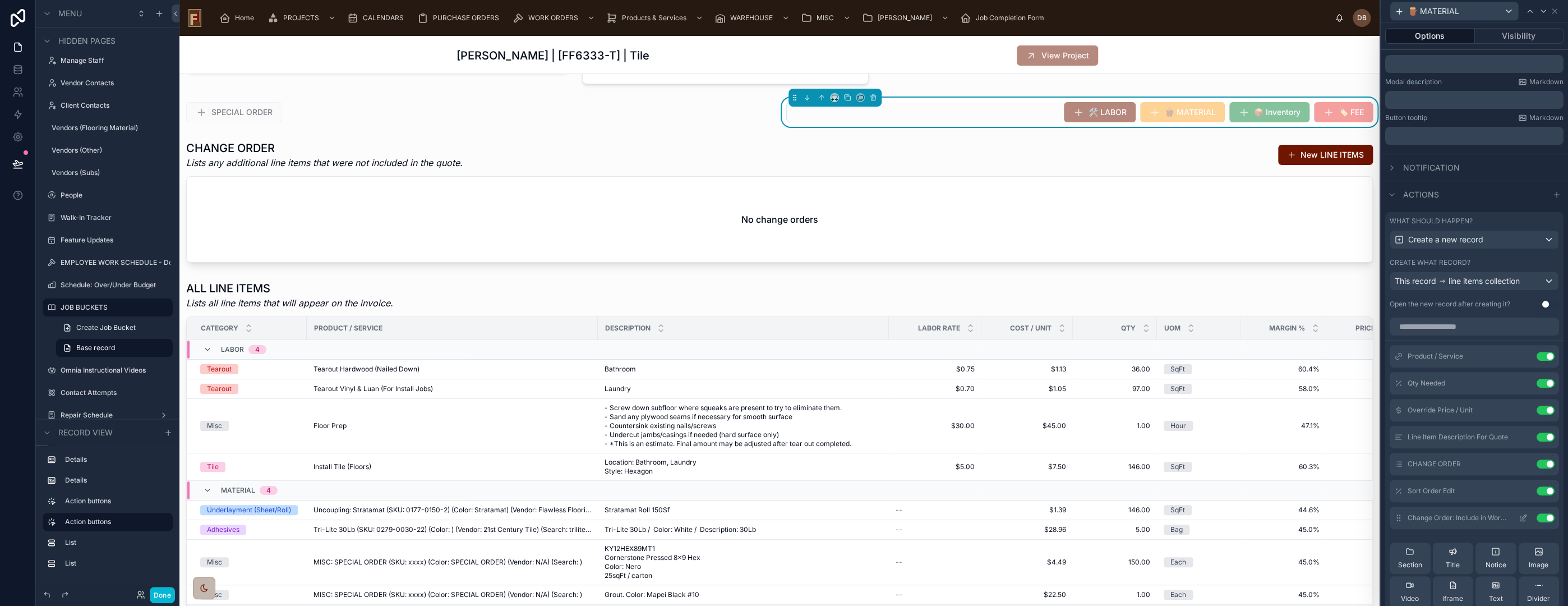
click at [1519, 517] on icon at bounding box center [1523, 518] width 9 height 9
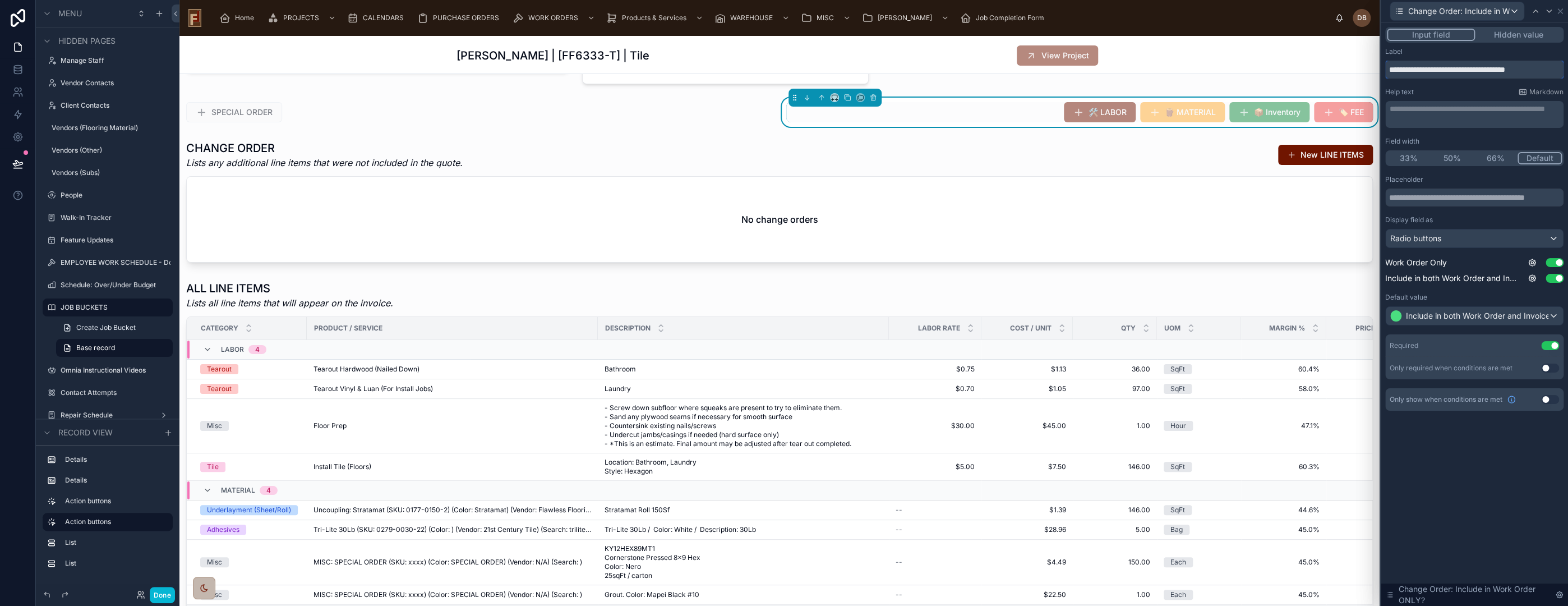
click at [1487, 66] on input "**********" at bounding box center [1474, 70] width 178 height 18
click at [1473, 11] on span "Change Order: Include in Work Order ONLY?" at bounding box center [1459, 11] width 101 height 11
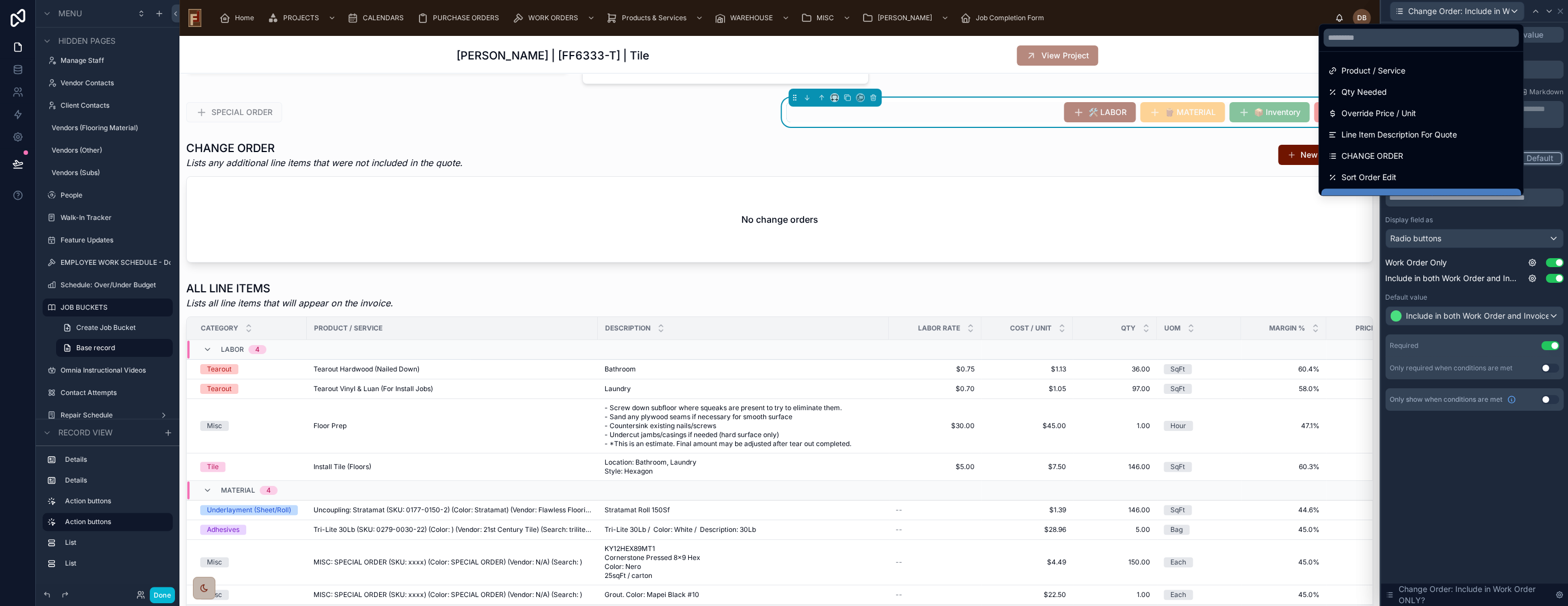
drag, startPoint x: 1467, startPoint y: 458, endPoint x: 1464, endPoint y: 445, distance: 13.3
click at [1466, 454] on div at bounding box center [1474, 303] width 187 height 606
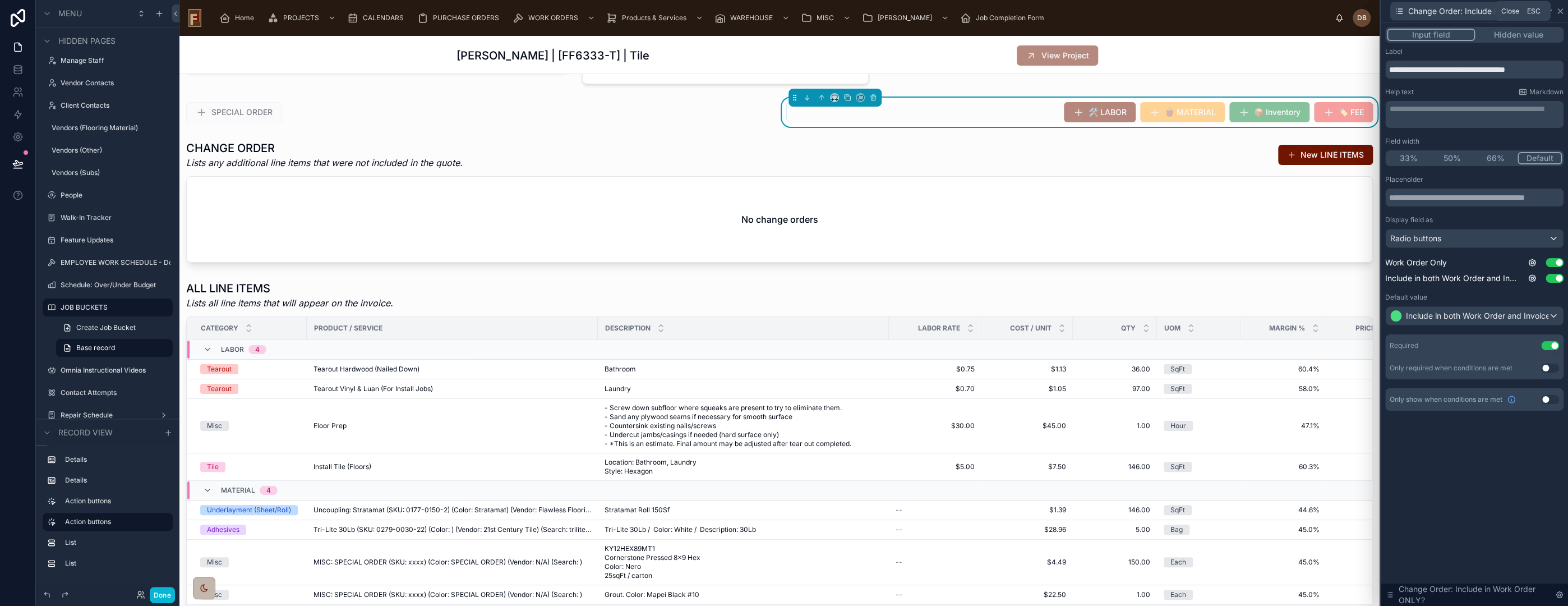
click at [1560, 9] on icon at bounding box center [1560, 11] width 9 height 9
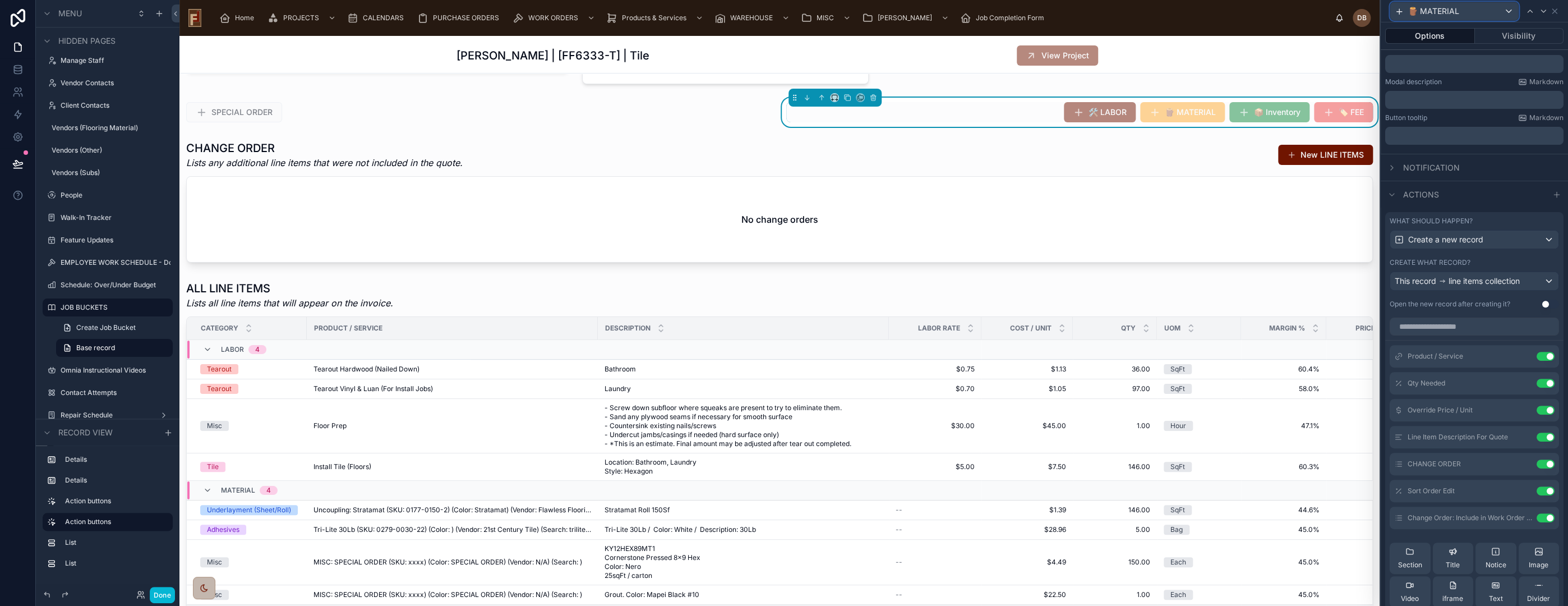
click at [1464, 9] on div "🪵 MATERIAL" at bounding box center [1455, 11] width 128 height 18
click at [1445, 66] on span "🛠️ LABOR" at bounding box center [1431, 70] width 38 height 14
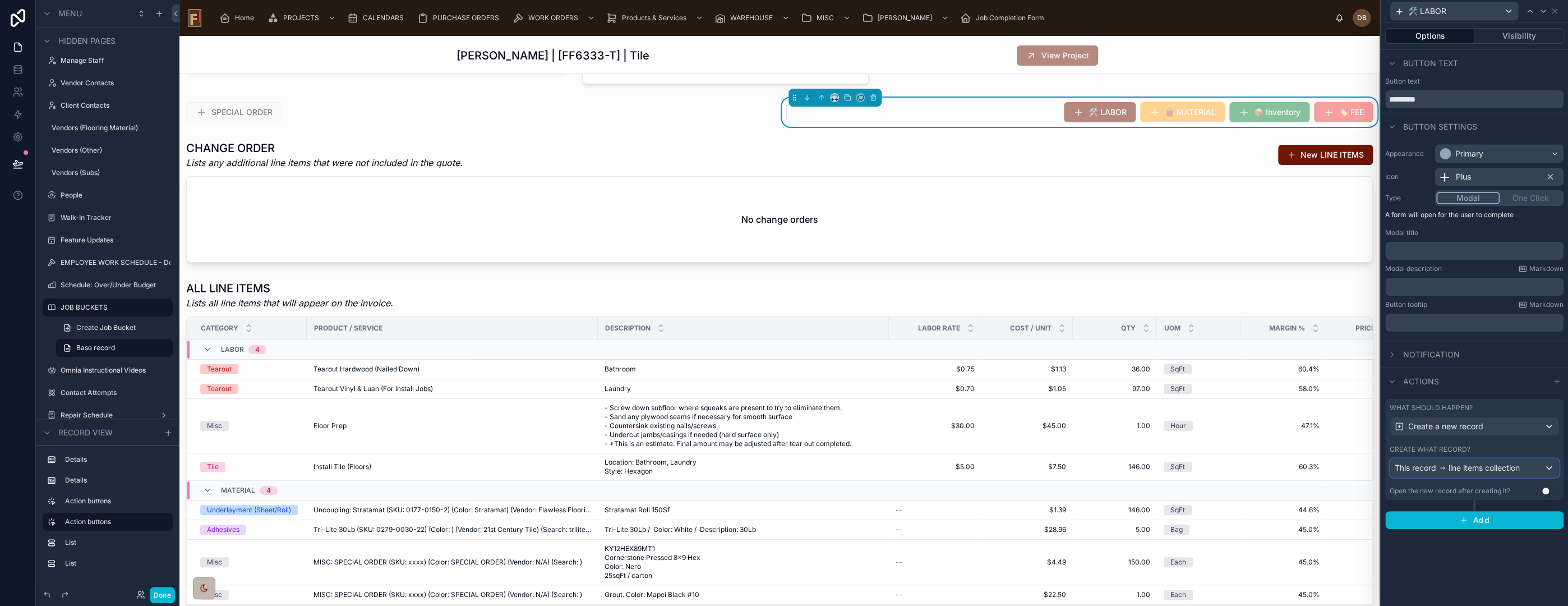
click at [1472, 463] on span "line items collection" at bounding box center [1485, 468] width 71 height 11
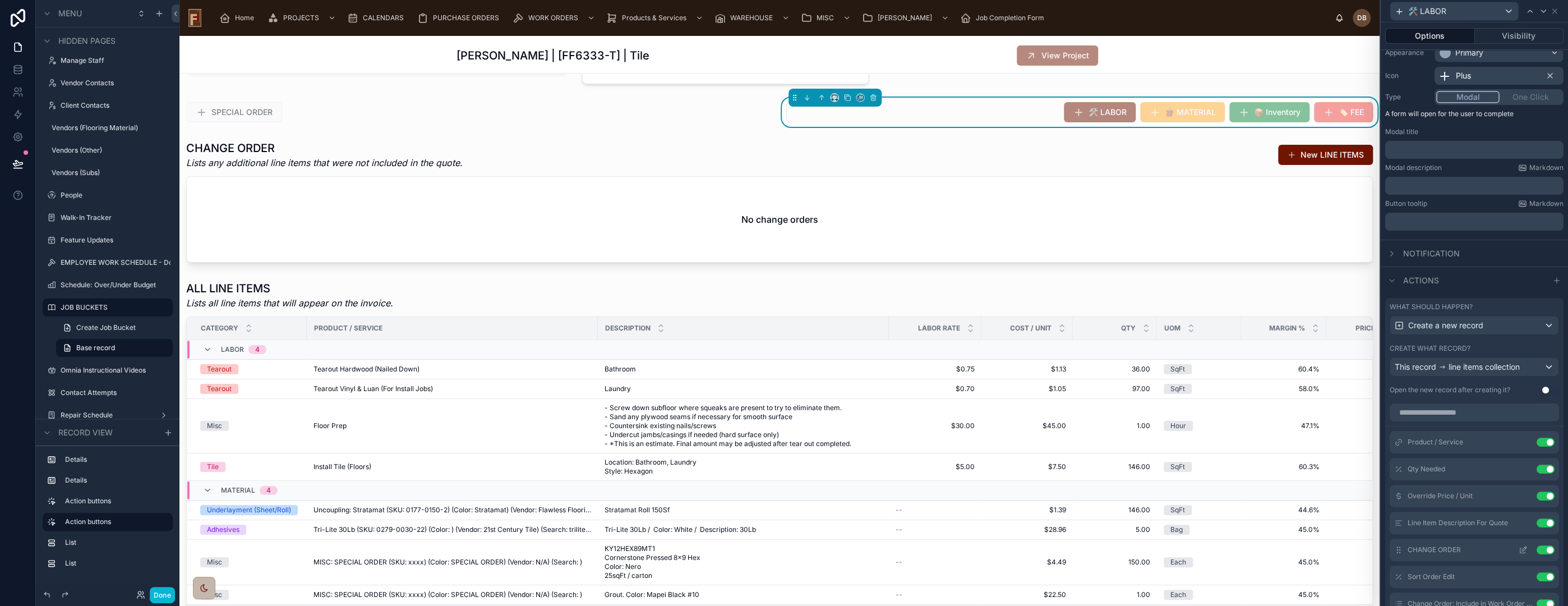
scroll to position [249, 0]
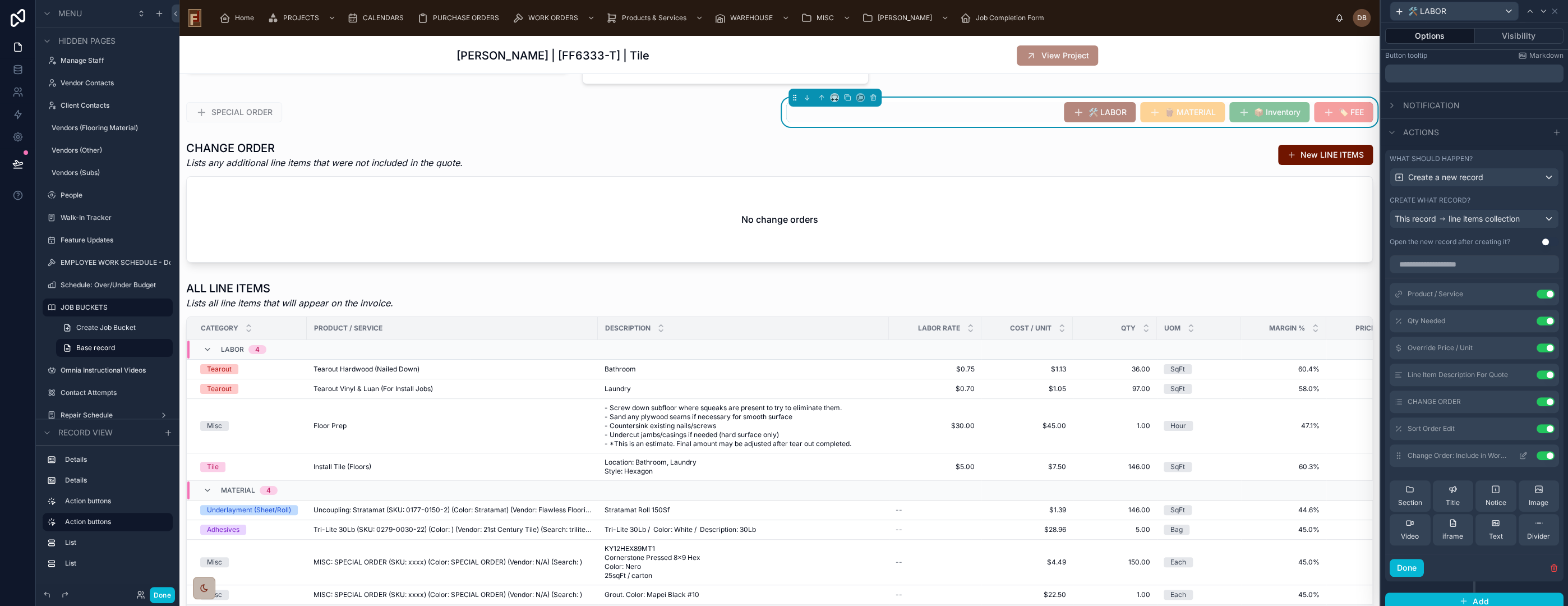
click at [1522, 452] on icon at bounding box center [1524, 454] width 5 height 5
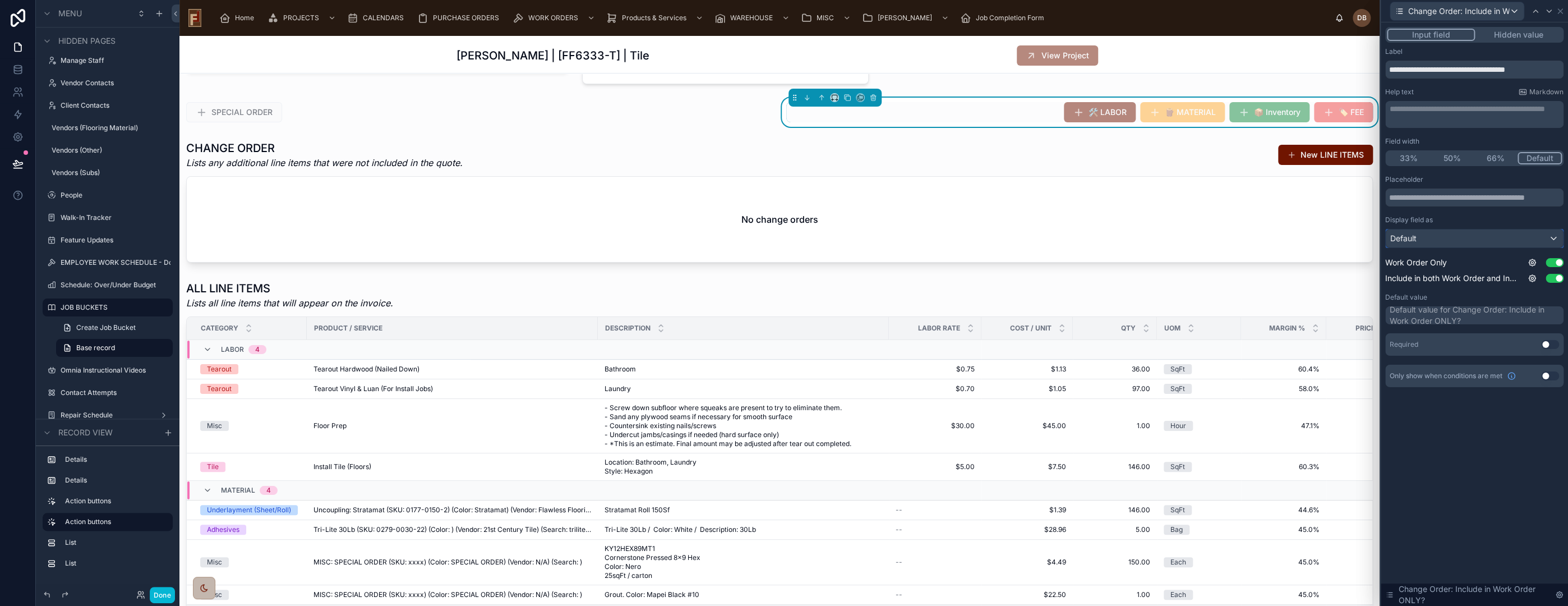
click at [1440, 240] on div "Default" at bounding box center [1474, 238] width 177 height 18
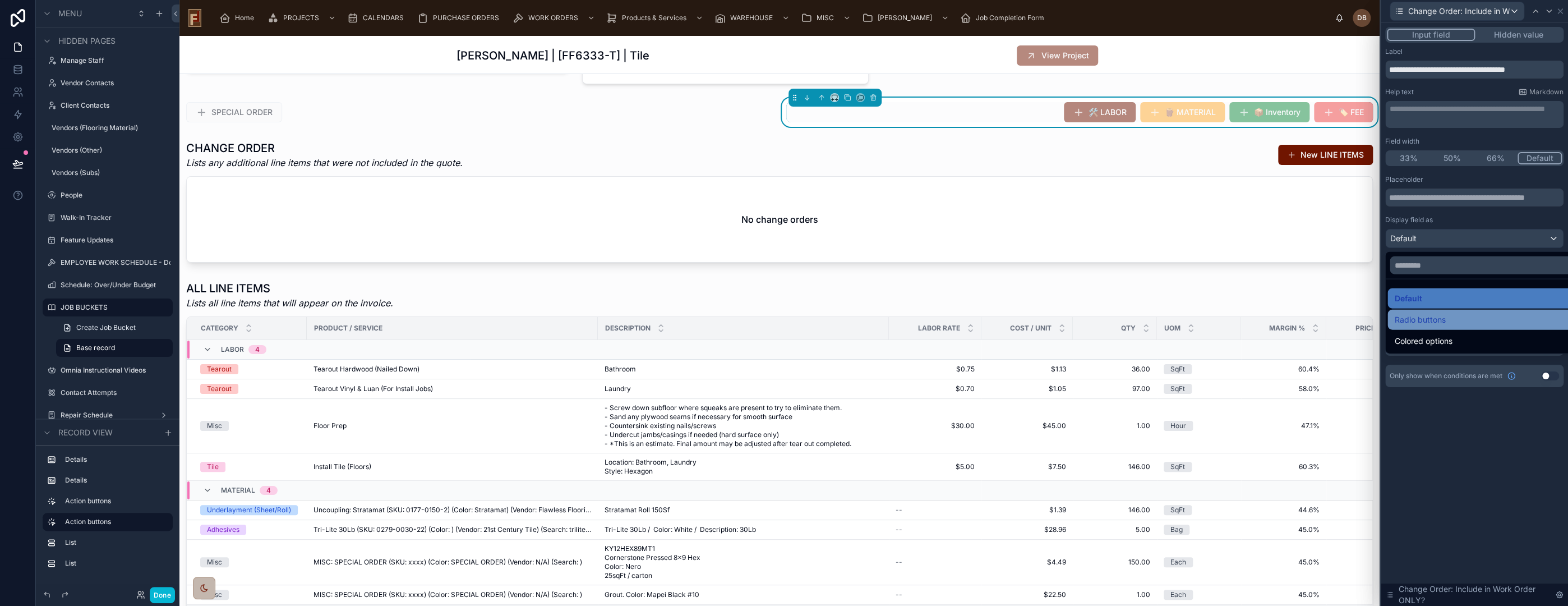
click at [1445, 321] on span "Radio buttons" at bounding box center [1419, 319] width 51 height 14
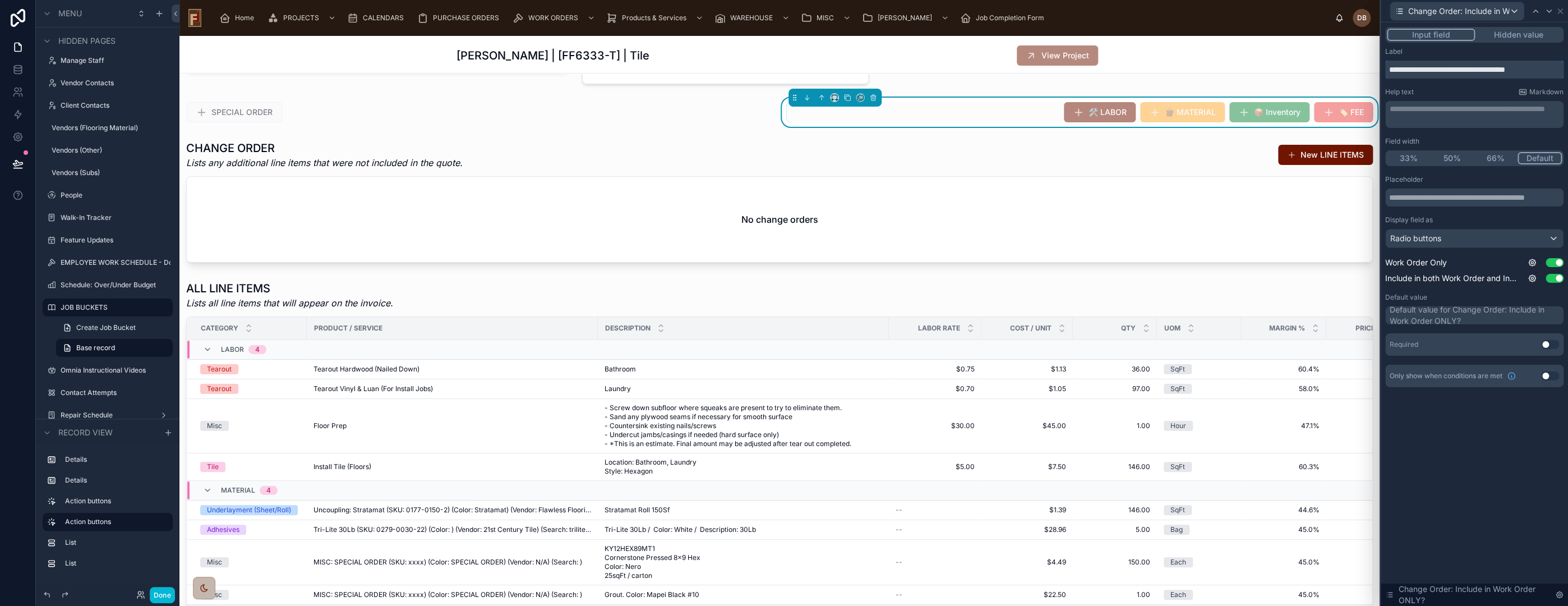
click at [1477, 70] on input "**********" at bounding box center [1474, 70] width 178 height 18
click at [166, 595] on button "Done" at bounding box center [162, 595] width 25 height 16
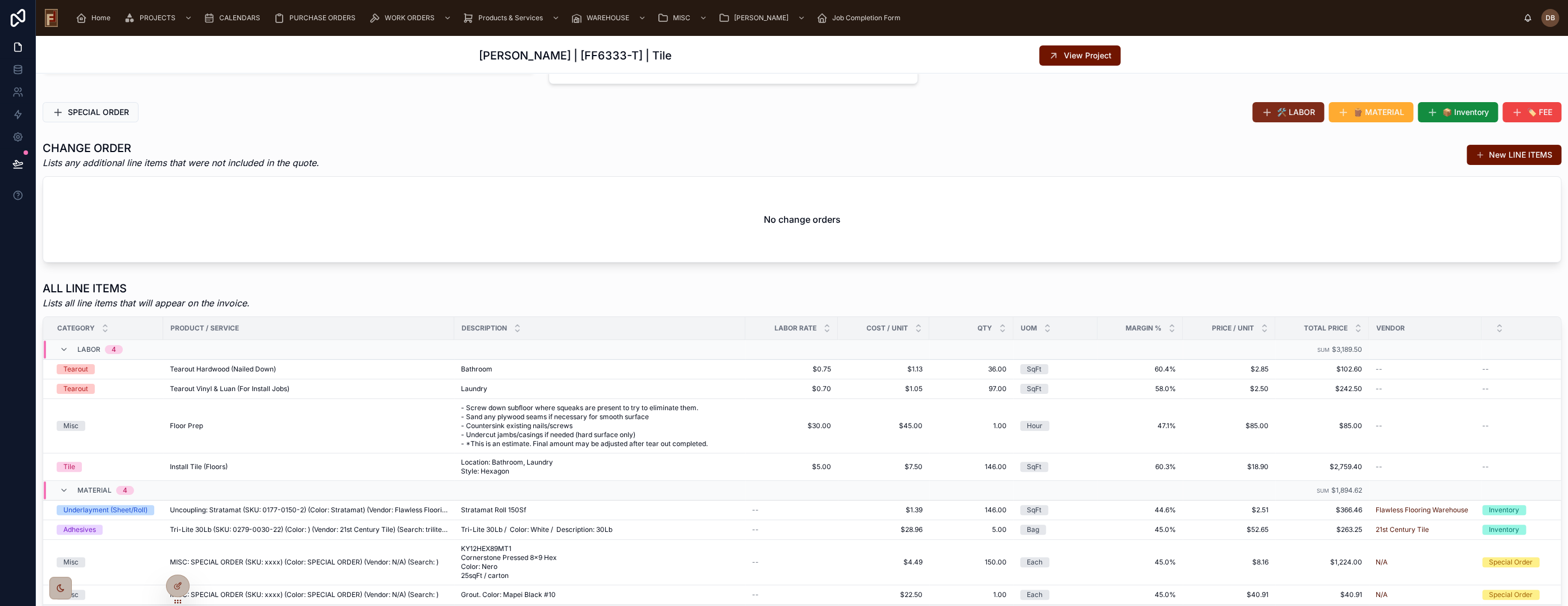
click at [1294, 109] on span "🛠️ LABOR" at bounding box center [1296, 113] width 38 height 11
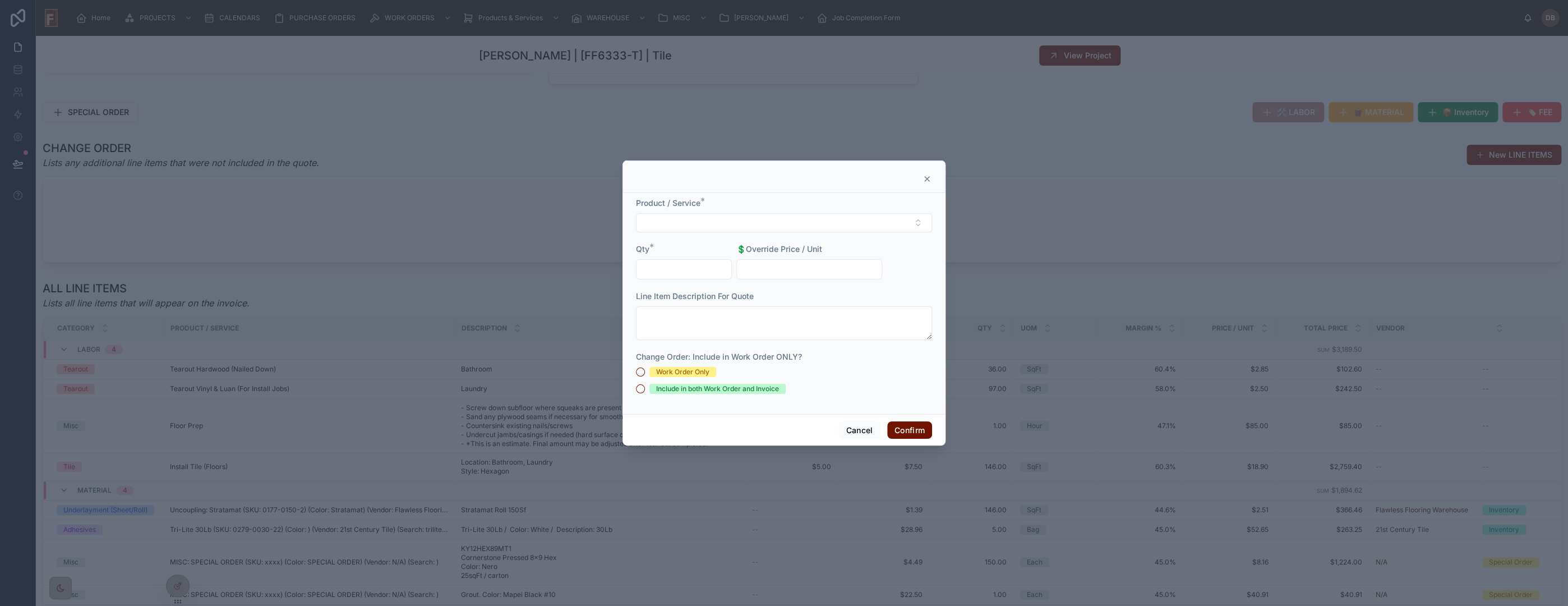
click at [926, 179] on icon at bounding box center [927, 179] width 5 height 5
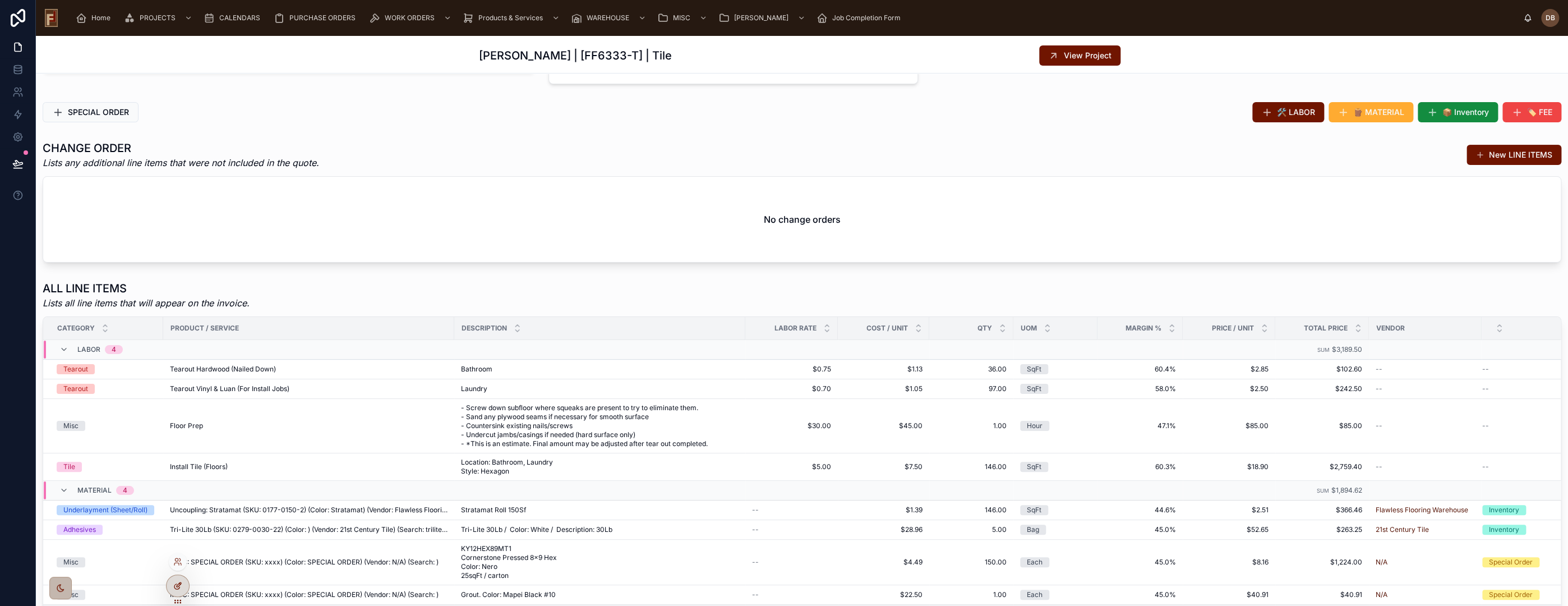
click at [180, 585] on icon at bounding box center [179, 585] width 5 height 5
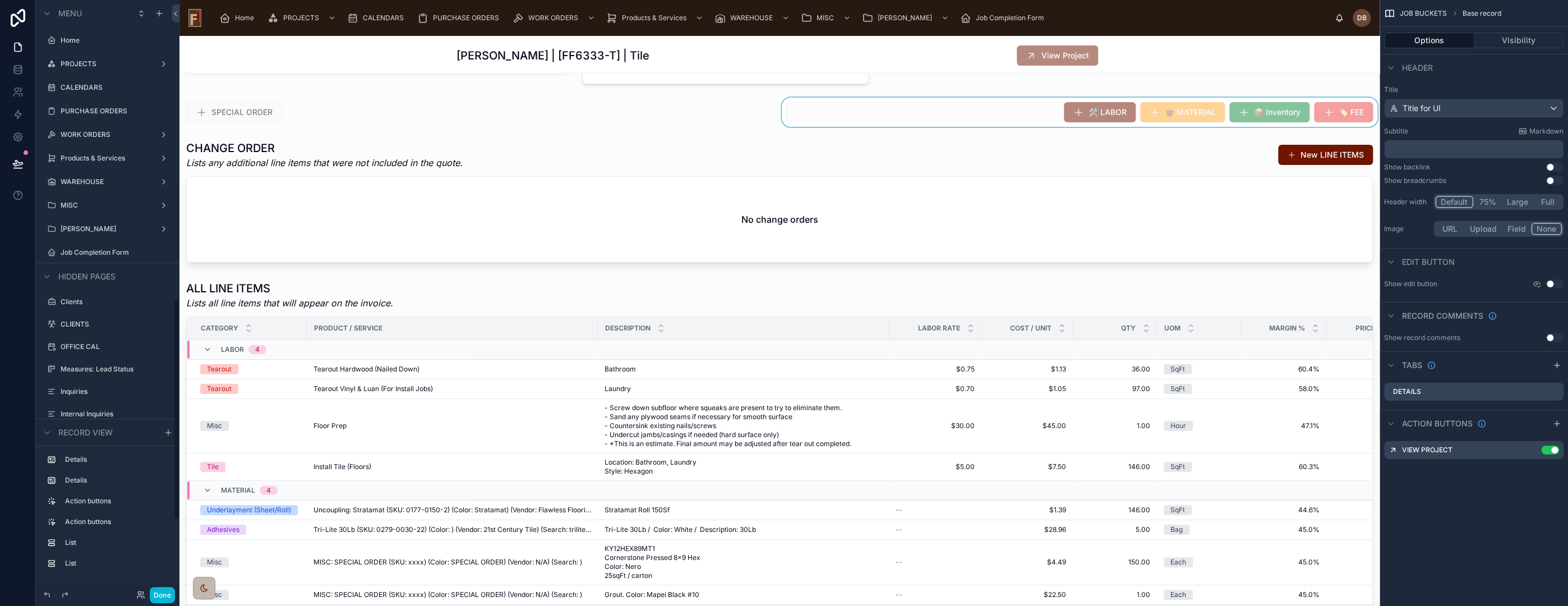
scroll to position [802, 0]
click at [1018, 110] on div at bounding box center [1080, 112] width 600 height 29
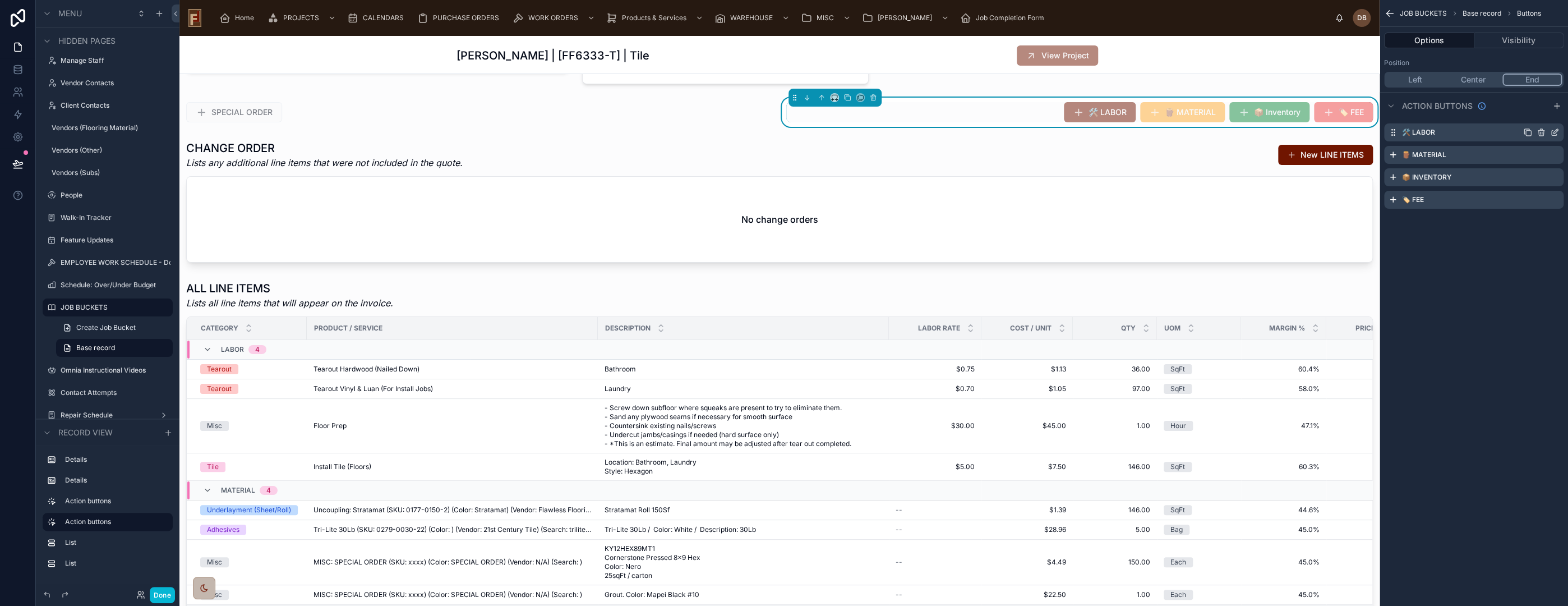
click at [1553, 130] on icon "scrollable content" at bounding box center [1554, 132] width 9 height 9
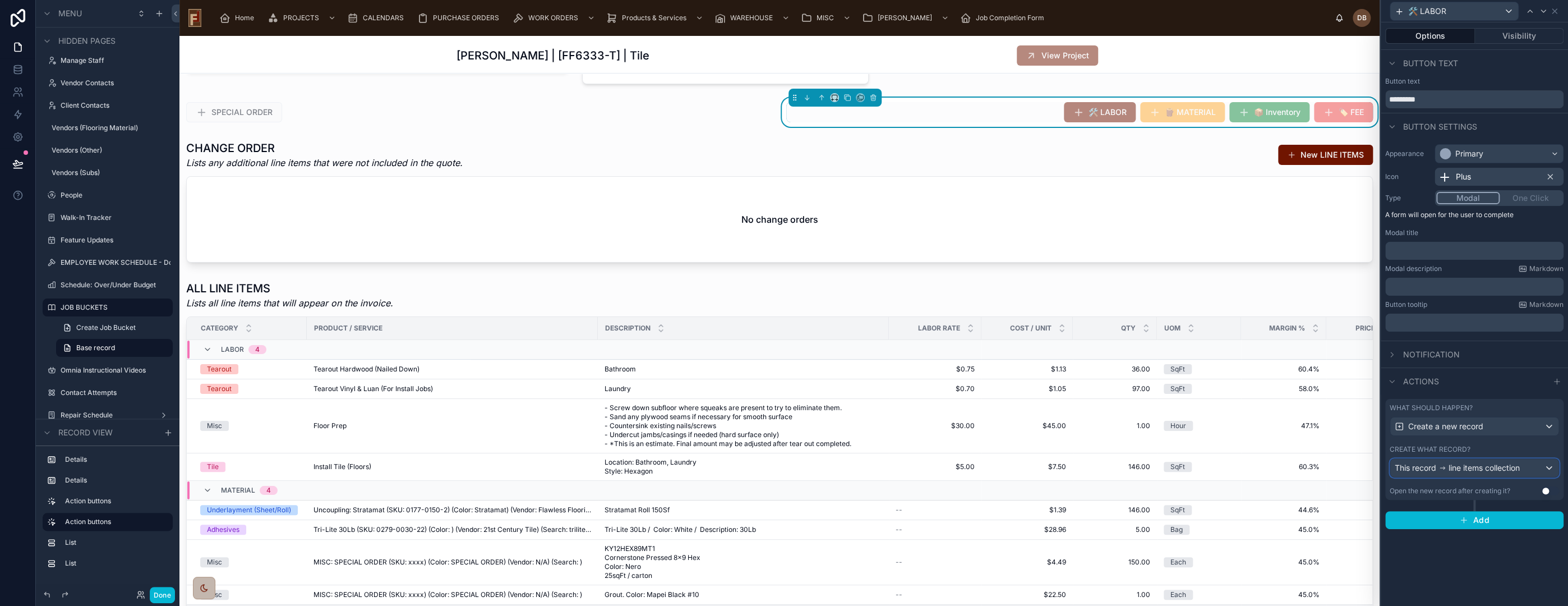
click at [1460, 464] on span "line items collection" at bounding box center [1485, 468] width 71 height 11
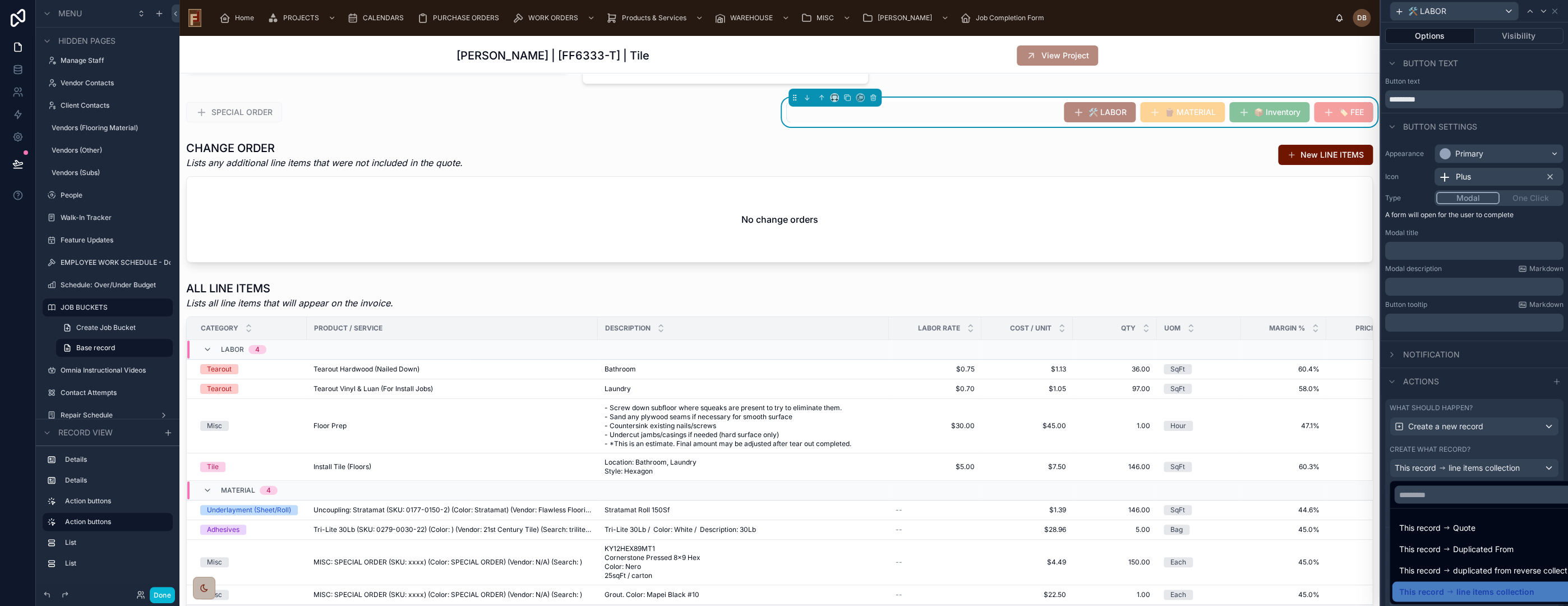
click at [1462, 464] on div at bounding box center [1474, 303] width 187 height 606
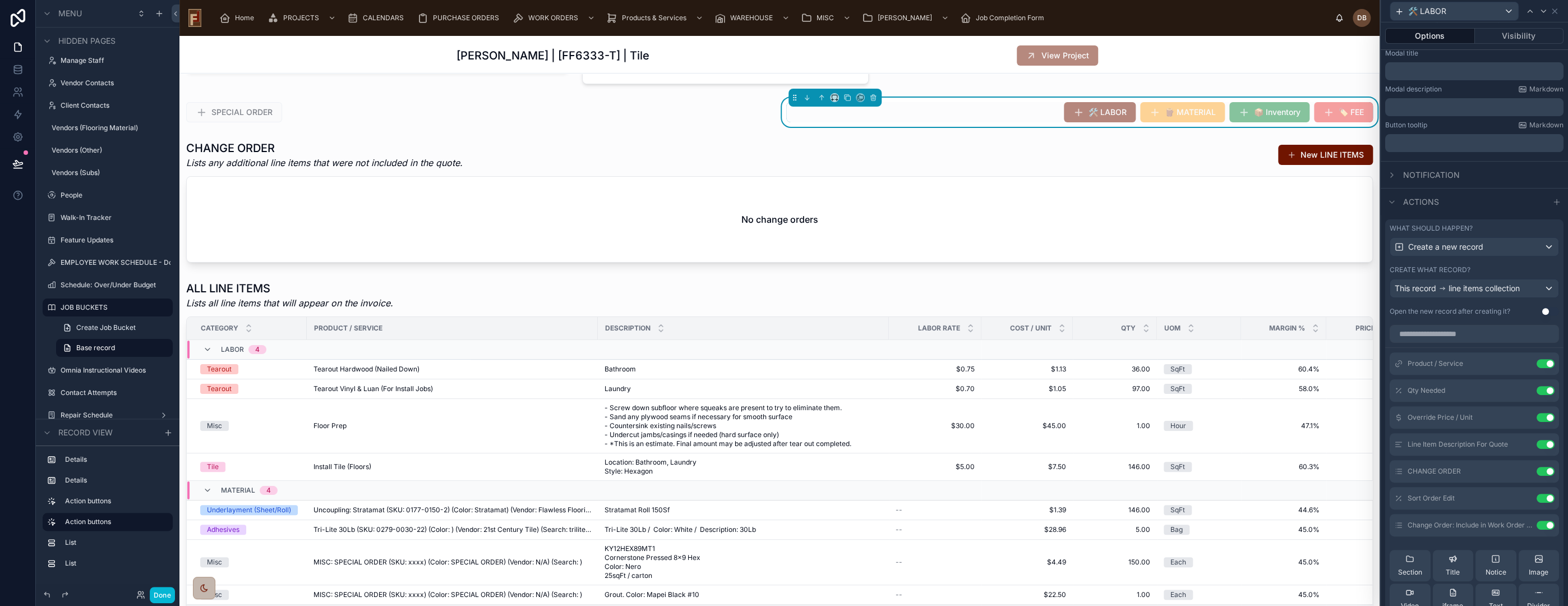
scroll to position [187, 0]
click at [1522, 517] on icon at bounding box center [1524, 517] width 5 height 5
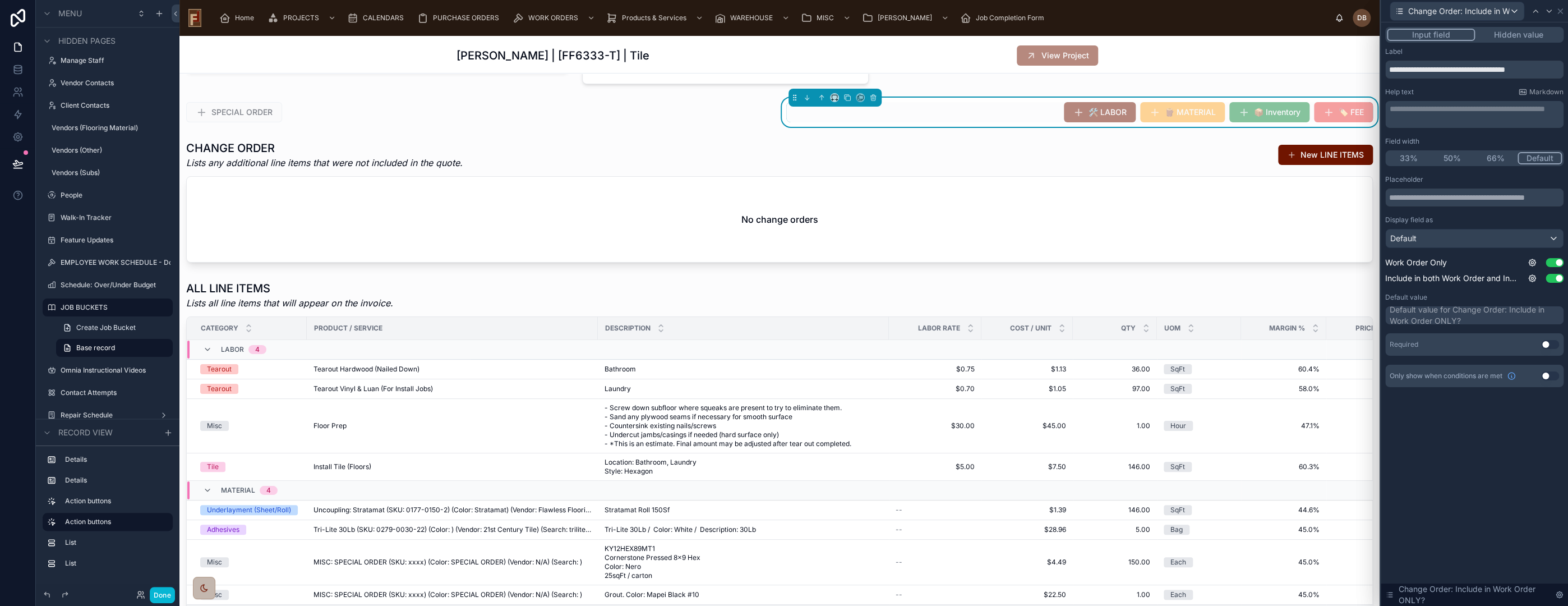
click at [1545, 340] on button "Use setting" at bounding box center [1550, 344] width 18 height 9
click at [1468, 313] on div "Default value for Change Order: Include in Work Order ONLY?" at bounding box center [1476, 315] width 172 height 23
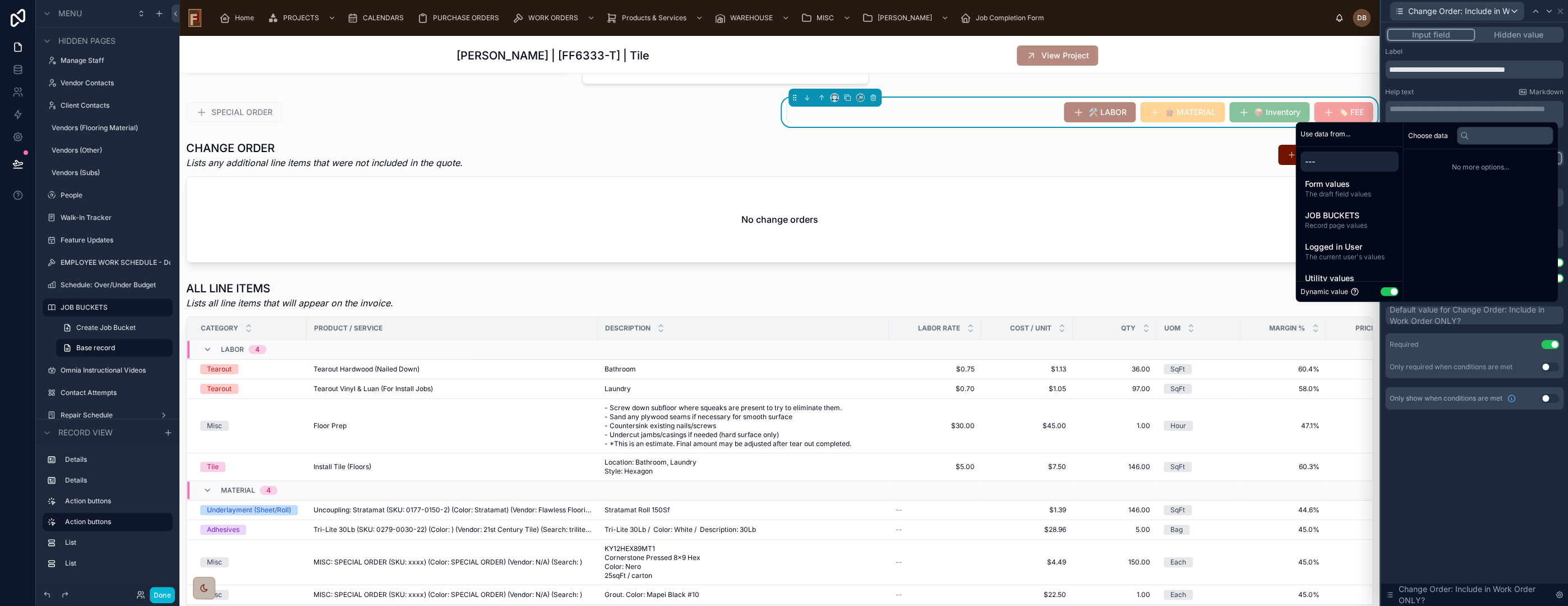
click at [1385, 291] on button "Use setting" at bounding box center [1389, 292] width 18 height 9
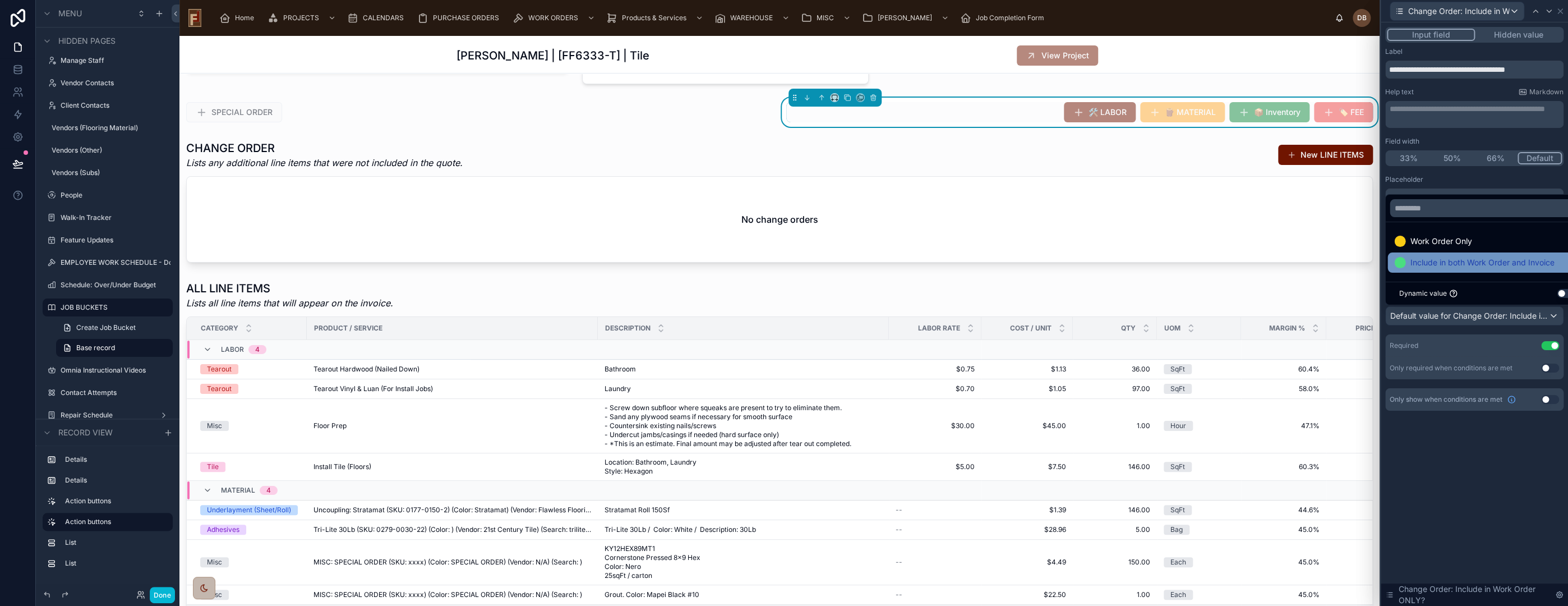
click at [1467, 259] on span "Include in both Work Order and Invoice" at bounding box center [1482, 262] width 144 height 14
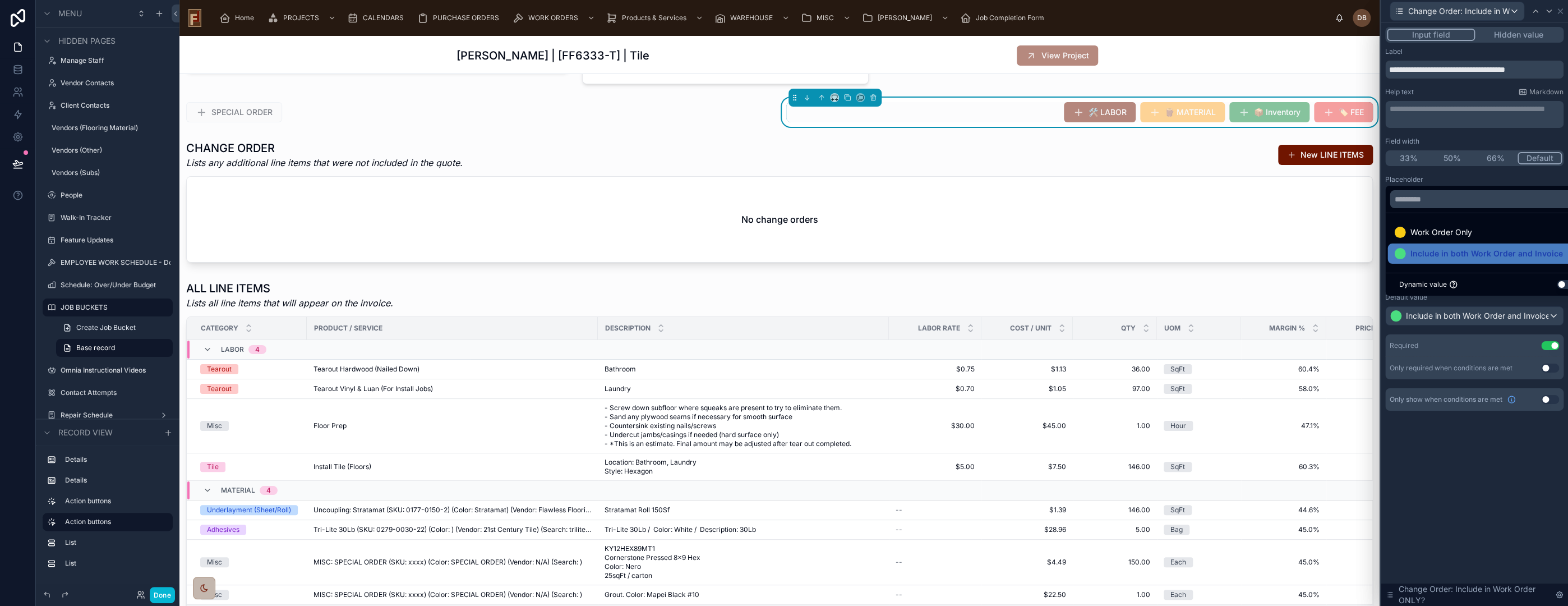
click at [1502, 467] on div "**********" at bounding box center [1474, 314] width 187 height 583
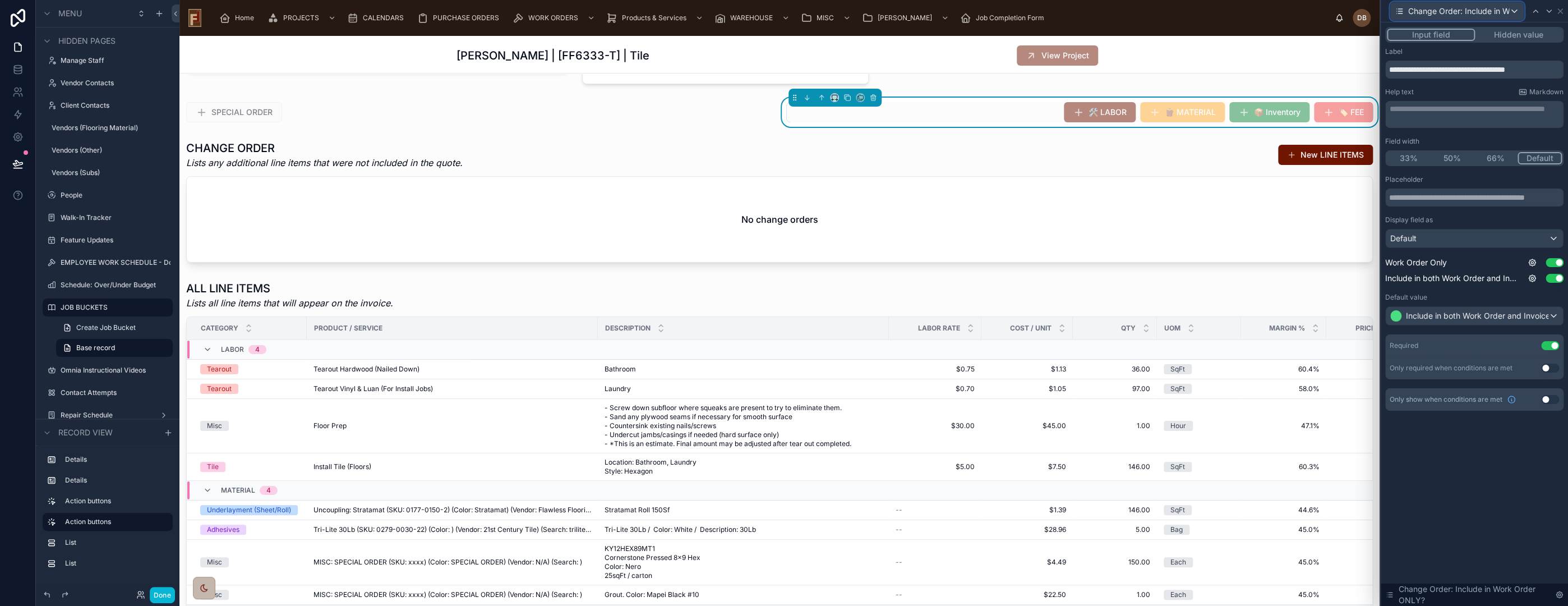
click at [1451, 12] on span "Change Order: Include in Work Order ONLY?" at bounding box center [1459, 11] width 101 height 11
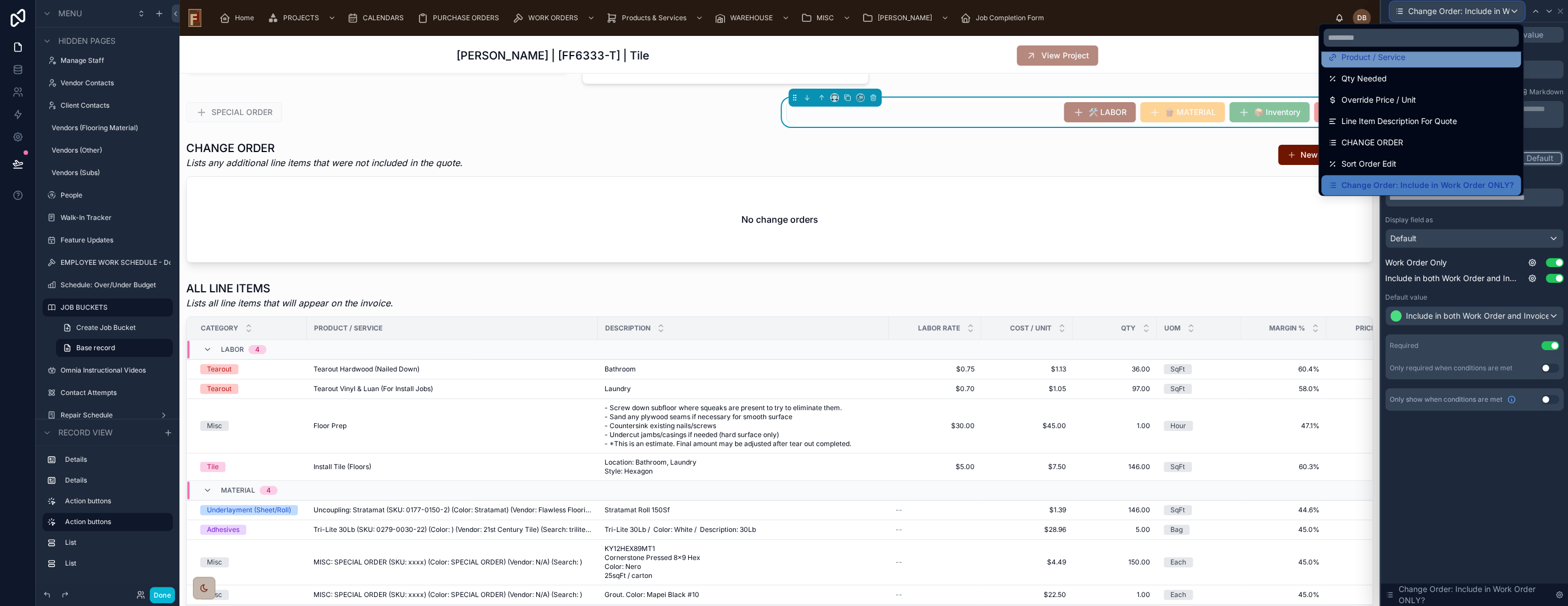
scroll to position [15, 0]
click at [1558, 11] on div at bounding box center [1474, 303] width 187 height 606
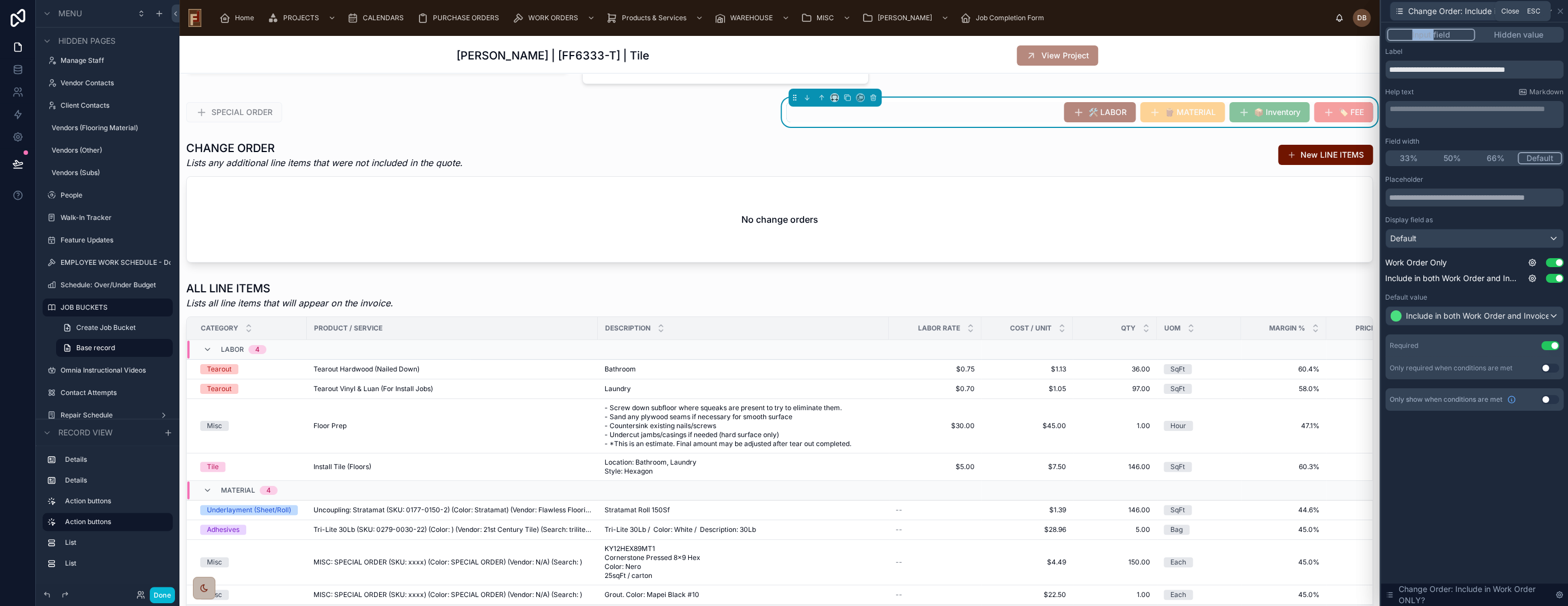
click at [1558, 11] on icon at bounding box center [1560, 11] width 9 height 9
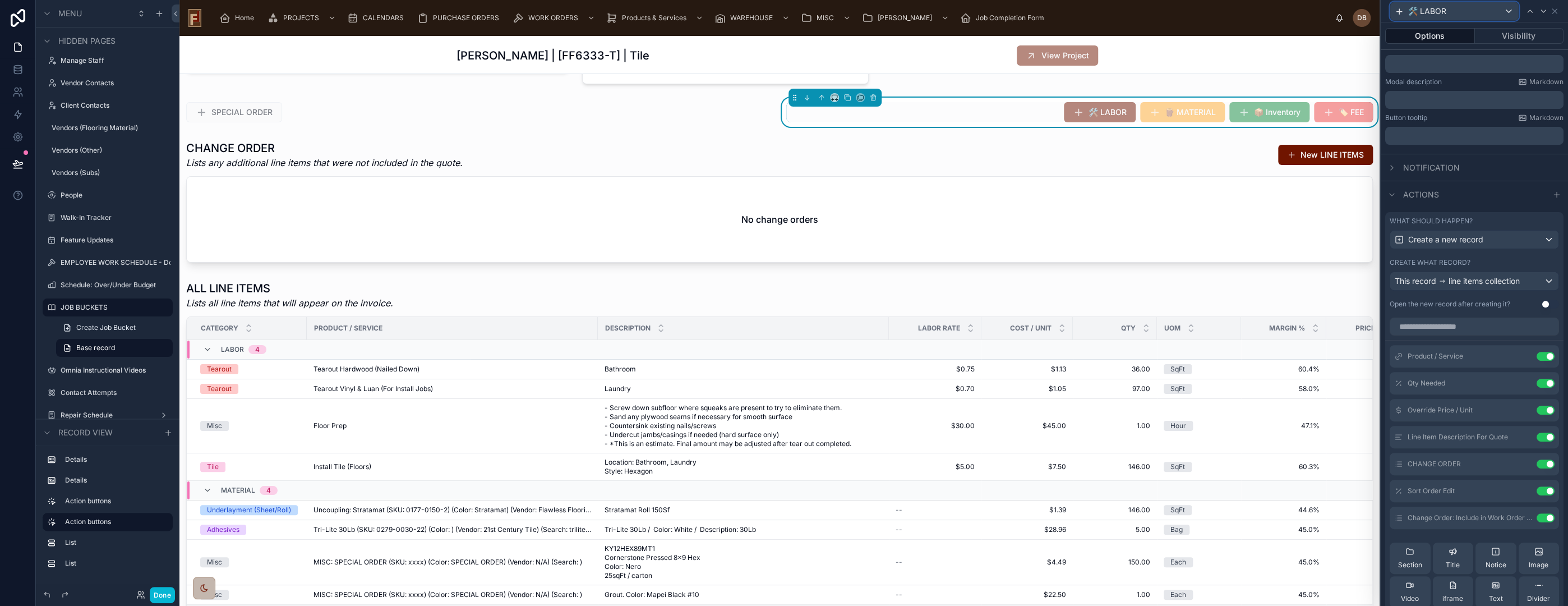
click at [1454, 8] on div "🛠️ LABOR" at bounding box center [1455, 11] width 128 height 18
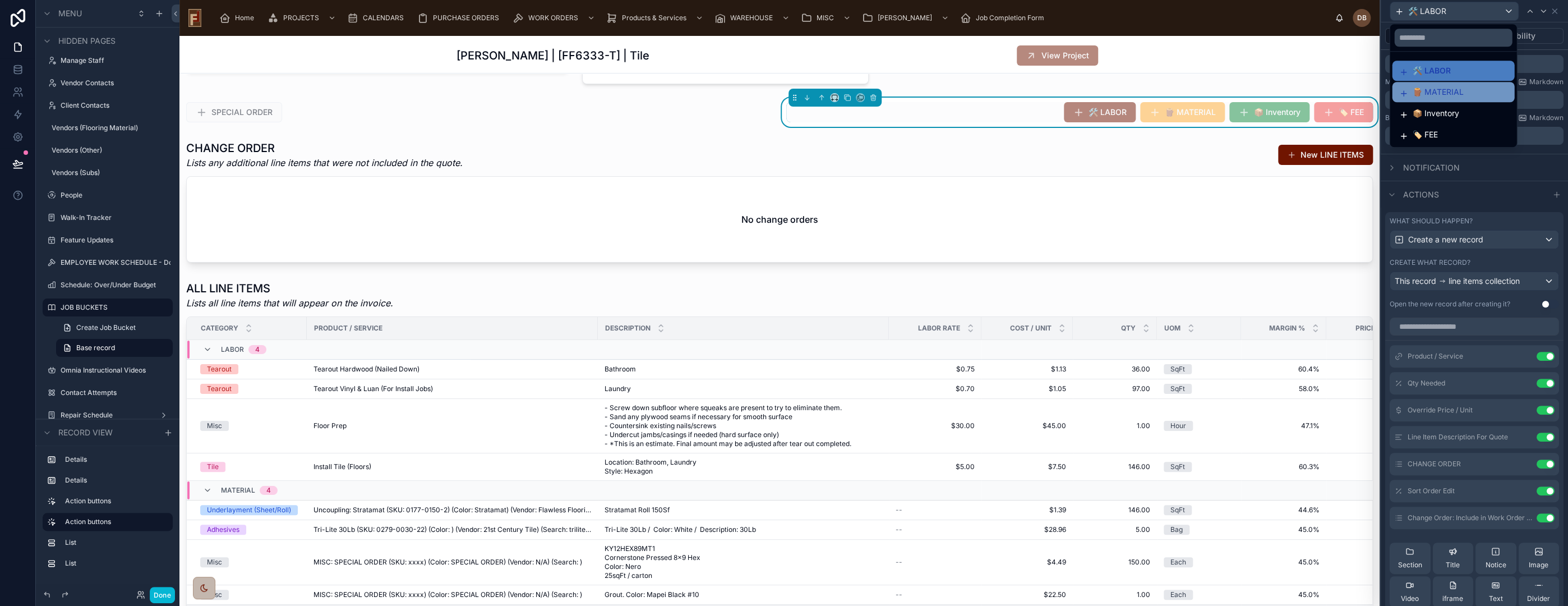
click at [1451, 96] on span "🪵 MATERIAL" at bounding box center [1438, 92] width 51 height 14
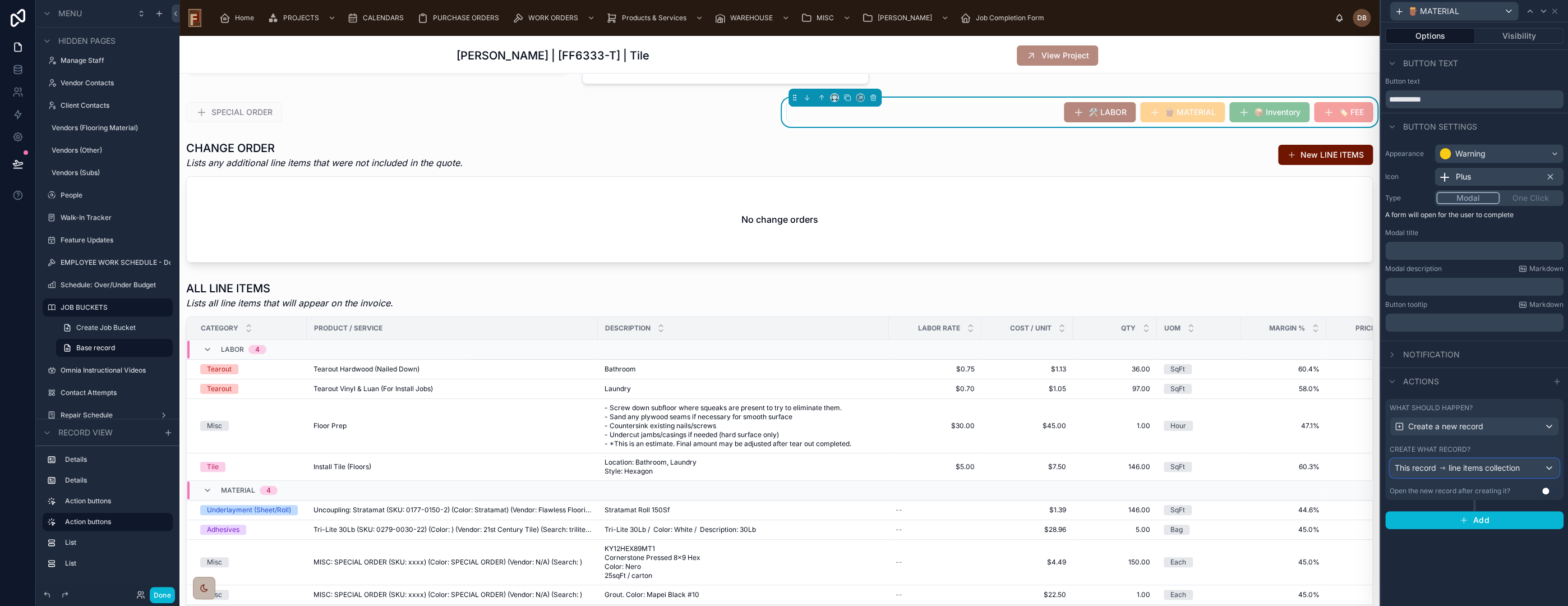
click at [1493, 463] on span "line items collection" at bounding box center [1485, 468] width 71 height 11
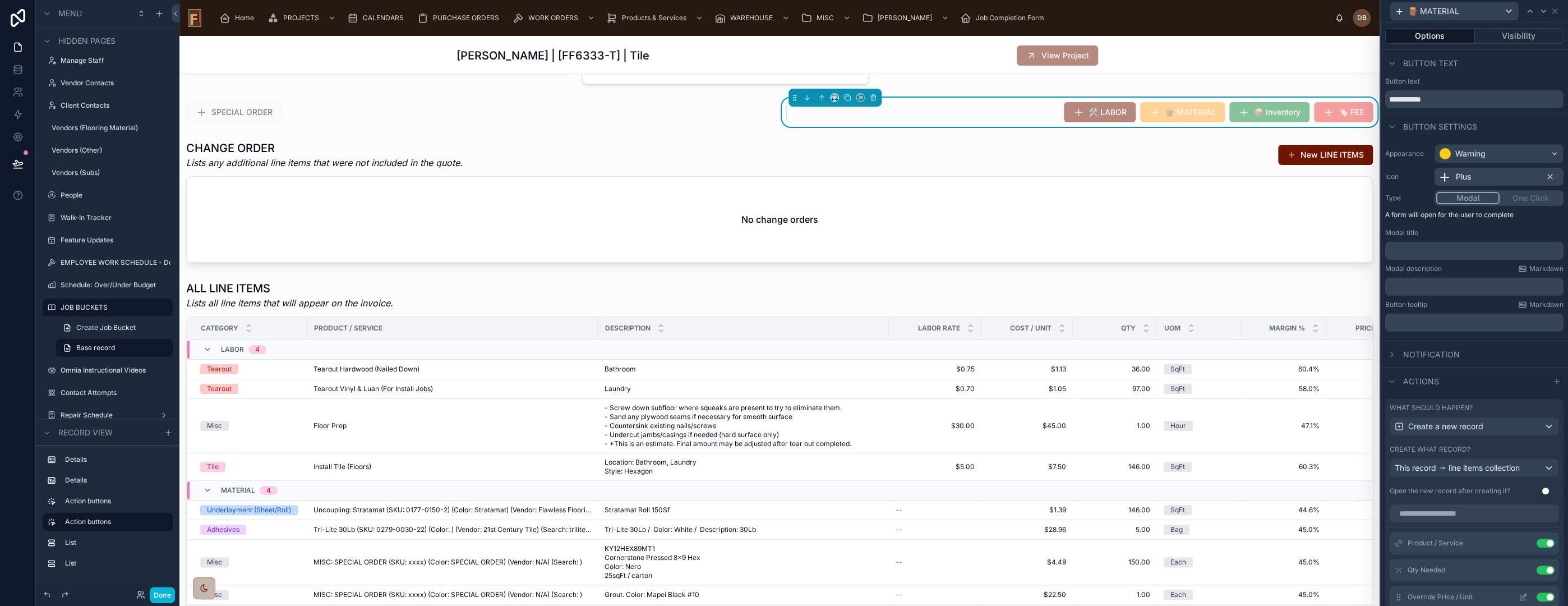
scroll to position [256, 0]
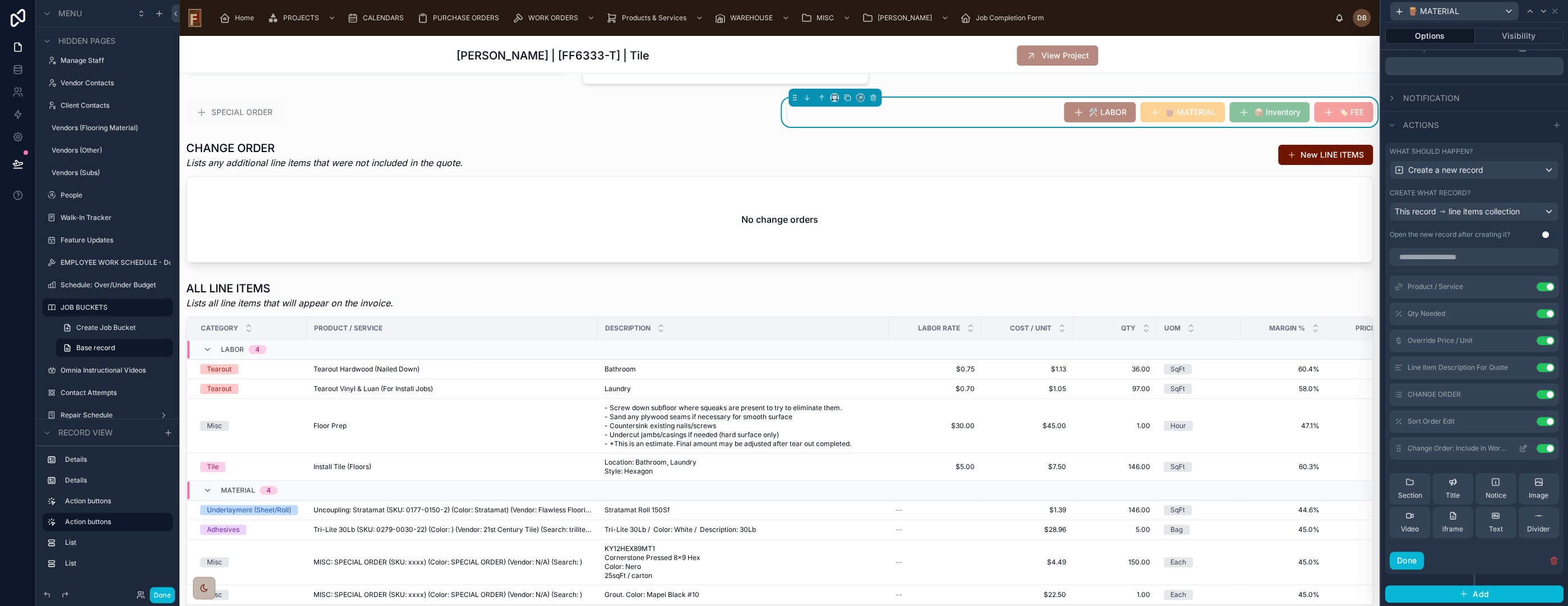
click at [1525, 446] on icon at bounding box center [1525, 446] width 1 height 1
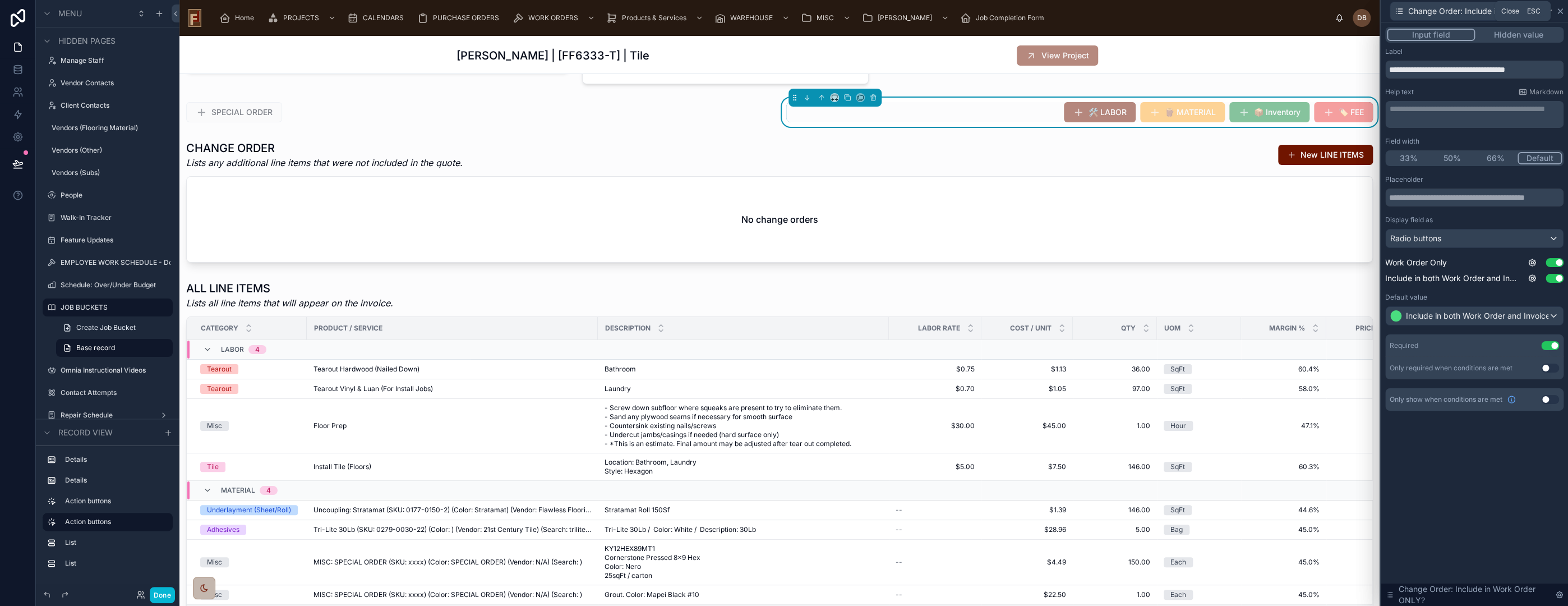
click at [1558, 8] on icon at bounding box center [1560, 11] width 9 height 9
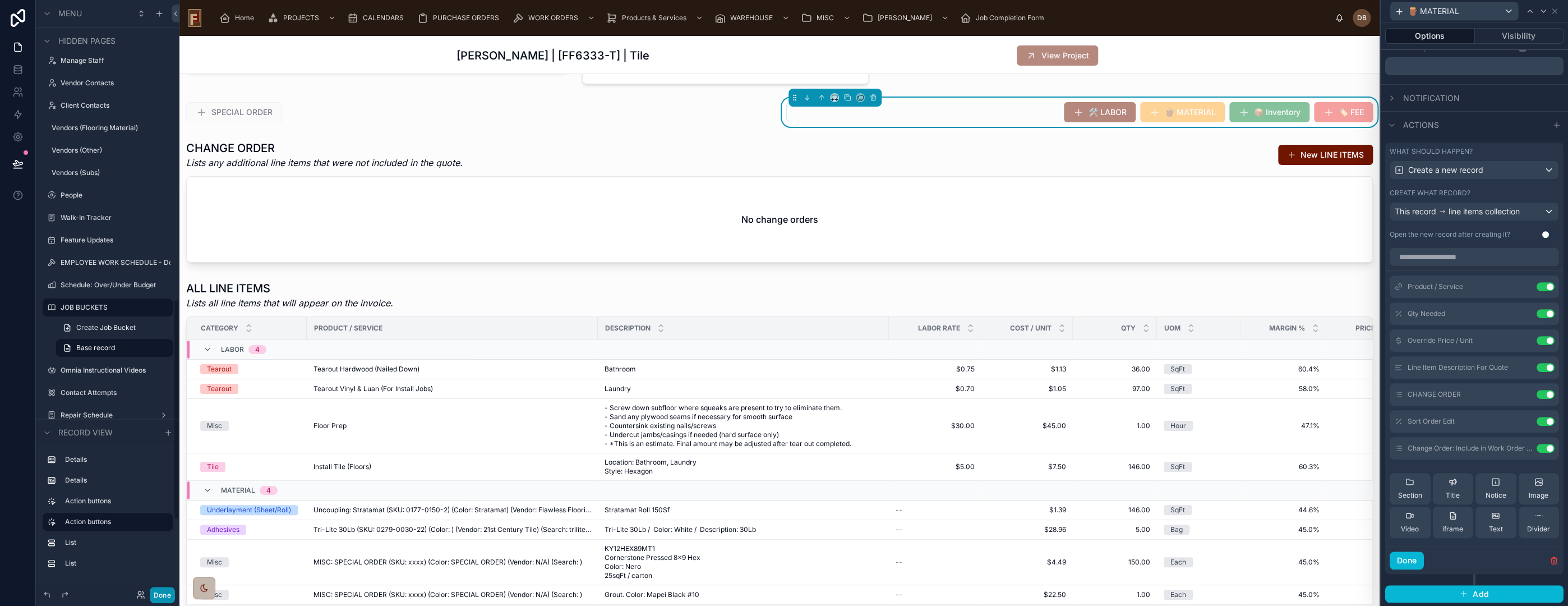
click at [158, 592] on button "Done" at bounding box center [162, 595] width 25 height 16
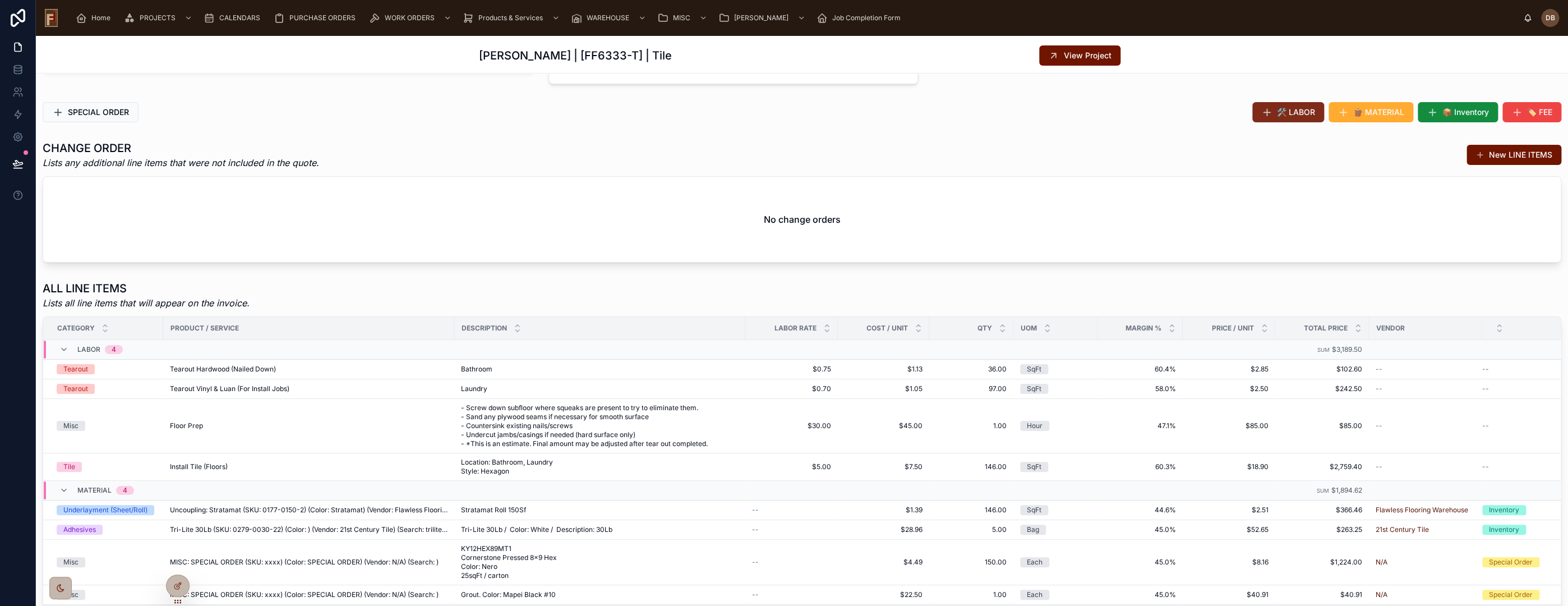
click at [1277, 107] on span "🛠️ LABOR" at bounding box center [1296, 113] width 38 height 11
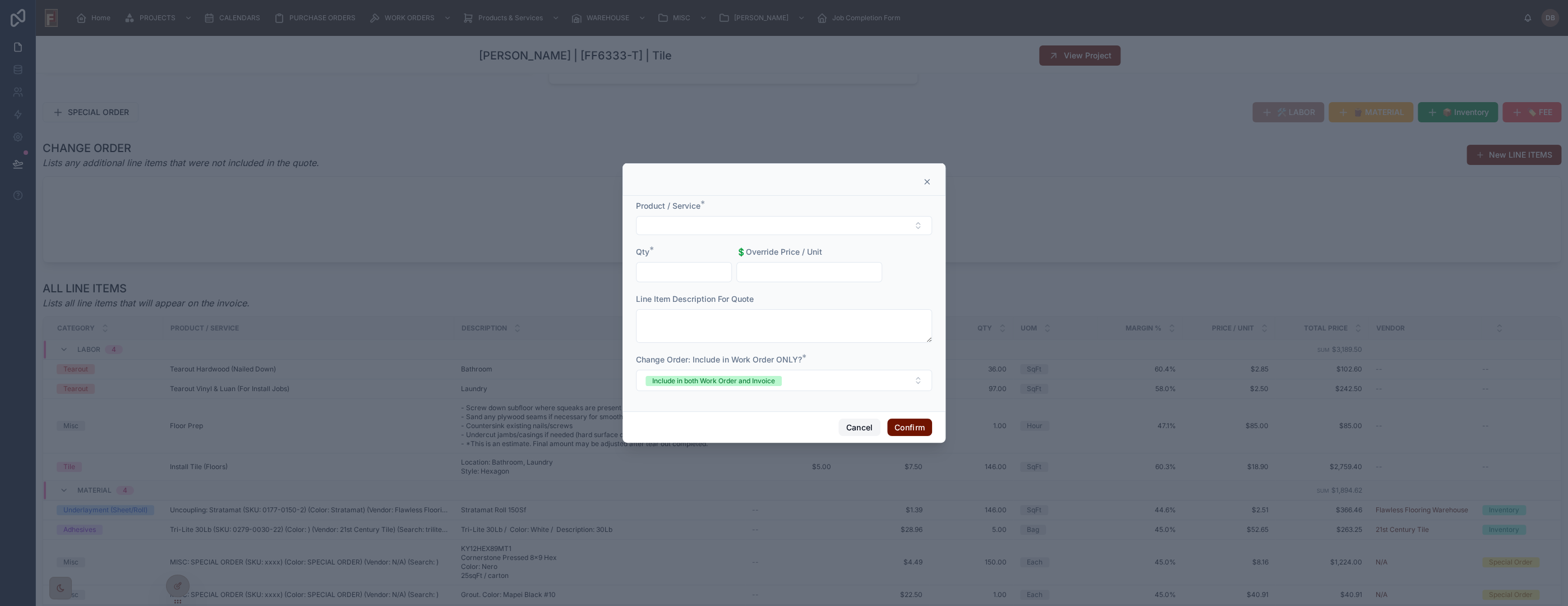
click at [853, 426] on button "Cancel" at bounding box center [859, 428] width 41 height 18
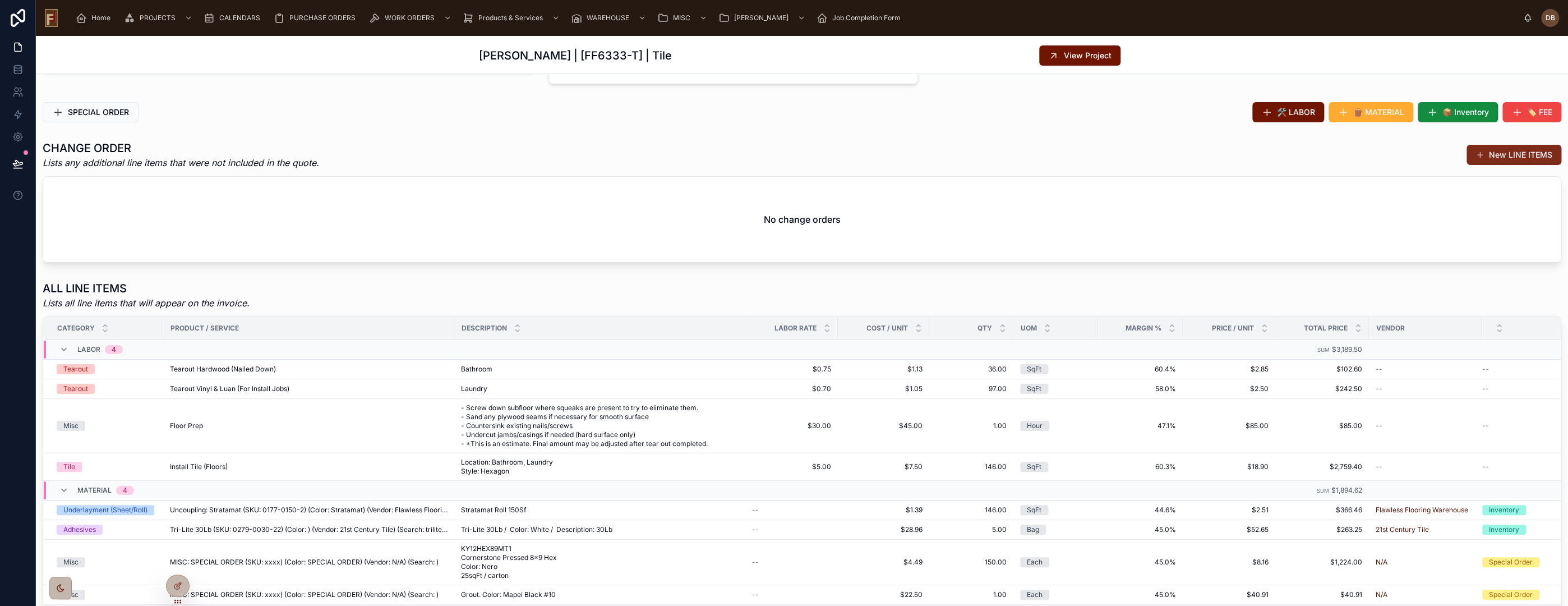
click at [1506, 160] on button "New LINE ITEMS" at bounding box center [1514, 155] width 95 height 20
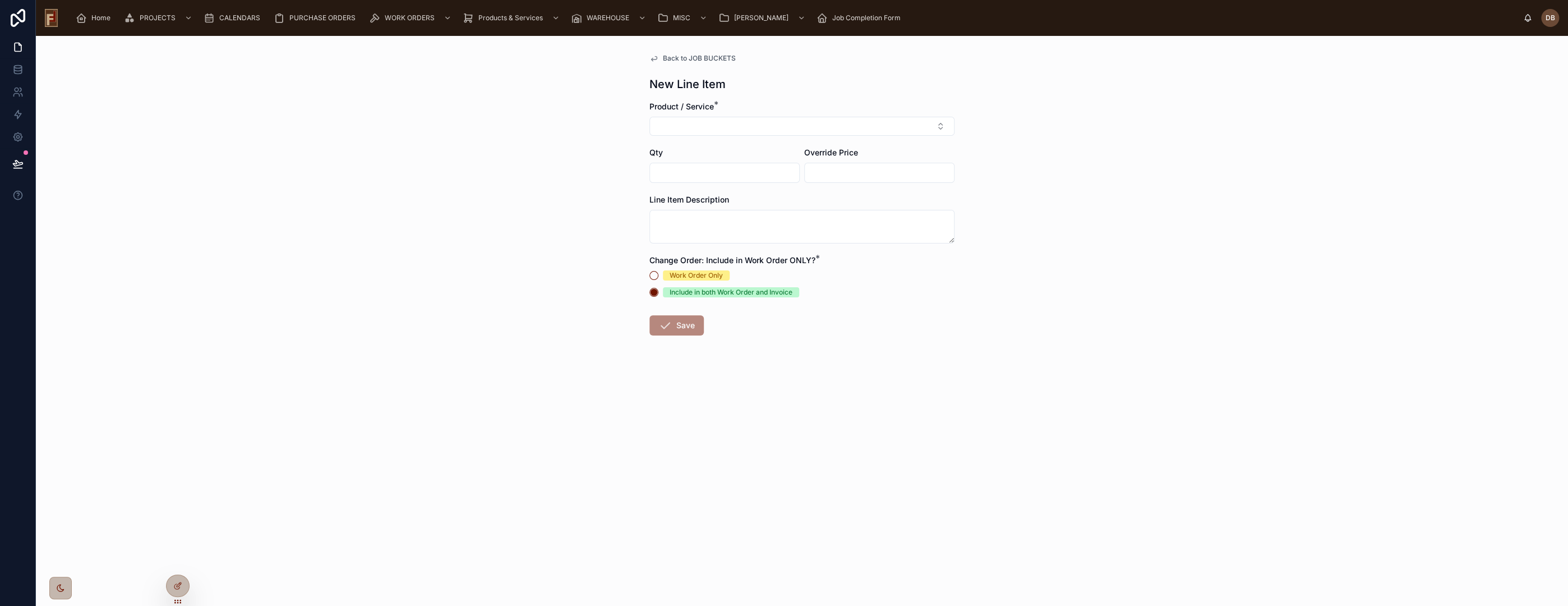
click at [710, 58] on span "Back to JOB BUCKETS" at bounding box center [699, 58] width 73 height 9
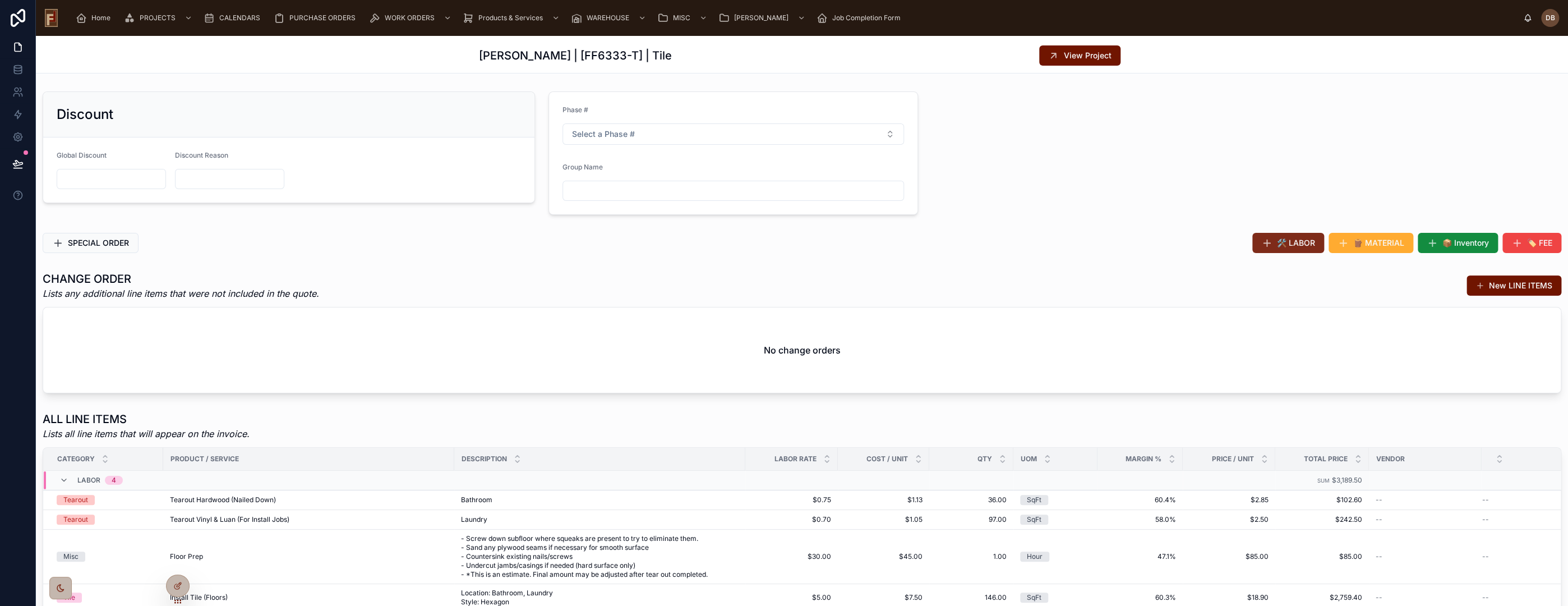
click at [1279, 241] on span "🛠️ LABOR" at bounding box center [1296, 243] width 38 height 11
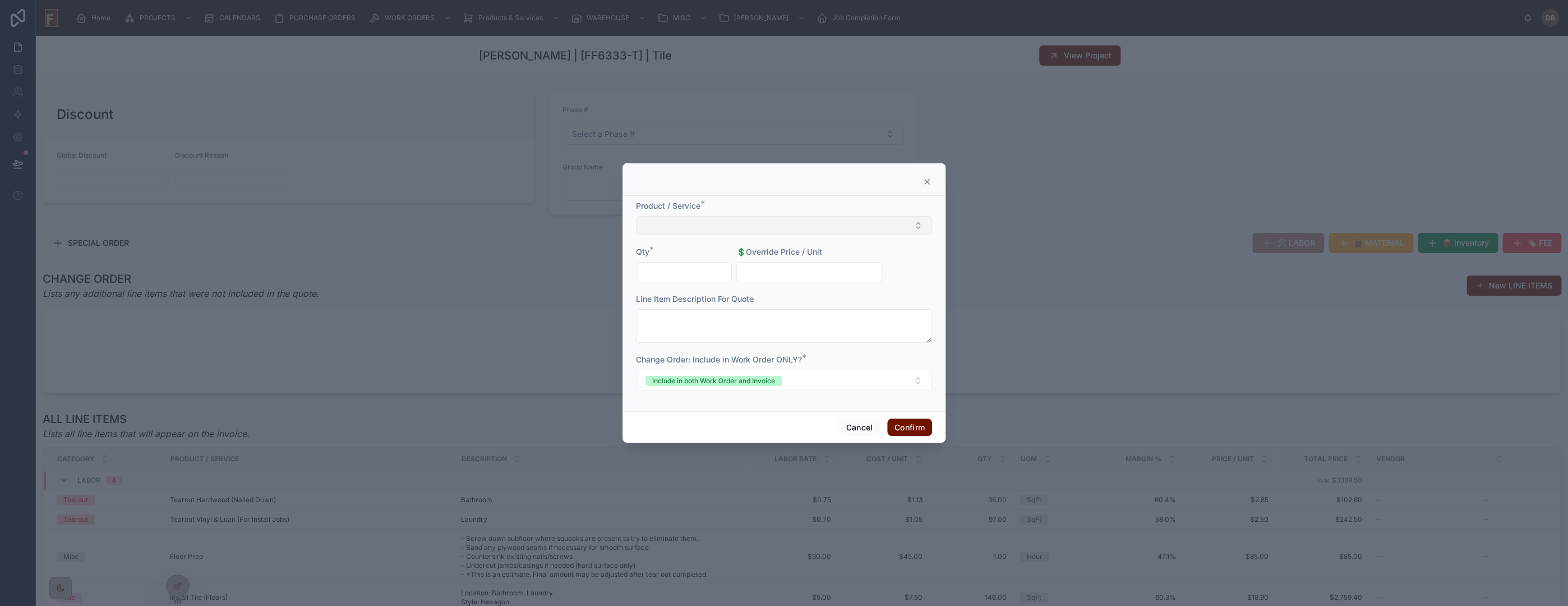
click at [770, 228] on button "Select Button" at bounding box center [784, 226] width 296 height 19
type input "****"
click at [735, 268] on div "Hourly Rate (Employee)" at bounding box center [784, 270] width 291 height 18
click at [696, 271] on input "text" at bounding box center [684, 273] width 95 height 15
type input "****"
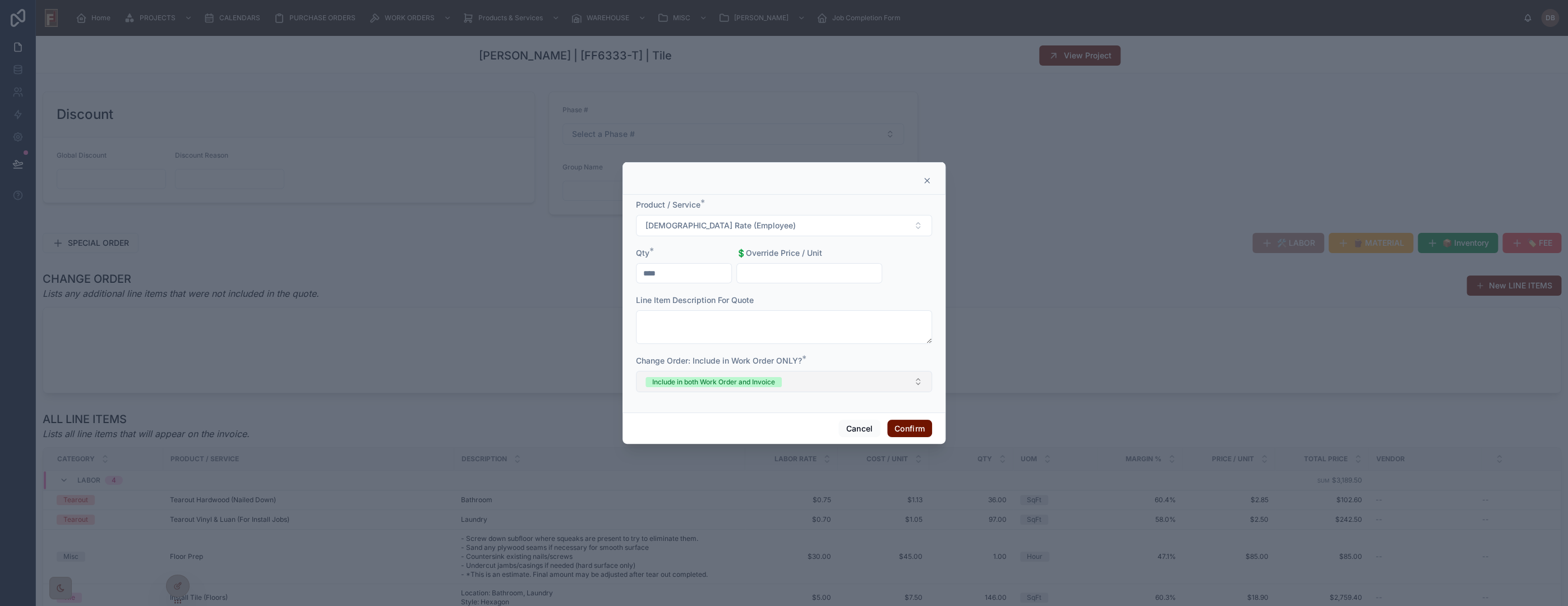
click at [789, 380] on button "Include in both Work Order and Invoice" at bounding box center [784, 382] width 296 height 21
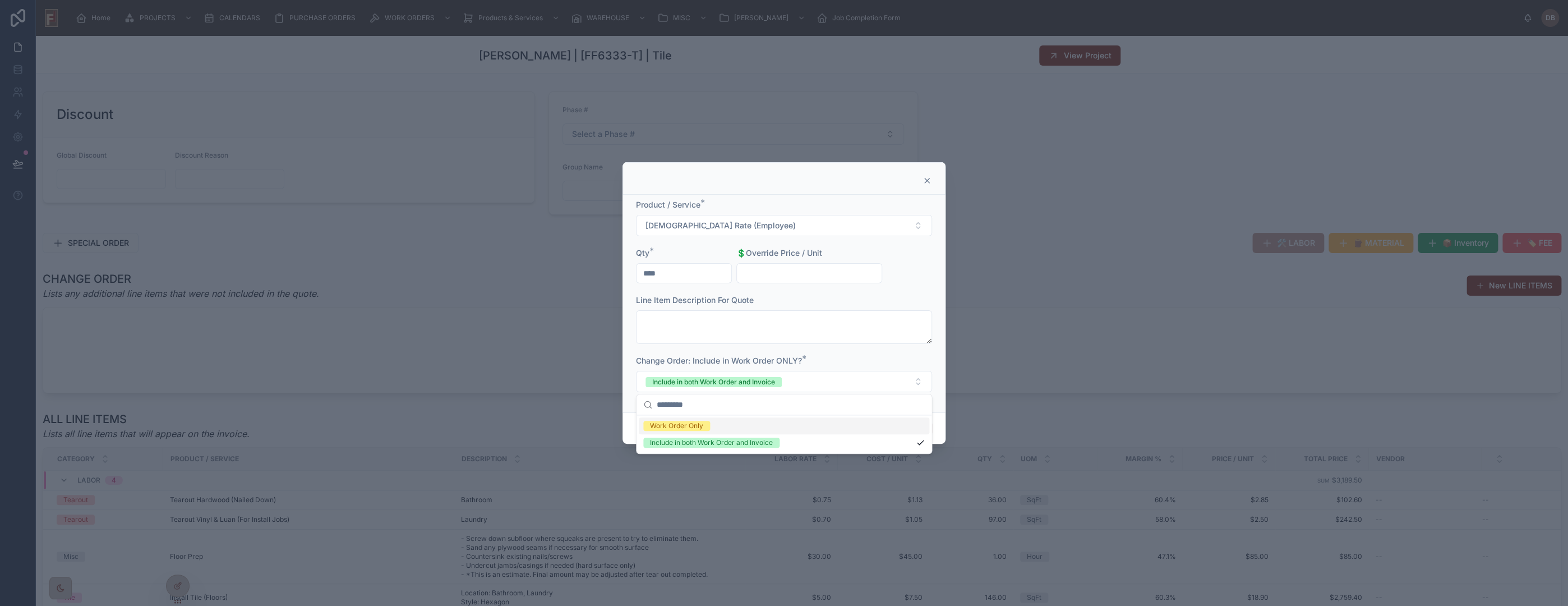
click at [706, 426] on span "Work Order Only" at bounding box center [676, 425] width 66 height 10
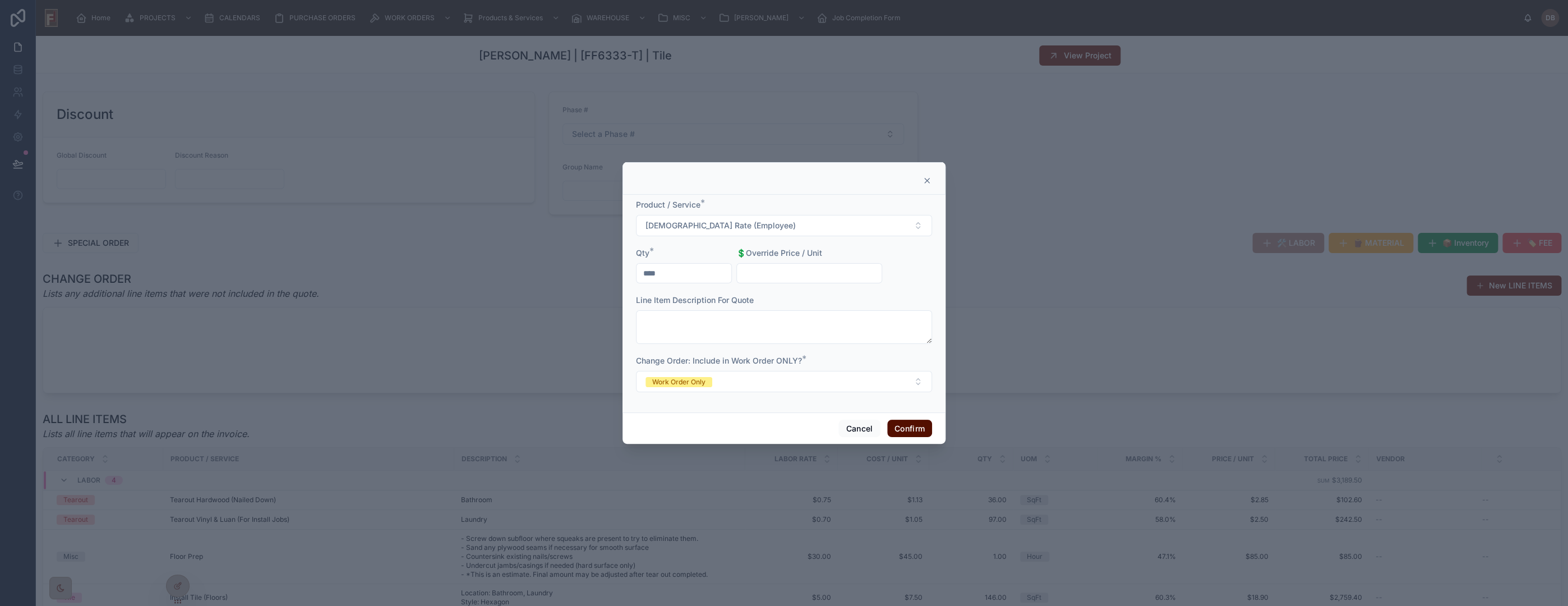
click at [914, 429] on button "Confirm" at bounding box center [909, 429] width 45 height 18
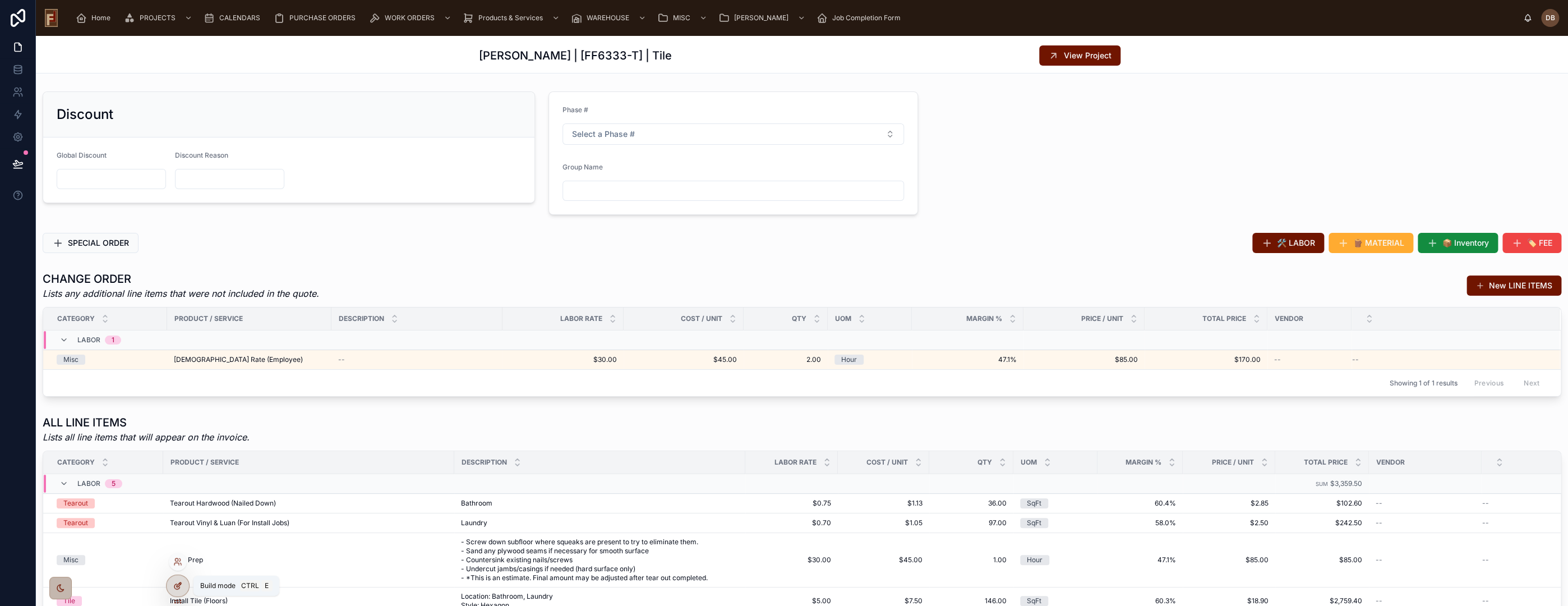
click at [175, 589] on icon at bounding box center [177, 585] width 9 height 9
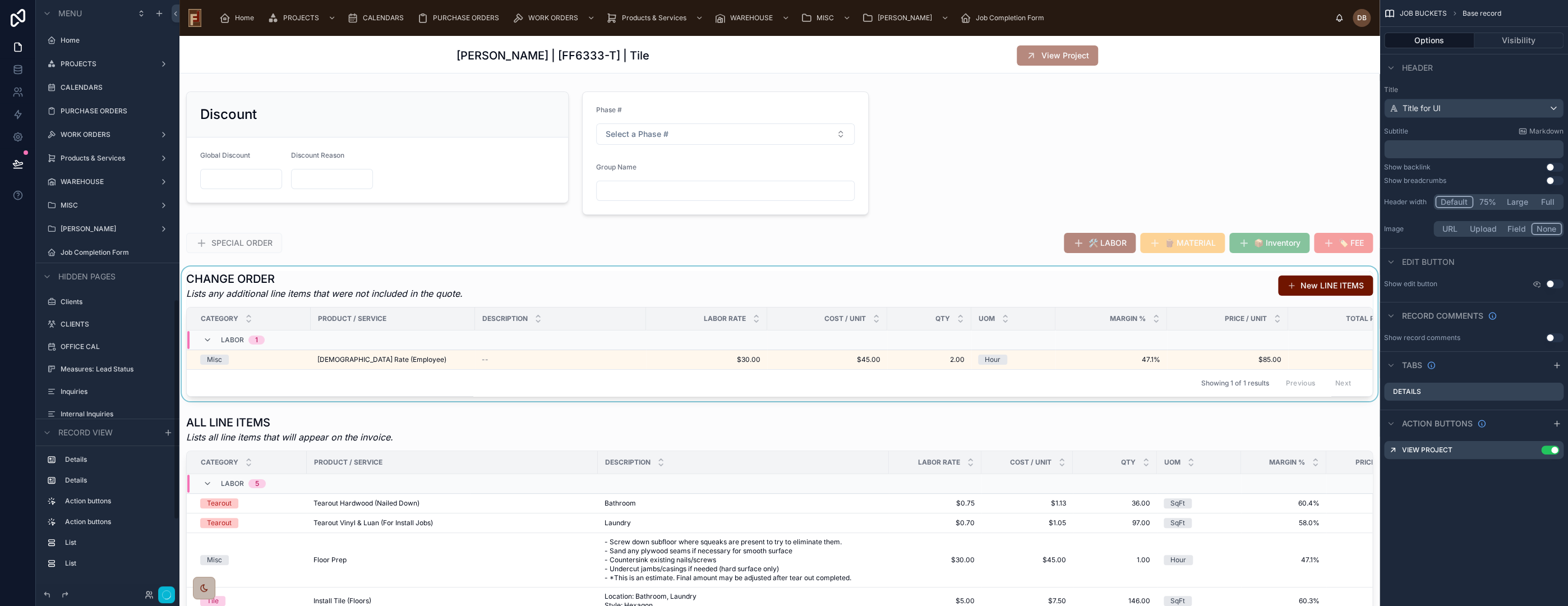
scroll to position [802, 0]
click at [1106, 281] on div at bounding box center [780, 334] width 1200 height 134
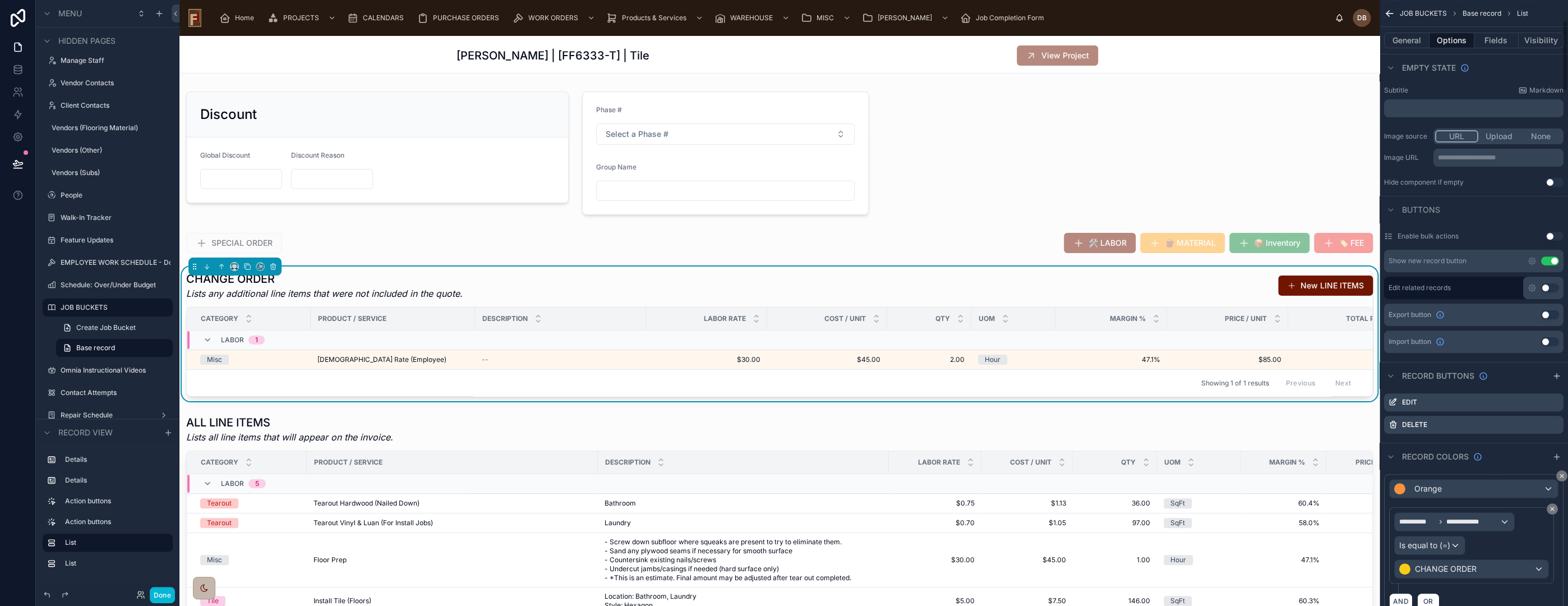
scroll to position [249, 0]
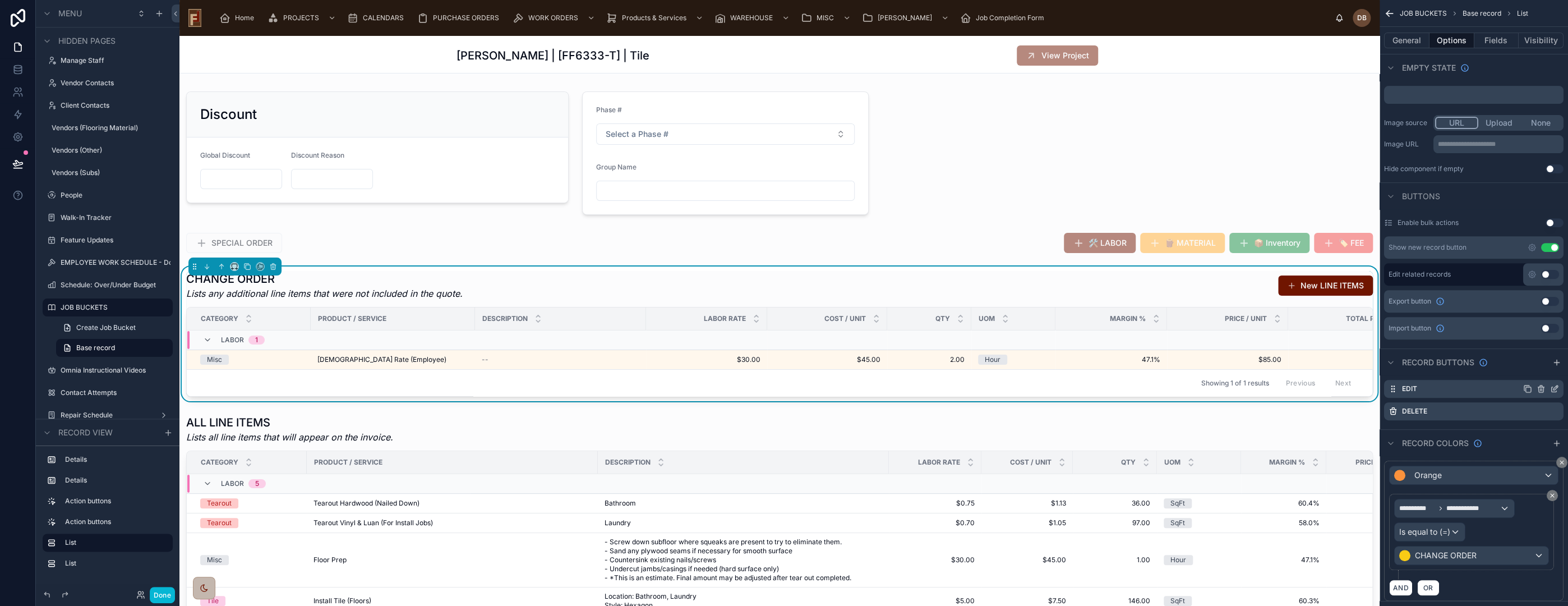
click at [1554, 386] on icon "scrollable content" at bounding box center [1554, 388] width 9 height 9
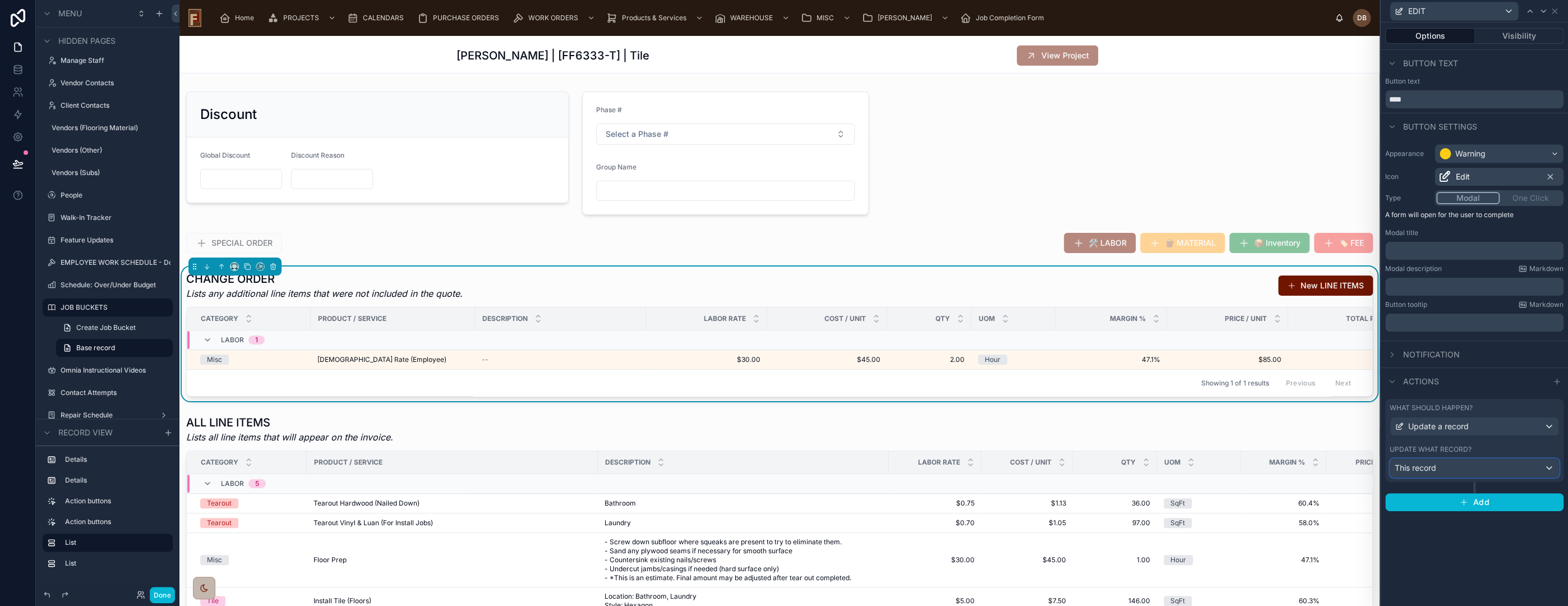
click at [1443, 466] on div "This record" at bounding box center [1475, 467] width 168 height 18
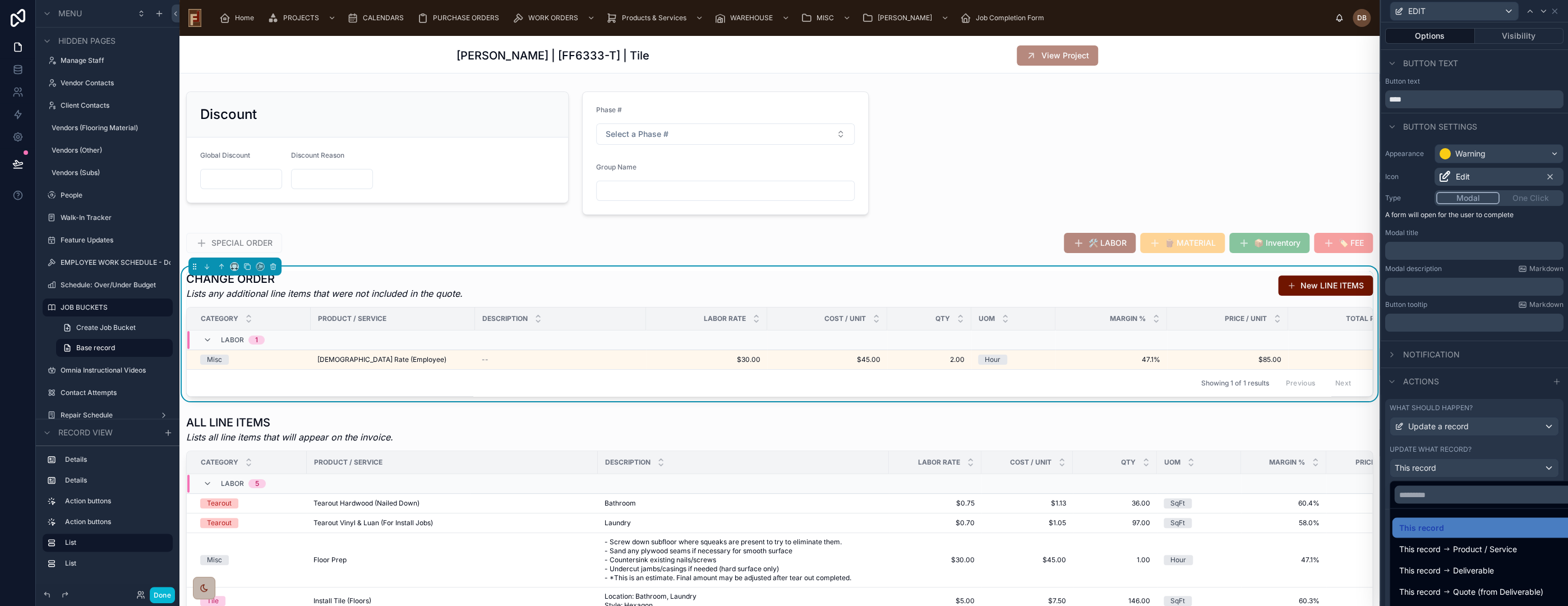
click at [1443, 466] on div at bounding box center [1474, 303] width 187 height 606
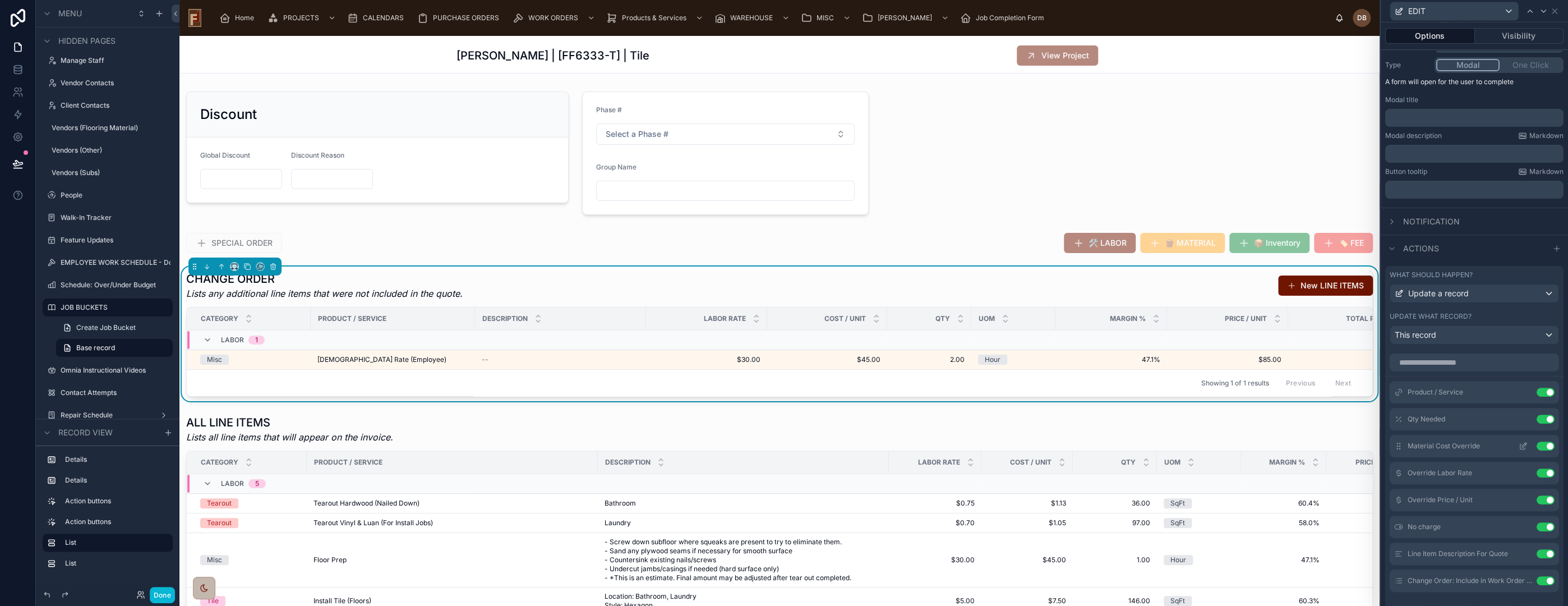
scroll to position [238, 0]
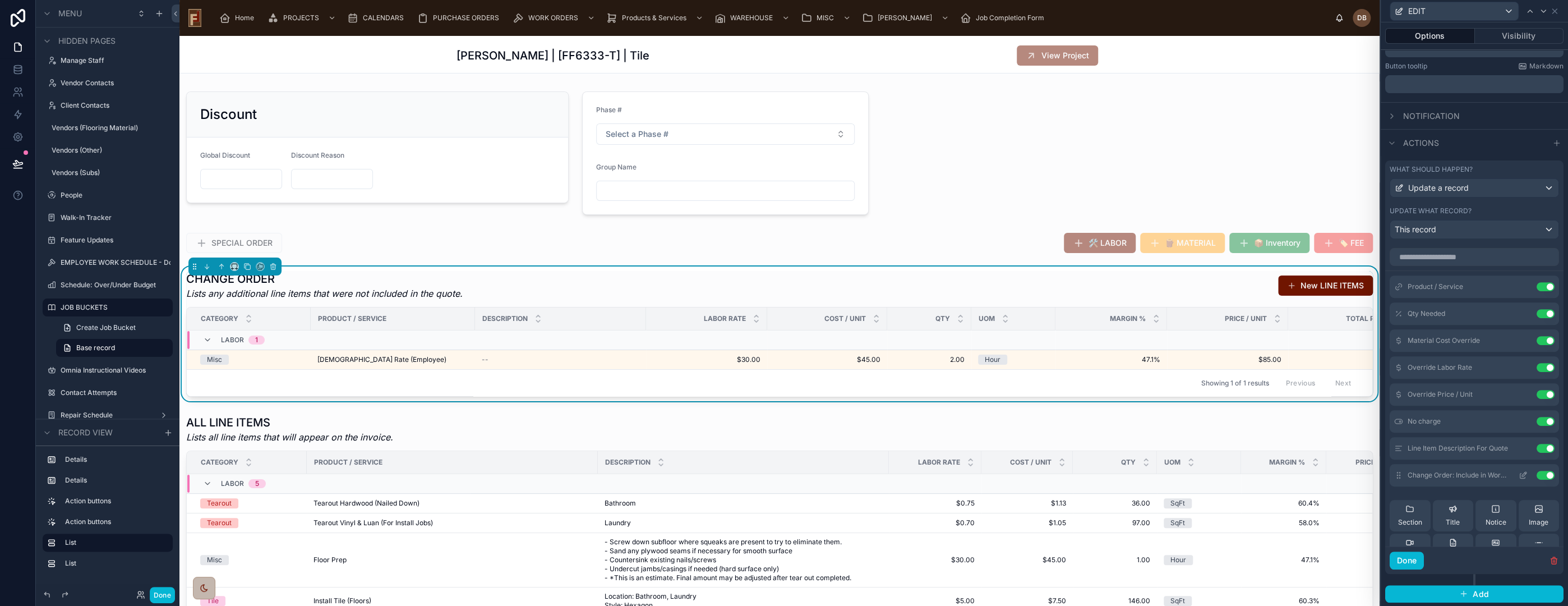
click at [1522, 473] on icon at bounding box center [1524, 474] width 5 height 5
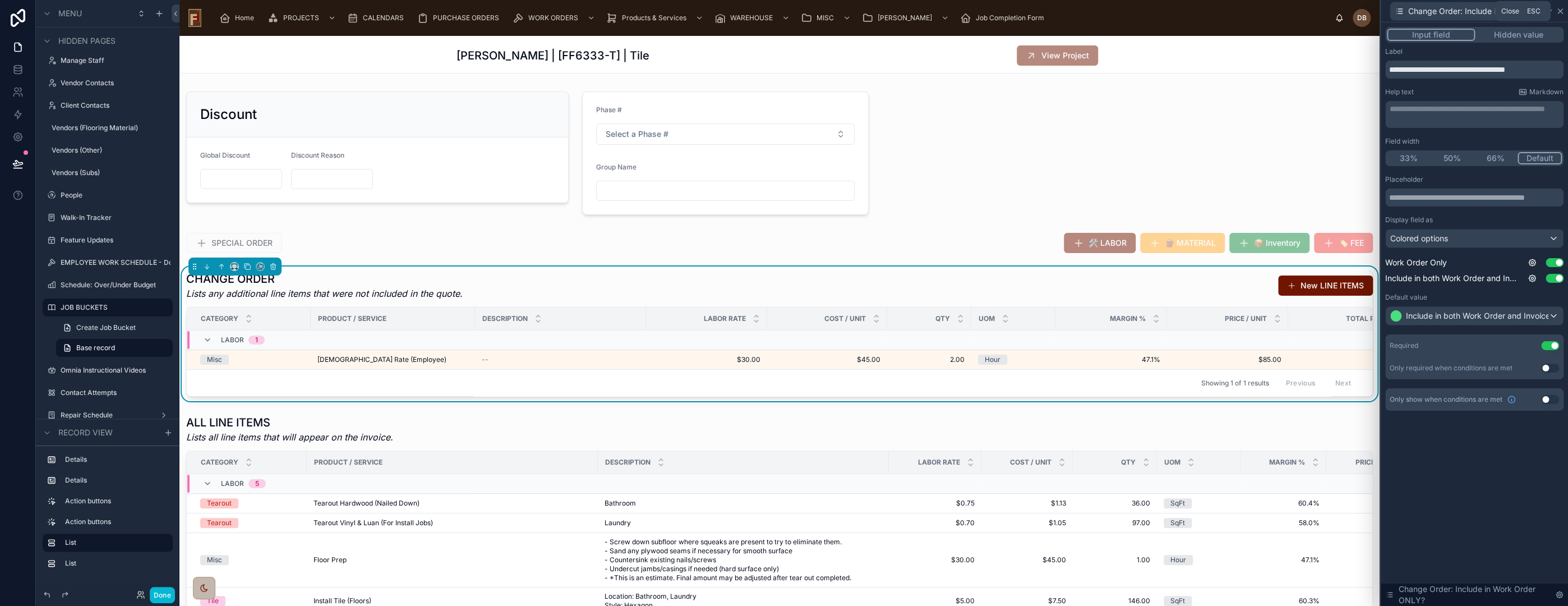
click at [1559, 8] on icon at bounding box center [1560, 11] width 9 height 9
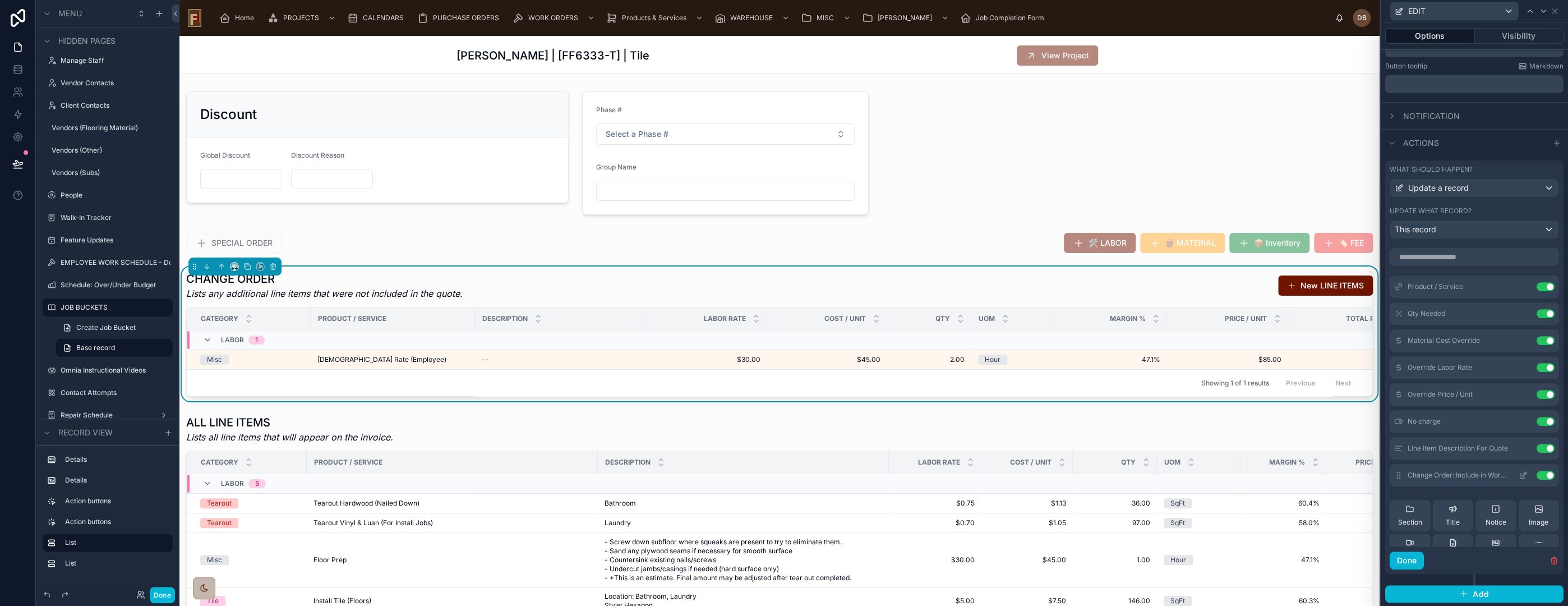
click at [1536, 473] on button "Use setting" at bounding box center [1545, 475] width 18 height 9
click at [1452, 256] on input "text" at bounding box center [1474, 257] width 169 height 18
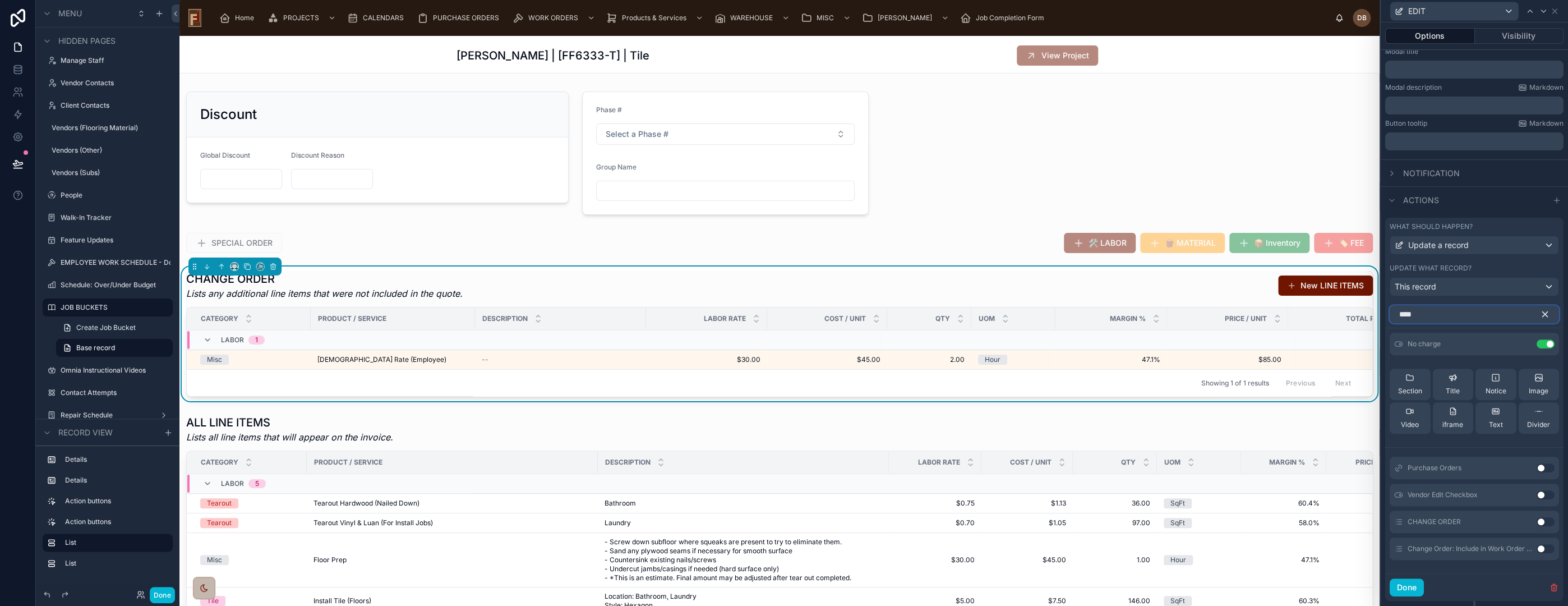
scroll to position [127, 0]
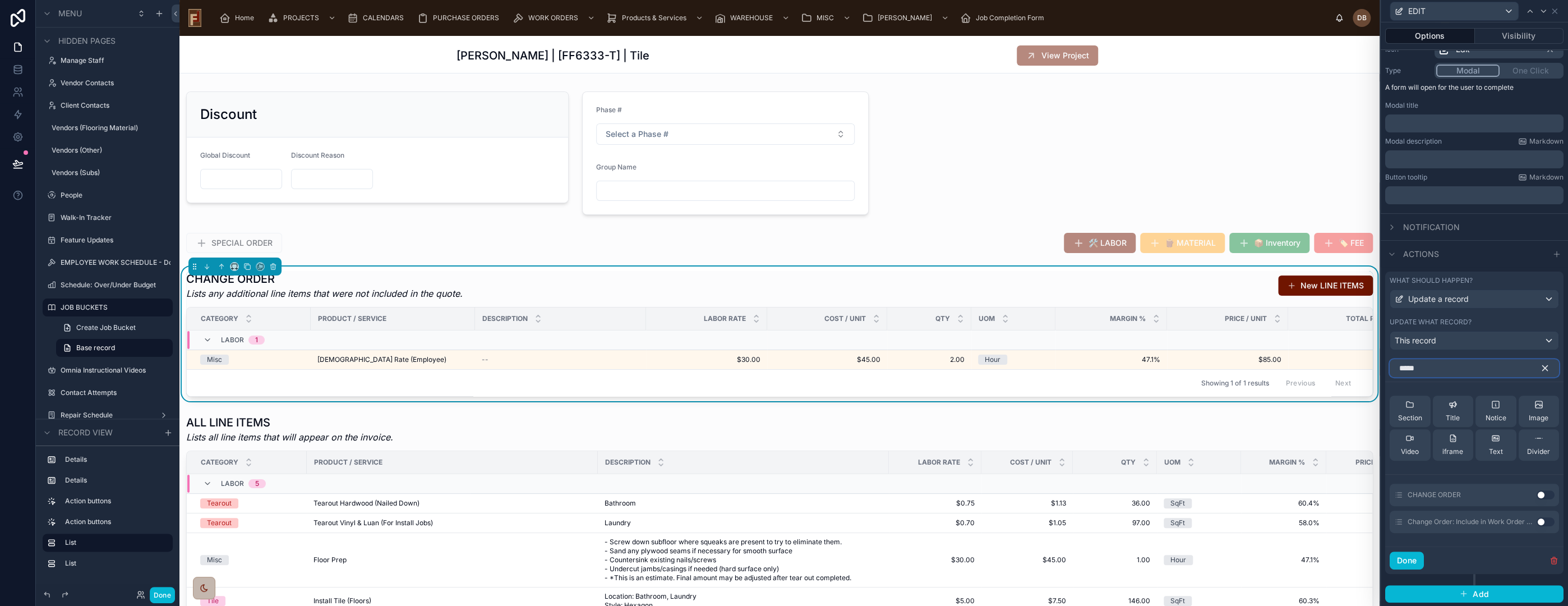
type input "*****"
click at [1536, 519] on button "Use setting" at bounding box center [1545, 521] width 18 height 9
click at [1540, 365] on icon "button" at bounding box center [1545, 368] width 10 height 10
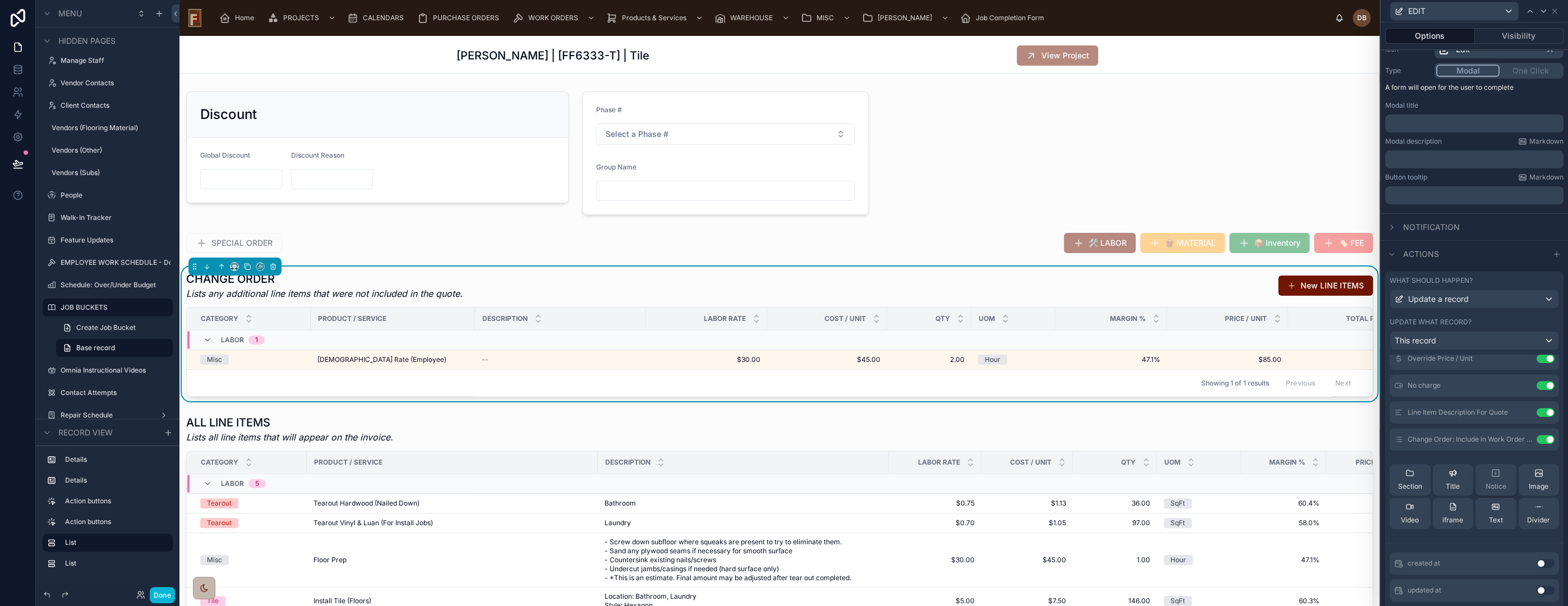
scroll to position [125, 0]
click at [1522, 459] on icon at bounding box center [1524, 461] width 5 height 5
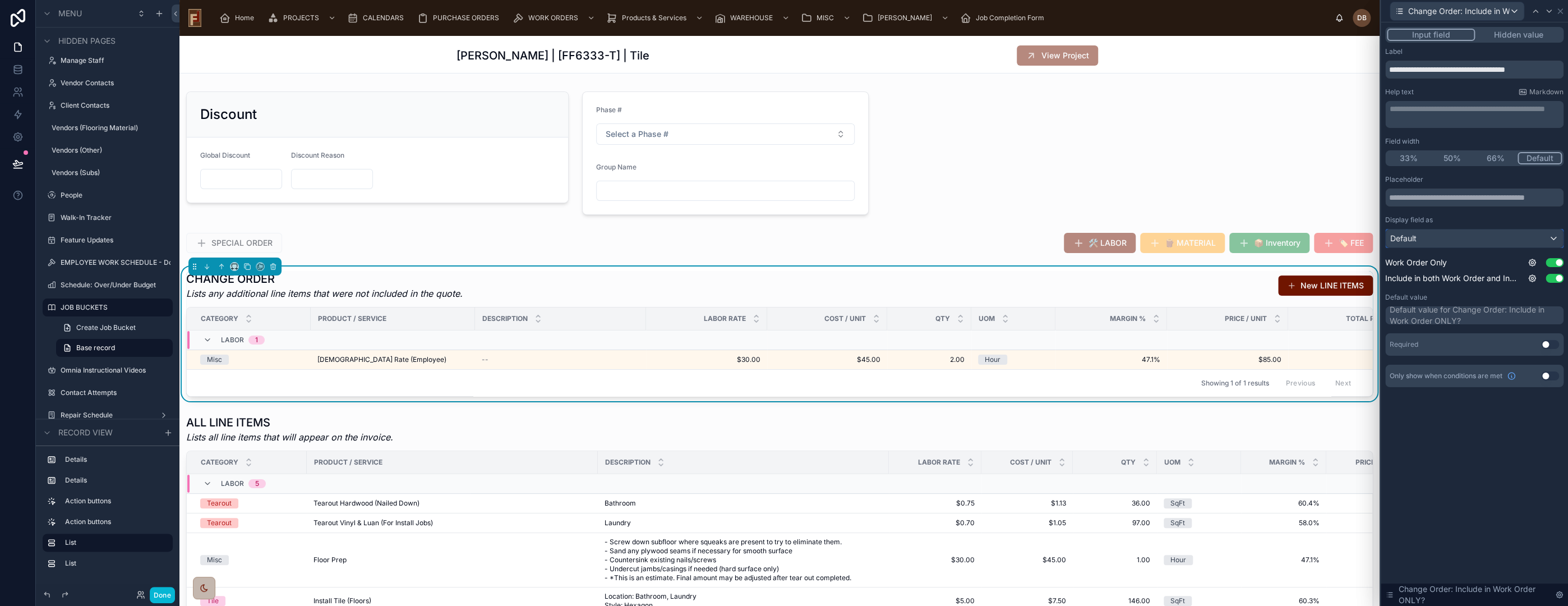
click at [1418, 234] on div "Default" at bounding box center [1474, 238] width 177 height 18
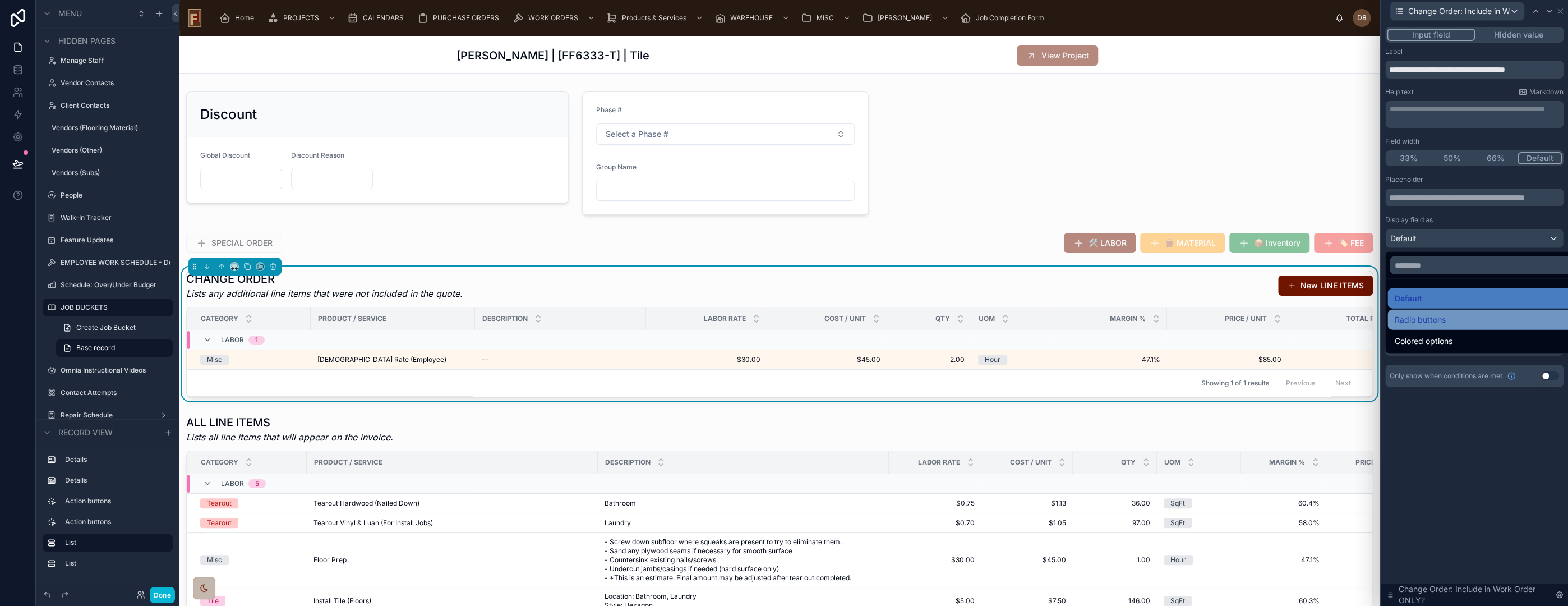
click at [1439, 313] on span "Radio buttons" at bounding box center [1419, 319] width 51 height 14
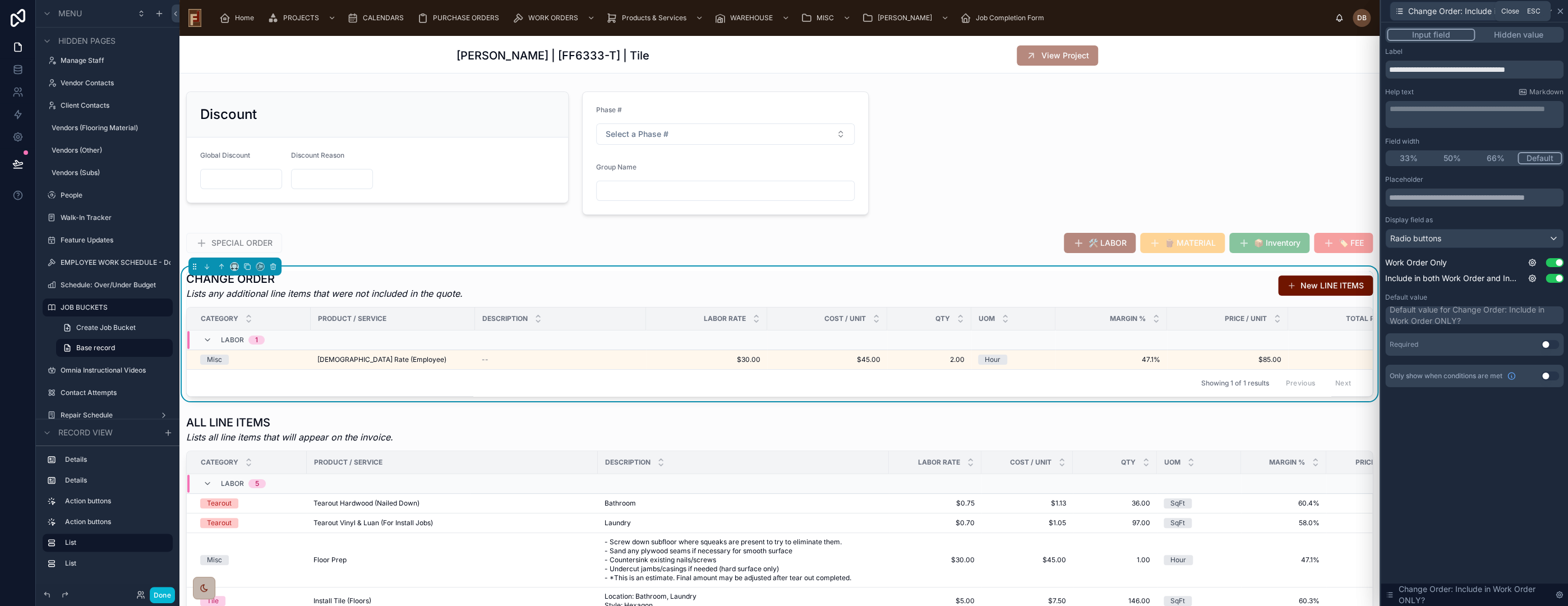
click at [1557, 11] on icon at bounding box center [1560, 11] width 9 height 9
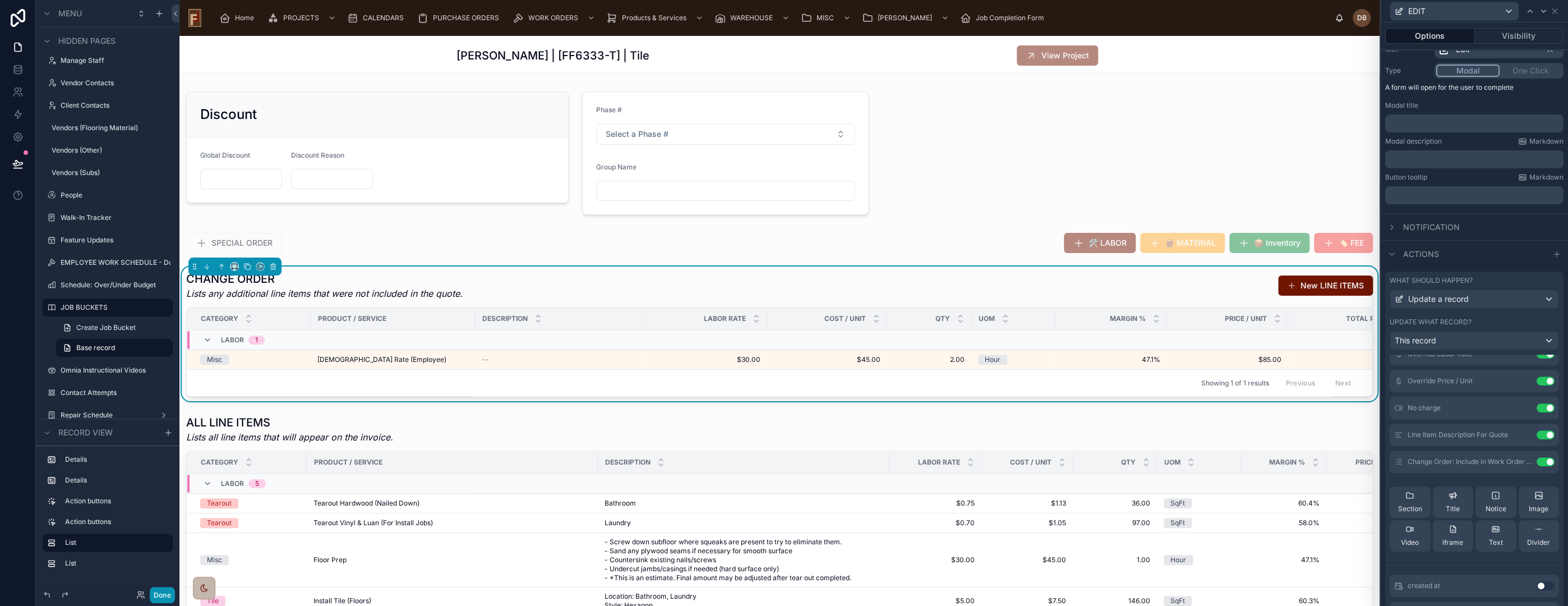
click at [165, 595] on button "Done" at bounding box center [162, 595] width 25 height 16
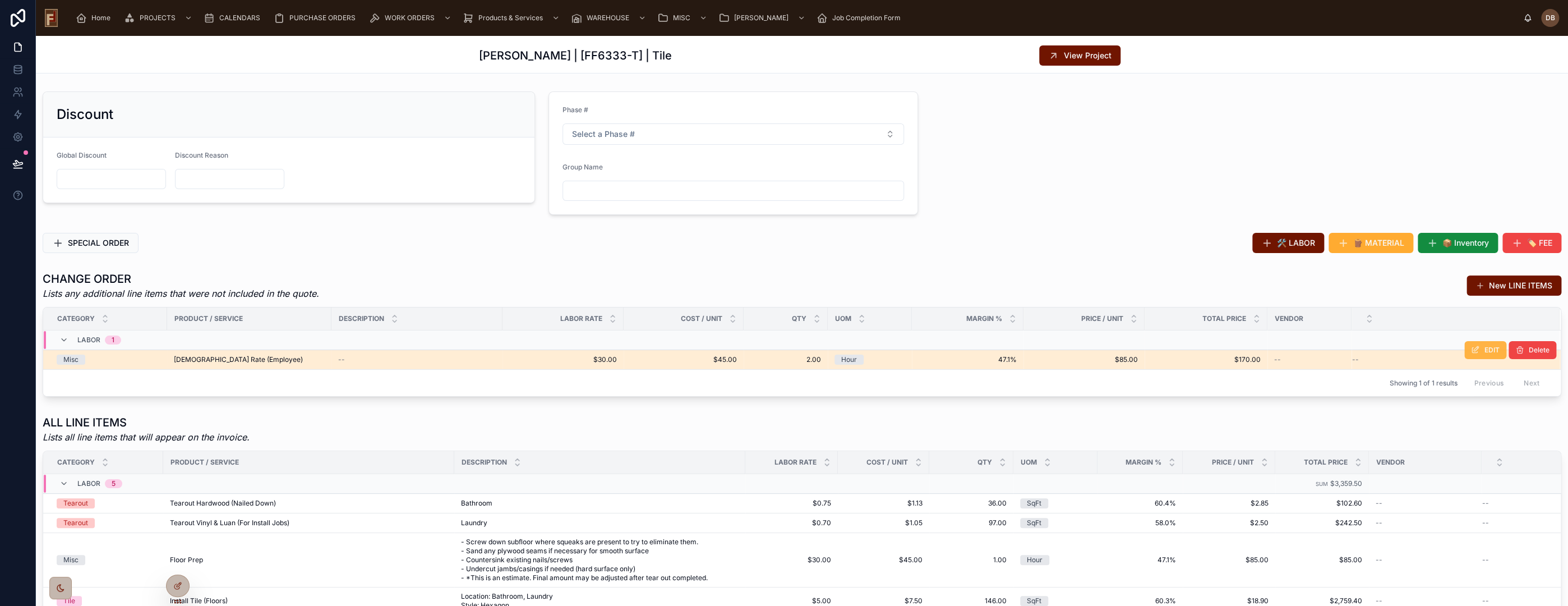
click at [1471, 350] on icon at bounding box center [1475, 350] width 9 height 9
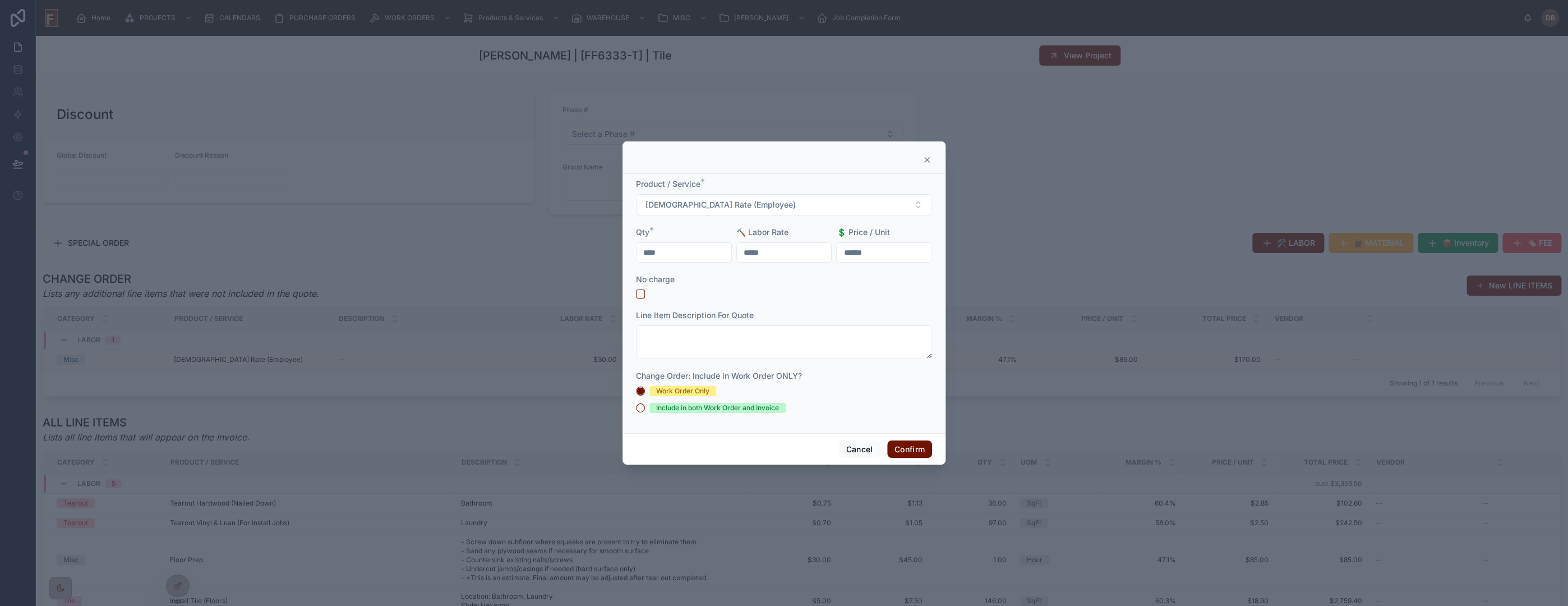
click at [927, 160] on icon at bounding box center [927, 160] width 5 height 5
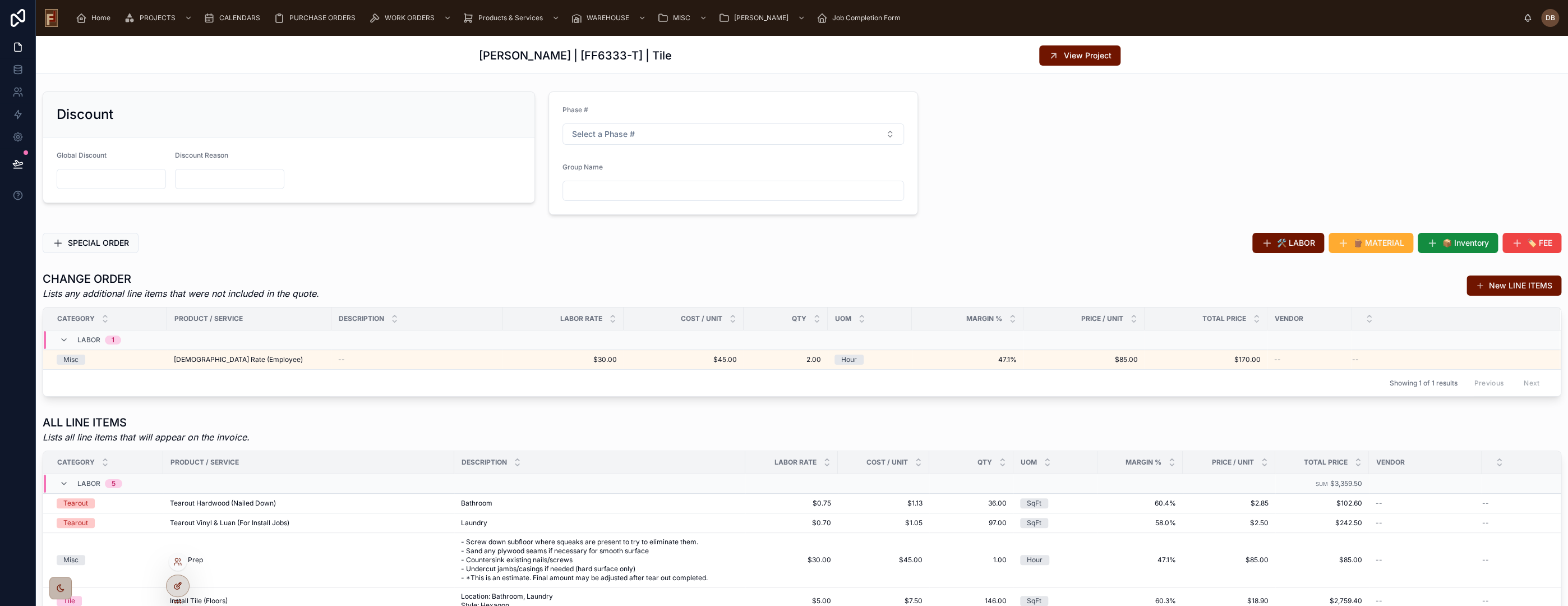
click at [178, 588] on icon at bounding box center [177, 587] width 5 height 5
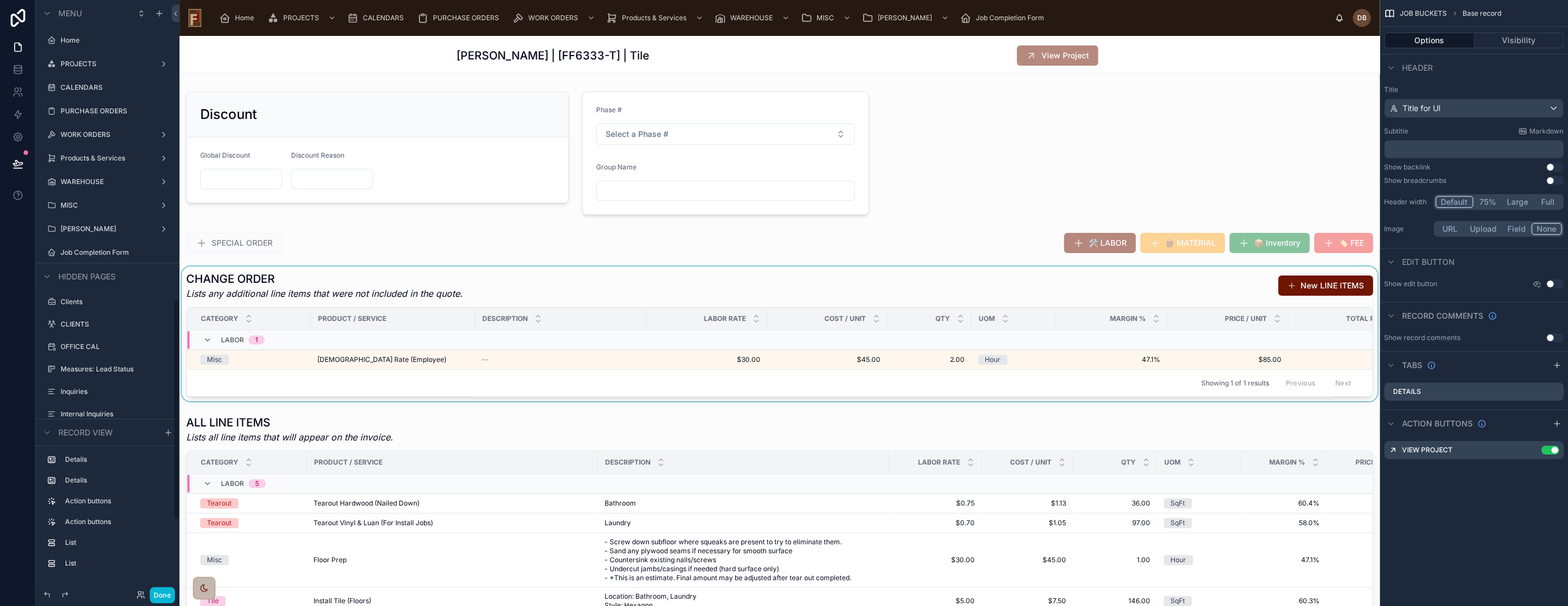
scroll to position [802, 0]
click at [1204, 274] on div at bounding box center [780, 334] width 1200 height 134
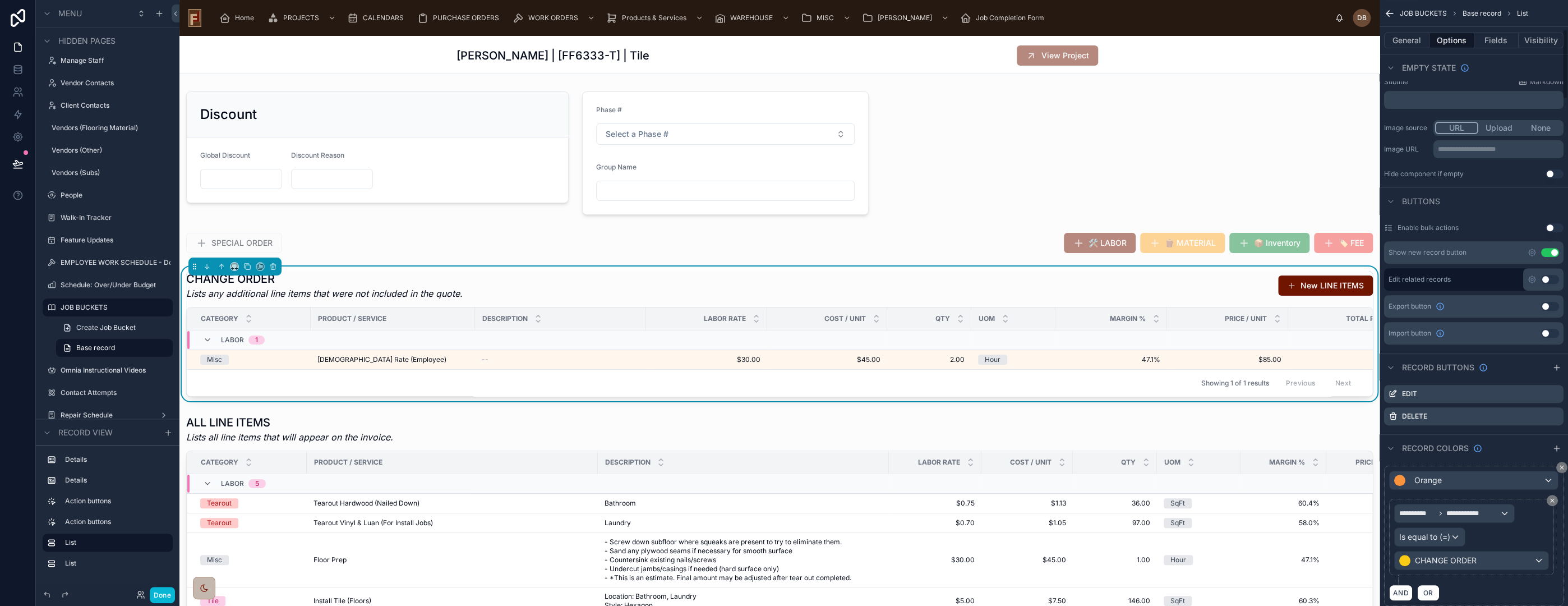
scroll to position [249, 0]
click at [1553, 390] on icon "scrollable content" at bounding box center [1554, 388] width 9 height 9
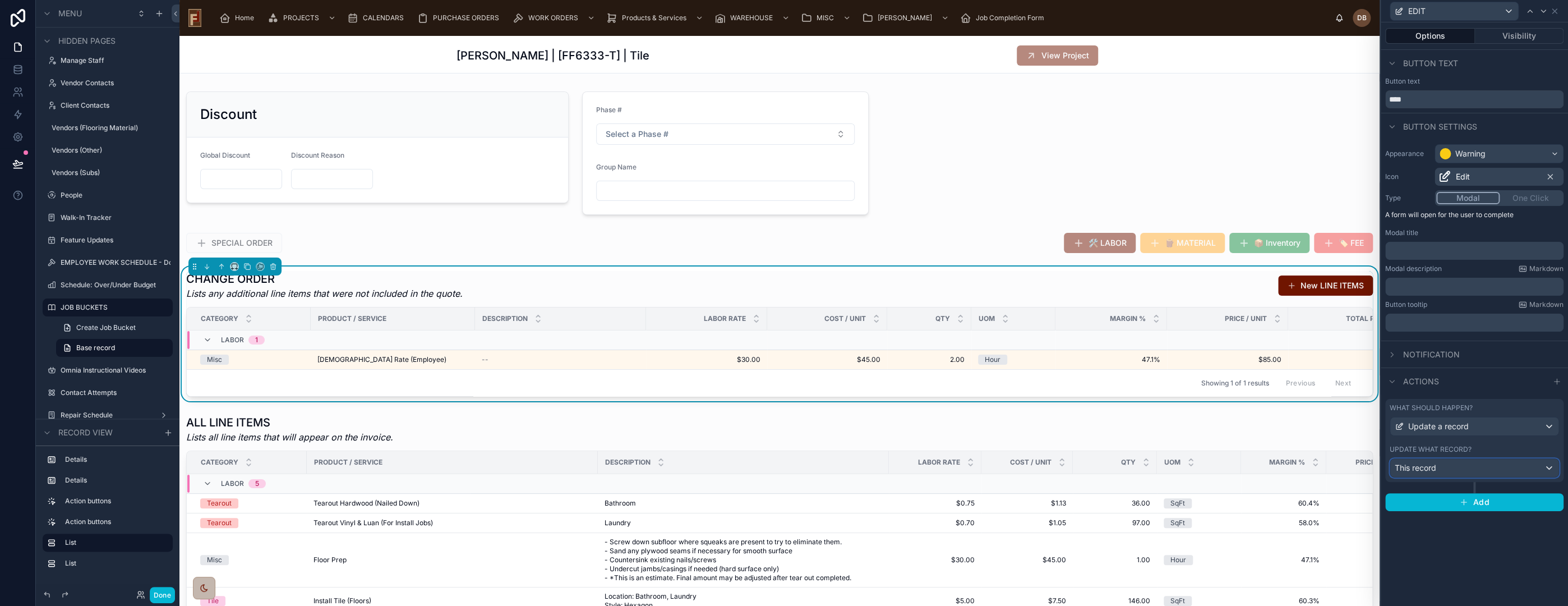
click at [1454, 465] on div "This record" at bounding box center [1475, 467] width 168 height 18
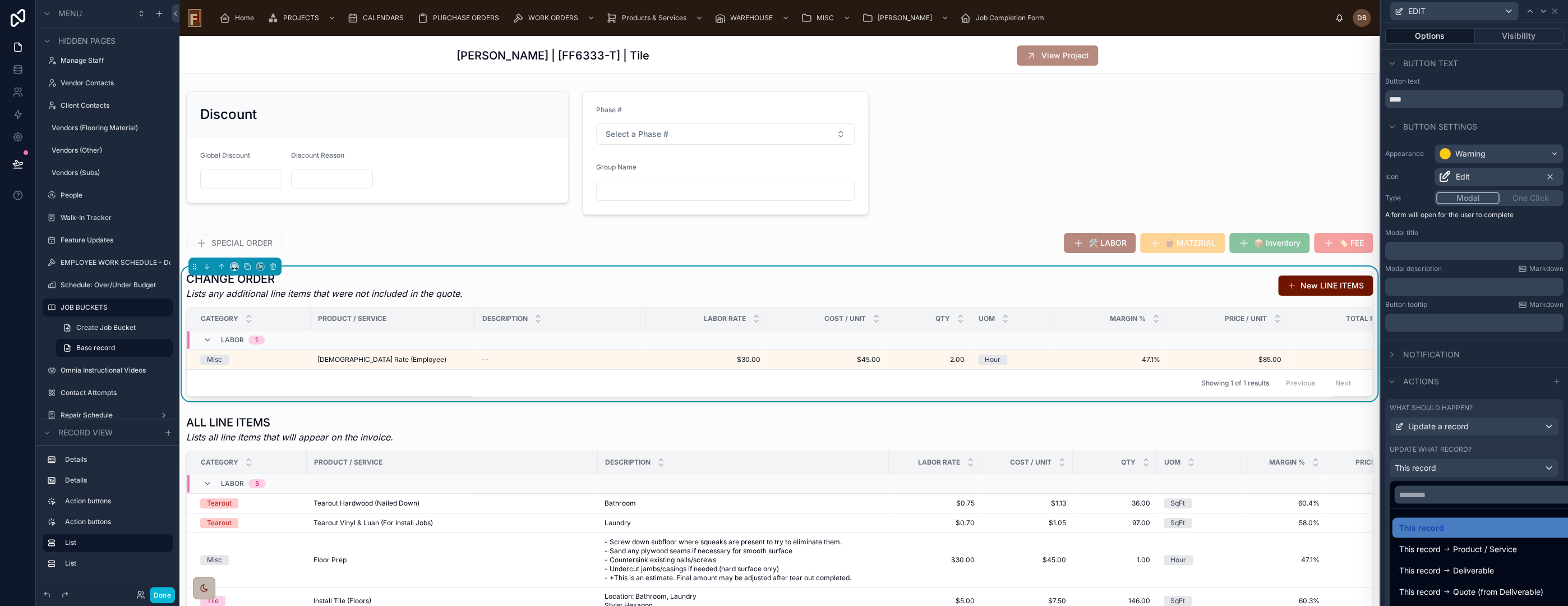
click at [1454, 465] on div at bounding box center [1474, 303] width 187 height 606
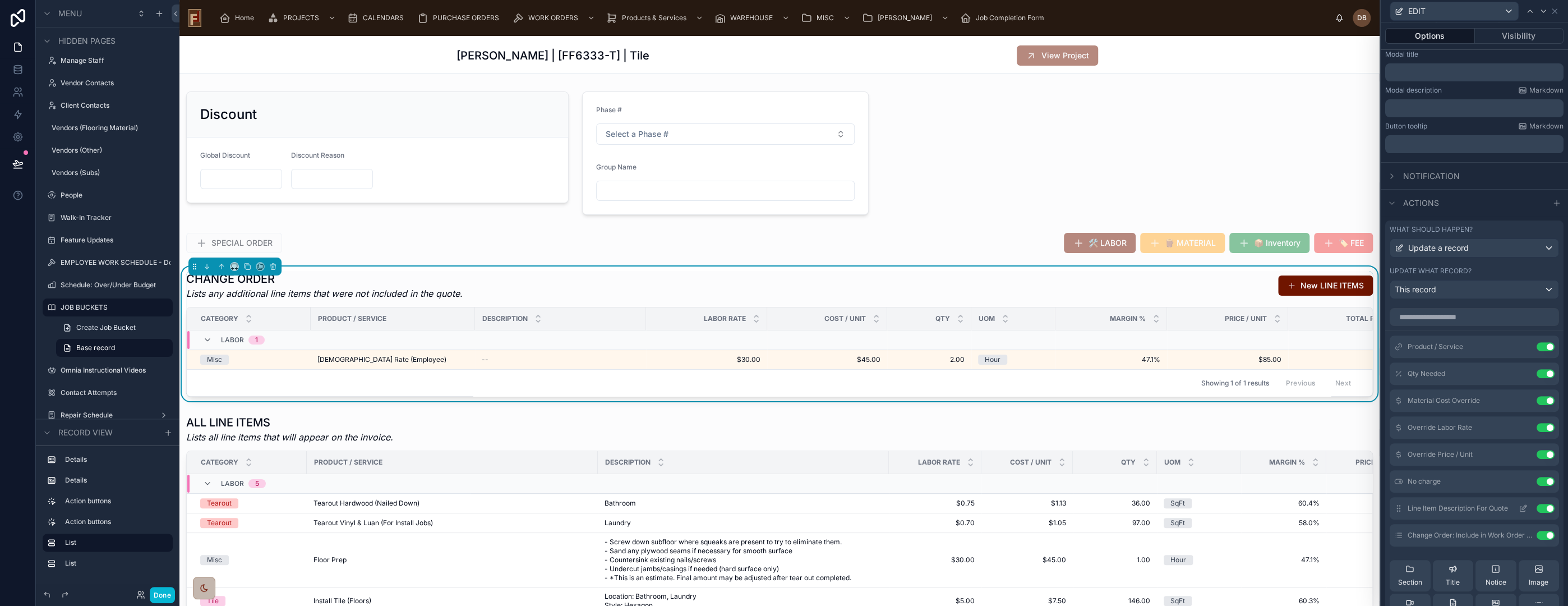
scroll to position [238, 0]
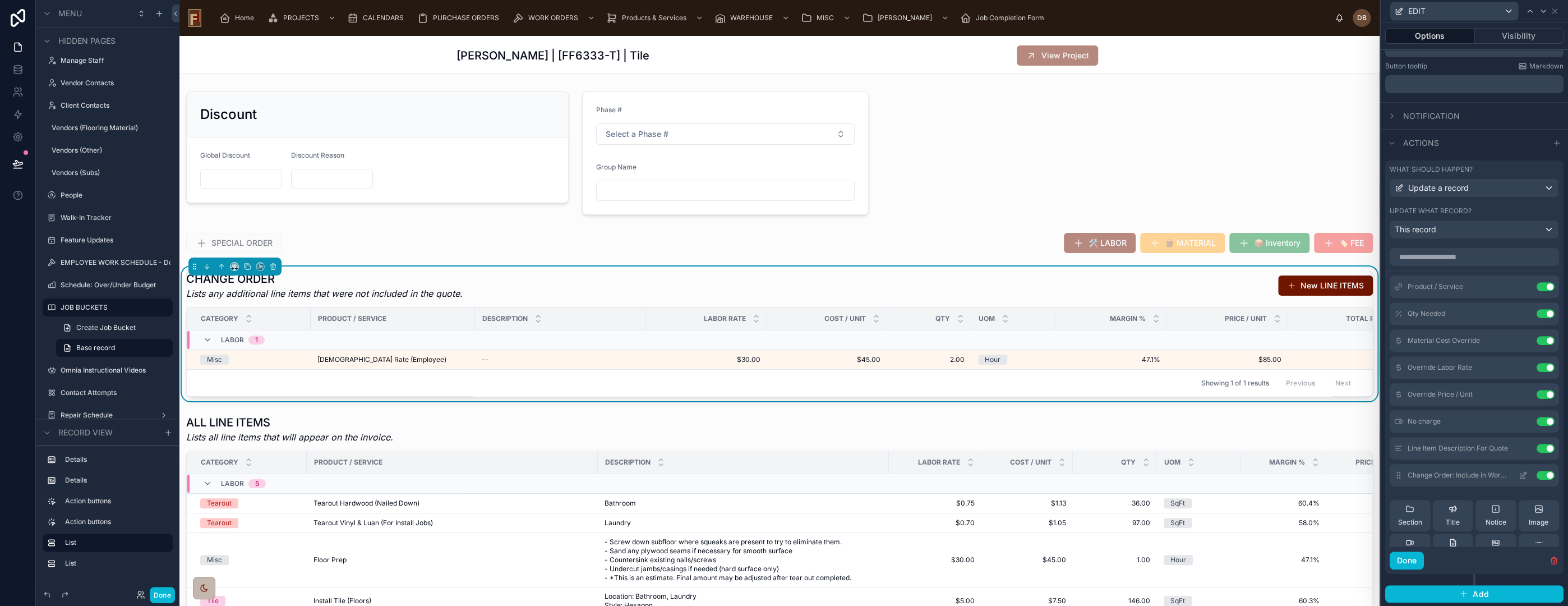
click at [1519, 475] on icon at bounding box center [1523, 475] width 9 height 9
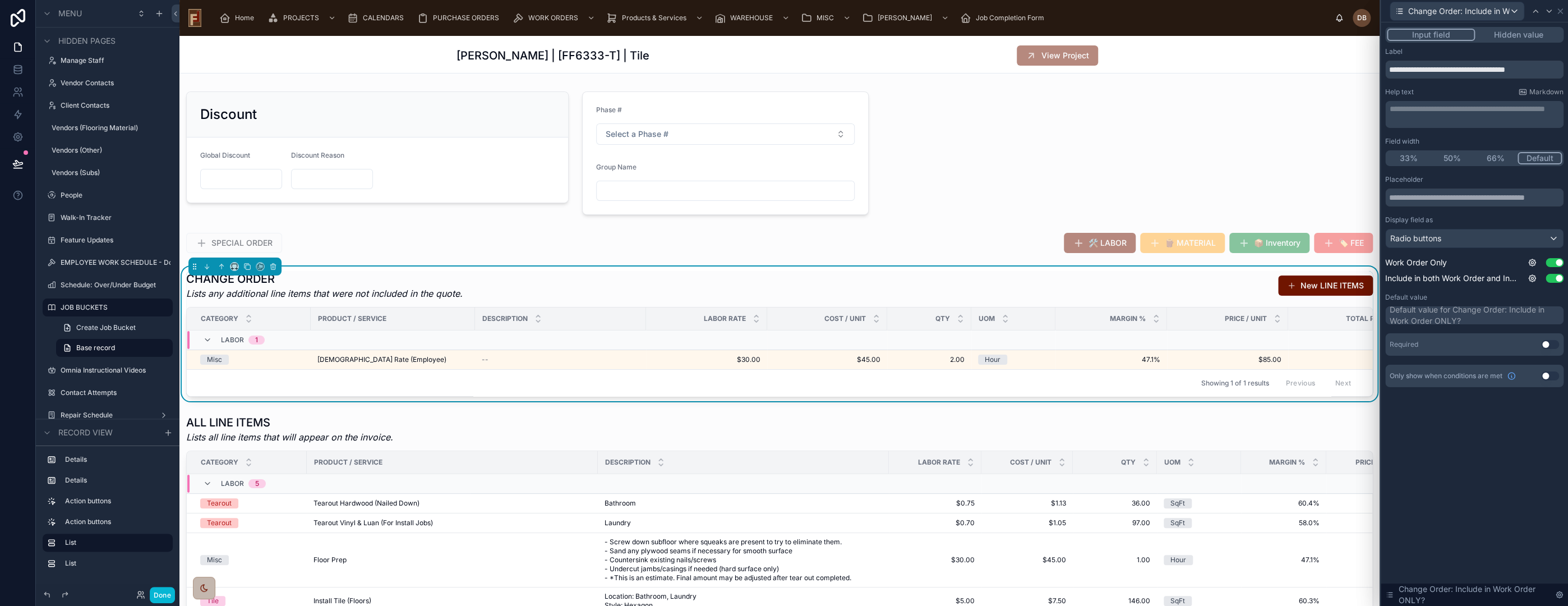
click at [1546, 344] on button "Use setting" at bounding box center [1550, 344] width 18 height 9
click at [1561, 10] on icon at bounding box center [1561, 11] width 5 height 5
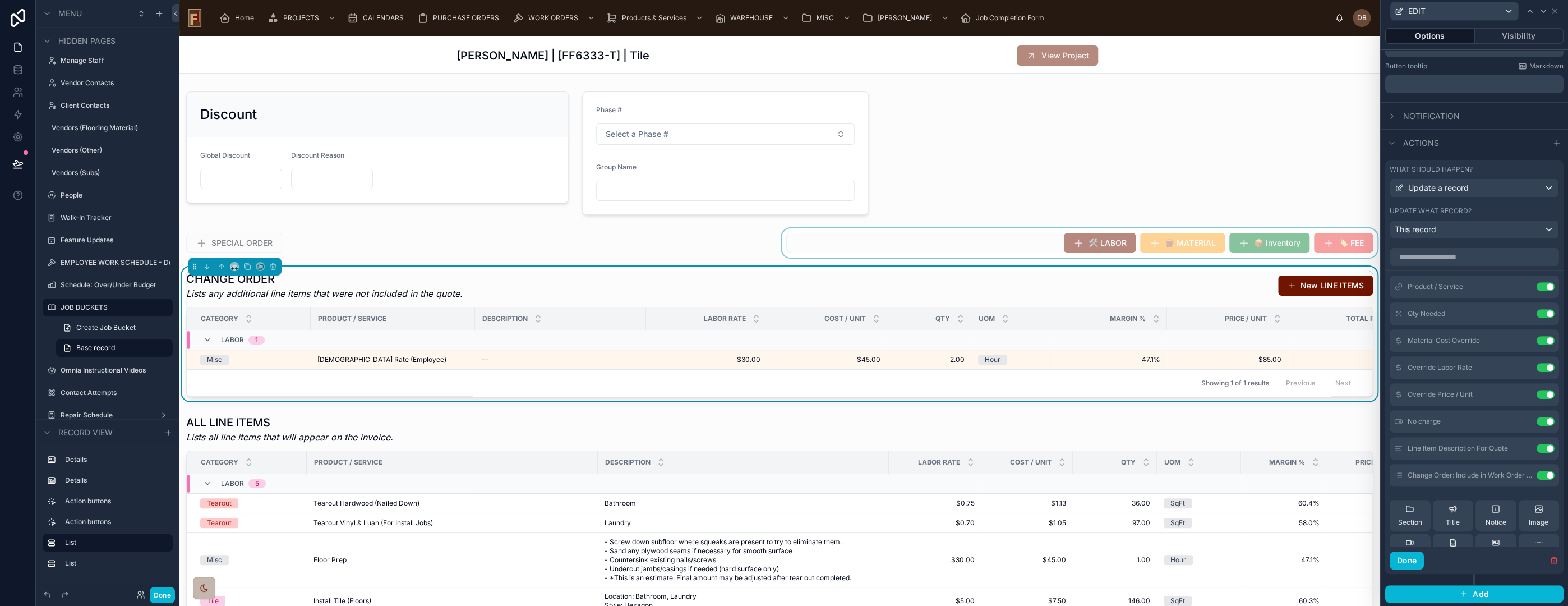
drag, startPoint x: 1025, startPoint y: 234, endPoint x: 1069, endPoint y: 239, distance: 44.3
click at [1025, 233] on div at bounding box center [1080, 243] width 600 height 29
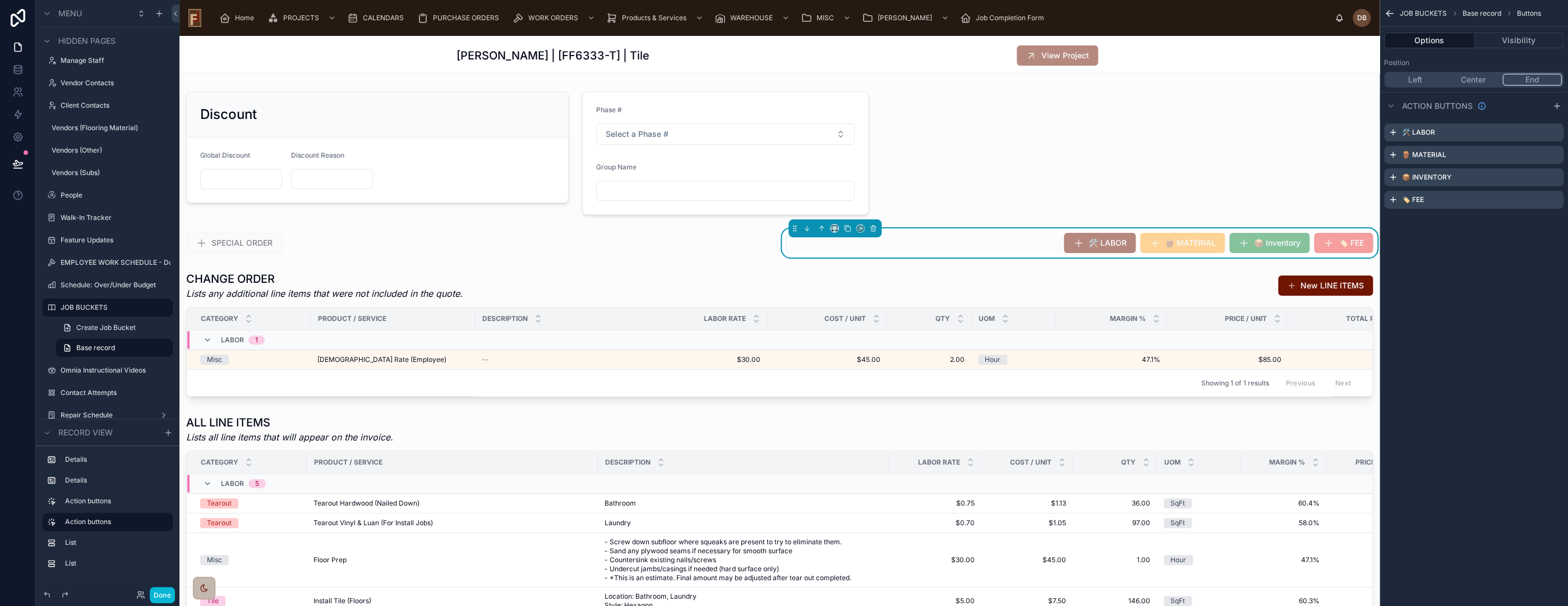
scroll to position [0, 0]
click at [1553, 130] on icon "scrollable content" at bounding box center [1554, 132] width 9 height 9
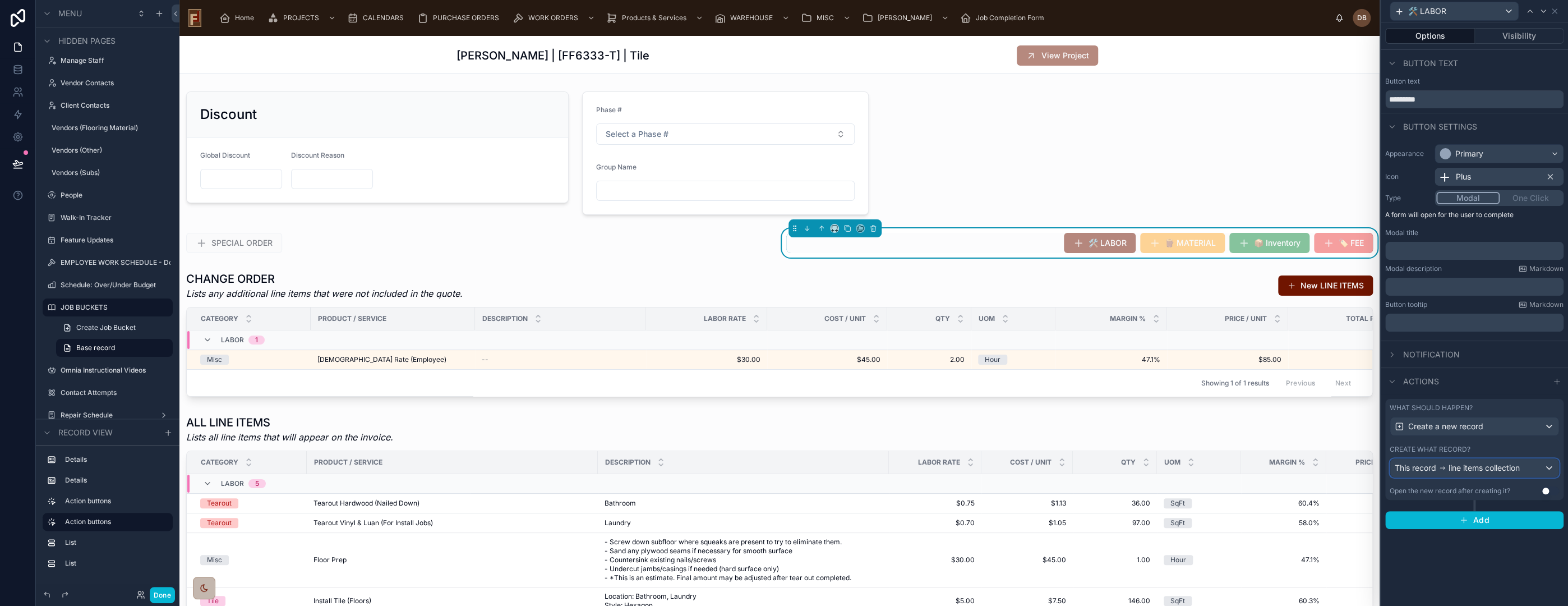
click at [1495, 470] on span "line items collection" at bounding box center [1485, 468] width 71 height 11
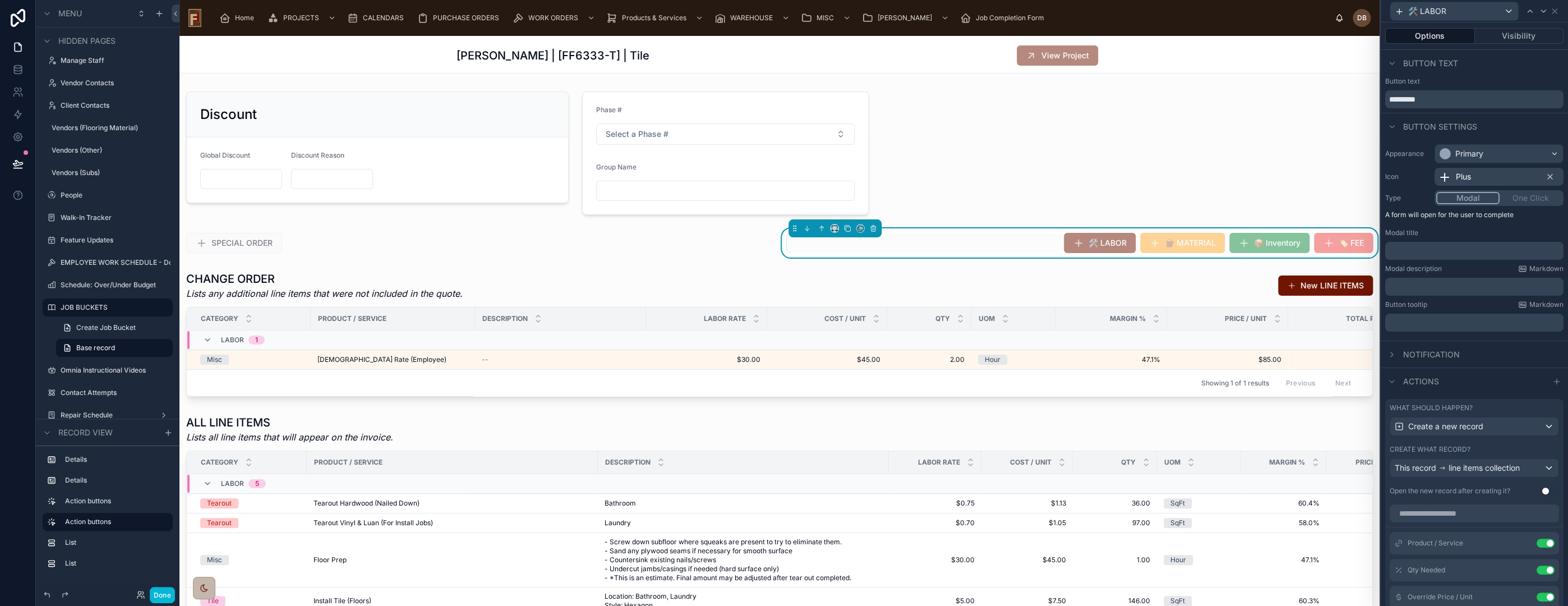
scroll to position [249, 0]
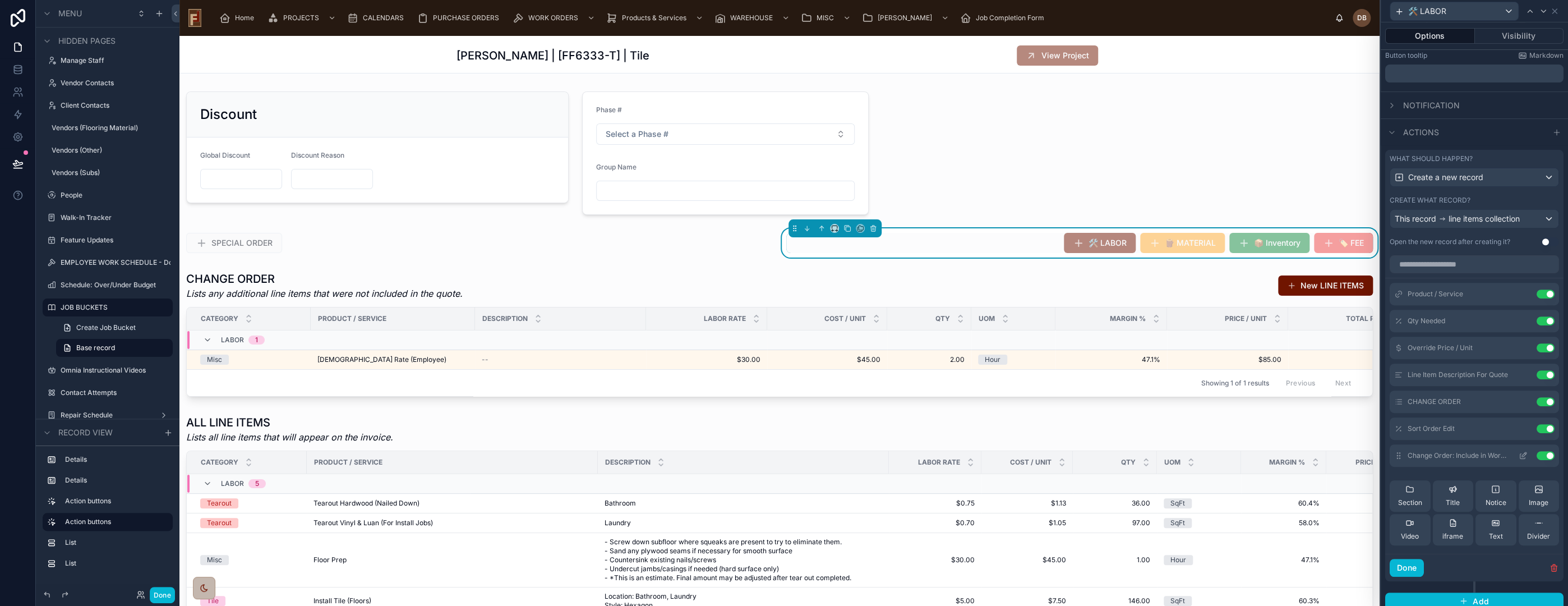
click at [1522, 454] on icon at bounding box center [1524, 454] width 5 height 5
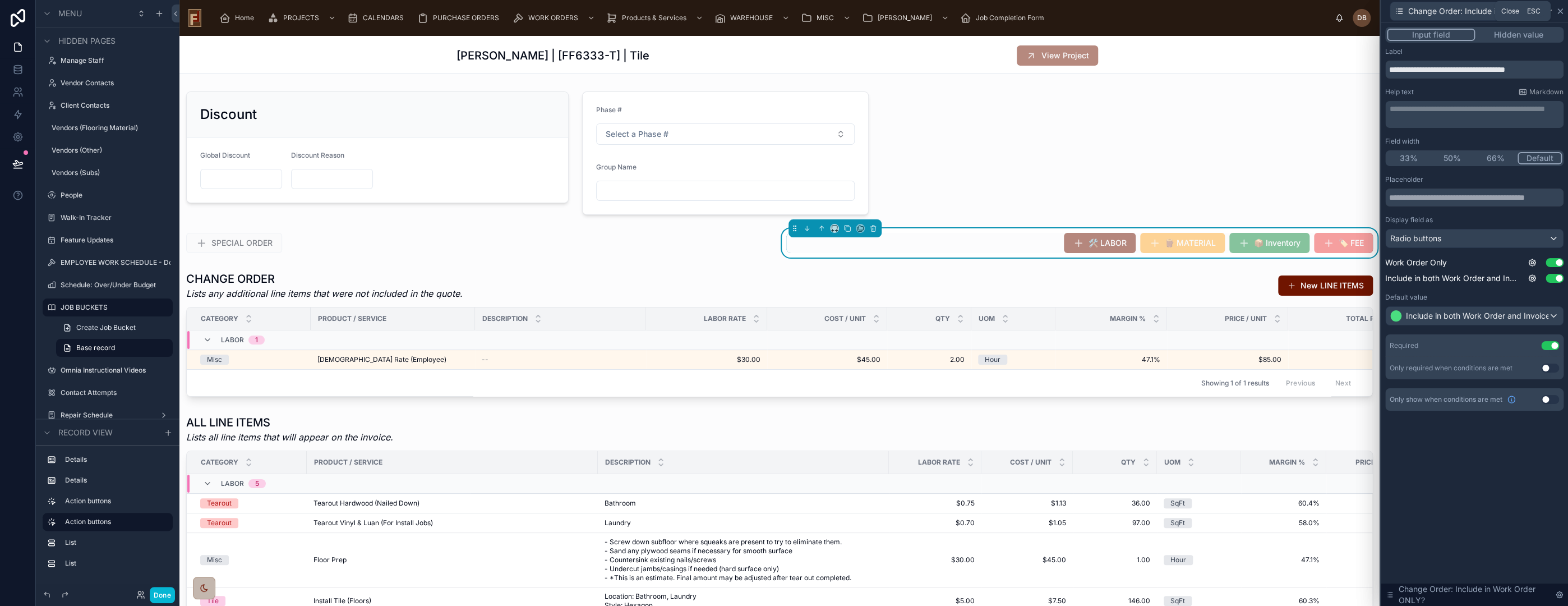
click at [1562, 8] on icon at bounding box center [1560, 11] width 9 height 9
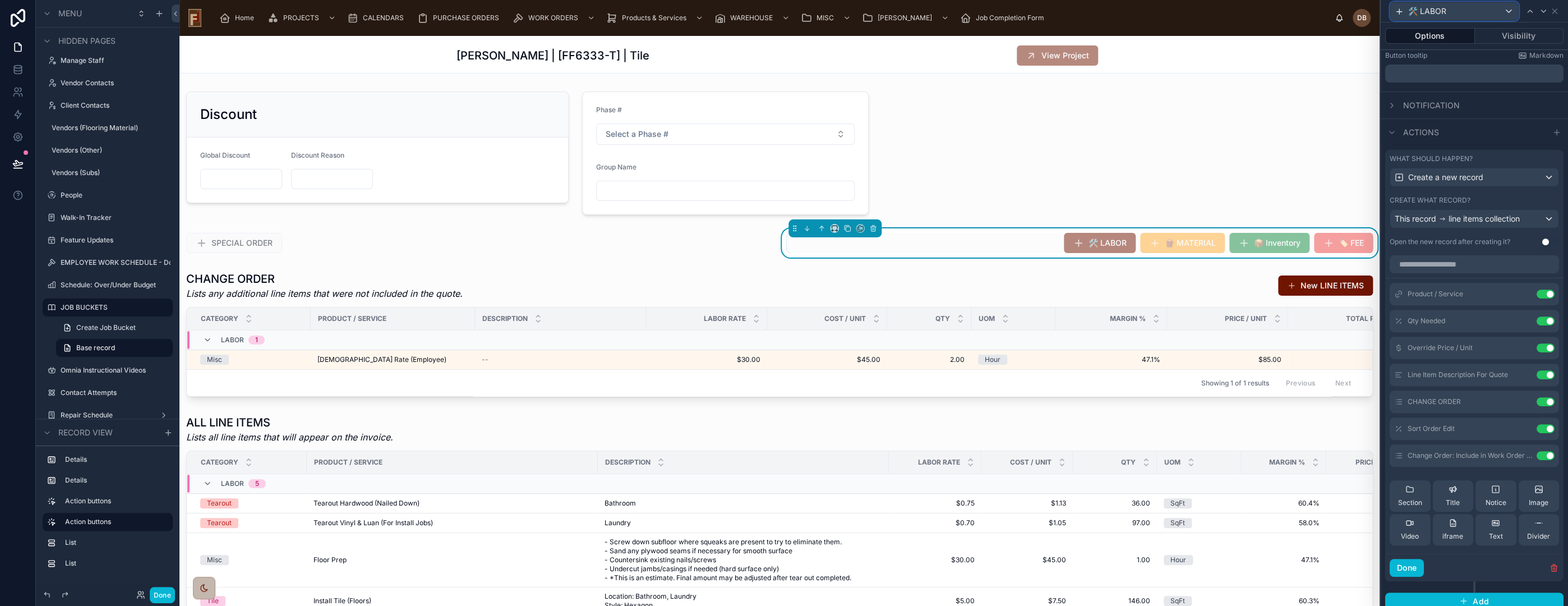
click at [1476, 10] on div "🛠️ LABOR" at bounding box center [1455, 11] width 128 height 18
click at [1438, 86] on span "🪵 MATERIAL" at bounding box center [1438, 92] width 51 height 14
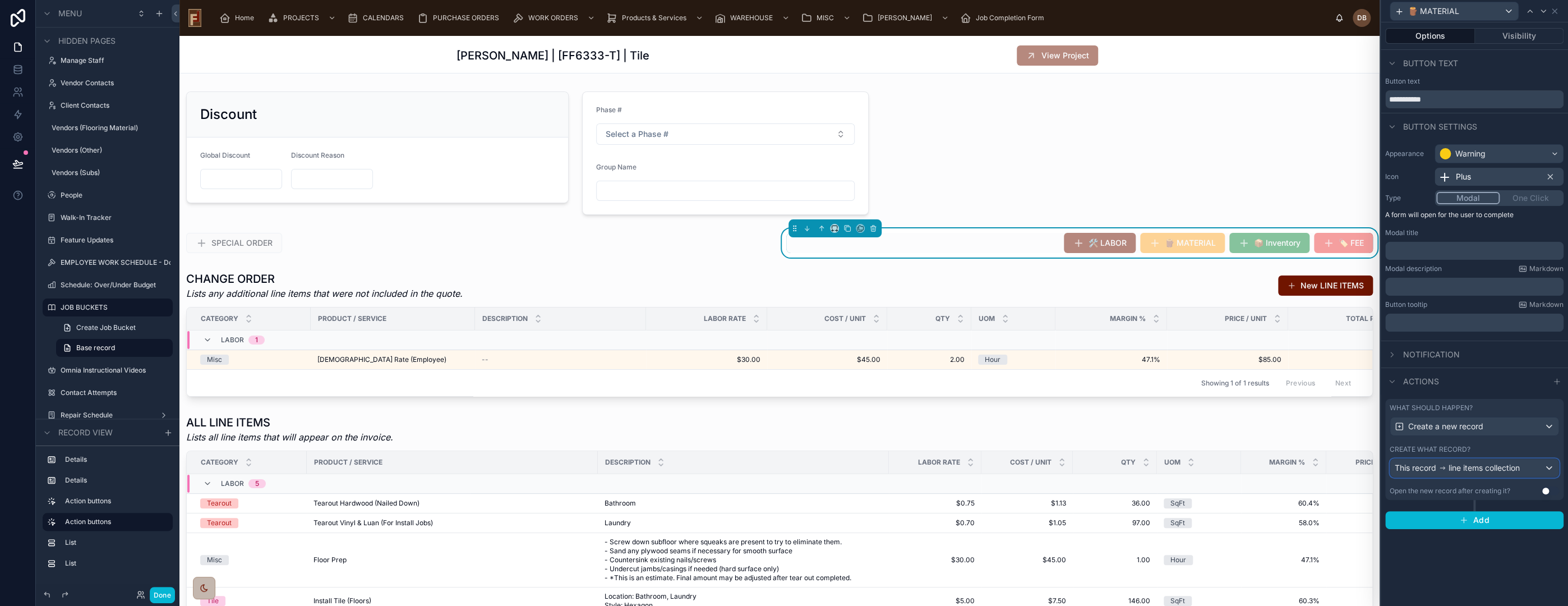
click at [1485, 466] on span "line items collection" at bounding box center [1485, 468] width 71 height 11
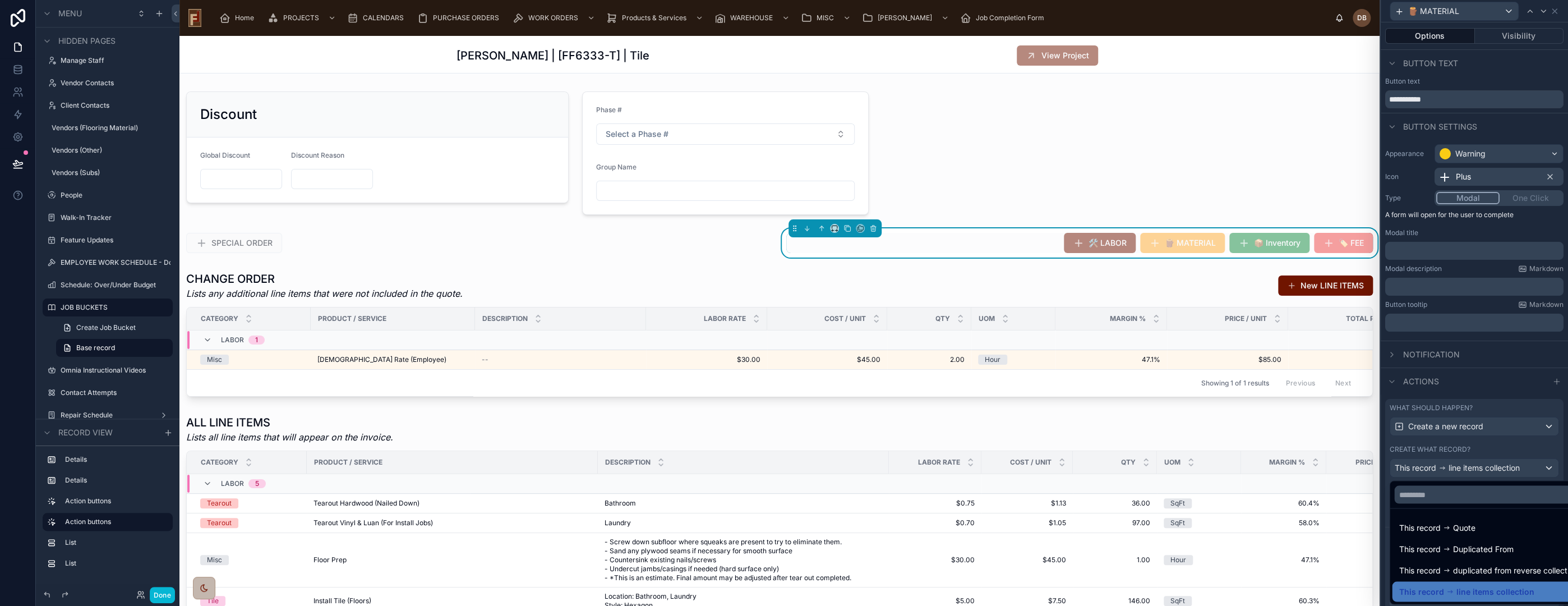
click at [1485, 466] on div at bounding box center [1474, 303] width 187 height 606
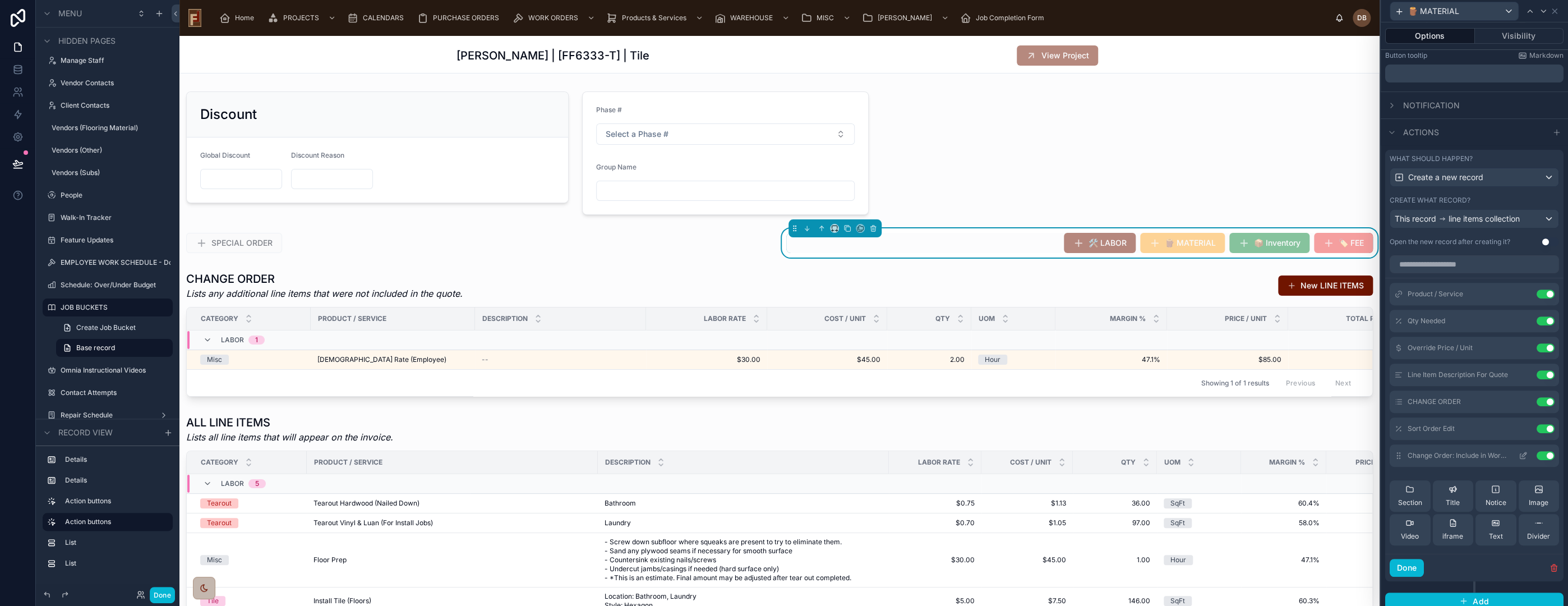
click at [1519, 458] on icon at bounding box center [1523, 455] width 9 height 9
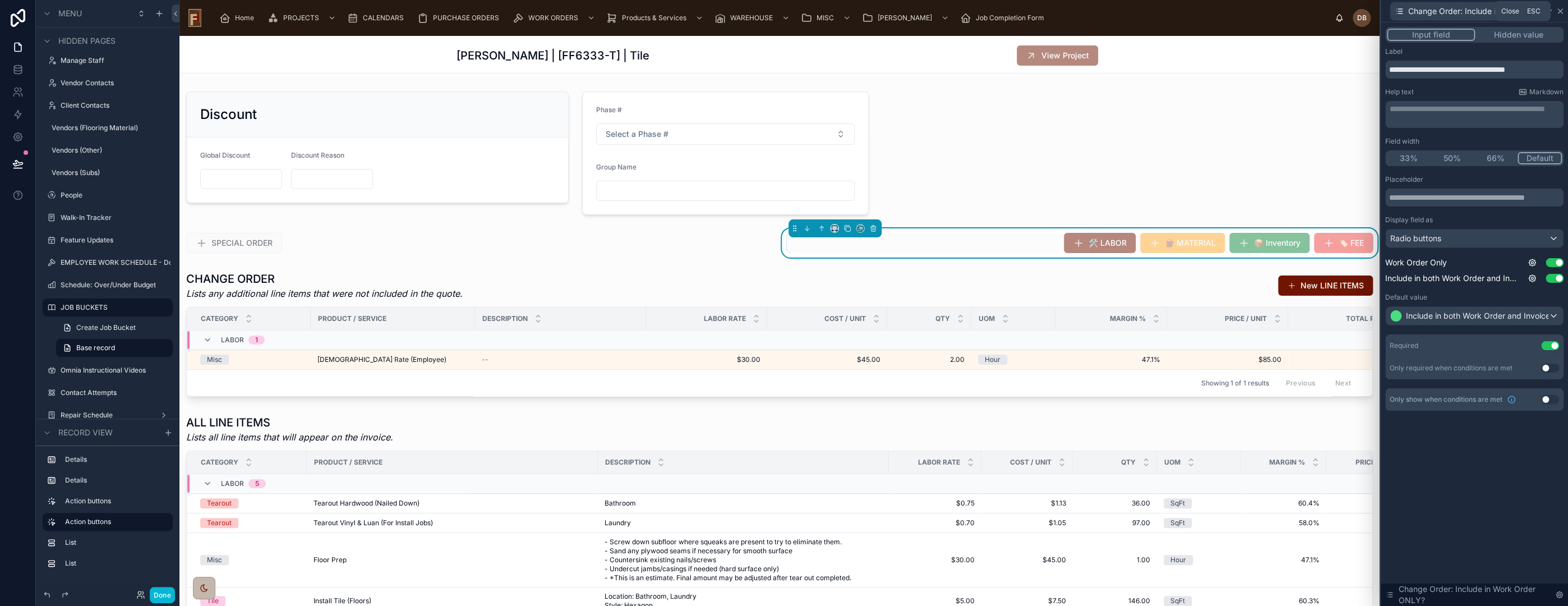
click at [1560, 10] on icon at bounding box center [1560, 11] width 9 height 9
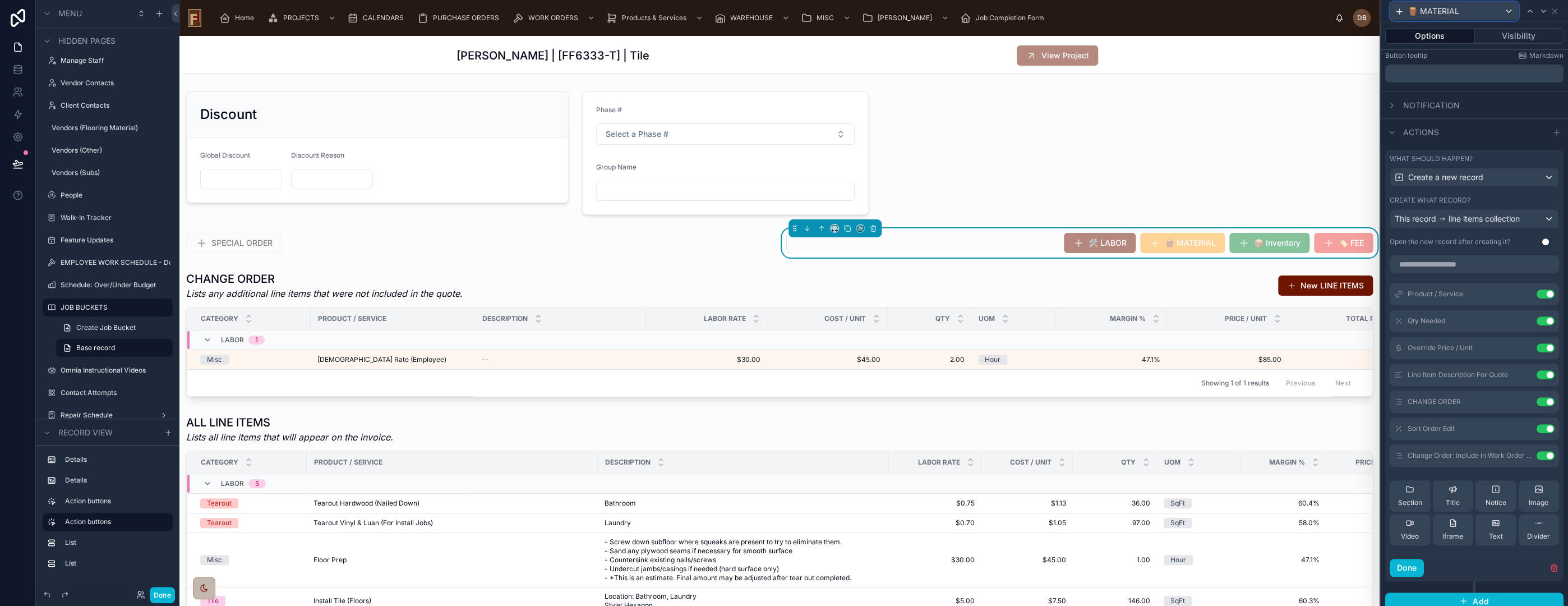
click at [1454, 10] on span "🪵 MATERIAL" at bounding box center [1434, 11] width 51 height 11
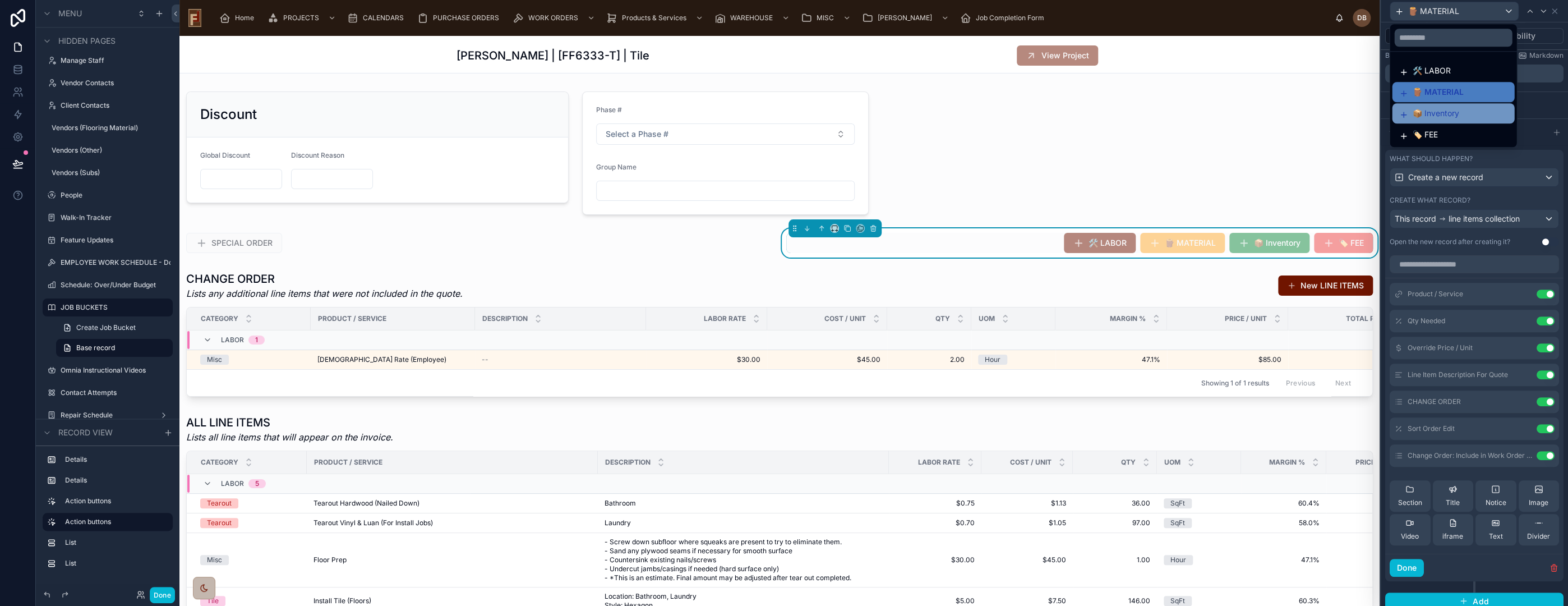
click at [1451, 111] on span "📦 Inventory" at bounding box center [1435, 113] width 46 height 14
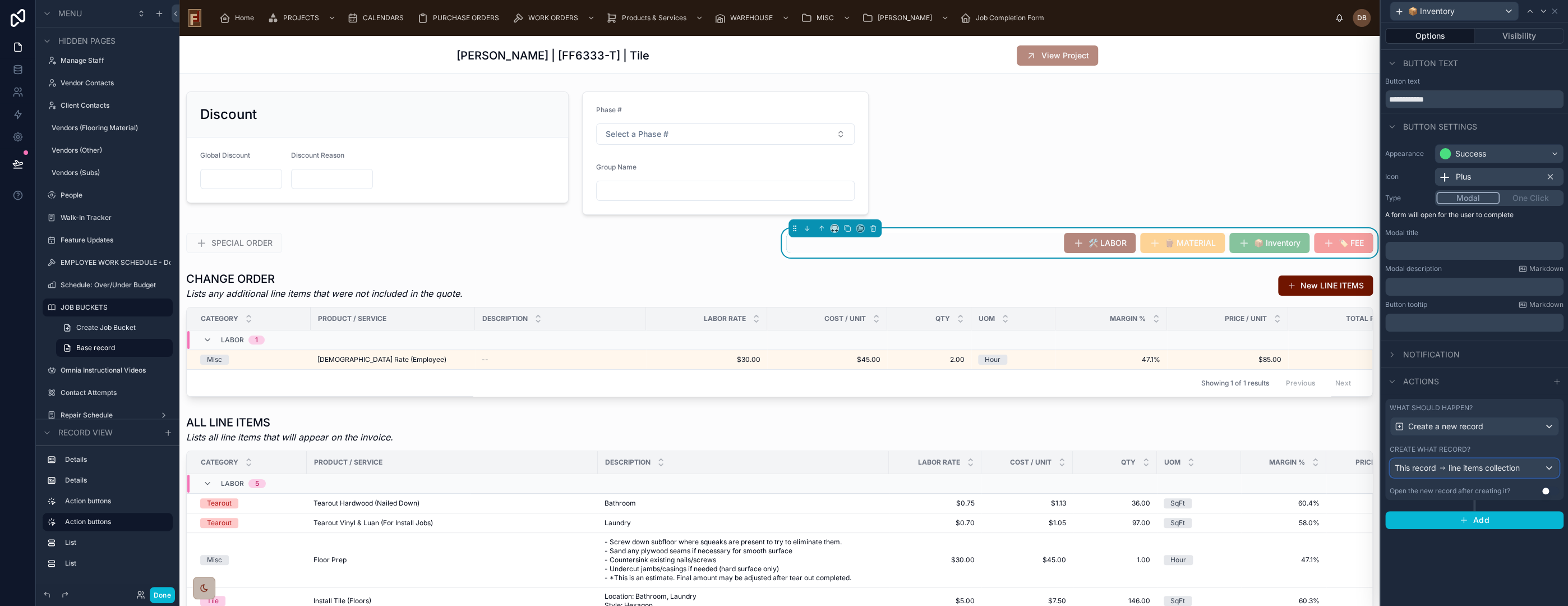
click at [1491, 467] on span "line items collection" at bounding box center [1485, 468] width 71 height 11
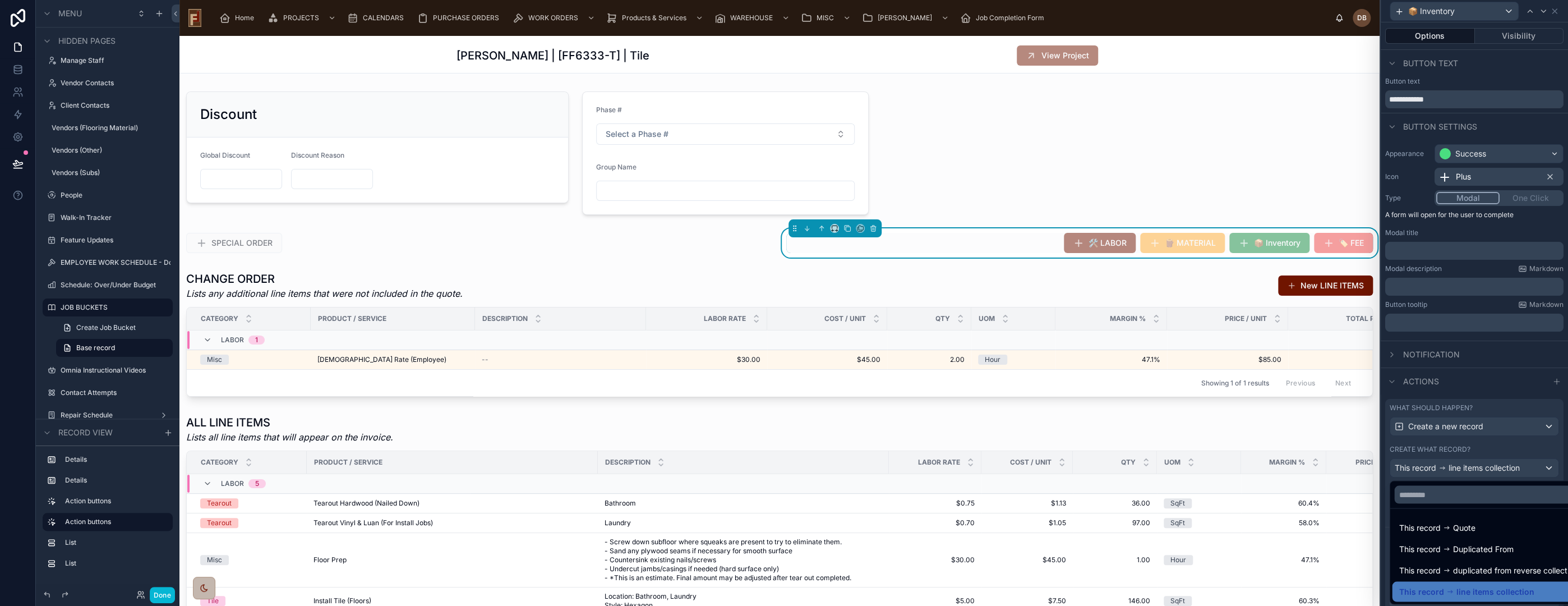
click at [1491, 467] on div at bounding box center [1474, 303] width 187 height 606
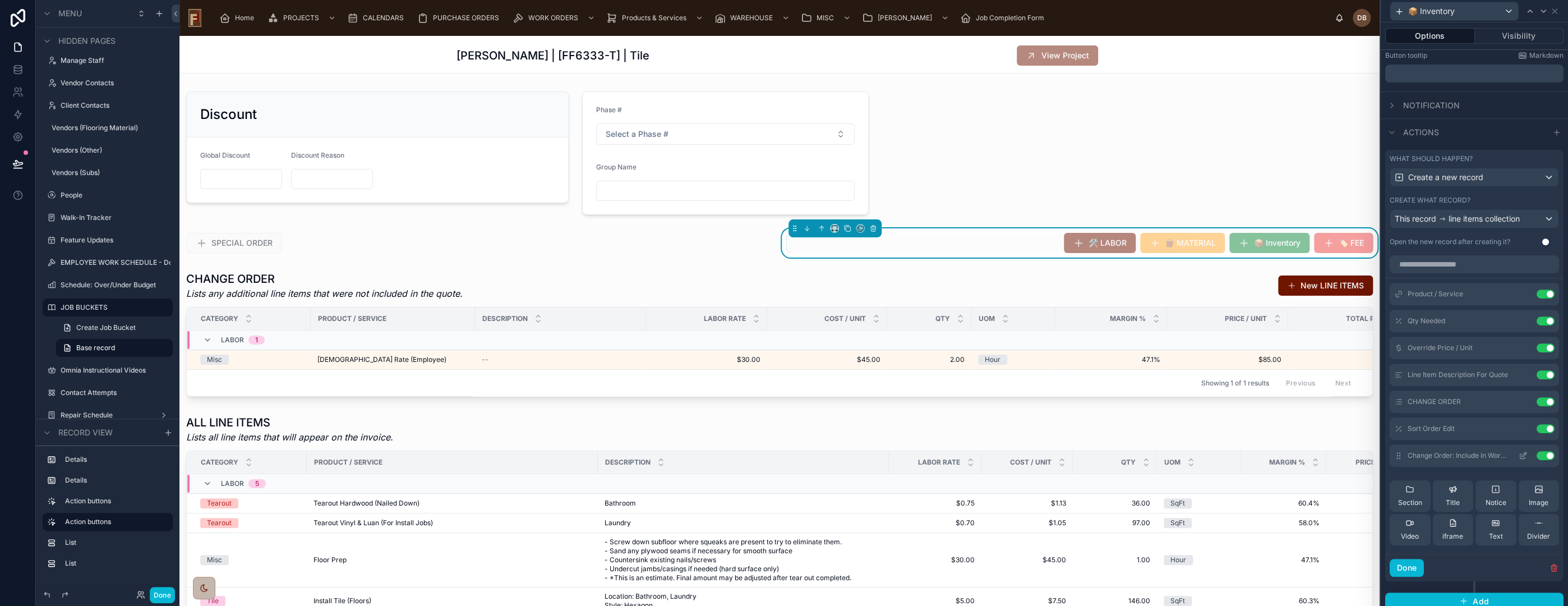
click at [1522, 454] on icon at bounding box center [1524, 454] width 5 height 5
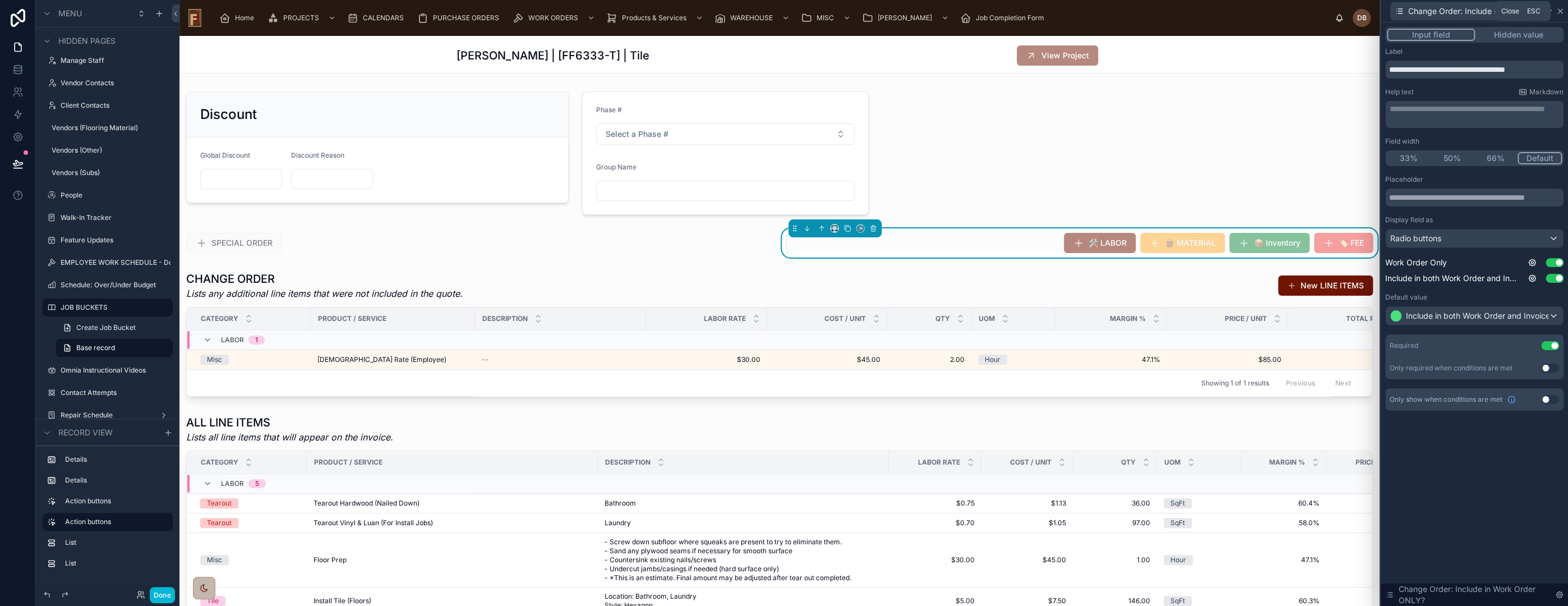
click at [1560, 8] on icon at bounding box center [1560, 11] width 9 height 9
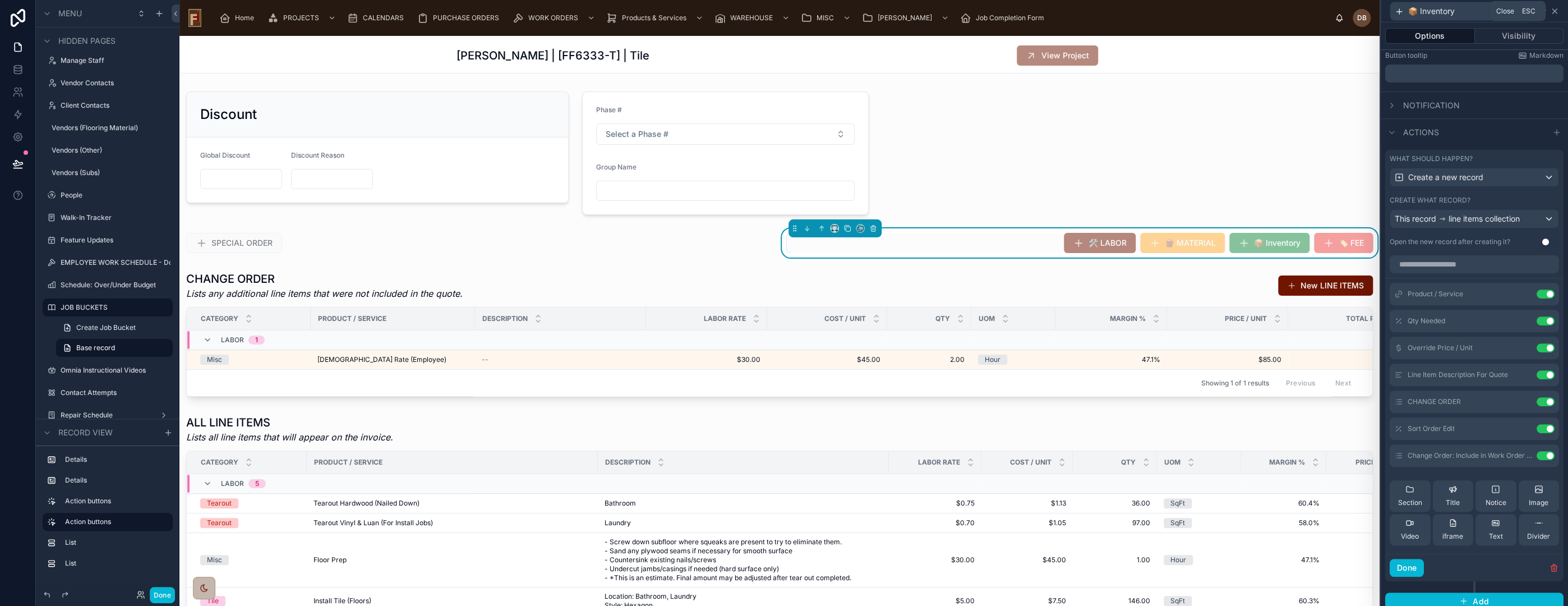
click at [1555, 9] on icon at bounding box center [1554, 11] width 9 height 9
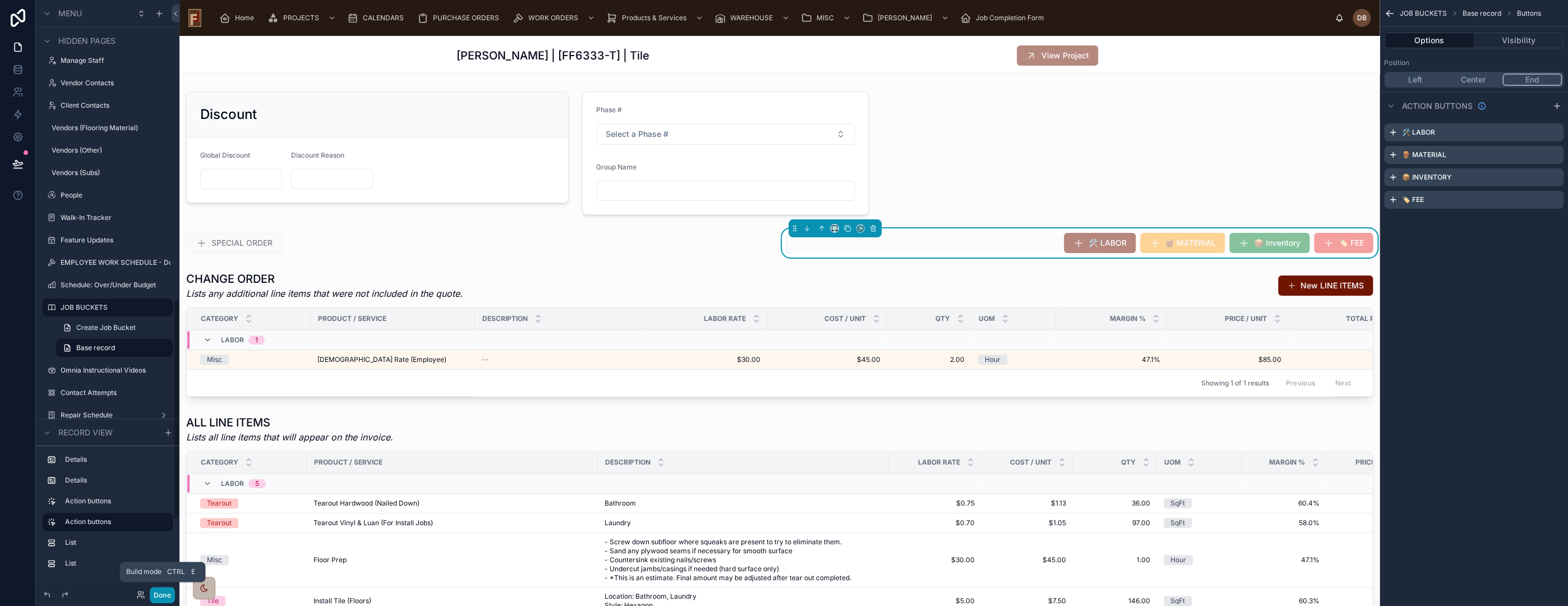
click at [161, 600] on button "Done" at bounding box center [162, 595] width 25 height 16
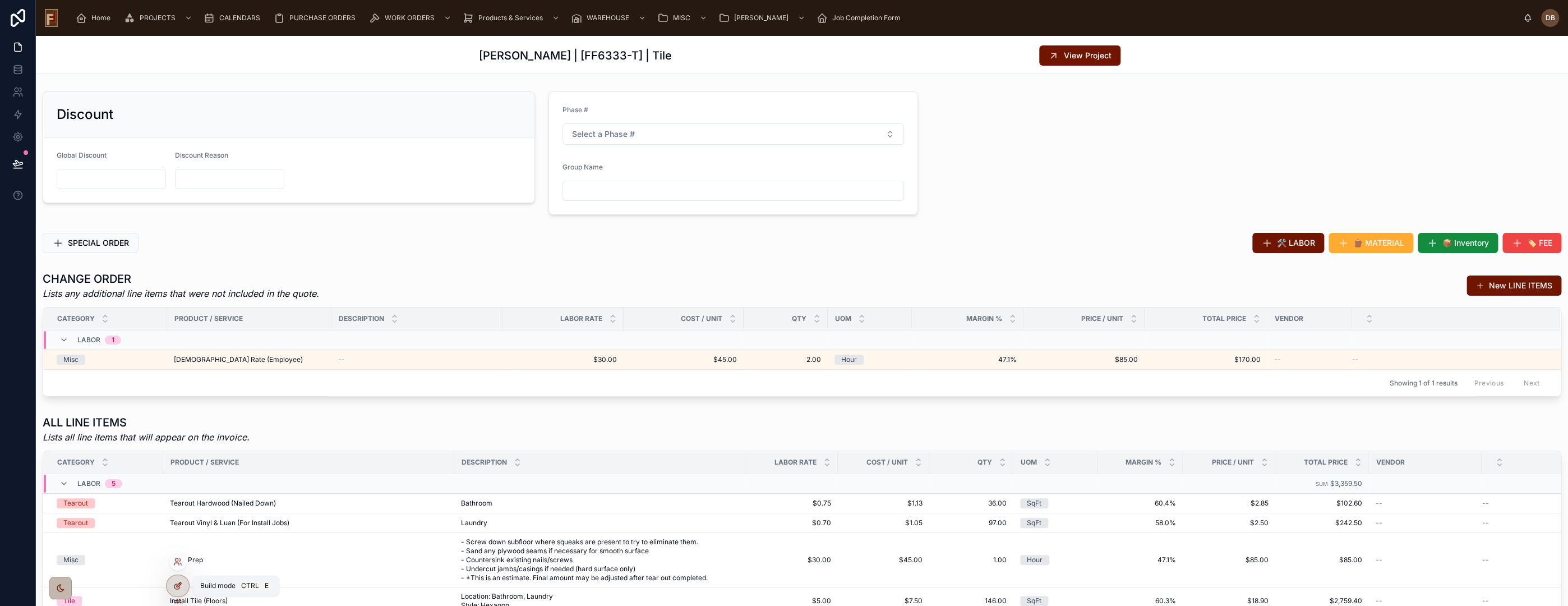
click at [177, 586] on icon at bounding box center [179, 585] width 5 height 5
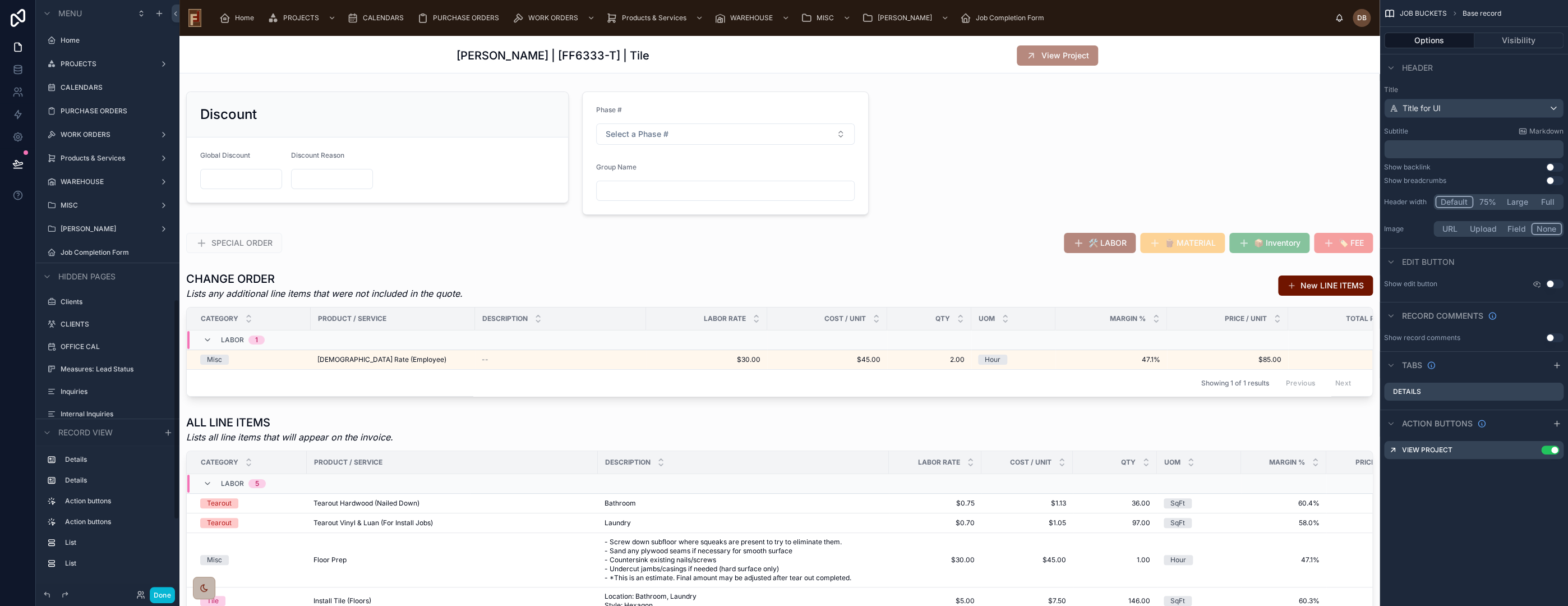
scroll to position [802, 0]
click at [681, 284] on div at bounding box center [780, 334] width 1200 height 134
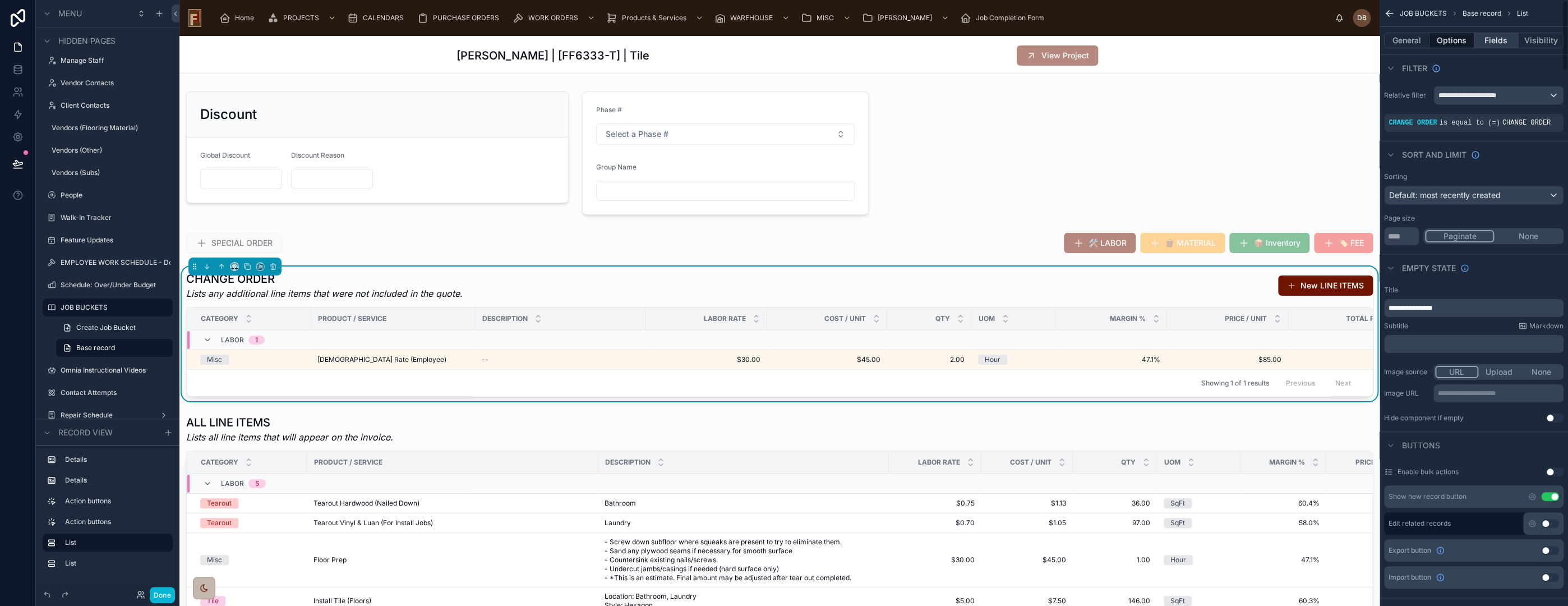
click at [1490, 41] on button "Fields" at bounding box center [1496, 40] width 45 height 15
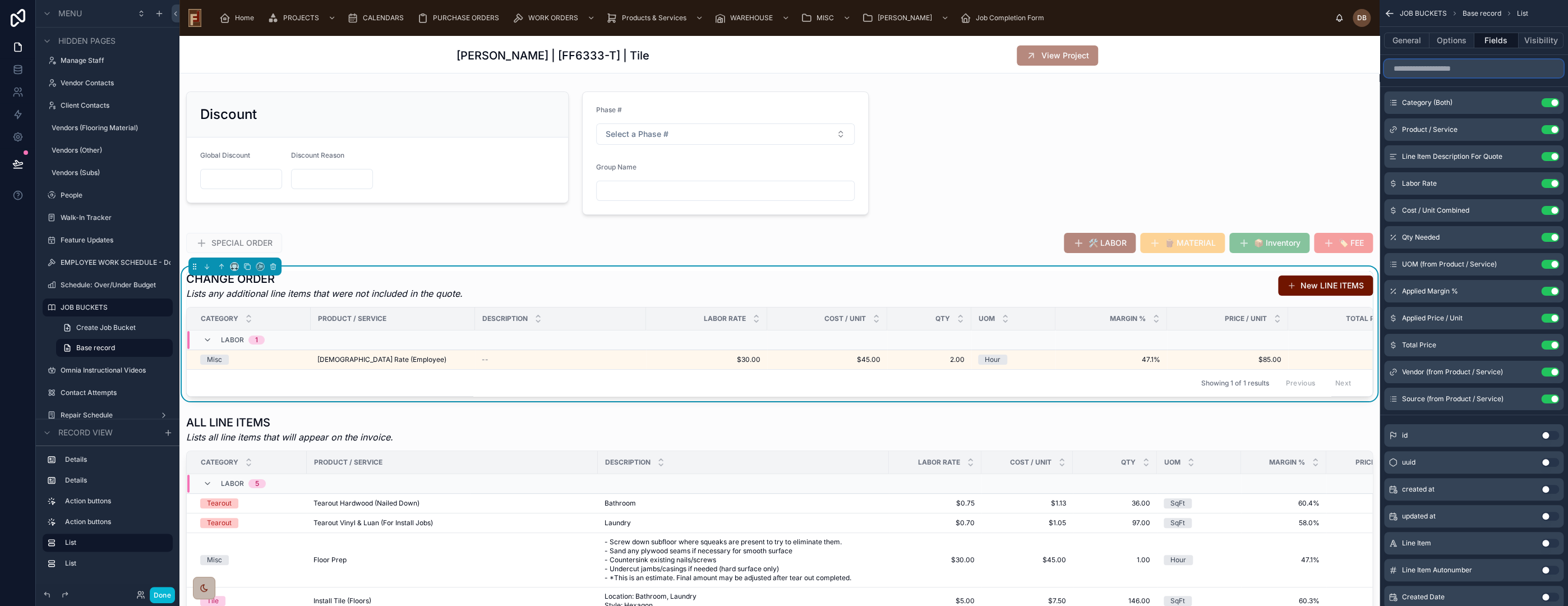
click at [1470, 69] on input "scrollable content" at bounding box center [1474, 68] width 180 height 18
type input "*"
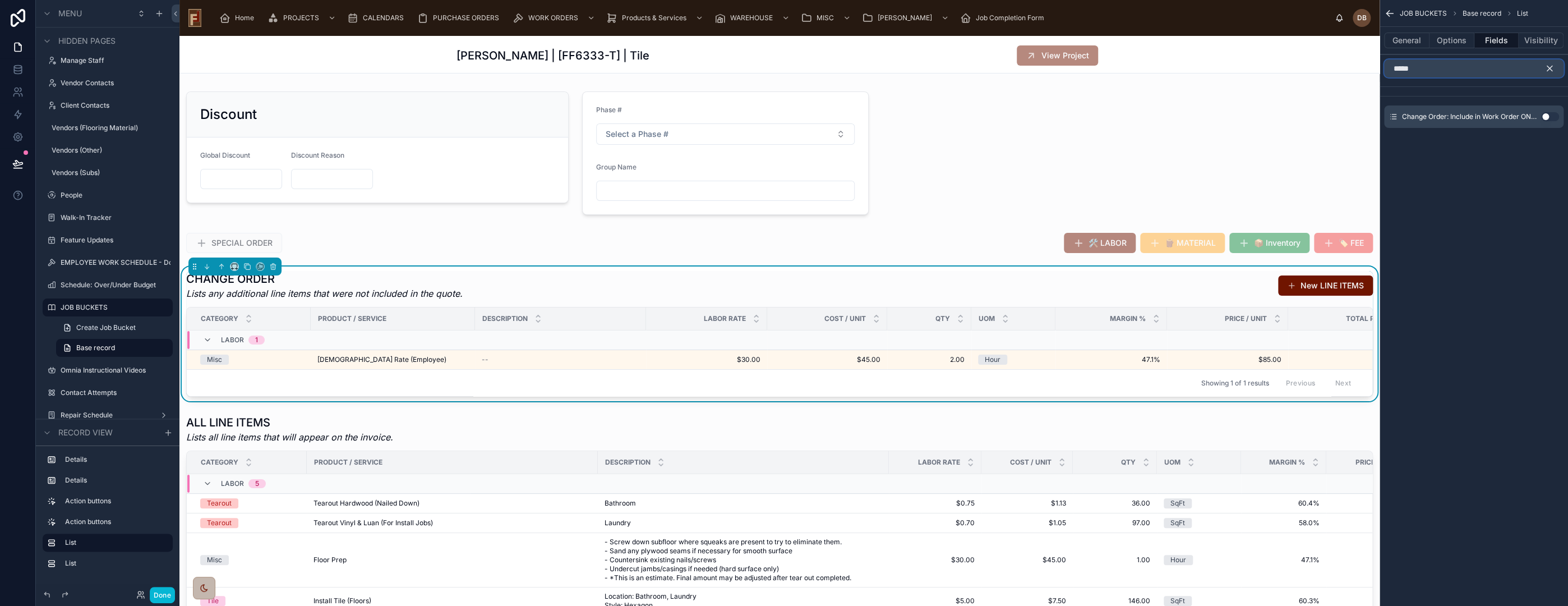
type input "*****"
click at [1545, 117] on button "Use setting" at bounding box center [1550, 116] width 18 height 9
click at [1549, 66] on icon "scrollable content" at bounding box center [1549, 69] width 5 height 5
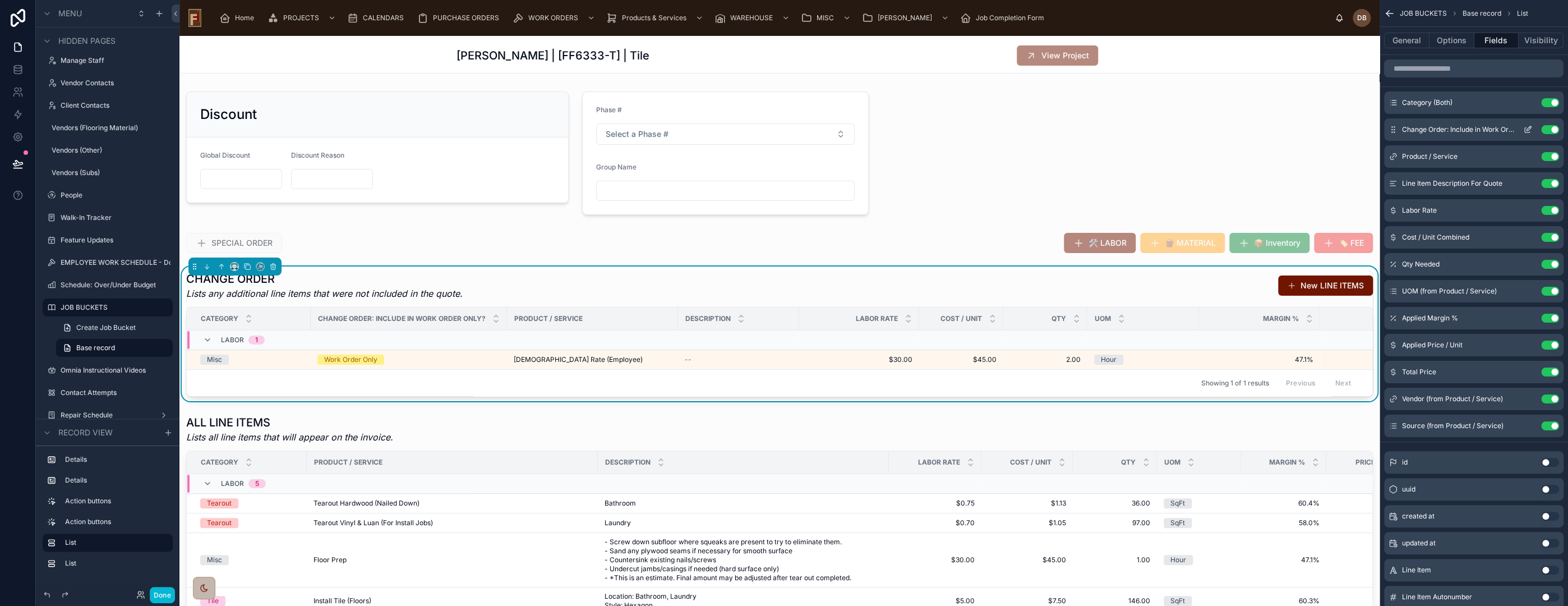
click at [1528, 129] on icon "scrollable content" at bounding box center [1528, 129] width 9 height 9
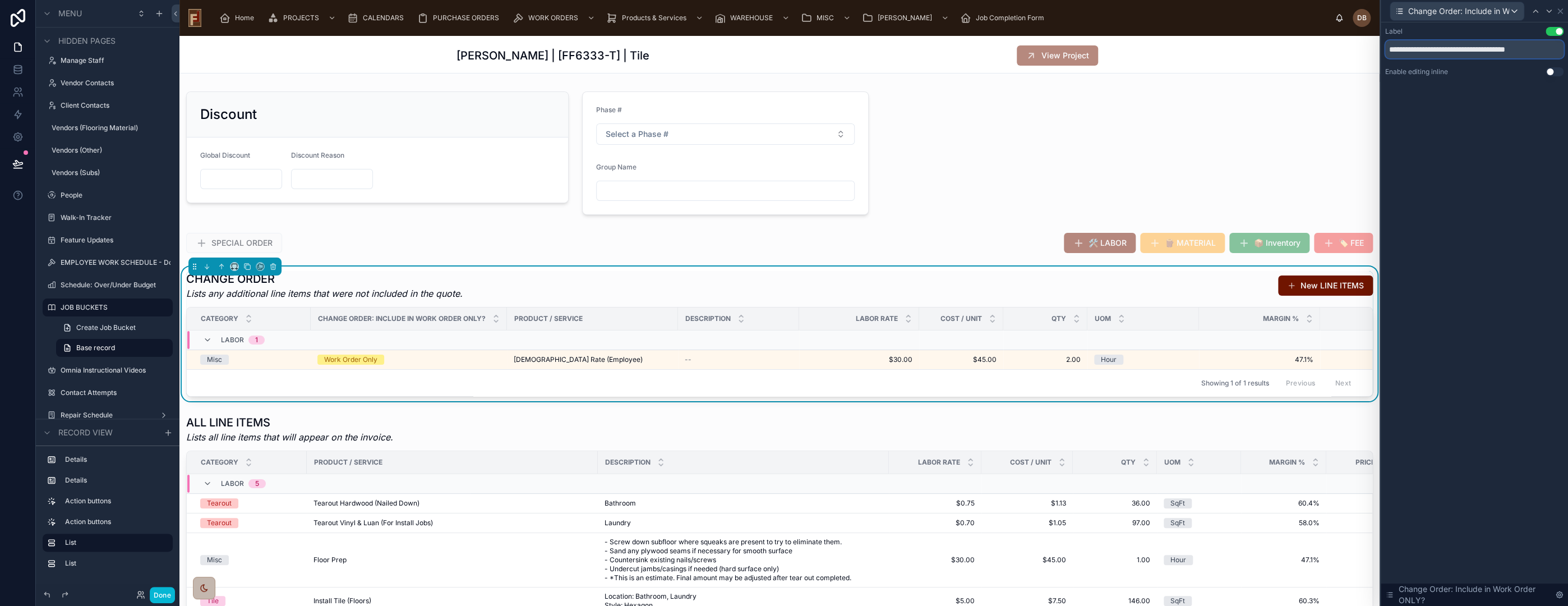
drag, startPoint x: 1440, startPoint y: 49, endPoint x: 1557, endPoint y: 53, distance: 117.1
click at [1557, 53] on input "**********" at bounding box center [1474, 49] width 178 height 18
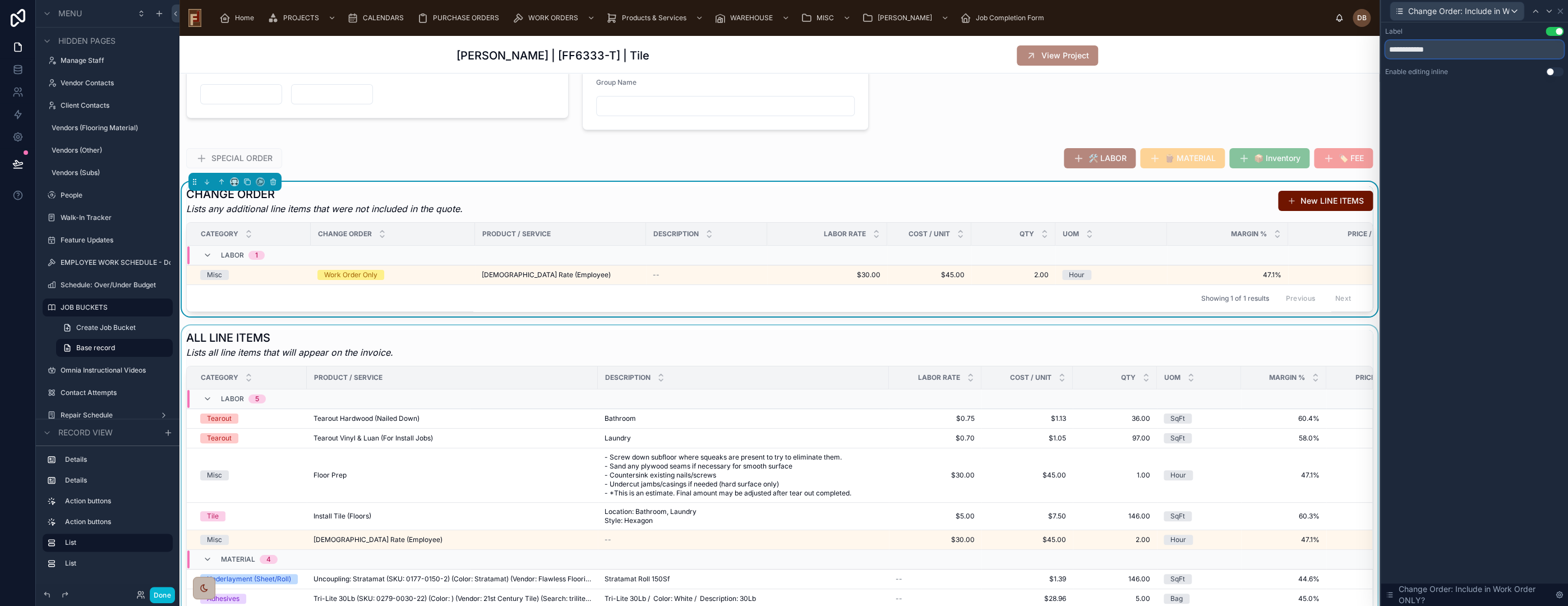
scroll to position [0, 0]
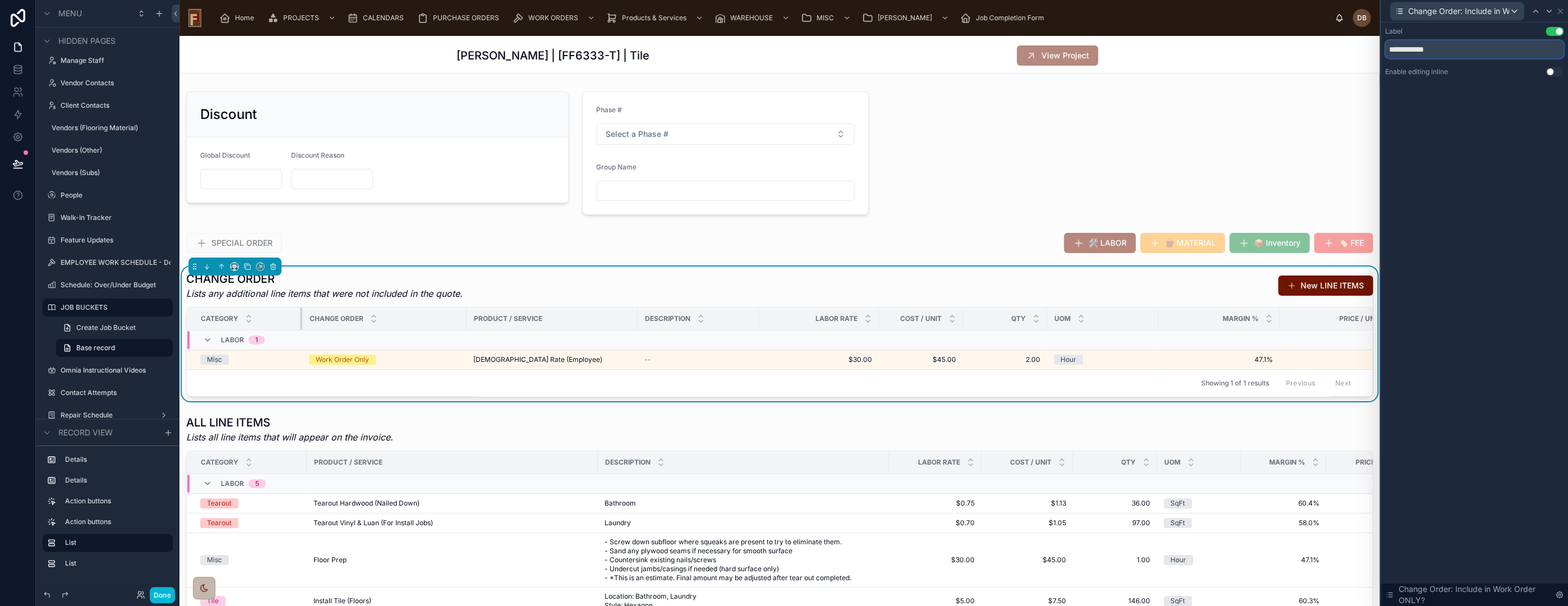
drag, startPoint x: 309, startPoint y: 318, endPoint x: 320, endPoint y: 322, distance: 11.7
click at [300, 319] on div at bounding box center [302, 318] width 5 height 23
drag, startPoint x: 465, startPoint y: 318, endPoint x: 394, endPoint y: 324, distance: 71.3
click at [394, 324] on div at bounding box center [395, 318] width 5 height 23
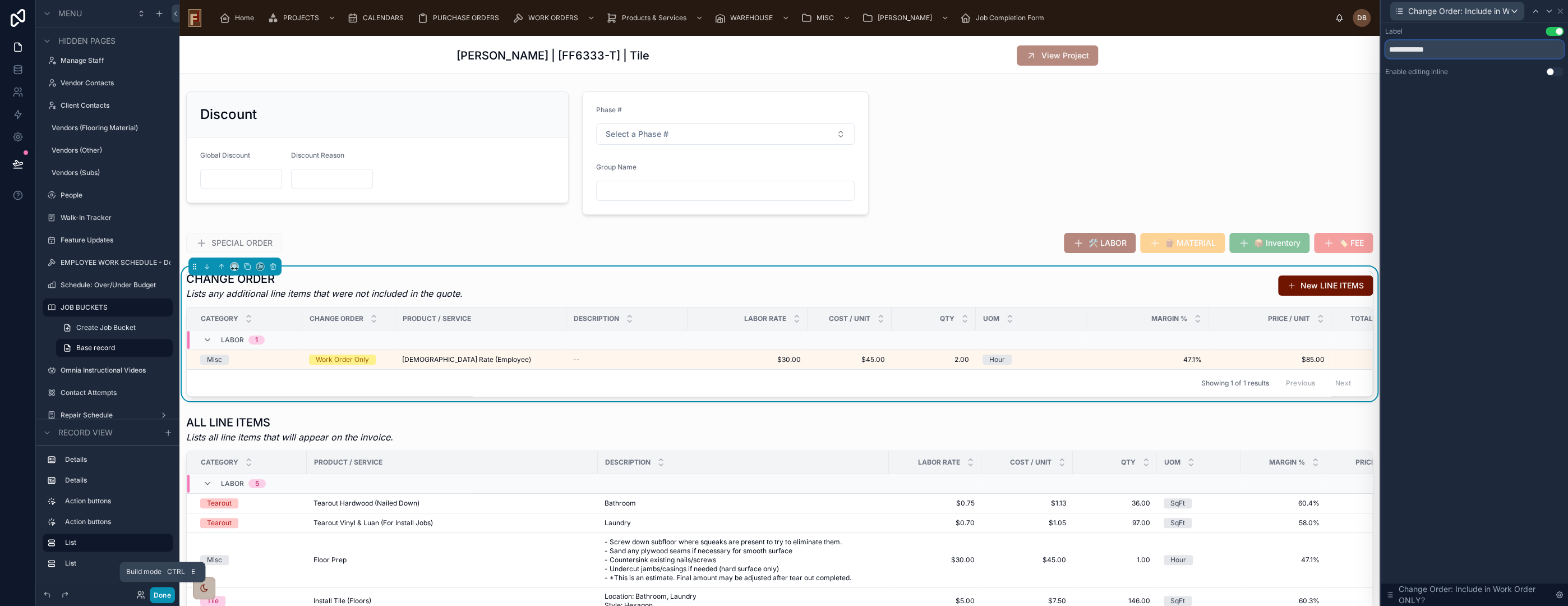
type input "**********"
click at [162, 596] on button "Done" at bounding box center [162, 595] width 25 height 16
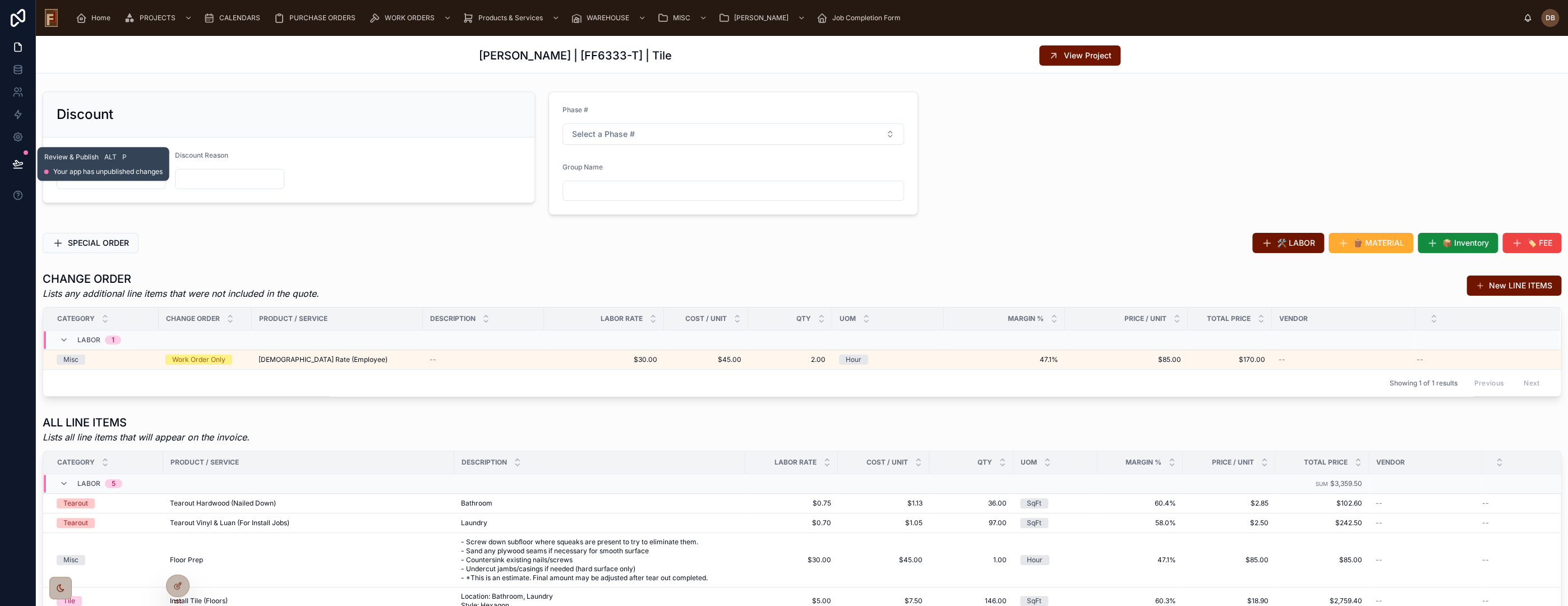
click at [18, 164] on icon at bounding box center [18, 164] width 11 height 11
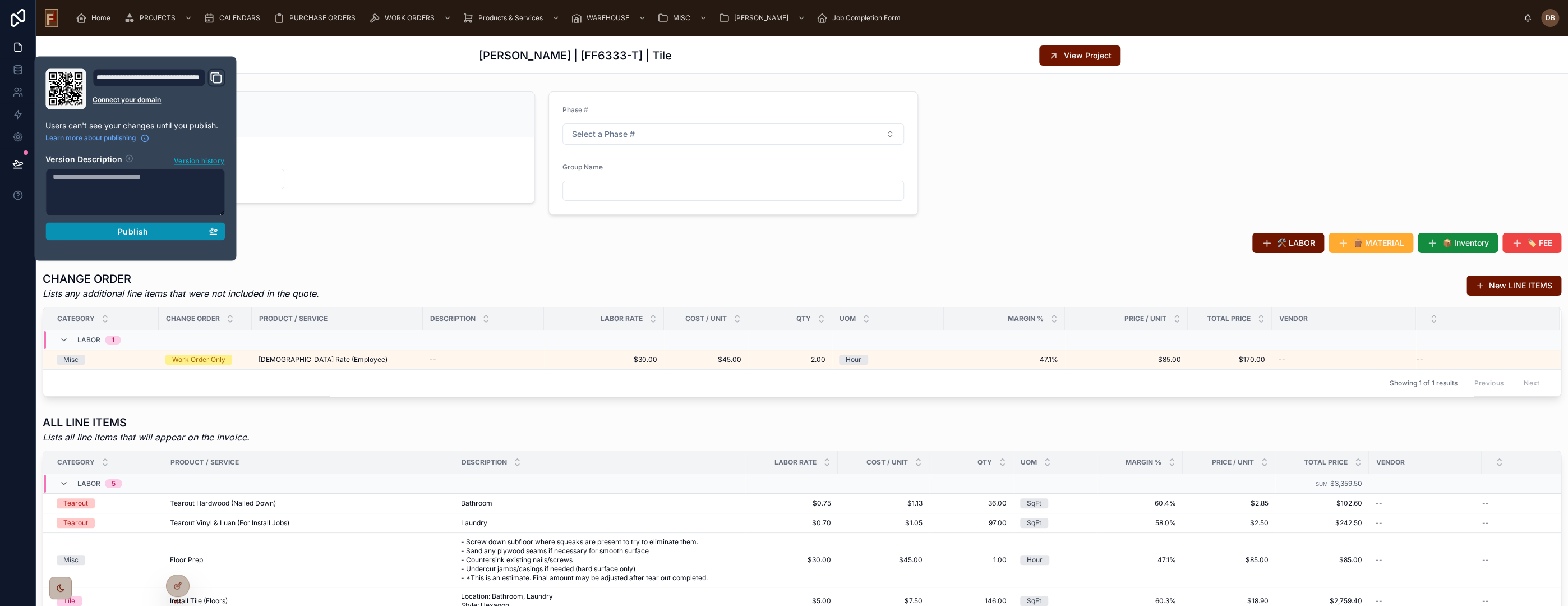
click at [134, 230] on span "Publish" at bounding box center [132, 231] width 30 height 10
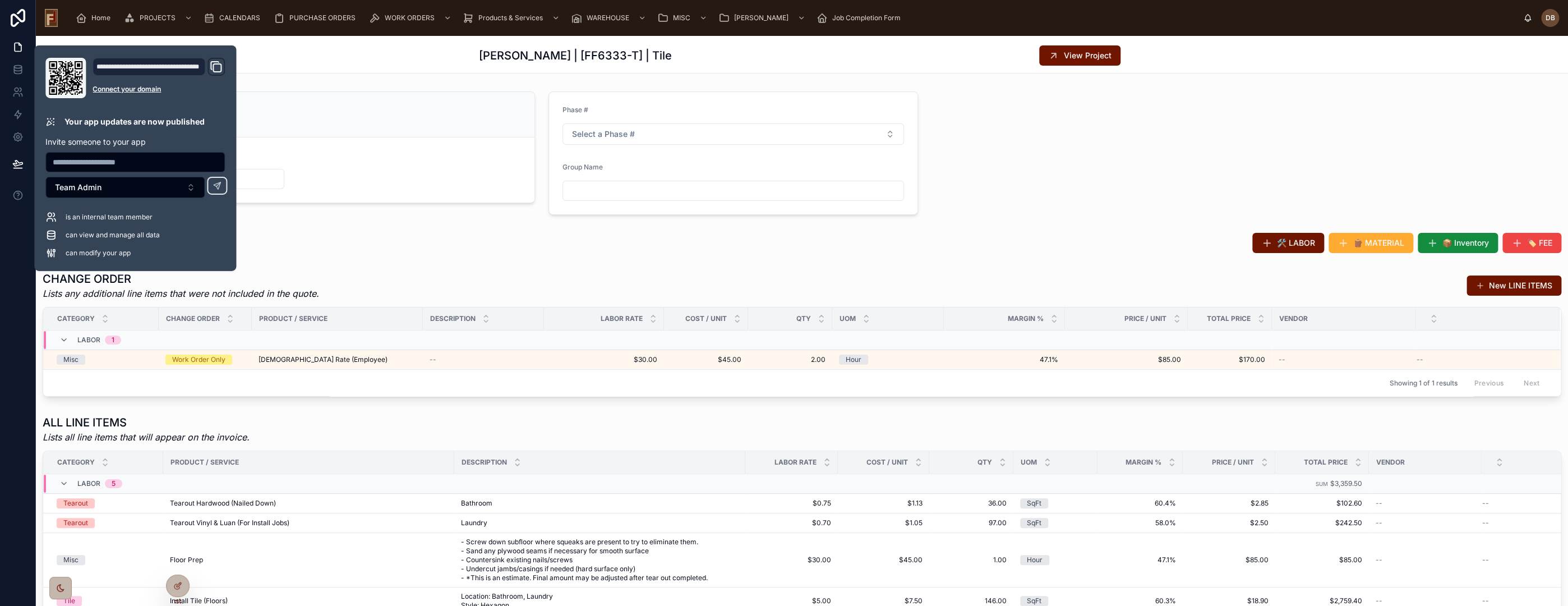
drag, startPoint x: 471, startPoint y: 233, endPoint x: 1204, endPoint y: 60, distance: 753.1
click at [472, 233] on div "SPECIAL ORDER" at bounding box center [419, 242] width 752 height 20
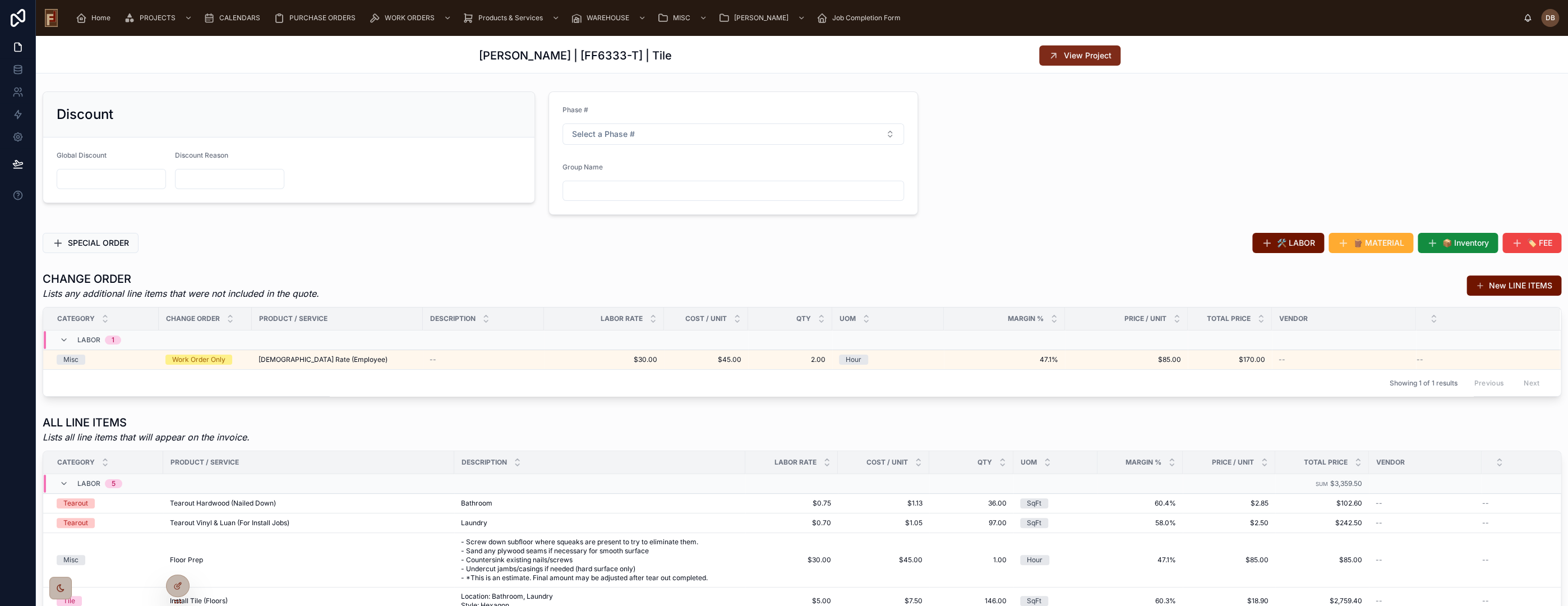
click at [1084, 58] on span "View Project" at bounding box center [1088, 56] width 48 height 11
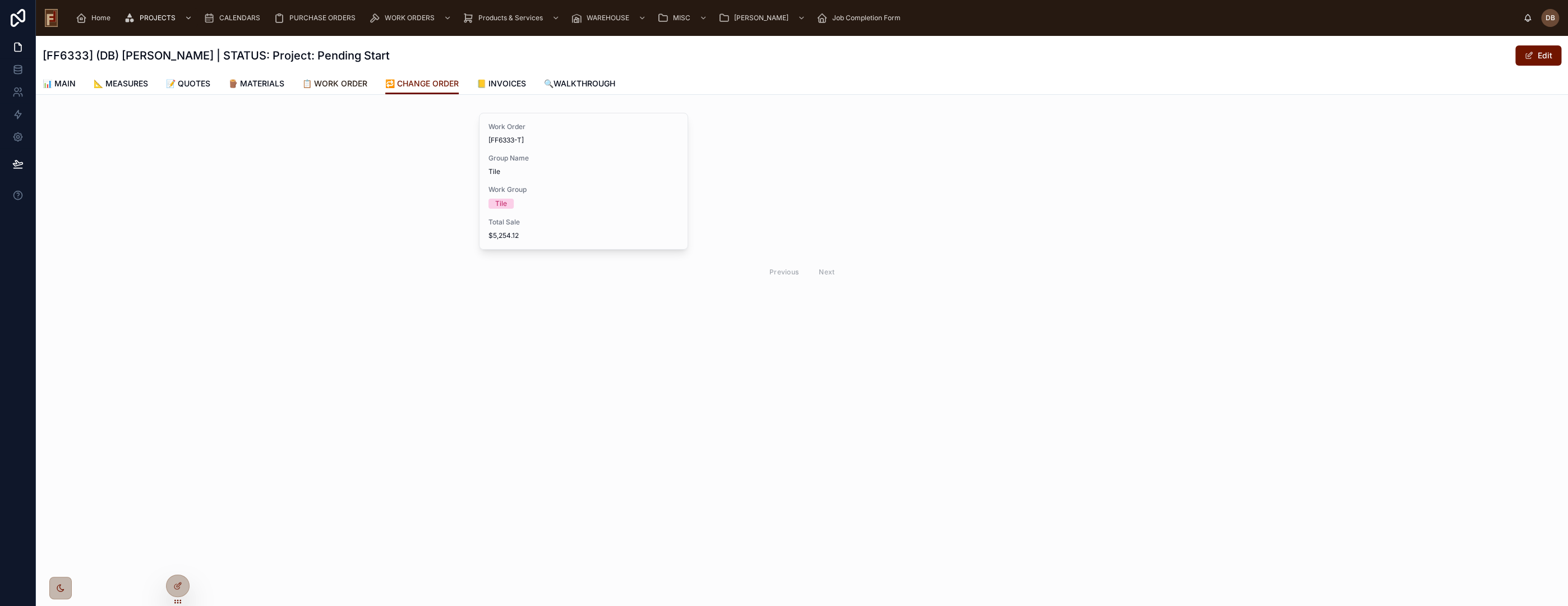
click at [355, 82] on span "📋 WORK ORDER" at bounding box center [334, 83] width 65 height 11
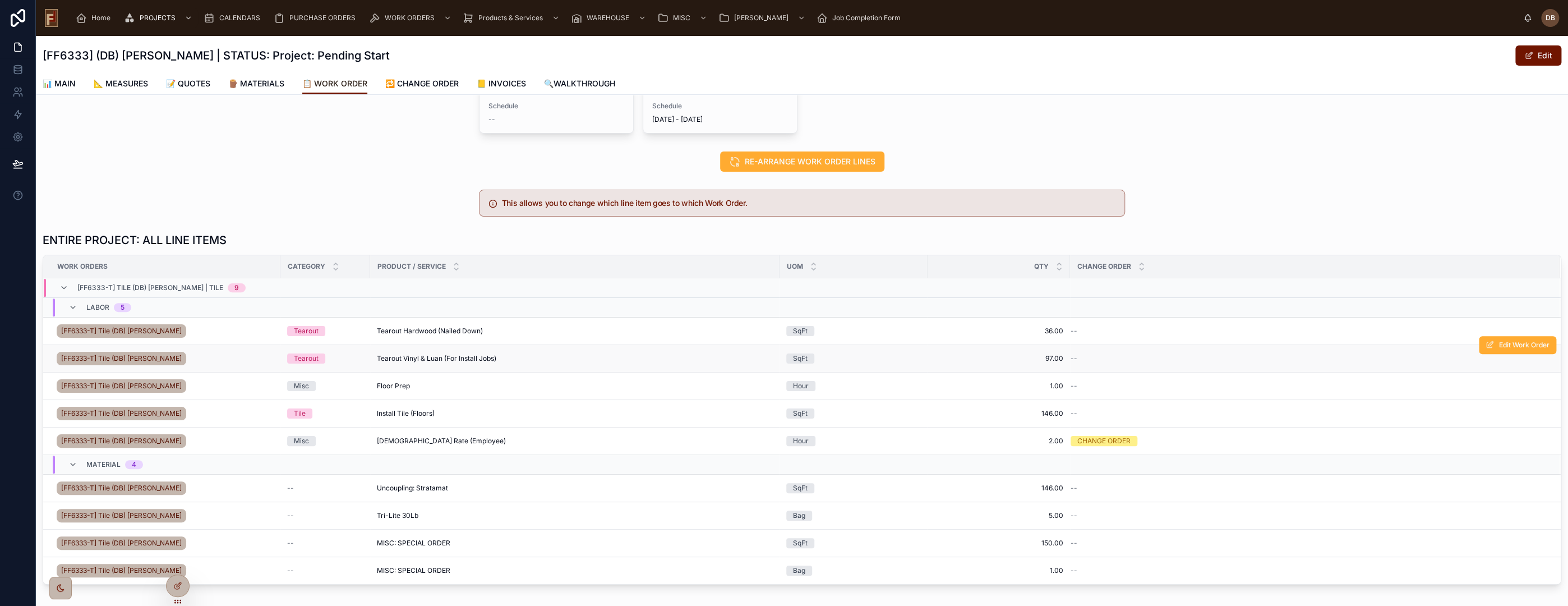
scroll to position [198, 0]
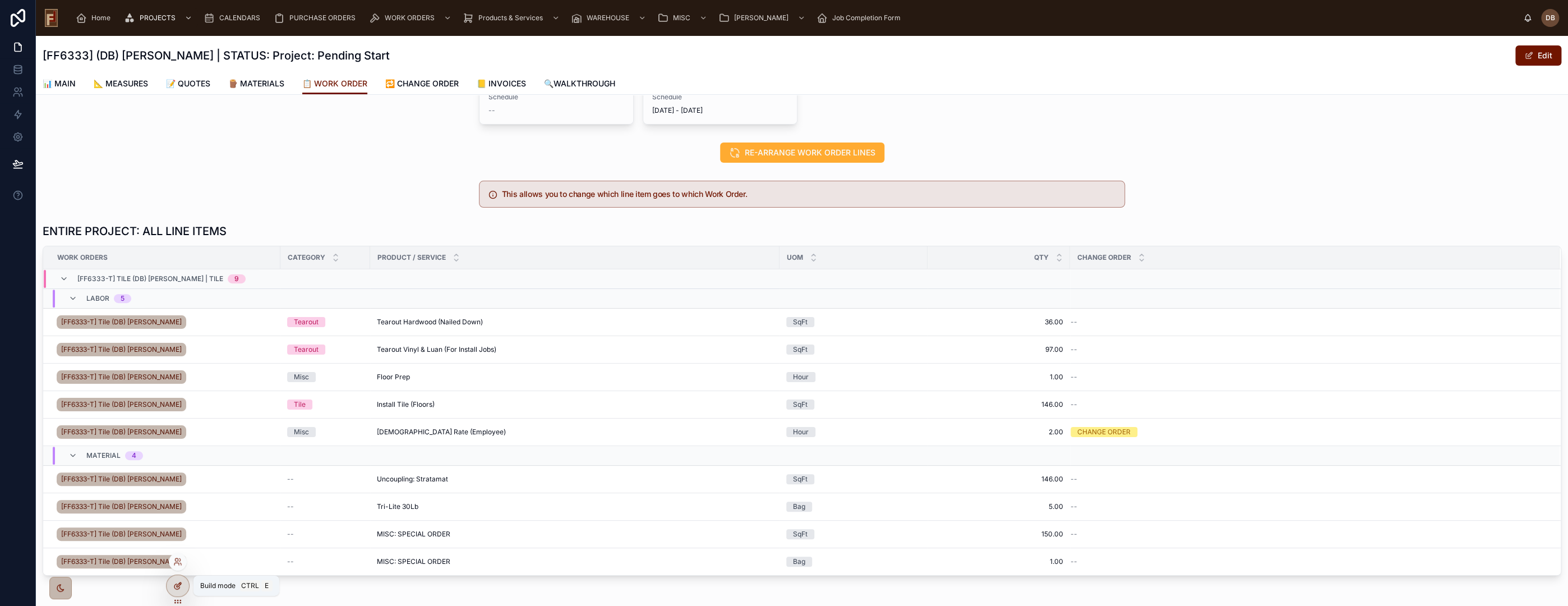
click at [179, 585] on icon at bounding box center [177, 585] width 9 height 9
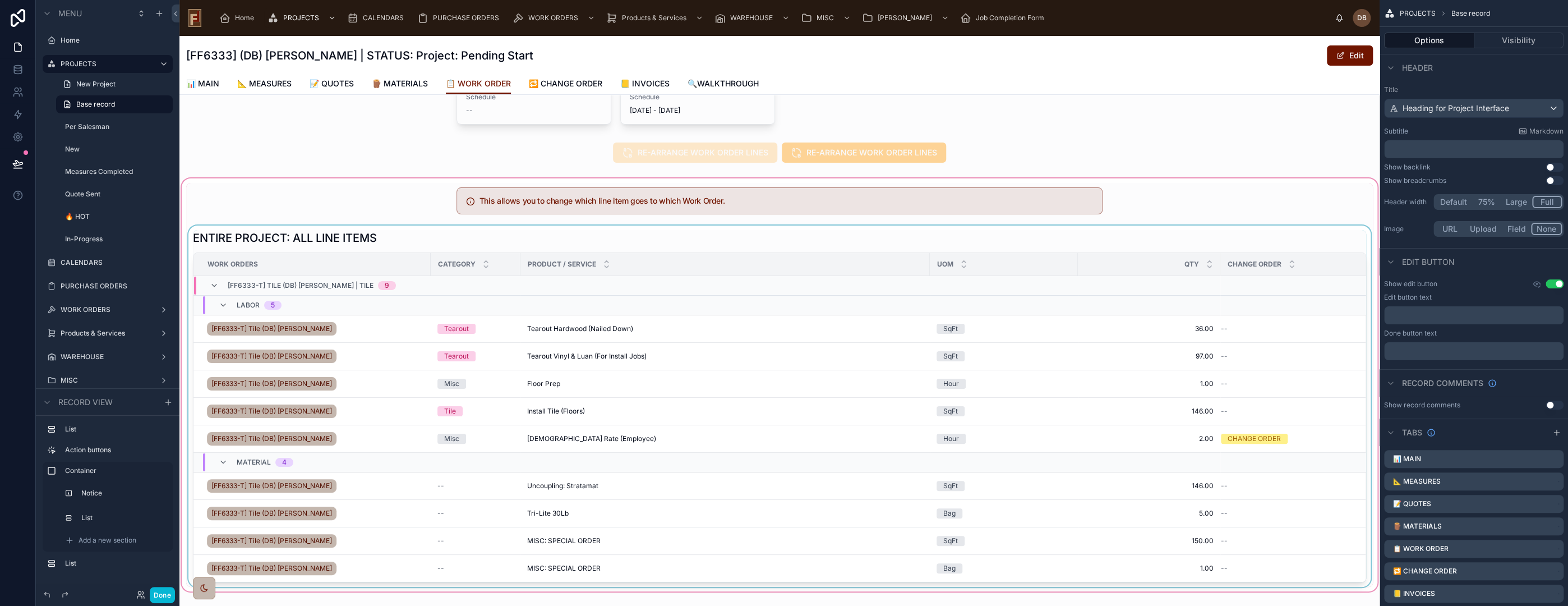
click at [380, 259] on div "Work Orders" at bounding box center [313, 264] width 236 height 18
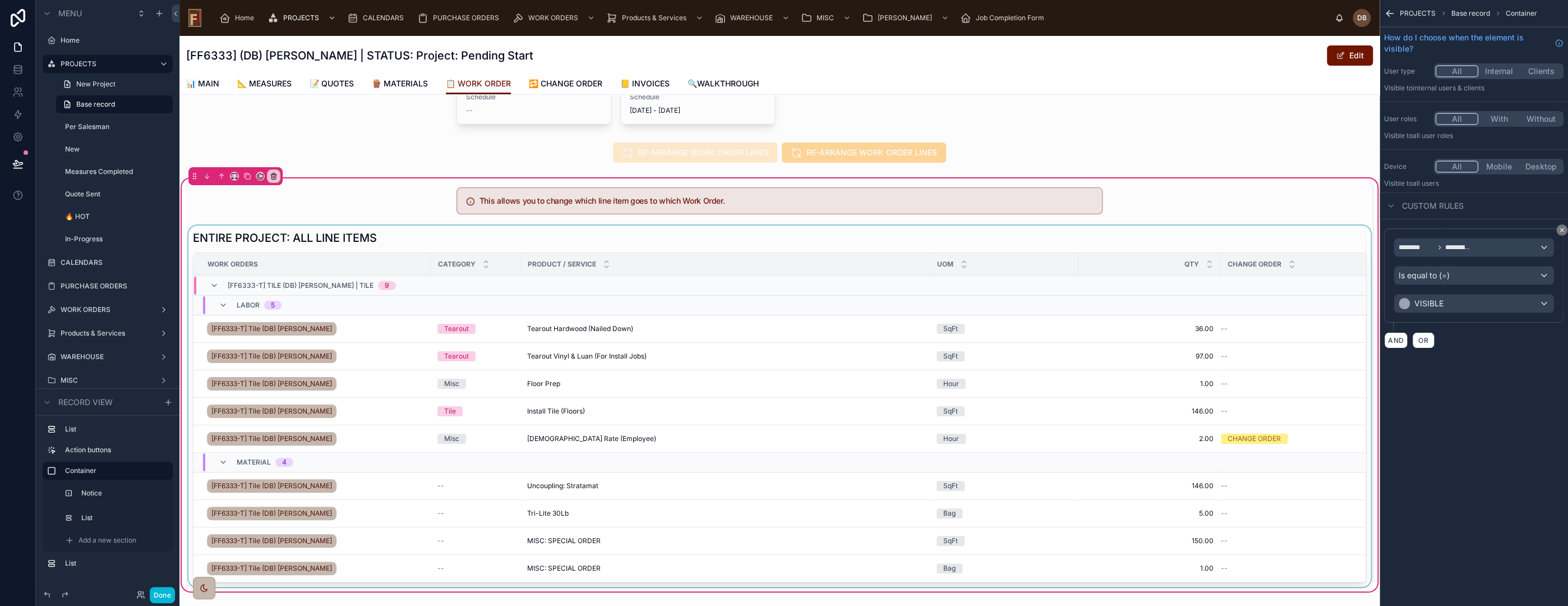
click at [512, 242] on div at bounding box center [779, 406] width 1187 height 361
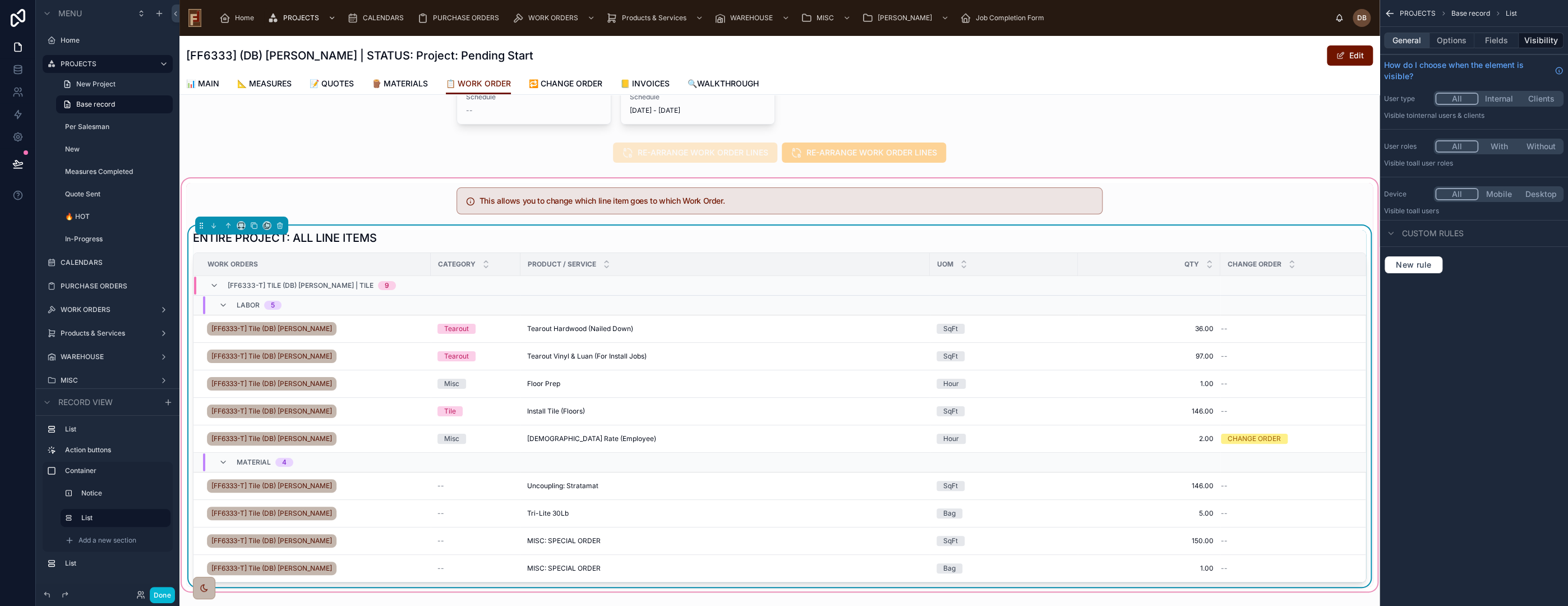
click at [1413, 41] on button "General" at bounding box center [1407, 40] width 45 height 15
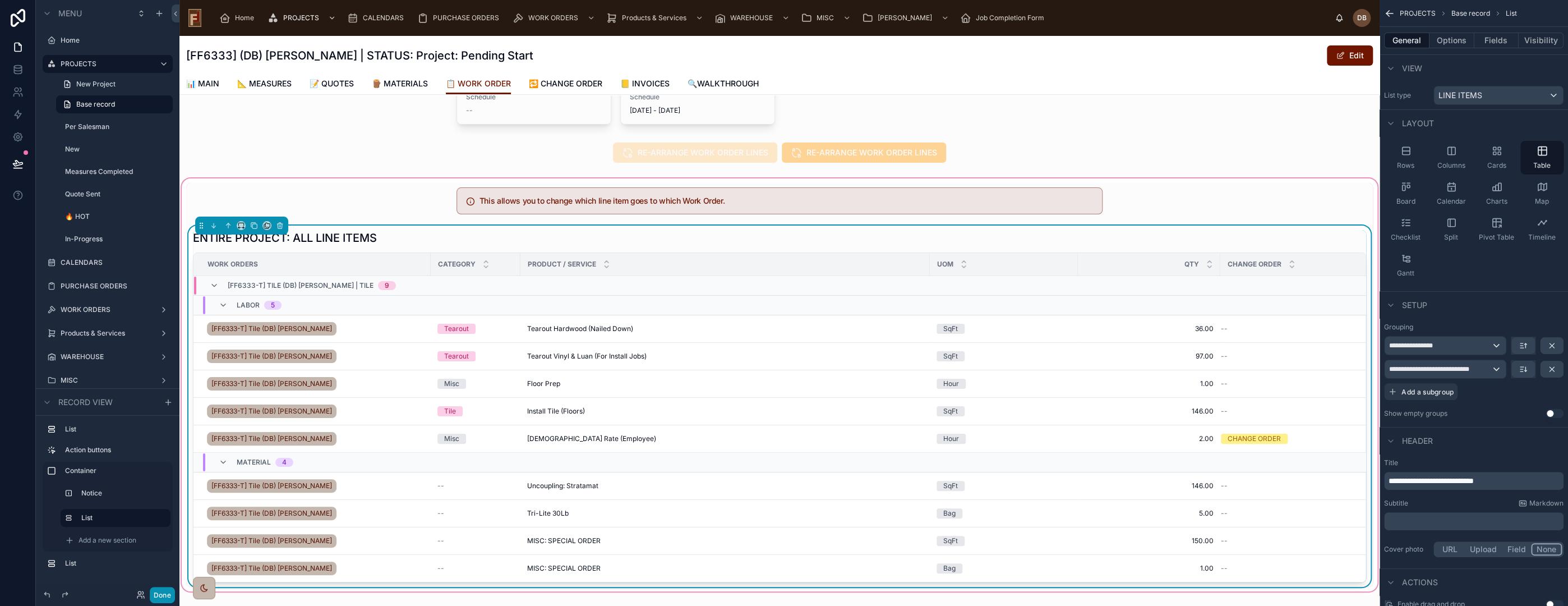
click at [167, 595] on button "Done" at bounding box center [162, 595] width 25 height 16
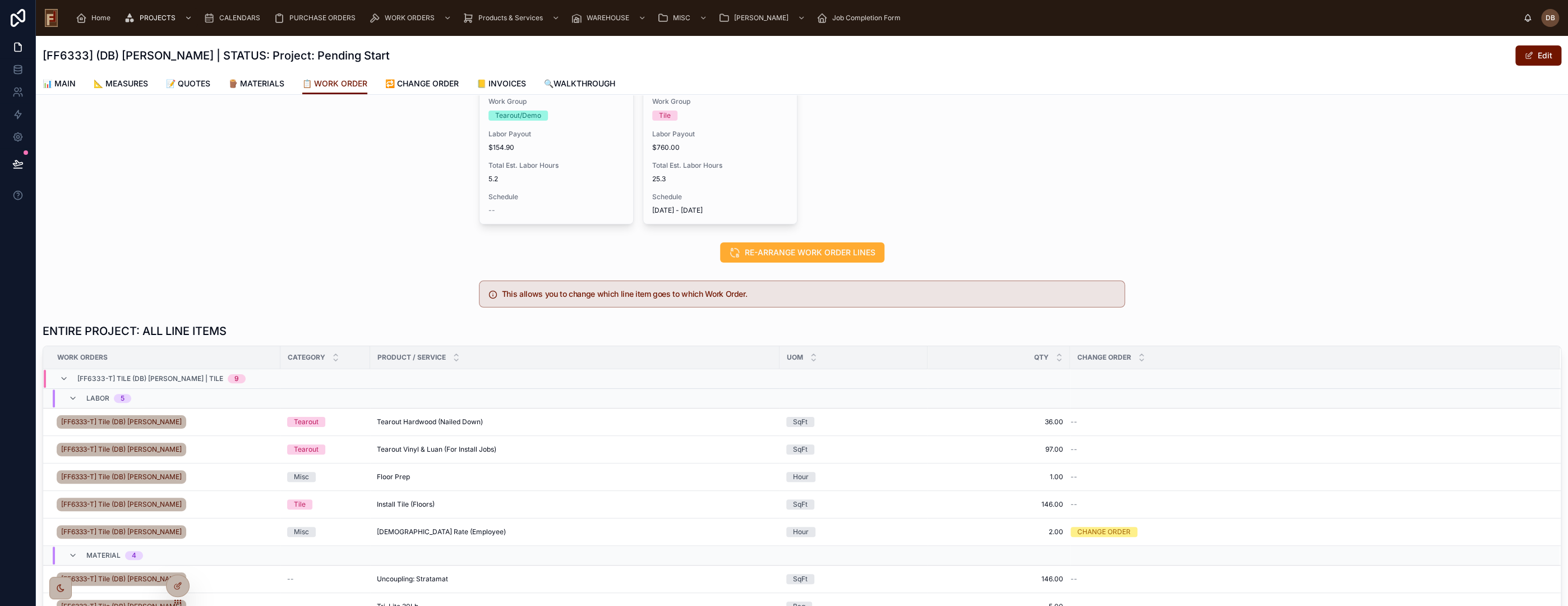
scroll to position [0, 0]
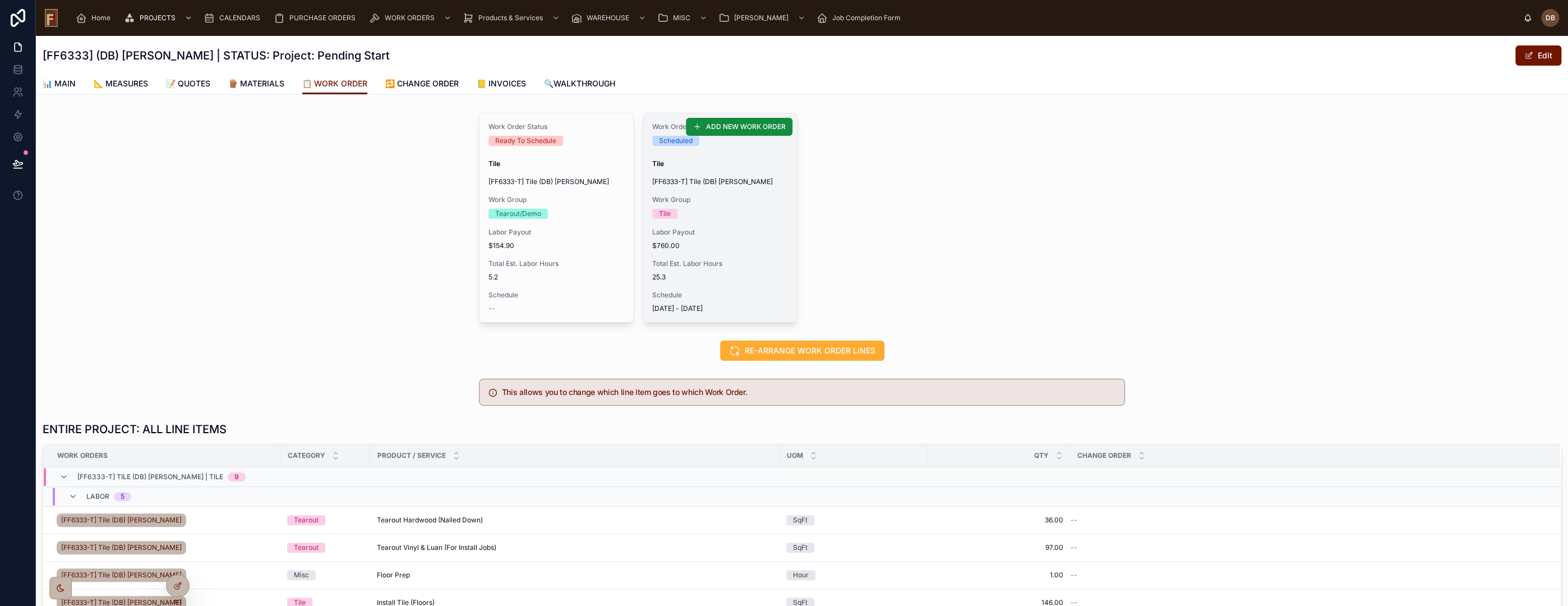
click at [731, 261] on span "Total Est. Labor Hours" at bounding box center [720, 263] width 136 height 9
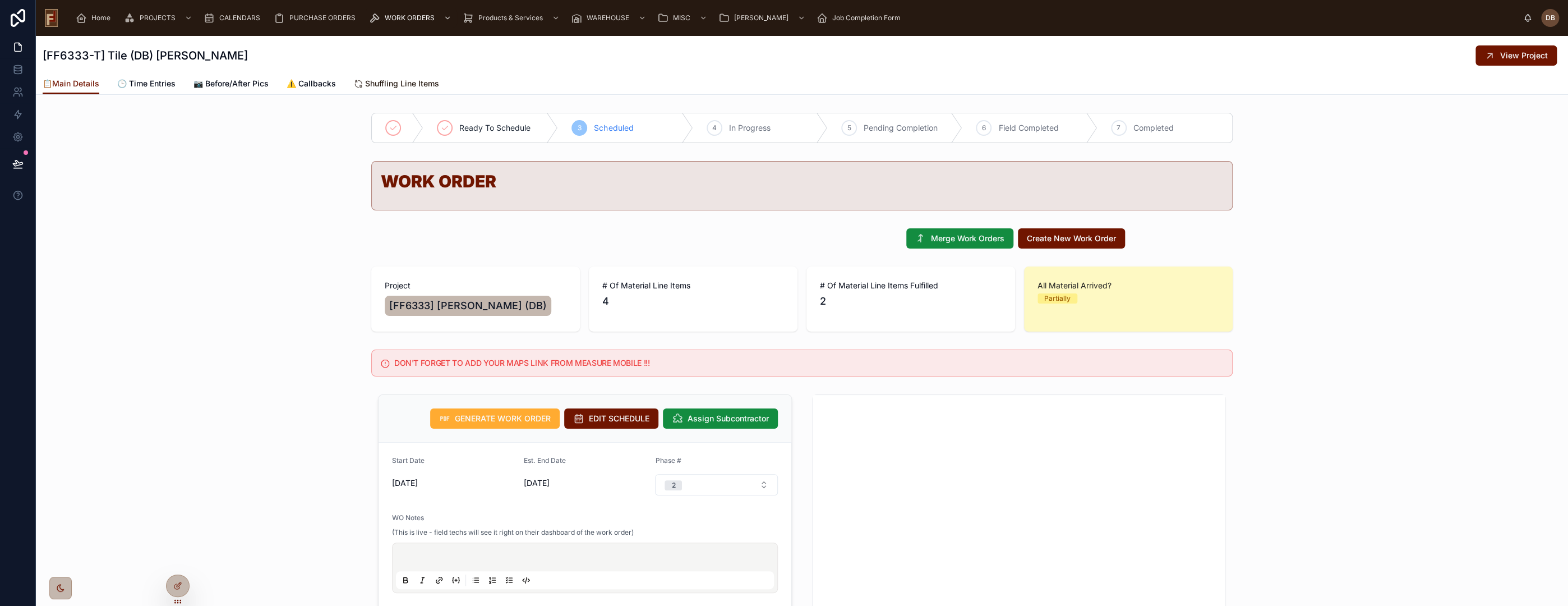
click at [406, 87] on span "Shuffling Line Items" at bounding box center [402, 83] width 74 height 11
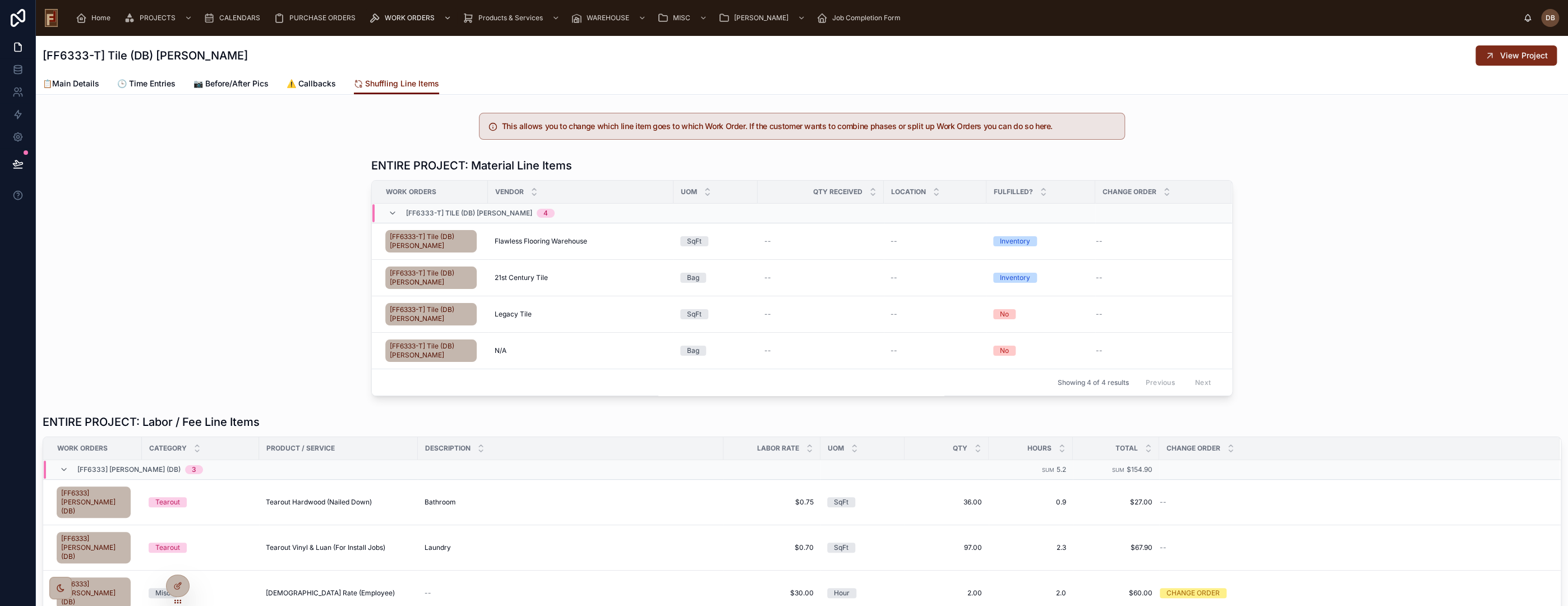
click at [1500, 51] on span "View Project" at bounding box center [1523, 56] width 48 height 11
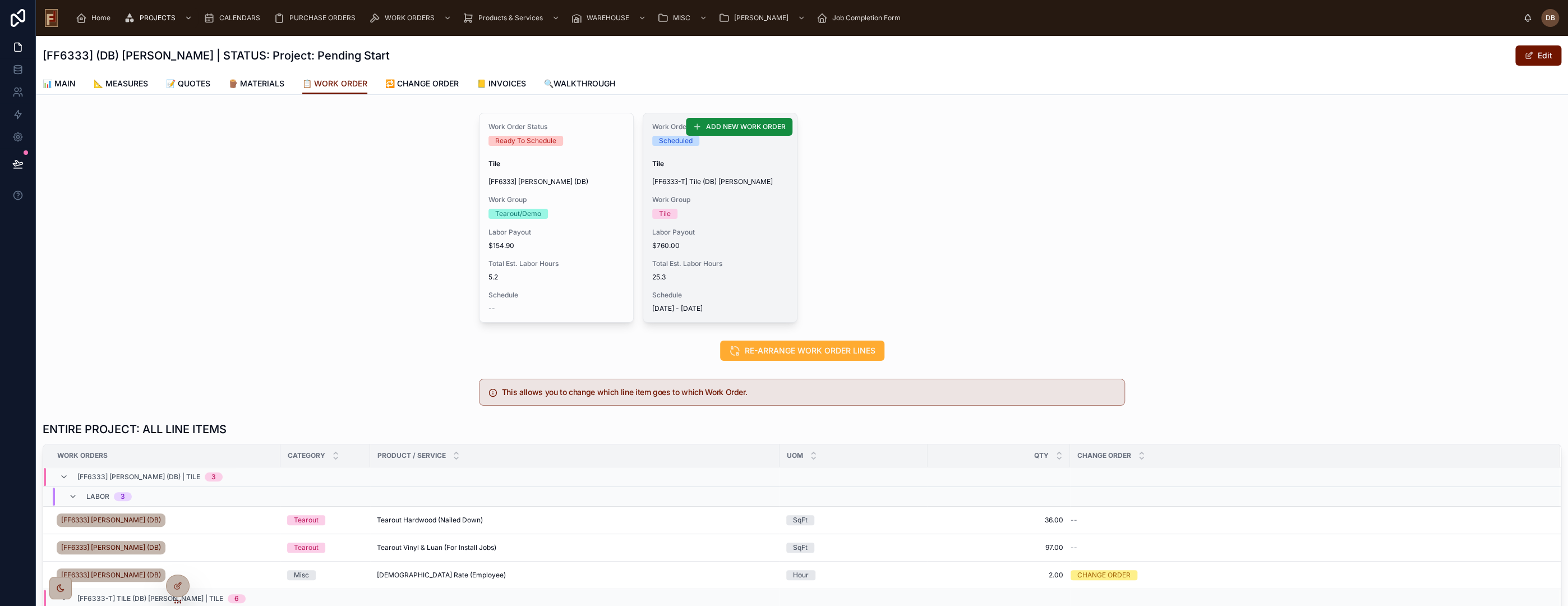
click at [722, 258] on div "Work Order Status Scheduled Tile [FF6333-T] Tile (DB) Stephanie Dietsche Work G…" at bounding box center [720, 218] width 154 height 209
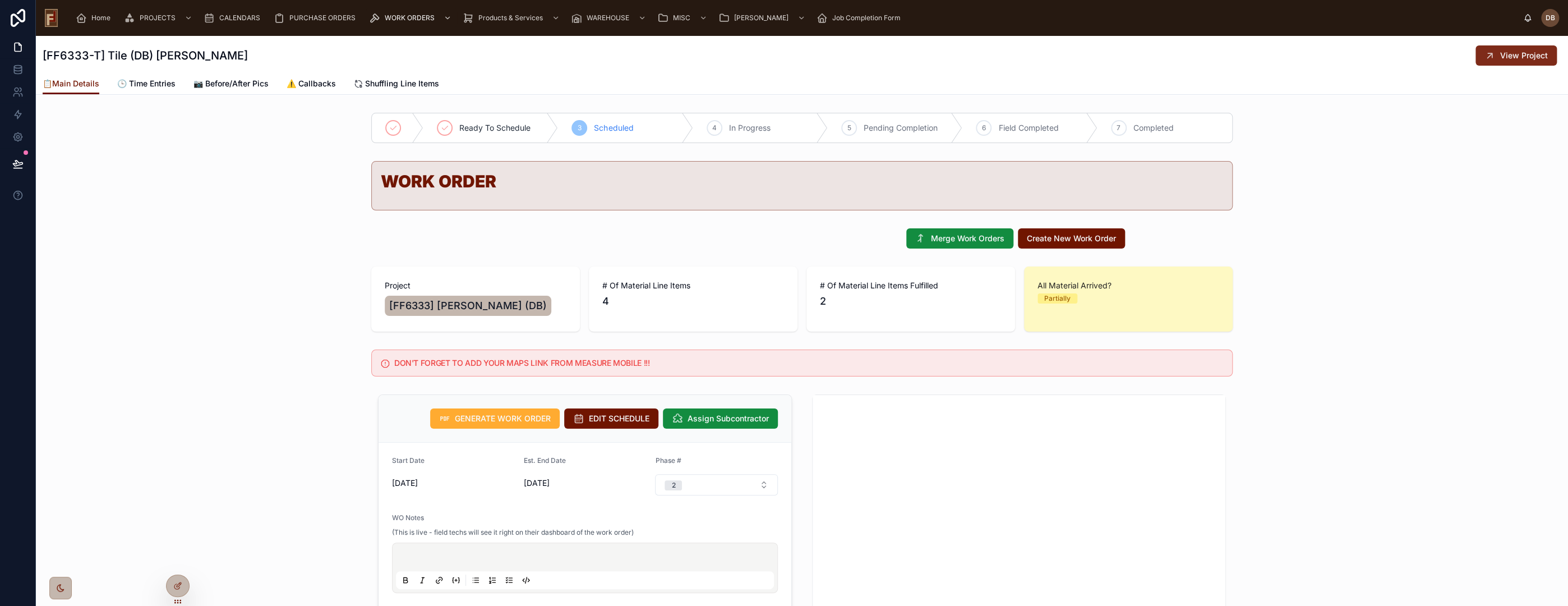
click at [1515, 57] on span "View Project" at bounding box center [1523, 56] width 48 height 11
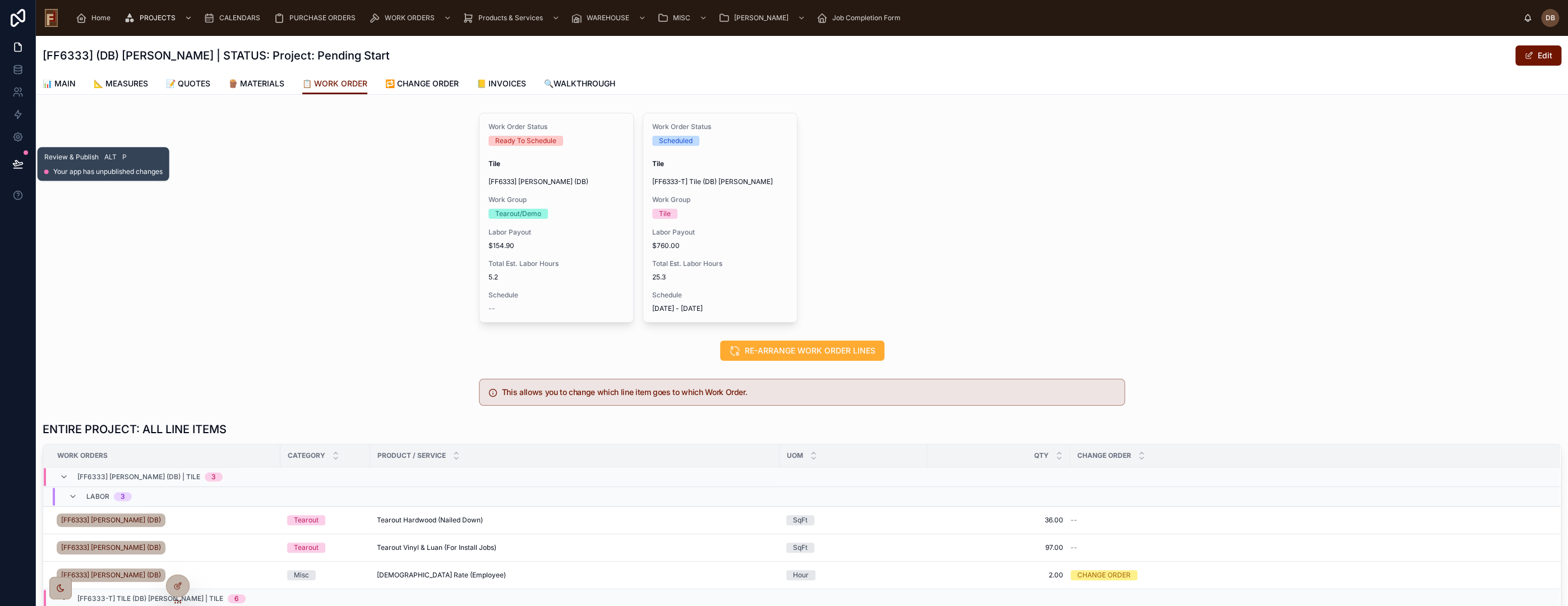
click at [18, 163] on icon at bounding box center [18, 163] width 10 height 6
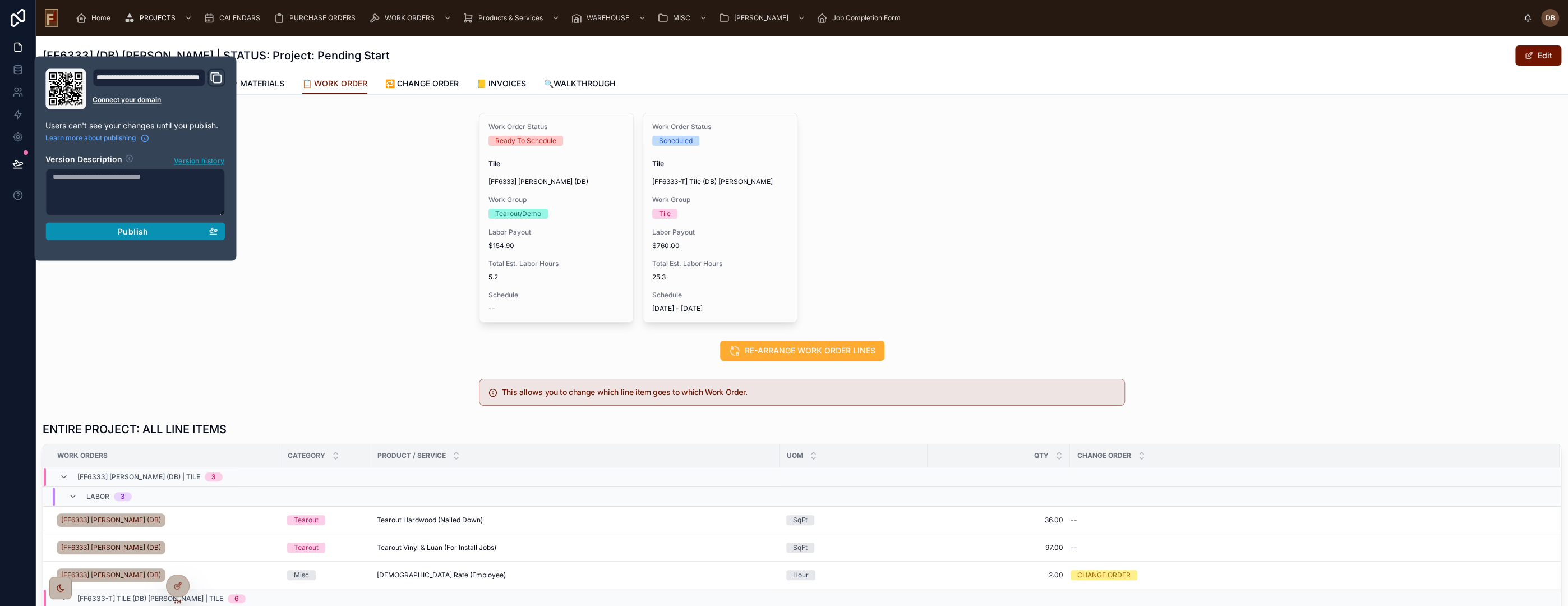
click at [134, 231] on span "Publish" at bounding box center [132, 231] width 30 height 10
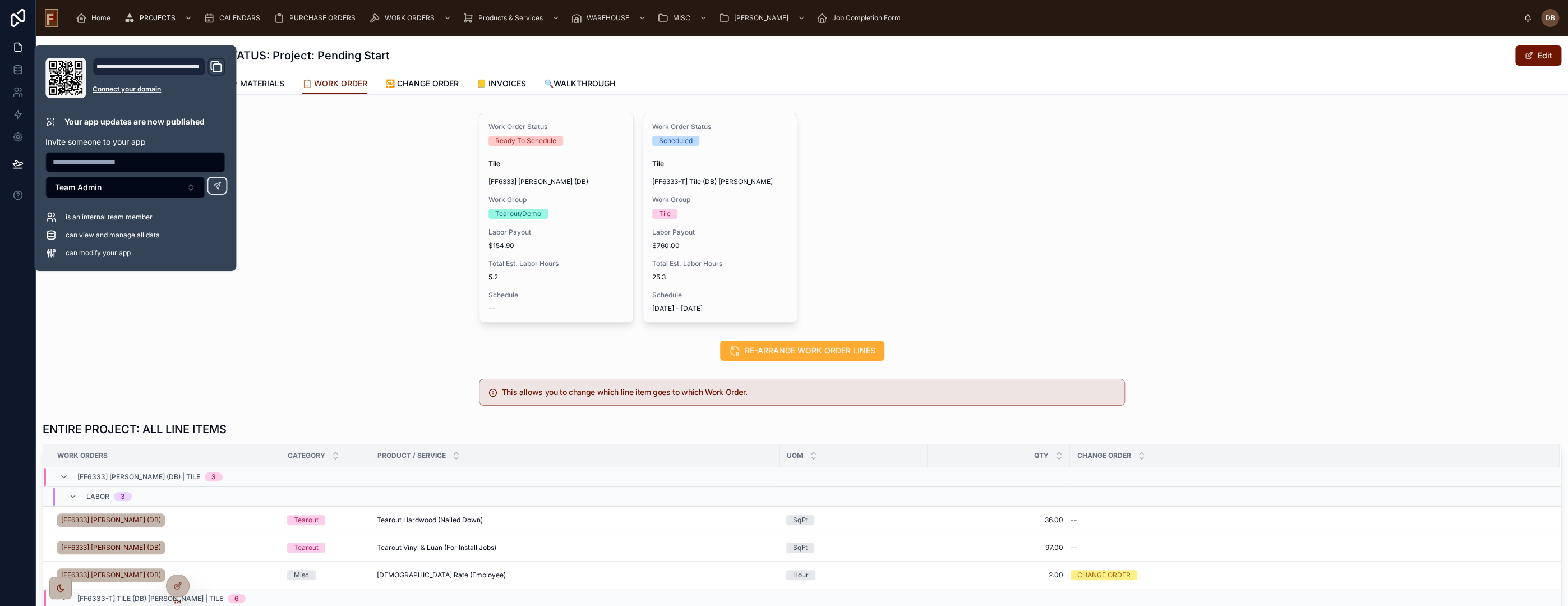
click at [454, 130] on div "Work Order Status Ready To Schedule Tile [FF6333] Stephanie Dietsche (DB) Work …" at bounding box center [802, 218] width 1532 height 219
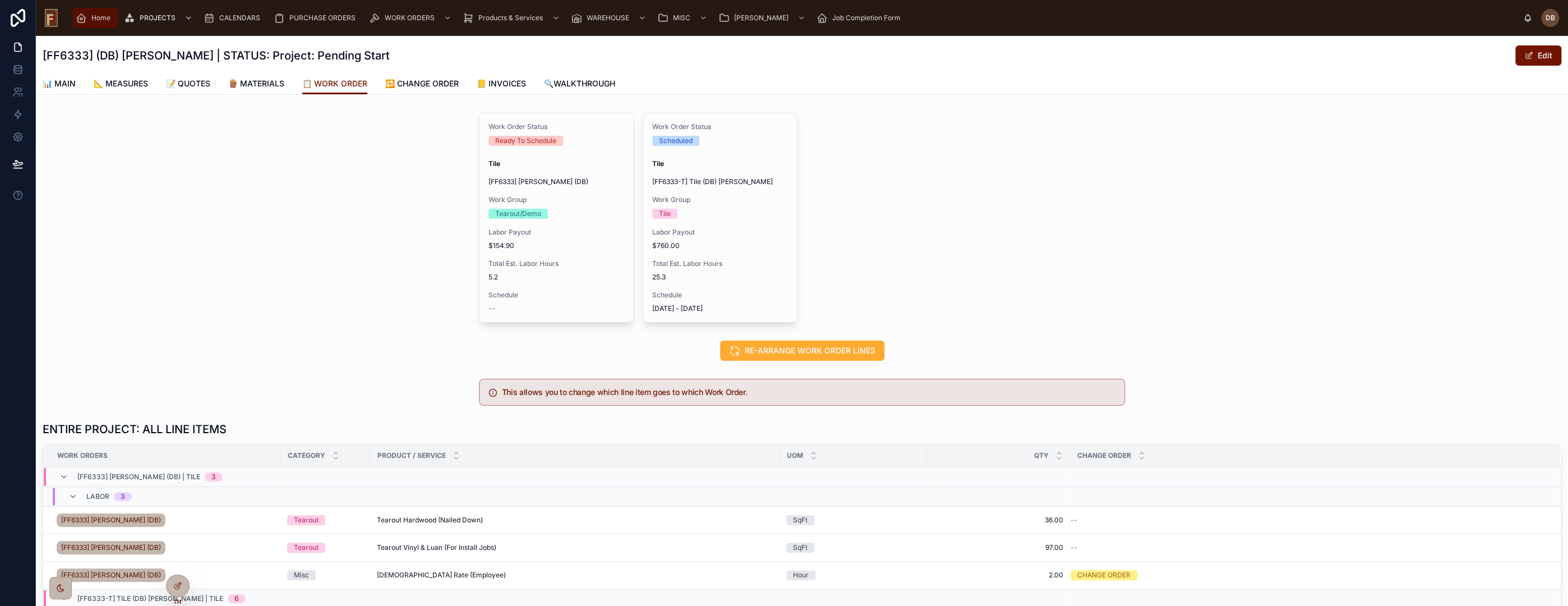
click at [101, 23] on div "Home" at bounding box center [95, 18] width 39 height 18
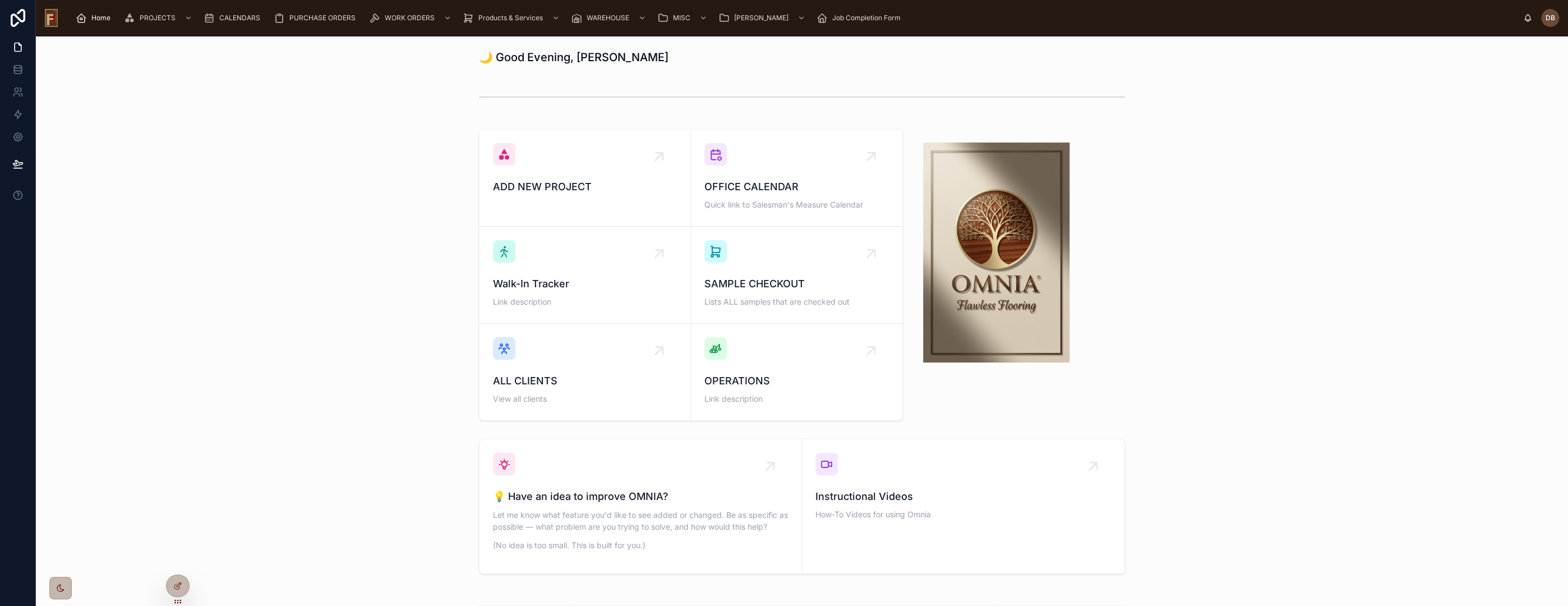
click at [307, 369] on div "ADD NEW PROJECT OFFICE CALENDAR Quick link to Salesman's Measure Calendar Walk-…" at bounding box center [802, 275] width 1515 height 301
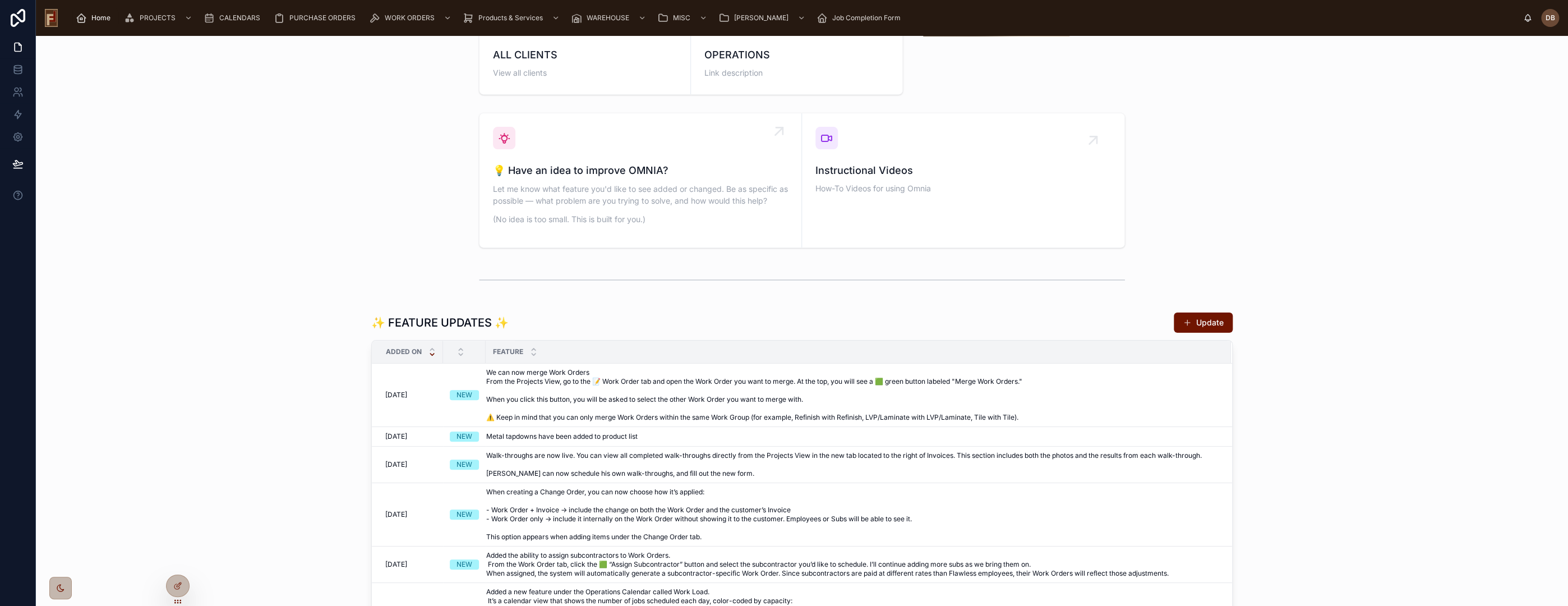
scroll to position [373, 0]
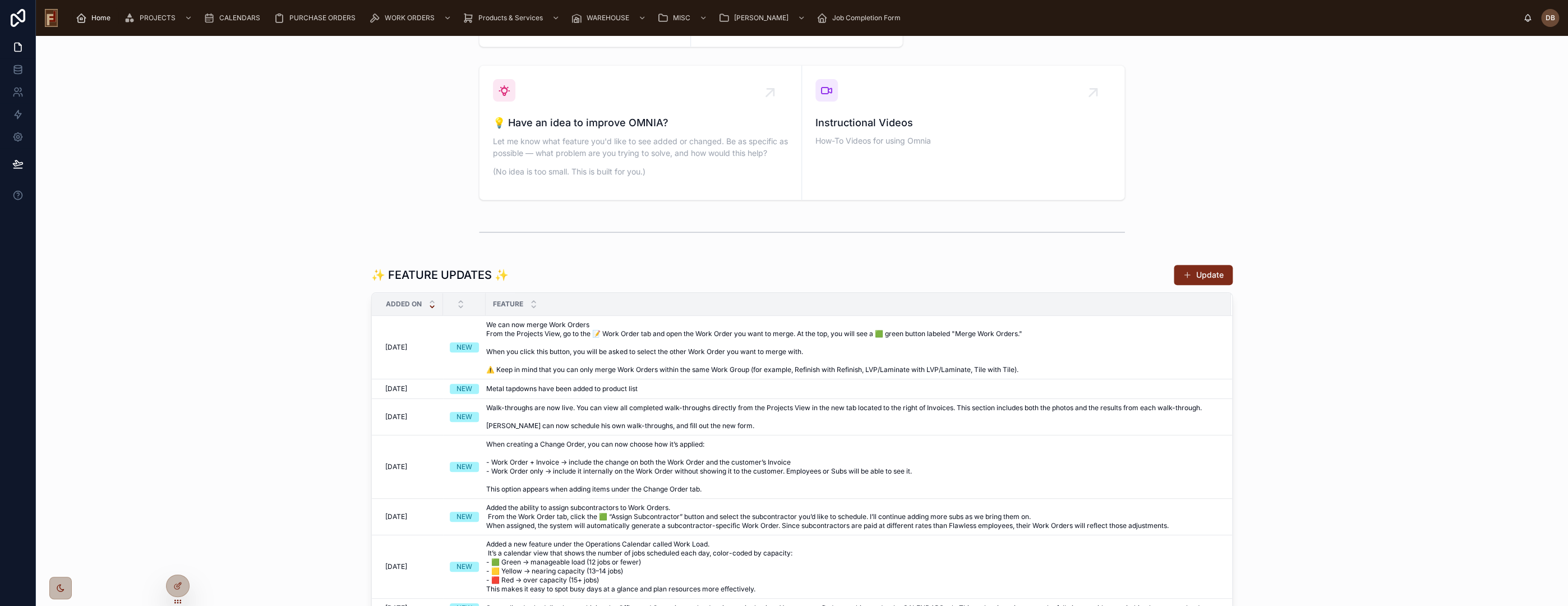
click at [1216, 273] on button "Update" at bounding box center [1203, 275] width 59 height 20
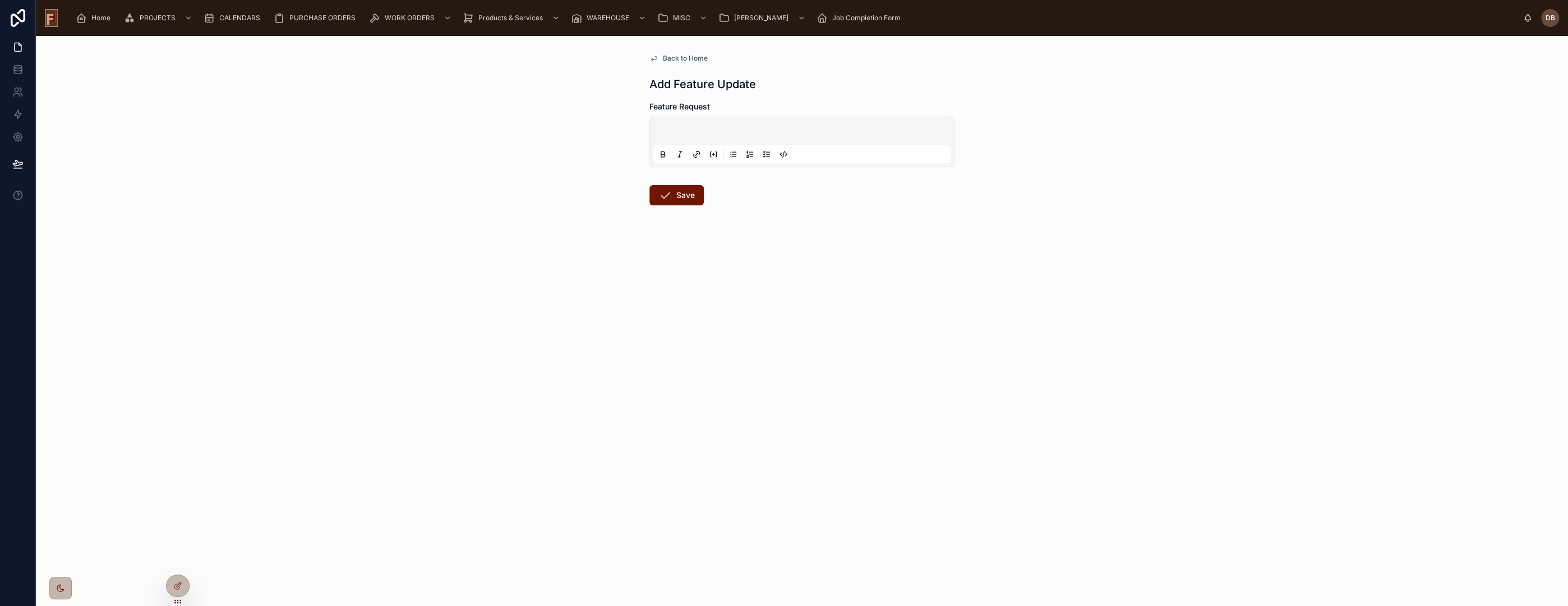
click at [692, 128] on p at bounding box center [803, 133] width 297 height 11
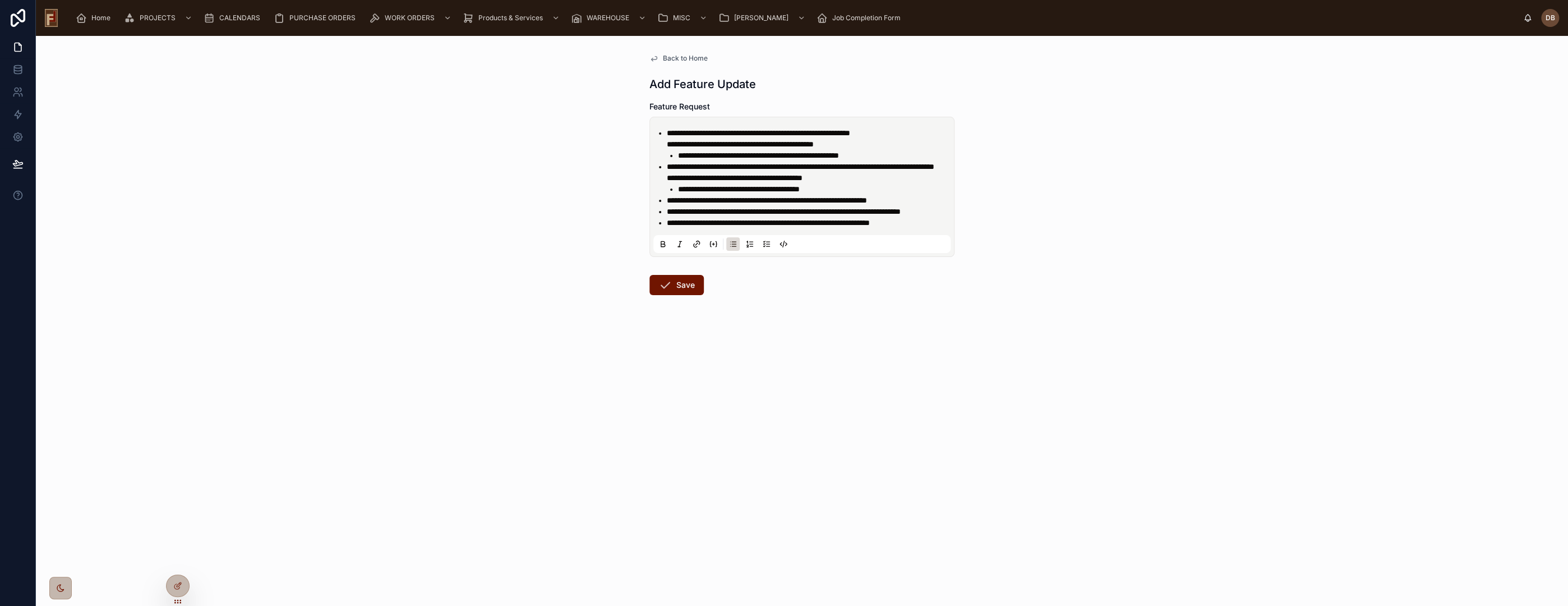
click at [662, 132] on ul "**********" at bounding box center [803, 177] width 297 height 101
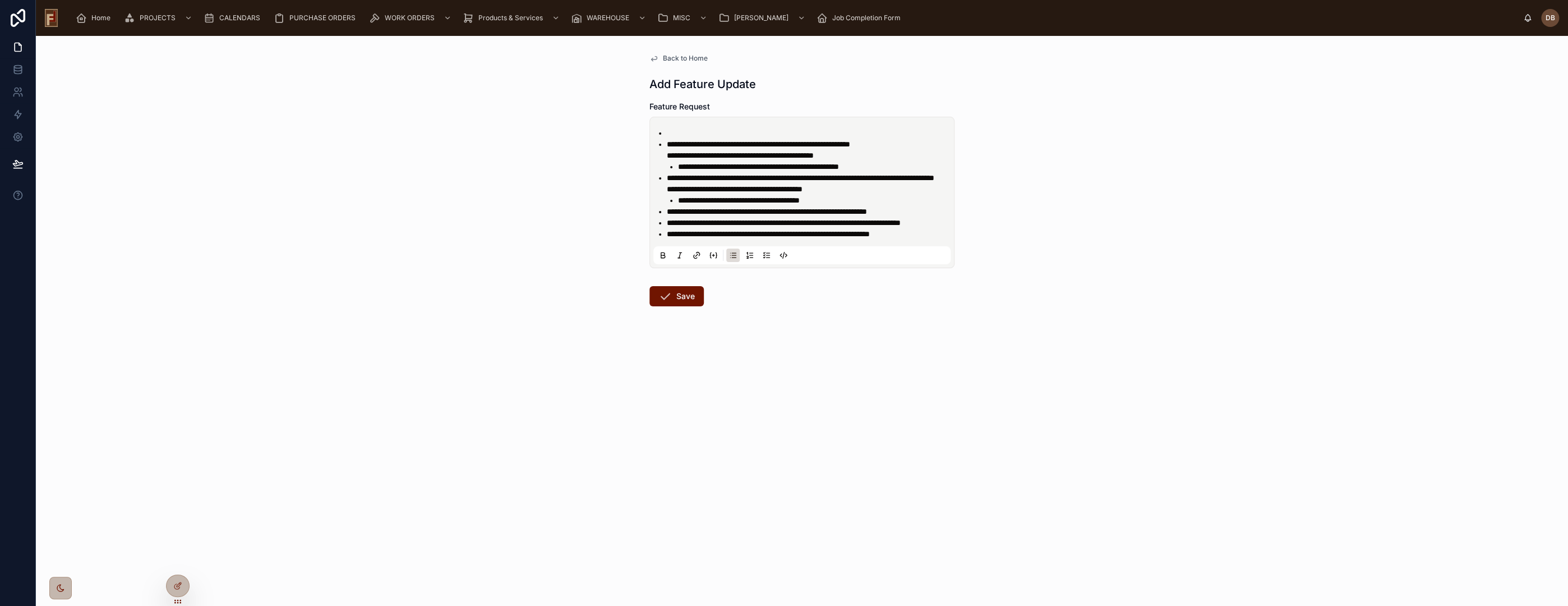
click at [673, 130] on li at bounding box center [809, 133] width 286 height 11
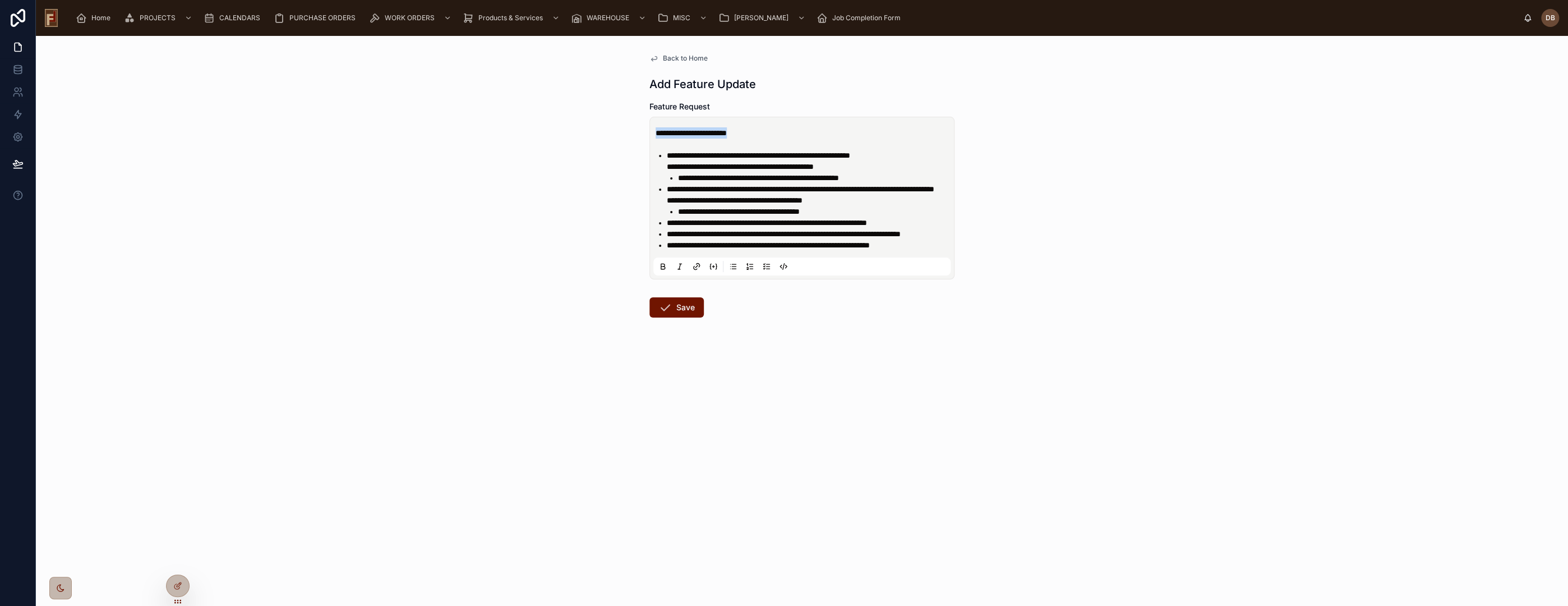
click at [665, 271] on icon at bounding box center [663, 266] width 9 height 9
click at [803, 165] on span "**********" at bounding box center [739, 167] width 147 height 8
click at [672, 318] on button "Save" at bounding box center [676, 307] width 54 height 20
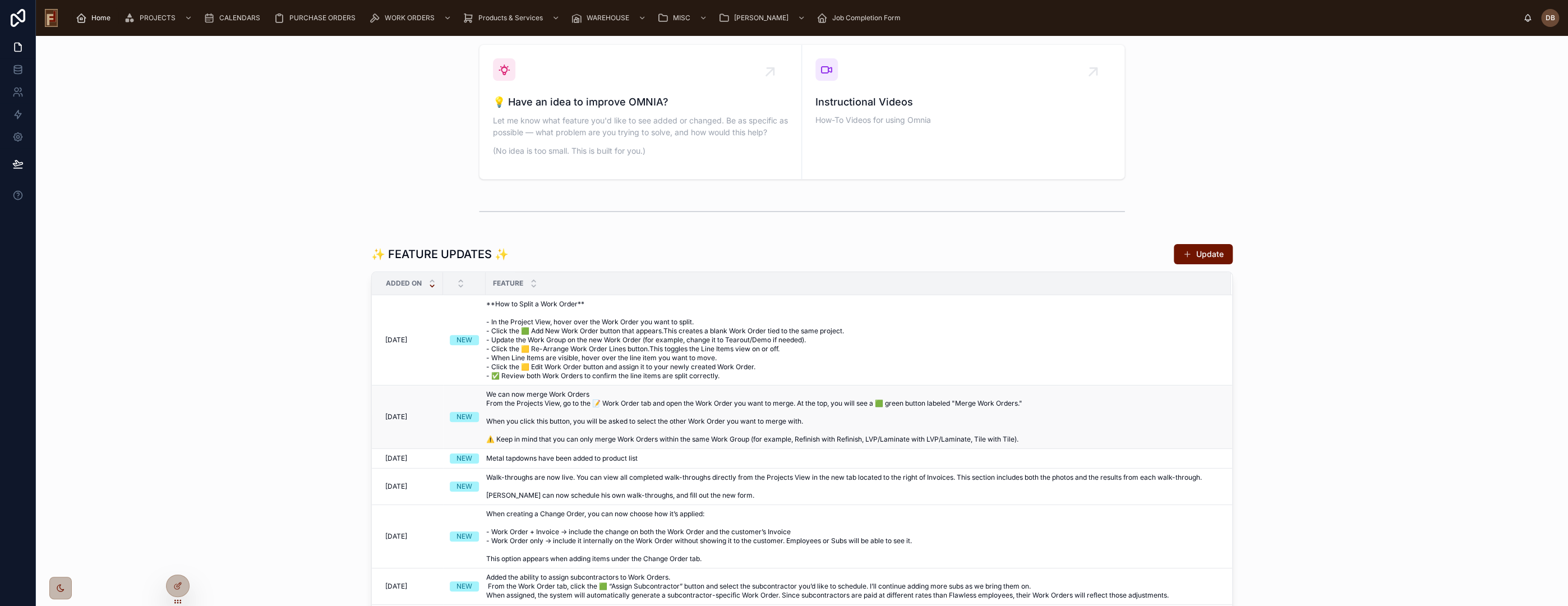
scroll to position [436, 0]
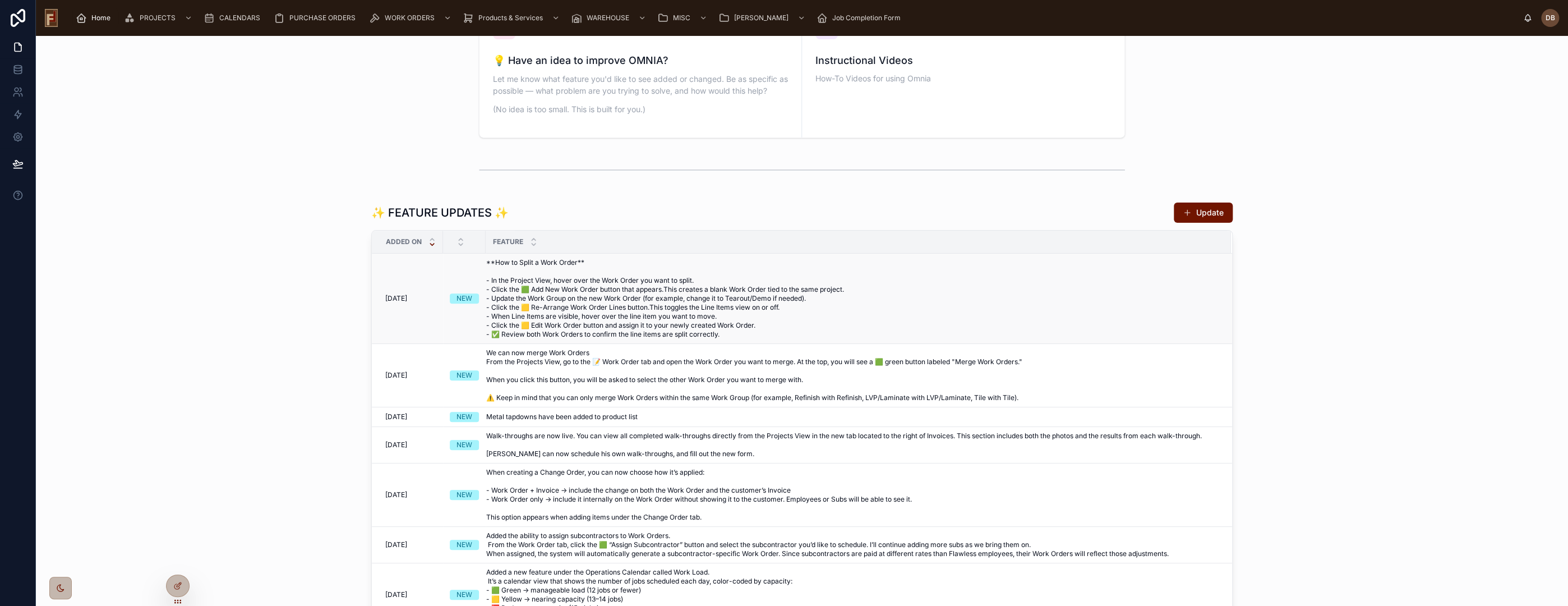
drag, startPoint x: 586, startPoint y: 288, endPoint x: 538, endPoint y: 268, distance: 52.0
click at [586, 288] on span "**How to Split a Work Order** - In the Project View, hover over the Work Order …" at bounding box center [851, 299] width 731 height 81
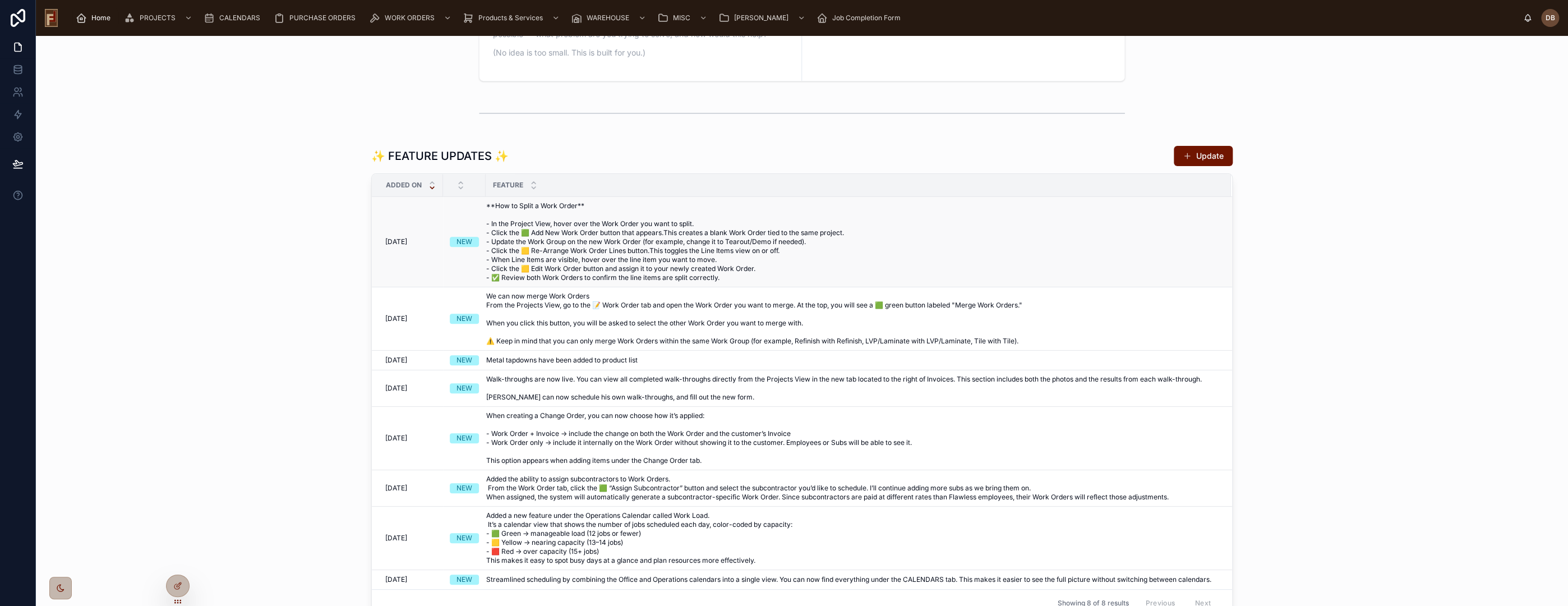
scroll to position [498, 0]
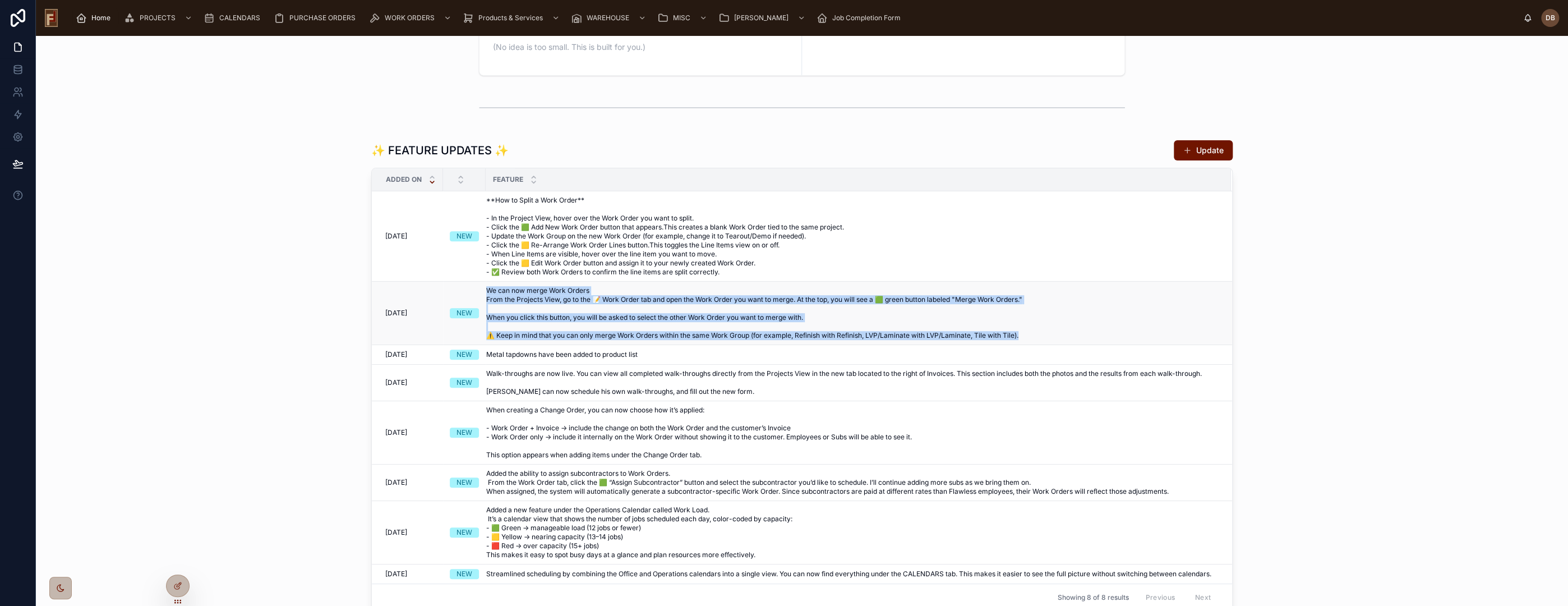
drag, startPoint x: 1029, startPoint y: 336, endPoint x: 479, endPoint y: 295, distance: 551.5
click at [479, 295] on tr "10/2/2025 10/2/2025 NEW We can now merge Work Orders From the Projects View, go…" at bounding box center [802, 314] width 860 height 63
copy tr "We can now merge Work Orders From the Projects View, go to the 📝 Work Order tab…"
click at [755, 304] on span "We can now merge Work Orders From the Projects View, go to the 📝 Work Order tab…" at bounding box center [851, 313] width 731 height 53
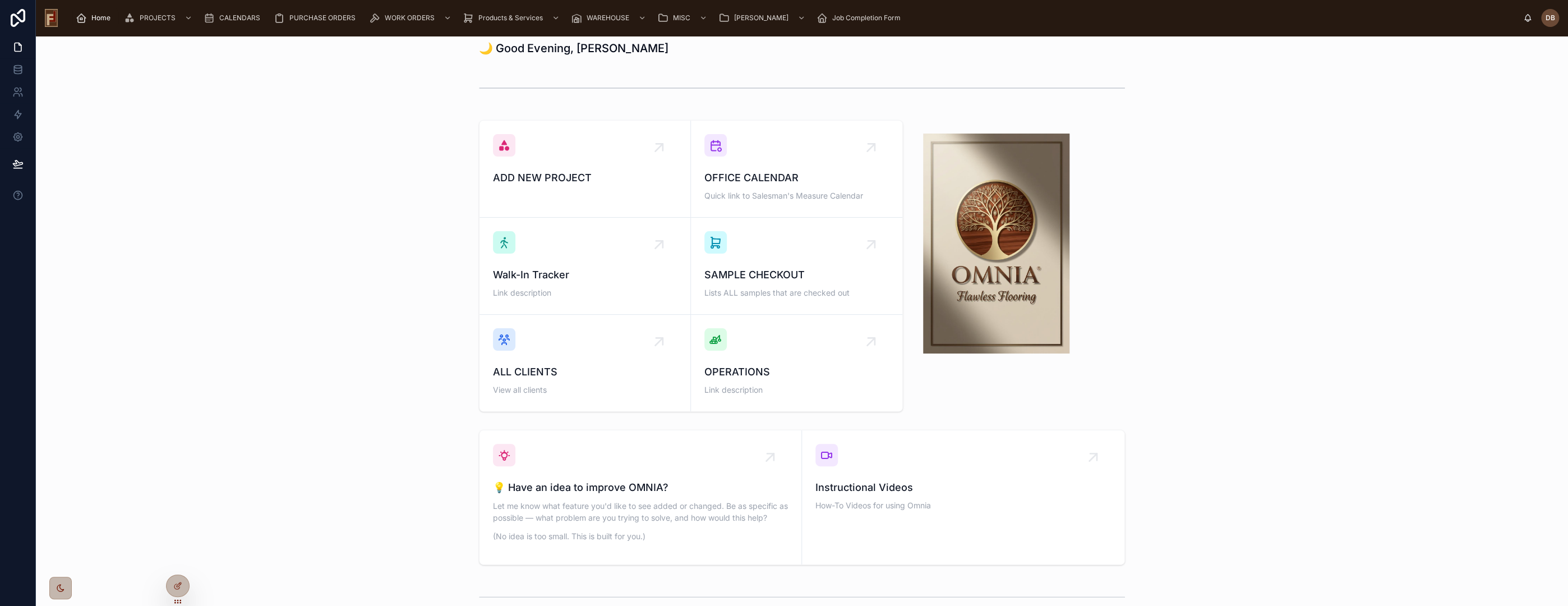
scroll to position [0, 0]
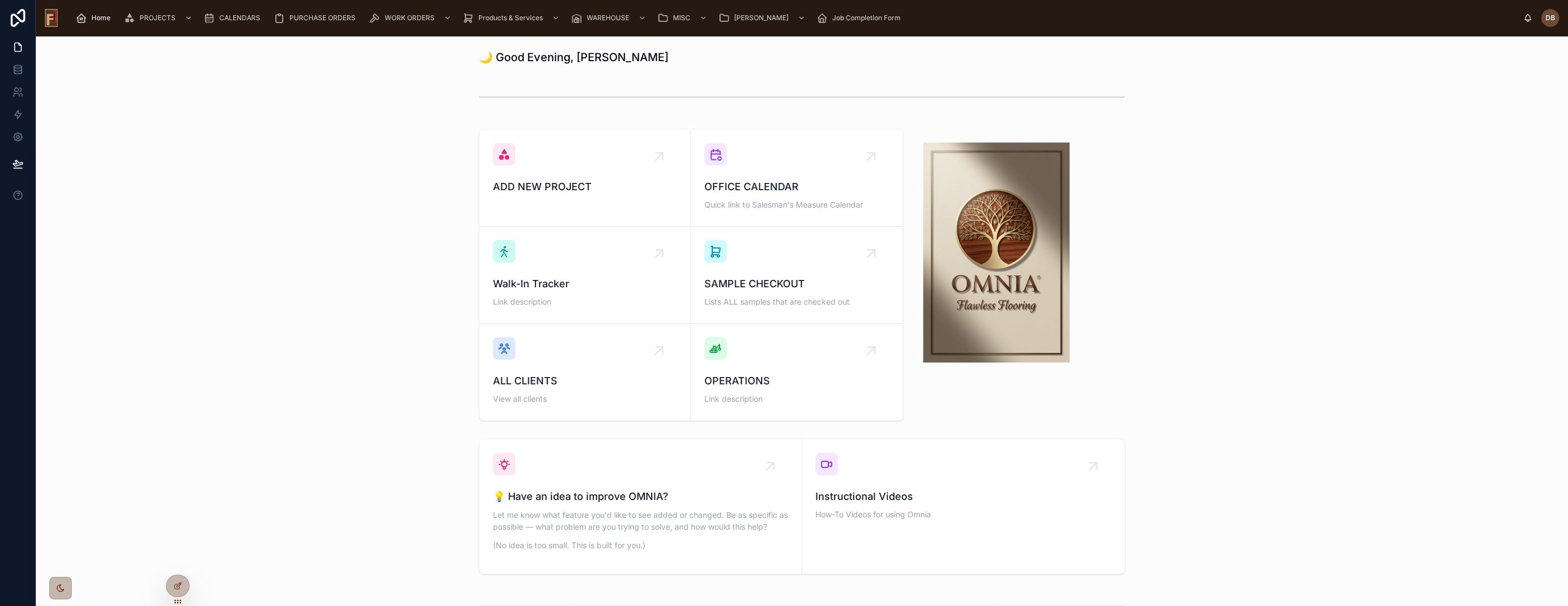
click at [97, 17] on span "Home" at bounding box center [101, 18] width 19 height 9
click at [234, 19] on span "CALENDARS" at bounding box center [240, 18] width 41 height 9
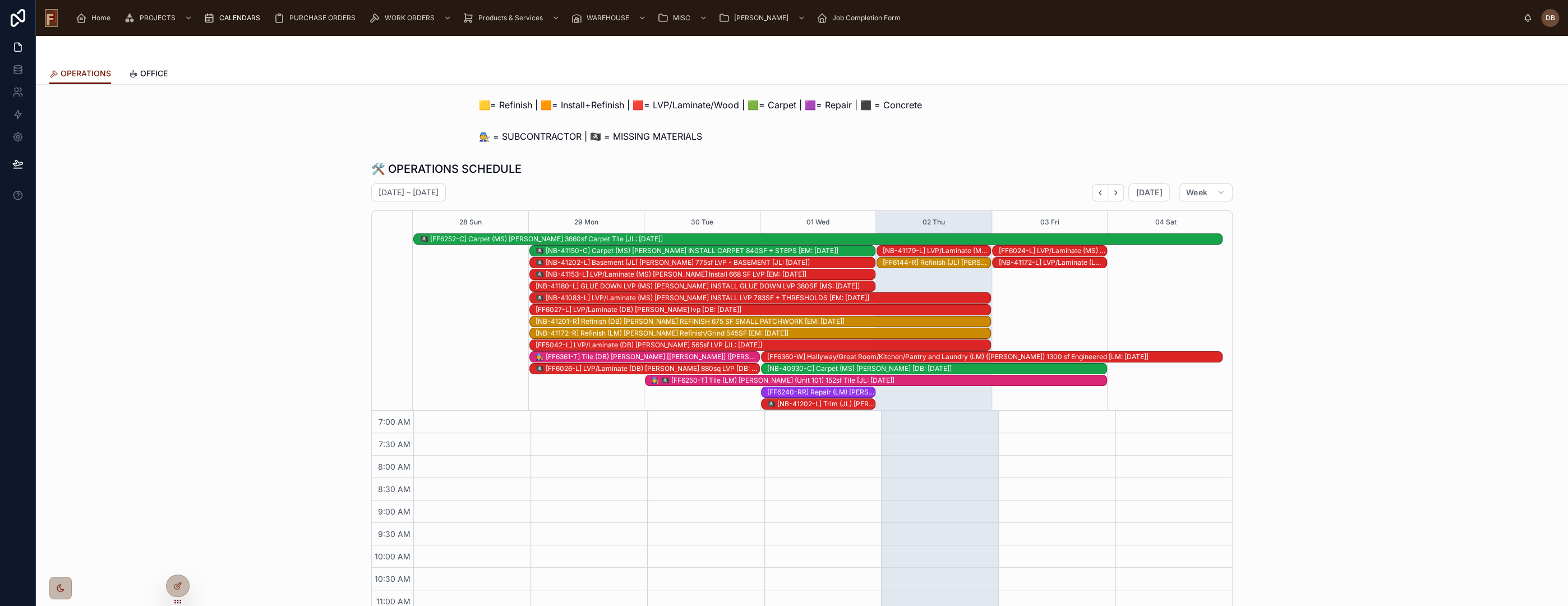
scroll to position [242, 0]
click at [1140, 188] on span "Today" at bounding box center [1148, 192] width 27 height 10
click at [651, 365] on div "🏴‍☠️ [FF6026-L] LVP/Laminate (DB) Stephanie Cappelli 880sq LVP [DB: 09-13-25]" at bounding box center [647, 368] width 224 height 9
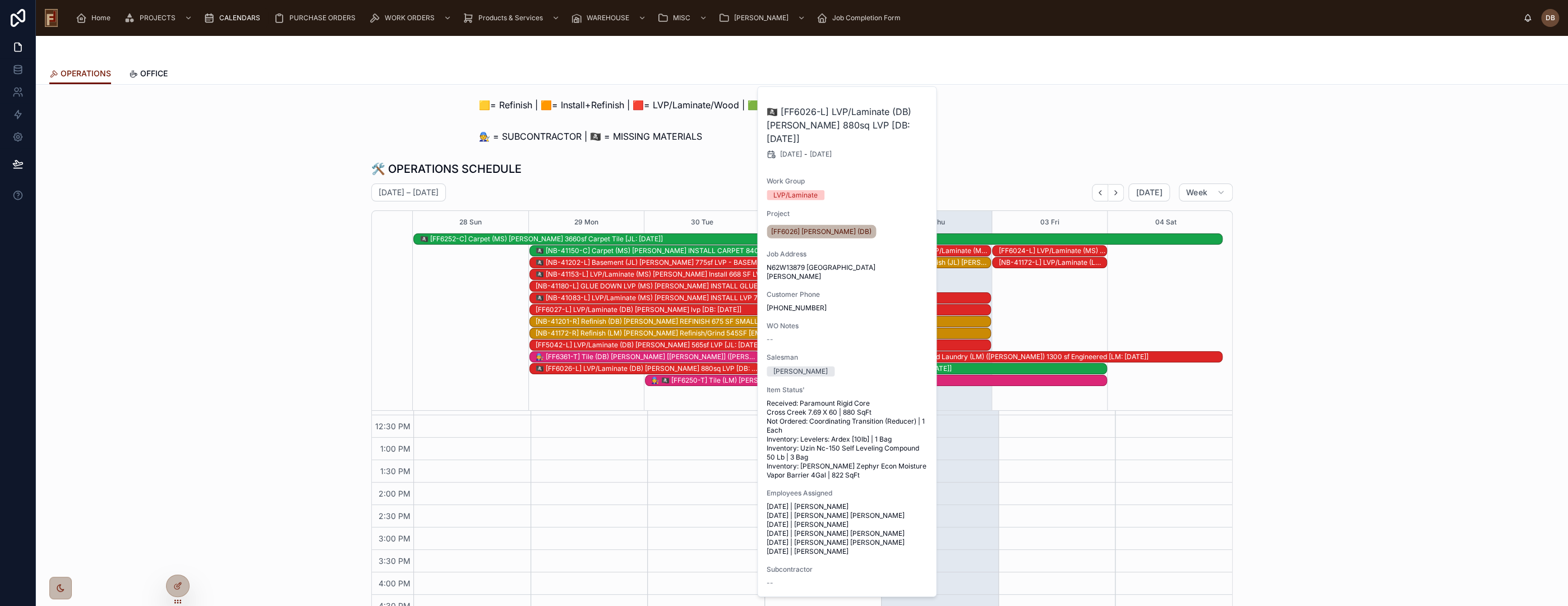
click at [259, 394] on div "🛠️ OPERATIONS SCHEDULE September 28 – October 04 Today Week 28 Sun 29 Mon 30 Tu…" at bounding box center [802, 388] width 1515 height 463
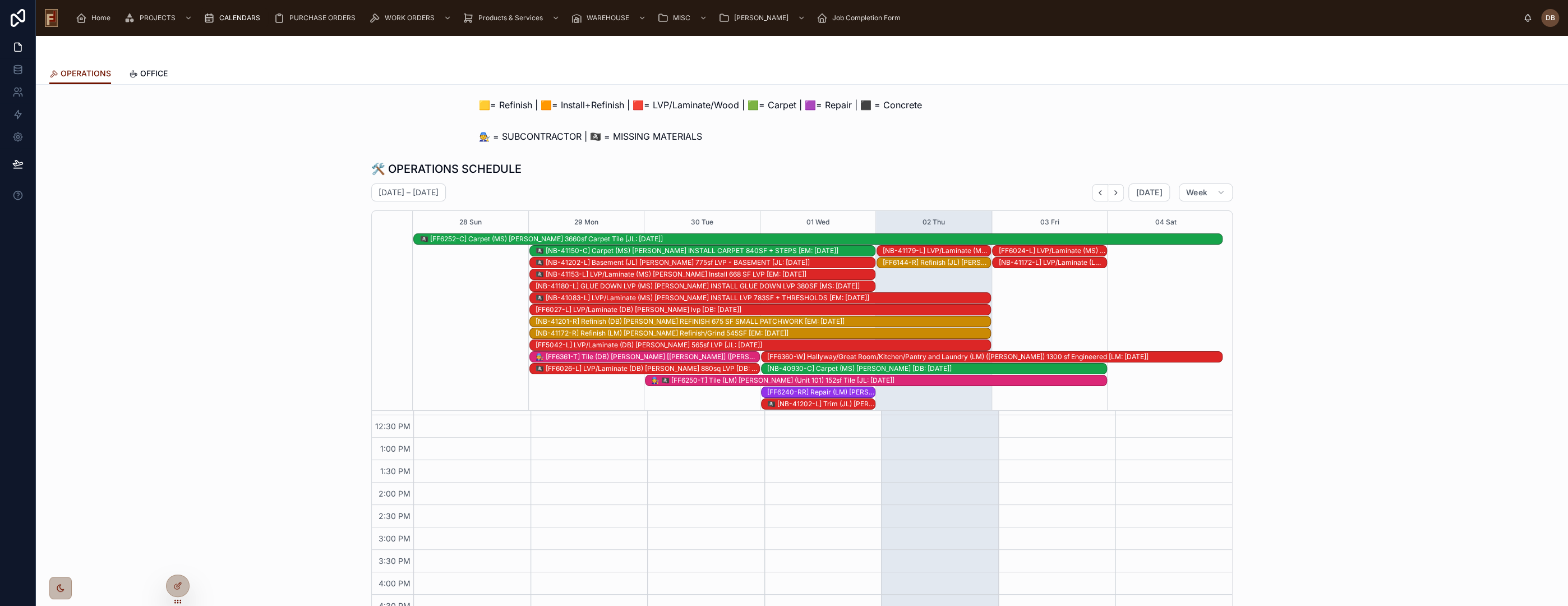
click at [849, 402] on div "🏴‍☠️ [NB-41202-L] Trim (JL) Andre Archambeau Trim [JL: 09-15-25]" at bounding box center [820, 403] width 108 height 9
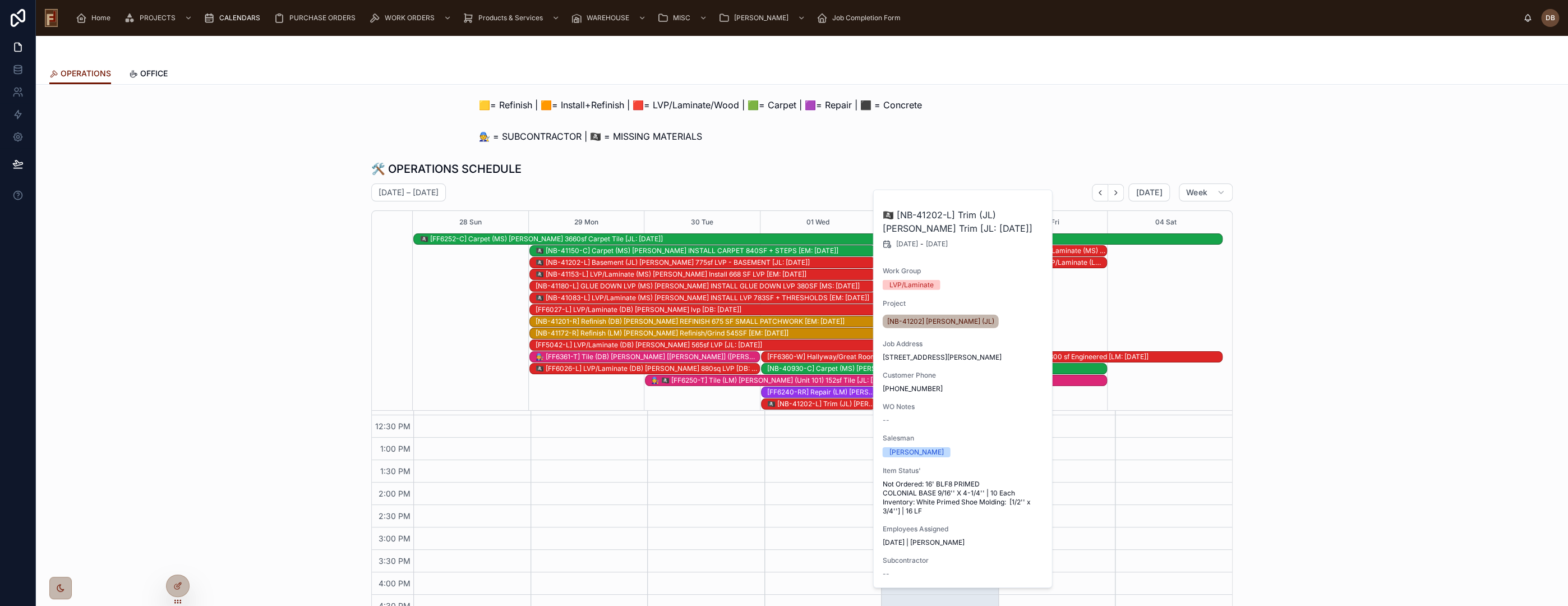
click at [284, 428] on div "🛠️ OPERATIONS SCHEDULE September 28 – October 04 Today Week 28 Sun 29 Mon 30 Tu…" at bounding box center [802, 388] width 1515 height 463
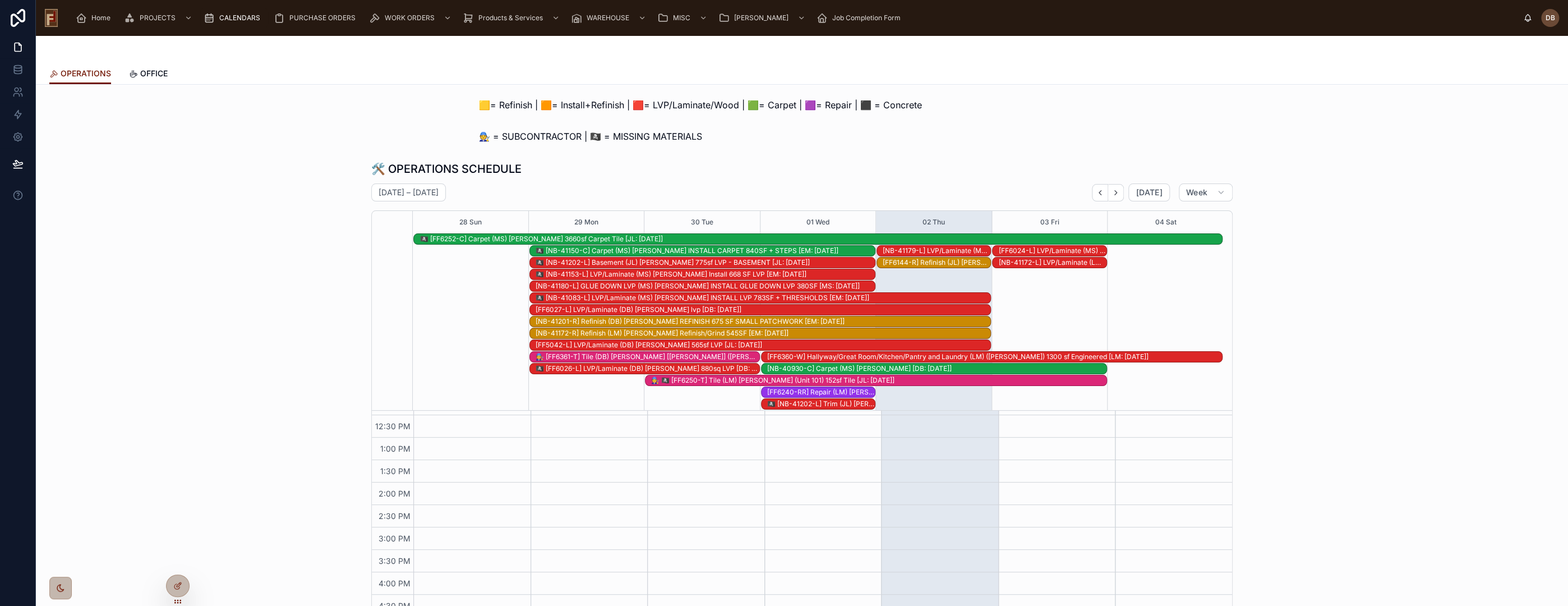
click at [705, 365] on div "🏴‍☠️ [FF6026-L] LVP/Laminate (DB) Stephanie Cappelli 880sq LVP [DB: 09-13-25]" at bounding box center [647, 368] width 224 height 9
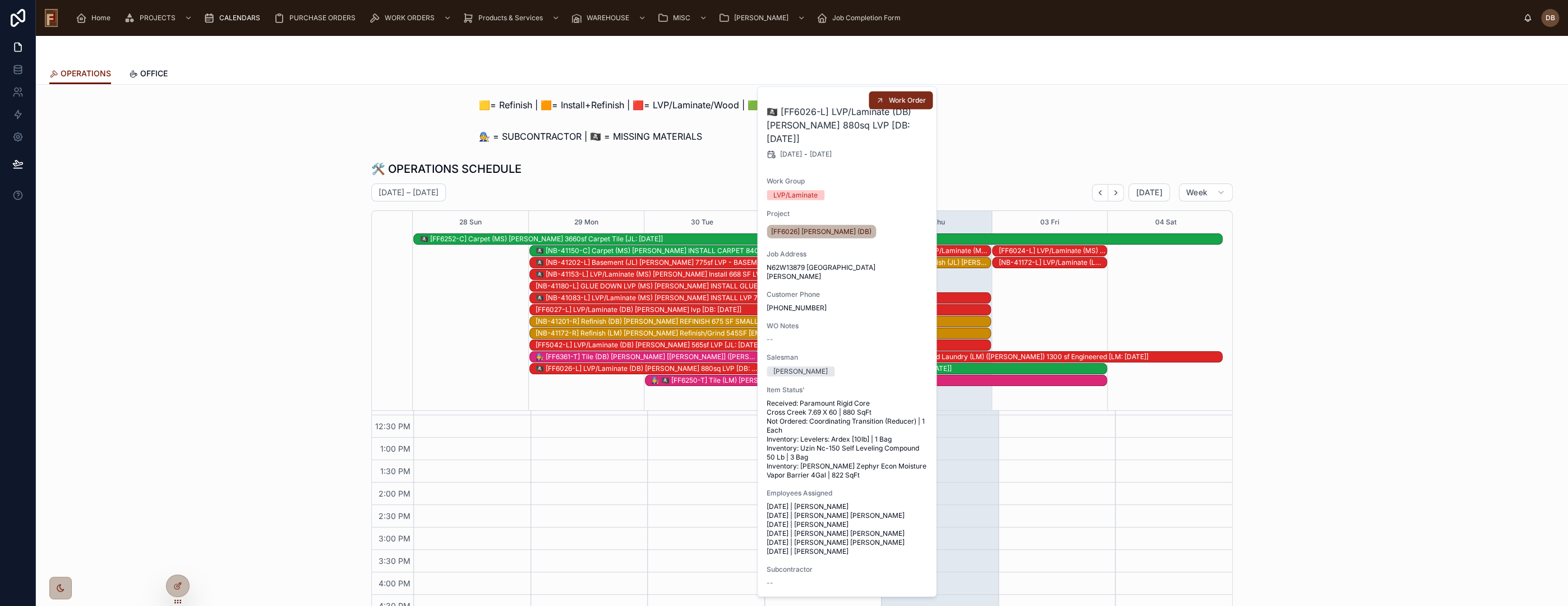
click at [892, 105] on span "Work Order" at bounding box center [908, 100] width 37 height 9
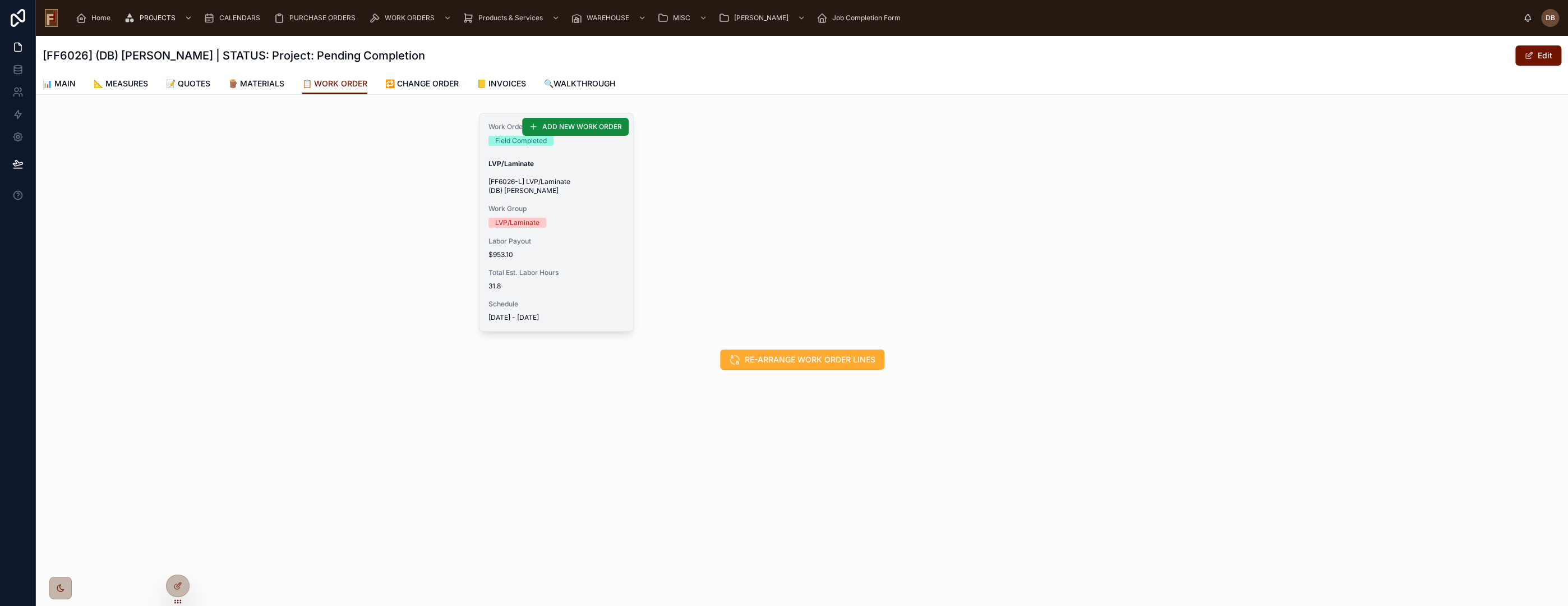
click at [557, 246] on div "Labor Payout $953.10" at bounding box center [556, 248] width 136 height 23
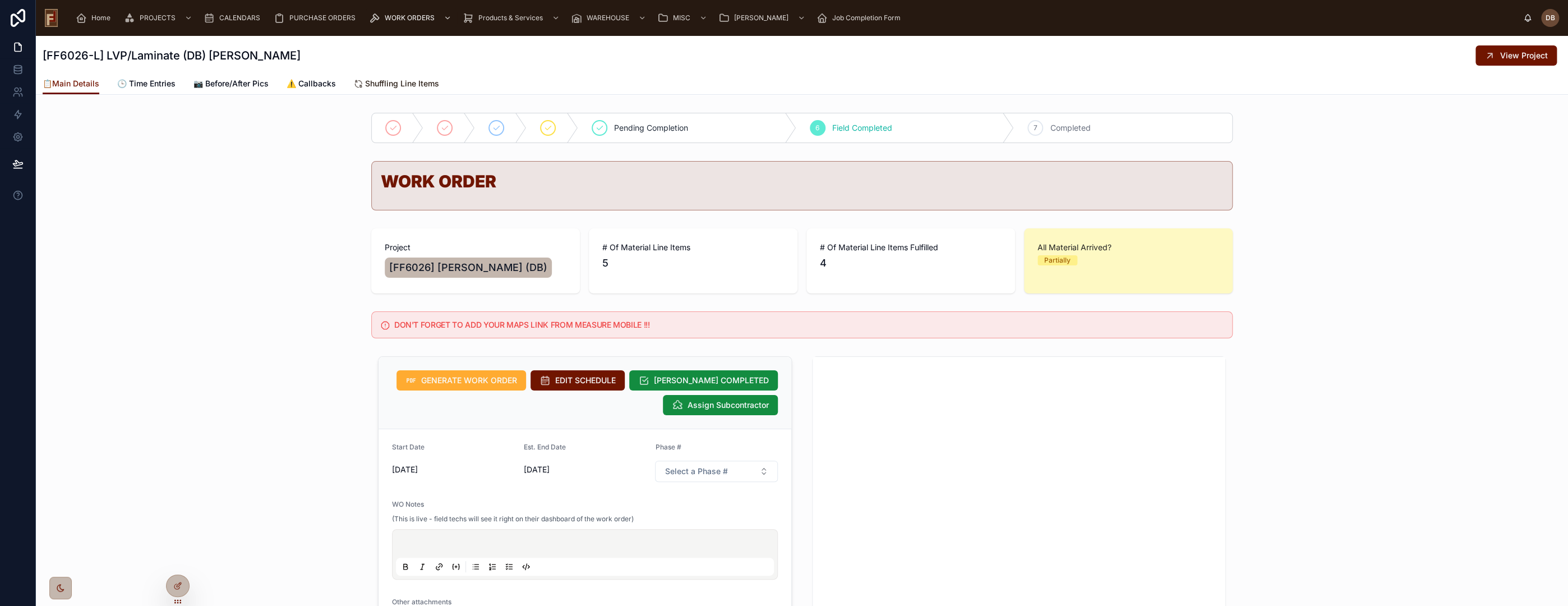
click at [409, 83] on span "Shuffling Line Items" at bounding box center [402, 83] width 74 height 11
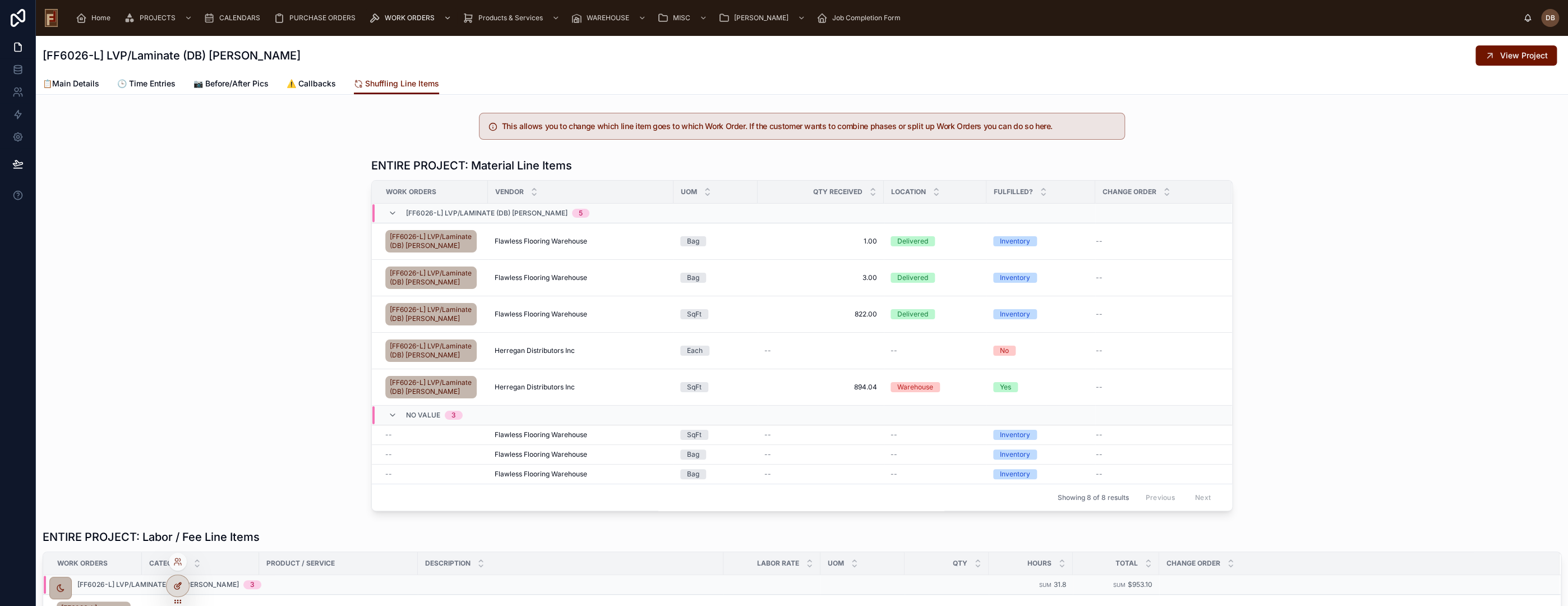
click at [180, 591] on div at bounding box center [178, 586] width 23 height 21
click at [282, 205] on div "ENTIRE PROJECT: Material Line Items Work Orders Vendor UOM Qty Received Locatio…" at bounding box center [802, 334] width 1532 height 362
click at [158, 83] on span "🕒 Time Entries" at bounding box center [147, 83] width 58 height 11
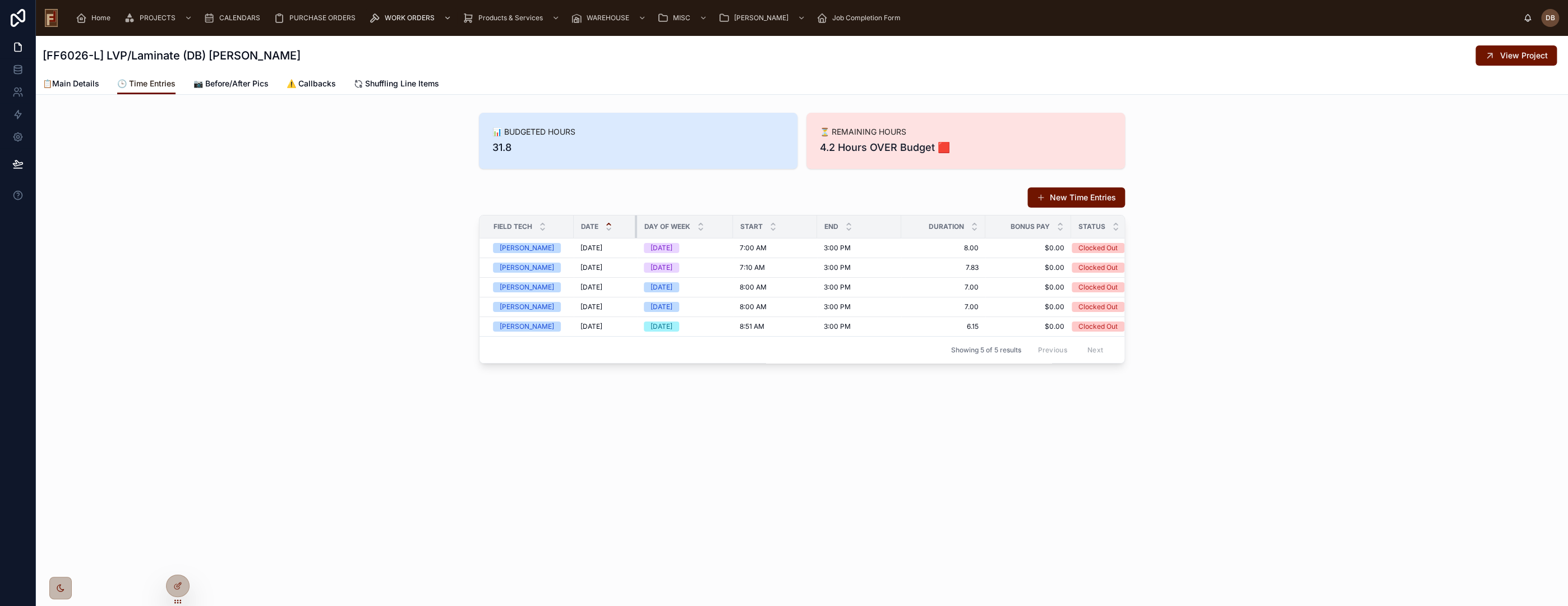
drag, startPoint x: 655, startPoint y: 225, endPoint x: 635, endPoint y: 237, distance: 23.3
click at [635, 237] on div at bounding box center [637, 227] width 5 height 23
drag, startPoint x: 572, startPoint y: 229, endPoint x: 554, endPoint y: 235, distance: 19.0
click at [563, 235] on div at bounding box center [565, 227] width 5 height 23
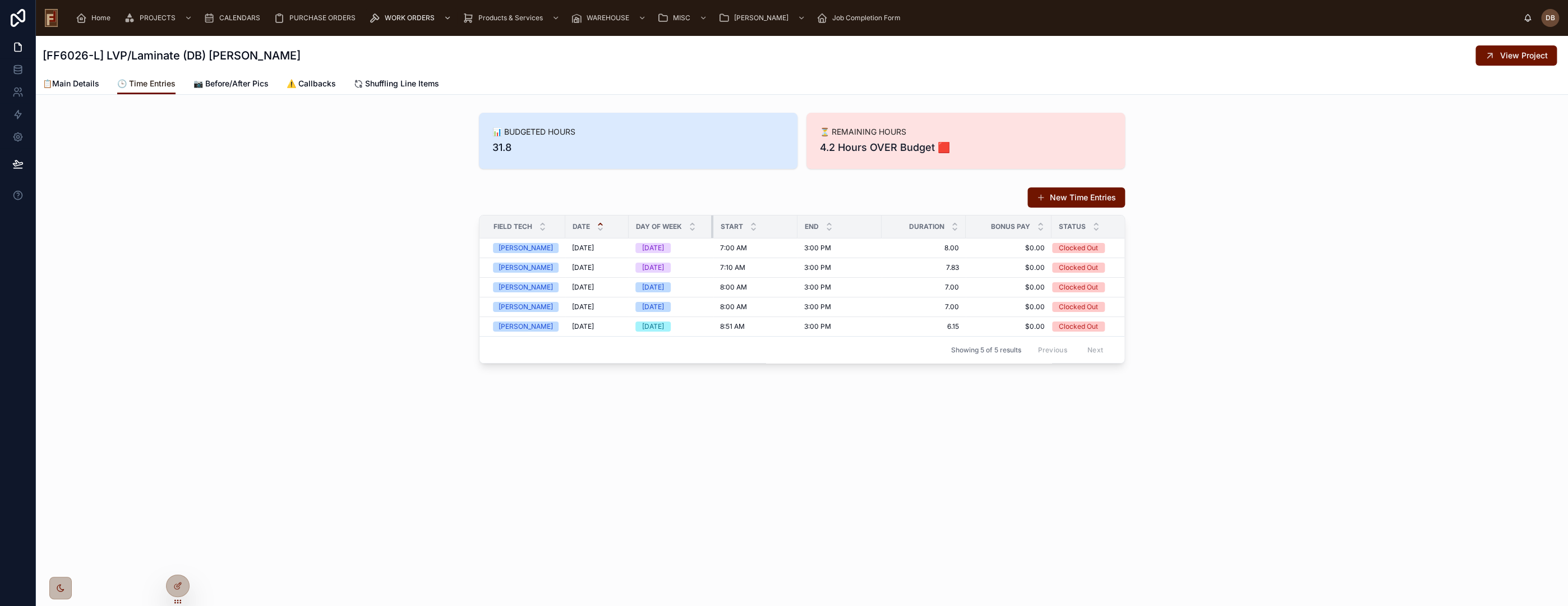
drag, startPoint x: 713, startPoint y: 225, endPoint x: 700, endPoint y: 231, distance: 14.3
click at [711, 231] on div at bounding box center [714, 227] width 5 height 23
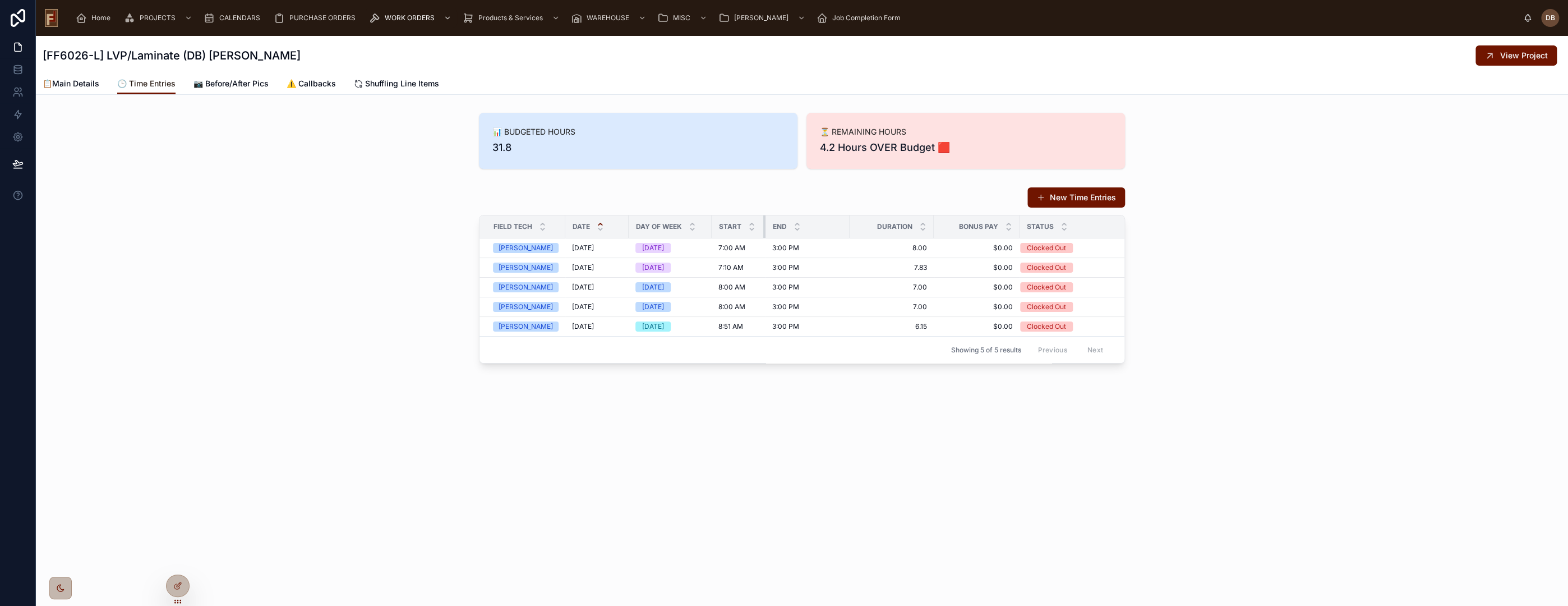
drag, startPoint x: 785, startPoint y: 228, endPoint x: 756, endPoint y: 237, distance: 30.4
click at [763, 237] on div at bounding box center [765, 227] width 5 height 23
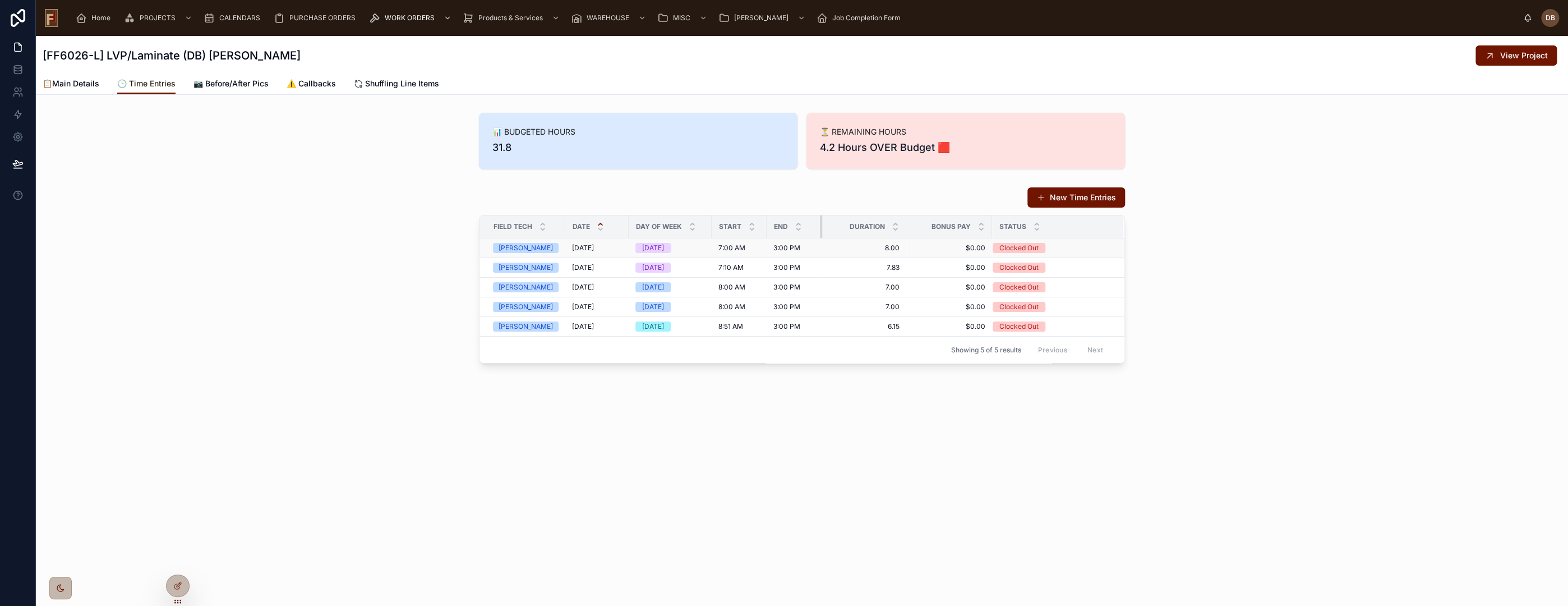
drag, startPoint x: 839, startPoint y: 224, endPoint x: 811, endPoint y: 237, distance: 30.9
click at [811, 237] on table "Field Tech date Day of Week start end Duration Bonus Pay Status [PERSON_NAME] […" at bounding box center [802, 275] width 645 height 121
drag, startPoint x: 241, startPoint y: 79, endPoint x: 211, endPoint y: 90, distance: 32.0
click at [241, 79] on span "📷 Before/After Pics" at bounding box center [231, 83] width 75 height 11
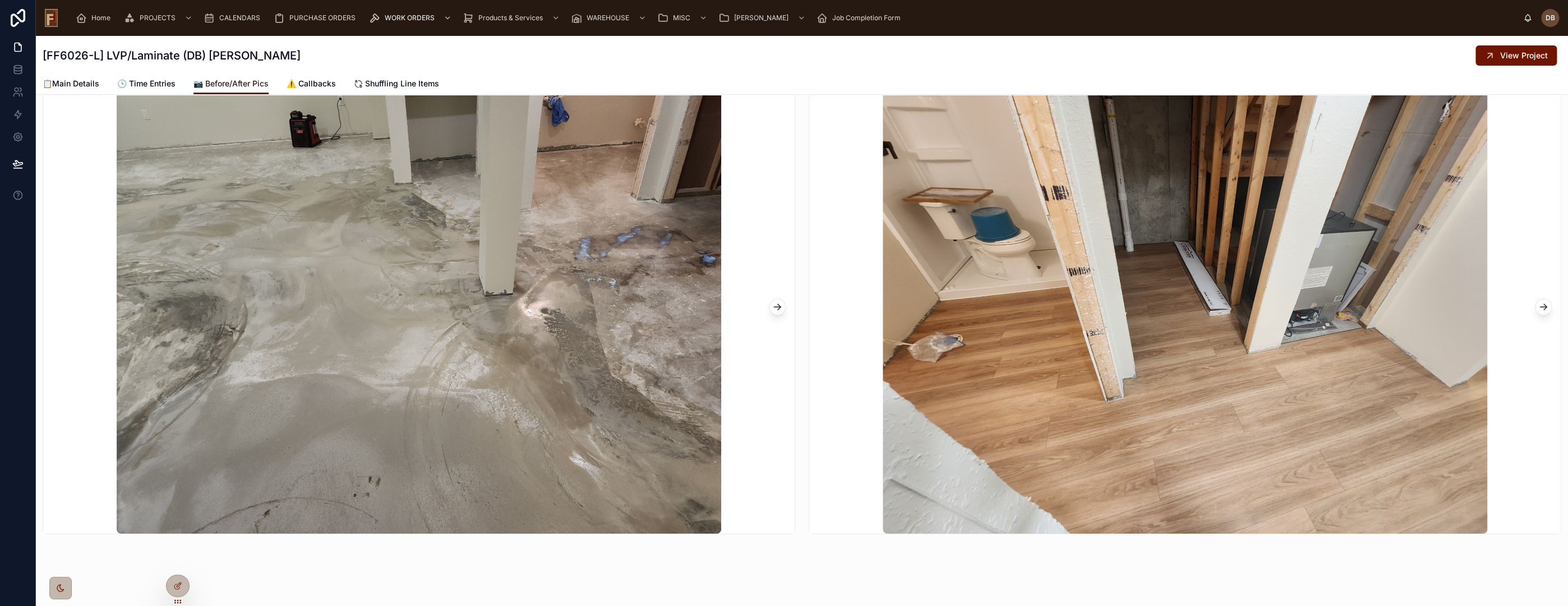
scroll to position [83, 0]
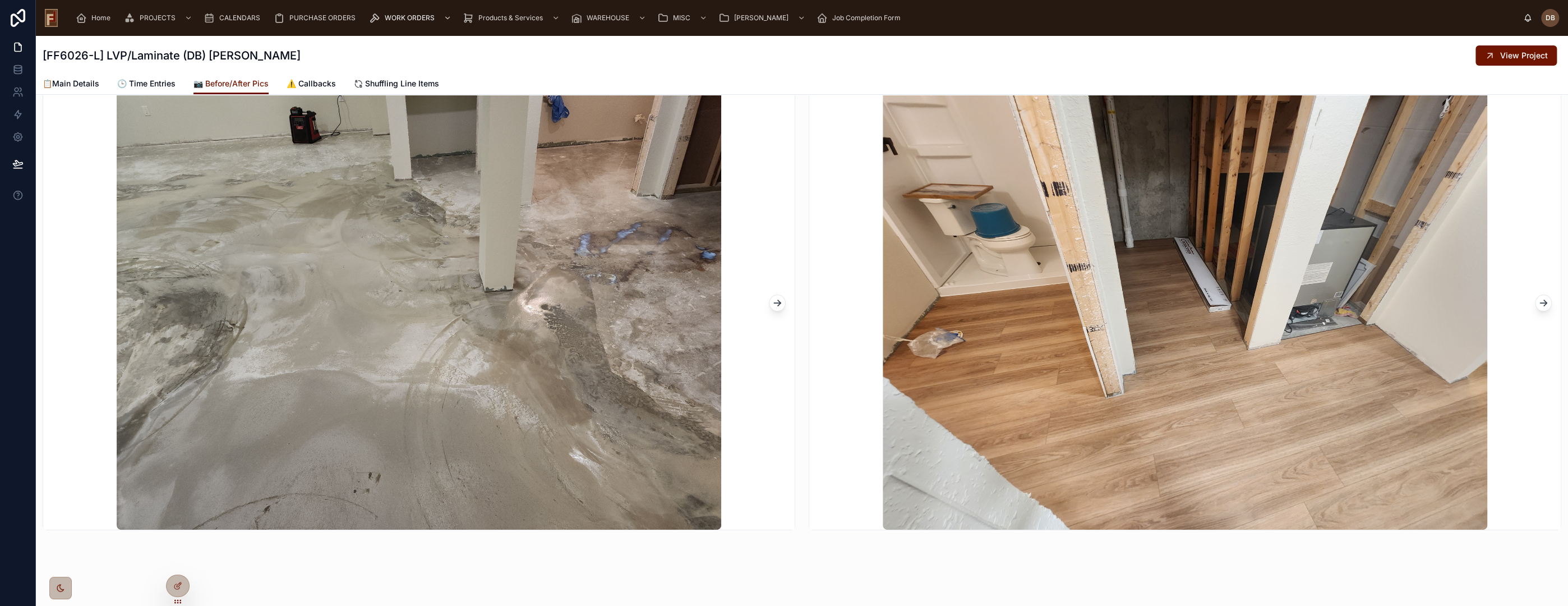
click at [1544, 304] on icon at bounding box center [1545, 304] width 2 height 2
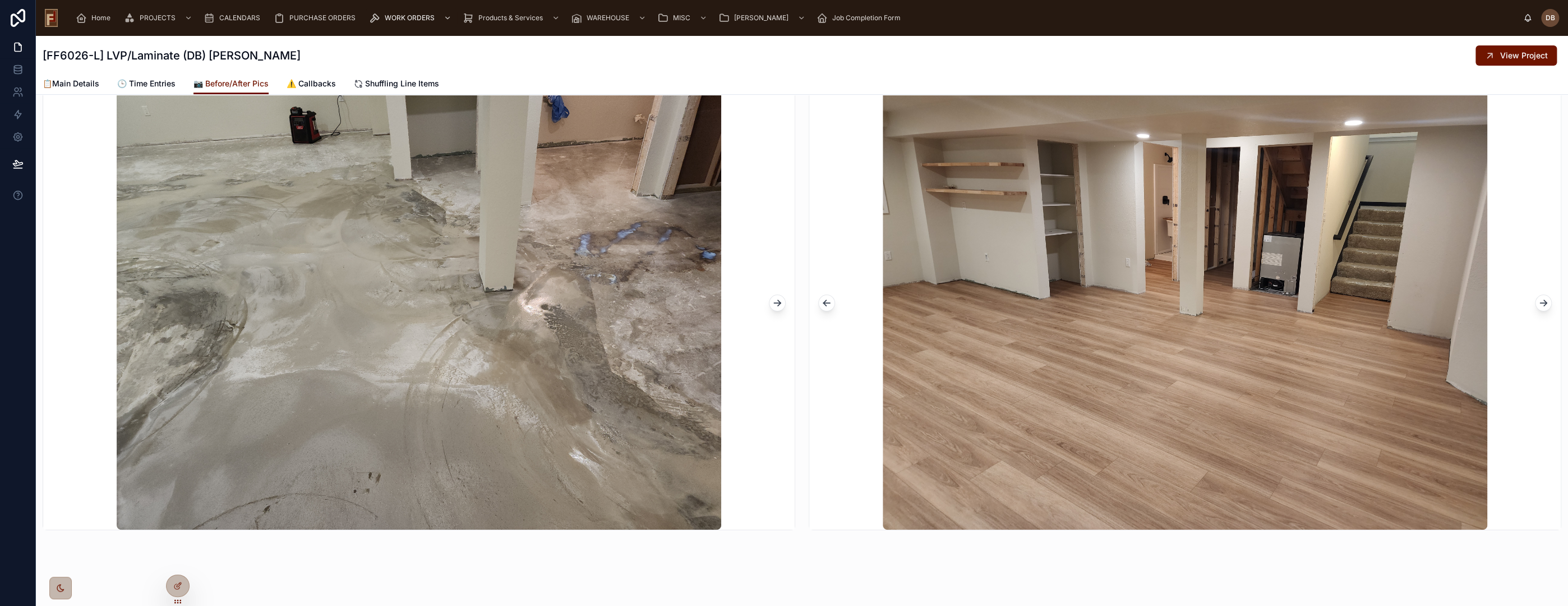
click at [1538, 304] on icon at bounding box center [1544, 303] width 11 height 11
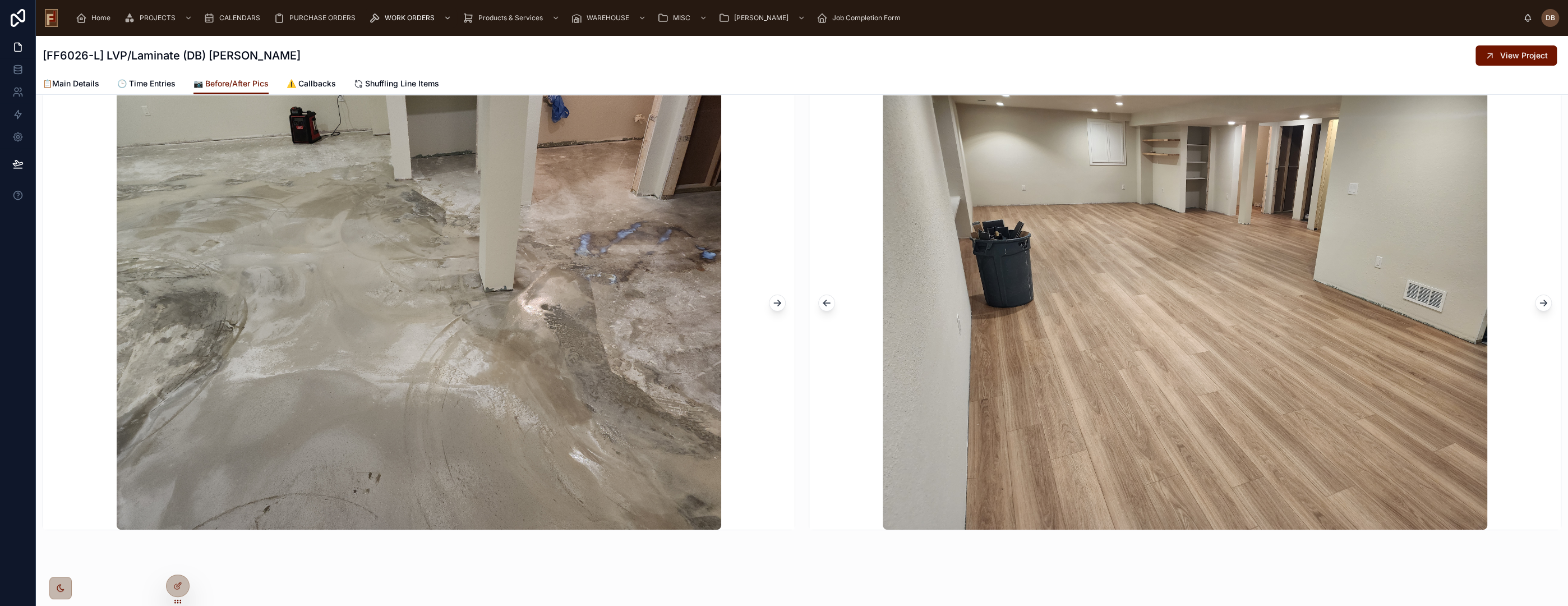
click at [1538, 297] on icon at bounding box center [1544, 303] width 11 height 11
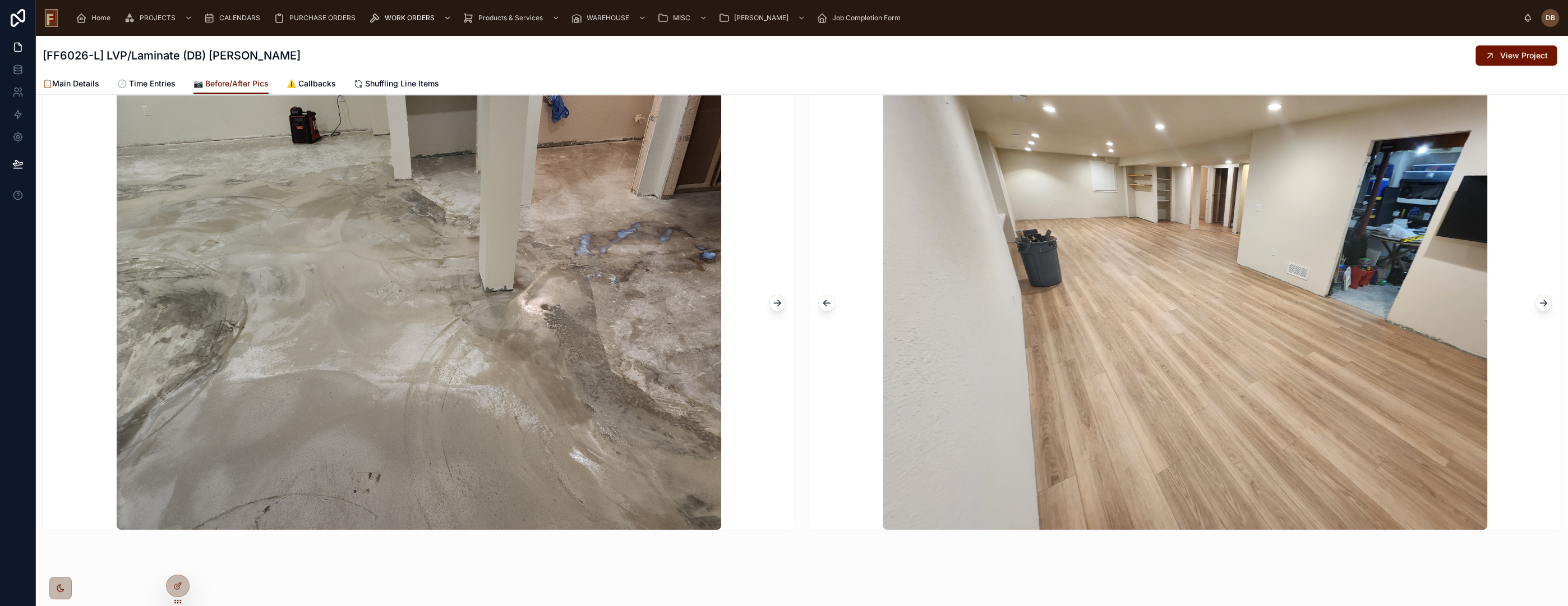
click at [823, 304] on icon at bounding box center [827, 303] width 11 height 11
